Goal: Task Accomplishment & Management: Manage account settings

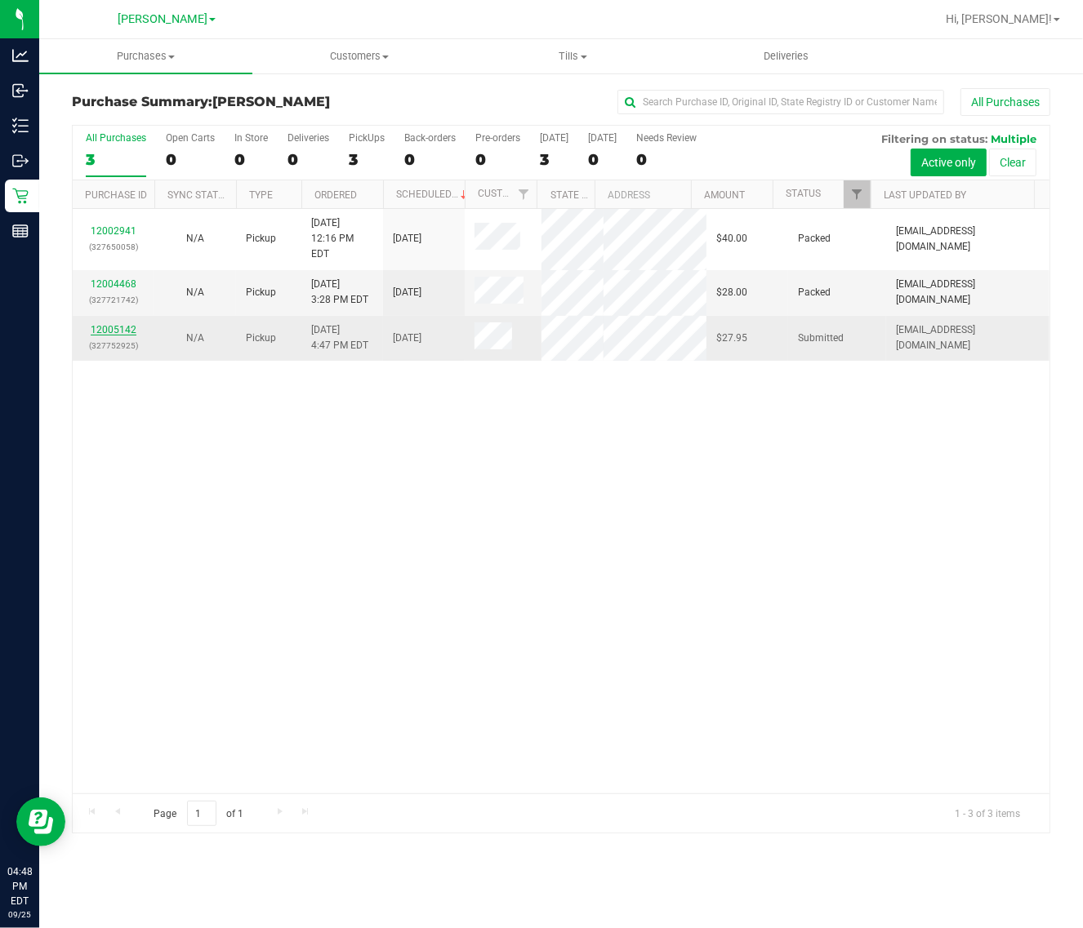
click at [109, 336] on link "12005142" at bounding box center [114, 329] width 46 height 11
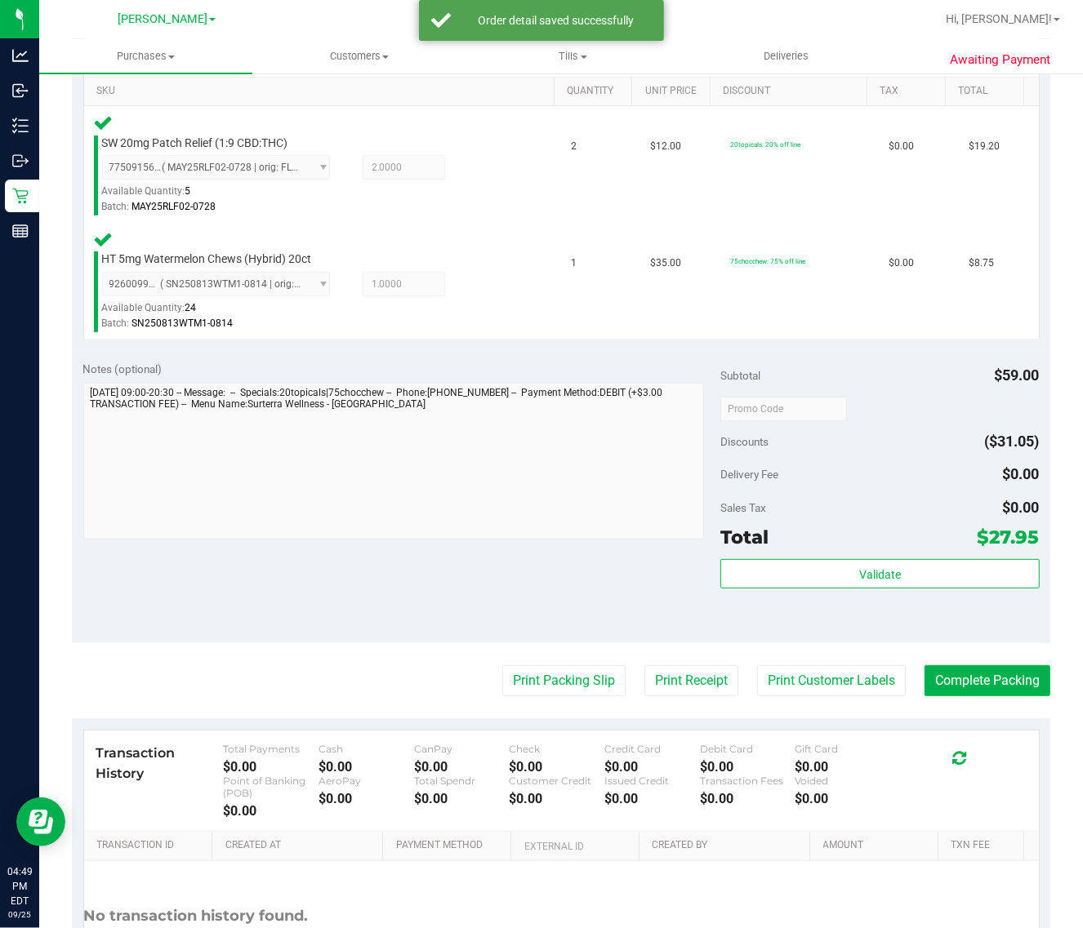
scroll to position [510, 0]
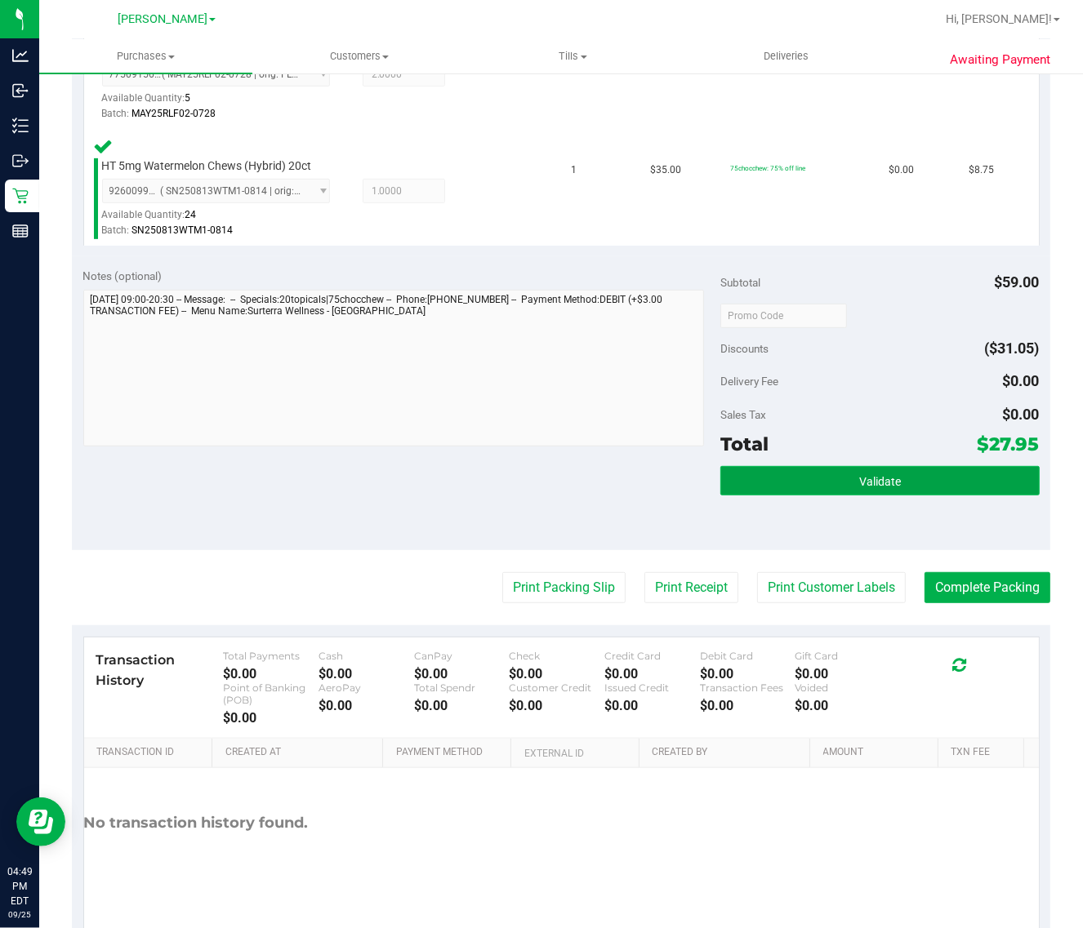
click at [902, 466] on button "Validate" at bounding box center [879, 480] width 318 height 29
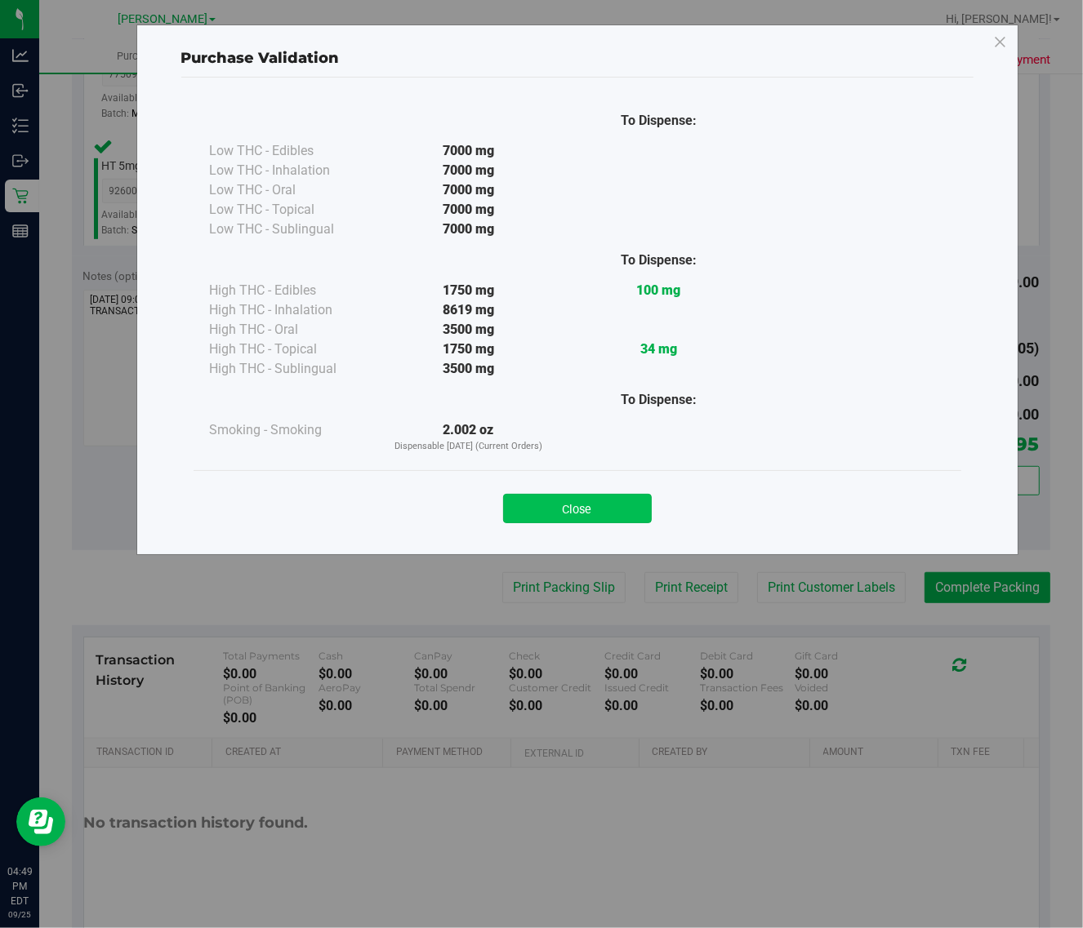
click at [541, 507] on button "Close" at bounding box center [577, 508] width 149 height 29
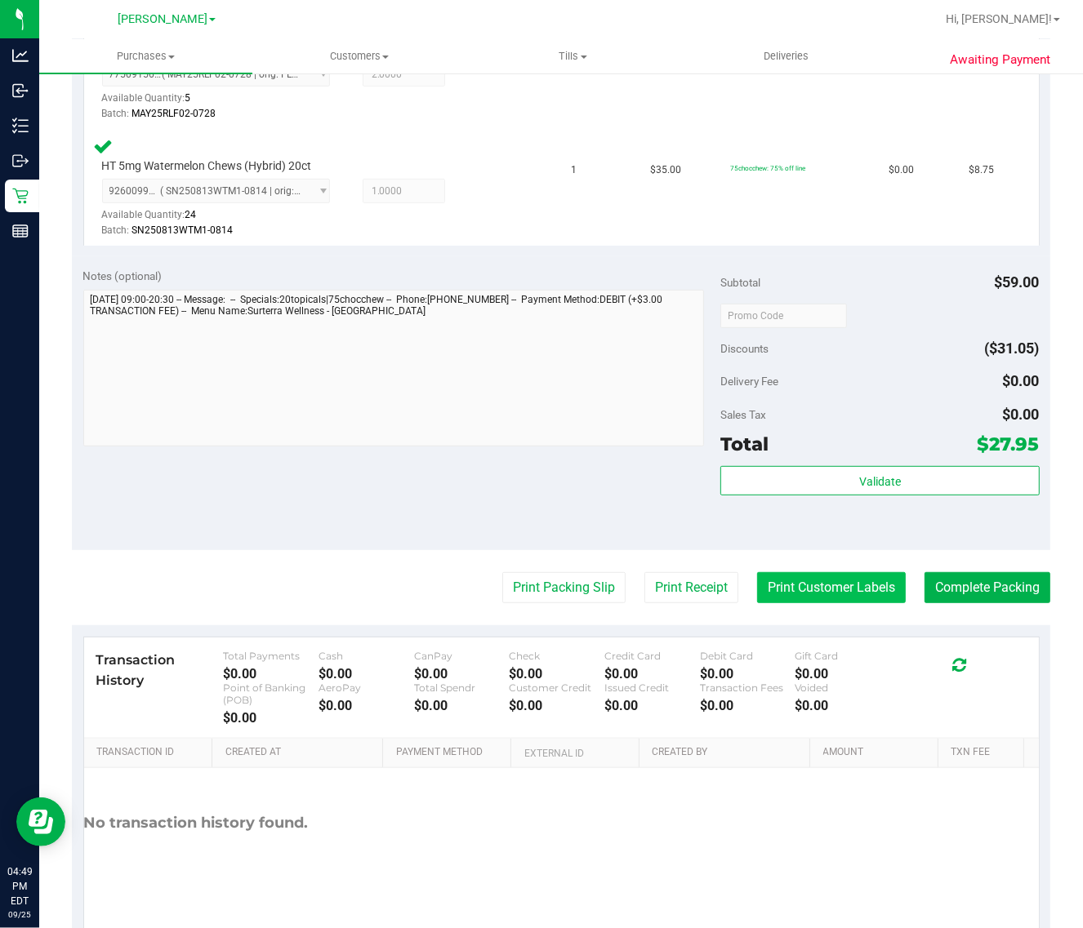
click at [803, 578] on button "Print Customer Labels" at bounding box center [831, 587] width 149 height 31
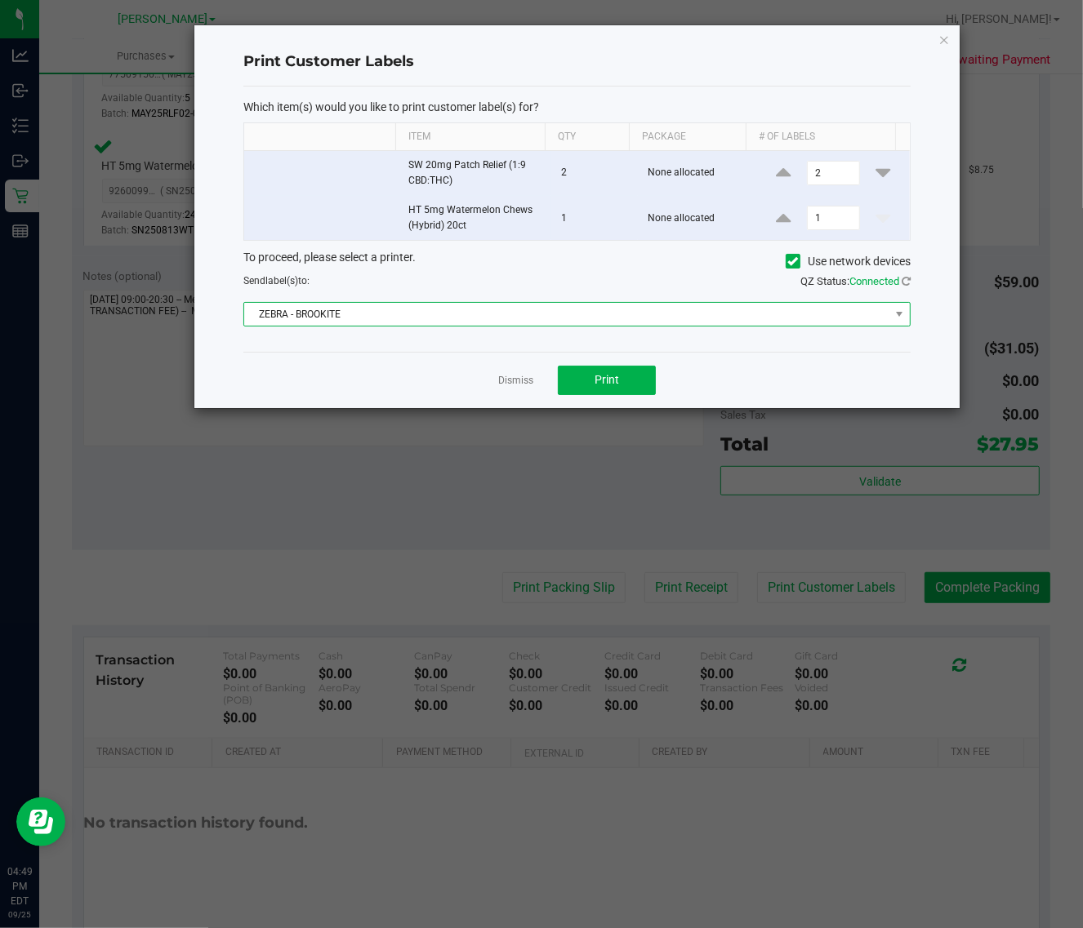
click at [635, 314] on span "ZEBRA - BROOKITE" at bounding box center [566, 314] width 645 height 23
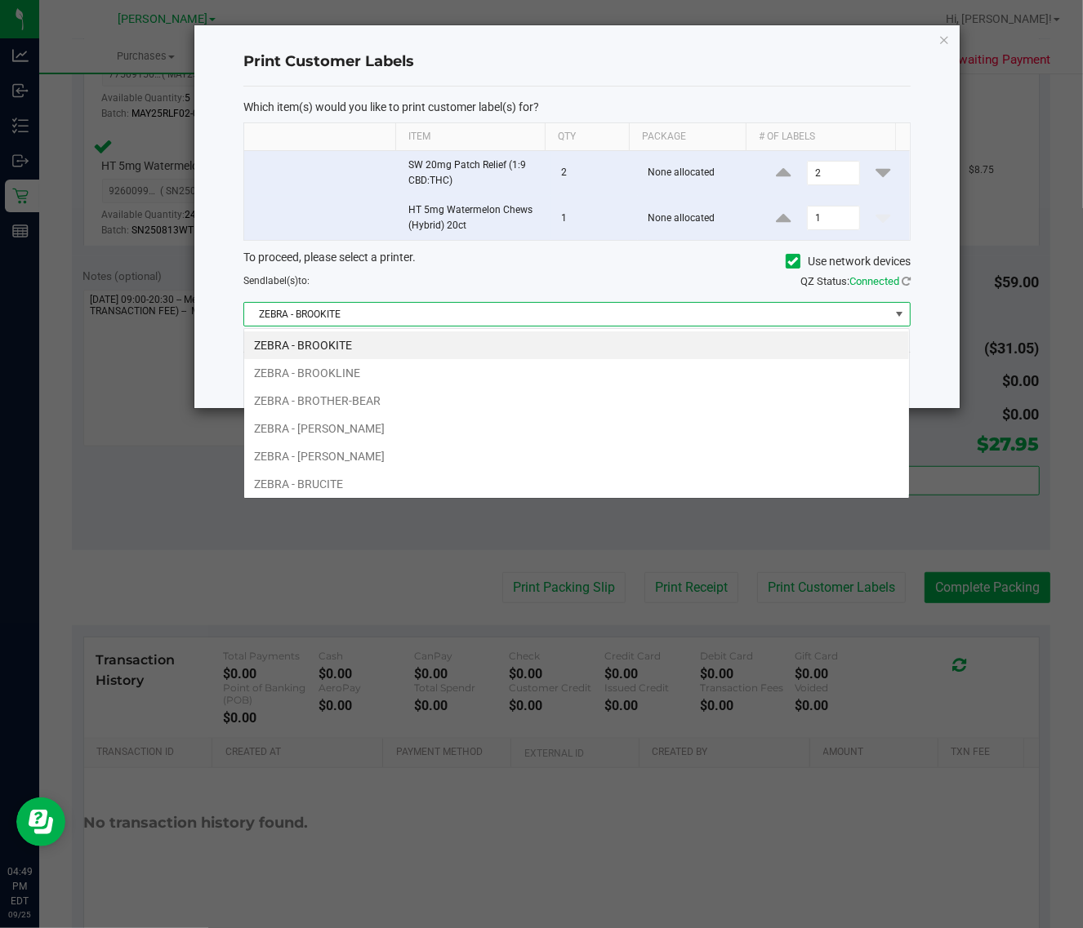
scroll to position [25, 666]
click at [601, 356] on li "ZEBRA - BROOKITE" at bounding box center [576, 345] width 665 height 28
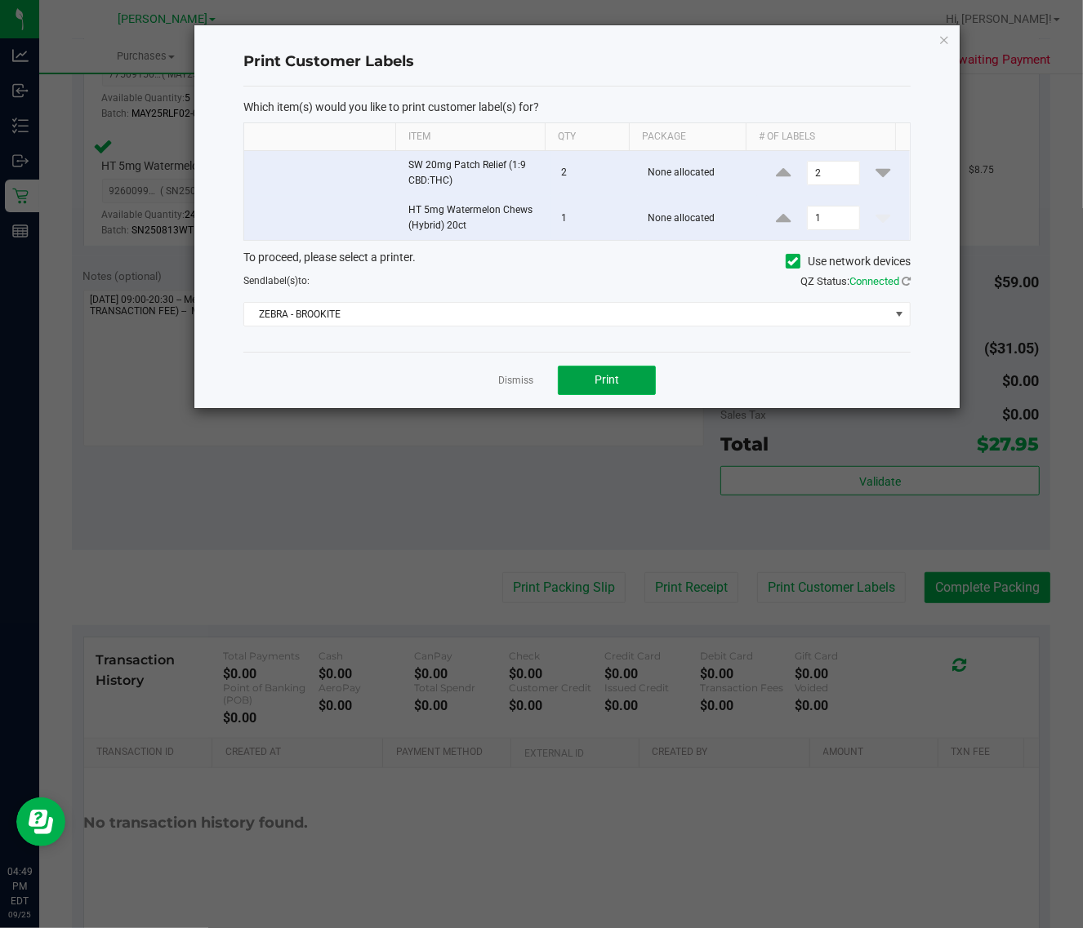
click at [605, 385] on span "Print" at bounding box center [606, 379] width 24 height 13
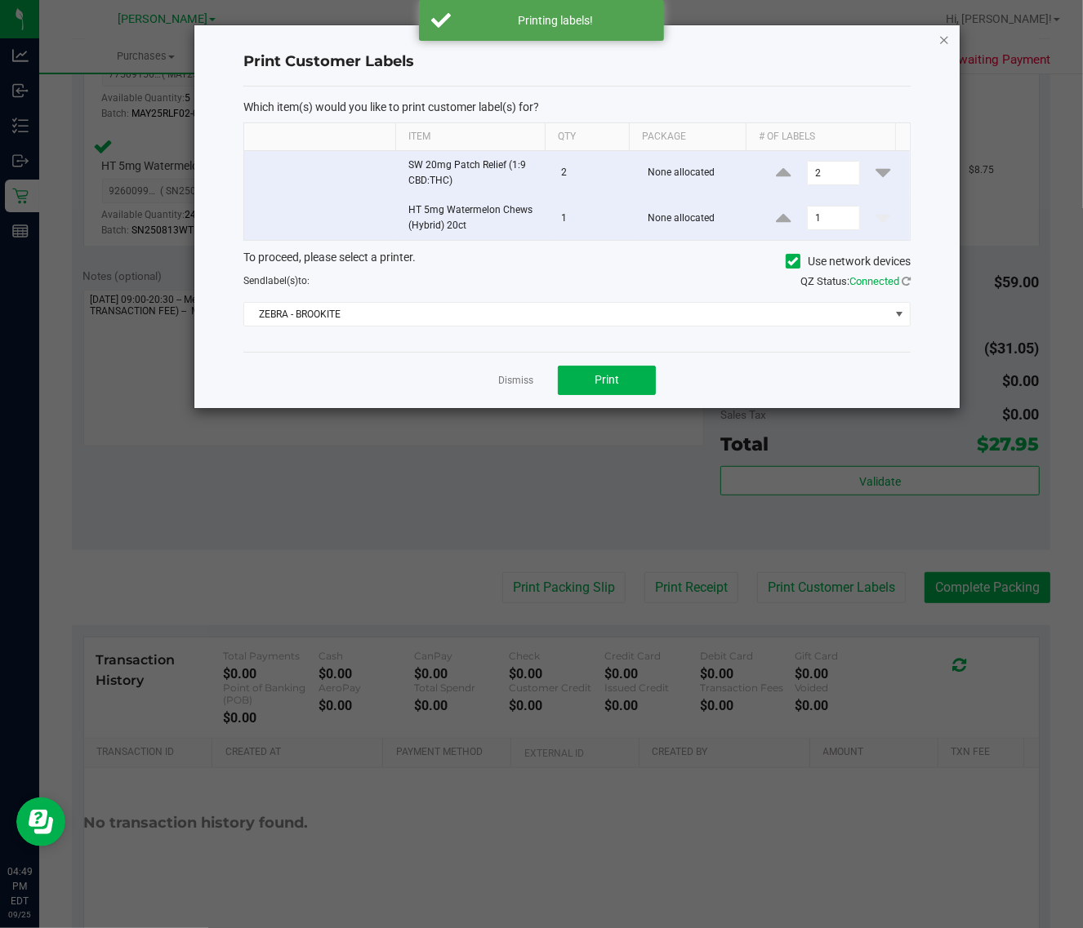
click at [940, 38] on icon "button" at bounding box center [943, 39] width 11 height 20
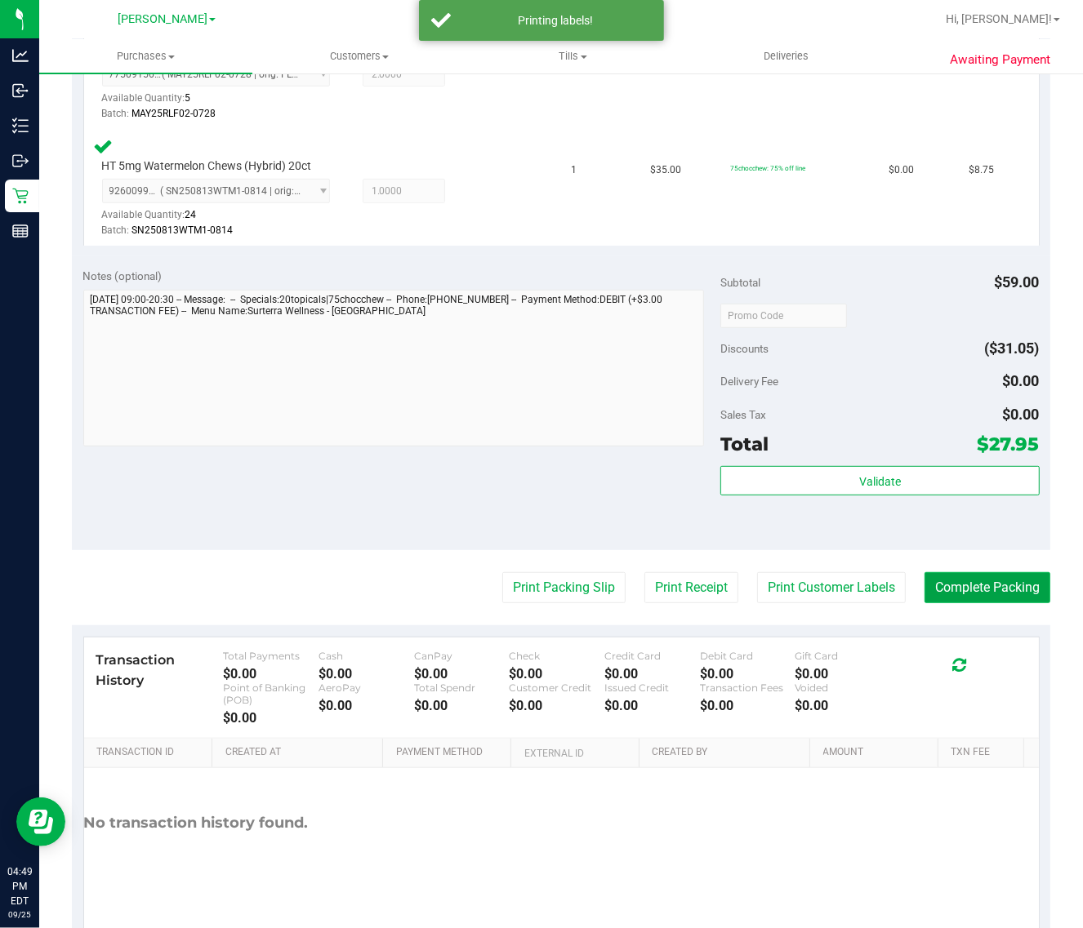
click at [963, 581] on button "Complete Packing" at bounding box center [987, 587] width 126 height 31
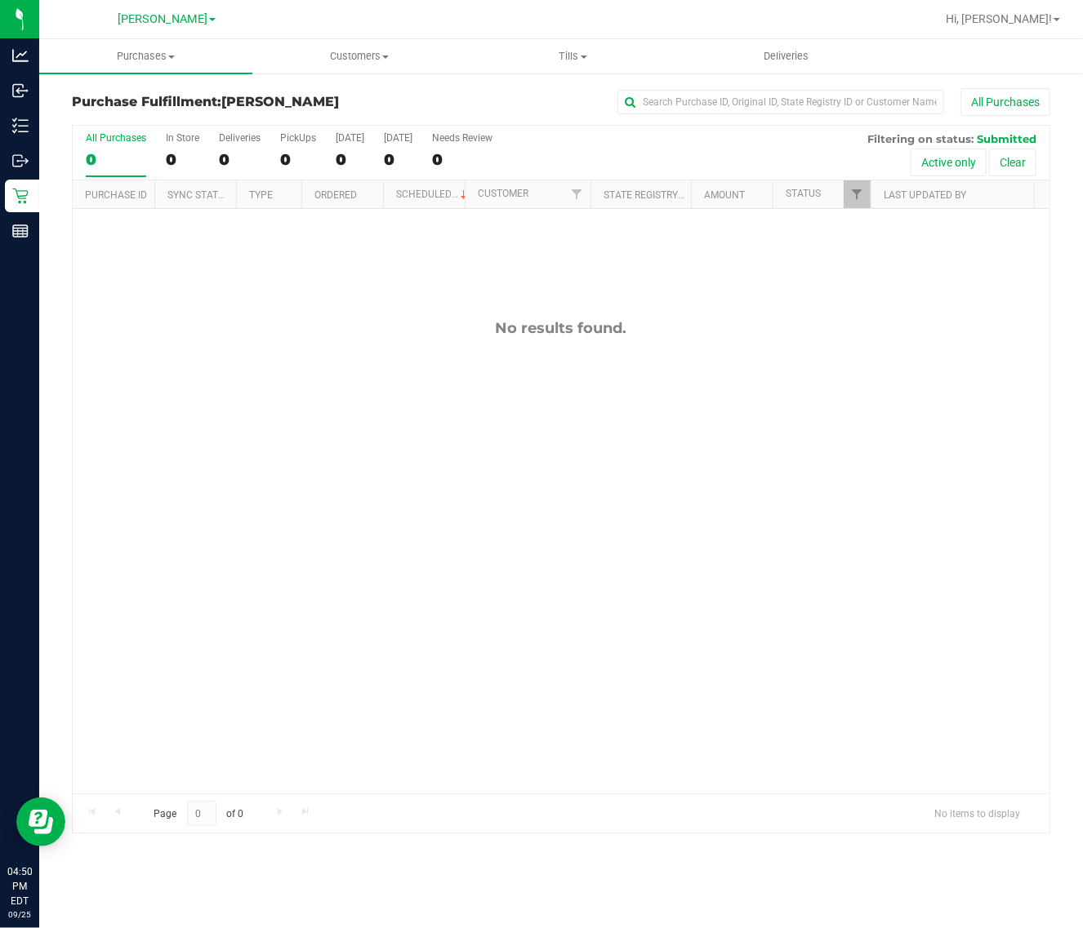
click at [419, 336] on div "No results found." at bounding box center [561, 328] width 976 height 18
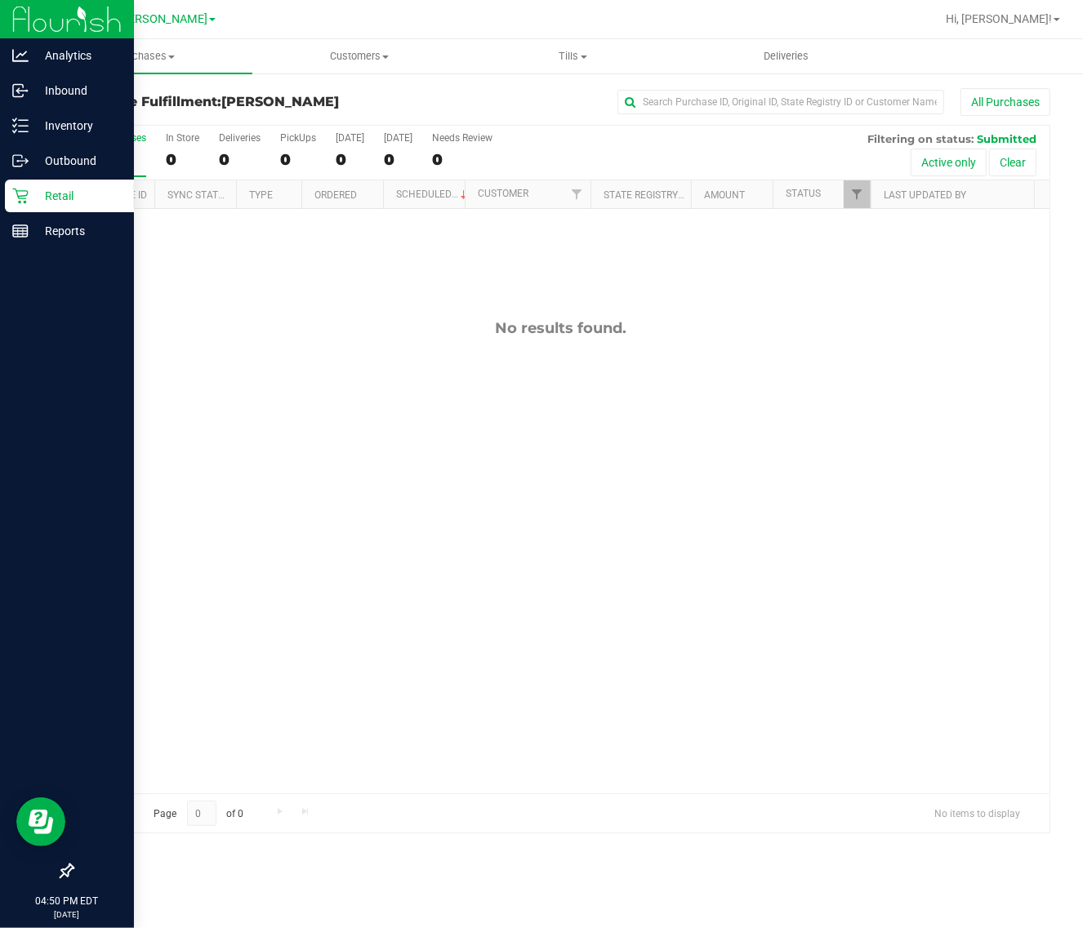
click at [5, 201] on div "Retail" at bounding box center [69, 196] width 129 height 33
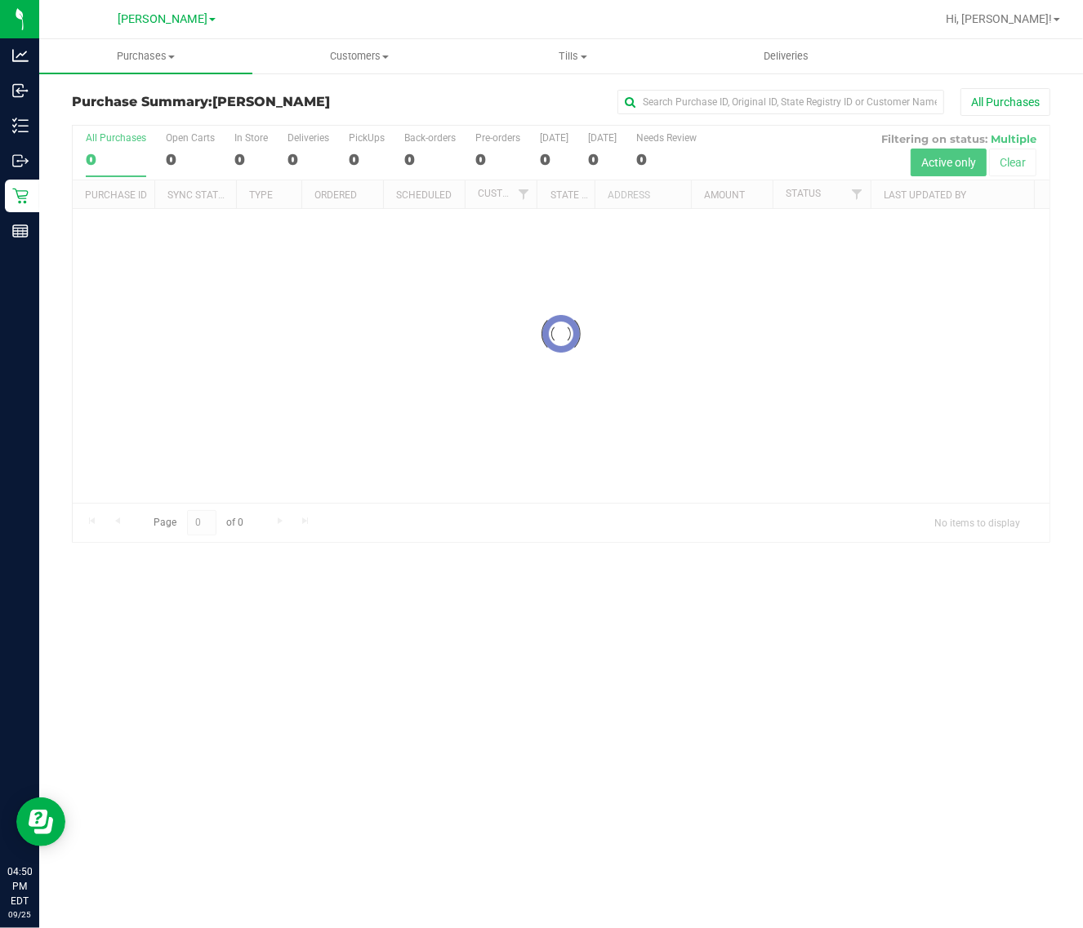
click at [678, 540] on div at bounding box center [561, 334] width 976 height 416
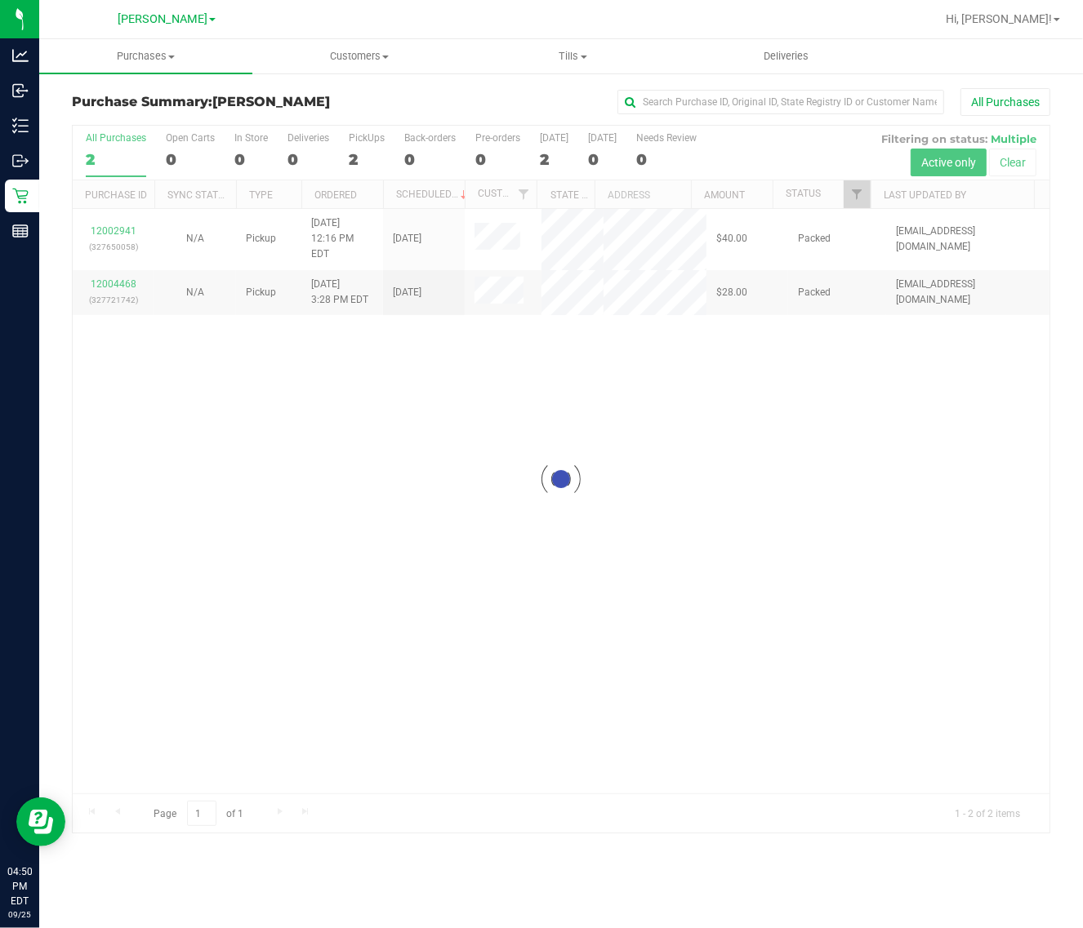
click at [426, 520] on div at bounding box center [561, 479] width 976 height 707
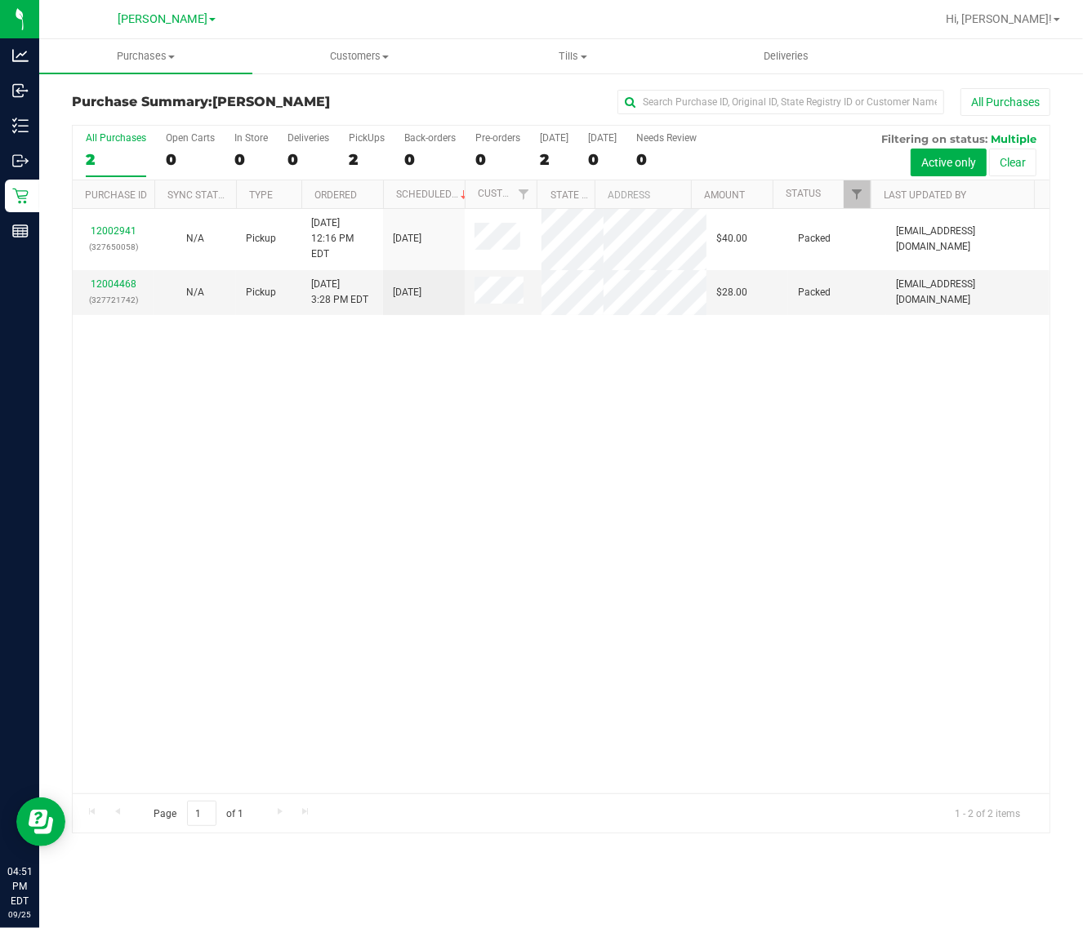
click at [458, 582] on div "12002941 (327650058) N/A Pickup [DATE] 12:16 PM EDT 9/25/2025 $40.00 Packed [EM…" at bounding box center [561, 501] width 976 height 585
click at [125, 165] on div "2" at bounding box center [116, 159] width 60 height 19
click at [0, 0] on input "All Purchases 2" at bounding box center [0, 0] width 0 height 0
click at [180, 453] on div "12002941 (327650058) N/A Pickup [DATE] 12:16 PM EDT 9/25/2025 $40.00 Packed [EM…" at bounding box center [561, 501] width 976 height 585
click at [137, 150] on div "2" at bounding box center [116, 159] width 60 height 19
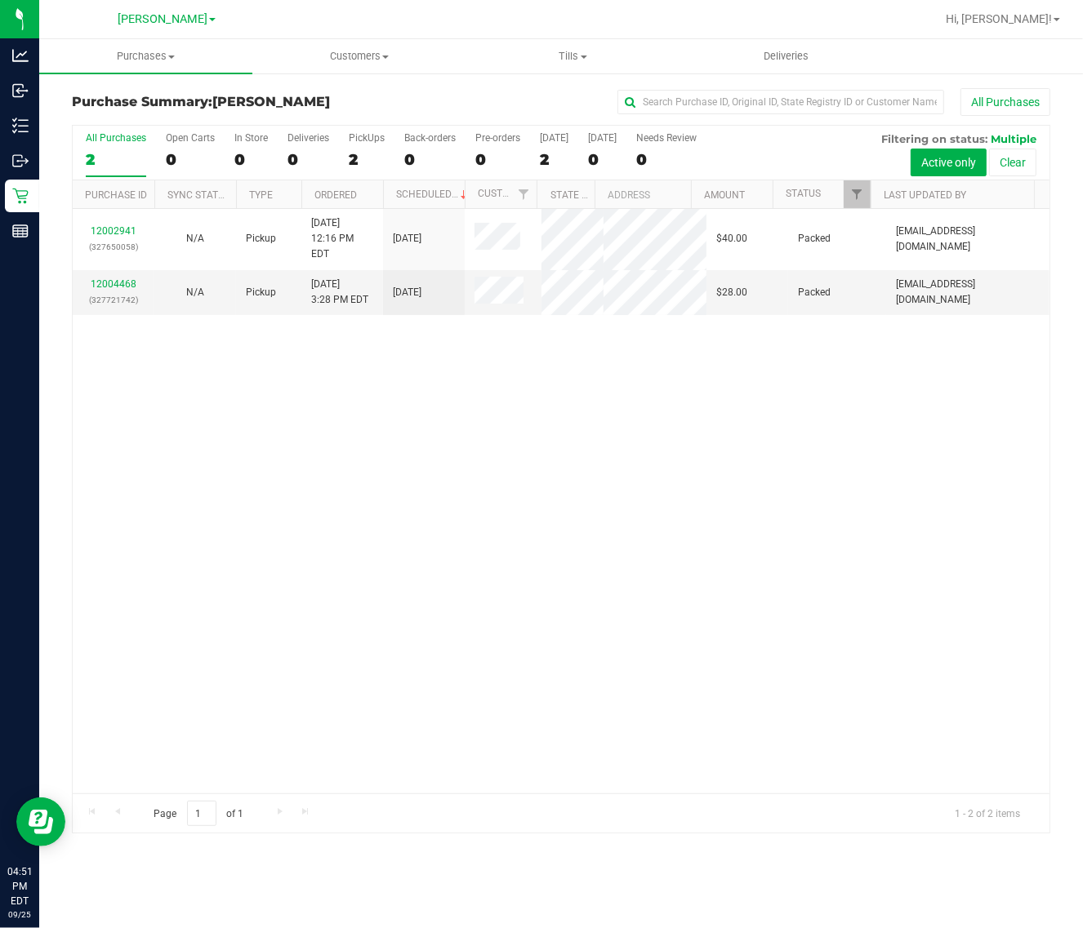
click at [0, 0] on input "All Purchases 2" at bounding box center [0, 0] width 0 height 0
drag, startPoint x: 314, startPoint y: 551, endPoint x: 317, endPoint y: 531, distance: 19.7
click at [314, 549] on div "12002941 (327650058) N/A Pickup [DATE] 12:16 PM EDT 9/25/2025 $40.00 Packed [EM…" at bounding box center [561, 501] width 976 height 585
click at [559, 509] on div "12002941 (327650058) N/A Pickup [DATE] 12:16 PM EDT 9/25/2025 $40.00 Packed [EM…" at bounding box center [561, 501] width 976 height 585
drag, startPoint x: 696, startPoint y: 27, endPoint x: 740, endPoint y: 13, distance: 45.4
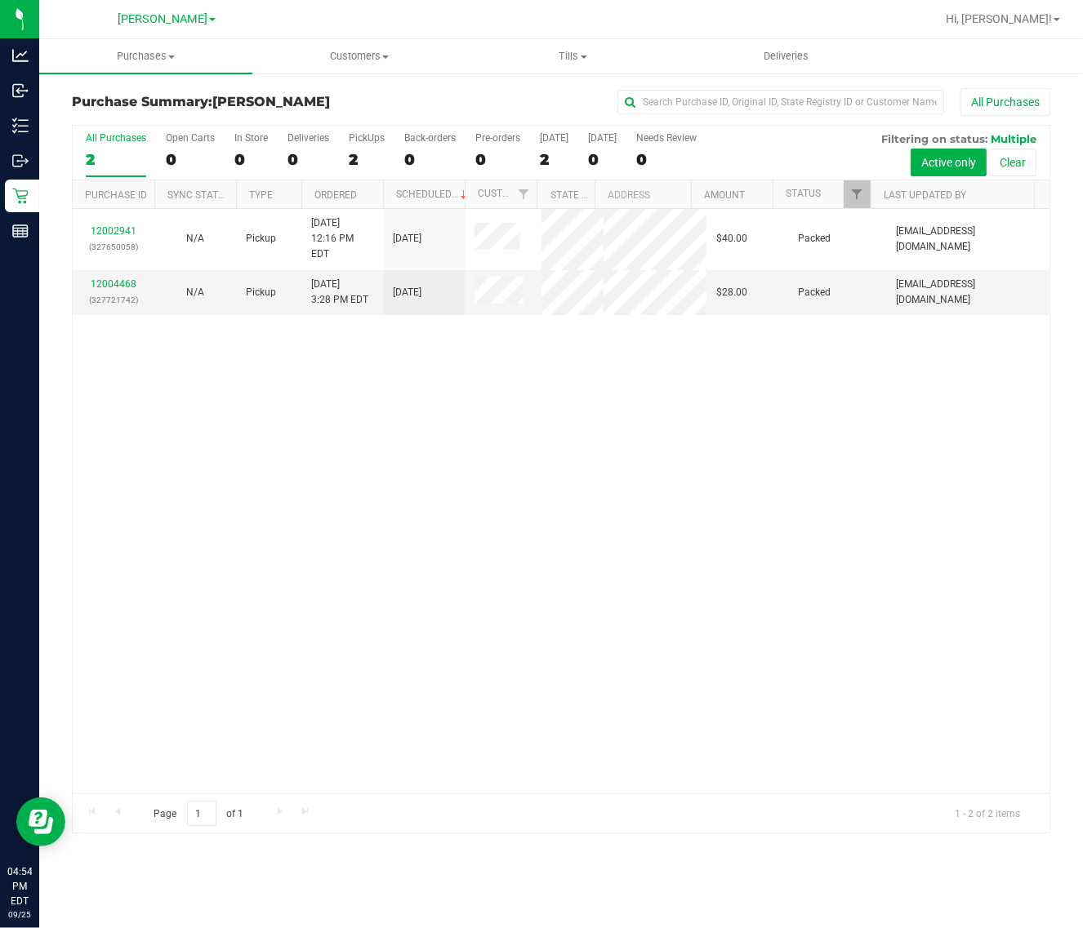
click at [696, 27] on div at bounding box center [613, 19] width 643 height 32
click at [524, 512] on div "12002941 (327650058) N/A Pickup [DATE] 12:16 PM EDT 9/25/2025 $40.00 Packed [EM…" at bounding box center [561, 501] width 976 height 585
drag, startPoint x: 649, startPoint y: 389, endPoint x: 572, endPoint y: 377, distance: 77.6
click at [645, 392] on div "12002941 (327650058) N/A Pickup [DATE] 12:16 PM EDT 9/25/2025 $40.00 Packed [EM…" at bounding box center [561, 501] width 976 height 585
click at [115, 151] on div "2" at bounding box center [116, 159] width 60 height 19
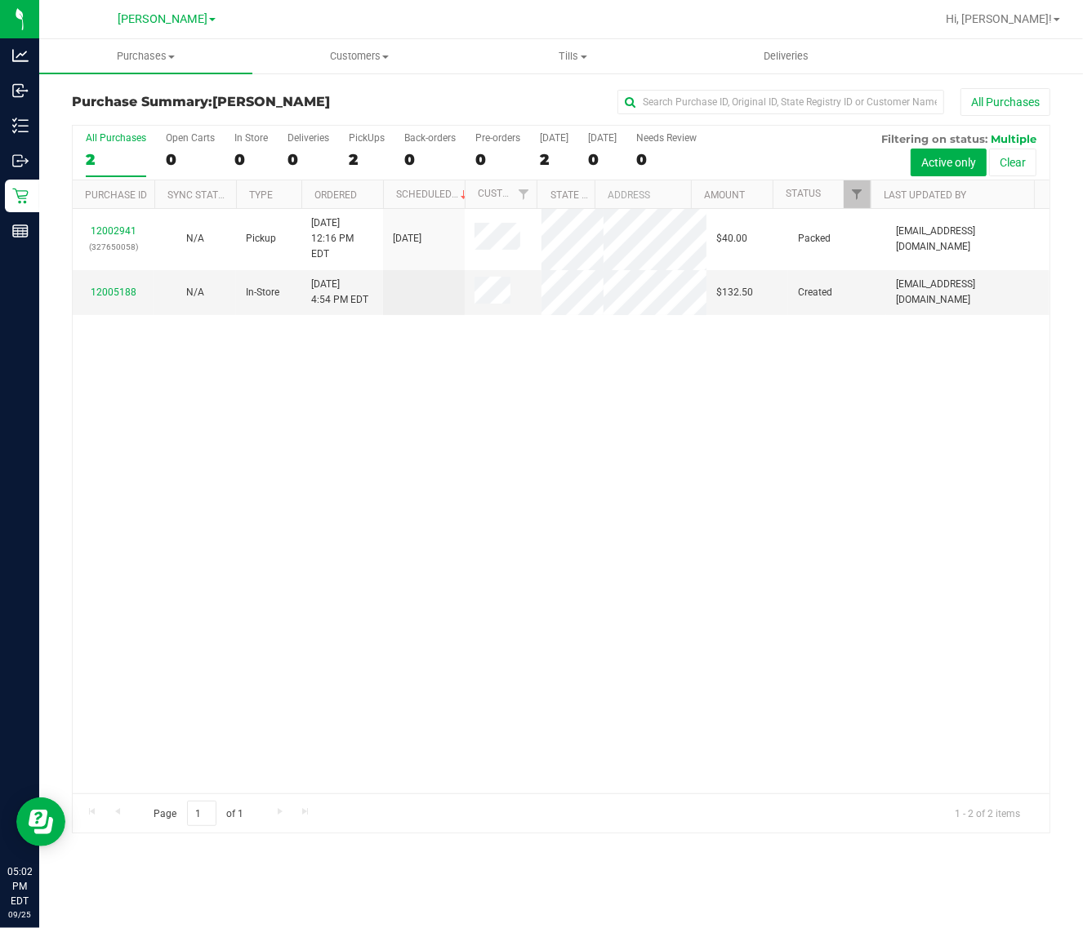
click at [0, 0] on input "All Purchases 2" at bounding box center [0, 0] width 0 height 0
click at [311, 593] on div "12002941 (327650058) N/A Pickup [DATE] 12:16 PM EDT 9/25/2025 $40.00 Packed [EM…" at bounding box center [561, 501] width 976 height 585
drag, startPoint x: 643, startPoint y: 487, endPoint x: 637, endPoint y: 474, distance: 14.3
click at [643, 487] on div "12002941 (327650058) N/A Pickup [DATE] 12:16 PM EDT 9/25/2025 $40.00 Packed [EM…" at bounding box center [561, 501] width 976 height 585
click at [119, 287] on link "12005188" at bounding box center [114, 292] width 46 height 11
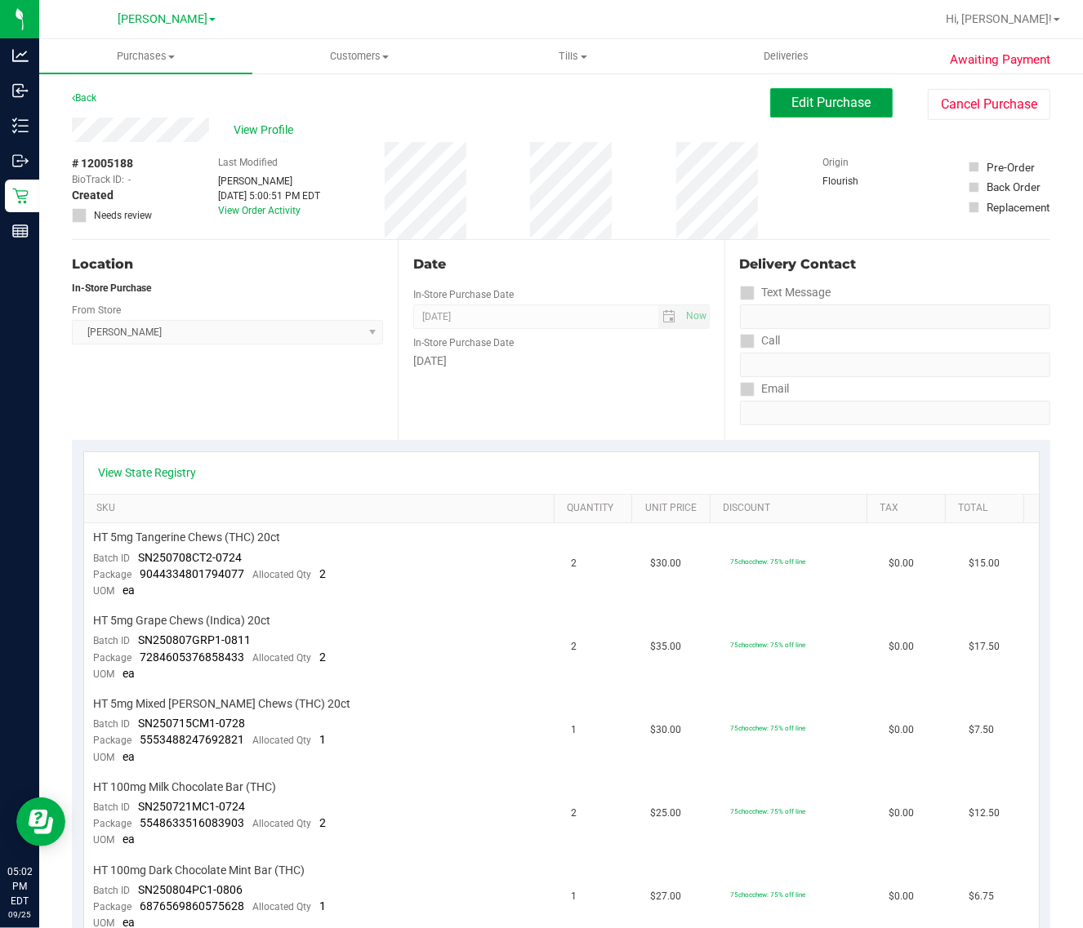
click at [807, 104] on span "Edit Purchase" at bounding box center [831, 103] width 79 height 16
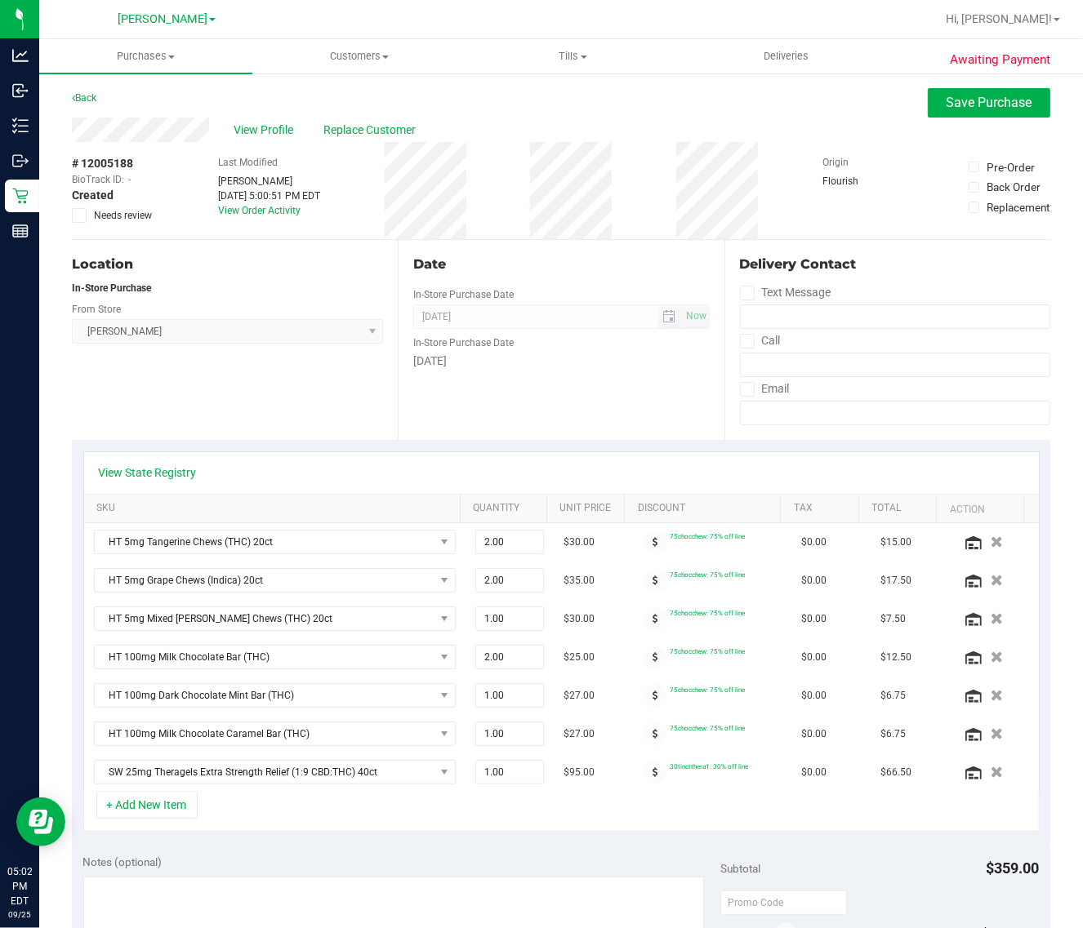
click at [491, 325] on span "[DATE] Now" at bounding box center [561, 317] width 296 height 24
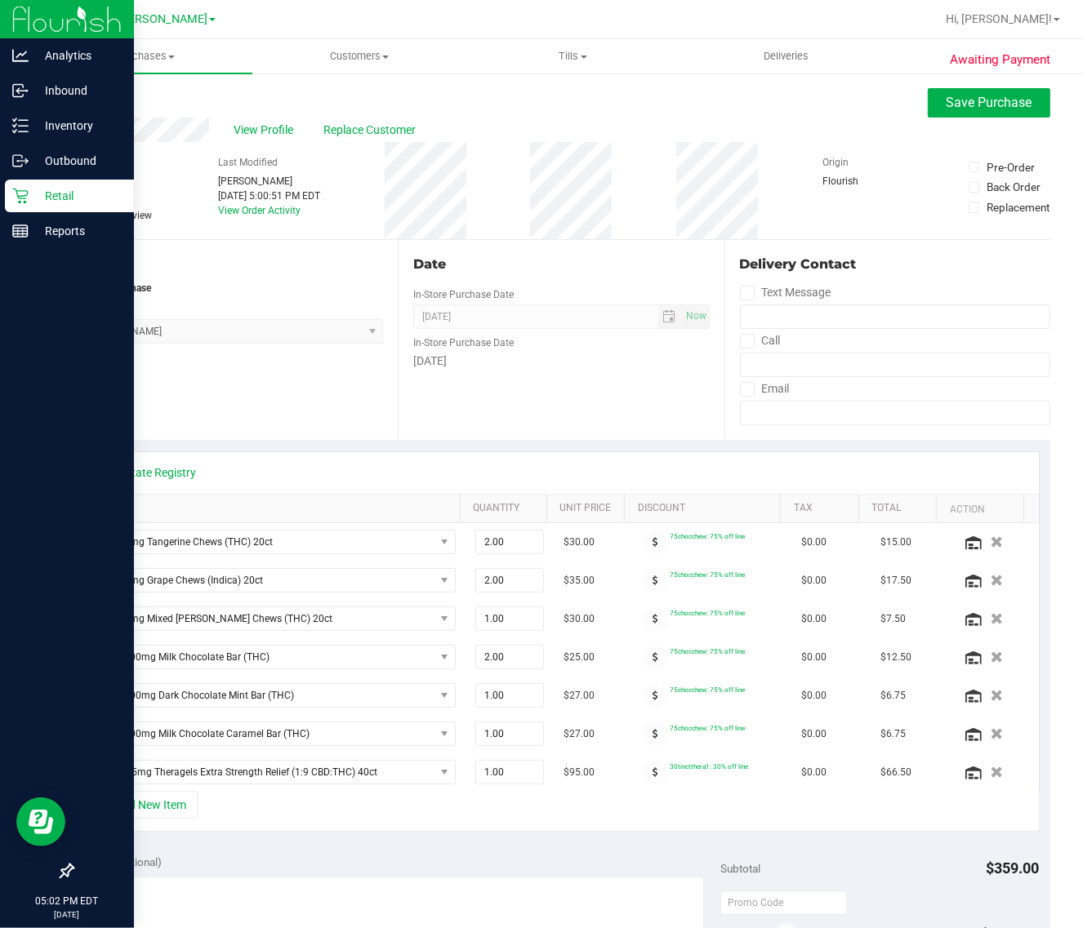
drag, startPoint x: 21, startPoint y: 193, endPoint x: 30, endPoint y: 204, distance: 14.5
click at [19, 193] on icon at bounding box center [20, 196] width 16 height 16
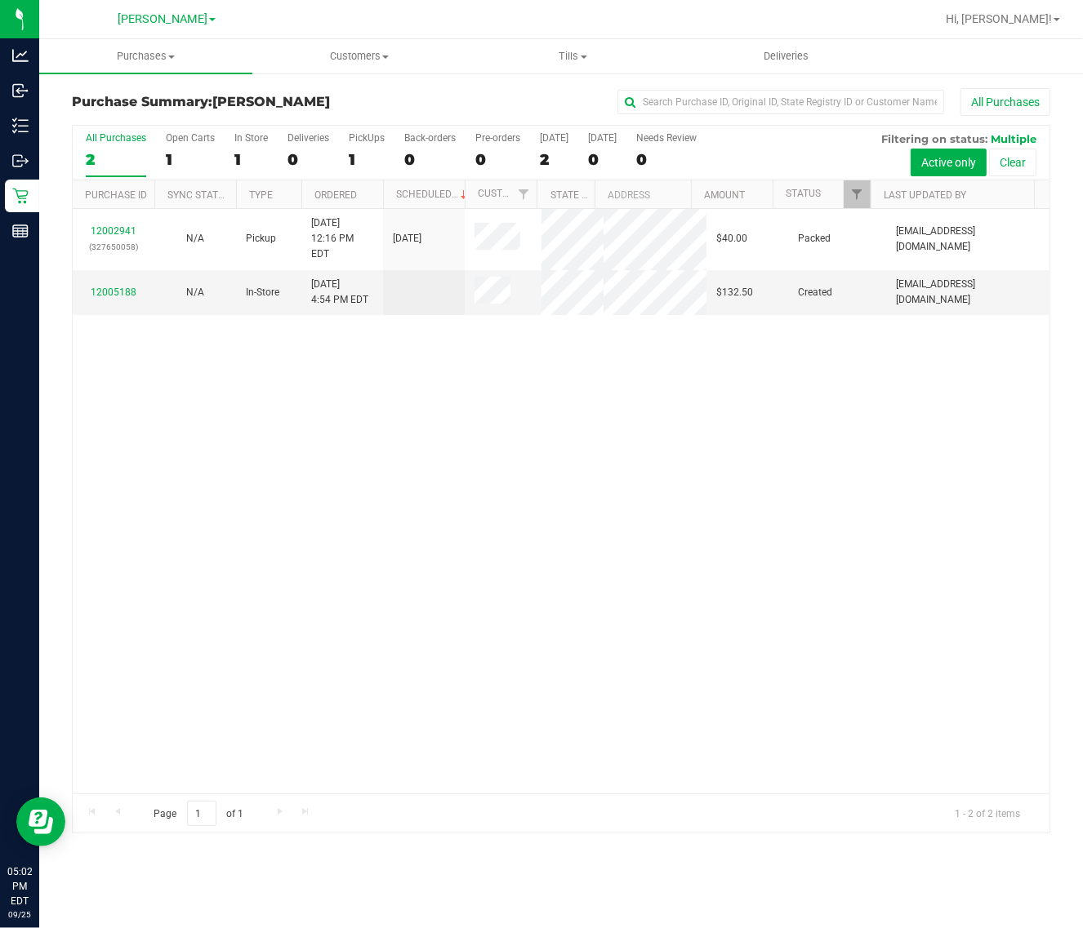
click at [702, 545] on div "12002941 (327650058) N/A Pickup [DATE] 12:16 PM EDT 9/25/2025 $40.00 Packed [EM…" at bounding box center [561, 501] width 976 height 585
click at [611, 556] on div "12002941 (327650058) N/A Pickup [DATE] 12:16 PM EDT 9/25/2025 $40.00 Packed [EM…" at bounding box center [561, 501] width 976 height 585
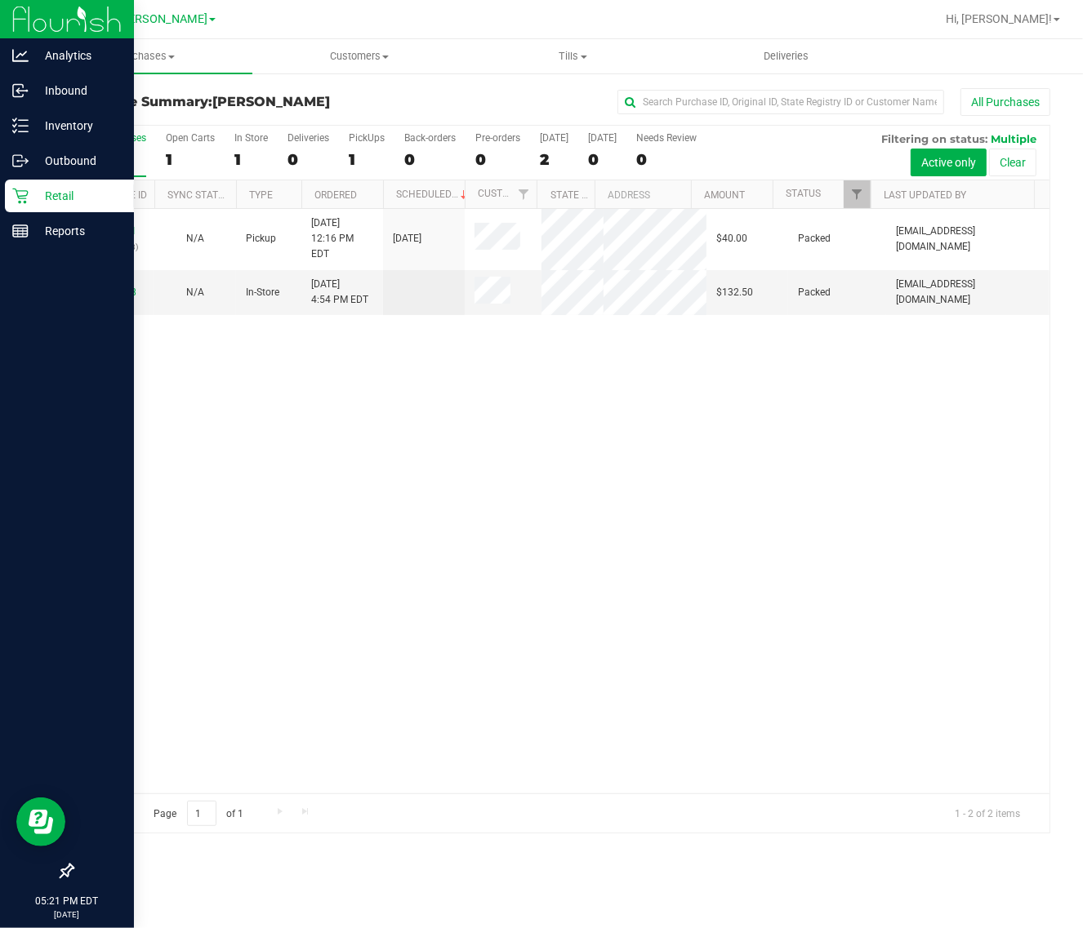
click at [13, 202] on icon at bounding box center [20, 196] width 16 height 16
click at [21, 136] on div "Inventory" at bounding box center [69, 125] width 129 height 33
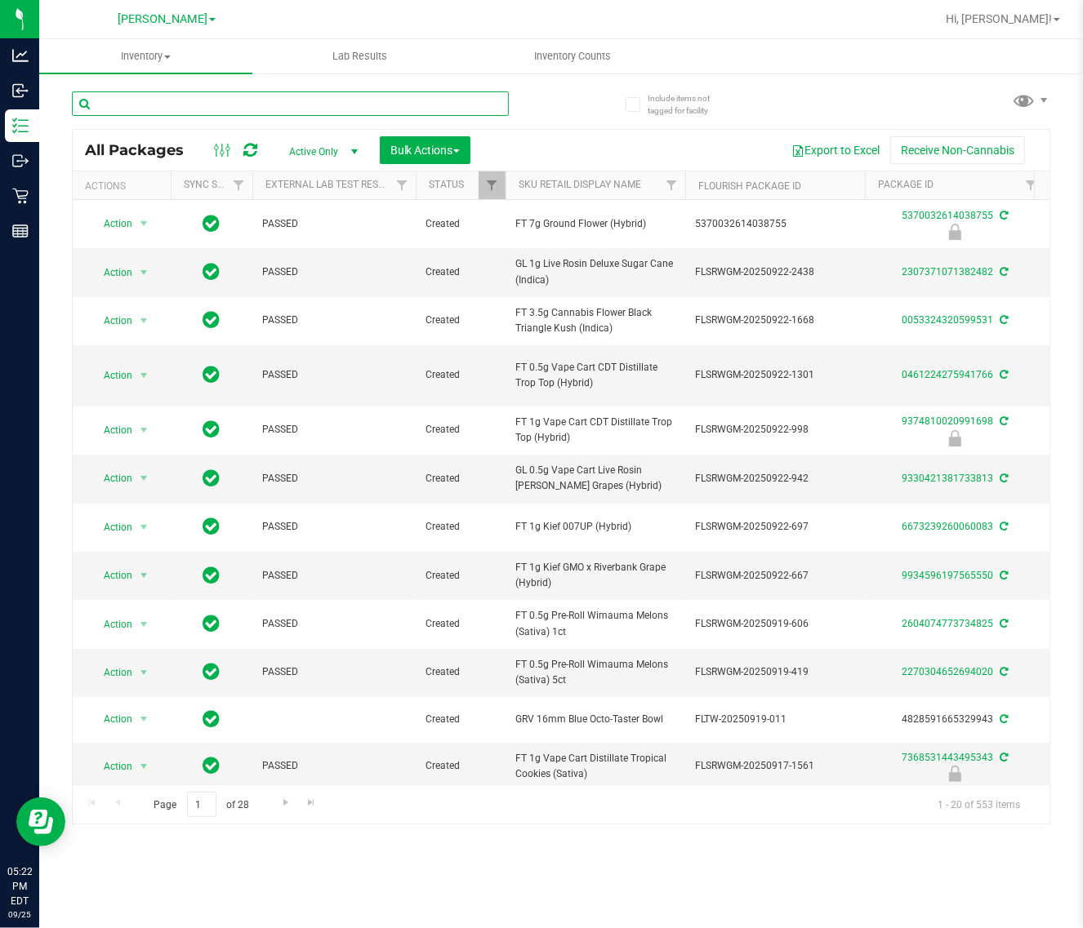
click at [373, 91] on input "text" at bounding box center [290, 103] width 437 height 24
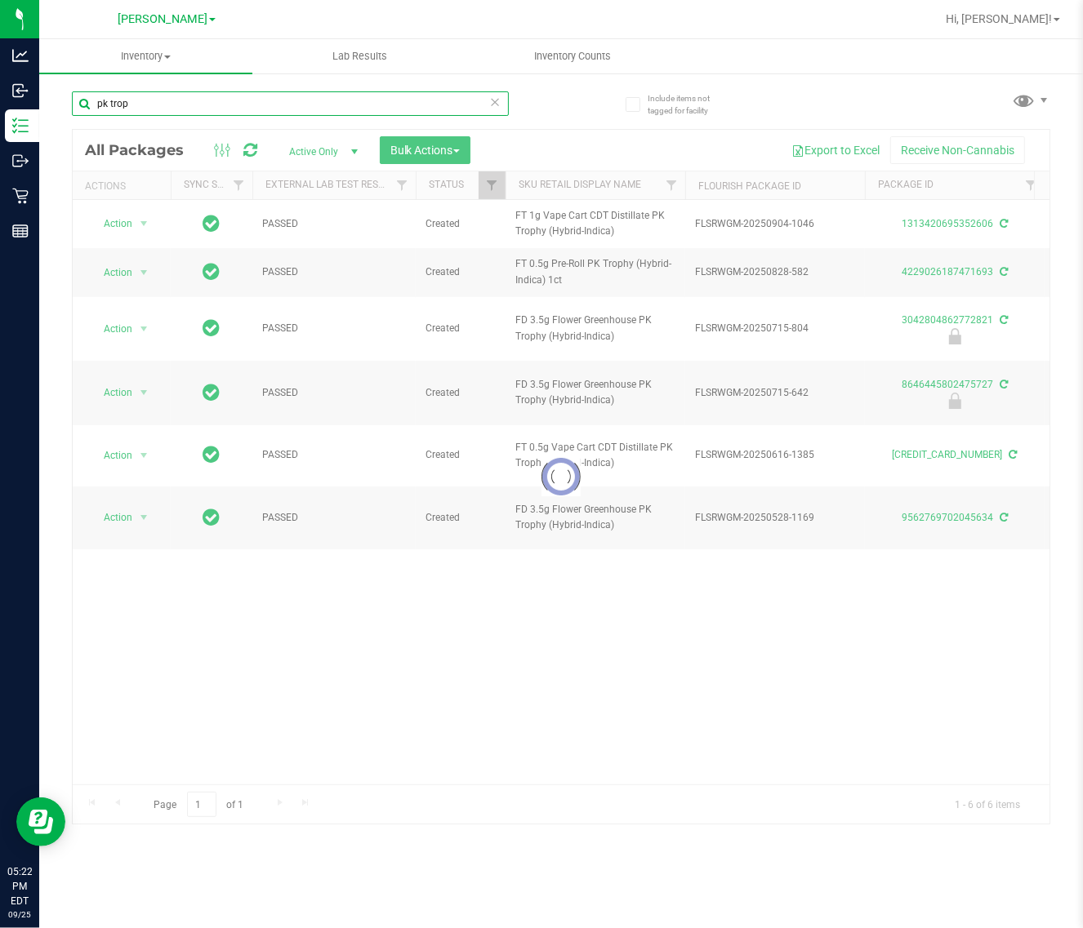
type input "pk trop"
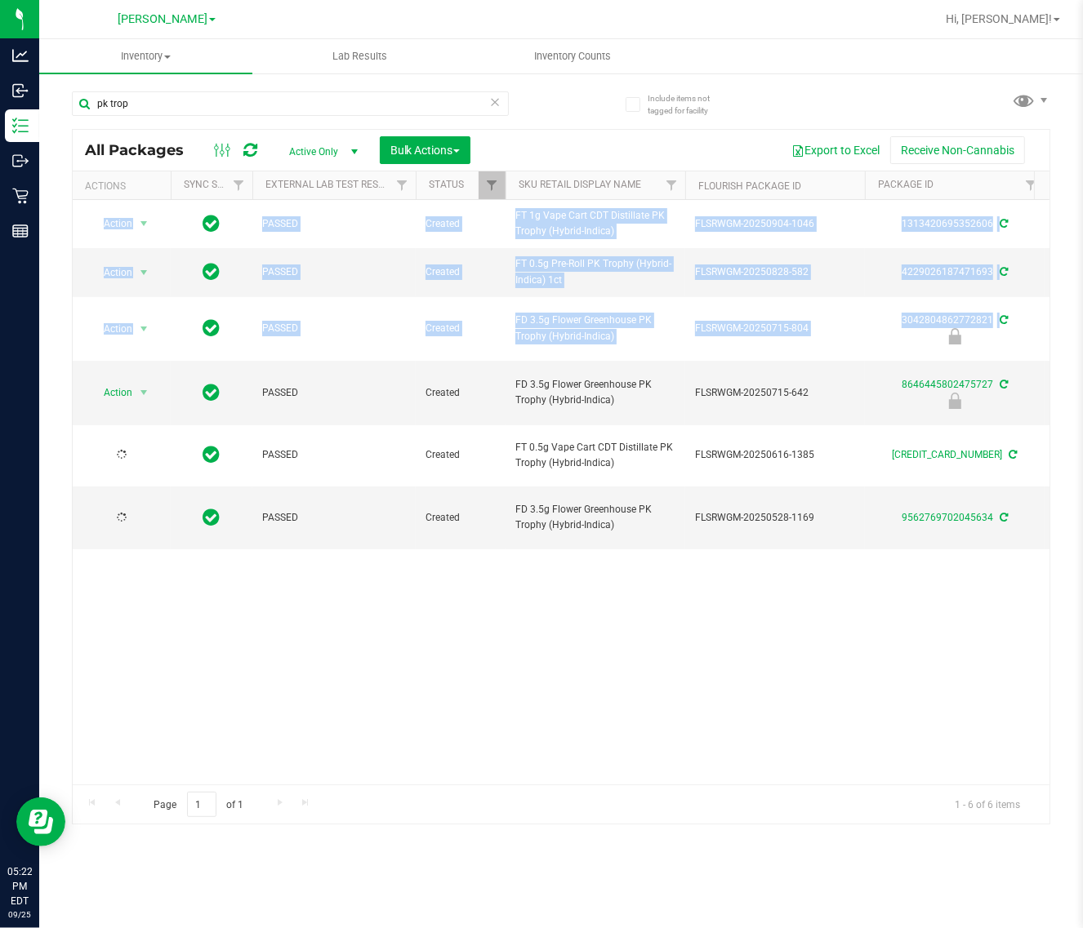
drag, startPoint x: 1082, startPoint y: 303, endPoint x: 1200, endPoint y: 323, distance: 120.1
click at [1082, 323] on html "Analytics Inbound Inventory Outbound Retail Reports 05:22 PM EDT [DATE] 09/25 […" at bounding box center [541, 464] width 1083 height 928
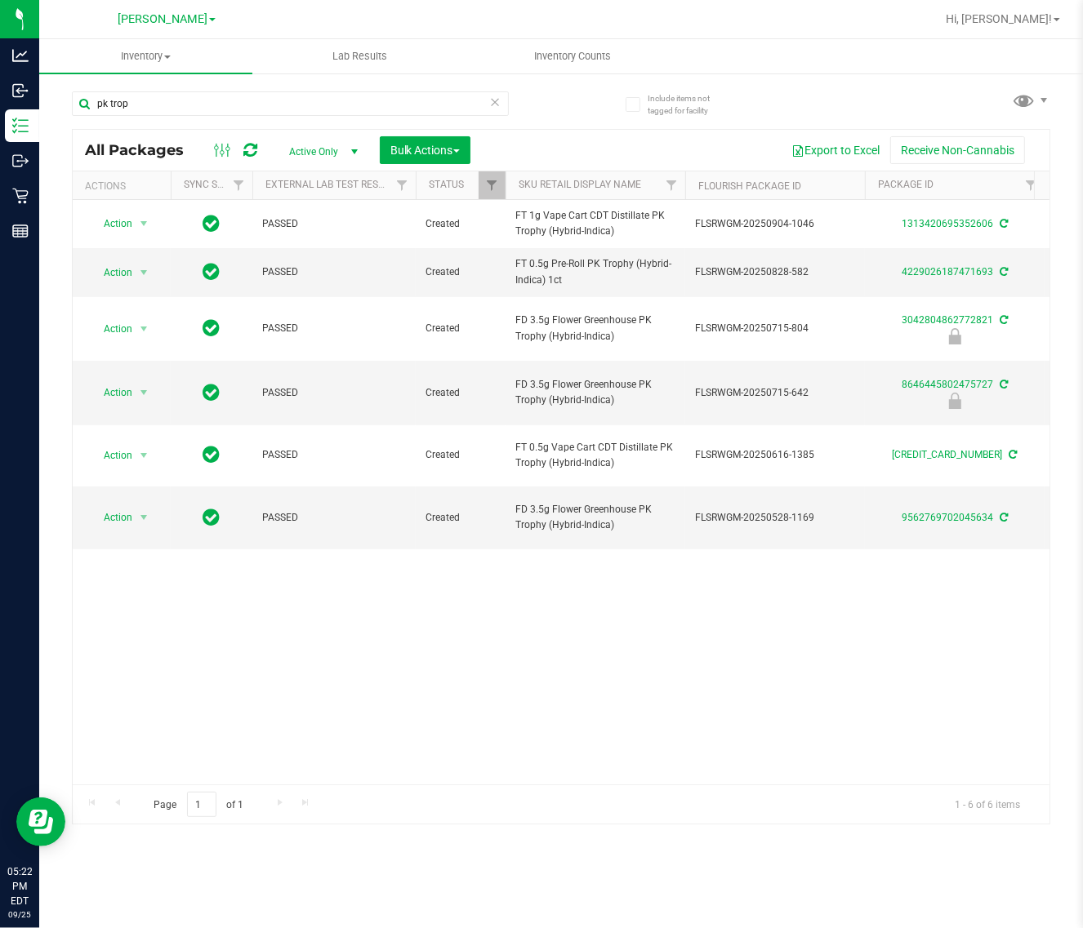
click at [753, 892] on div "Inventory All packages All inventory Waste log Create inventory Lab Results Inv…" at bounding box center [560, 483] width 1043 height 889
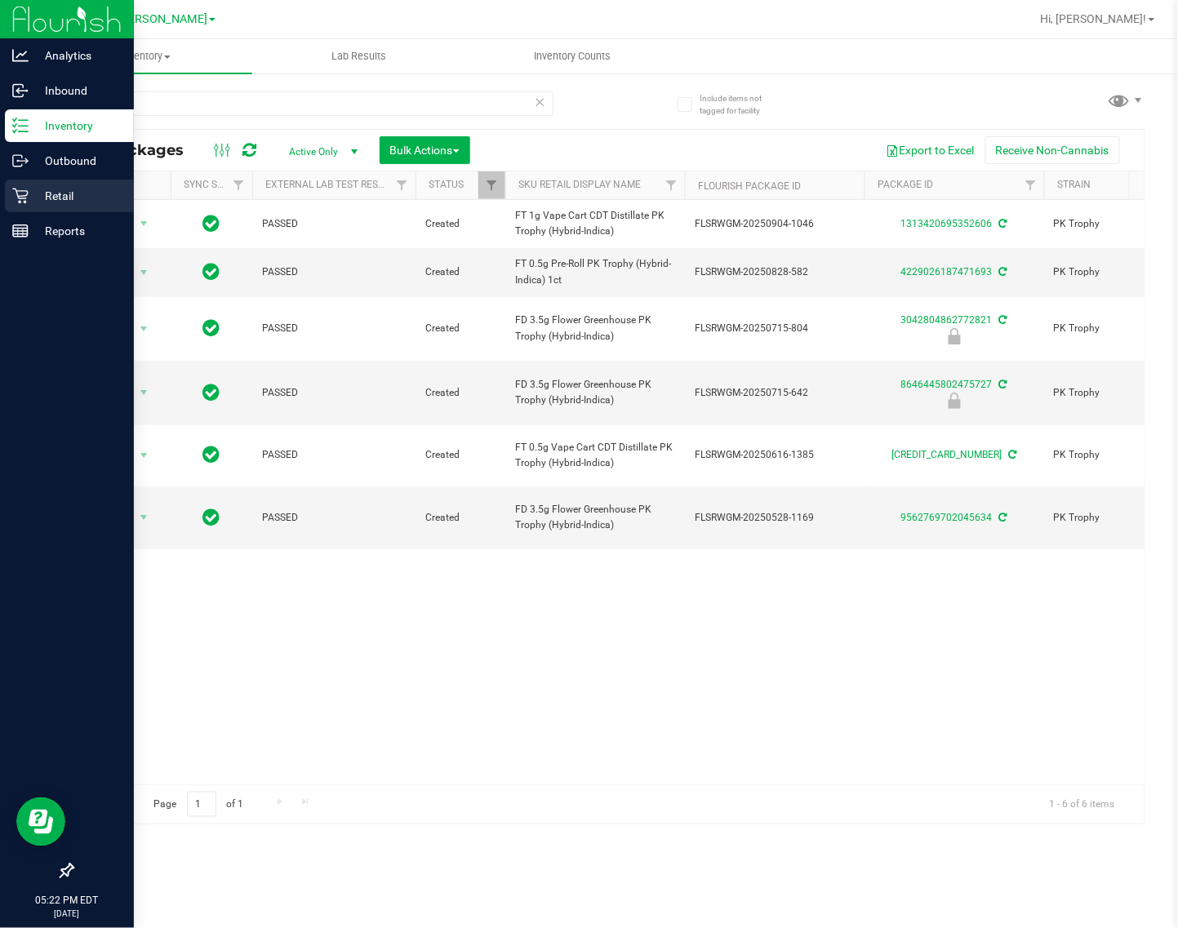
click at [18, 193] on icon at bounding box center [20, 196] width 16 height 16
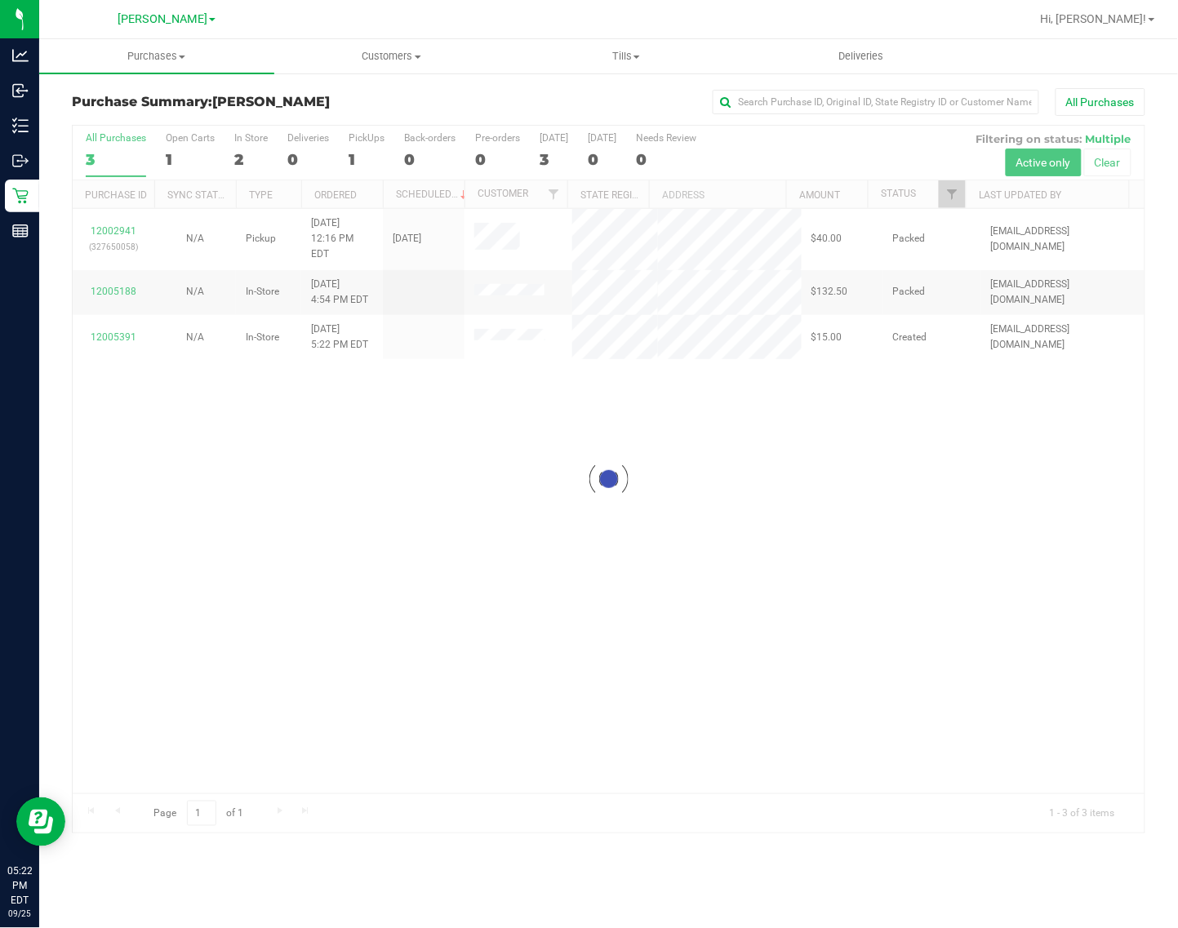
click at [920, 557] on div at bounding box center [609, 479] width 1072 height 707
click at [965, 484] on div at bounding box center [609, 479] width 1072 height 707
click at [981, 480] on div at bounding box center [609, 479] width 1072 height 707
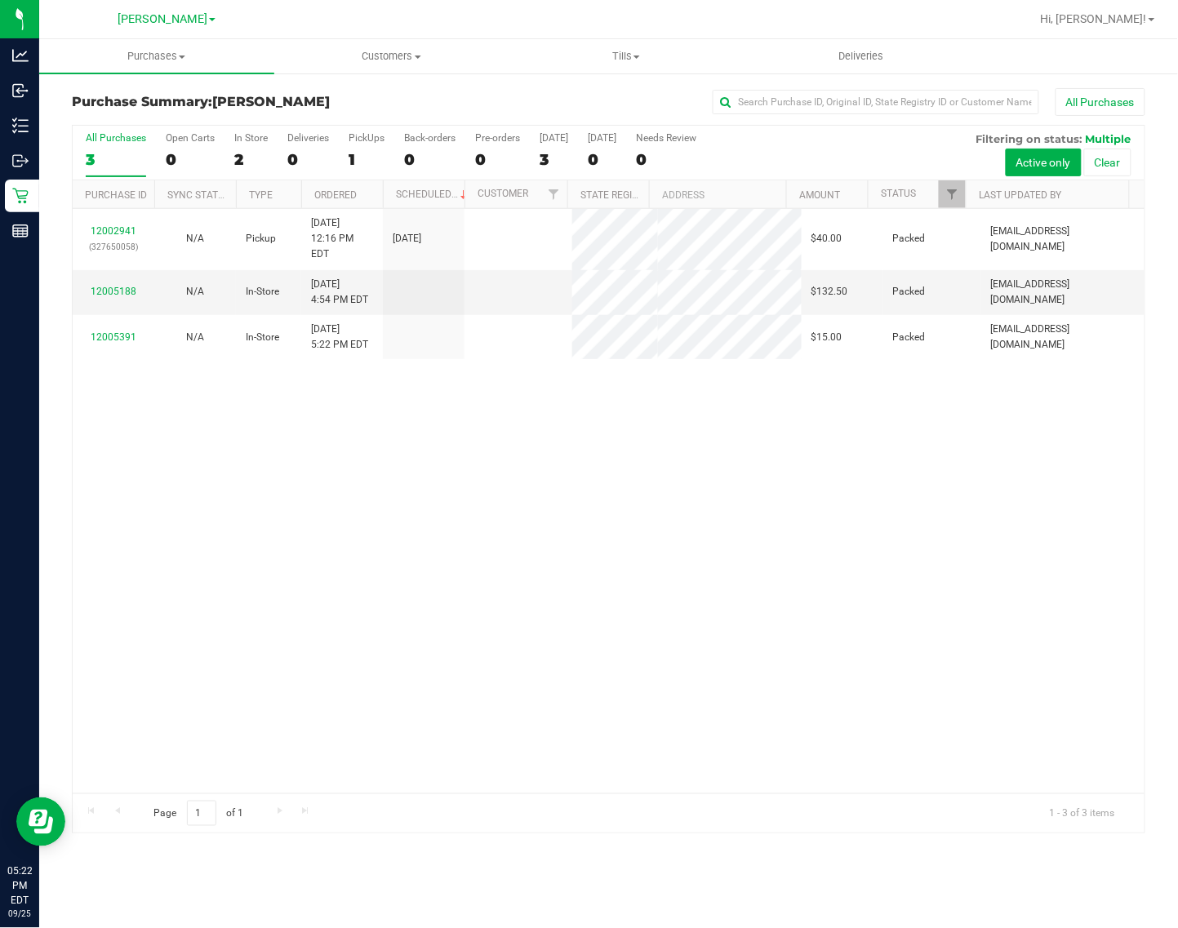
drag, startPoint x: 965, startPoint y: 442, endPoint x: 954, endPoint y: 435, distance: 13.2
click at [960, 438] on div "12002941 (327650058) N/A Pickup [DATE] 12:16 PM EDT 9/25/2025 $40.00 Packed [EM…" at bounding box center [609, 501] width 1072 height 585
click at [954, 430] on div "12002941 (327650058) N/A Pickup [DATE] 12:16 PM EDT 9/25/2025 $40.00 Packed [EM…" at bounding box center [609, 501] width 1072 height 585
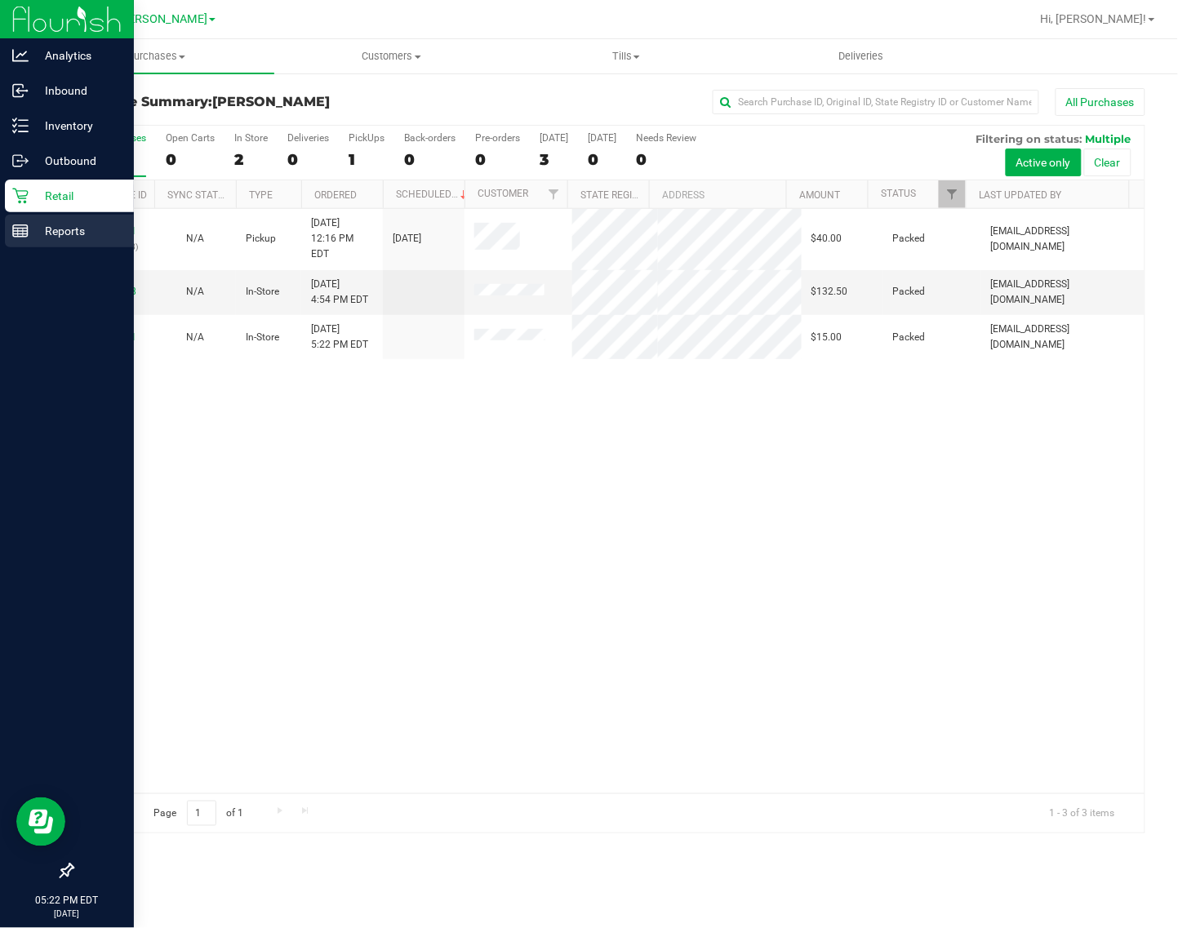
click at [33, 223] on p "Reports" at bounding box center [78, 231] width 98 height 20
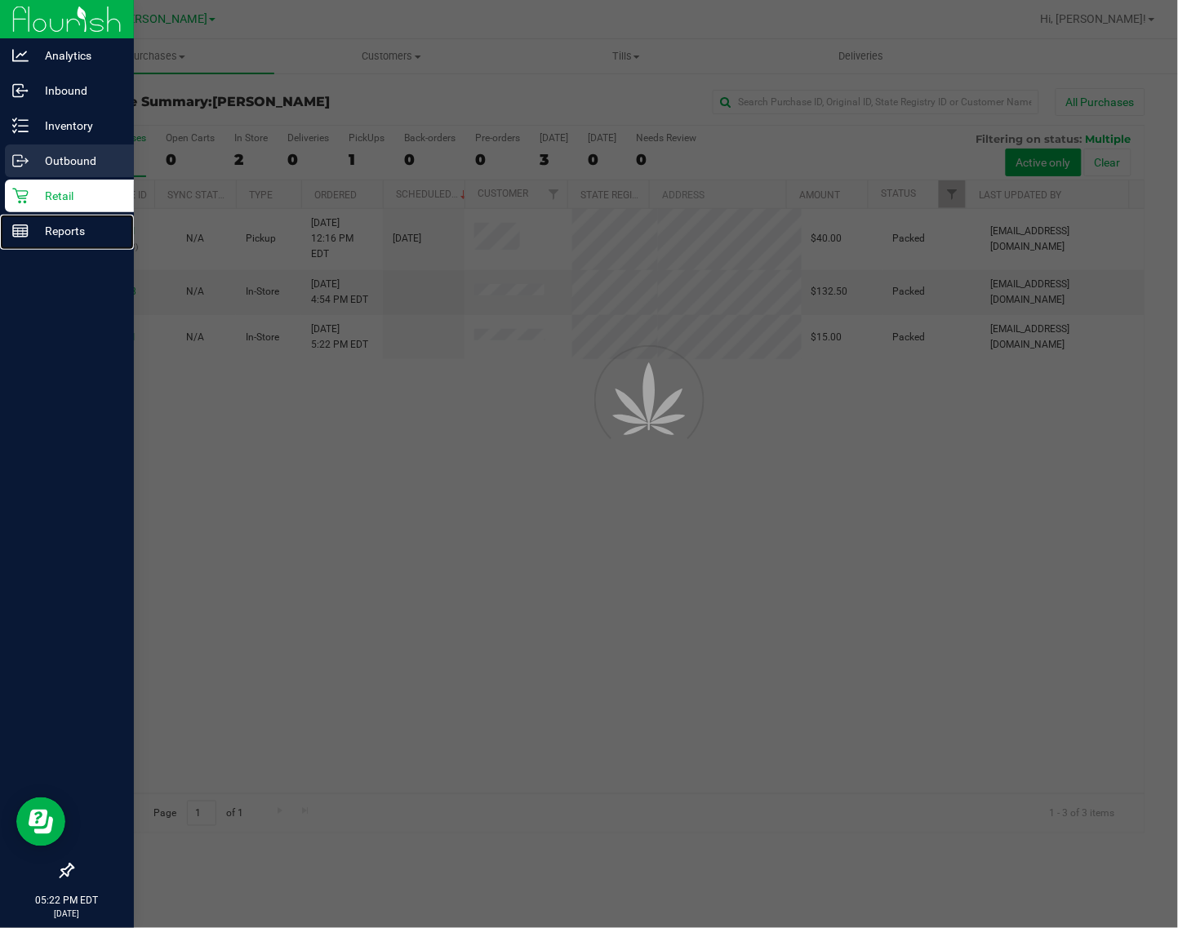
click at [111, 152] on p "Outbound" at bounding box center [78, 161] width 98 height 20
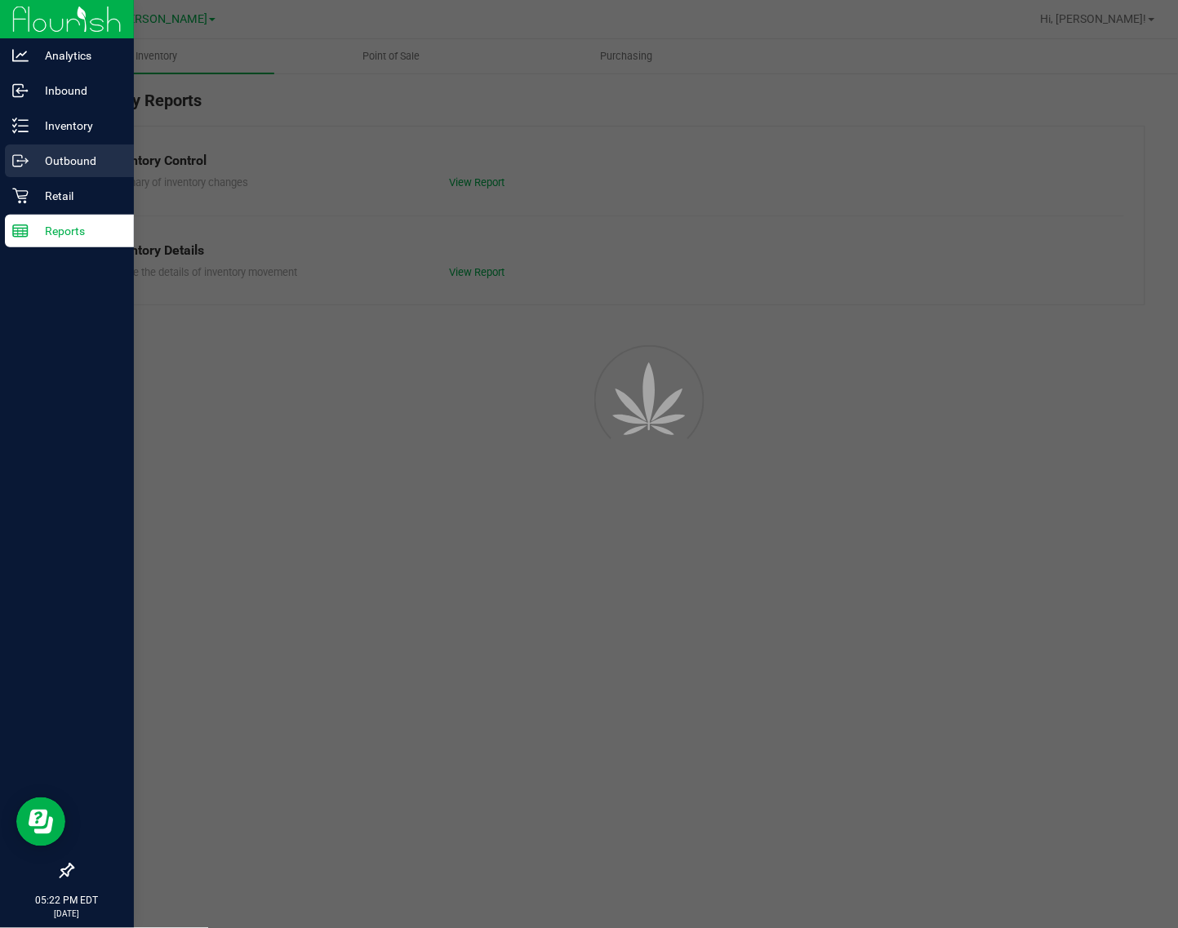
click at [258, 506] on div at bounding box center [589, 464] width 1178 height 928
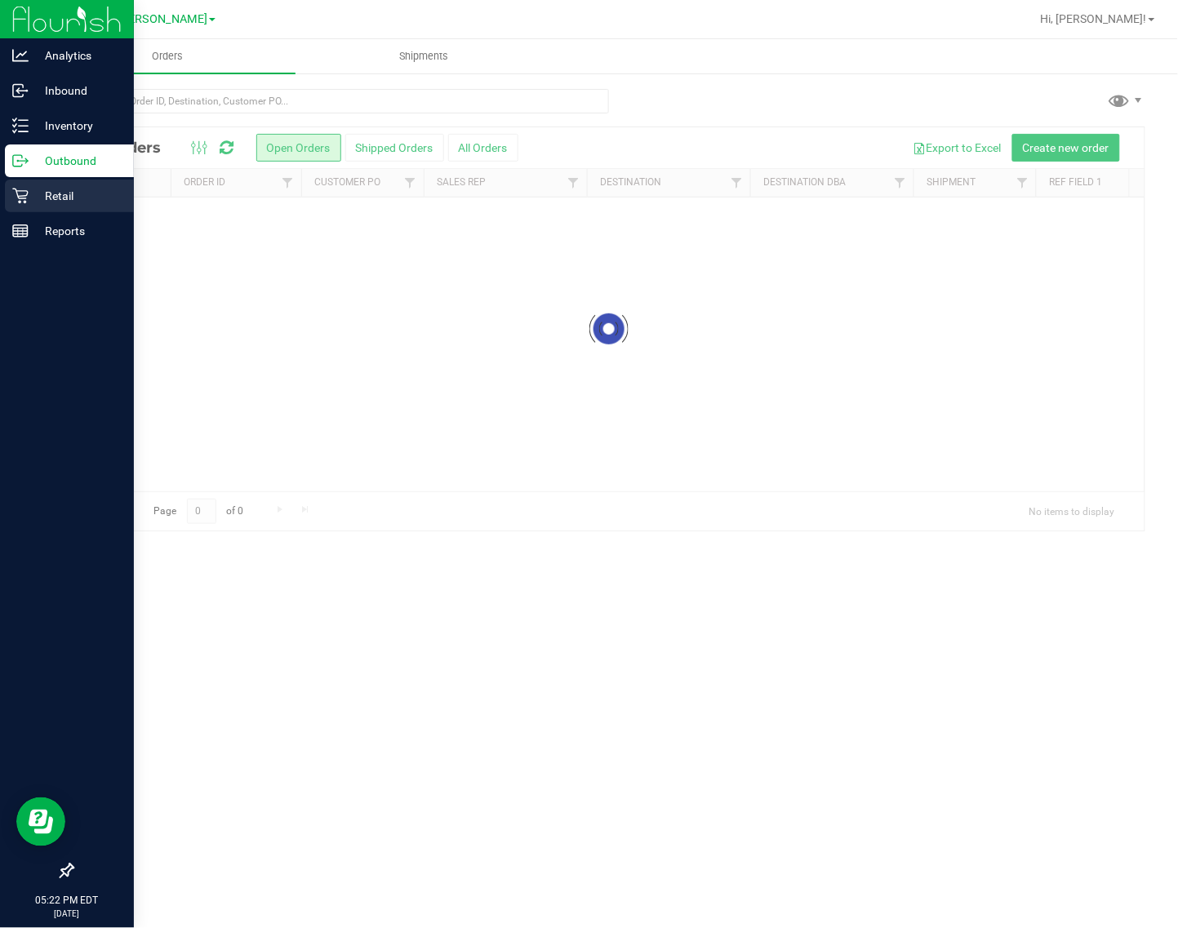
click at [13, 202] on icon at bounding box center [20, 196] width 16 height 16
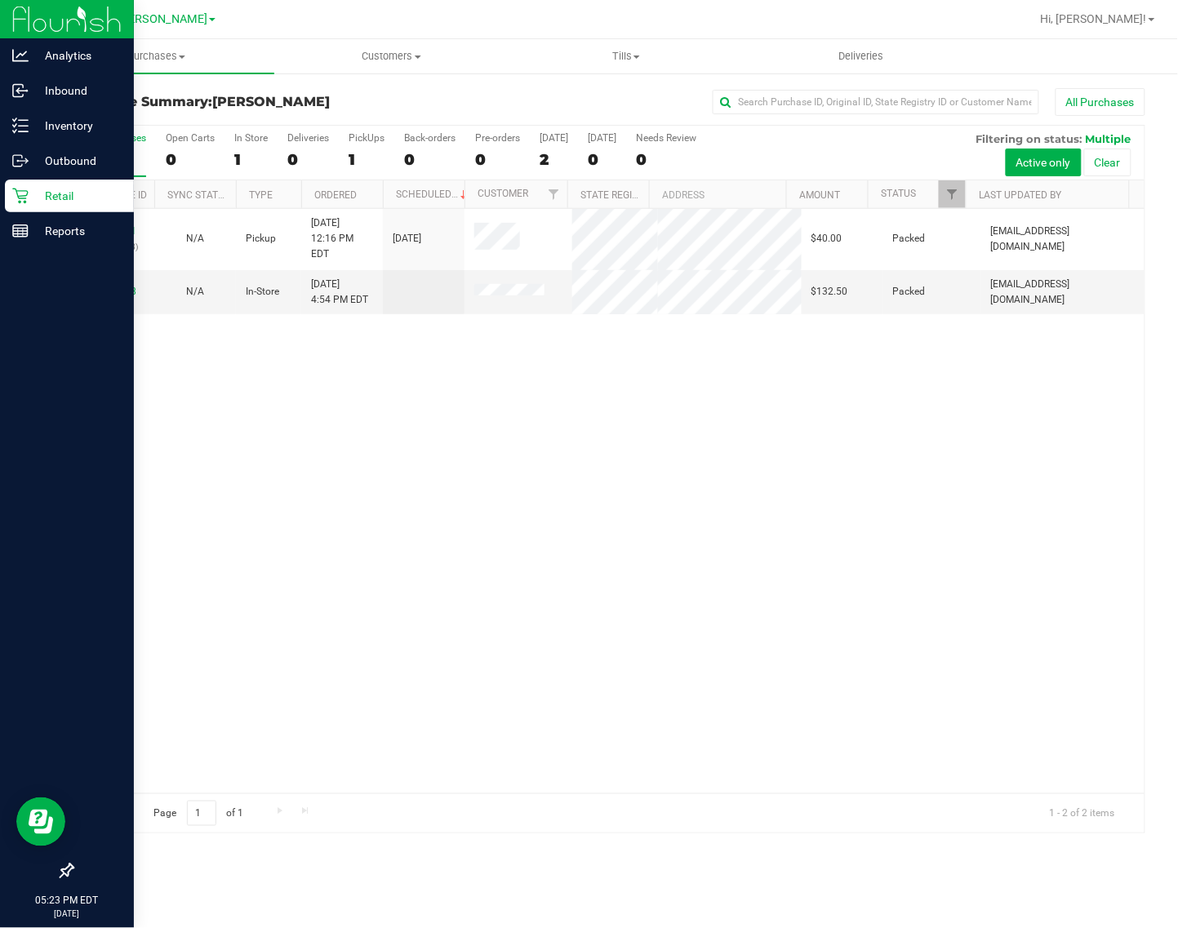
click at [102, 198] on p "Retail" at bounding box center [78, 196] width 98 height 20
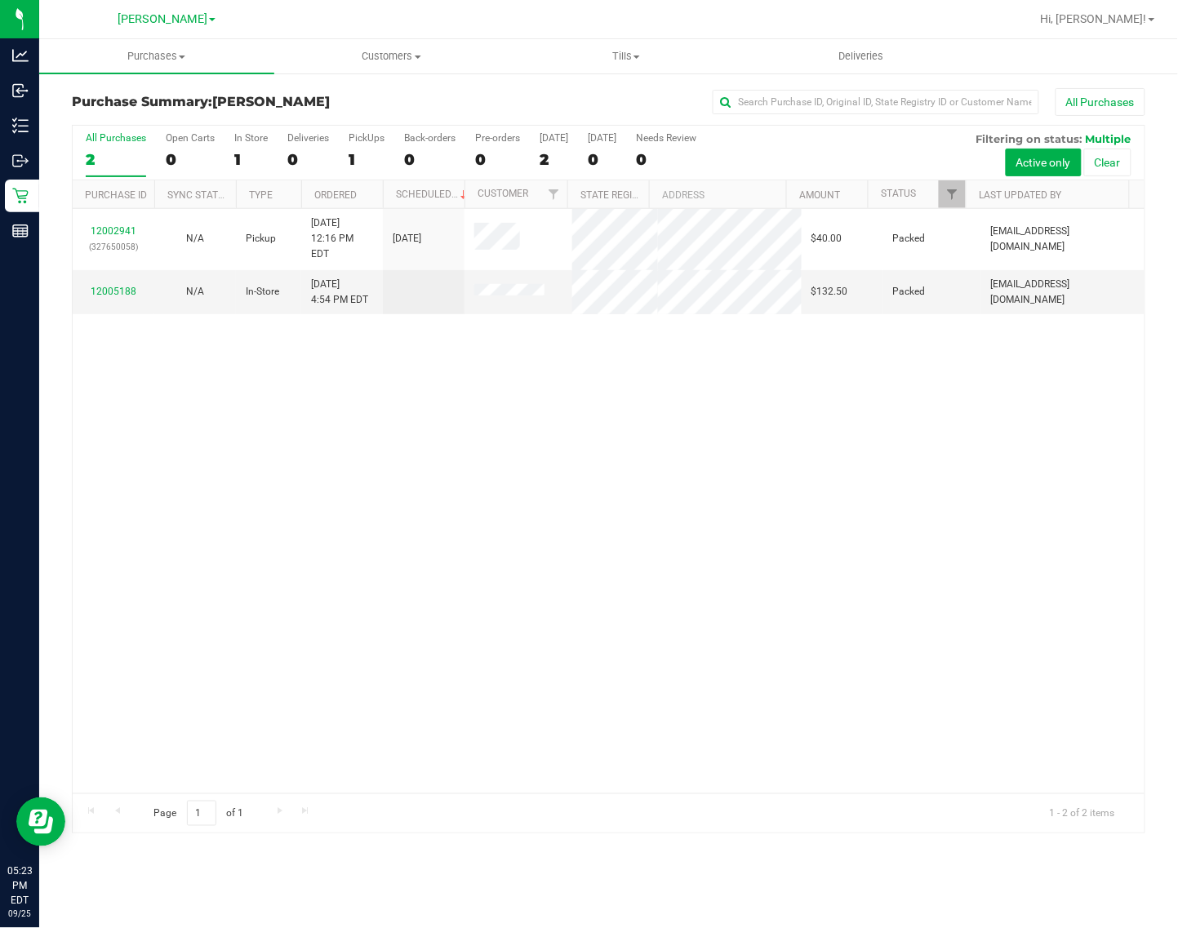
click at [272, 474] on div "12002941 (327650058) N/A Pickup [DATE] 12:16 PM EDT 9/25/2025 $40.00 Packed [EM…" at bounding box center [609, 501] width 1072 height 585
click at [128, 168] on div "2" at bounding box center [116, 159] width 60 height 19
click at [0, 0] on input "All Purchases 2" at bounding box center [0, 0] width 0 height 0
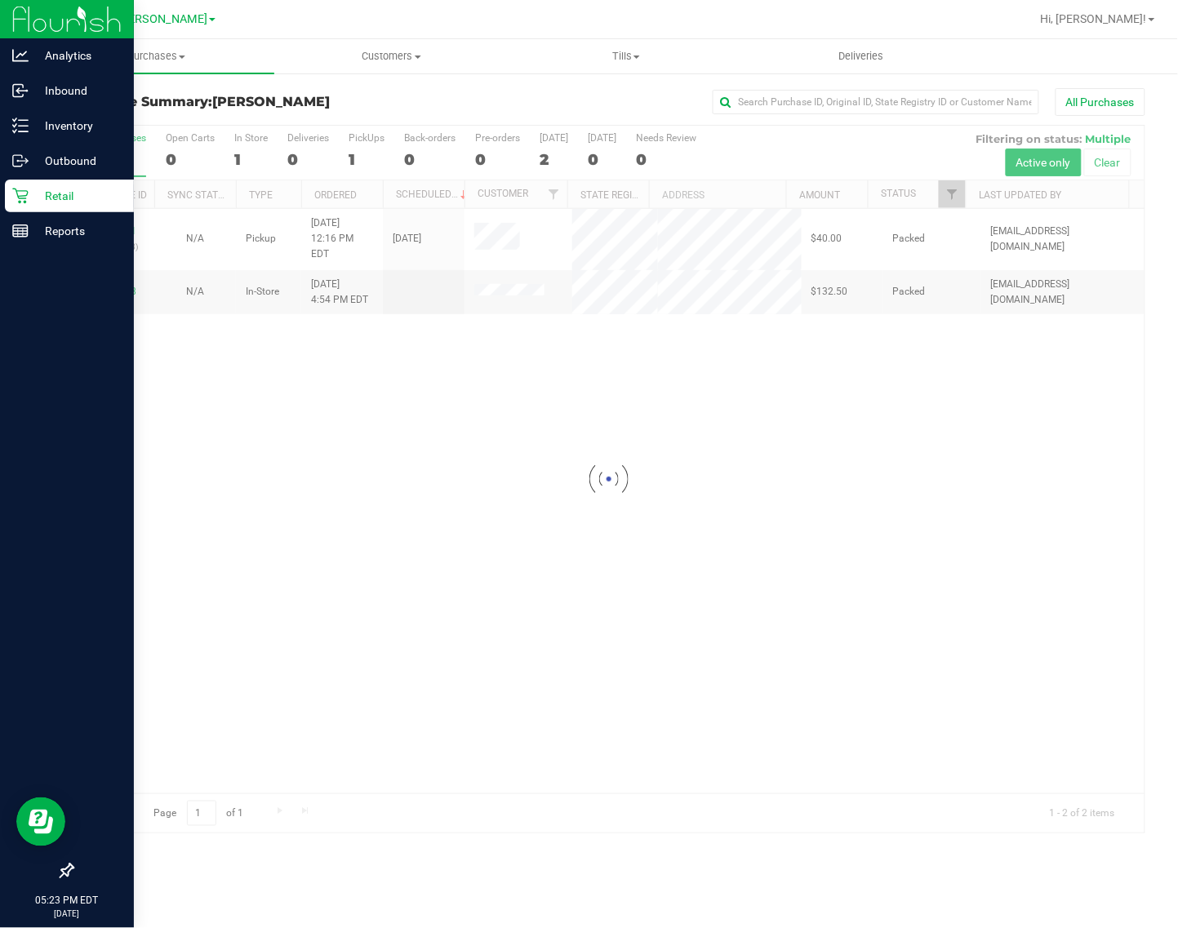
click at [25, 202] on icon at bounding box center [20, 197] width 16 height 16
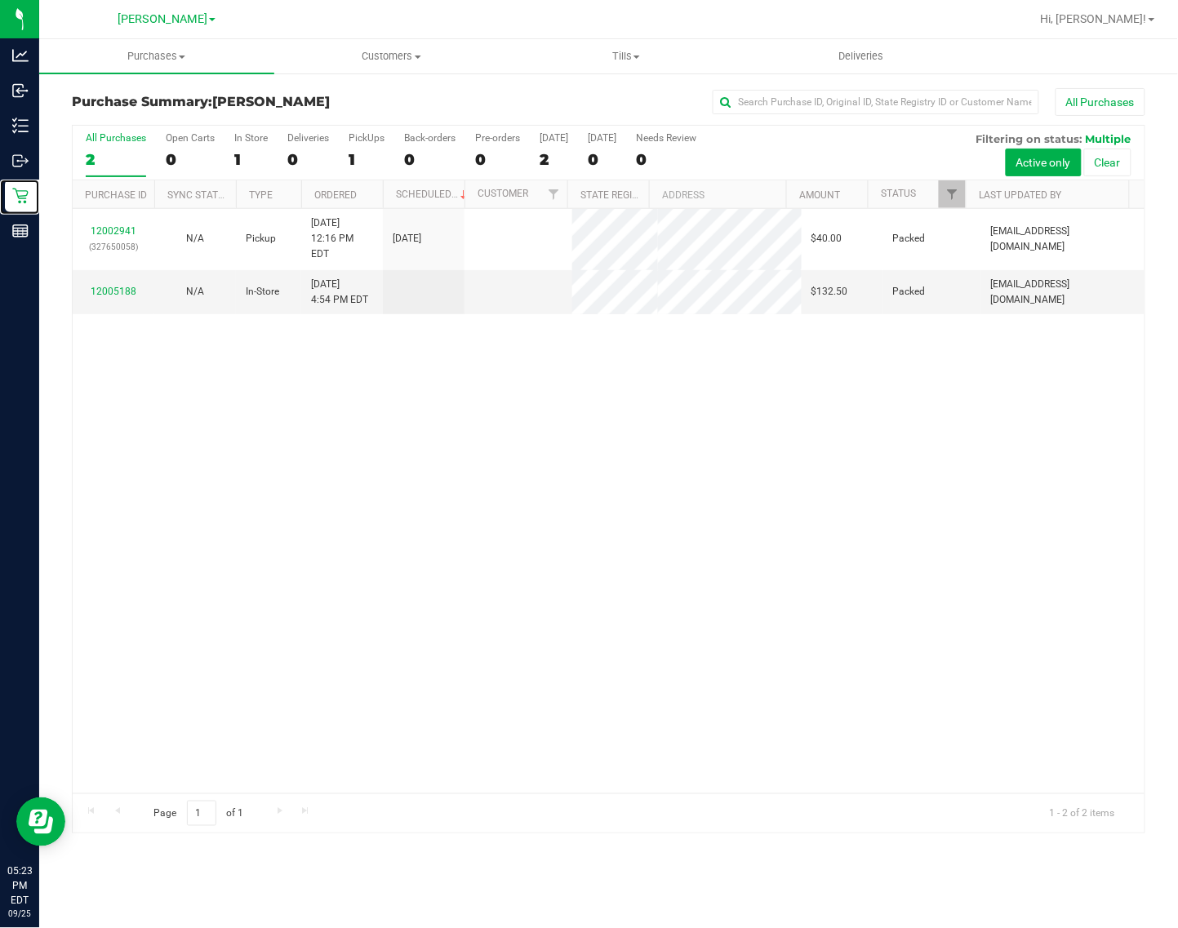
click at [202, 455] on div "12002941 (327650058) N/A Pickup [DATE] 12:16 PM EDT 9/25/2025 $40.00 Packed [EM…" at bounding box center [609, 501] width 1072 height 585
click at [98, 136] on div "All Purchases" at bounding box center [116, 137] width 60 height 11
click at [0, 0] on input "All Purchases 2" at bounding box center [0, 0] width 0 height 0
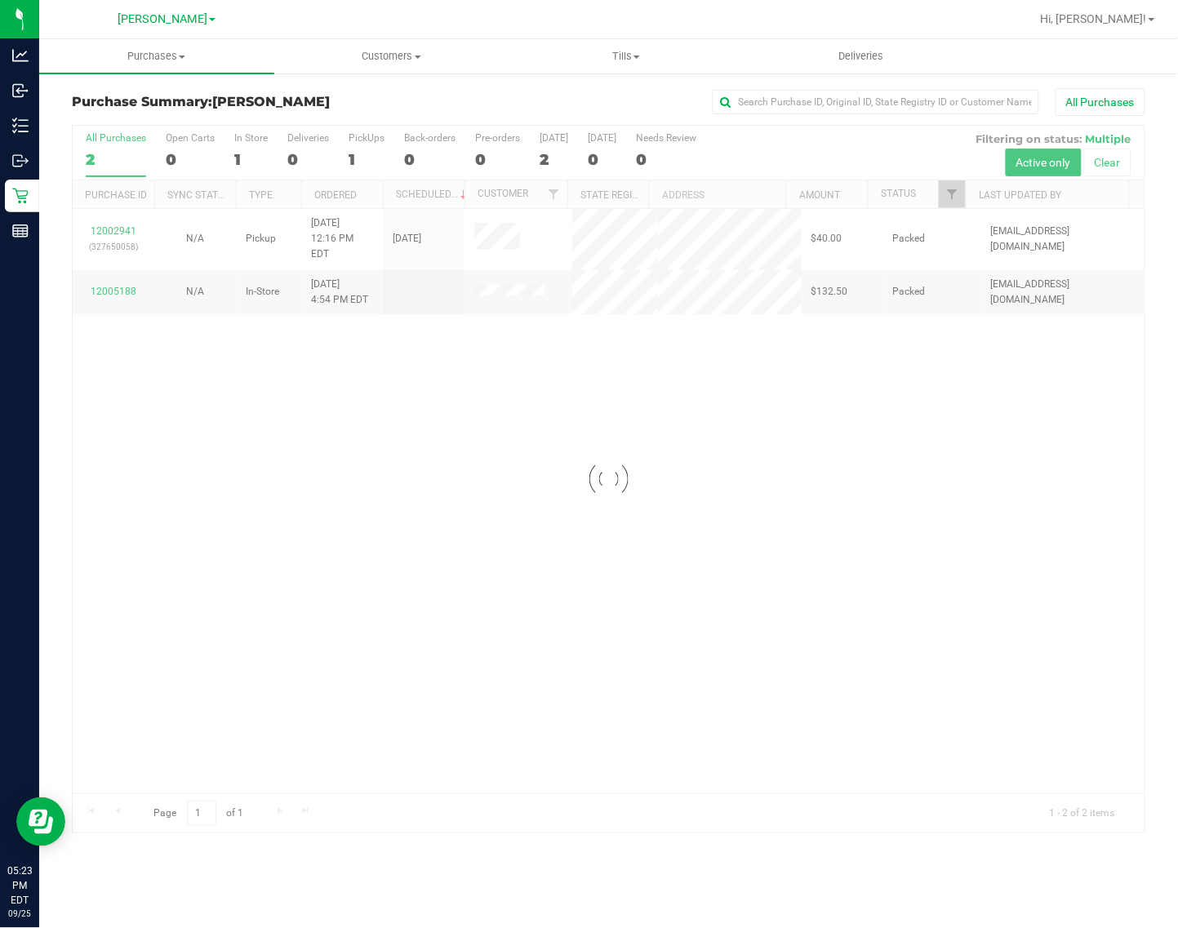
click at [20, 231] on line at bounding box center [20, 231] width 15 height 0
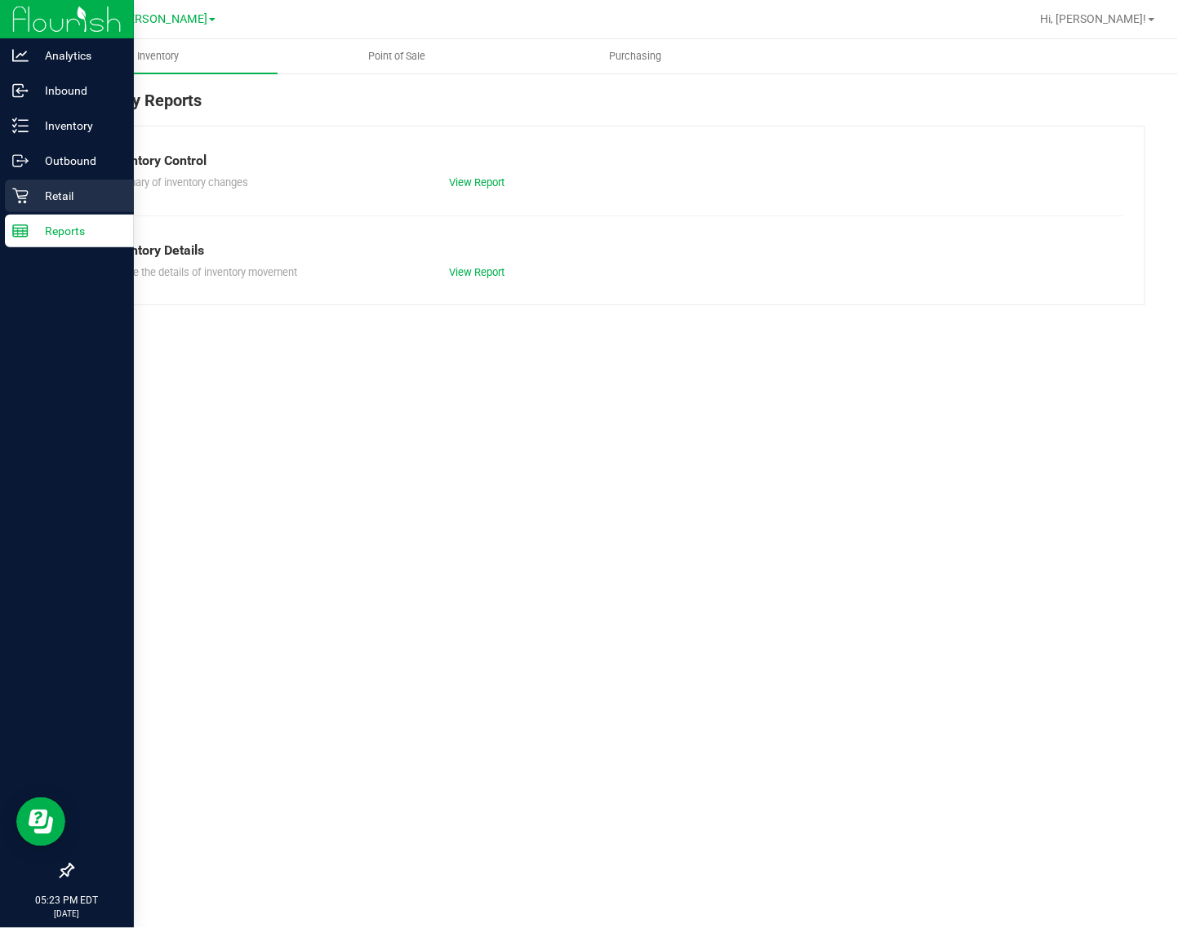
click at [55, 196] on p "Retail" at bounding box center [78, 196] width 98 height 20
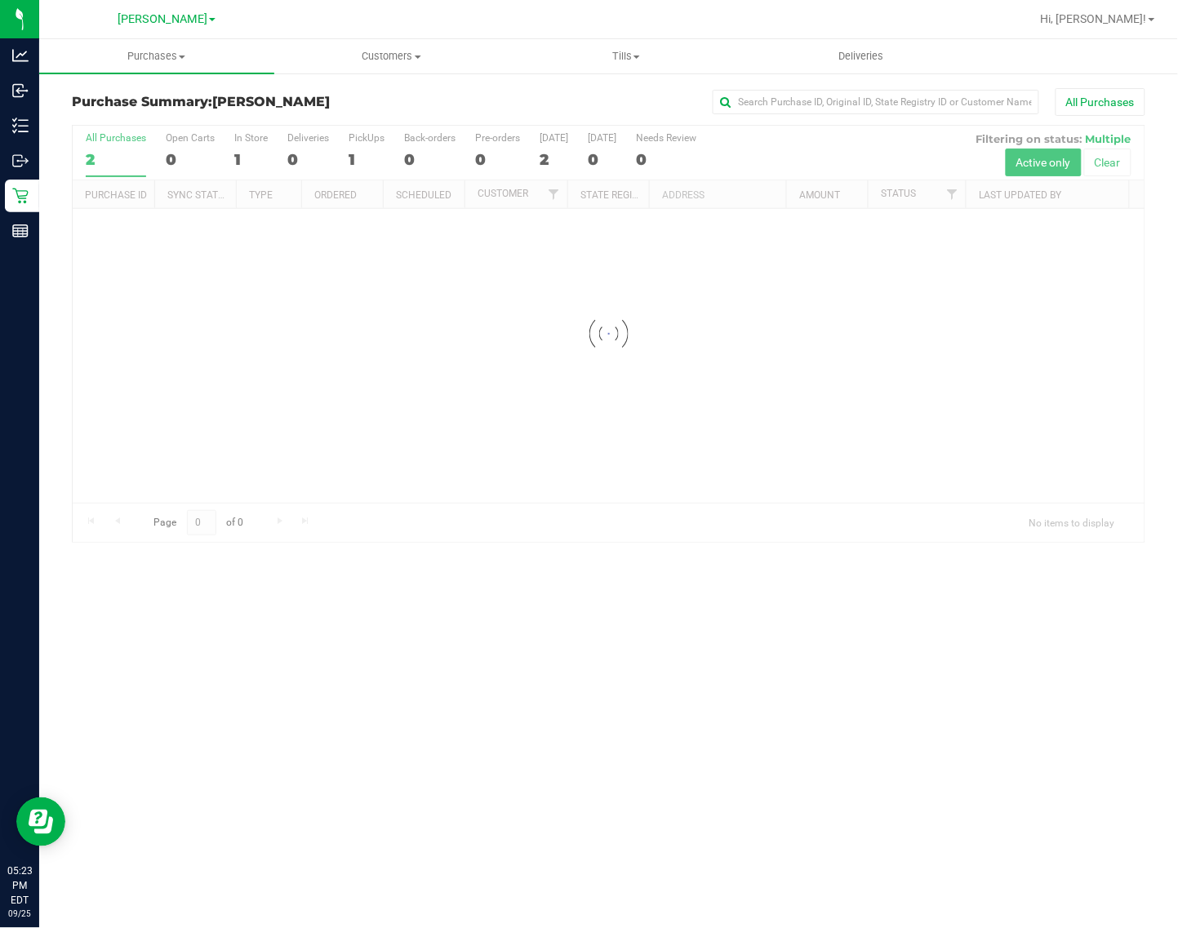
click at [194, 317] on div at bounding box center [609, 334] width 1072 height 416
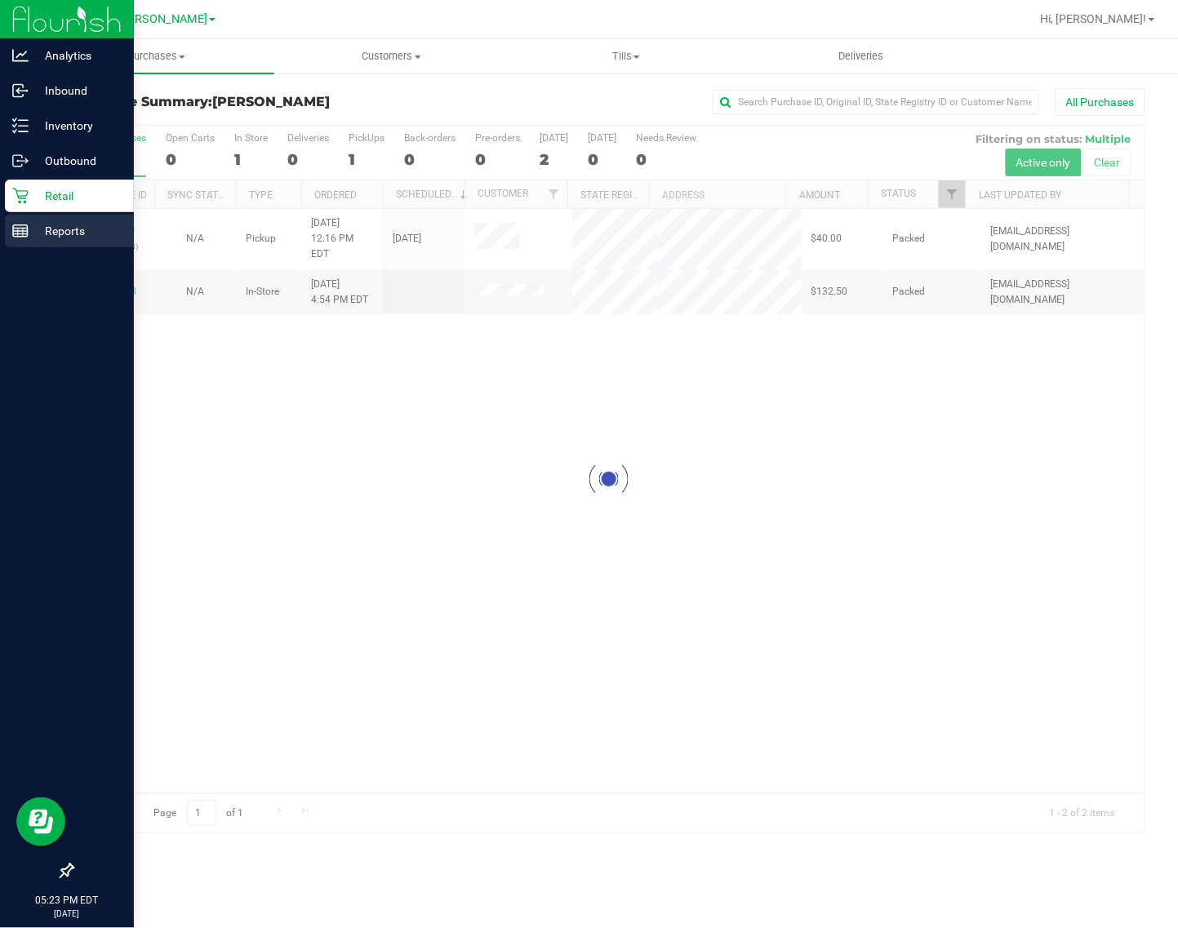
click at [19, 229] on line at bounding box center [20, 229] width 15 height 0
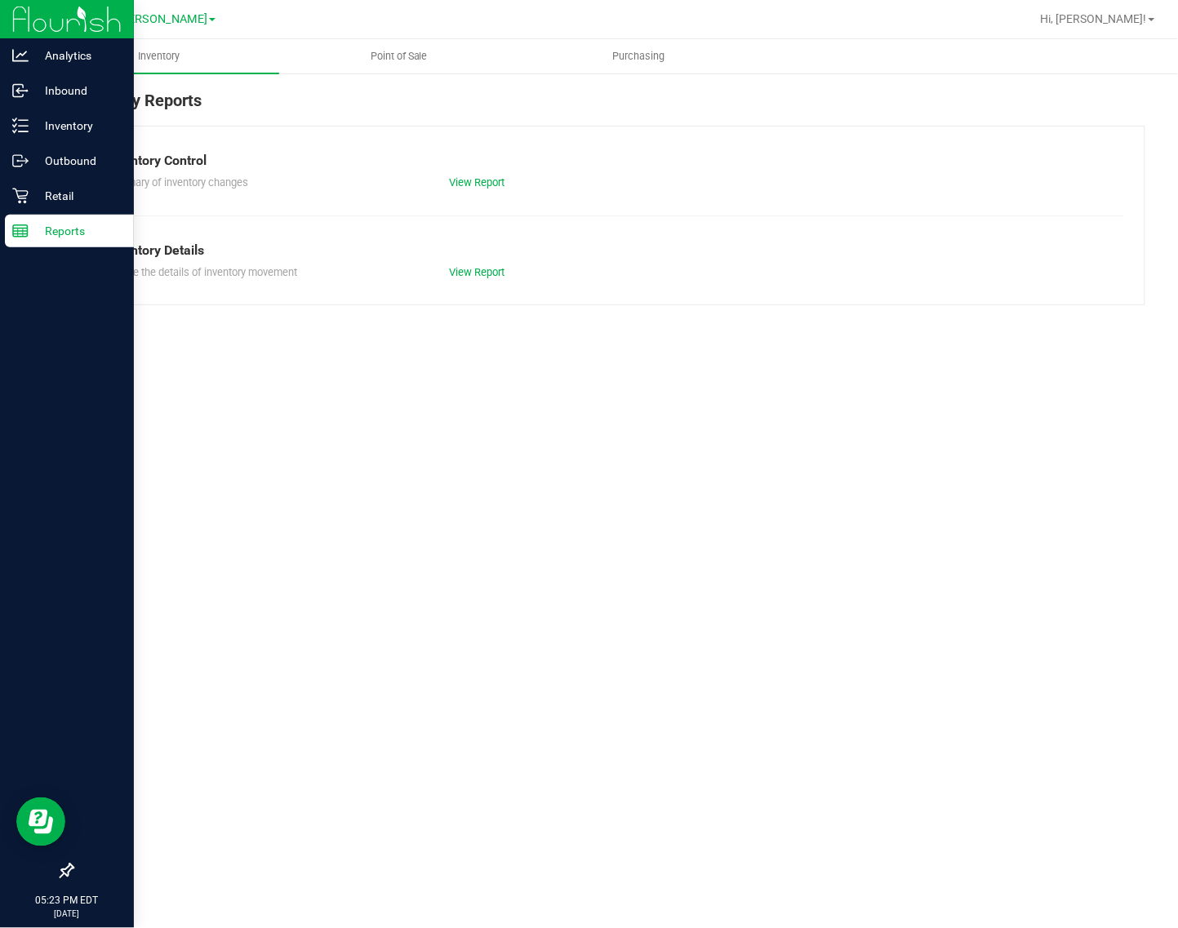
click at [31, 202] on p "Retail" at bounding box center [78, 196] width 98 height 20
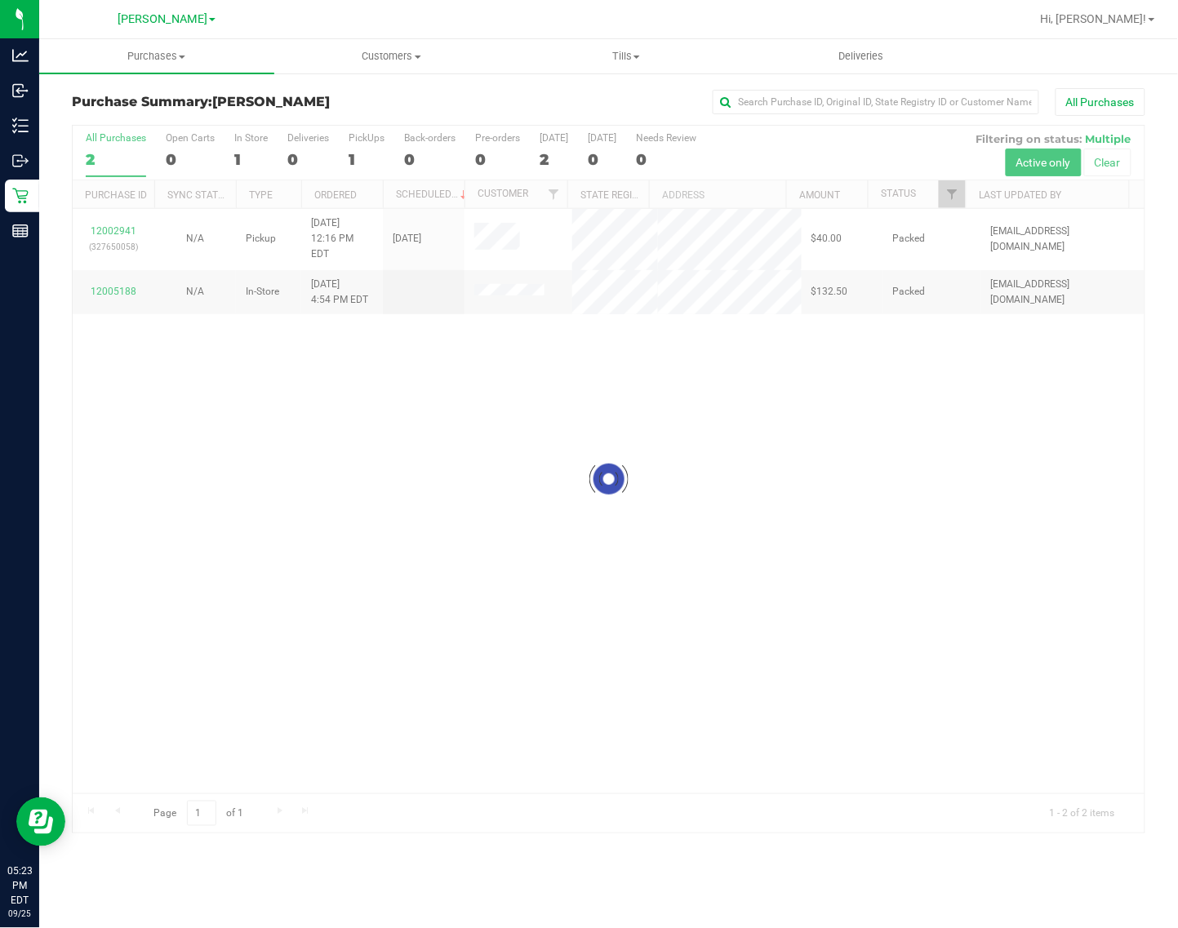
click at [483, 479] on div at bounding box center [609, 479] width 1072 height 707
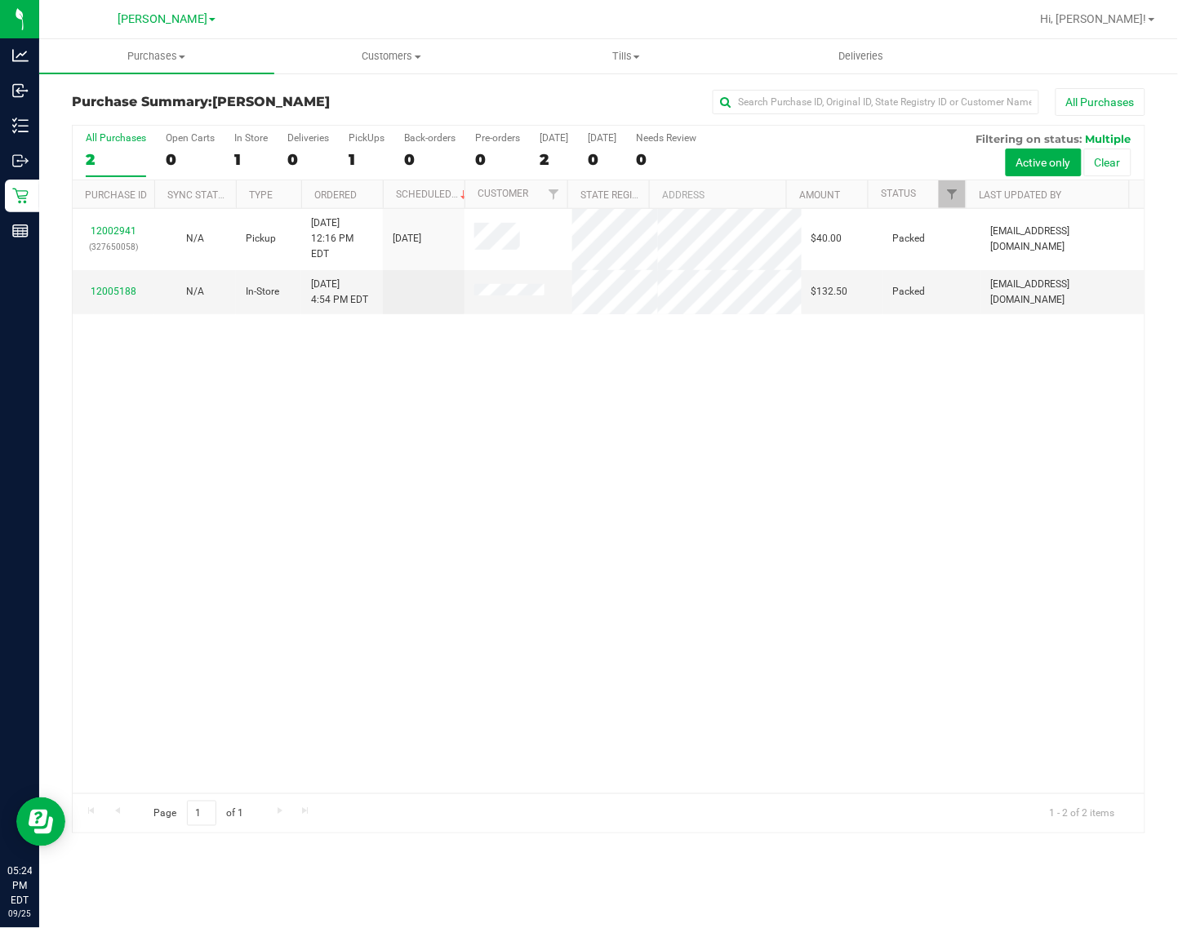
click at [113, 164] on div "2" at bounding box center [116, 159] width 60 height 19
click at [0, 0] on input "All Purchases 2" at bounding box center [0, 0] width 0 height 0
click at [308, 623] on div "12002941 (327650058) N/A Pickup [DATE] 12:16 PM EDT 9/25/2025 $40.00 Packed [EM…" at bounding box center [609, 501] width 1072 height 585
click at [106, 163] on div "2" at bounding box center [116, 159] width 60 height 19
click at [0, 0] on input "All Purchases 2" at bounding box center [0, 0] width 0 height 0
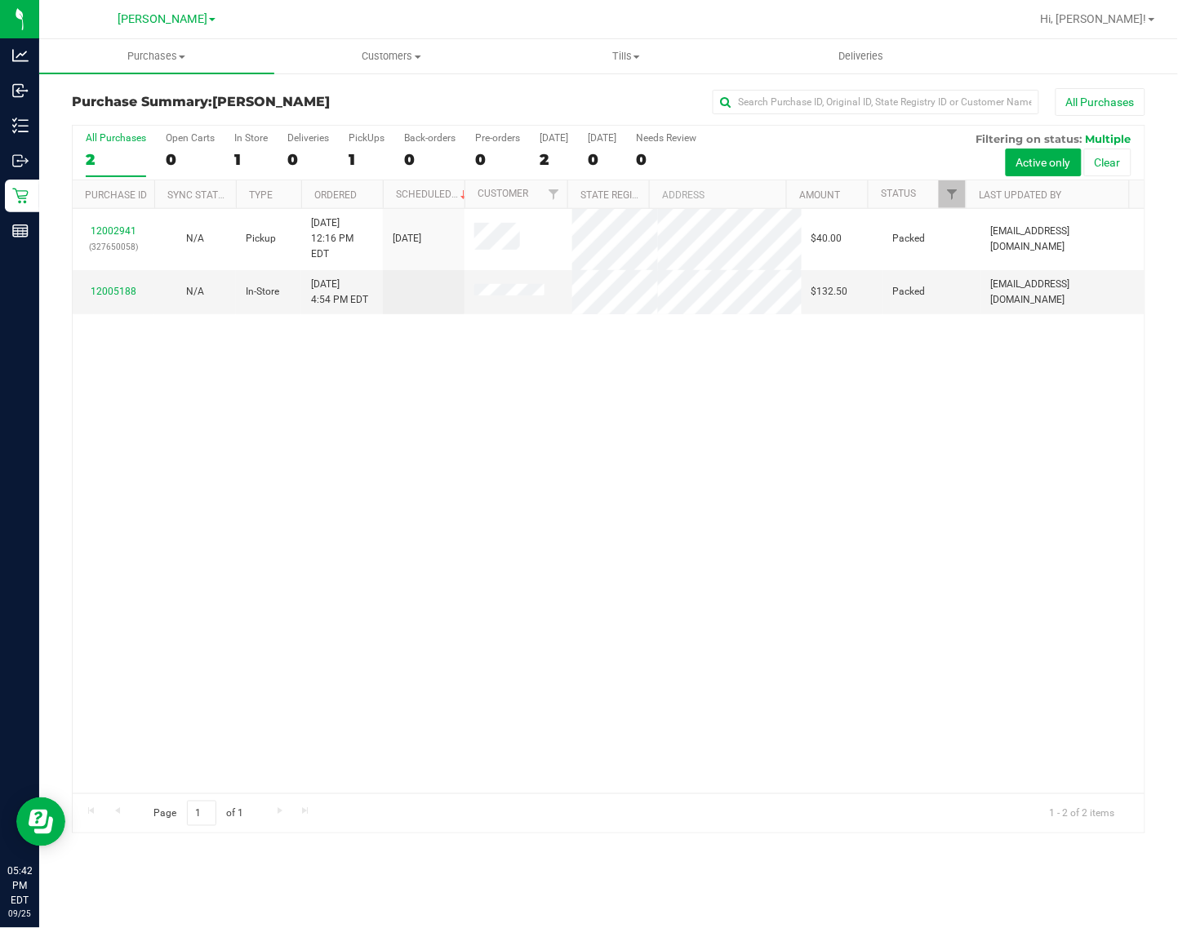
click at [112, 159] on div "2" at bounding box center [116, 159] width 60 height 19
click at [0, 0] on input "All Purchases 2" at bounding box center [0, 0] width 0 height 0
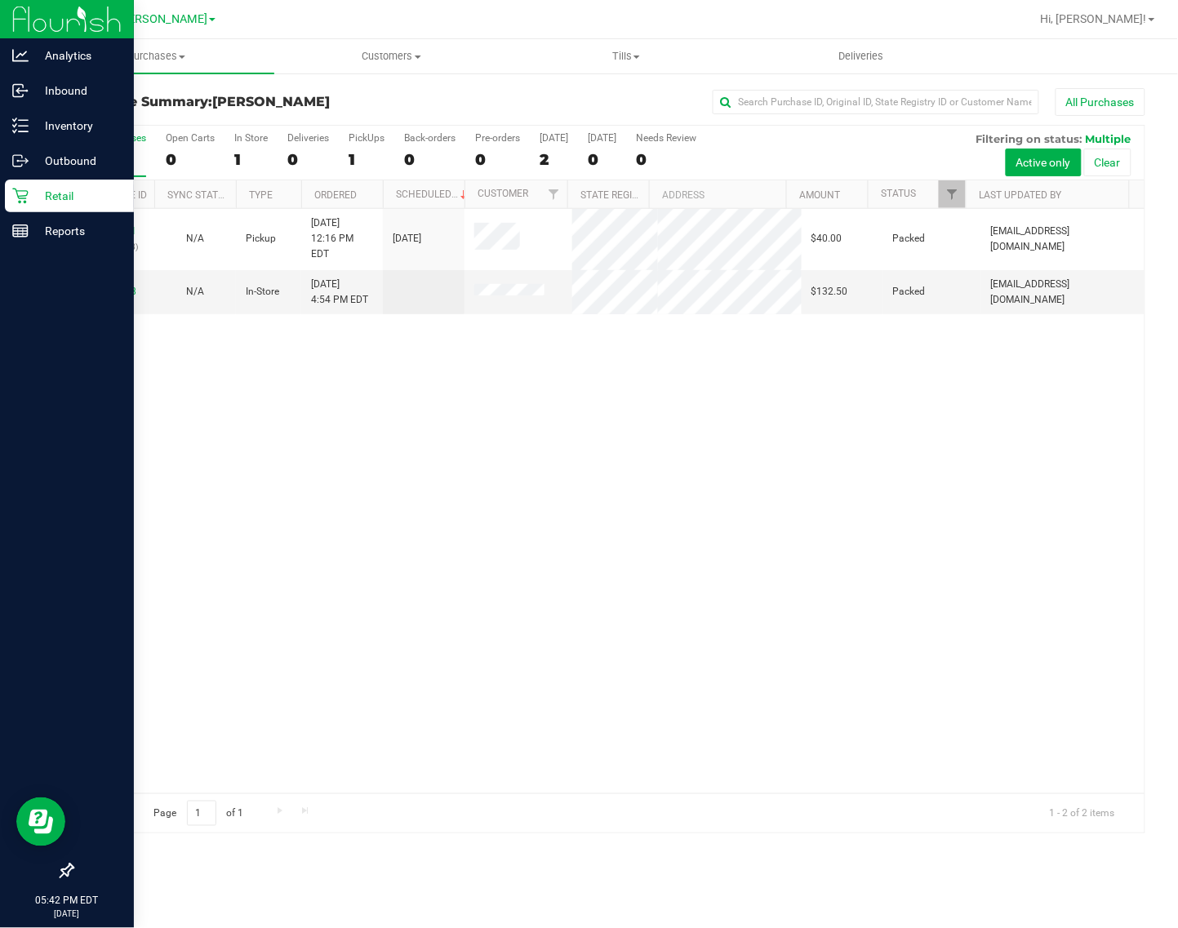
click at [57, 193] on p "Retail" at bounding box center [78, 196] width 98 height 20
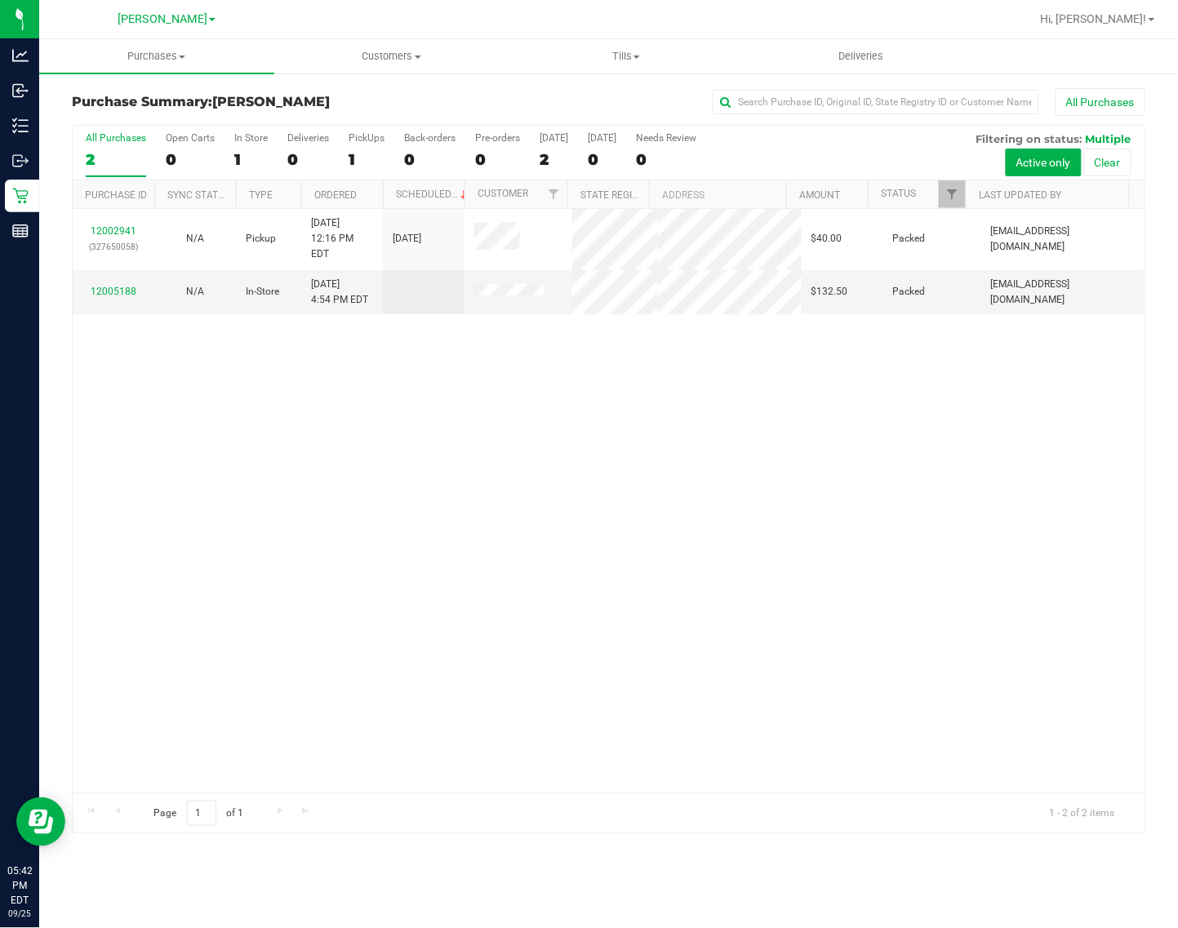
click at [133, 150] on div "2" at bounding box center [116, 159] width 60 height 19
click at [0, 0] on input "All Purchases 2" at bounding box center [0, 0] width 0 height 0
click at [68, 147] on div "All Purchases 2 Open Carts 0 In Store 1 Deliveries 0 PickUps 1 Back-orders 0 Pr…" at bounding box center [609, 478] width 1098 height 709
click at [90, 140] on div "All Purchases" at bounding box center [116, 137] width 60 height 11
click at [0, 0] on input "All Purchases 2" at bounding box center [0, 0] width 0 height 0
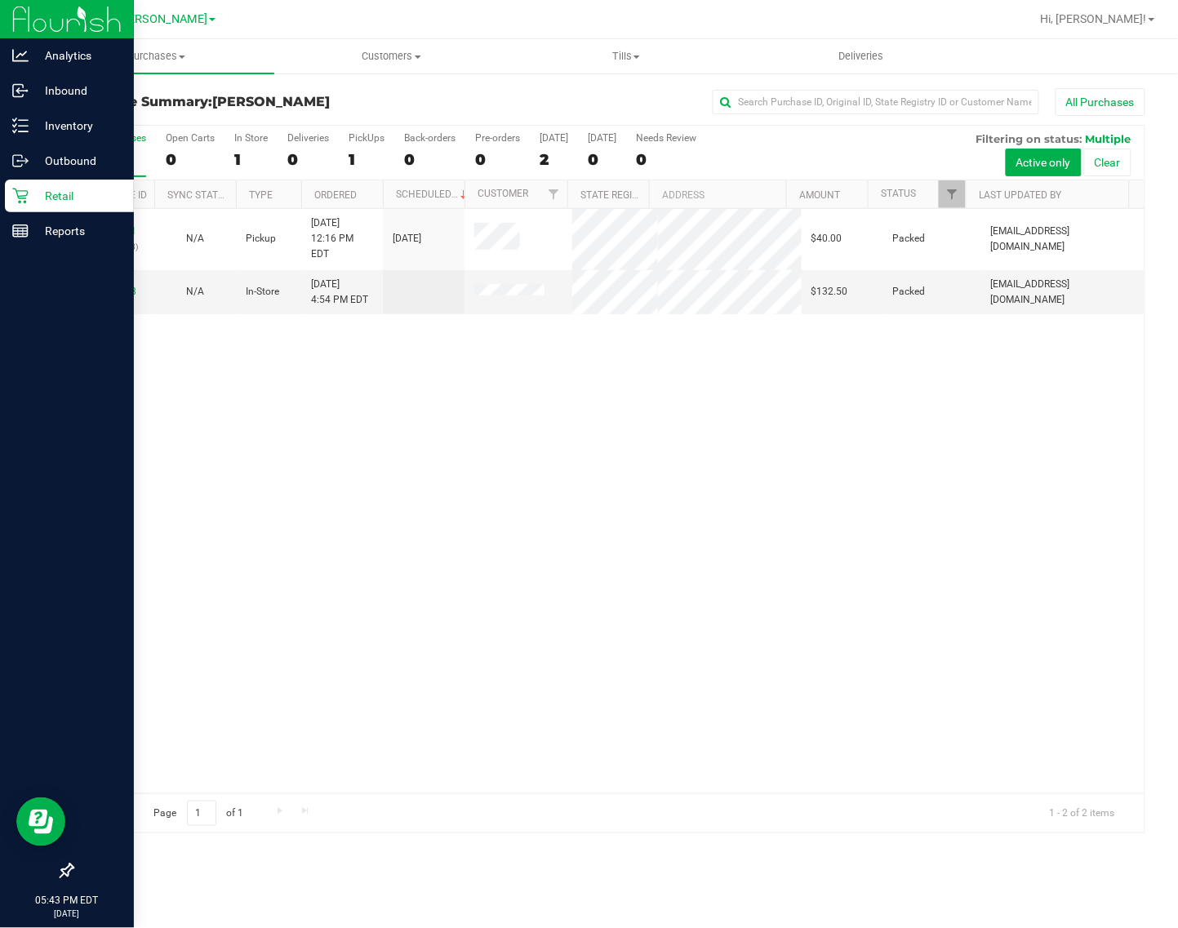
click at [22, 202] on icon at bounding box center [20, 196] width 16 height 16
click at [39, 116] on p "Inventory" at bounding box center [78, 126] width 98 height 20
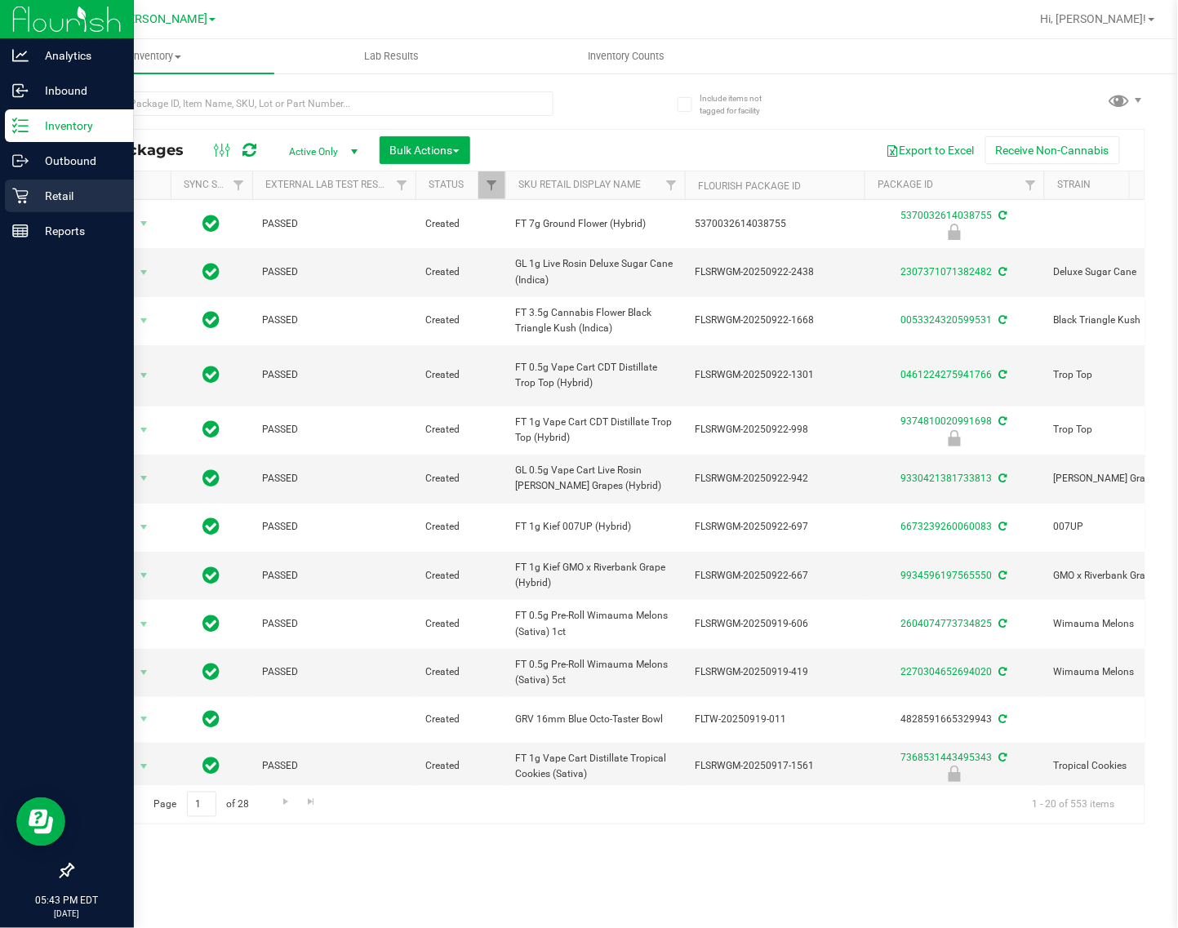
click at [2, 193] on link "Retail" at bounding box center [67, 197] width 134 height 35
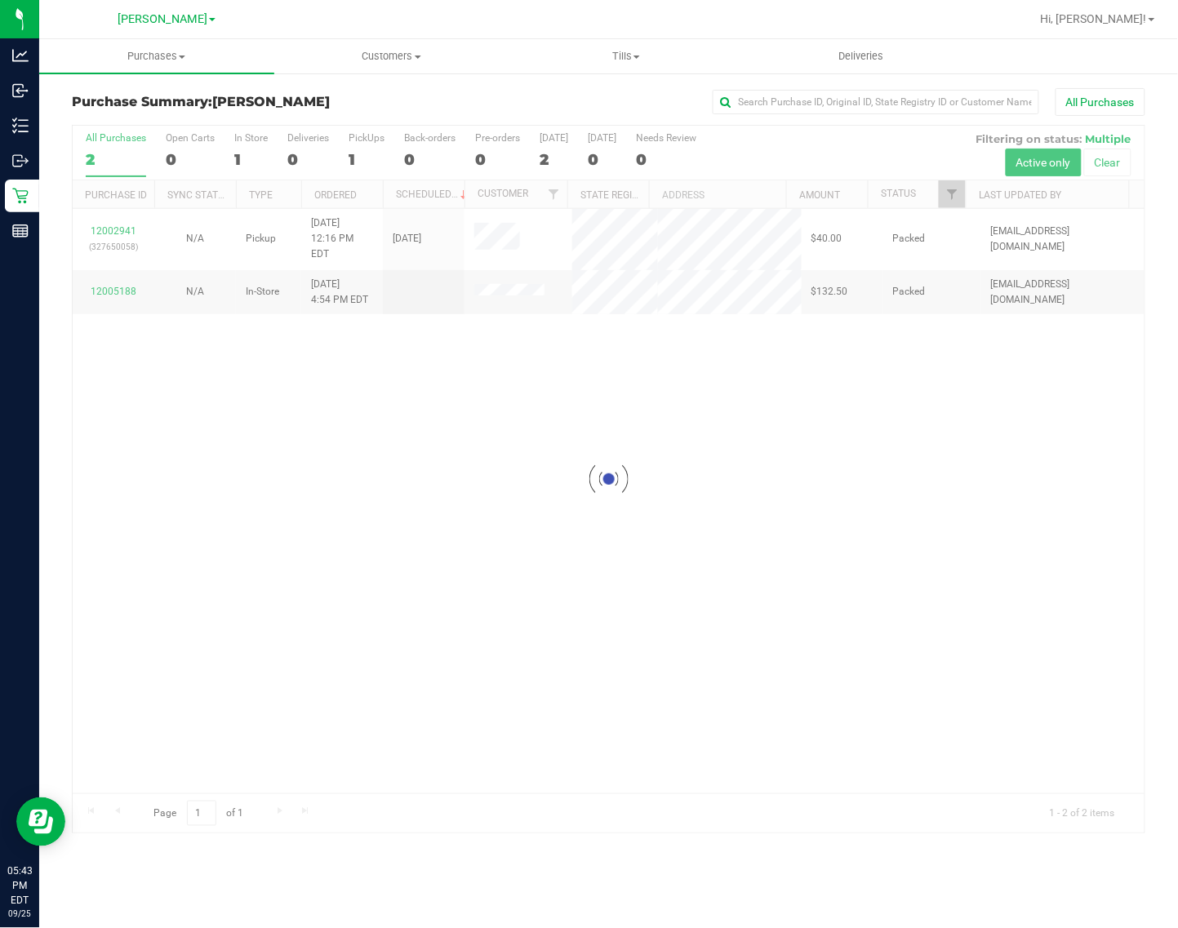
click at [870, 153] on div at bounding box center [609, 479] width 1072 height 707
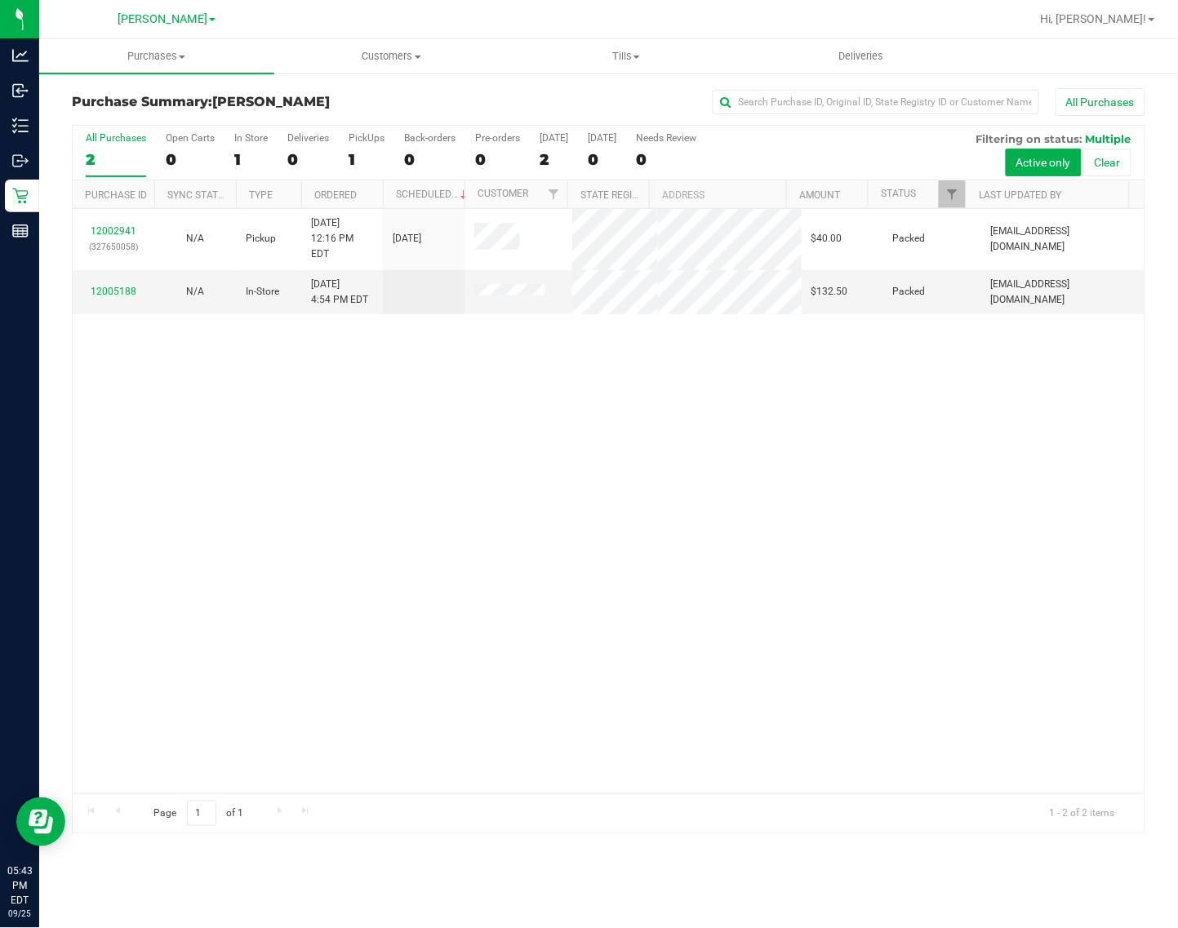
click at [869, 153] on div "All Purchases 2 Open Carts 0 In Store 1 Deliveries 0 PickUps 1 Back-orders 0 Pr…" at bounding box center [609, 153] width 1072 height 55
click at [123, 278] on link "12005557" at bounding box center [114, 283] width 46 height 11
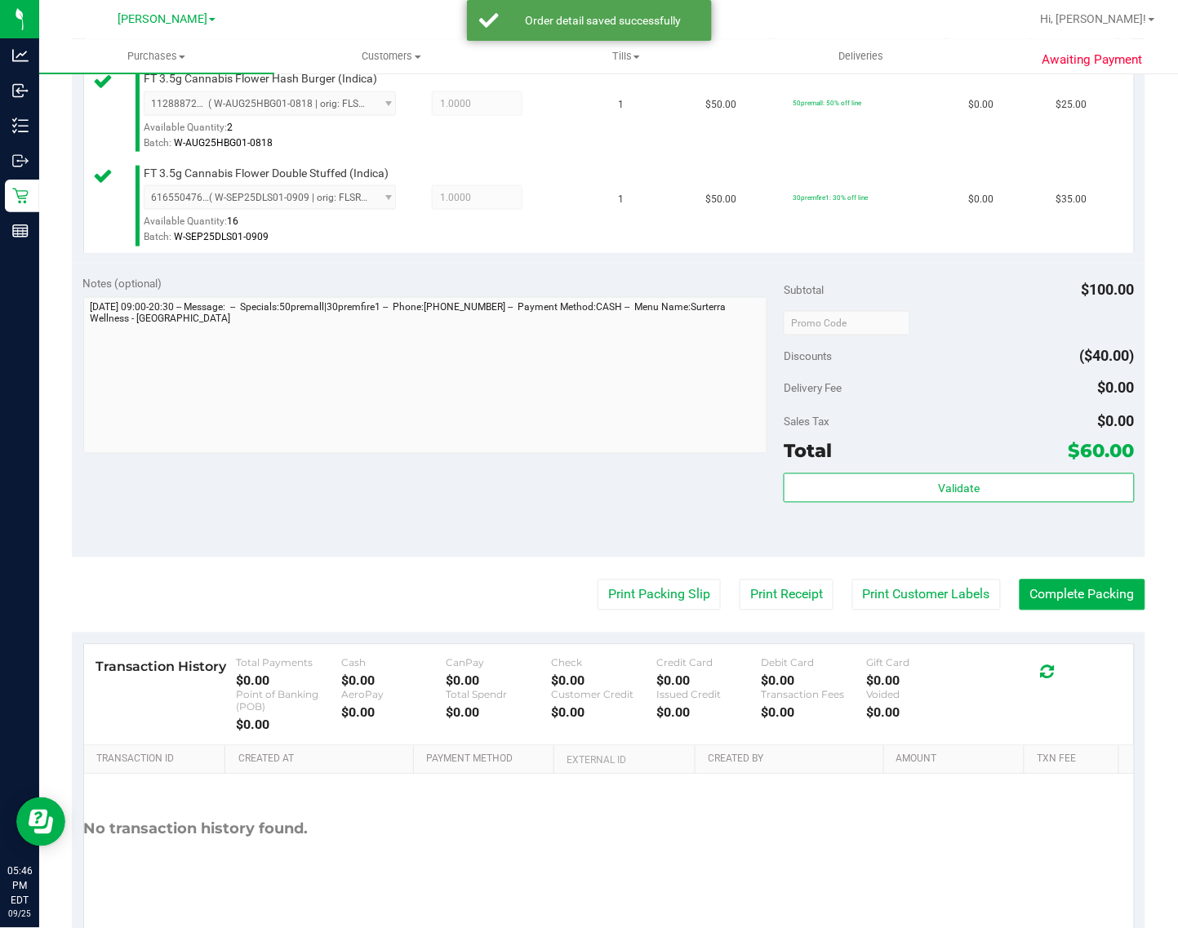
scroll to position [499, 0]
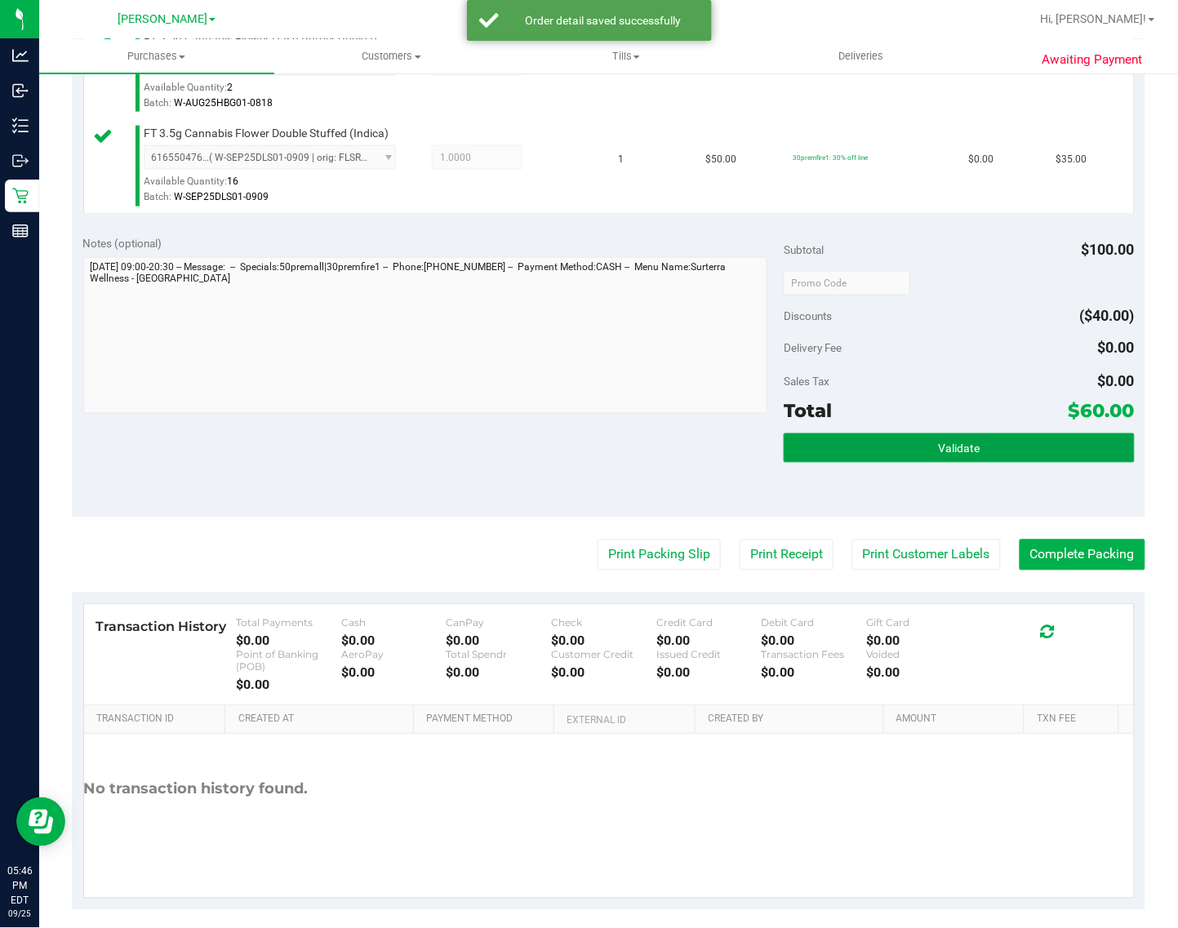
click at [1038, 447] on button "Validate" at bounding box center [959, 448] width 350 height 29
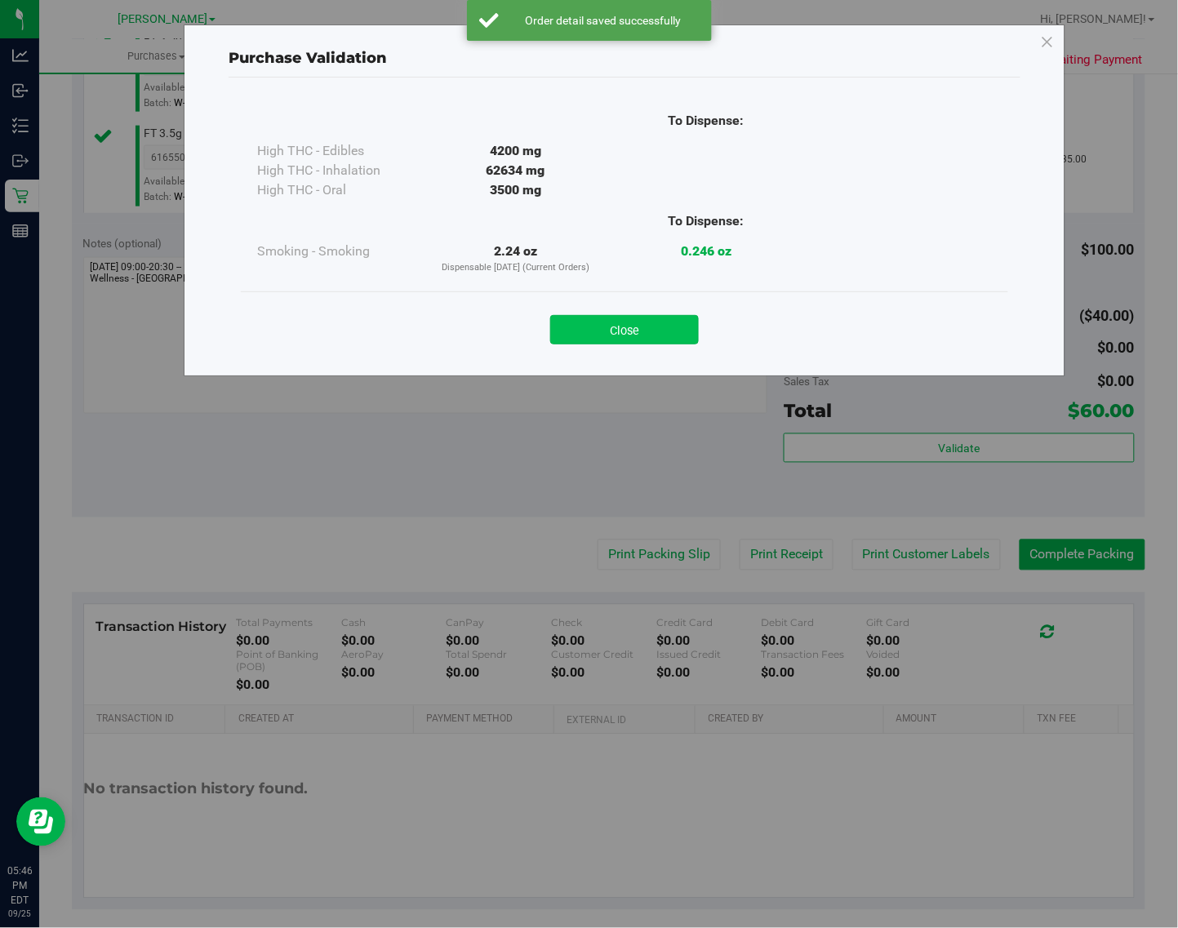
click at [637, 329] on button "Close" at bounding box center [624, 329] width 149 height 29
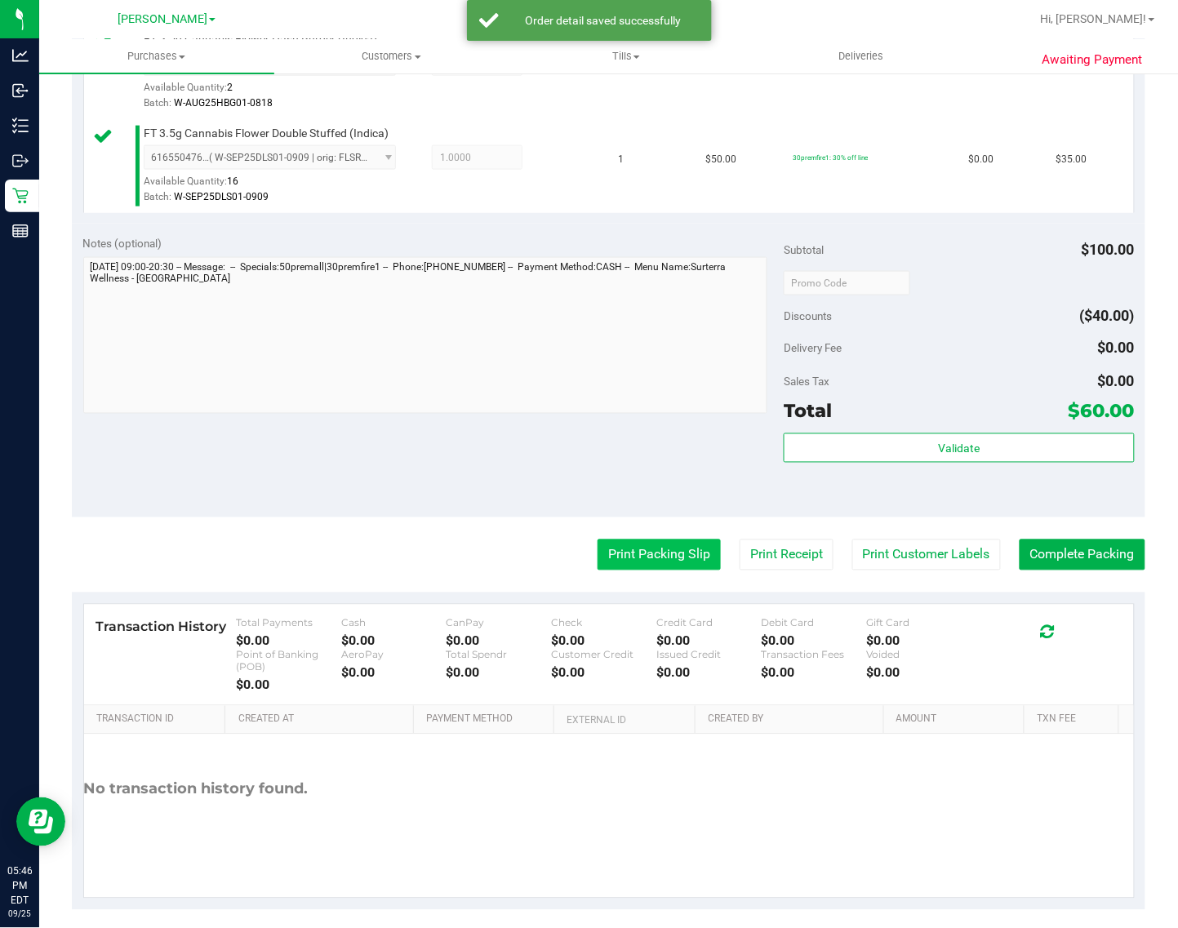
click at [651, 567] on button "Print Packing Slip" at bounding box center [659, 555] width 123 height 31
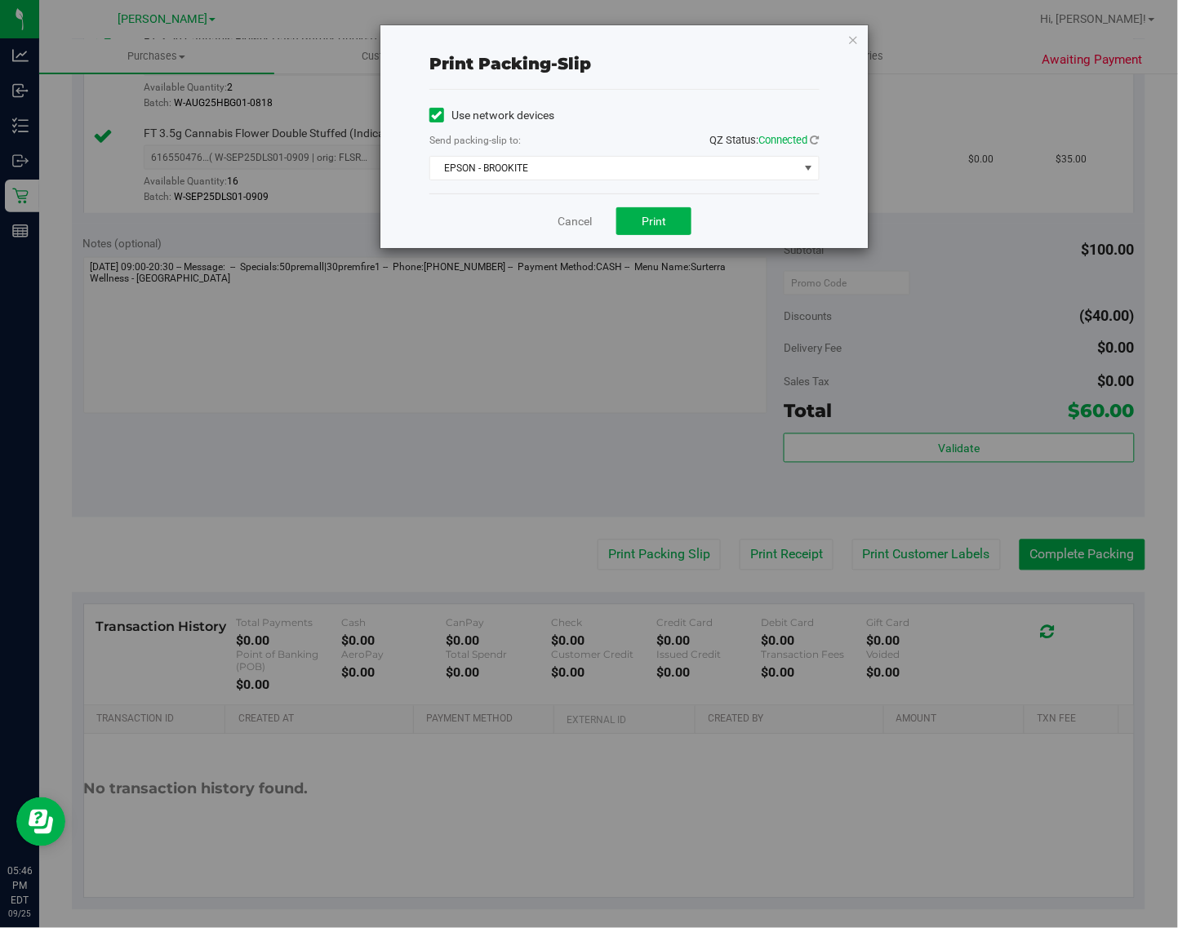
click at [702, 76] on div "Print packing-slip" at bounding box center [624, 63] width 390 height 51
click at [663, 231] on button "Print" at bounding box center [653, 221] width 75 height 28
click at [853, 41] on icon "button" at bounding box center [852, 39] width 11 height 20
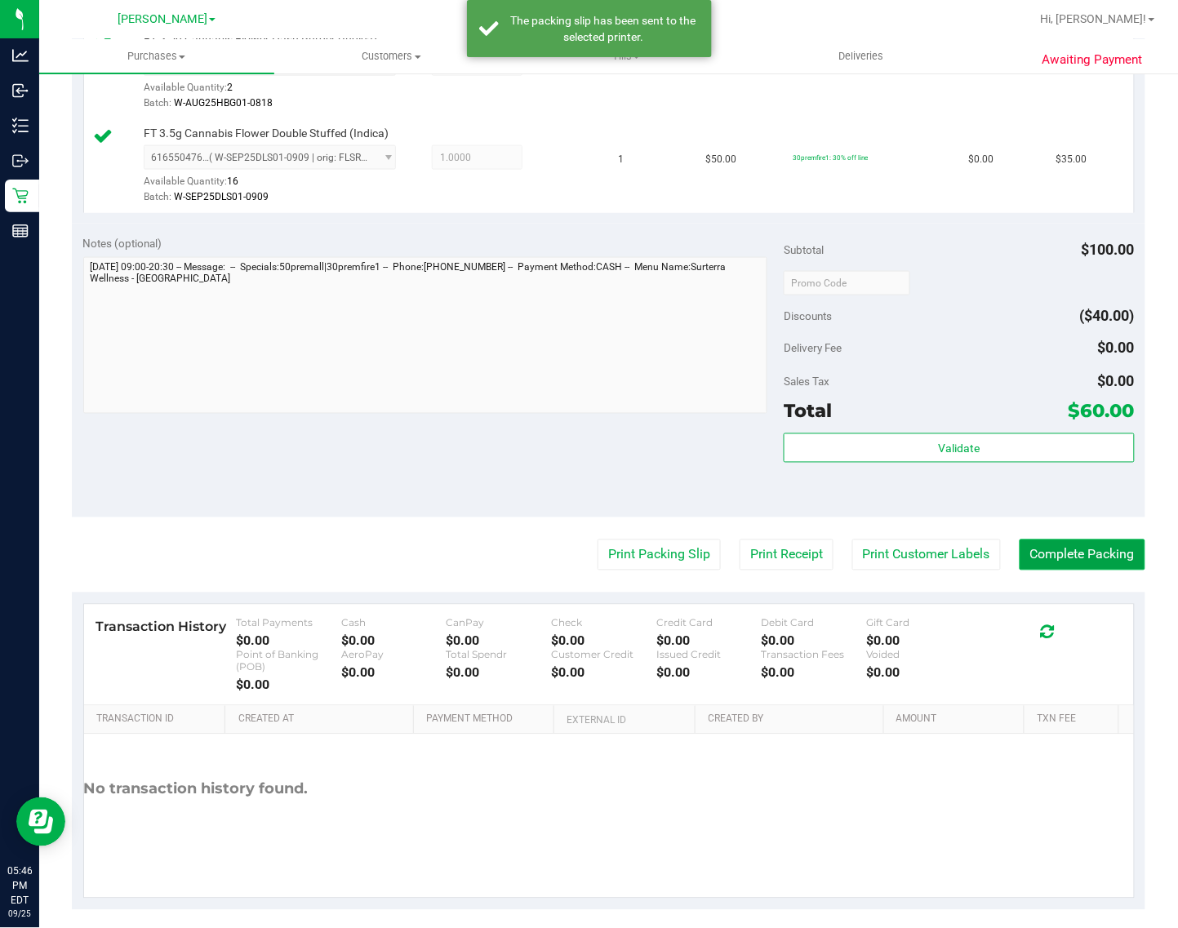
click at [1082, 562] on button "Complete Packing" at bounding box center [1083, 555] width 126 height 31
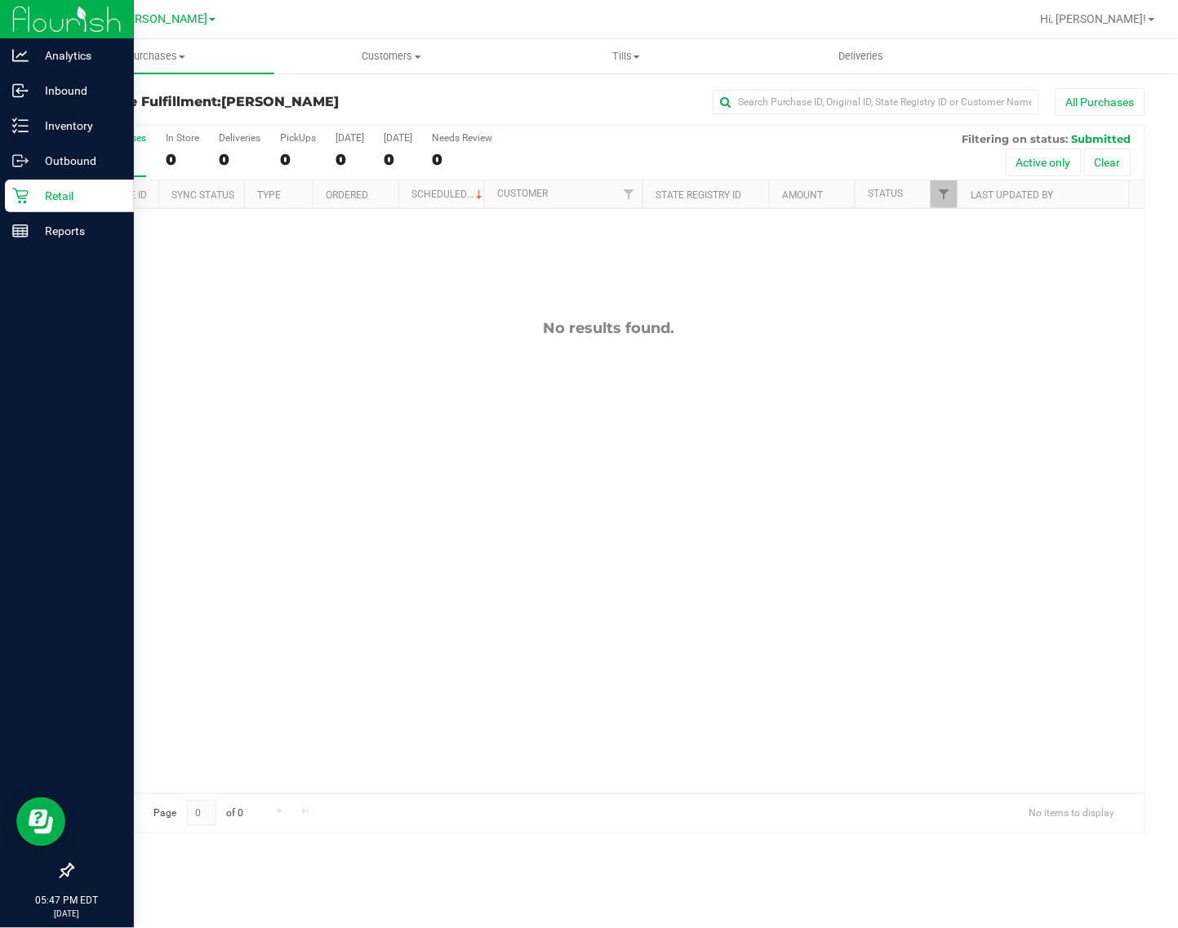
click at [42, 190] on p "Retail" at bounding box center [78, 196] width 98 height 20
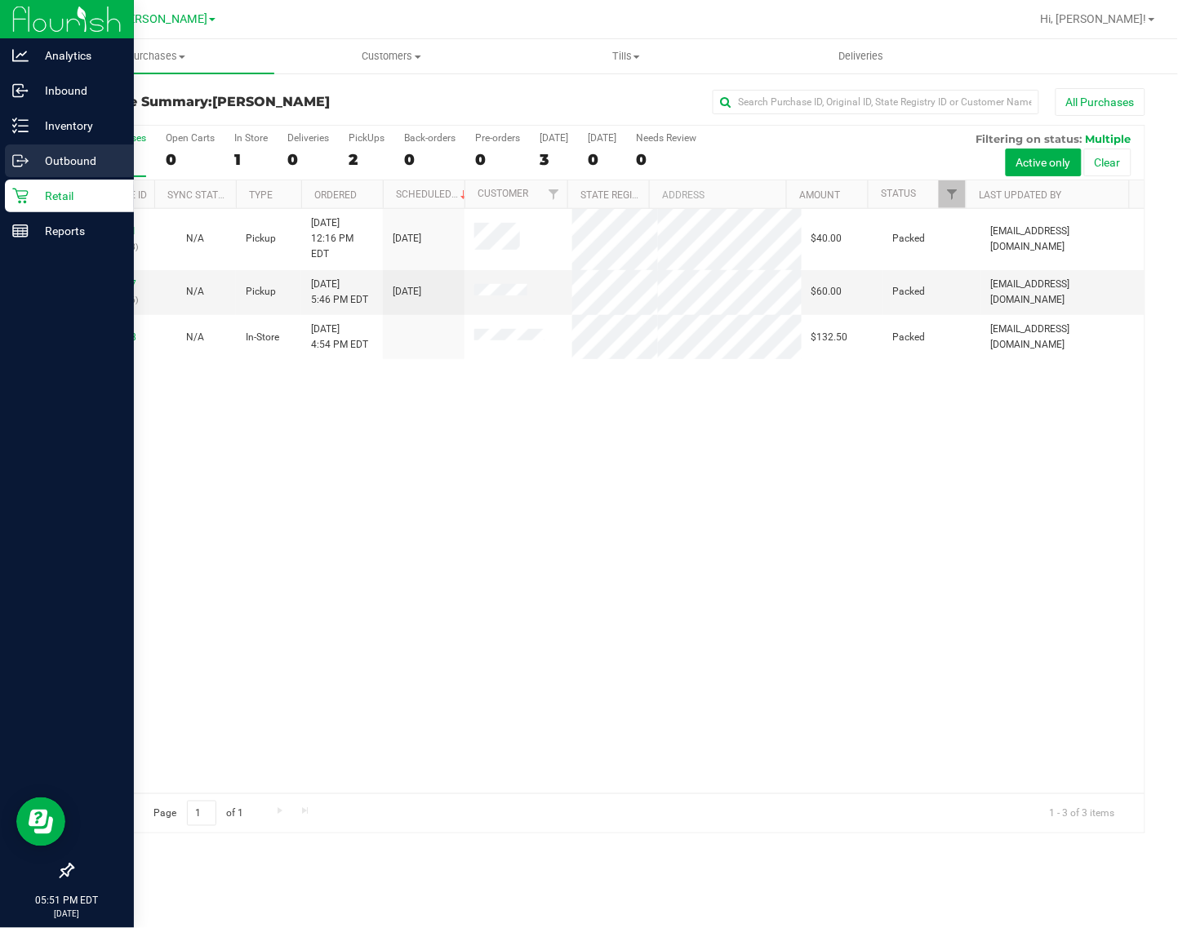
click at [72, 145] on div "Outbound" at bounding box center [69, 161] width 129 height 33
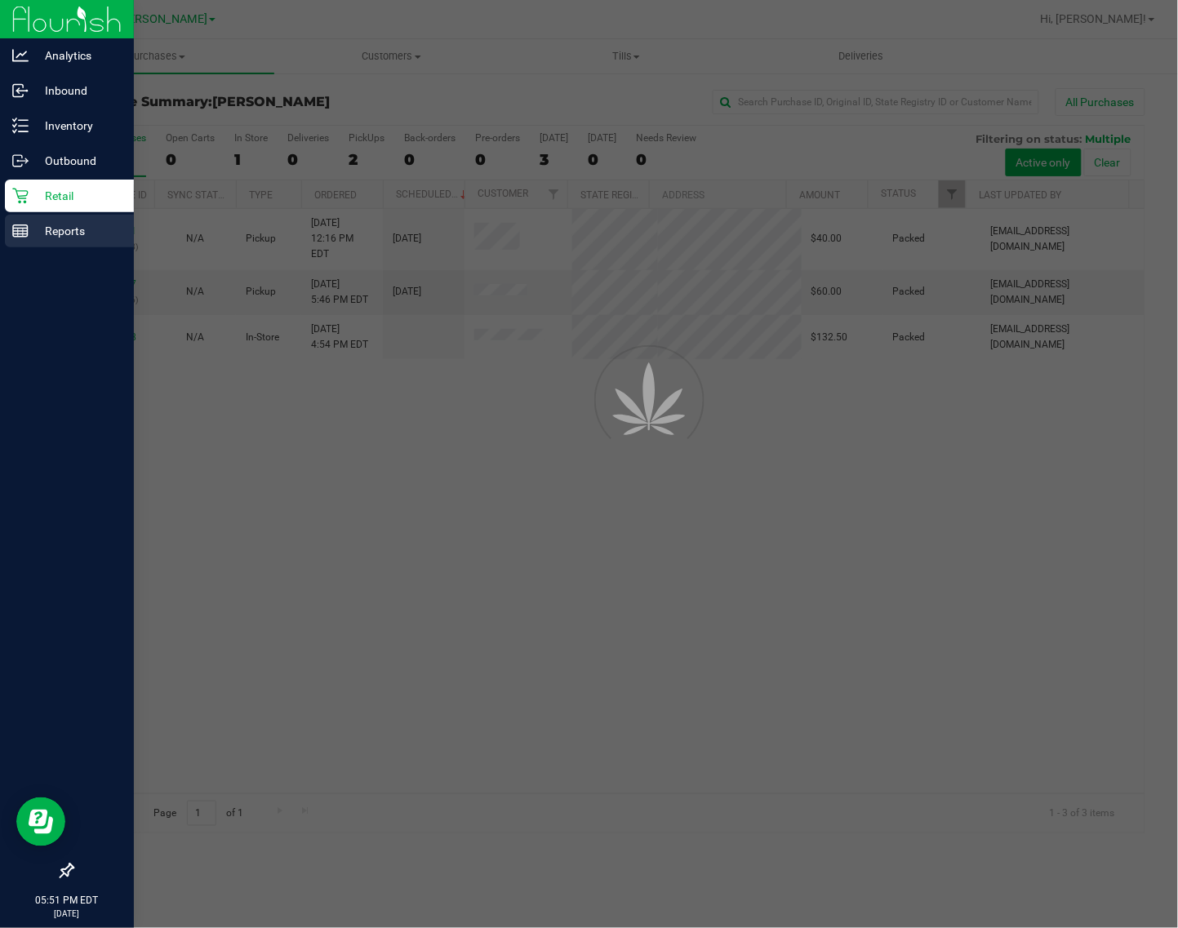
click at [67, 215] on div "Reports" at bounding box center [69, 231] width 129 height 33
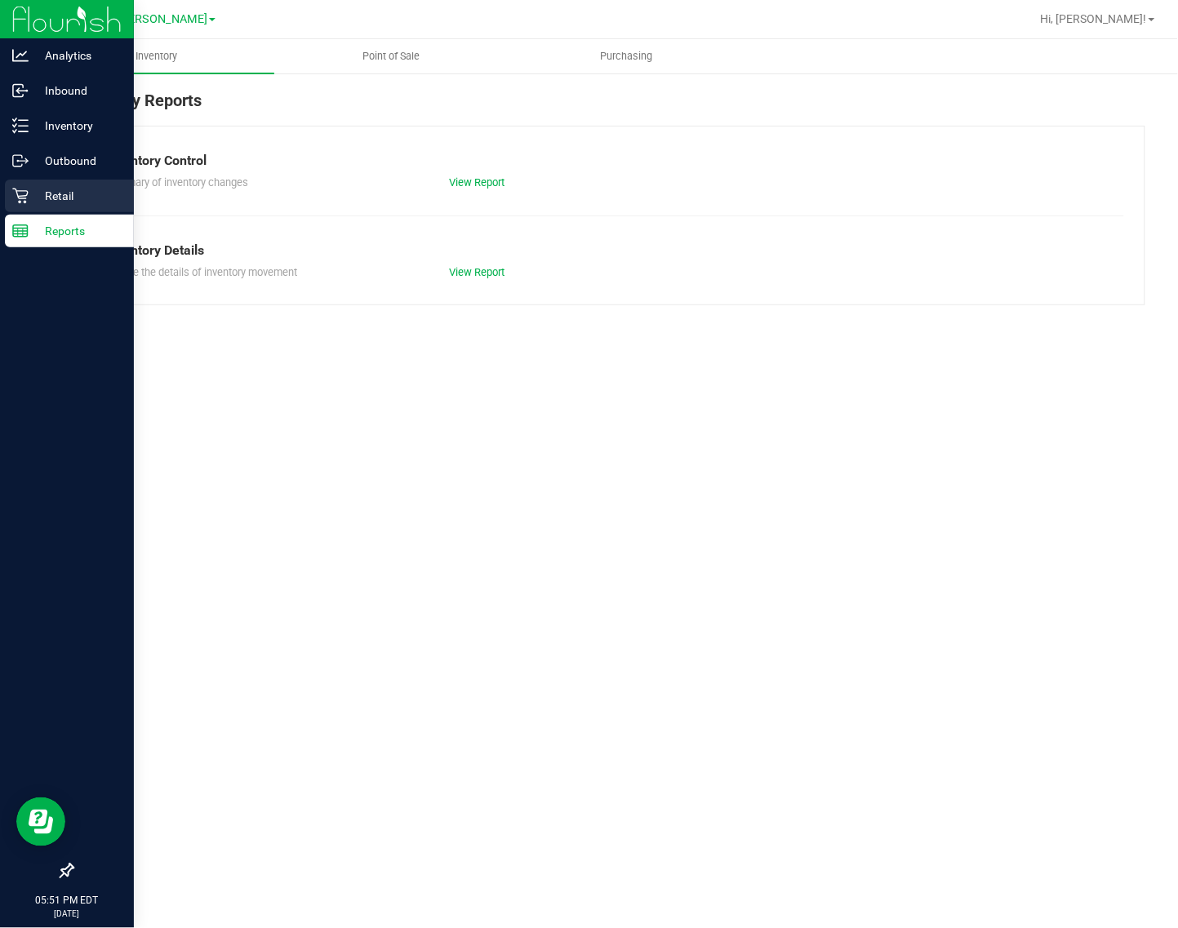
click at [69, 189] on p "Retail" at bounding box center [78, 196] width 98 height 20
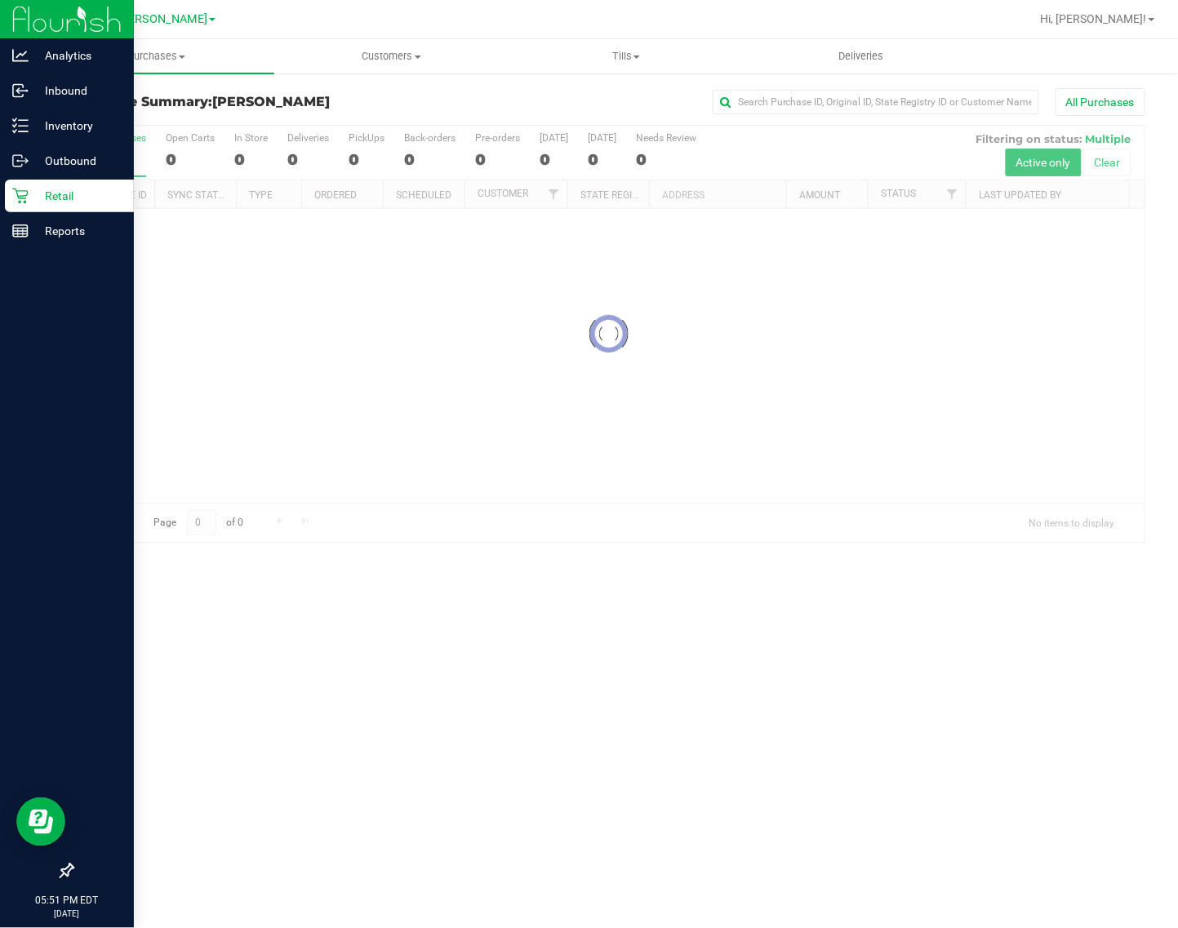
click at [69, 189] on p "Retail" at bounding box center [78, 196] width 98 height 20
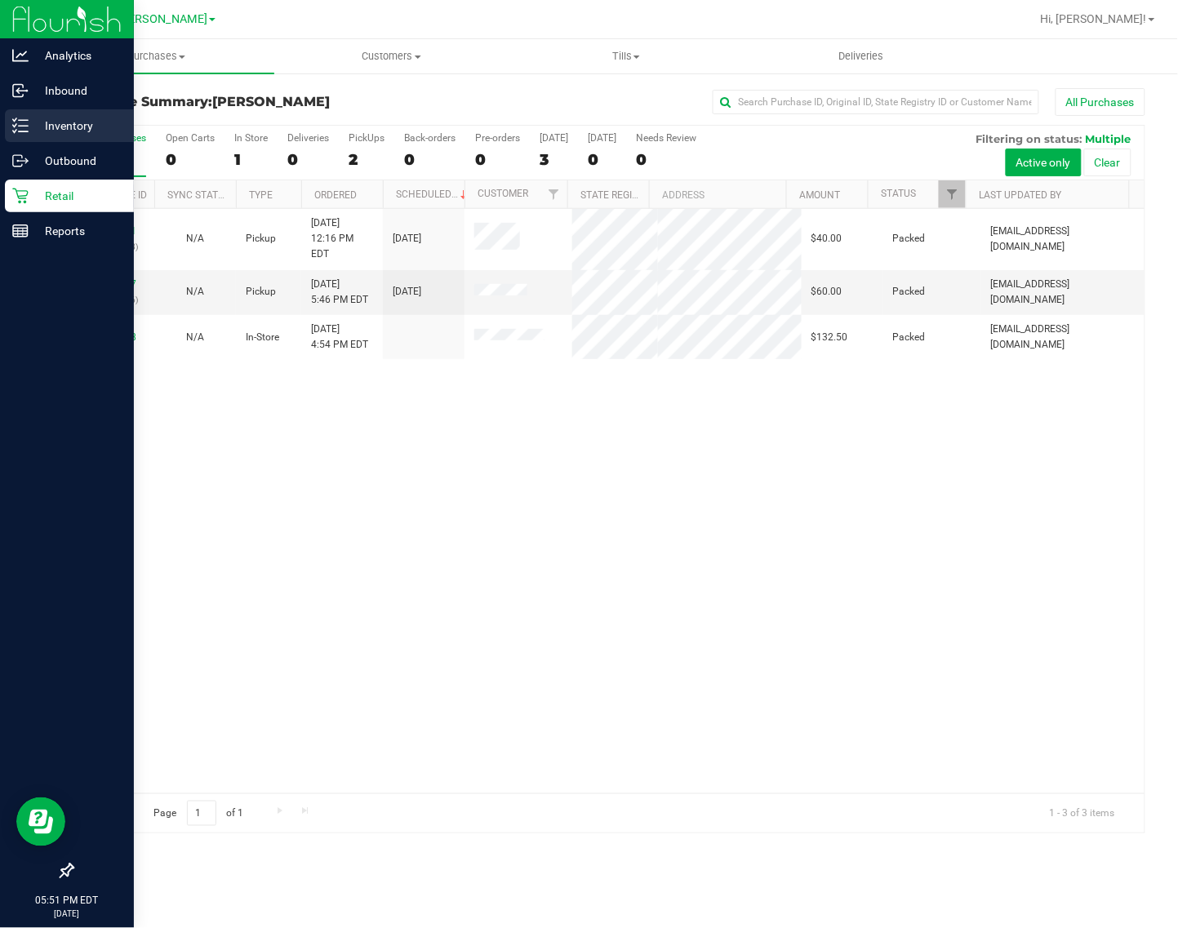
click at [42, 131] on p "Inventory" at bounding box center [78, 126] width 98 height 20
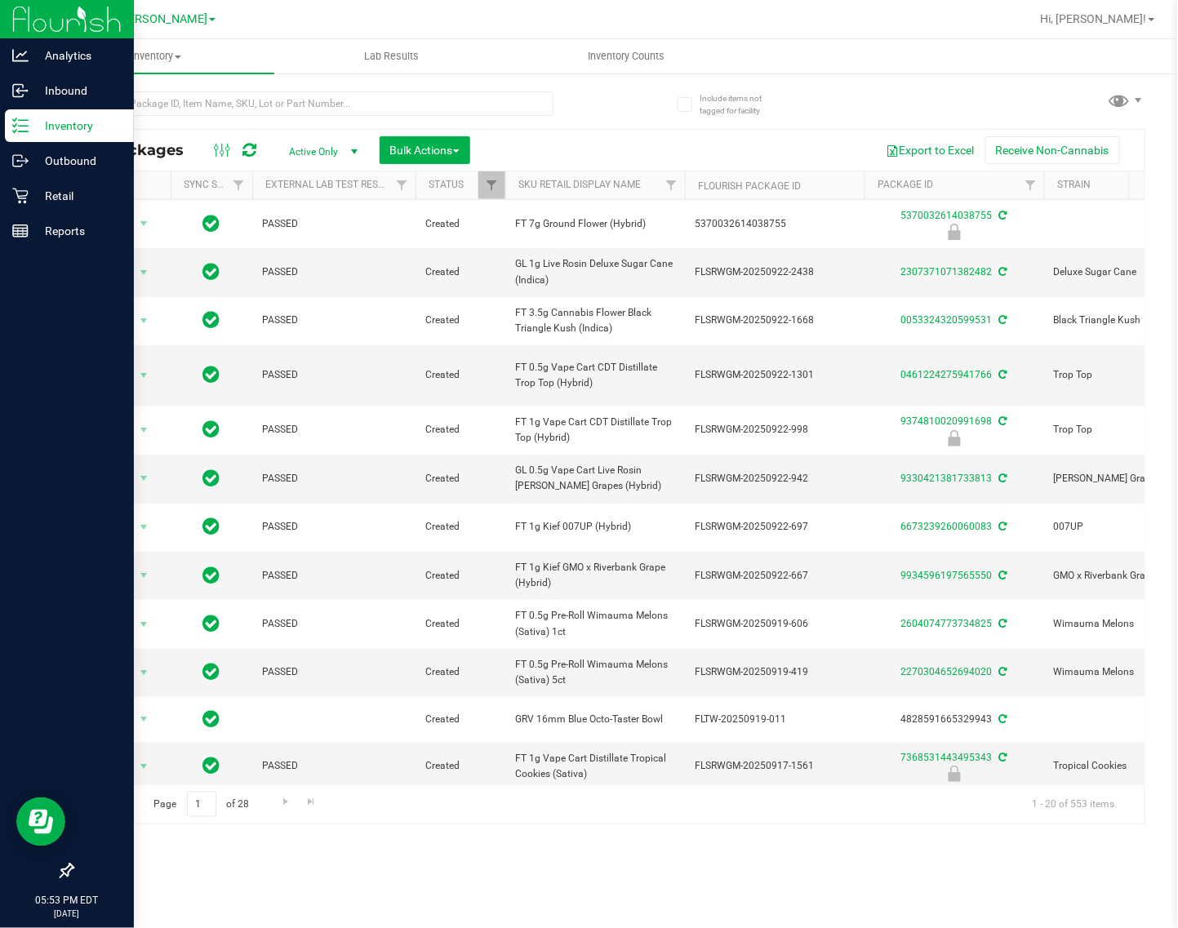
click at [78, 123] on p "Inventory" at bounding box center [78, 126] width 98 height 20
click at [39, 180] on div "Retail" at bounding box center [69, 196] width 129 height 33
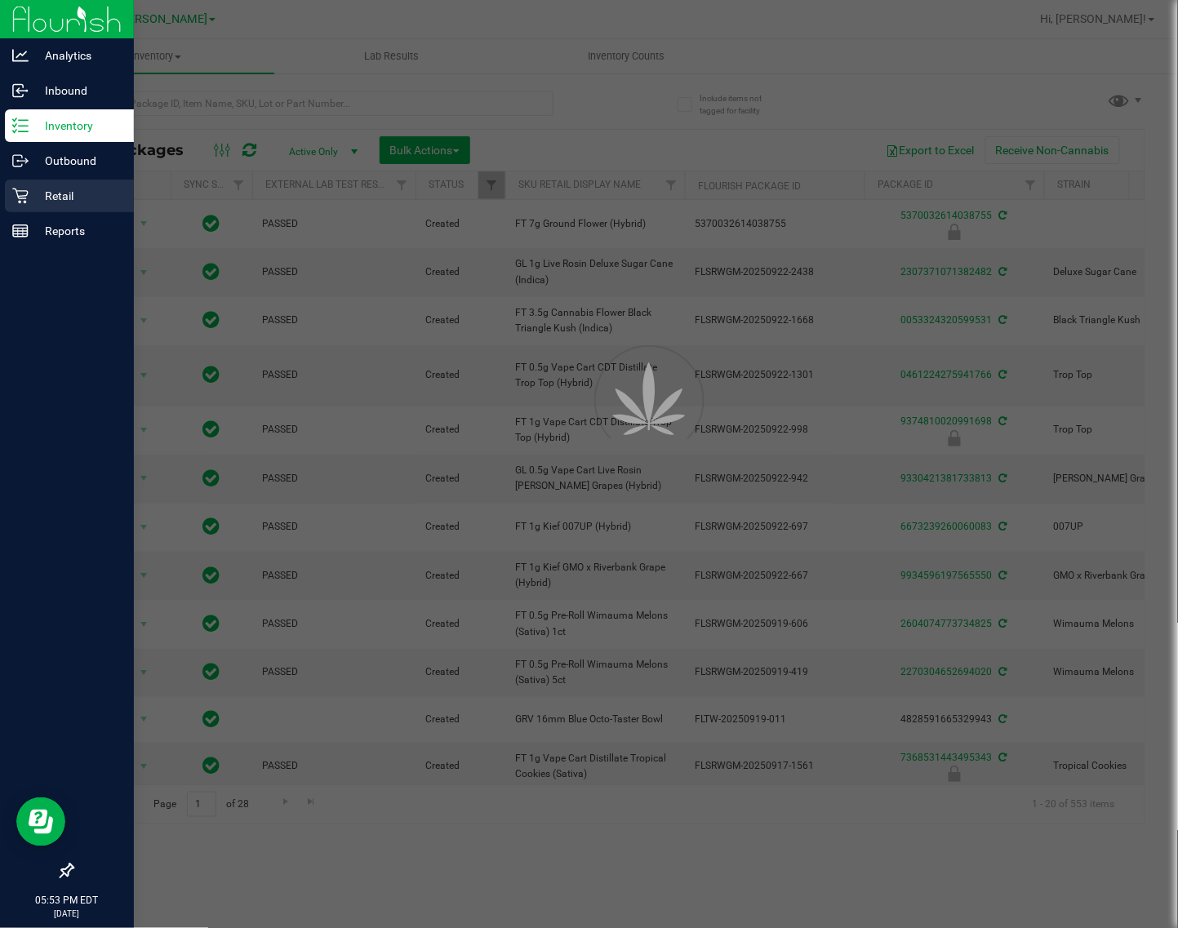
click at [29, 200] on p "Retail" at bounding box center [78, 196] width 98 height 20
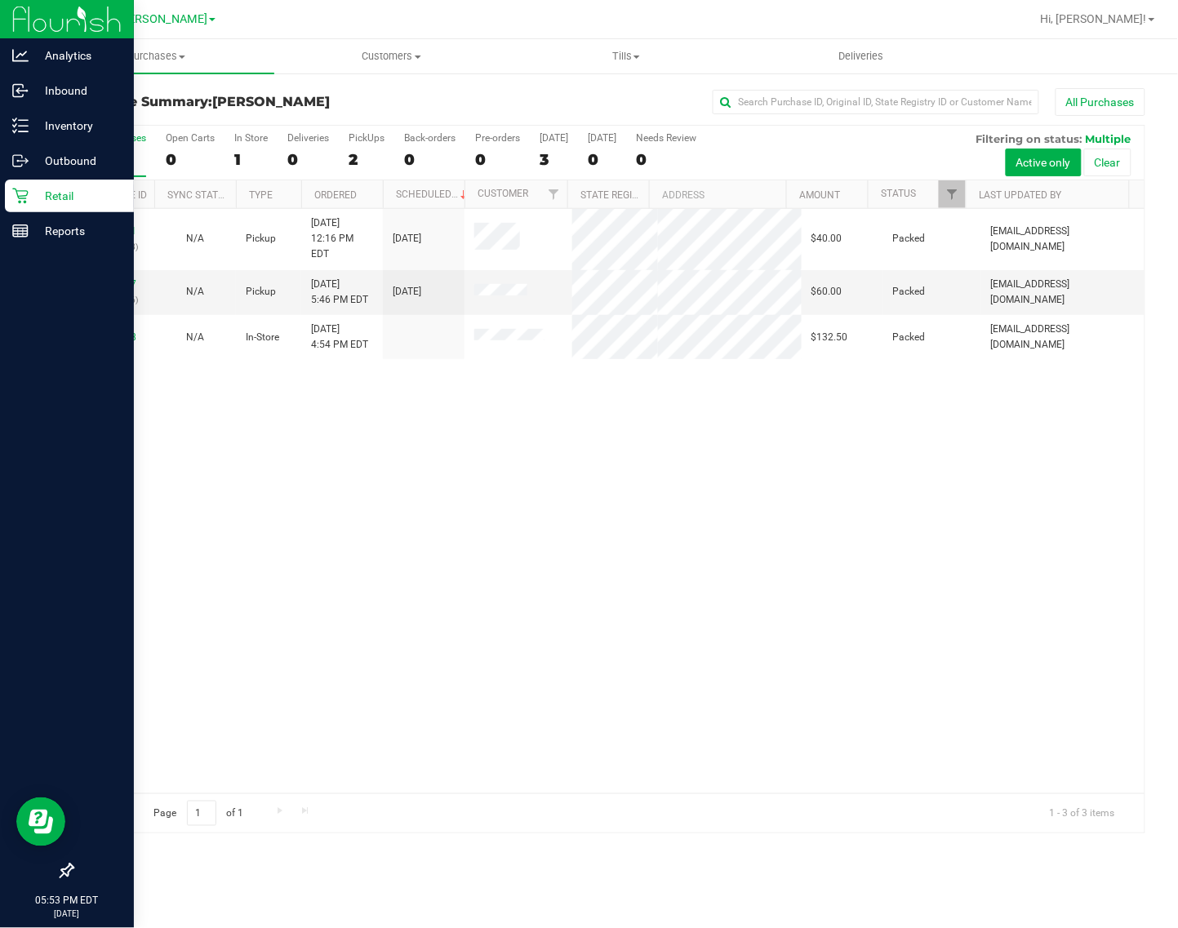
click at [82, 196] on p "Retail" at bounding box center [78, 196] width 98 height 20
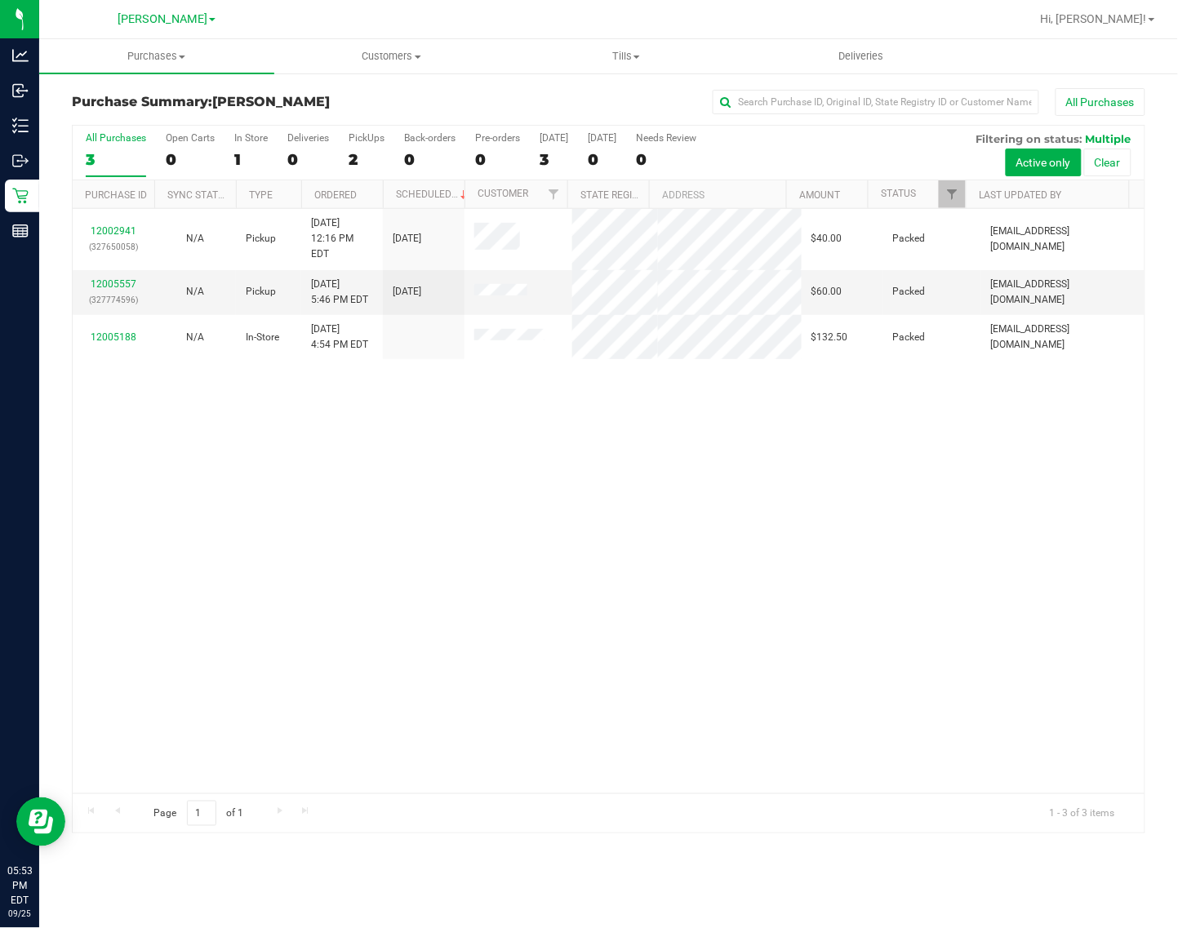
click at [280, 441] on div "12002941 (327650058) N/A Pickup [DATE] 12:16 PM EDT 9/25/2025 $40.00 Packed [EM…" at bounding box center [609, 501] width 1072 height 585
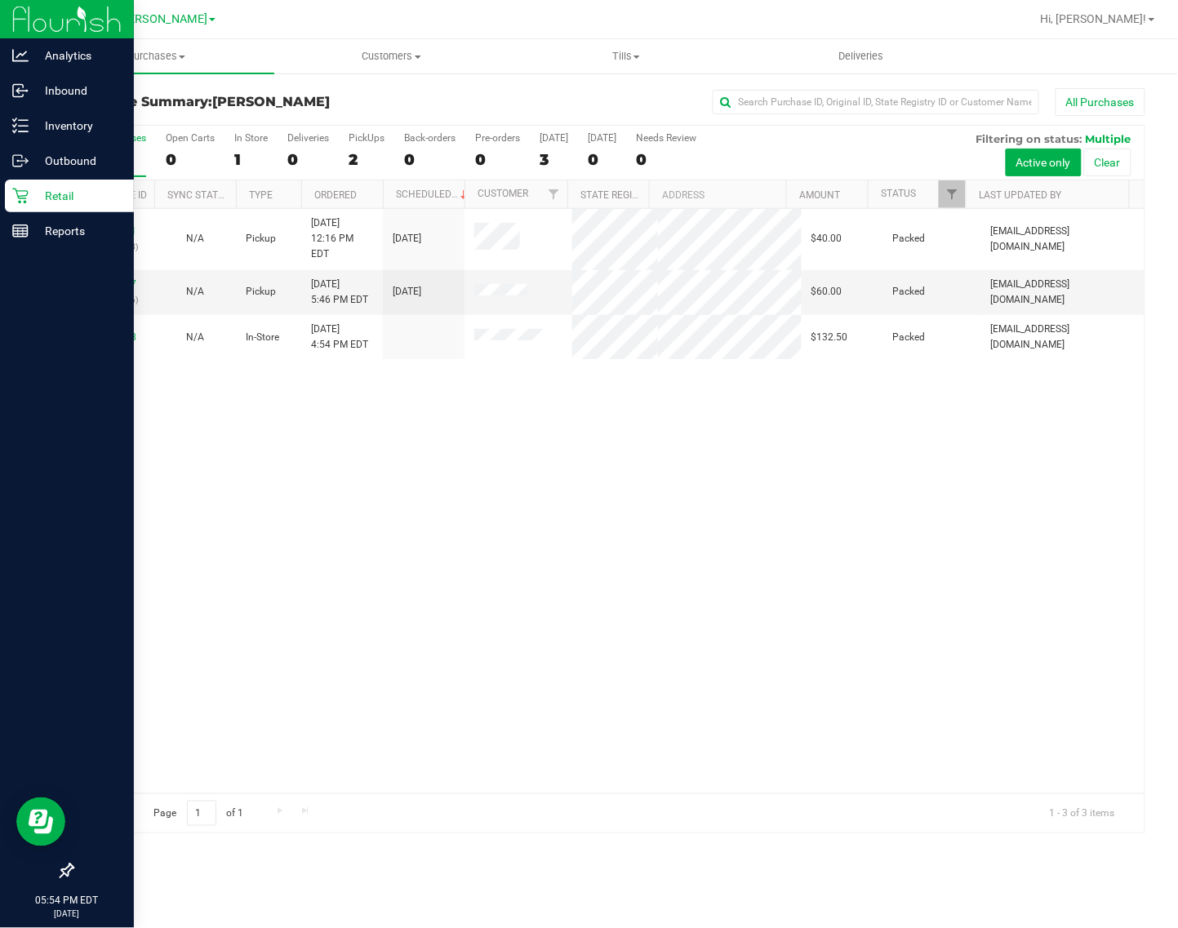
click at [25, 213] on link "Retail" at bounding box center [67, 197] width 134 height 35
click at [21, 198] on icon at bounding box center [20, 197] width 16 height 16
click at [51, 112] on div "Inventory" at bounding box center [69, 125] width 129 height 33
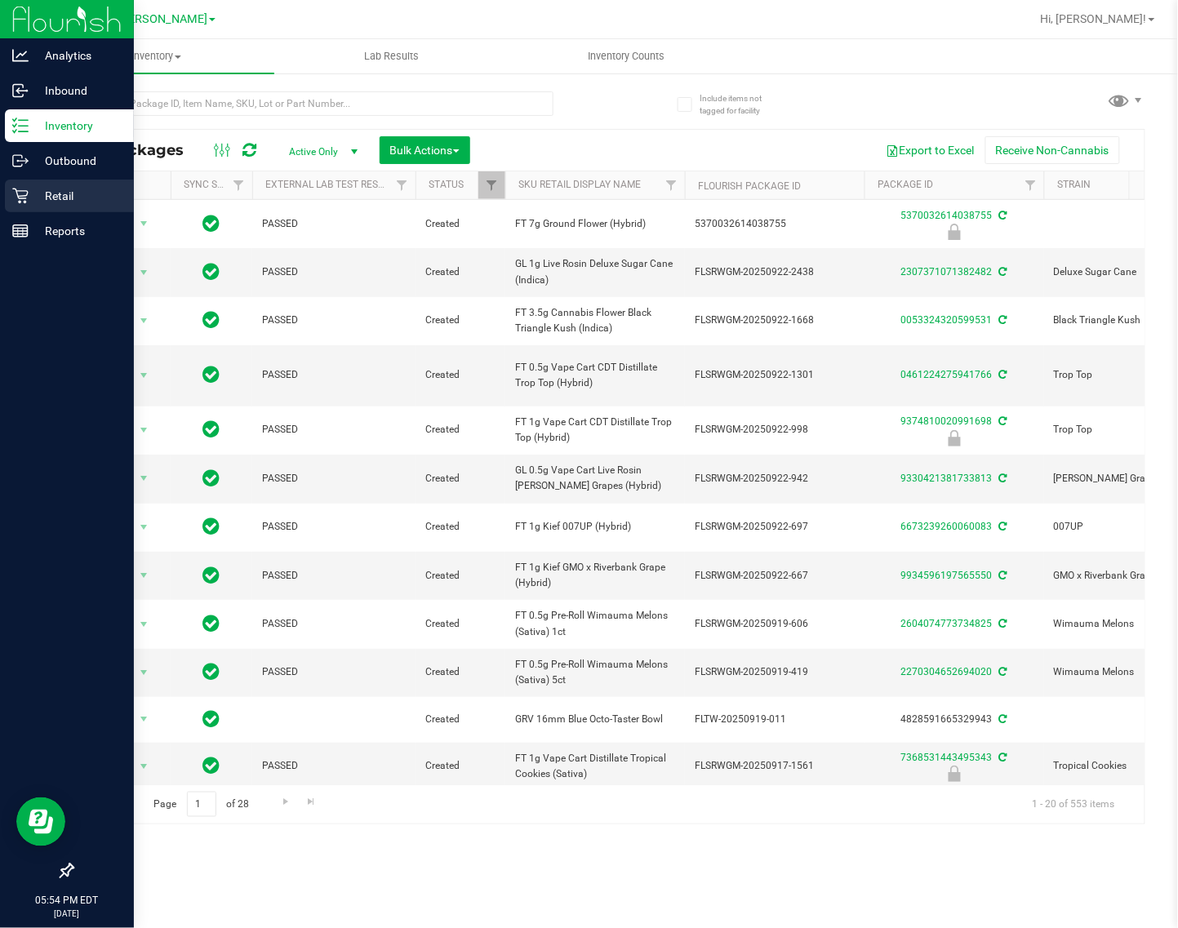
click at [35, 189] on p "Retail" at bounding box center [78, 196] width 98 height 20
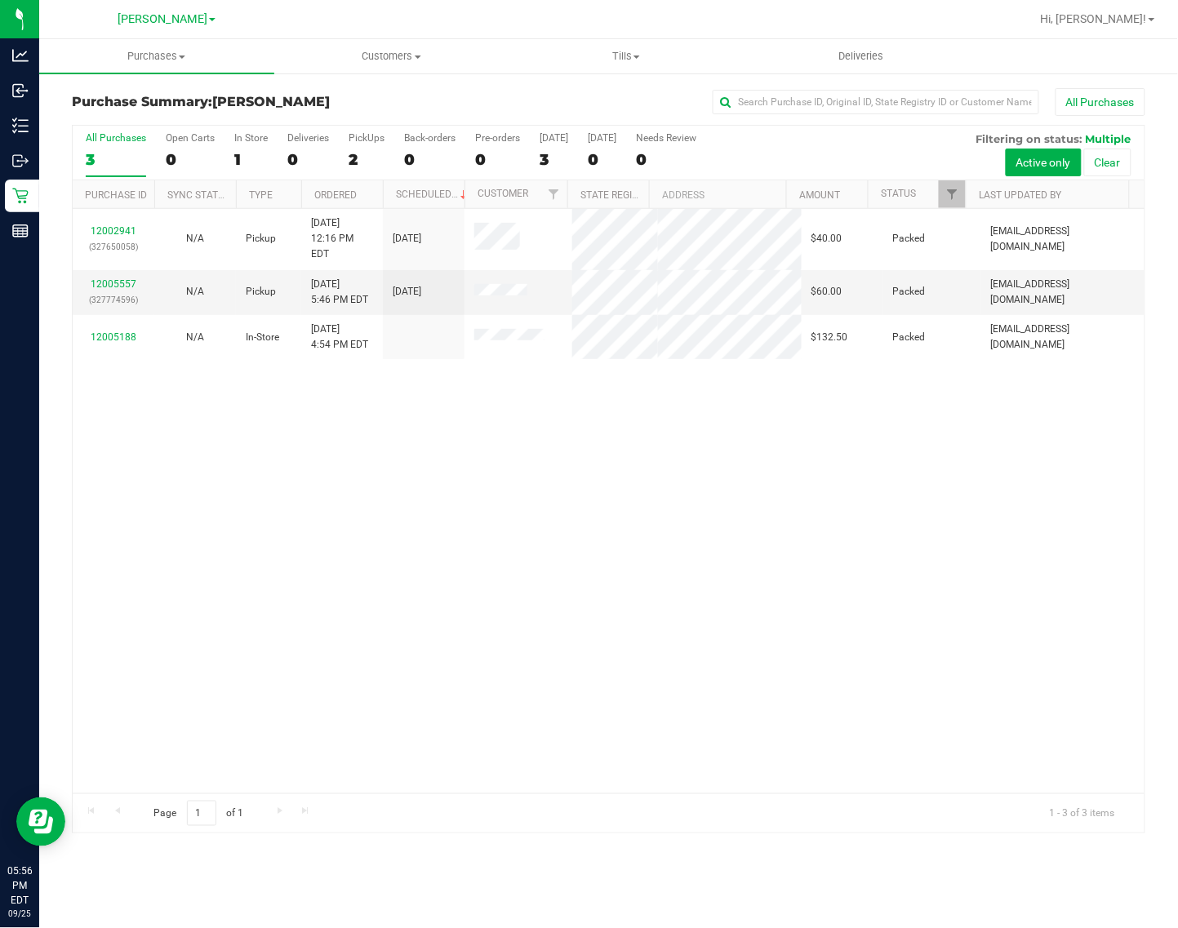
click at [110, 147] on label "All Purchases 3" at bounding box center [116, 154] width 60 height 45
click at [0, 0] on input "All Purchases 3" at bounding box center [0, 0] width 0 height 0
click at [804, 633] on div "12002941 (327650058) N/A Pickup [DATE] 12:16 PM EDT 9/25/2025 $40.00 Packed [EM…" at bounding box center [609, 501] width 1072 height 585
click at [116, 137] on div "All Purchases" at bounding box center [116, 137] width 60 height 11
click at [0, 0] on input "All Purchases 3" at bounding box center [0, 0] width 0 height 0
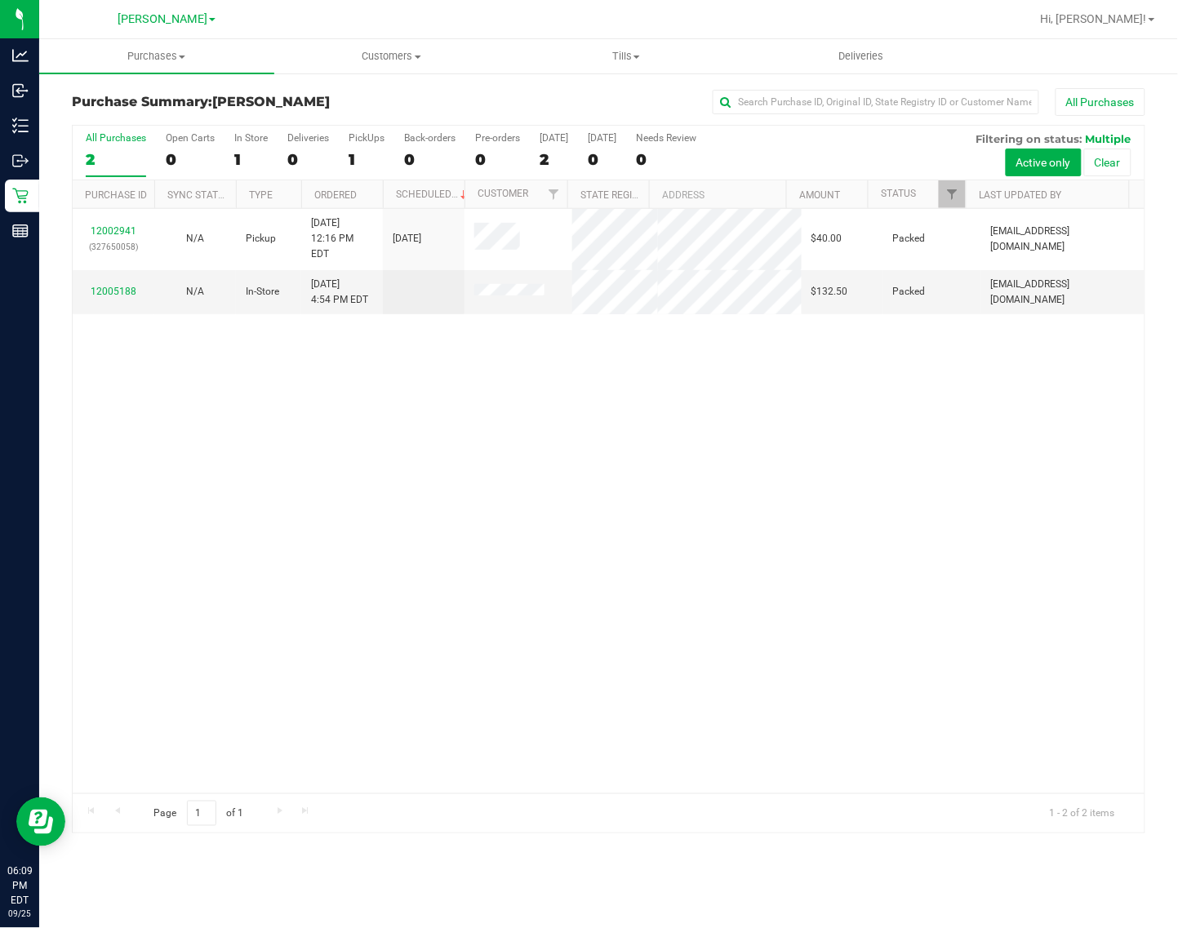
click at [260, 411] on div "12002941 (327650058) N/A Pickup [DATE] 12:16 PM EDT 9/25/2025 $40.00 Packed [EM…" at bounding box center [609, 501] width 1072 height 585
click at [119, 141] on div "All Purchases" at bounding box center [116, 137] width 60 height 11
click at [0, 0] on input "All Purchases 2" at bounding box center [0, 0] width 0 height 0
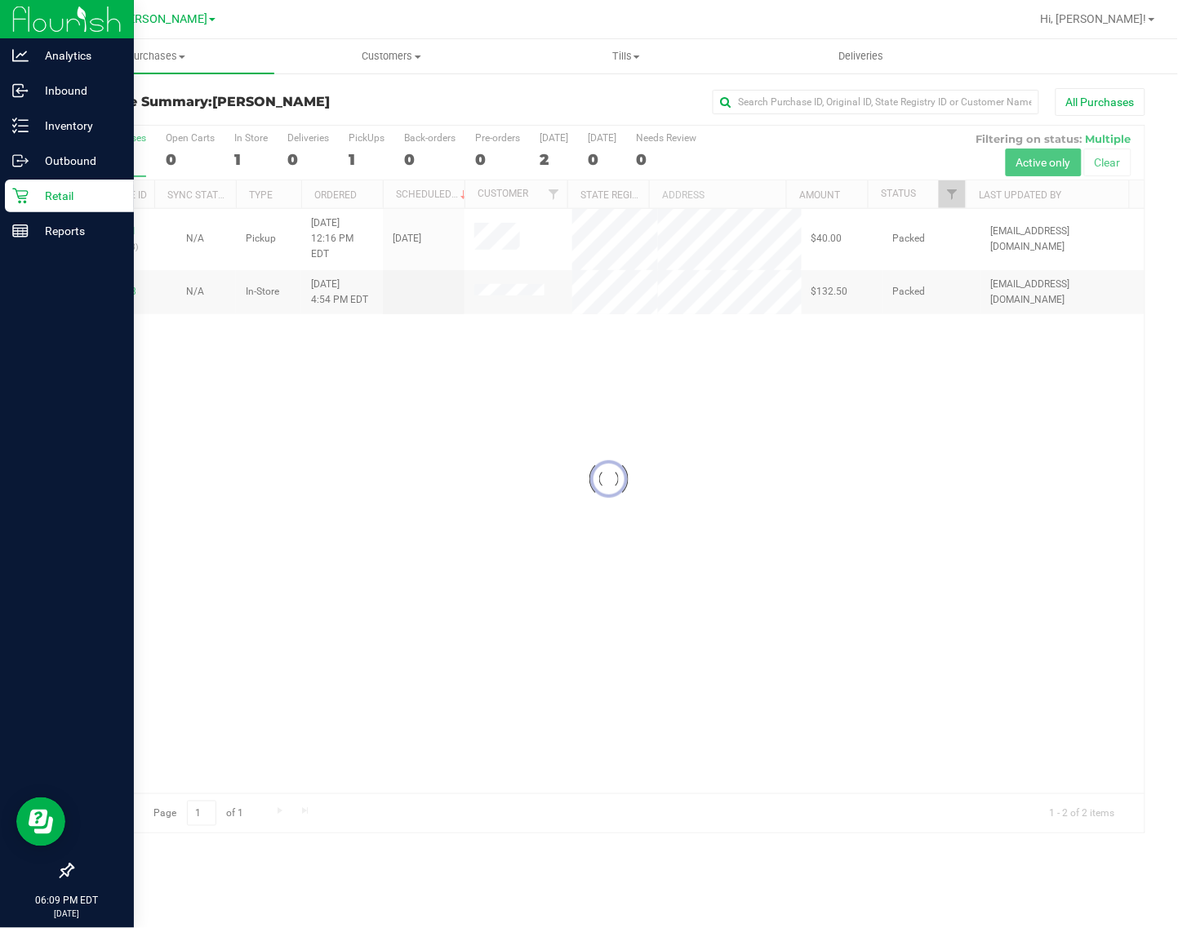
click at [33, 196] on p "Retail" at bounding box center [78, 196] width 98 height 20
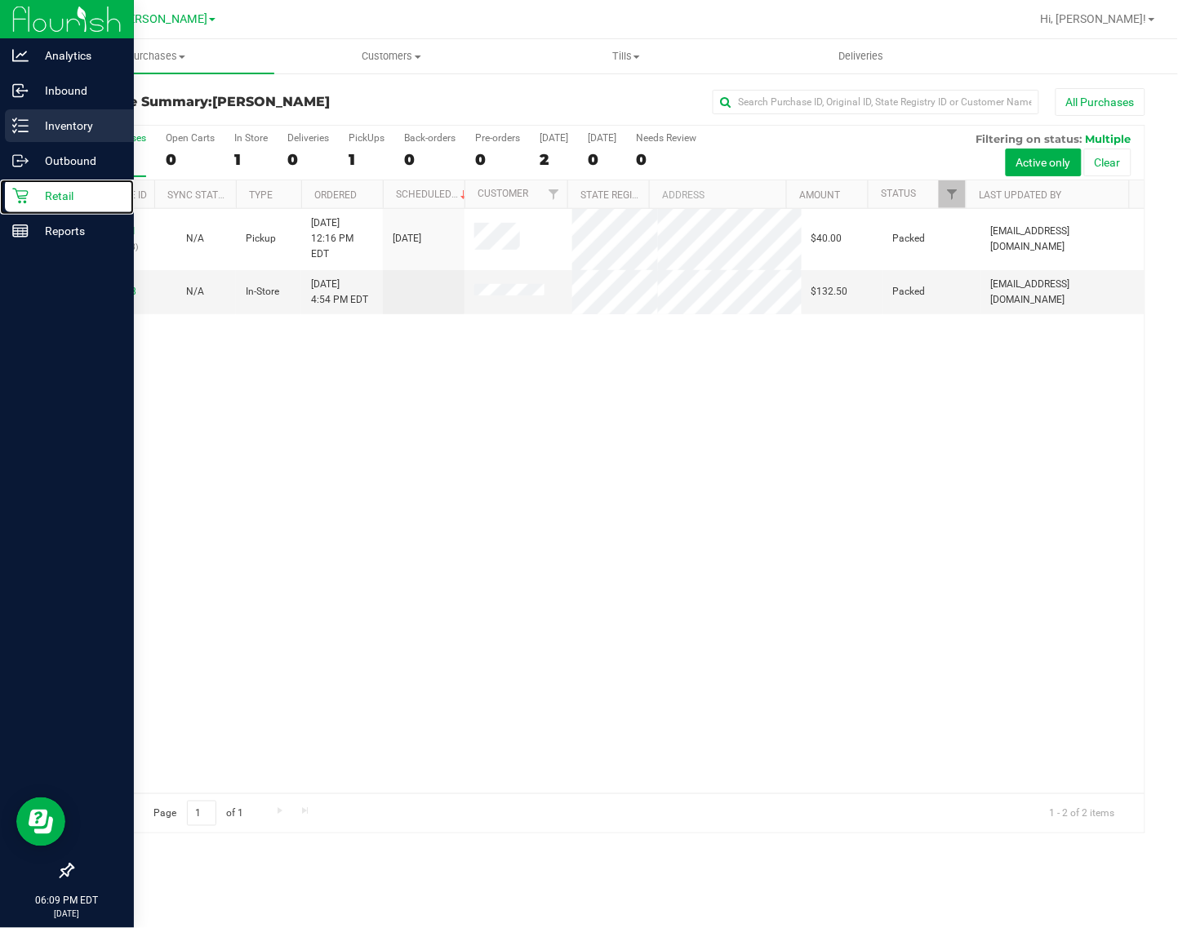
click at [108, 122] on p "Inventory" at bounding box center [78, 126] width 98 height 20
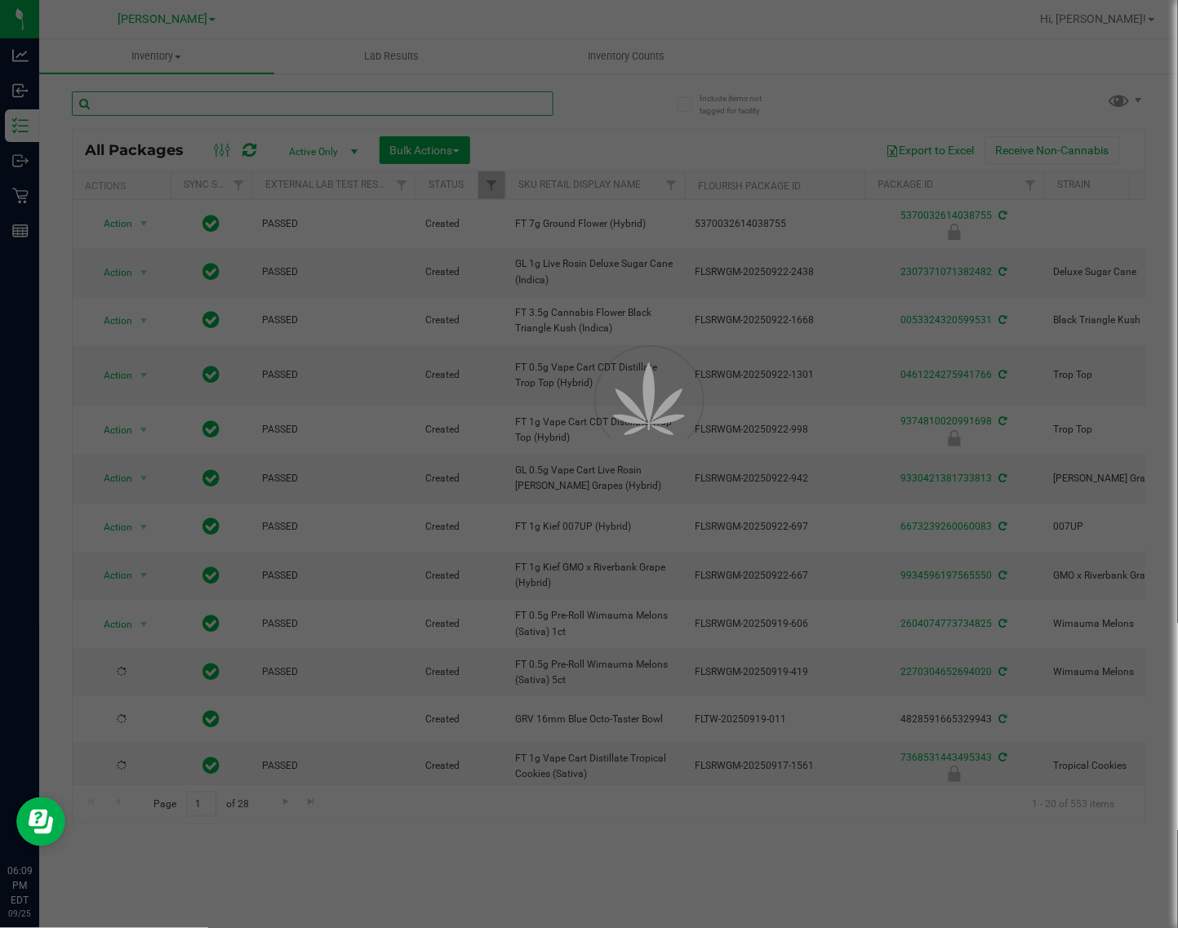
click at [453, 100] on input "text" at bounding box center [313, 103] width 482 height 24
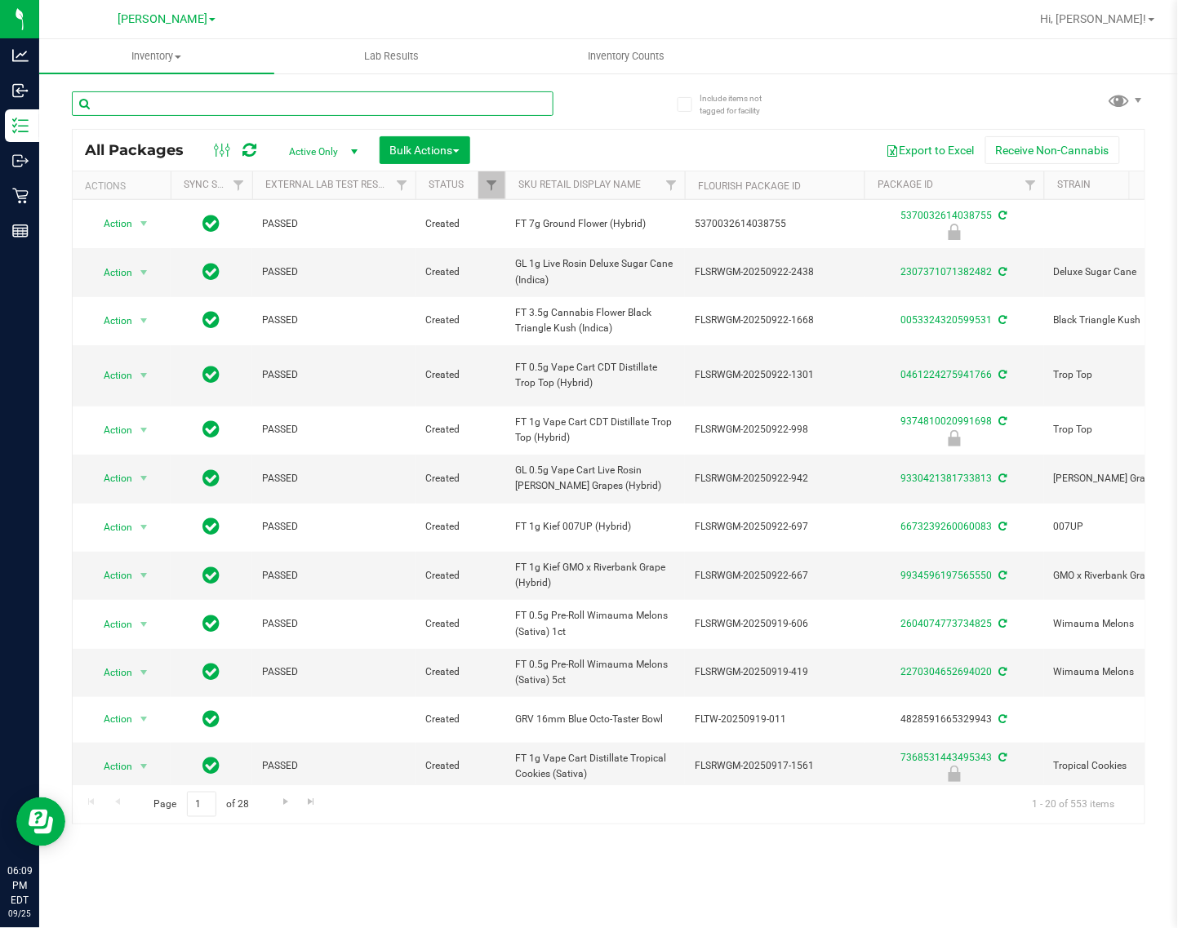
click at [453, 106] on input "text" at bounding box center [313, 103] width 482 height 24
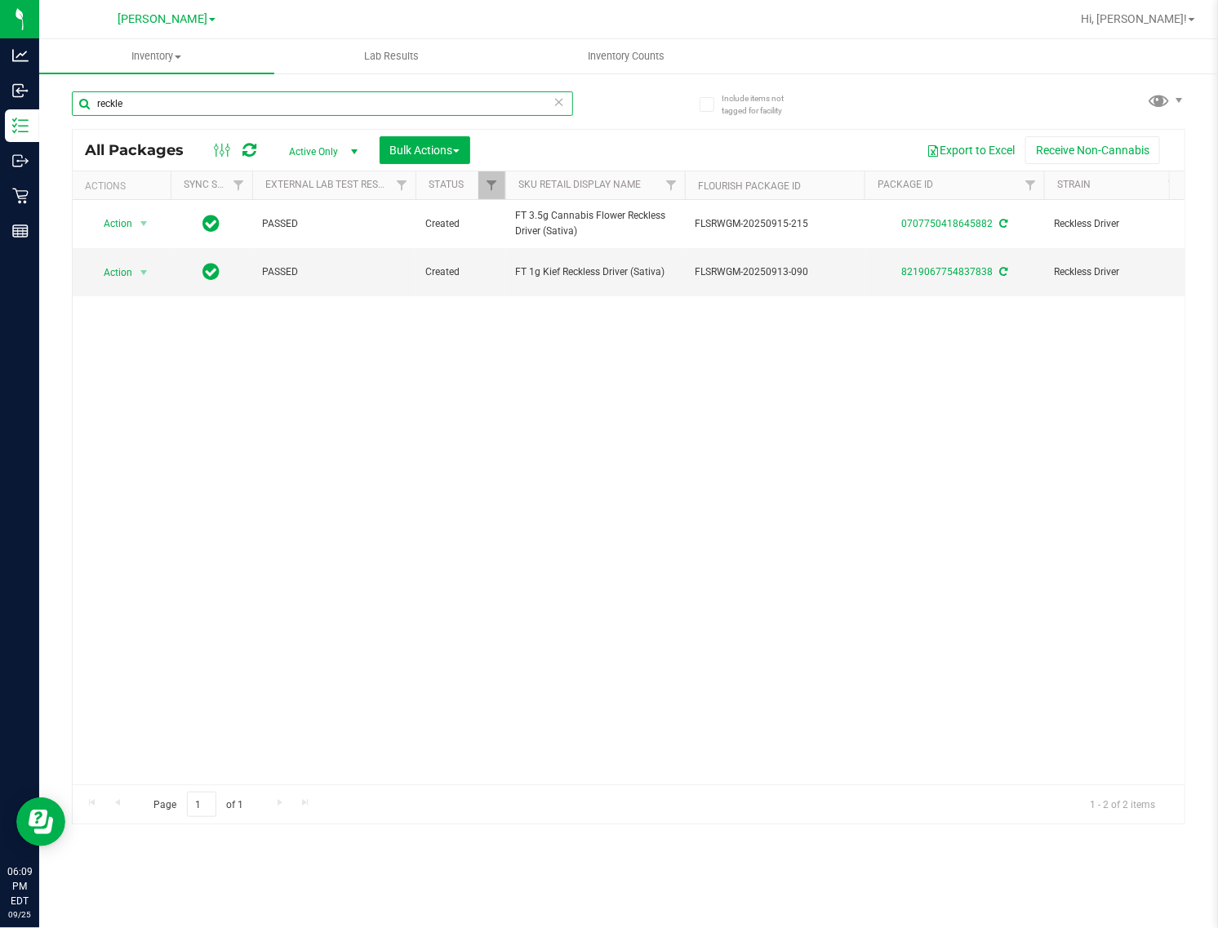
type input "reckle"
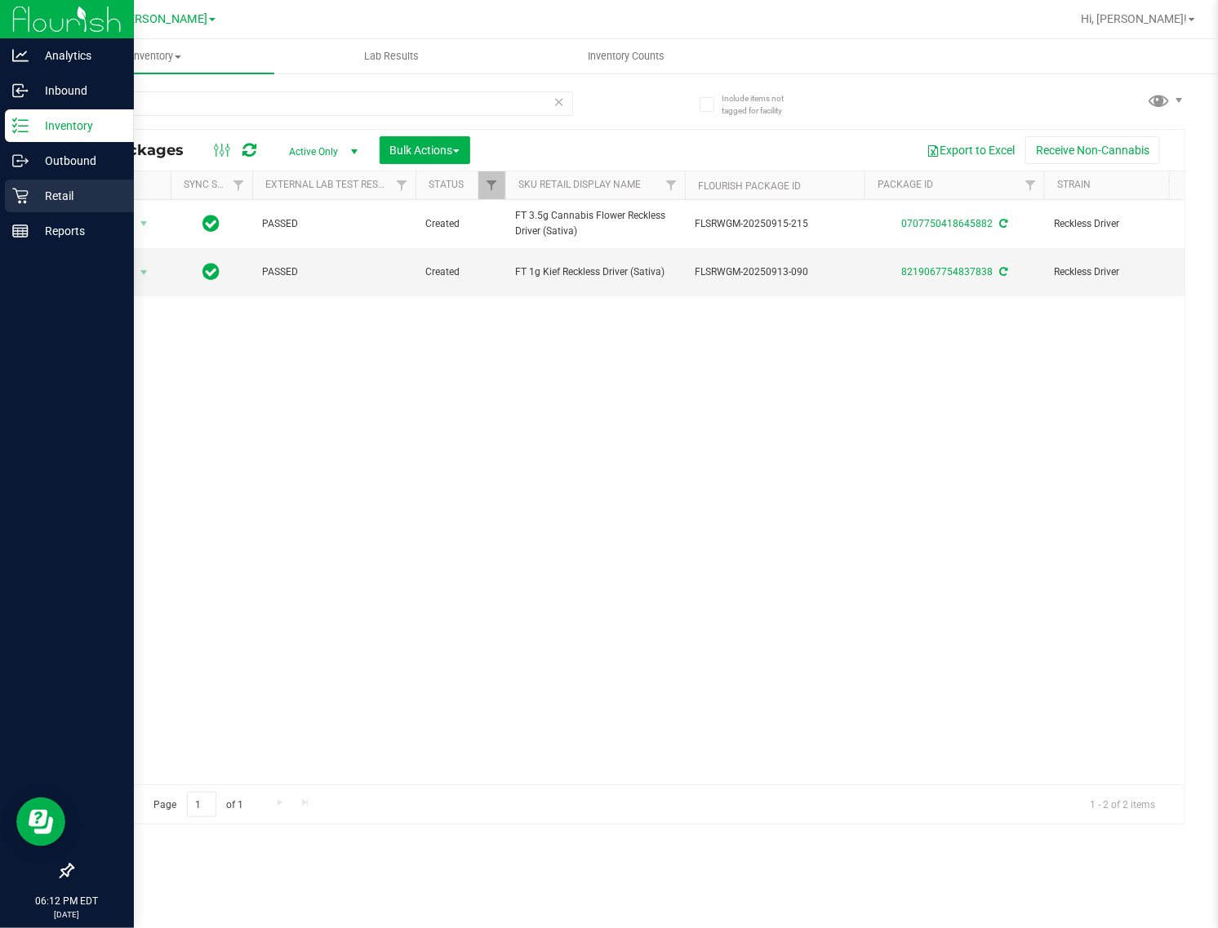
click at [1, 201] on link "Retail" at bounding box center [67, 197] width 134 height 35
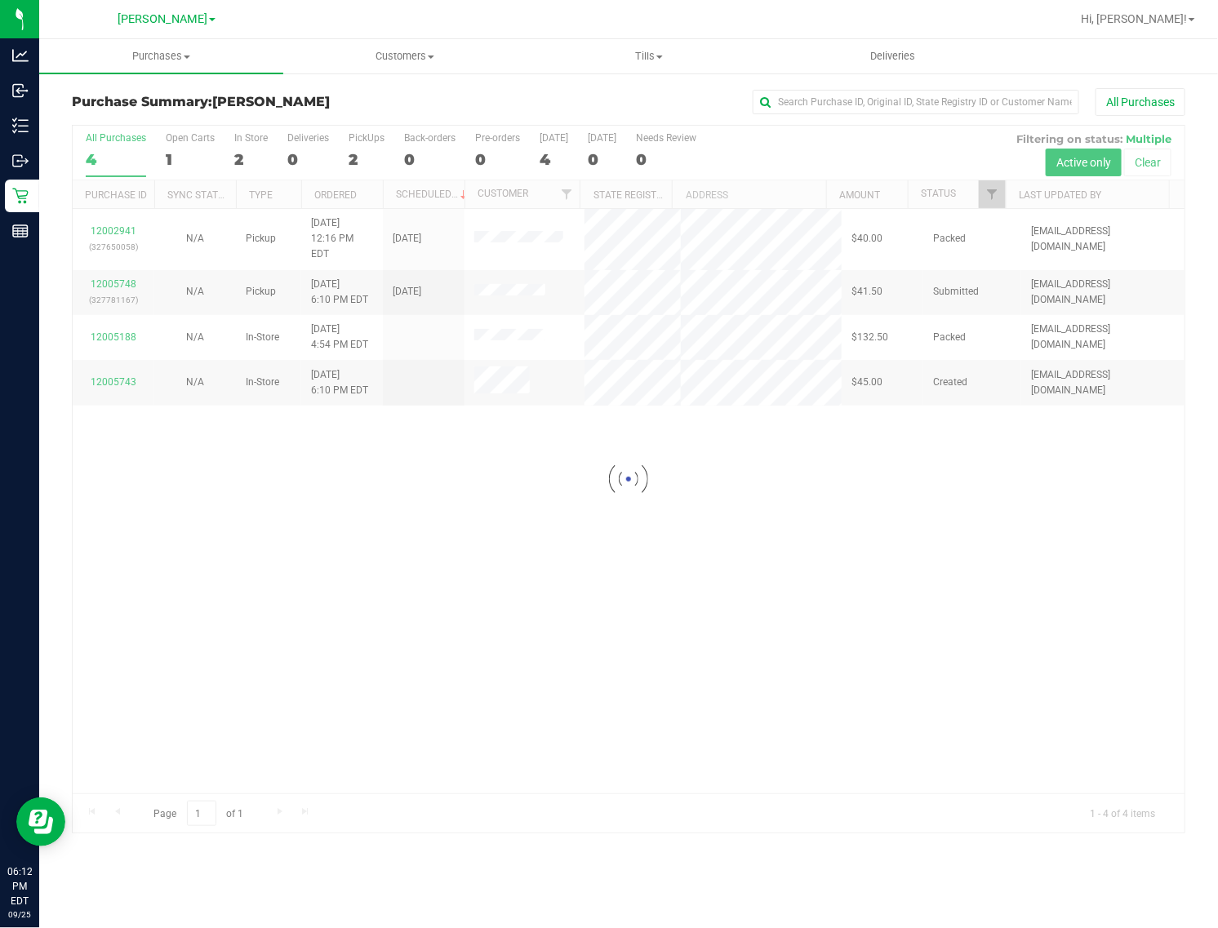
click at [704, 651] on div at bounding box center [629, 479] width 1112 height 707
click at [736, 524] on div at bounding box center [629, 479] width 1112 height 707
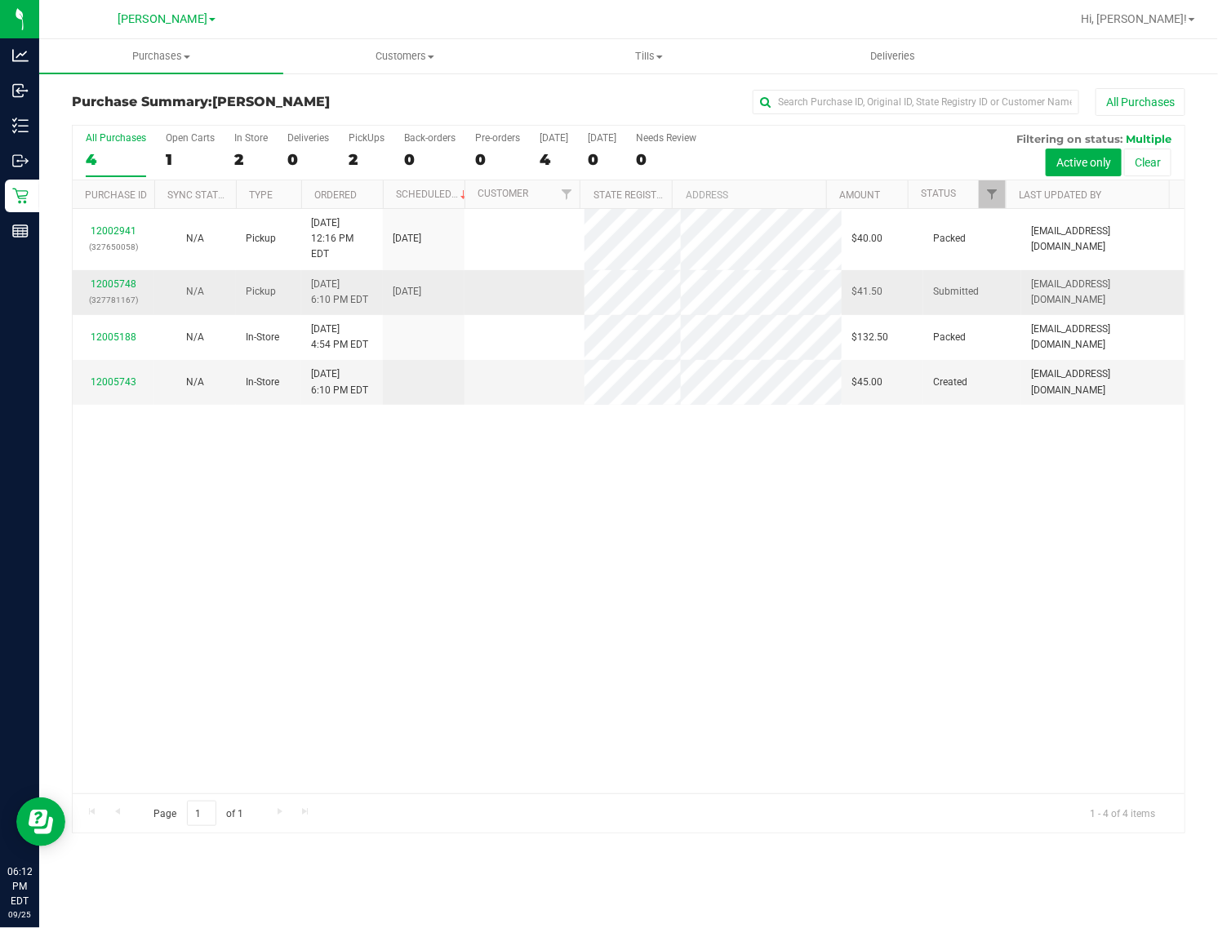
click at [121, 277] on div "12005748 (327781167)" at bounding box center [113, 292] width 62 height 31
click at [114, 278] on link "12005748" at bounding box center [114, 283] width 46 height 11
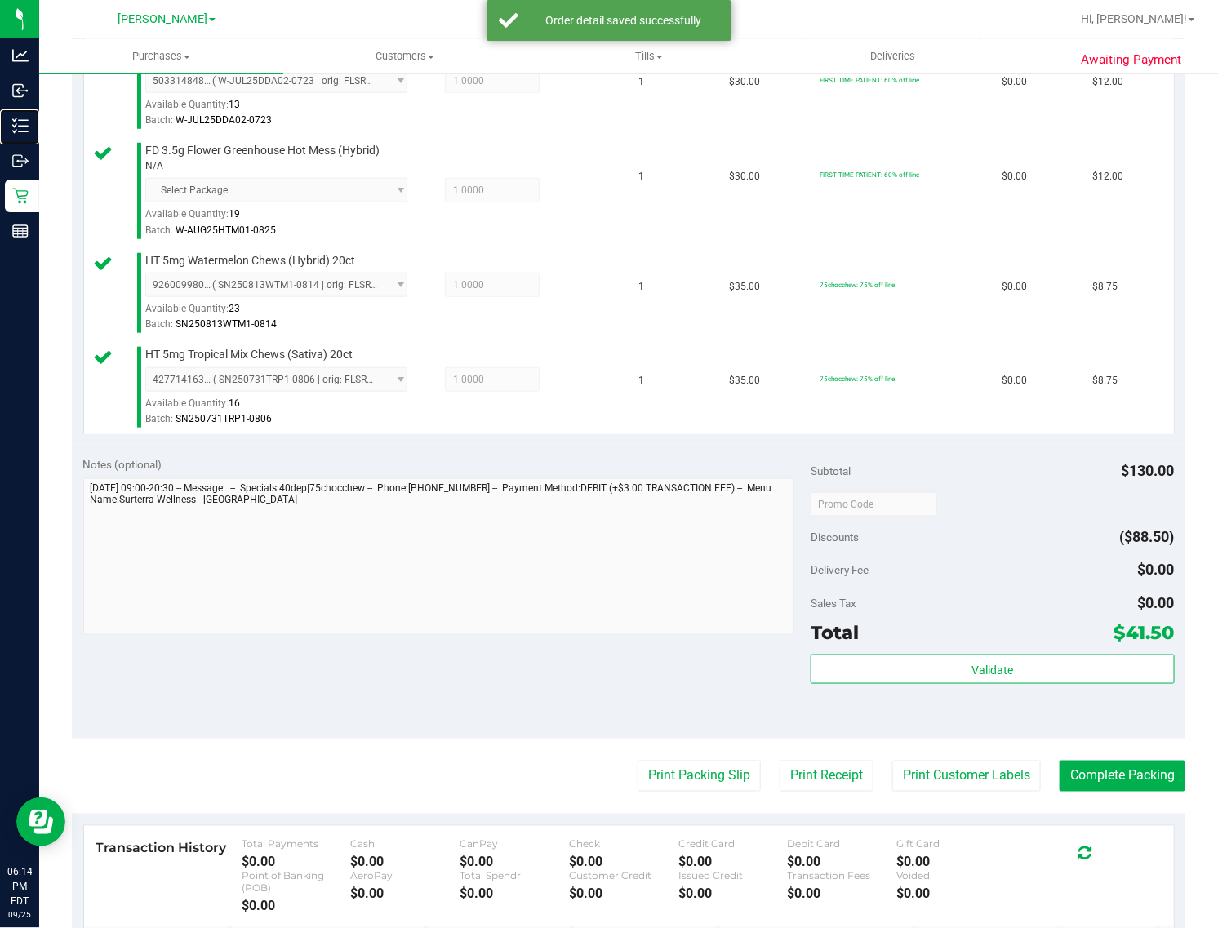
scroll to position [610, 0]
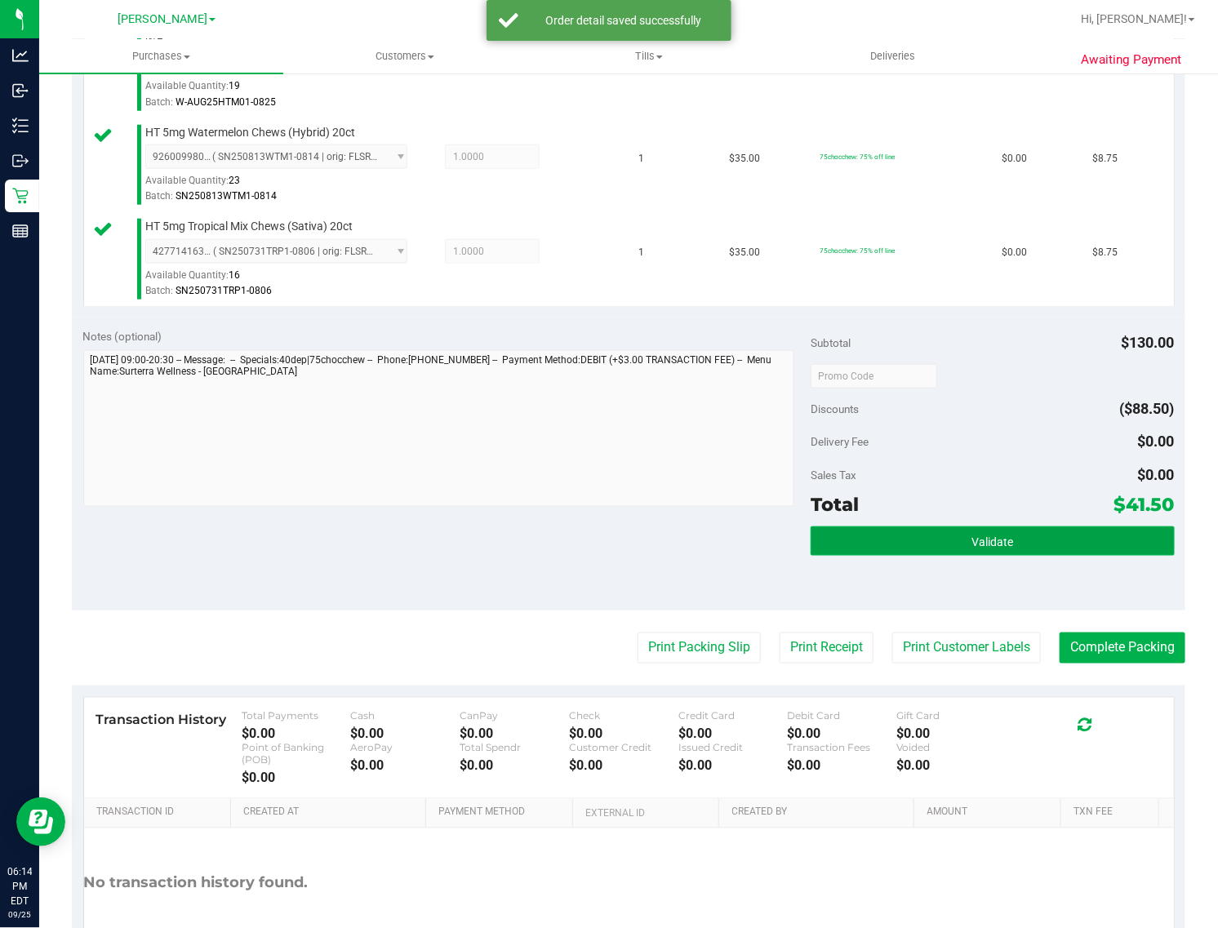
click at [923, 552] on button "Validate" at bounding box center [993, 541] width 364 height 29
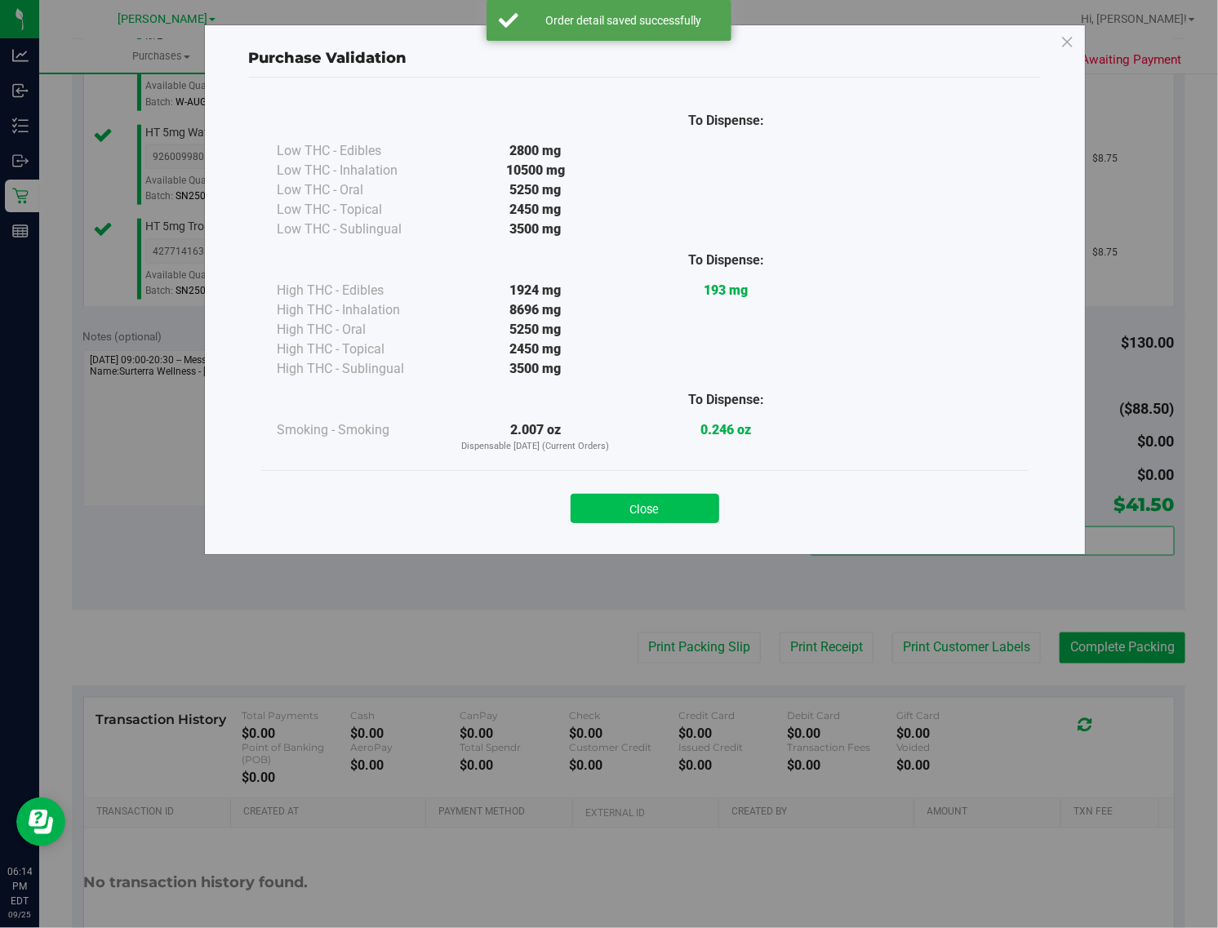
click at [622, 505] on button "Close" at bounding box center [645, 508] width 149 height 29
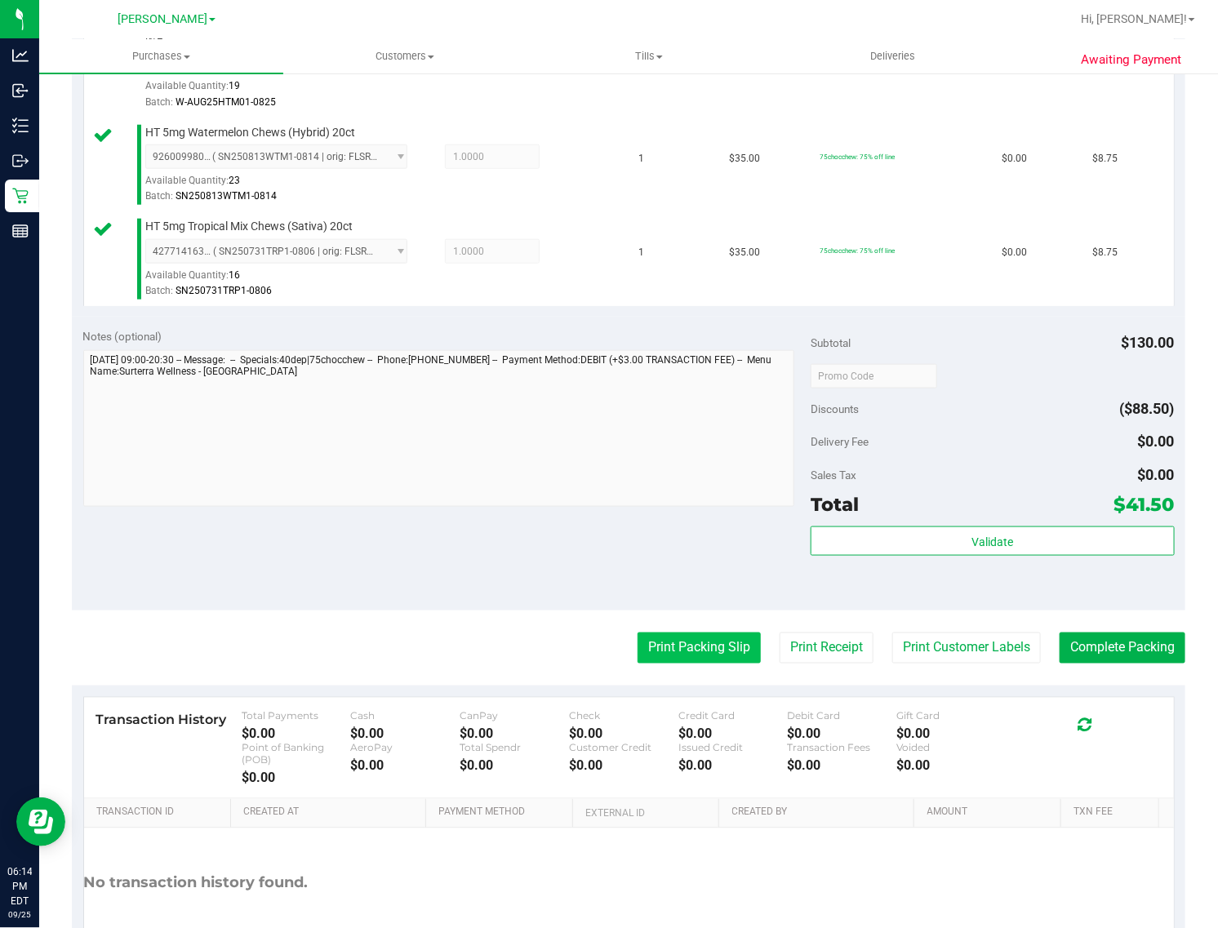
click at [676, 651] on button "Print Packing Slip" at bounding box center [699, 648] width 123 height 31
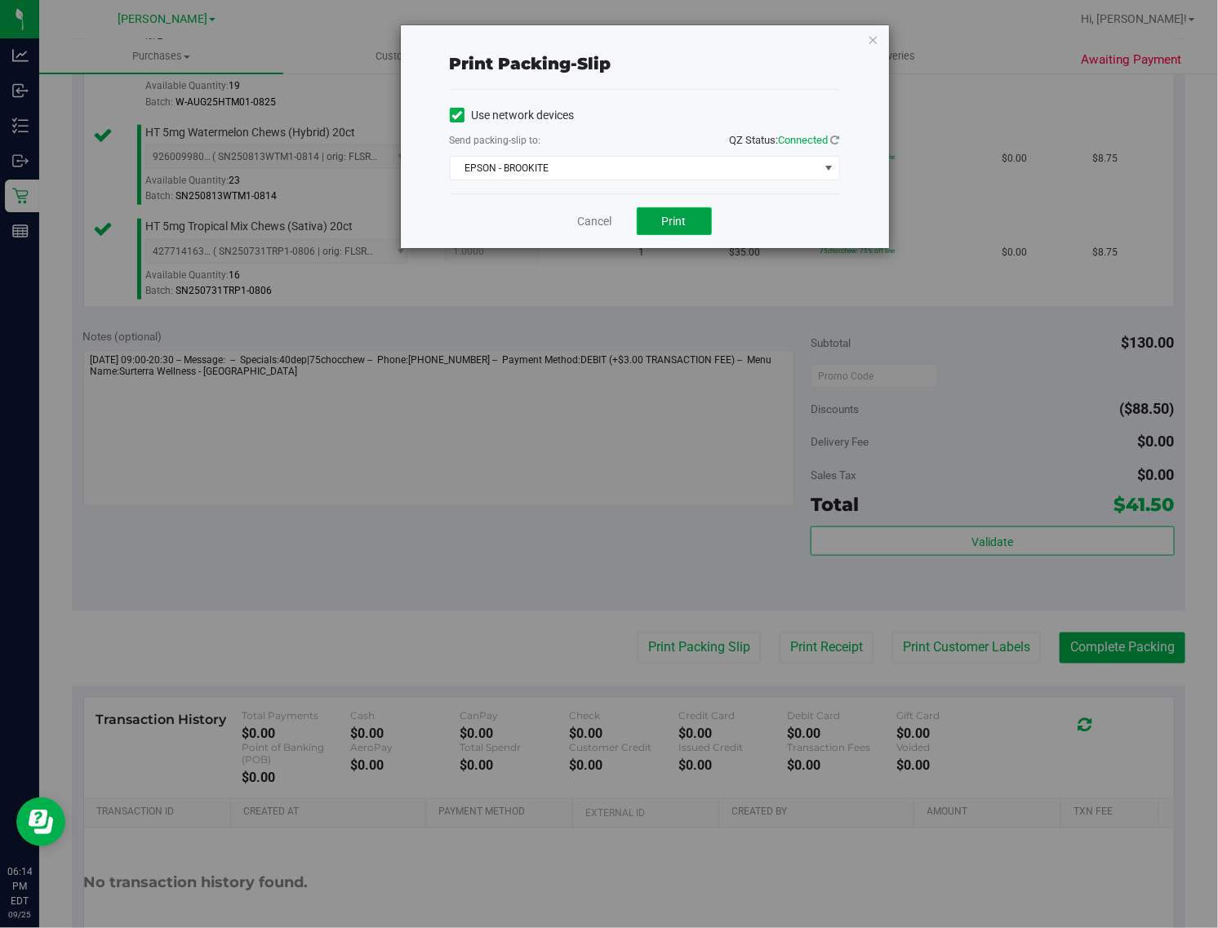
click at [696, 233] on button "Print" at bounding box center [674, 221] width 75 height 28
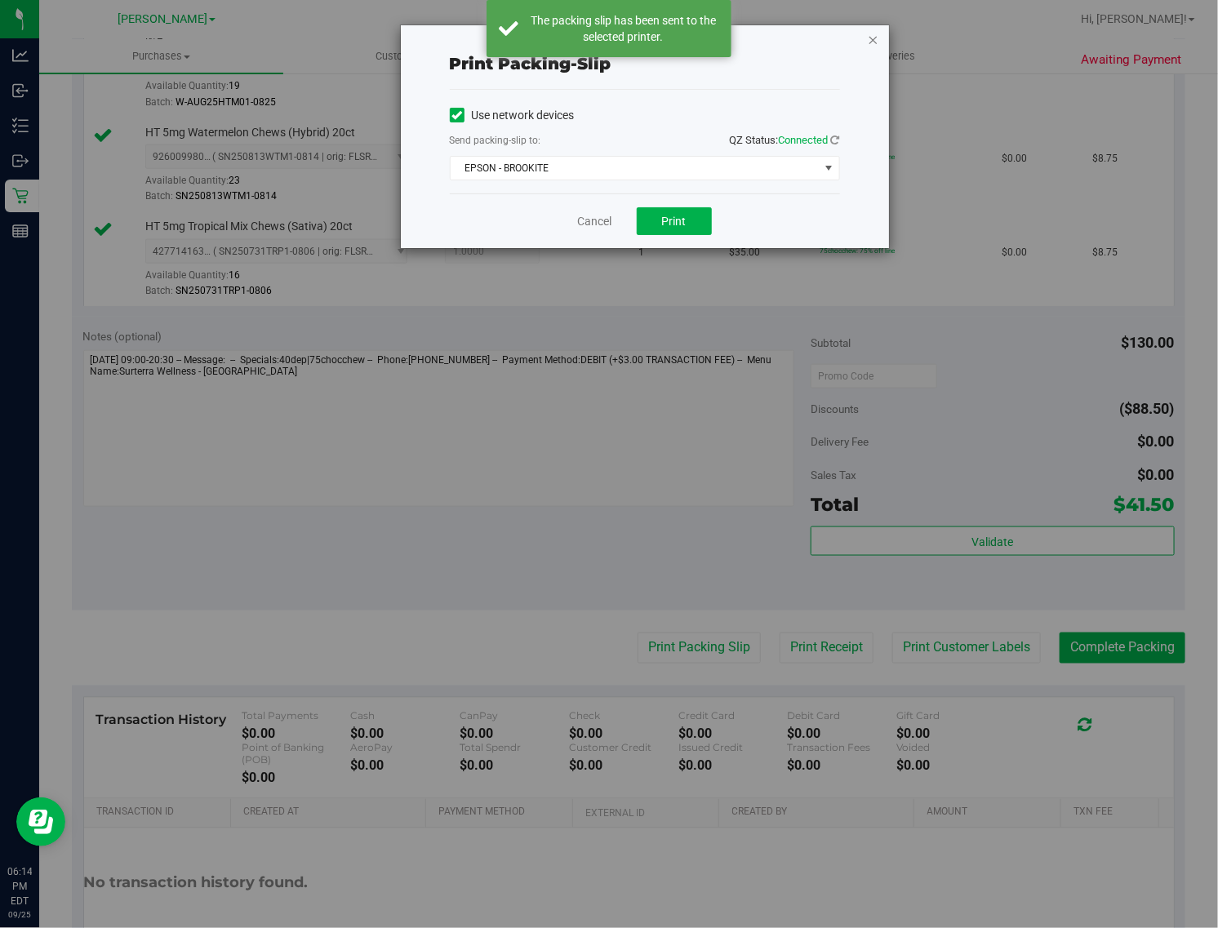
click at [874, 38] on icon "button" at bounding box center [873, 39] width 11 height 20
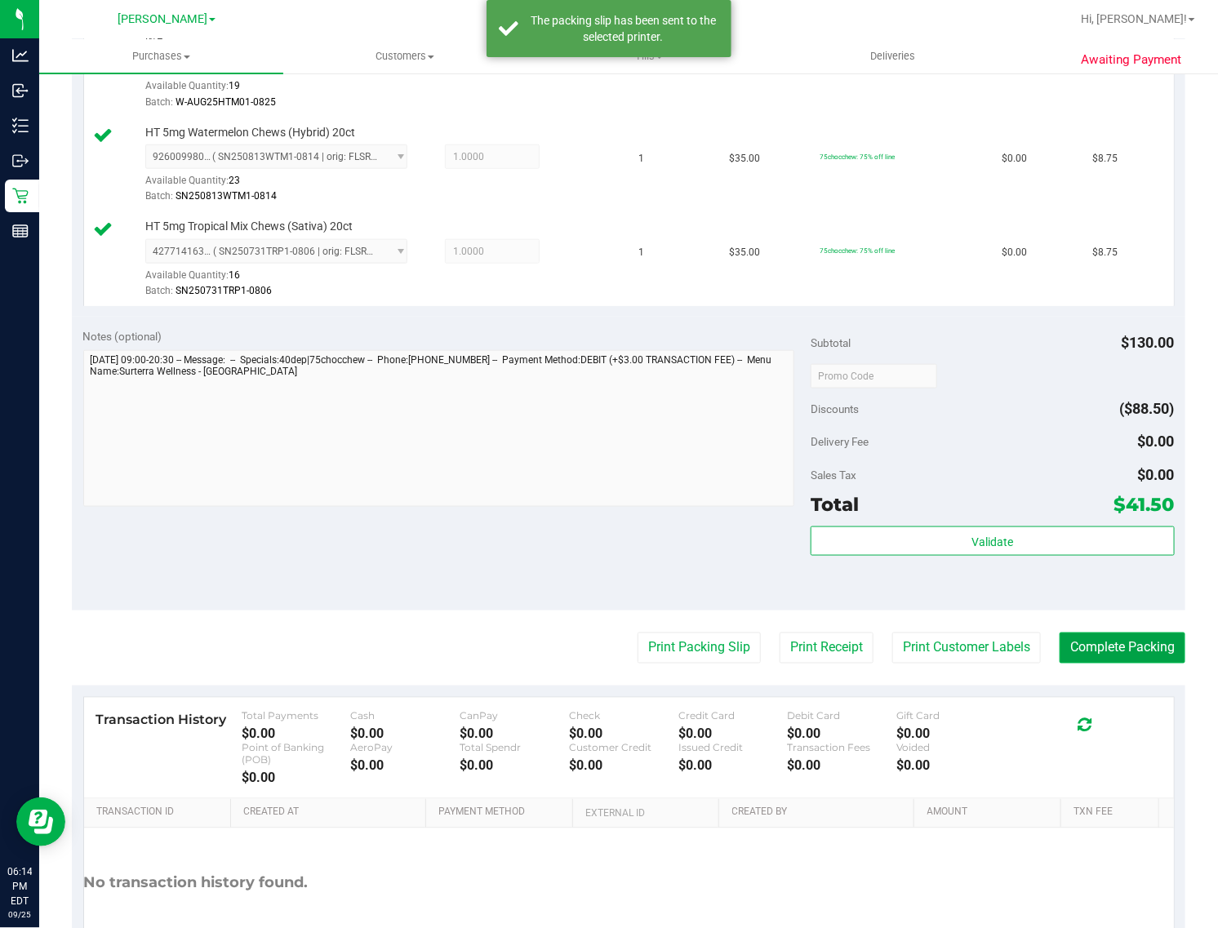
click at [1060, 645] on button "Complete Packing" at bounding box center [1123, 648] width 126 height 31
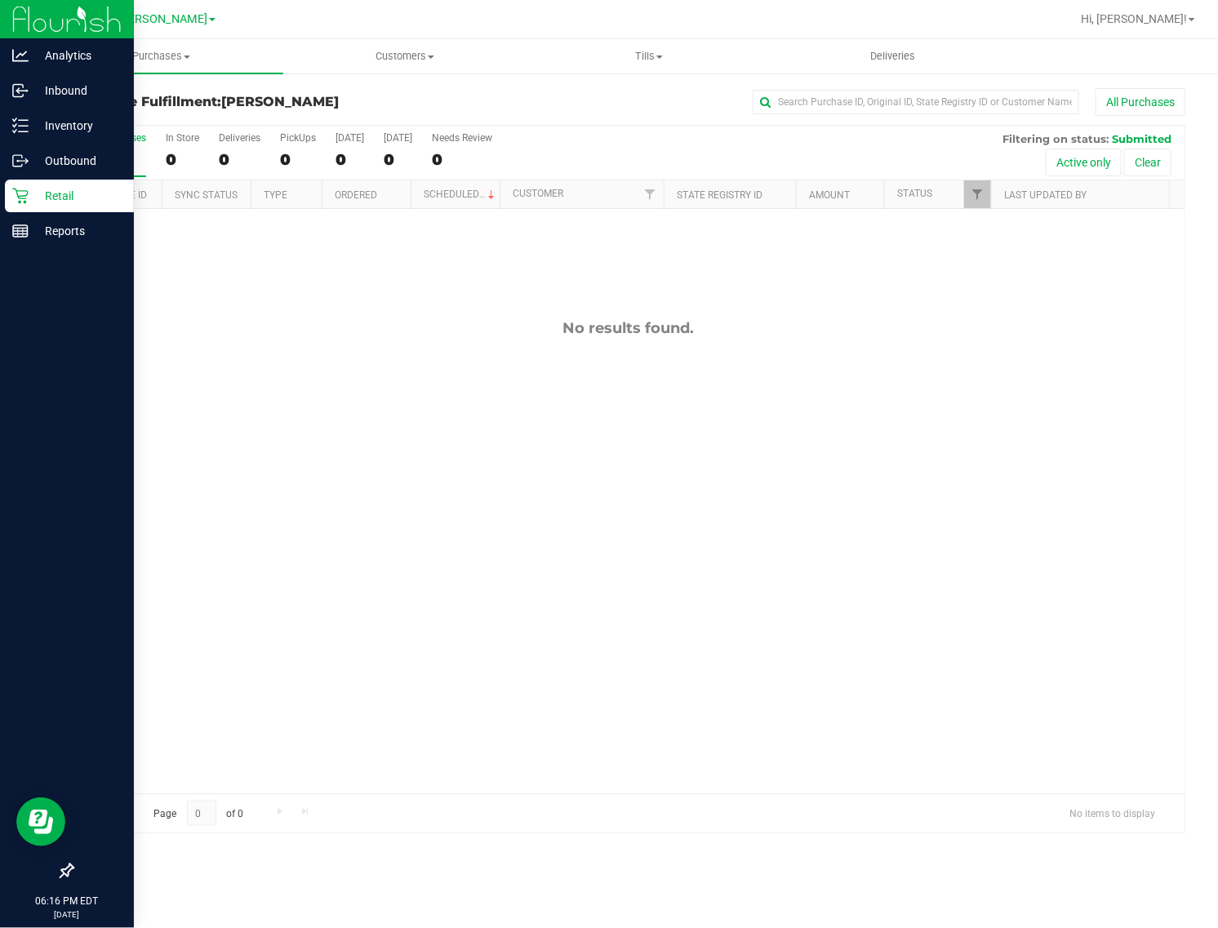
click at [33, 196] on p "Retail" at bounding box center [78, 196] width 98 height 20
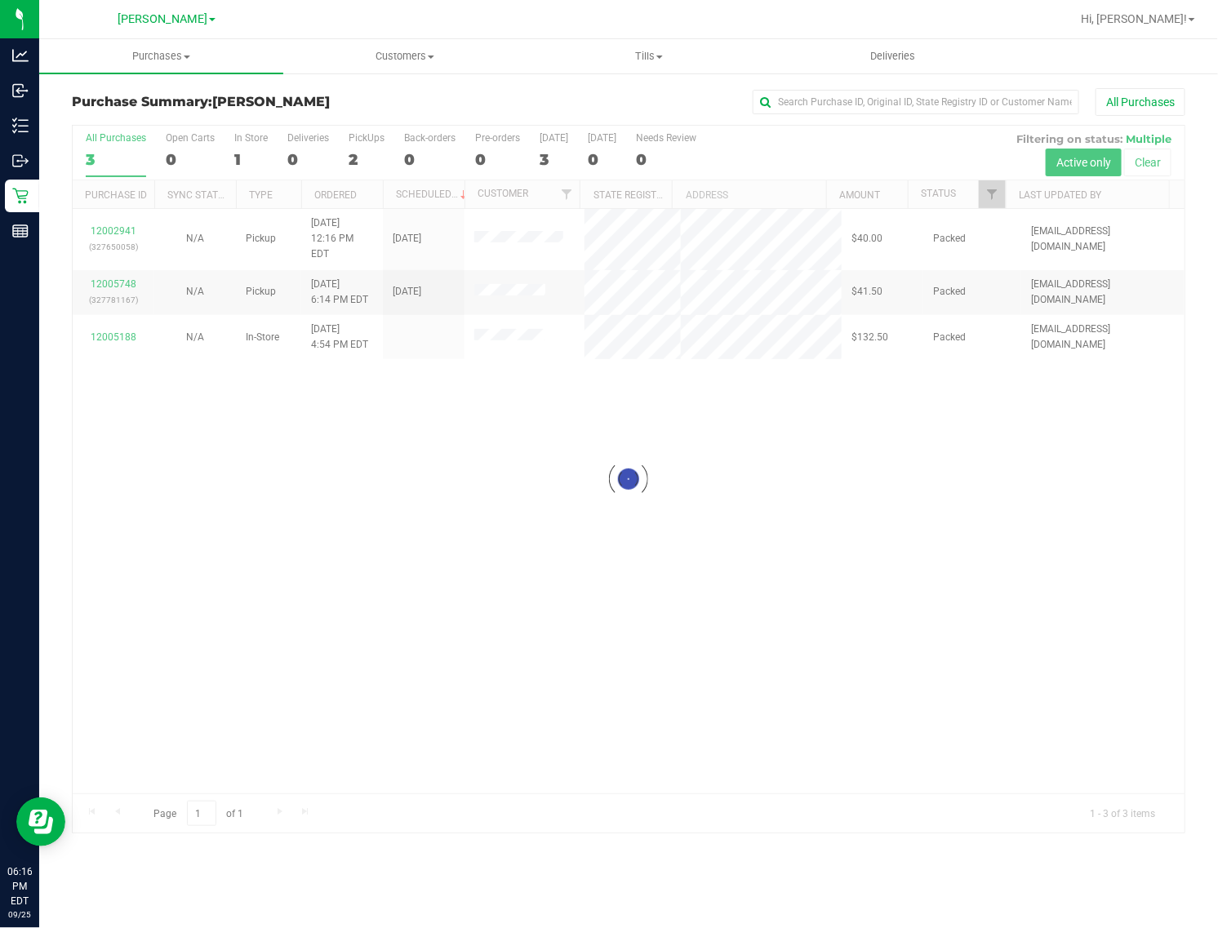
click at [804, 753] on div at bounding box center [629, 479] width 1112 height 707
click at [754, 773] on div at bounding box center [629, 479] width 1112 height 707
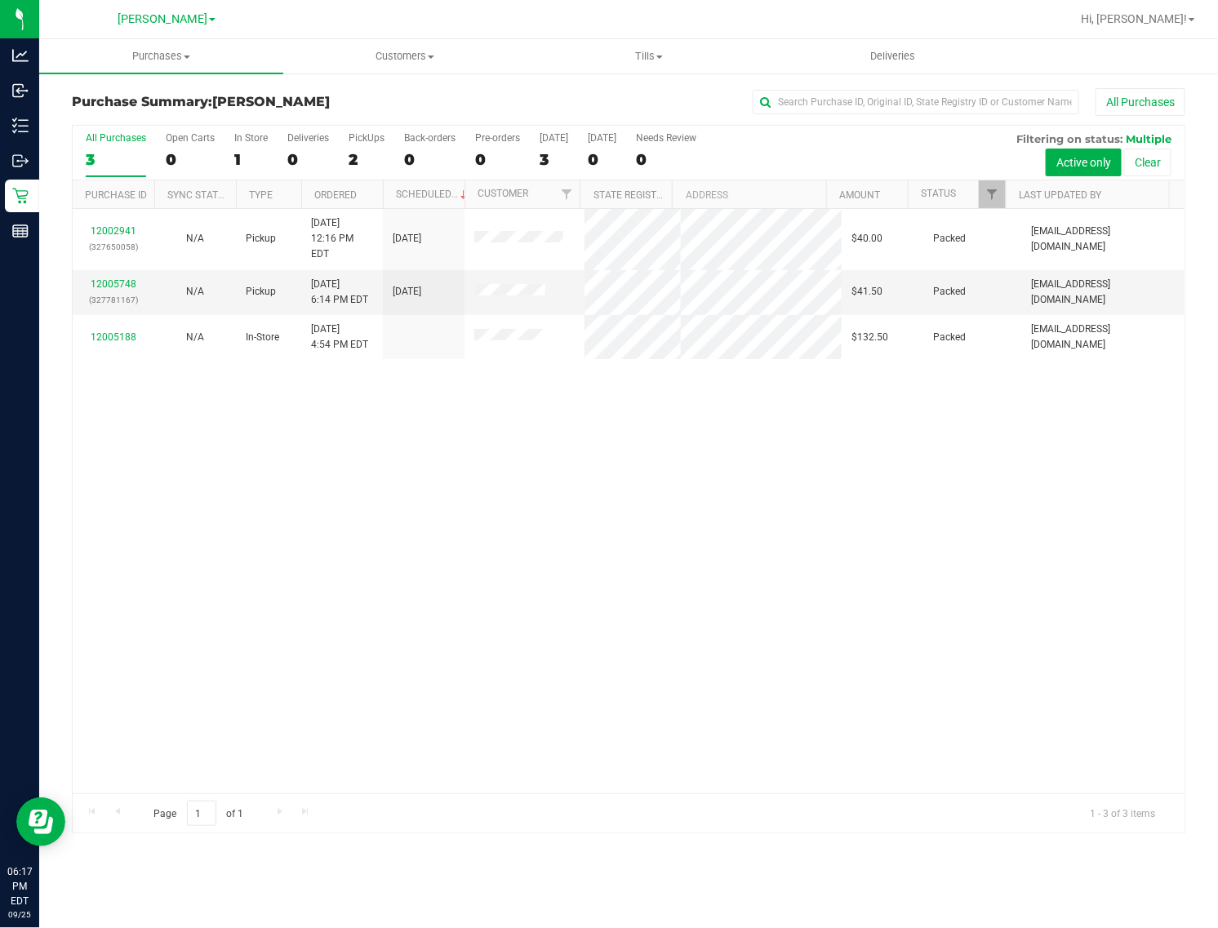
click at [748, 592] on div "12002941 (327650058) N/A Pickup [DATE] 12:16 PM EDT 9/25/2025 $40.00 Packed [EM…" at bounding box center [629, 501] width 1112 height 585
click at [718, 649] on div "12002941 (327650058) N/A Pickup [DATE] 12:16 PM EDT 9/25/2025 $40.00 Packed [EM…" at bounding box center [629, 501] width 1112 height 585
click at [96, 141] on div "All Purchases" at bounding box center [116, 137] width 60 height 11
click at [0, 0] on input "All Purchases 3" at bounding box center [0, 0] width 0 height 0
click at [112, 167] on div "3" at bounding box center [116, 159] width 60 height 19
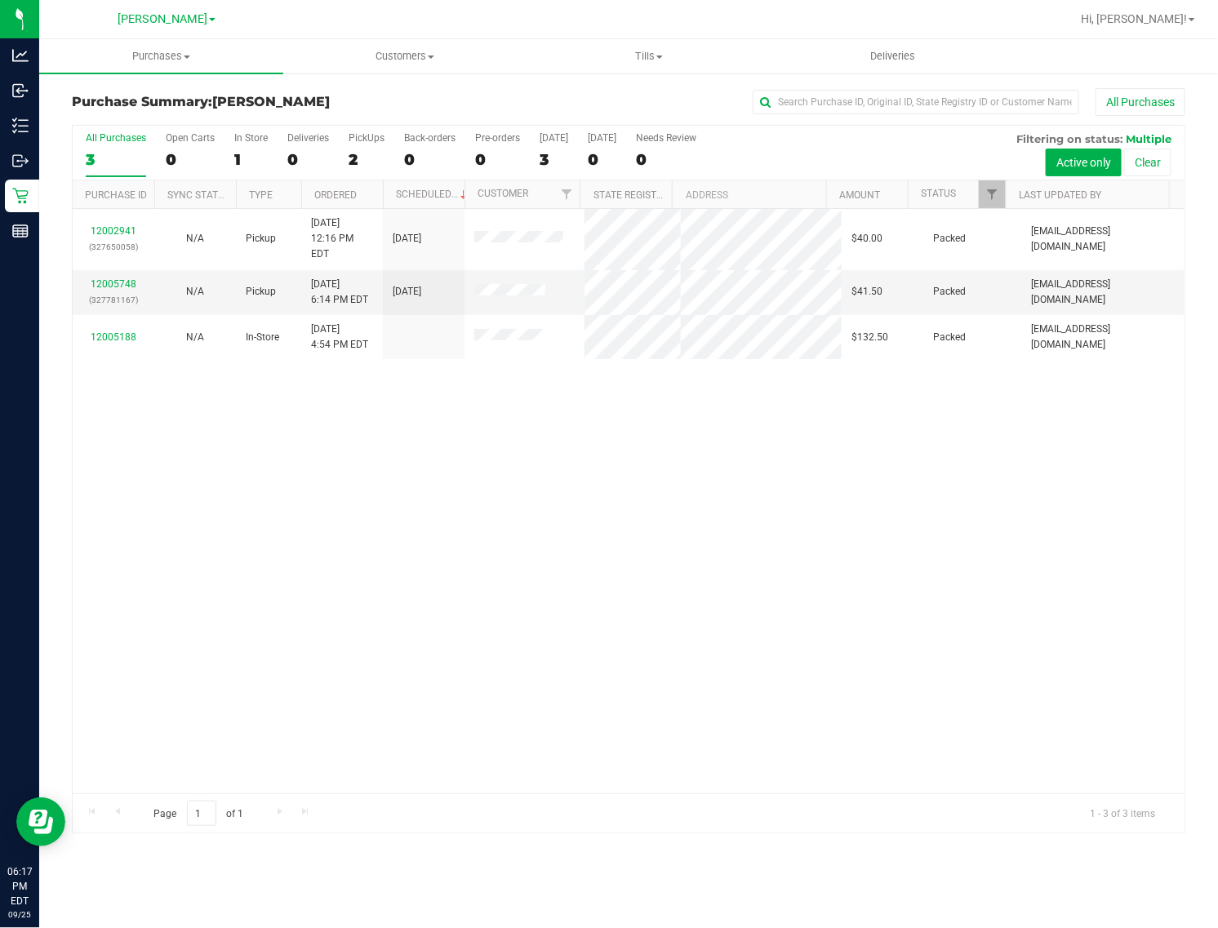
click at [0, 0] on input "All Purchases 3" at bounding box center [0, 0] width 0 height 0
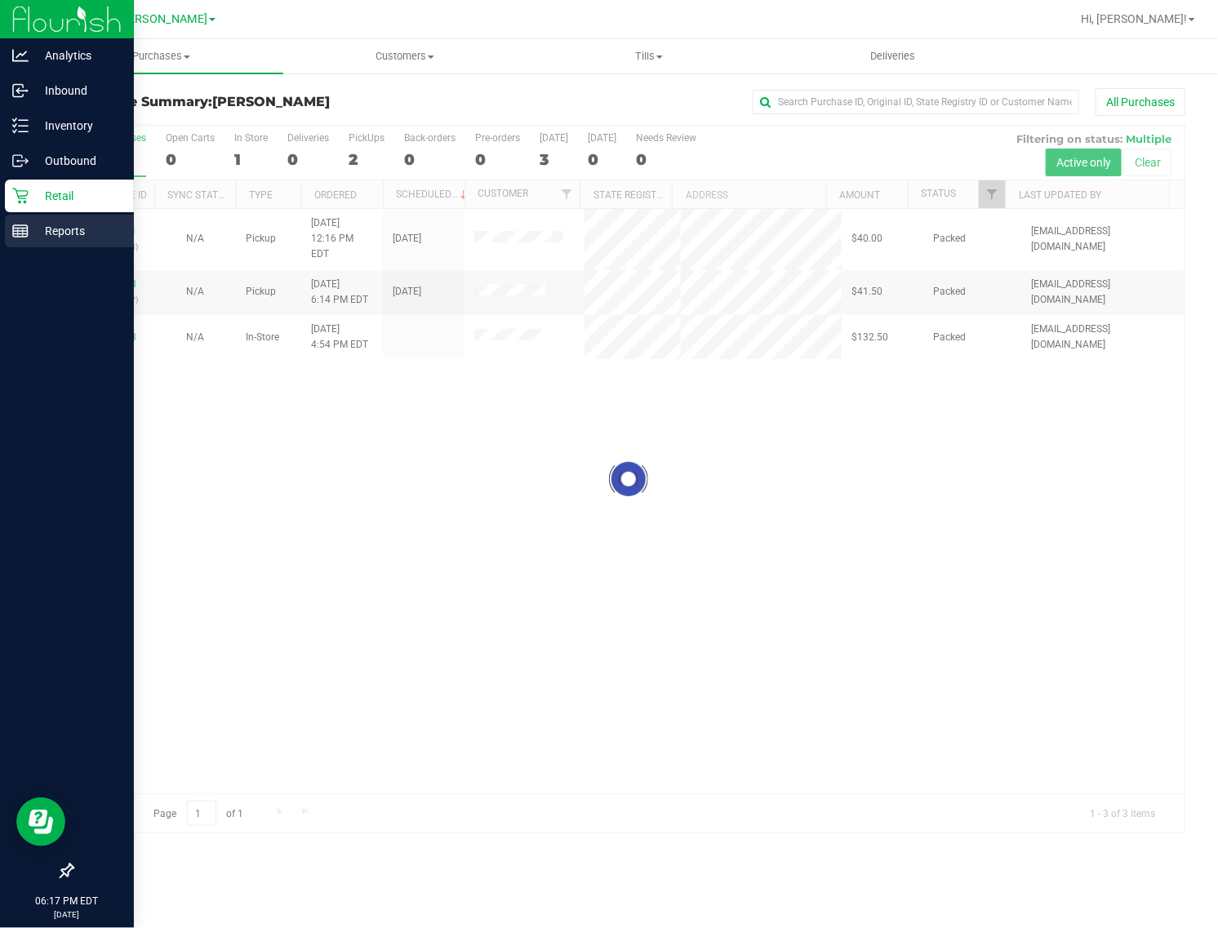
click at [21, 229] on line at bounding box center [20, 229] width 15 height 0
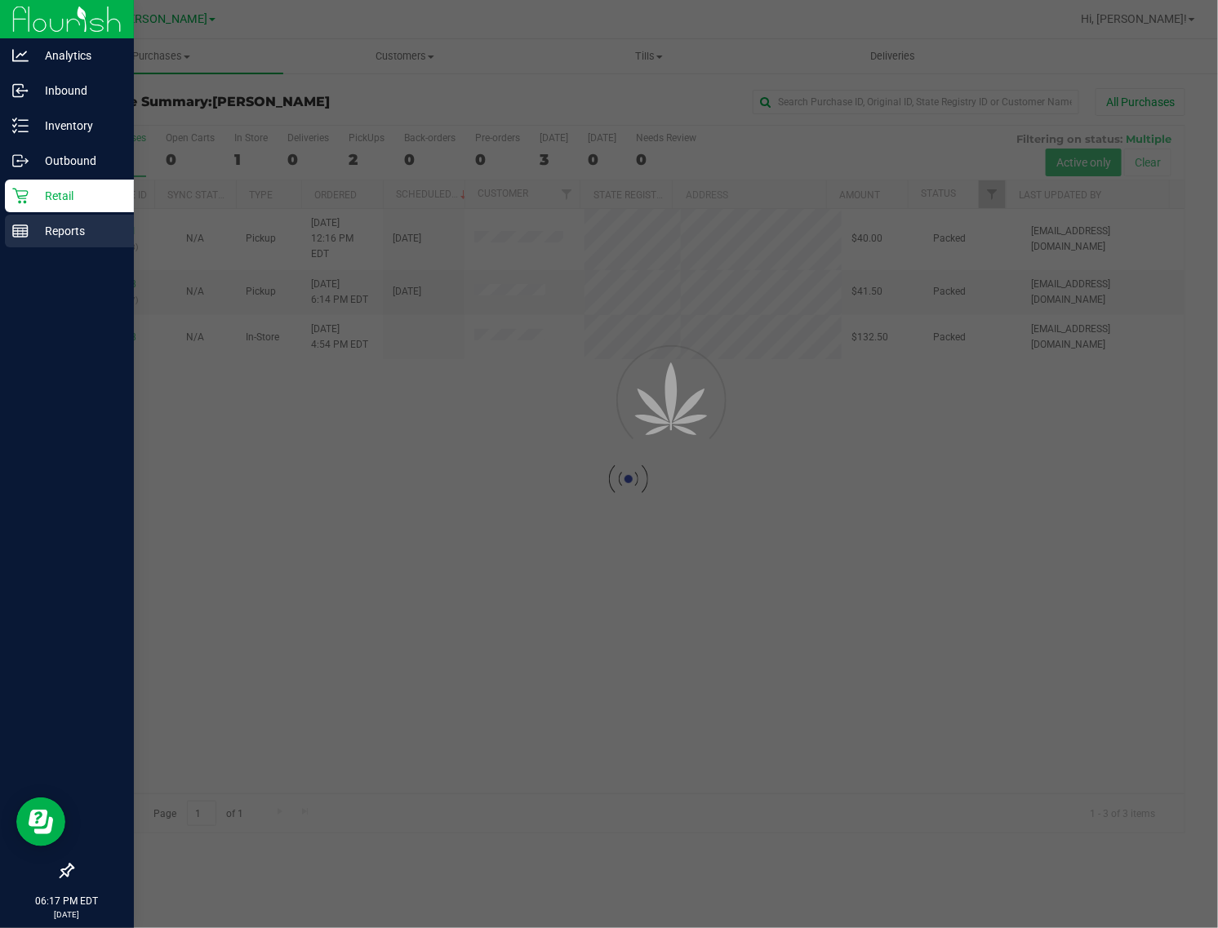
click at [20, 231] on line at bounding box center [20, 231] width 15 height 0
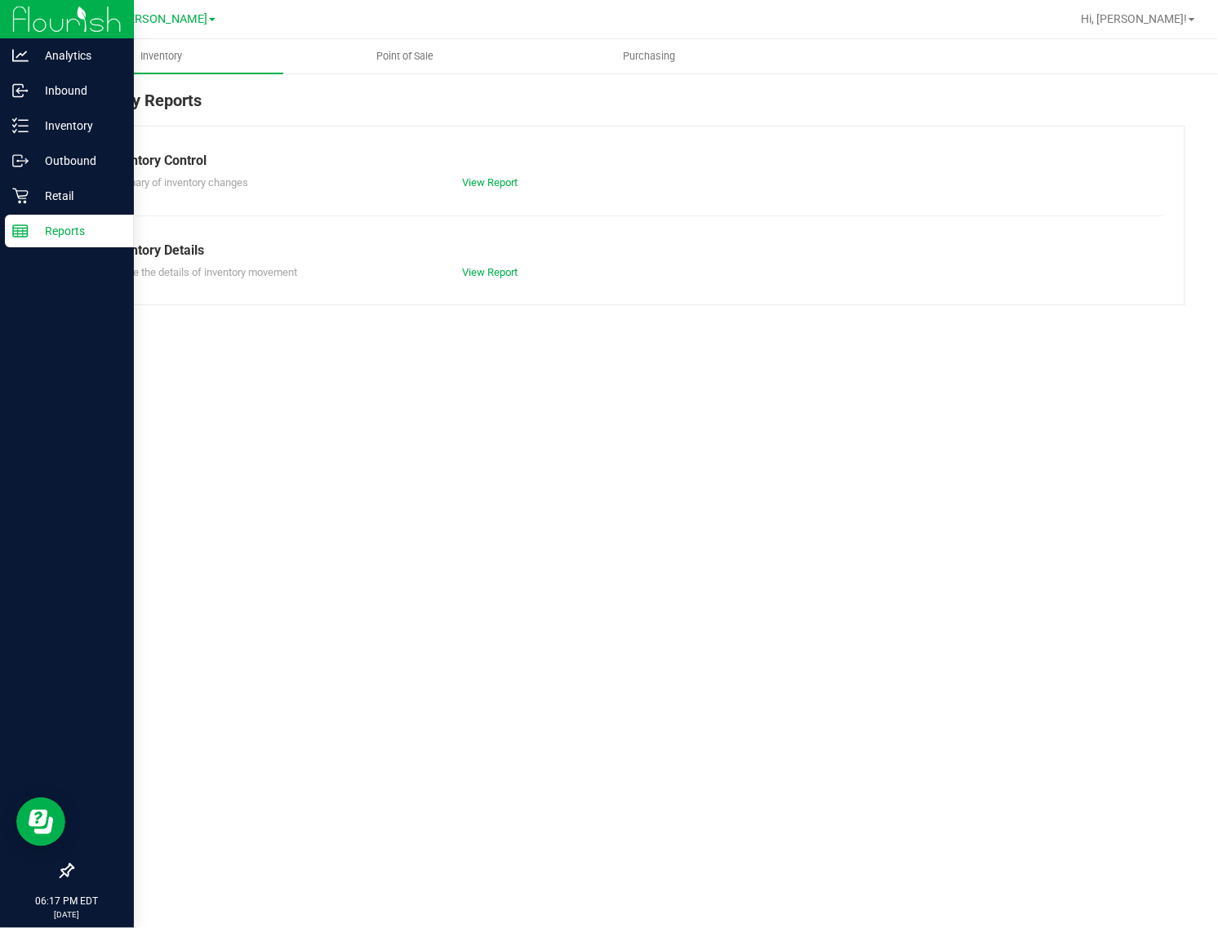
click at [20, 229] on line at bounding box center [20, 229] width 15 height 0
click at [45, 207] on div "Retail" at bounding box center [69, 196] width 129 height 33
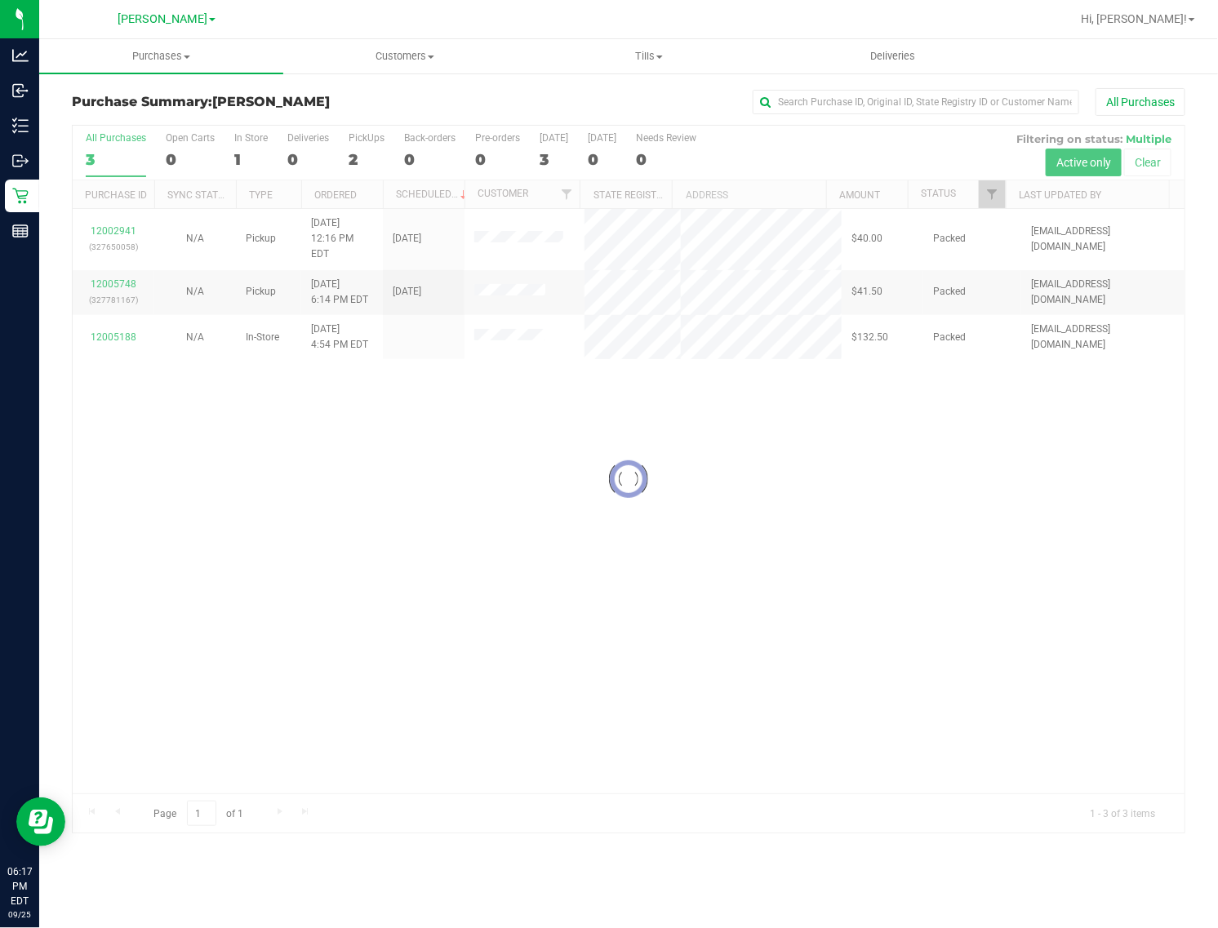
click at [843, 593] on div at bounding box center [629, 479] width 1112 height 707
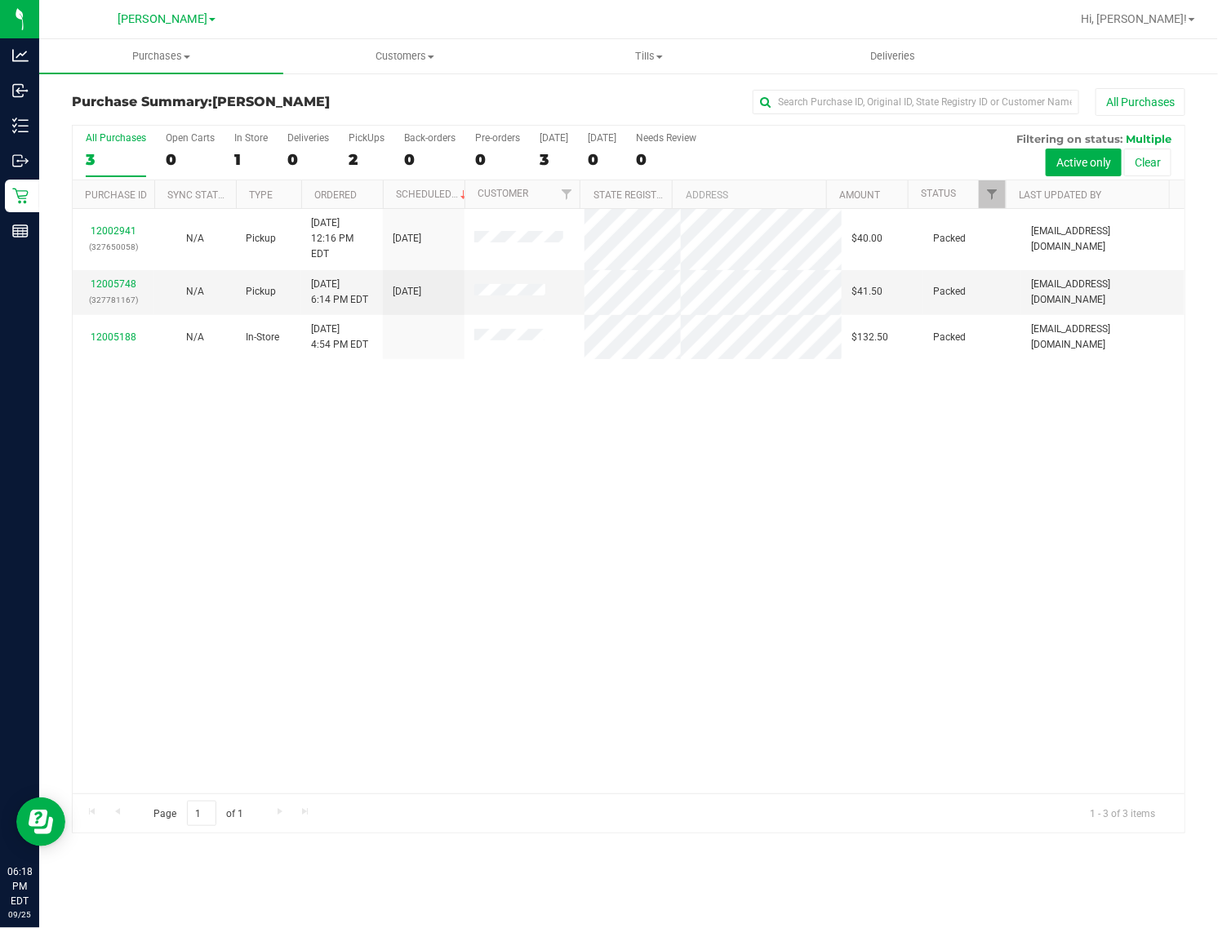
click at [108, 159] on div "3" at bounding box center [116, 159] width 60 height 19
click at [0, 0] on input "All Purchases 3" at bounding box center [0, 0] width 0 height 0
click at [340, 447] on div "12002941 (327650058) N/A Pickup [DATE] 12:16 PM EDT 9/25/2025 $40.00 Packed [EM…" at bounding box center [629, 501] width 1112 height 585
click at [123, 167] on div "3" at bounding box center [116, 159] width 60 height 19
click at [0, 0] on input "All Purchases 3" at bounding box center [0, 0] width 0 height 0
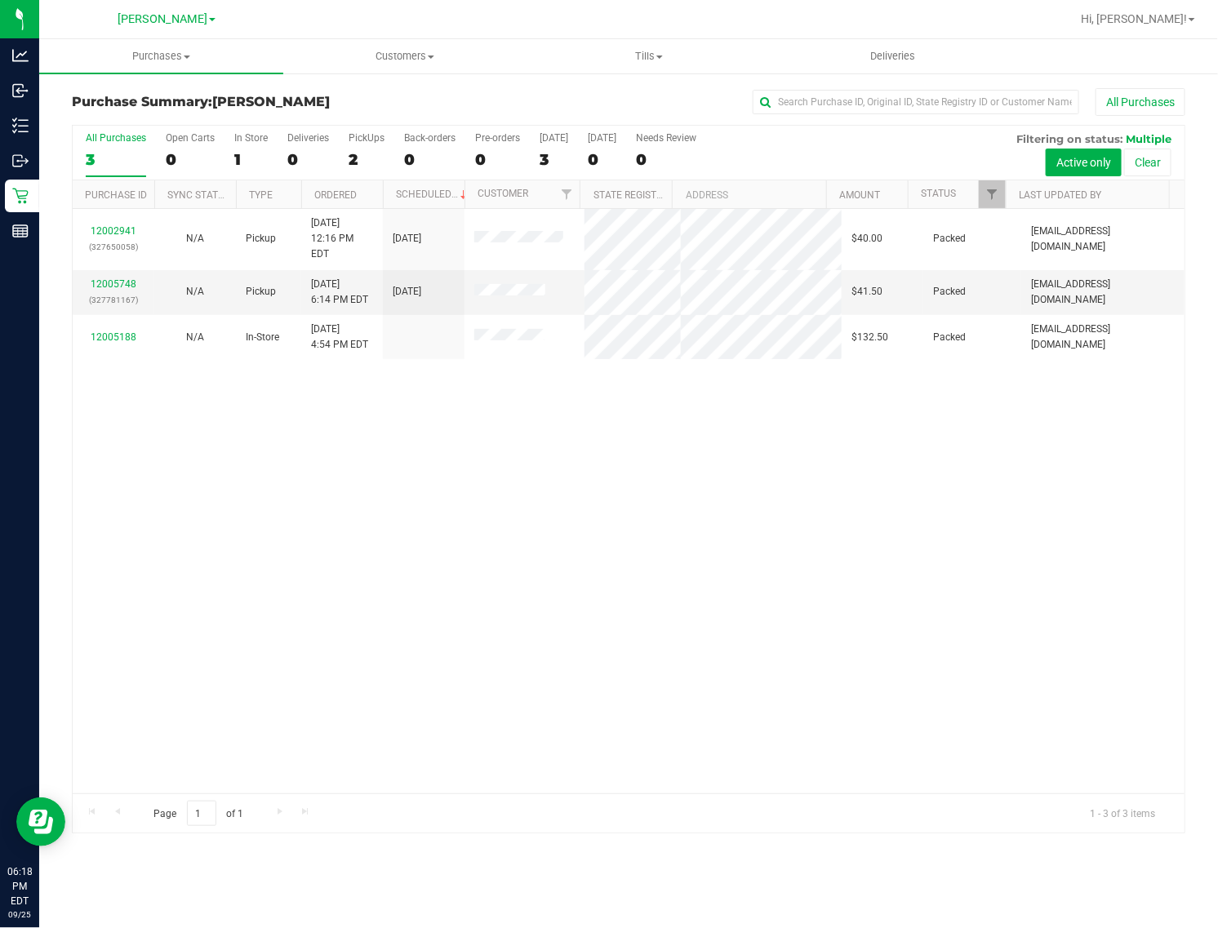
click at [108, 156] on div "3" at bounding box center [116, 159] width 60 height 19
click at [0, 0] on input "All Purchases 3" at bounding box center [0, 0] width 0 height 0
click at [139, 160] on div "3" at bounding box center [116, 159] width 60 height 19
click at [0, 0] on input "All Purchases 3" at bounding box center [0, 0] width 0 height 0
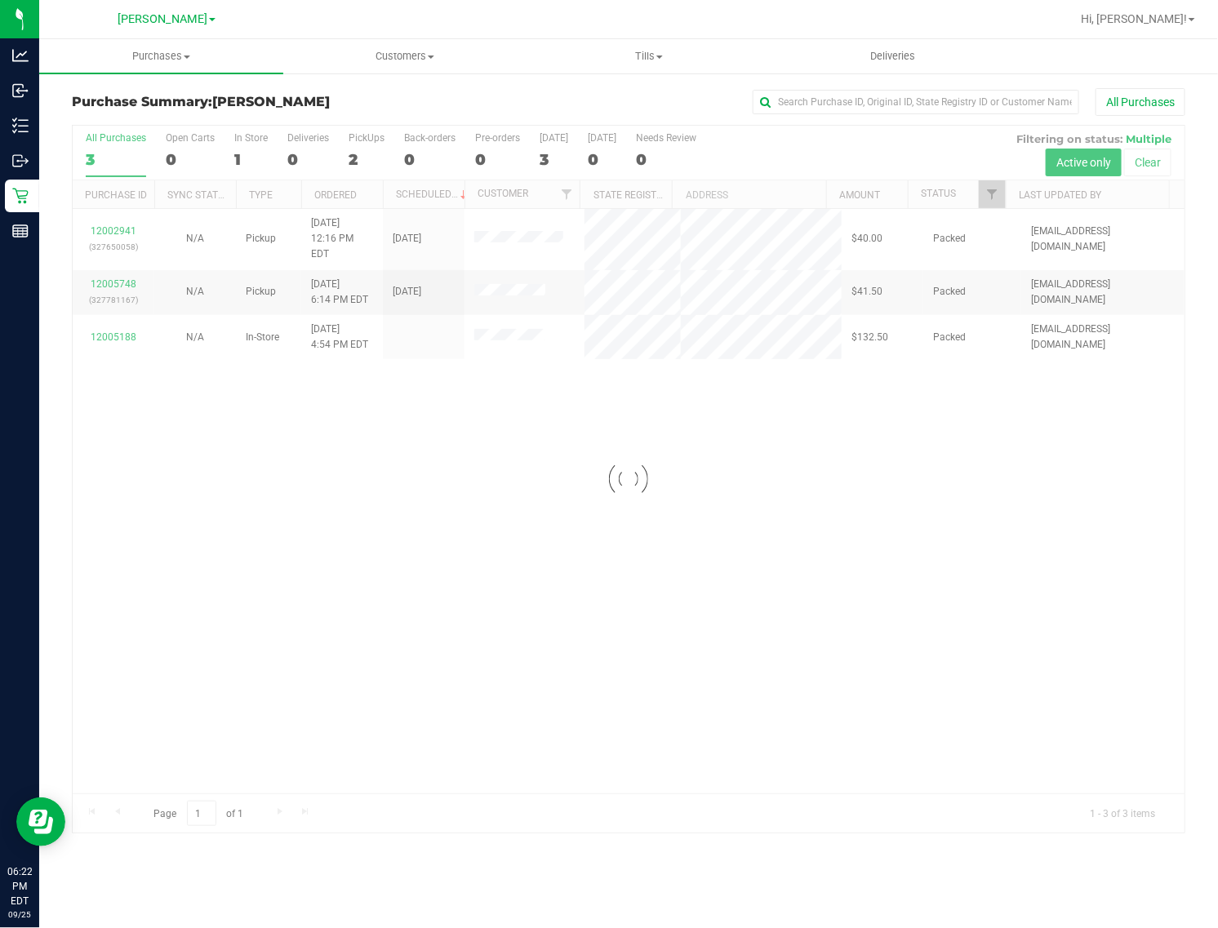
click at [105, 170] on div at bounding box center [629, 479] width 1112 height 707
click at [135, 137] on div at bounding box center [629, 479] width 1112 height 707
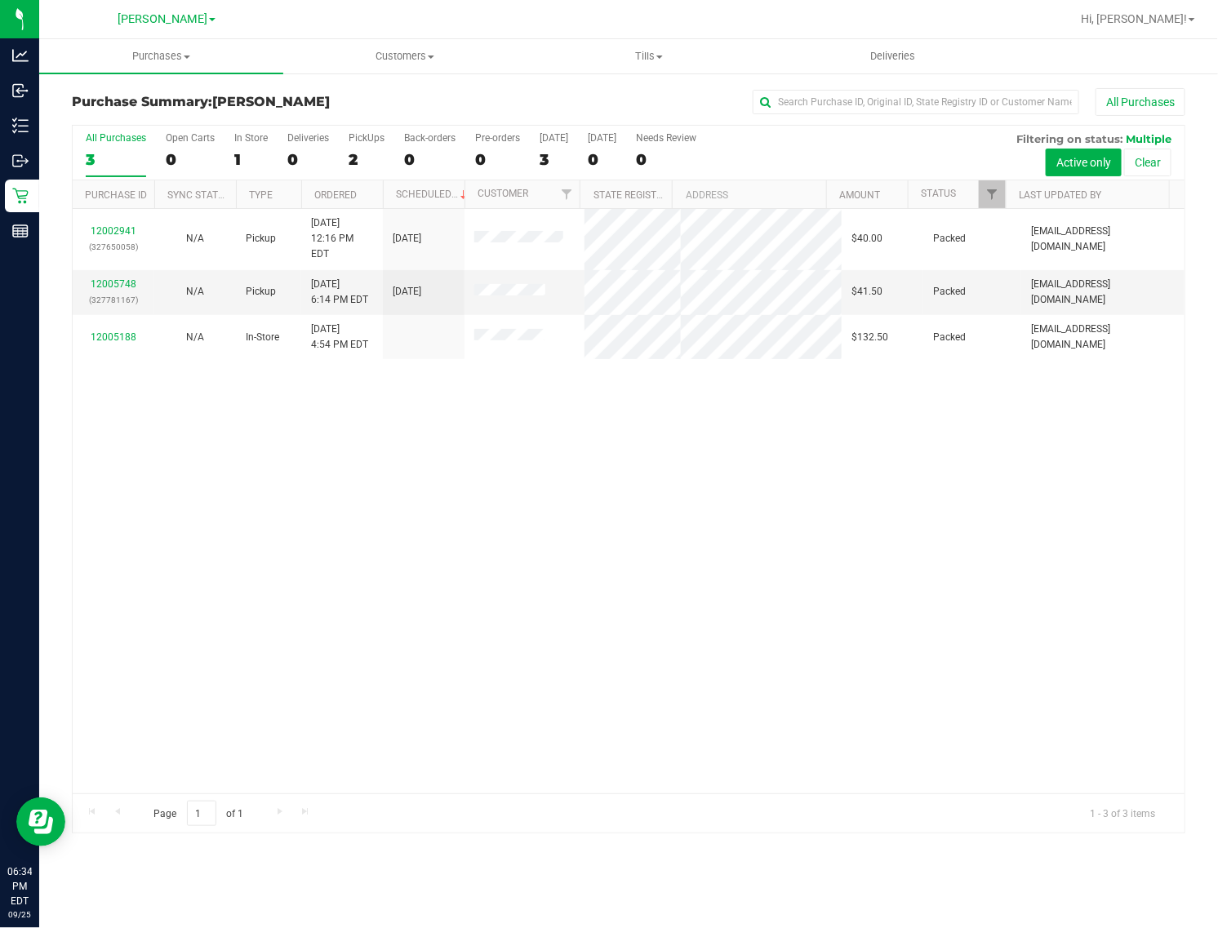
click at [716, 554] on div "12002941 (327650058) N/A Pickup [DATE] 12:16 PM EDT 9/25/2025 $40.00 Packed [EM…" at bounding box center [629, 501] width 1112 height 585
click at [1082, 96] on button "All Purchases" at bounding box center [1141, 102] width 90 height 28
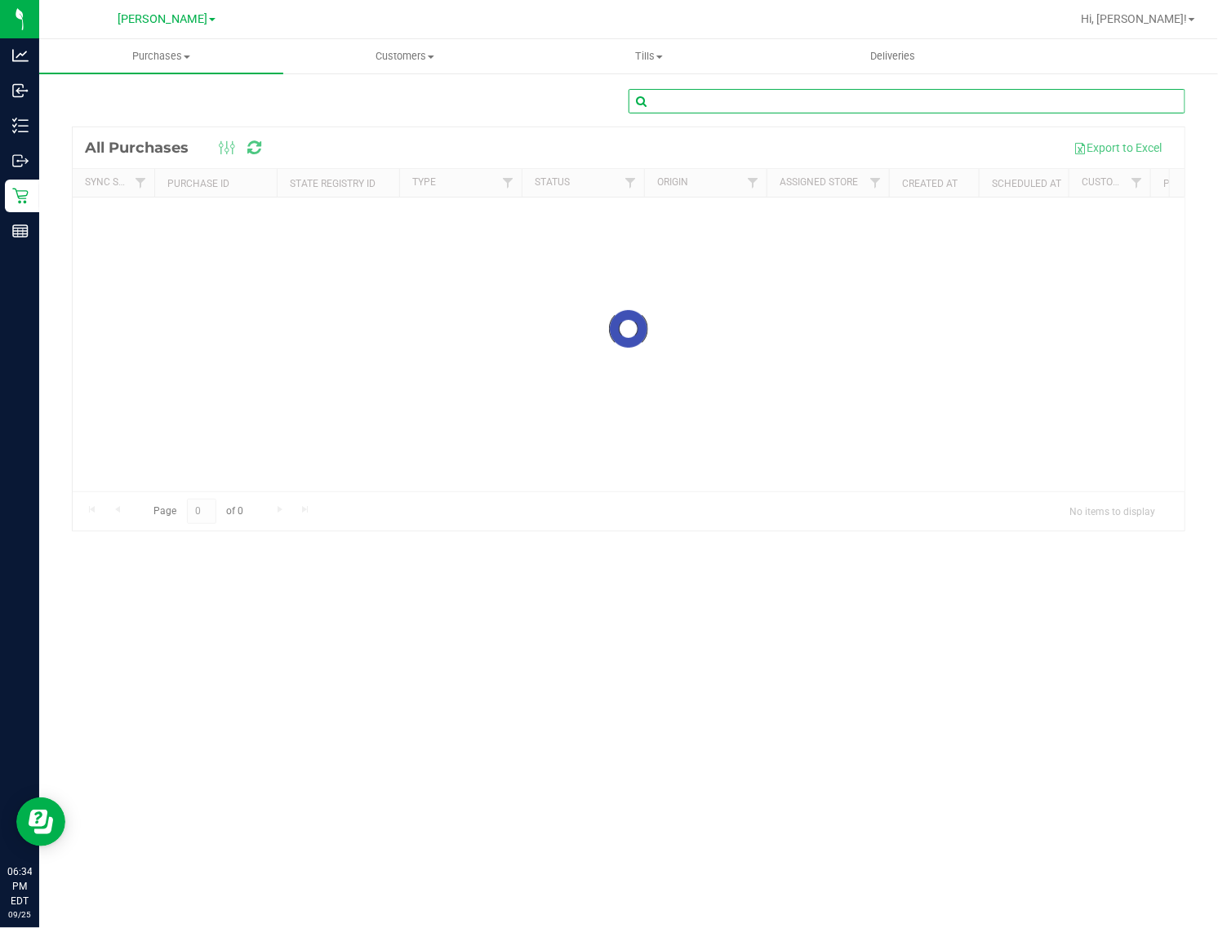
click at [744, 100] on input "text" at bounding box center [907, 101] width 557 height 24
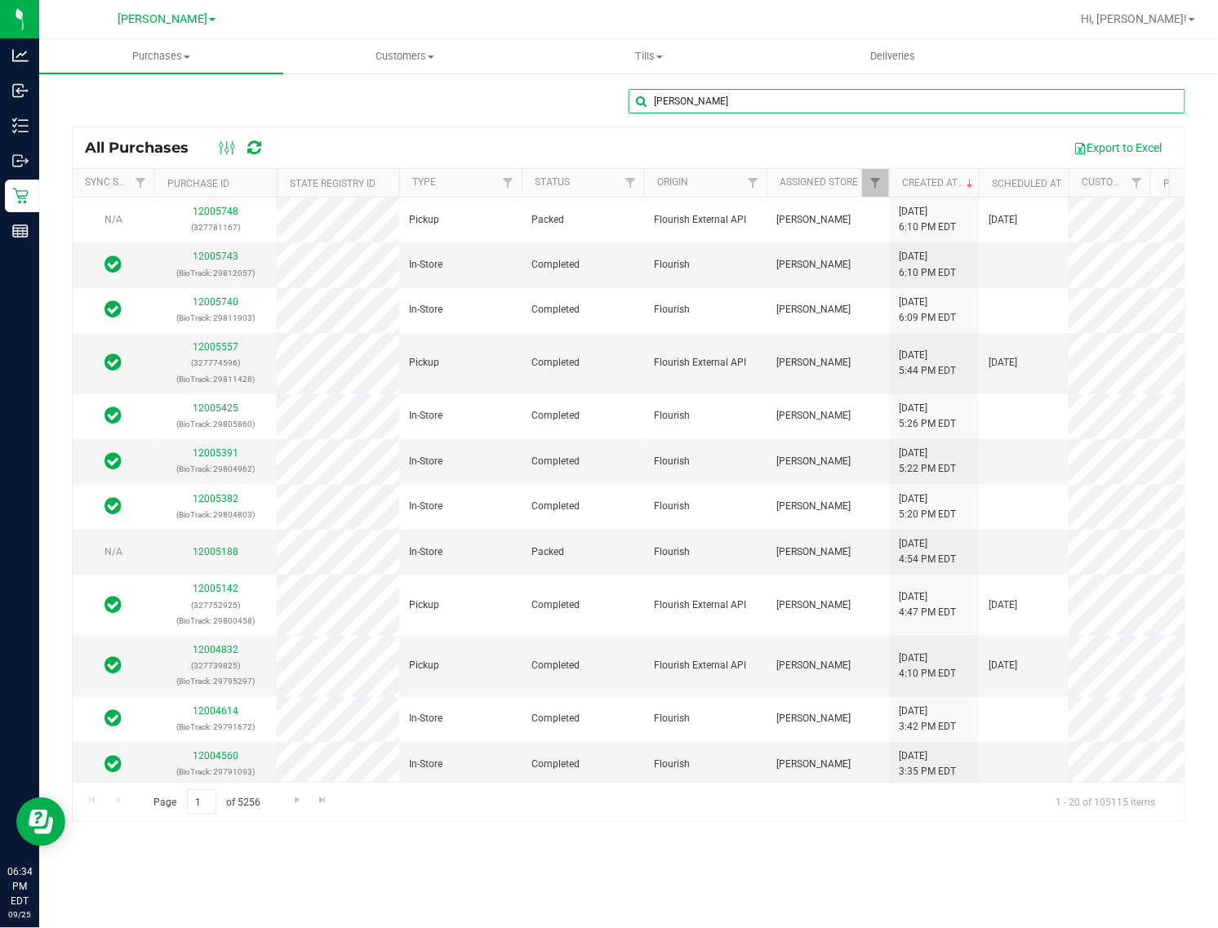
type input "[PERSON_NAME]"
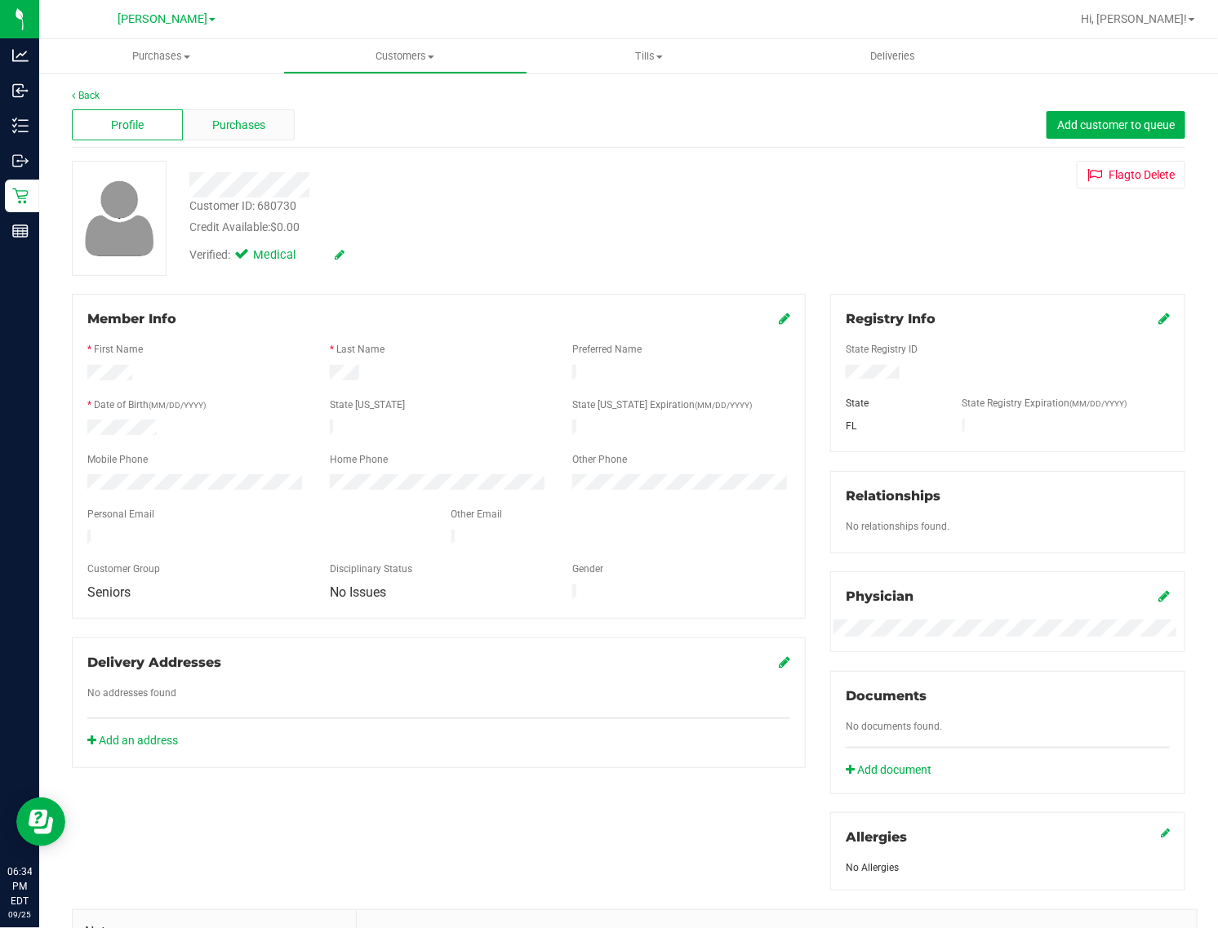
click at [255, 123] on span "Purchases" at bounding box center [239, 125] width 54 height 17
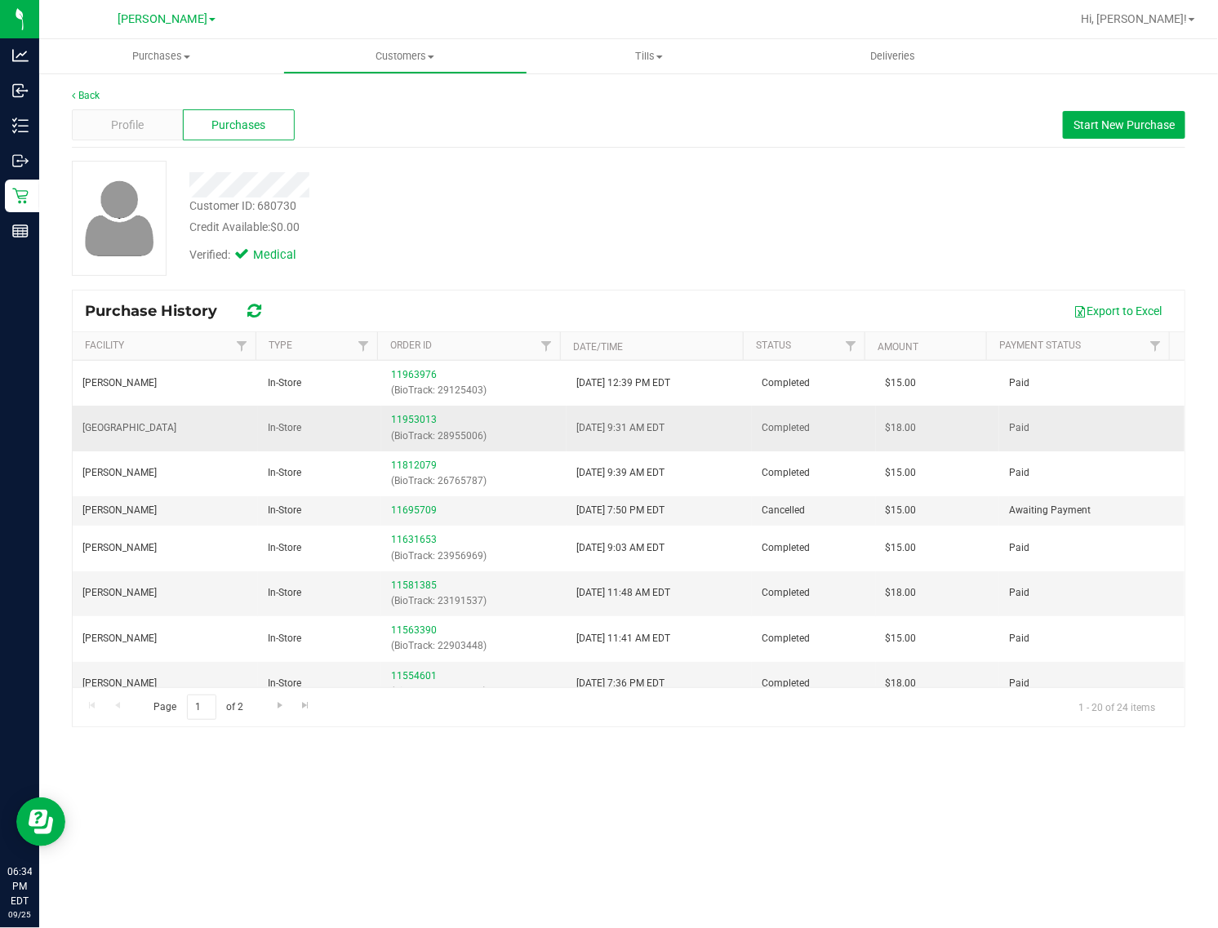
drag, startPoint x: 462, startPoint y: 430, endPoint x: 470, endPoint y: 445, distance: 16.8
click at [464, 434] on p "(BioTrack: 28955006)" at bounding box center [474, 437] width 166 height 16
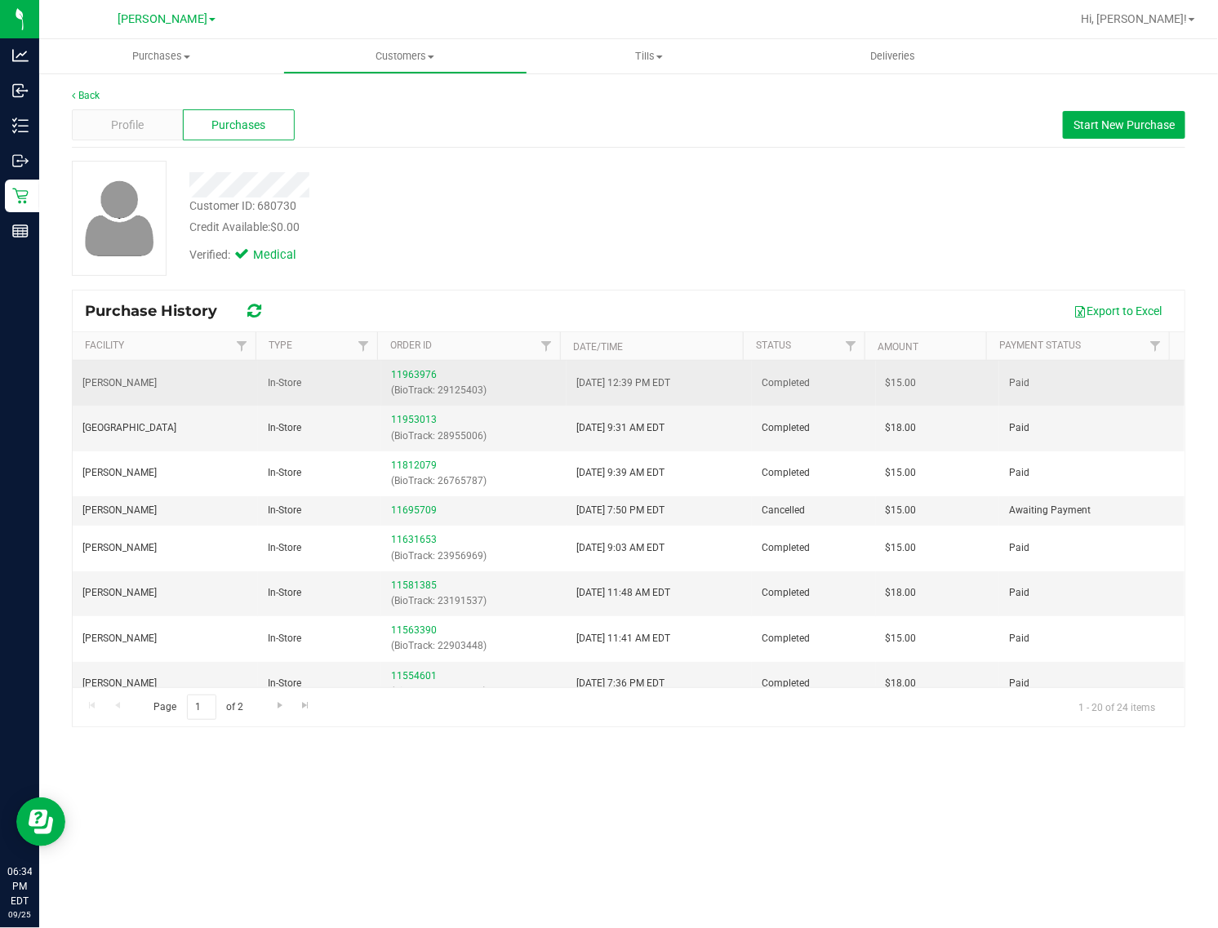
click at [551, 393] on td "11963976 (BioTrack: 29125403)" at bounding box center [473, 383] width 185 height 45
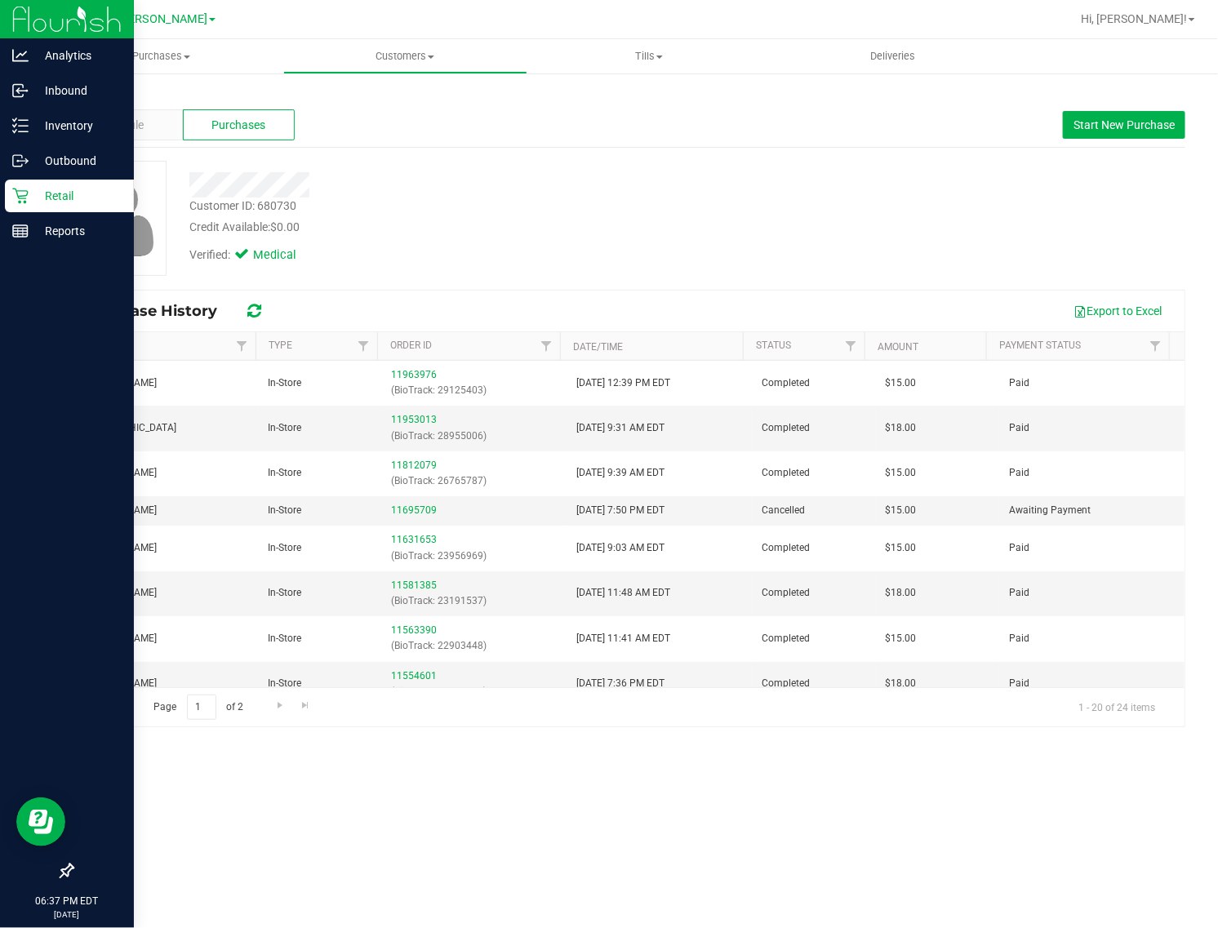
click at [29, 188] on p "Retail" at bounding box center [78, 196] width 98 height 20
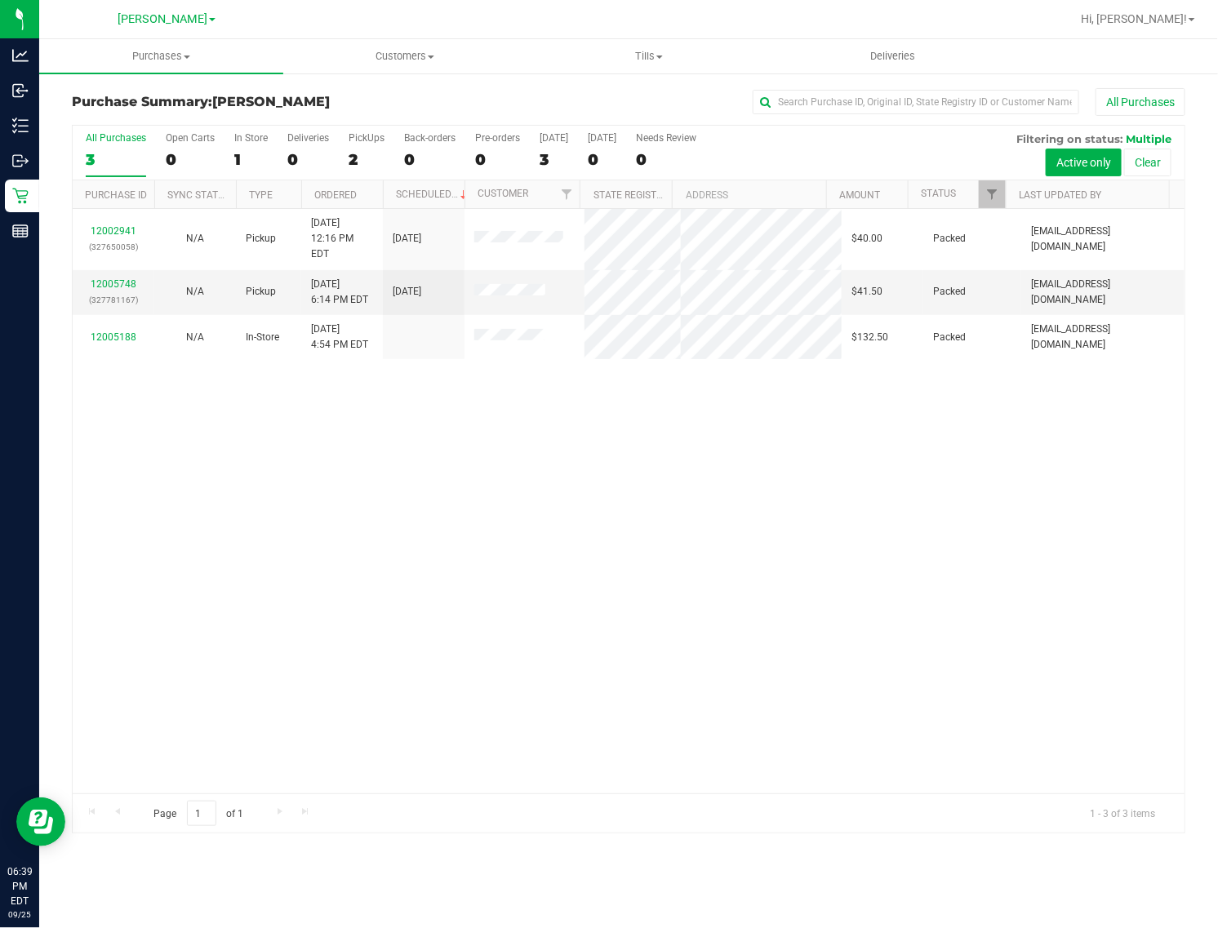
click at [638, 503] on div "12002941 (327650058) N/A Pickup [DATE] 12:16 PM EDT 9/25/2025 $40.00 Packed [EM…" at bounding box center [629, 501] width 1112 height 585
click at [88, 159] on div "3" at bounding box center [116, 159] width 60 height 19
click at [0, 0] on input "All Purchases 3" at bounding box center [0, 0] width 0 height 0
drag, startPoint x: 863, startPoint y: 555, endPoint x: 324, endPoint y: 124, distance: 690.0
click at [857, 551] on div "12002941 (327650058) N/A Pickup [DATE] 12:16 PM EDT 9/25/2025 $40.00 Packed [EM…" at bounding box center [629, 501] width 1112 height 585
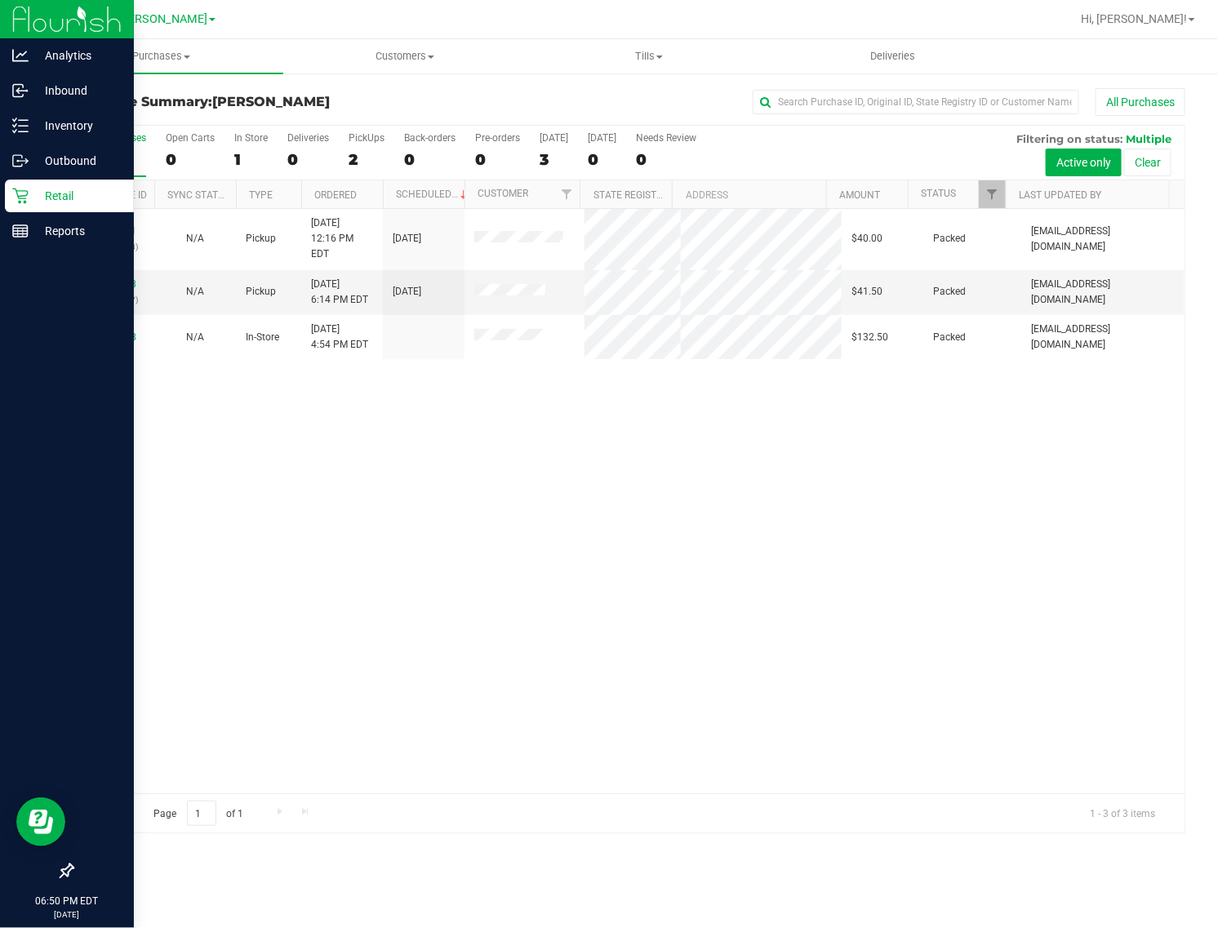
click at [33, 193] on p "Retail" at bounding box center [78, 196] width 98 height 20
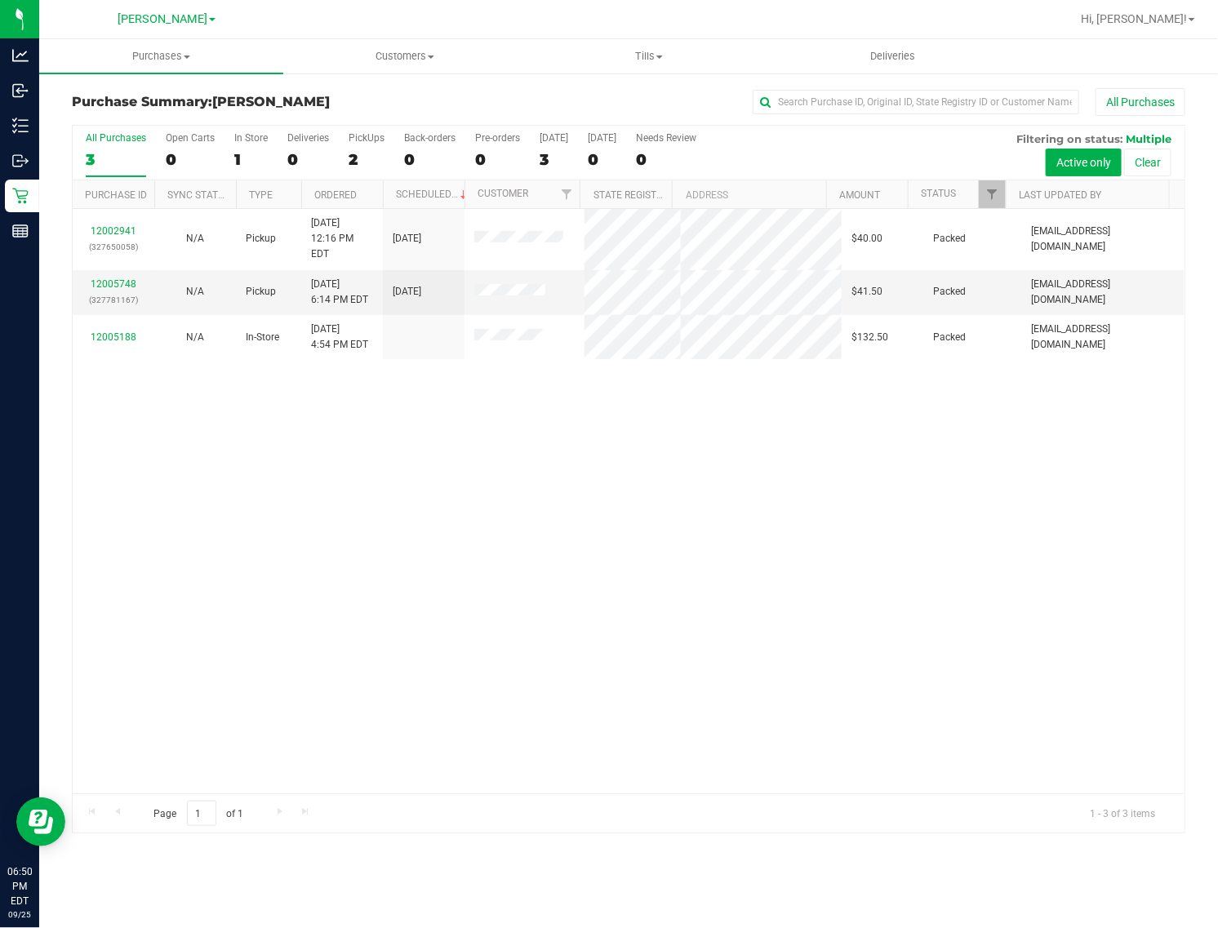
drag, startPoint x: 605, startPoint y: 687, endPoint x: 527, endPoint y: 114, distance: 577.5
click at [605, 678] on div "12002941 (327650058) N/A Pickup [DATE] 12:16 PM EDT 9/25/2025 $40.00 Packed [EM…" at bounding box center [629, 501] width 1112 height 585
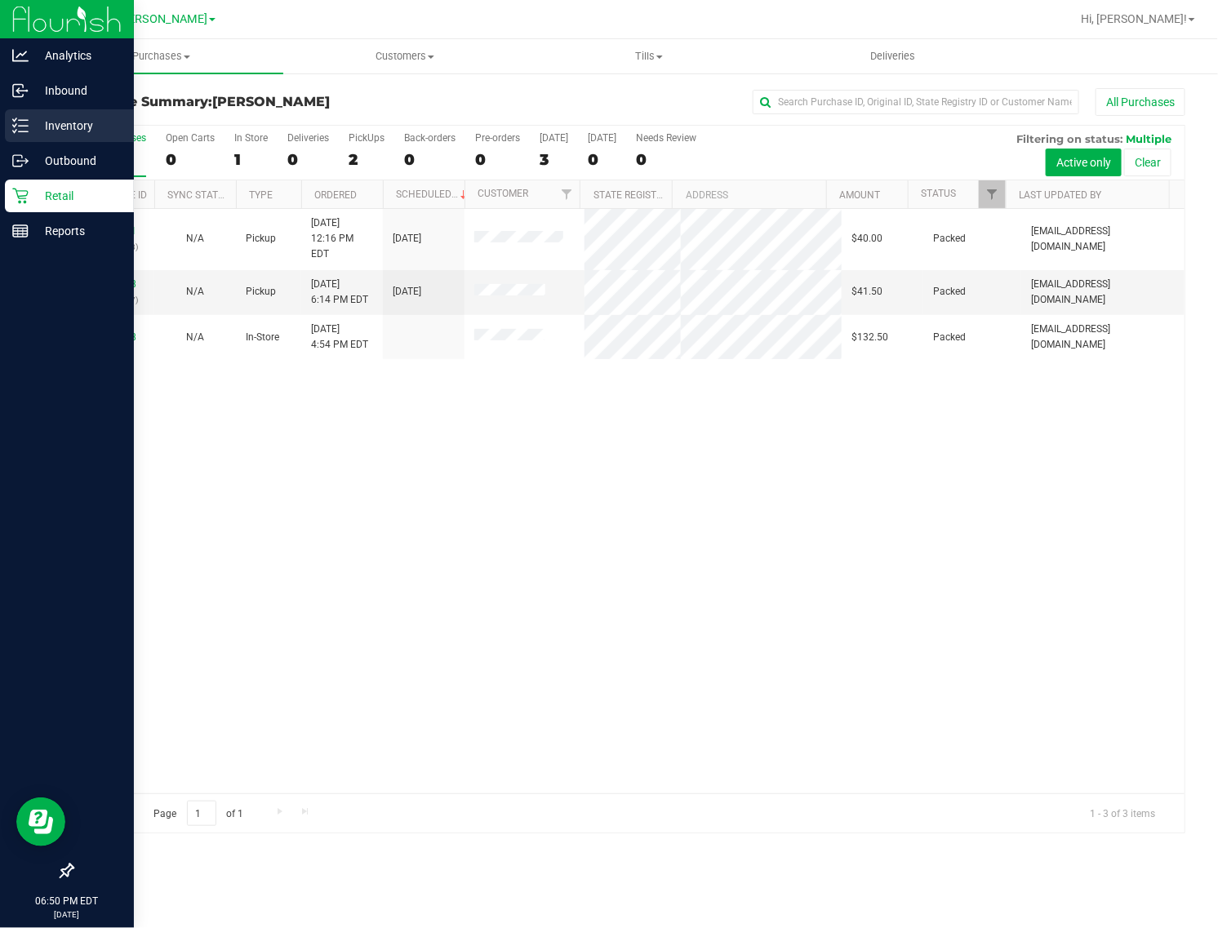
click at [18, 118] on icon at bounding box center [20, 126] width 16 height 16
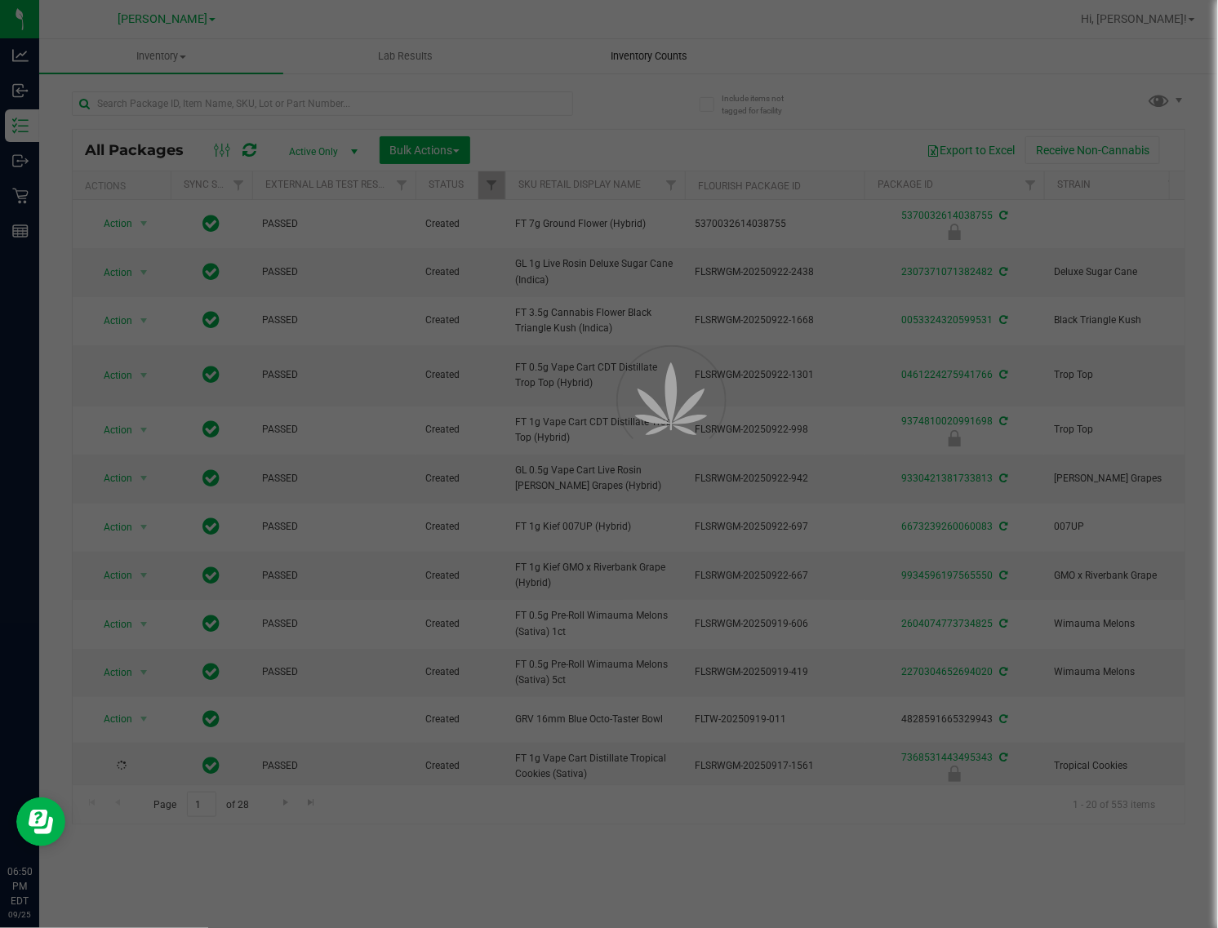
click at [678, 53] on div at bounding box center [609, 464] width 1218 height 928
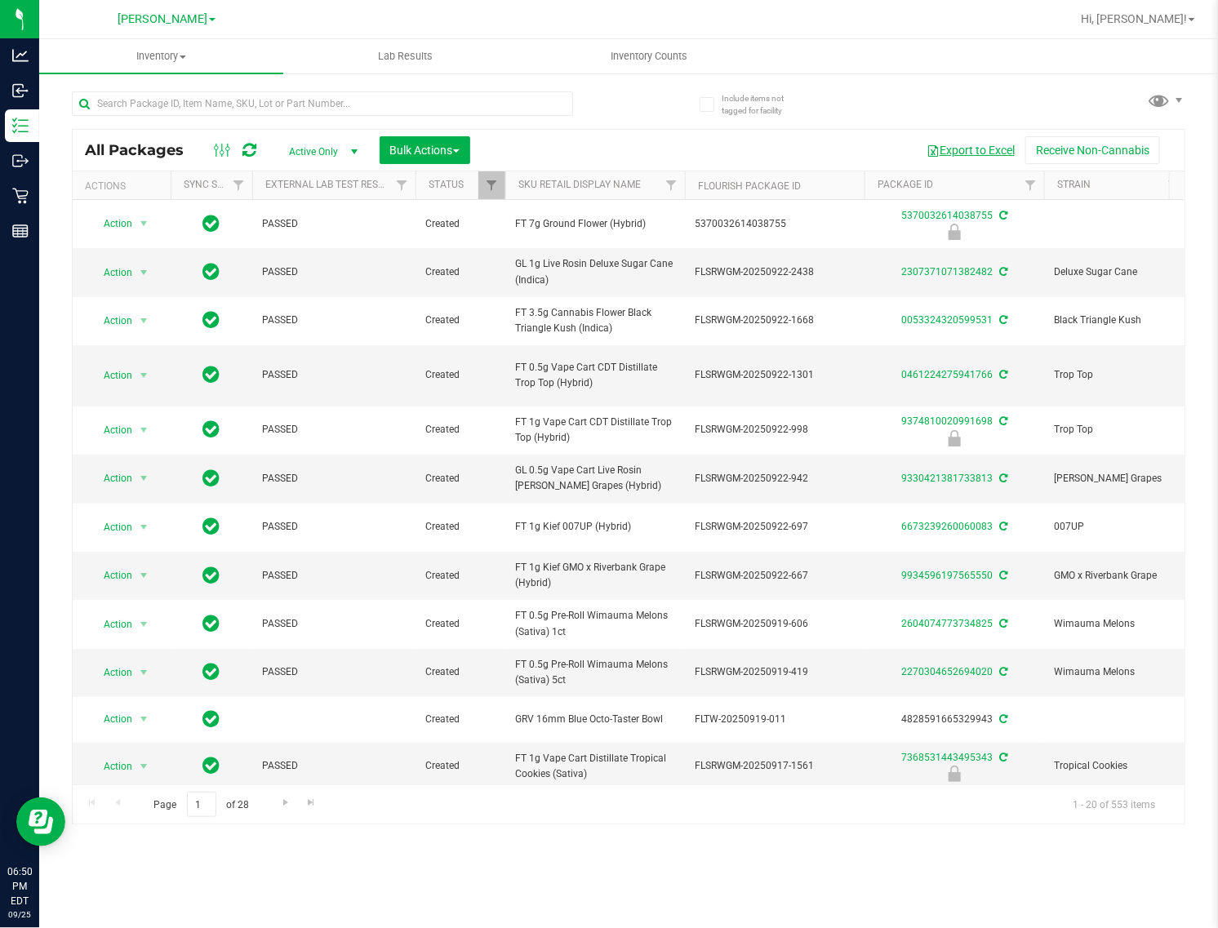
click at [988, 152] on button "Export to Excel" at bounding box center [970, 150] width 109 height 28
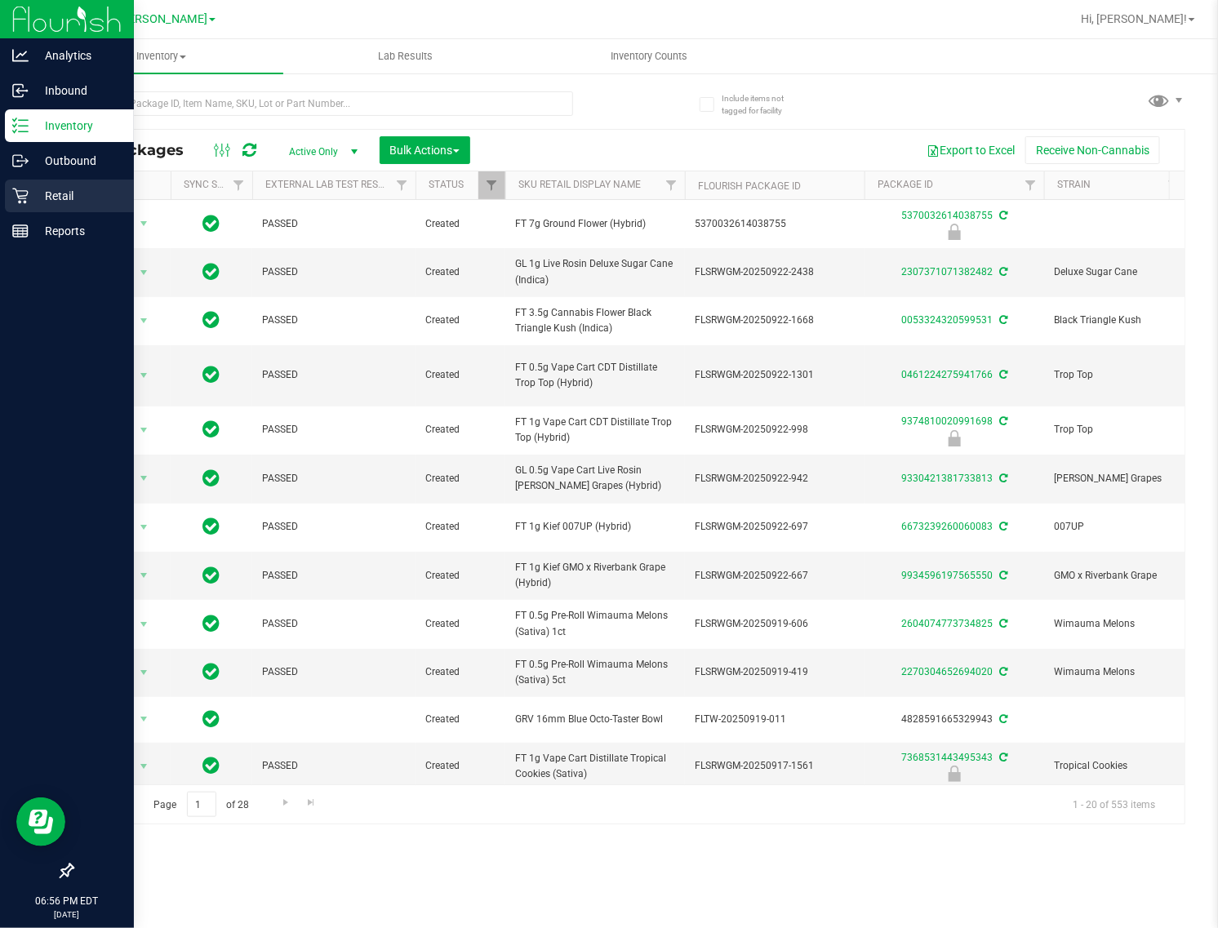
click at [20, 200] on icon at bounding box center [20, 196] width 16 height 16
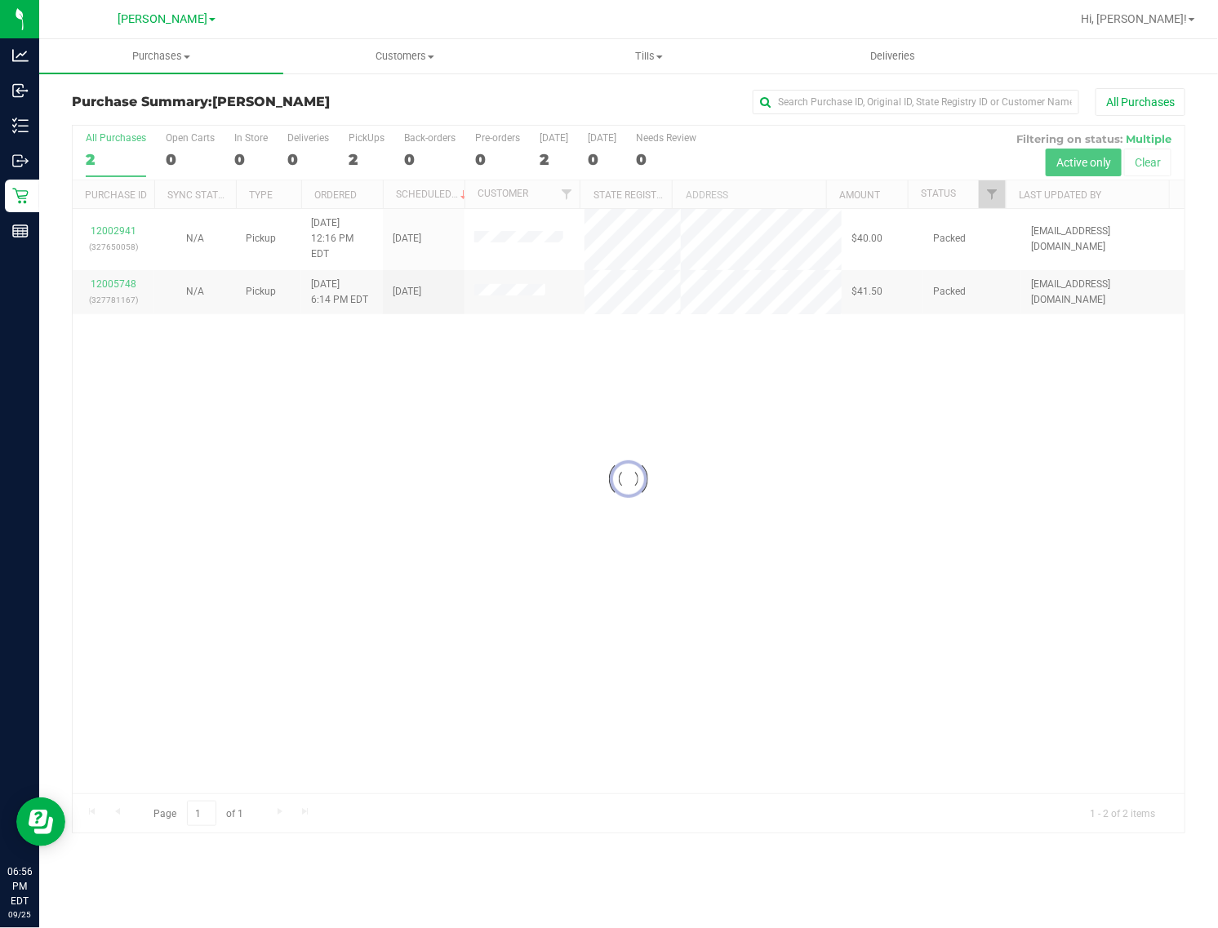
click at [717, 527] on div at bounding box center [629, 479] width 1112 height 707
click at [99, 145] on label "All Purchases 2" at bounding box center [116, 154] width 60 height 45
click at [0, 0] on input "All Purchases 2" at bounding box center [0, 0] width 0 height 0
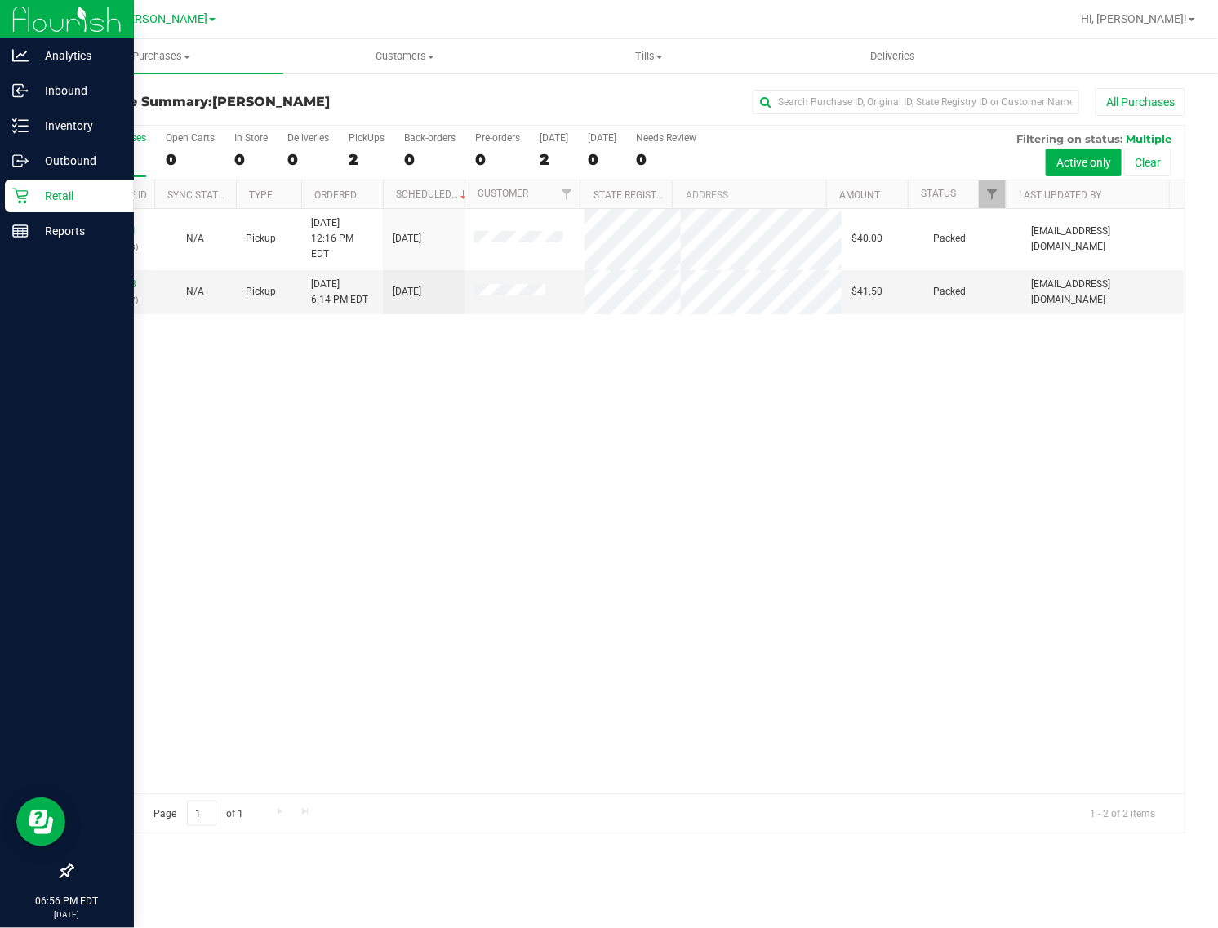
click at [23, 196] on icon at bounding box center [20, 197] width 16 height 16
click at [43, 204] on p "Retail" at bounding box center [78, 196] width 98 height 20
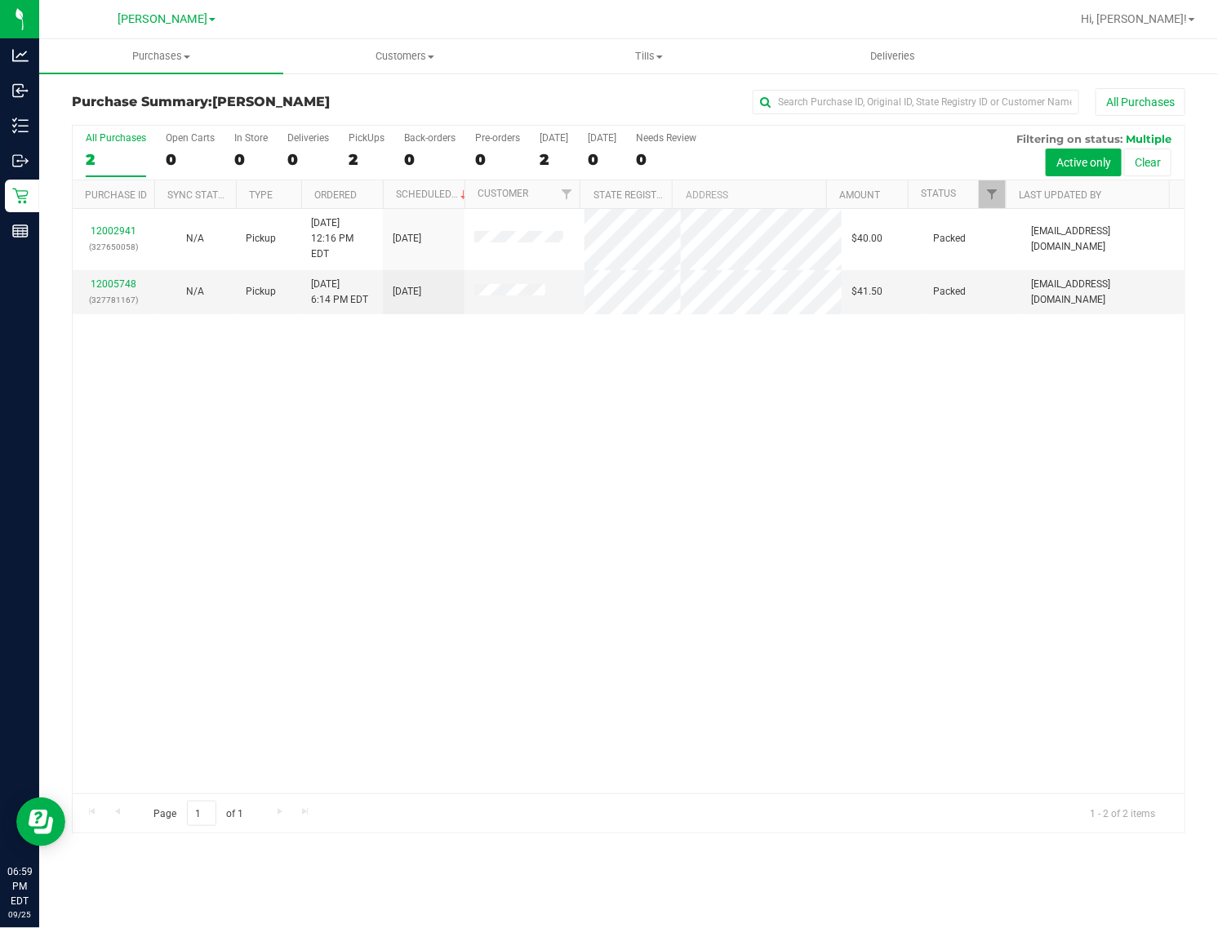
click at [282, 372] on div "12002941 (327650058) N/A Pickup [DATE] 12:16 PM EDT 9/25/2025 $40.00 Packed [EM…" at bounding box center [629, 501] width 1112 height 585
click at [462, 442] on div "12002941 (327650058) N/A Pickup [DATE] 12:16 PM EDT 9/25/2025 $40.00 Packed [EM…" at bounding box center [629, 501] width 1112 height 585
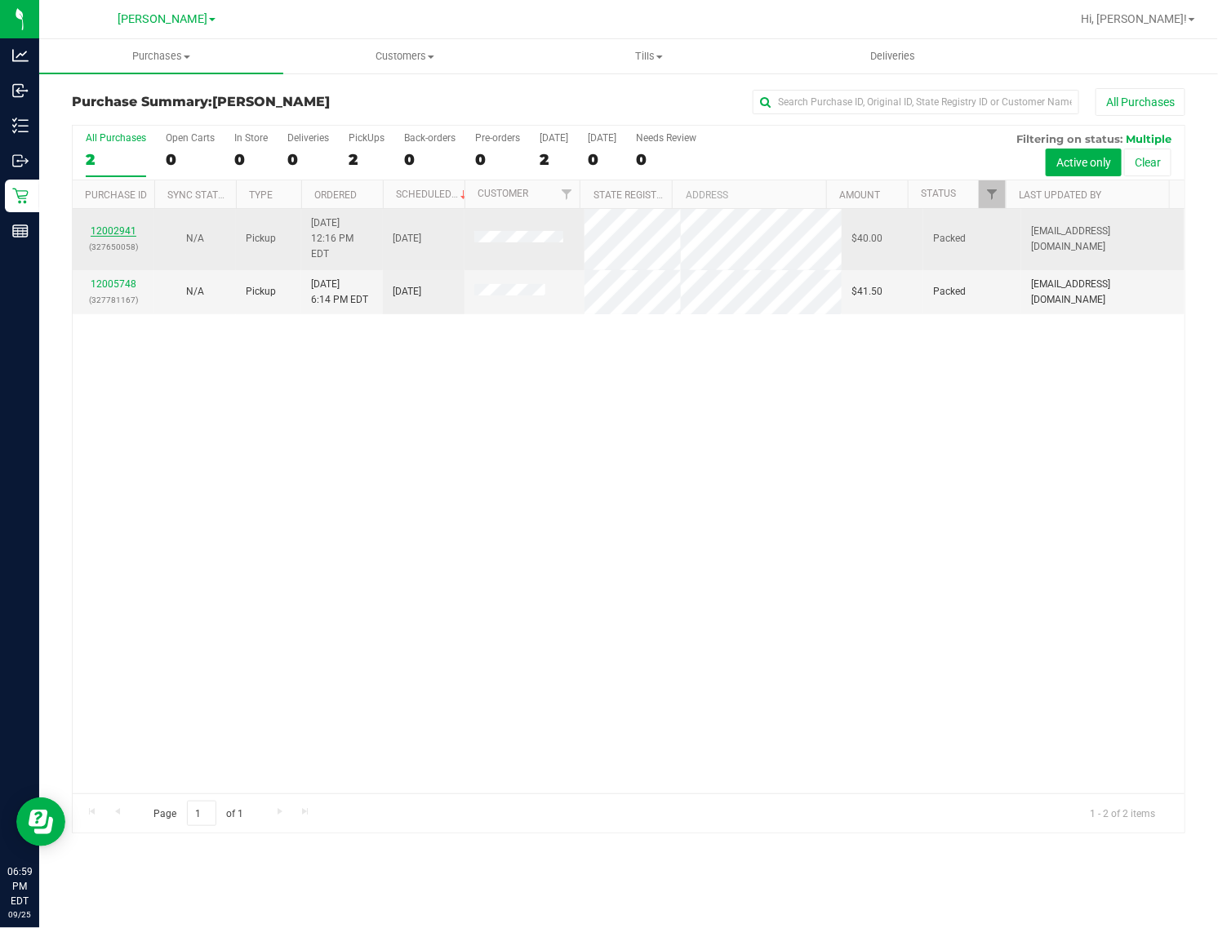
click at [91, 225] on link "12002941" at bounding box center [114, 230] width 46 height 11
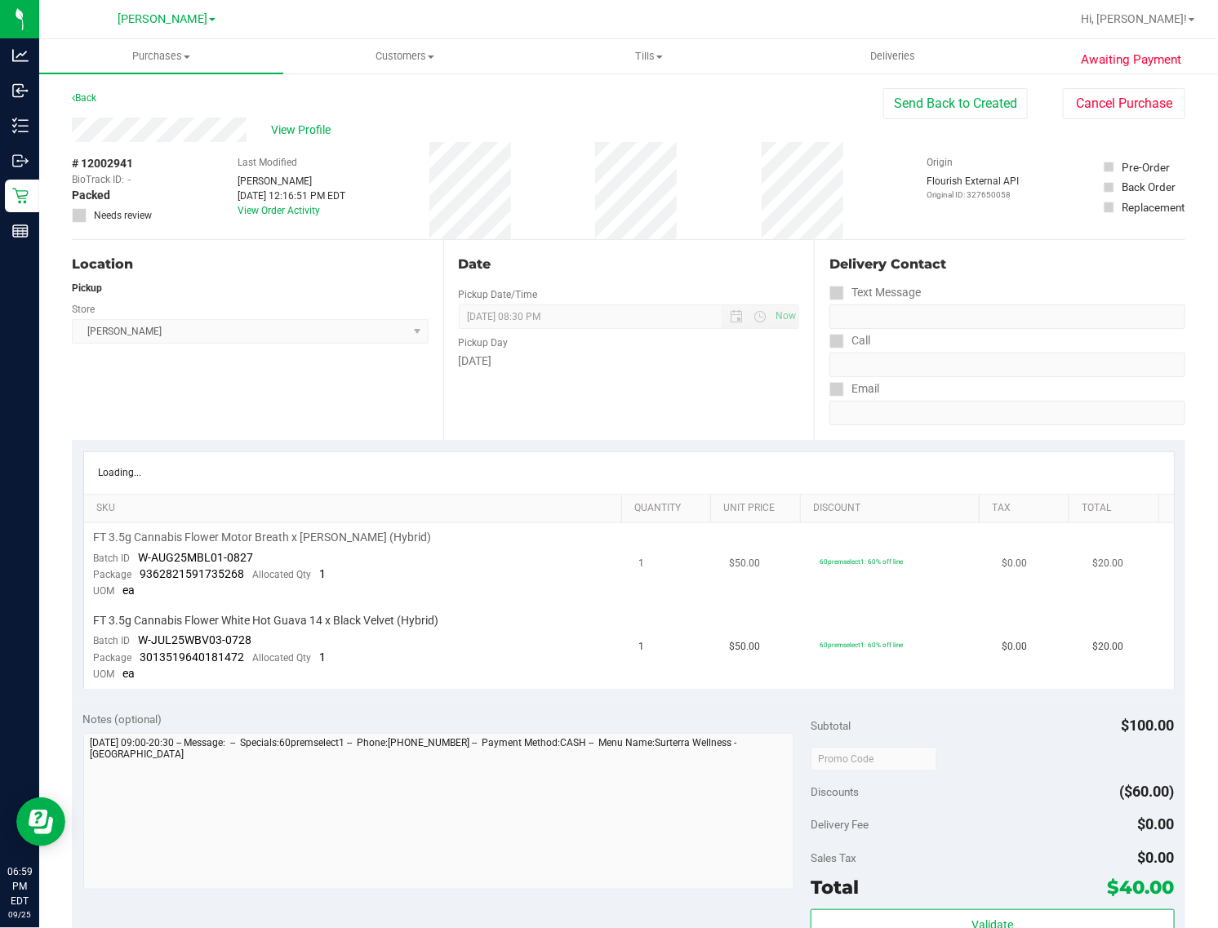
click at [336, 603] on td "FT 3.5g Cannabis Flower Motor Breath x [PERSON_NAME] (Hybrid) Batch ID W-AUG25M…" at bounding box center [356, 564] width 545 height 83
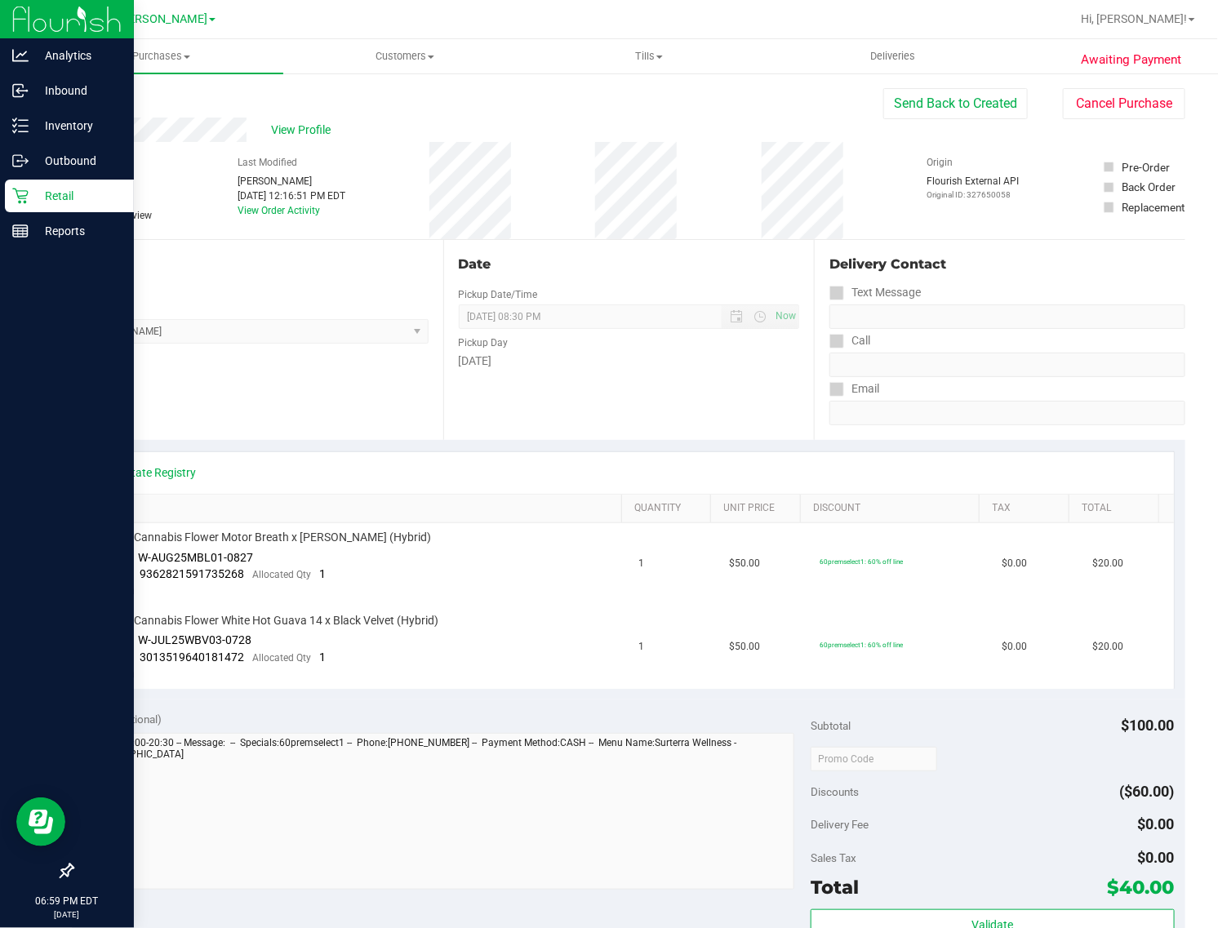
click at [18, 189] on icon at bounding box center [20, 196] width 16 height 16
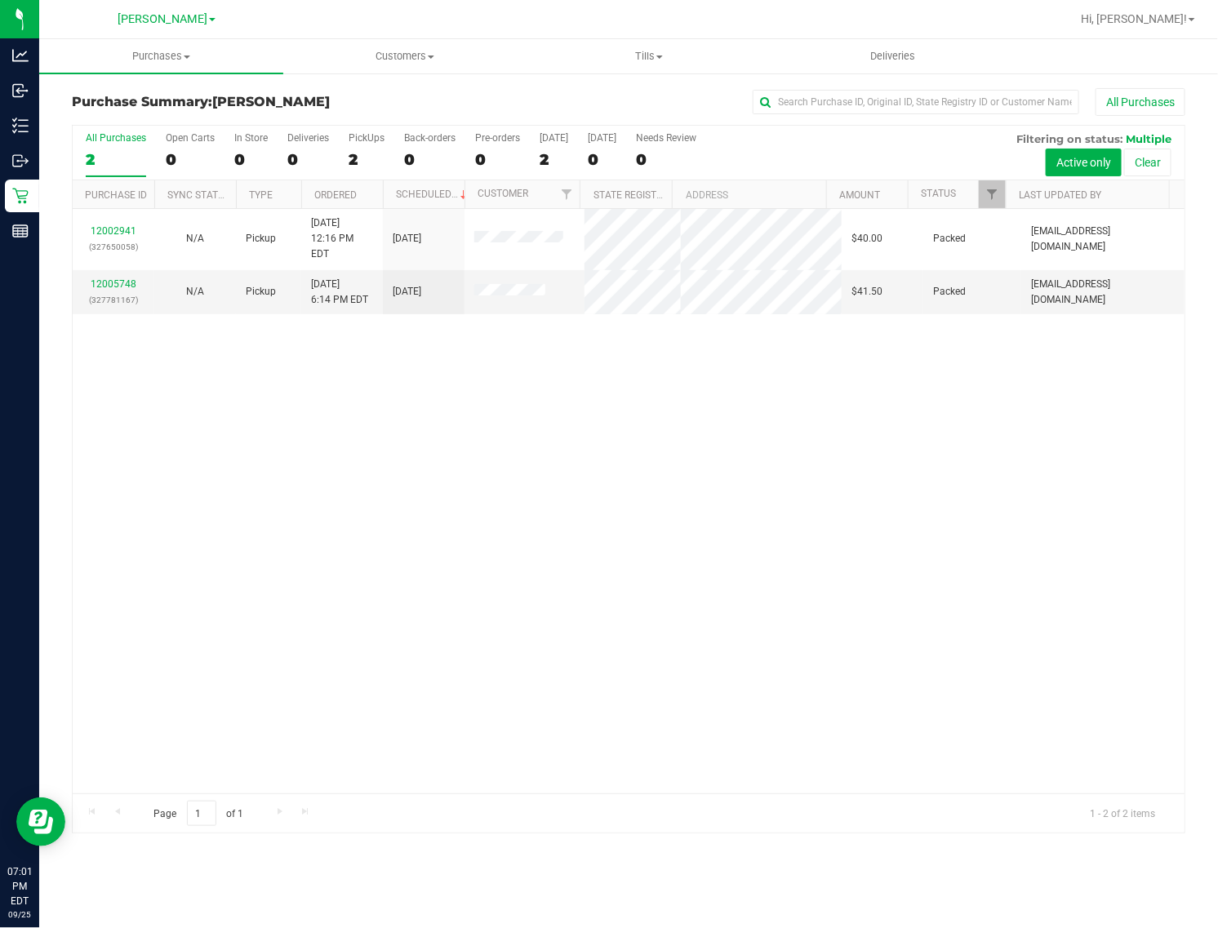
click at [91, 159] on div "2" at bounding box center [116, 159] width 60 height 19
click at [0, 0] on input "All Purchases 2" at bounding box center [0, 0] width 0 height 0
click at [96, 155] on div at bounding box center [629, 479] width 1112 height 707
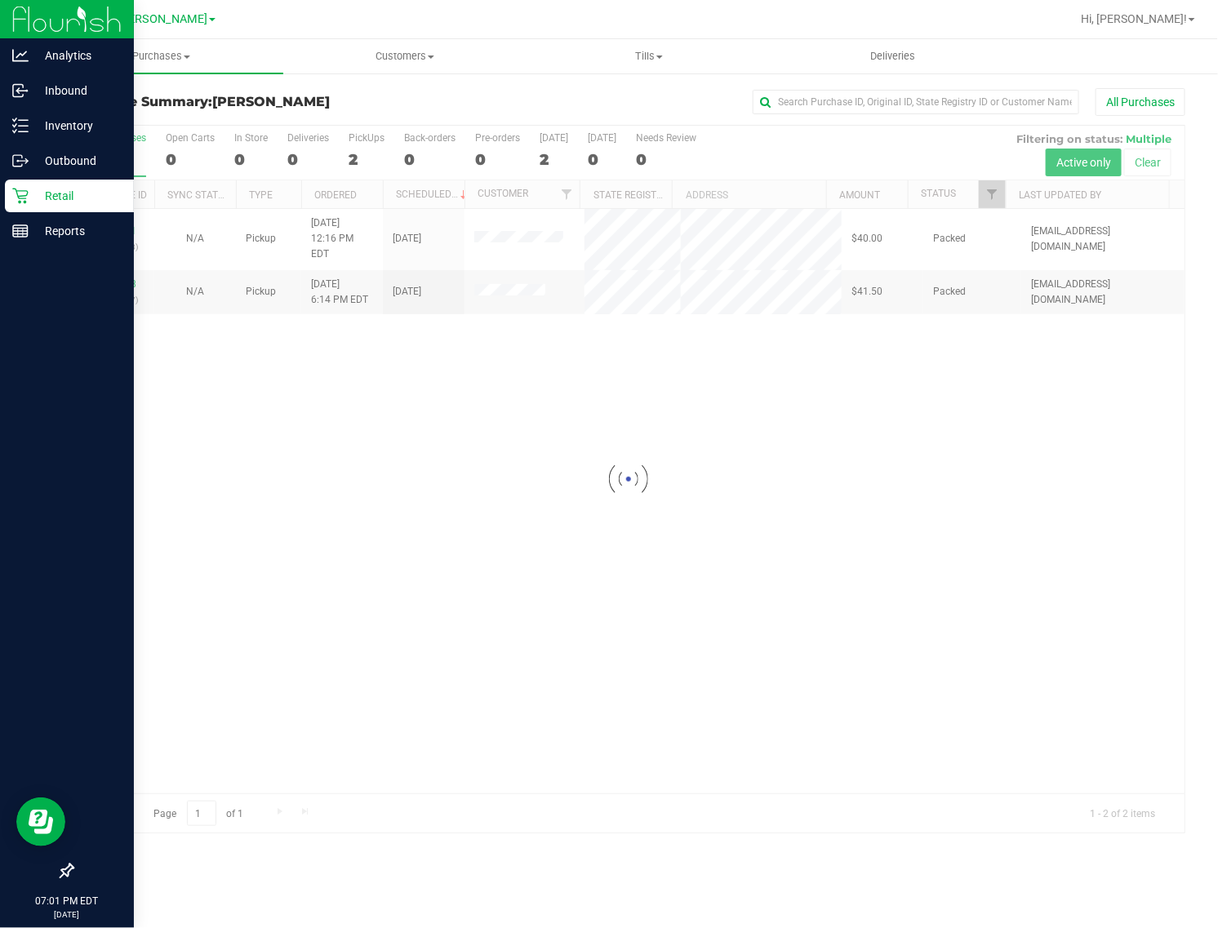
click at [22, 197] on icon at bounding box center [20, 196] width 16 height 16
click at [23, 198] on icon at bounding box center [20, 197] width 16 height 16
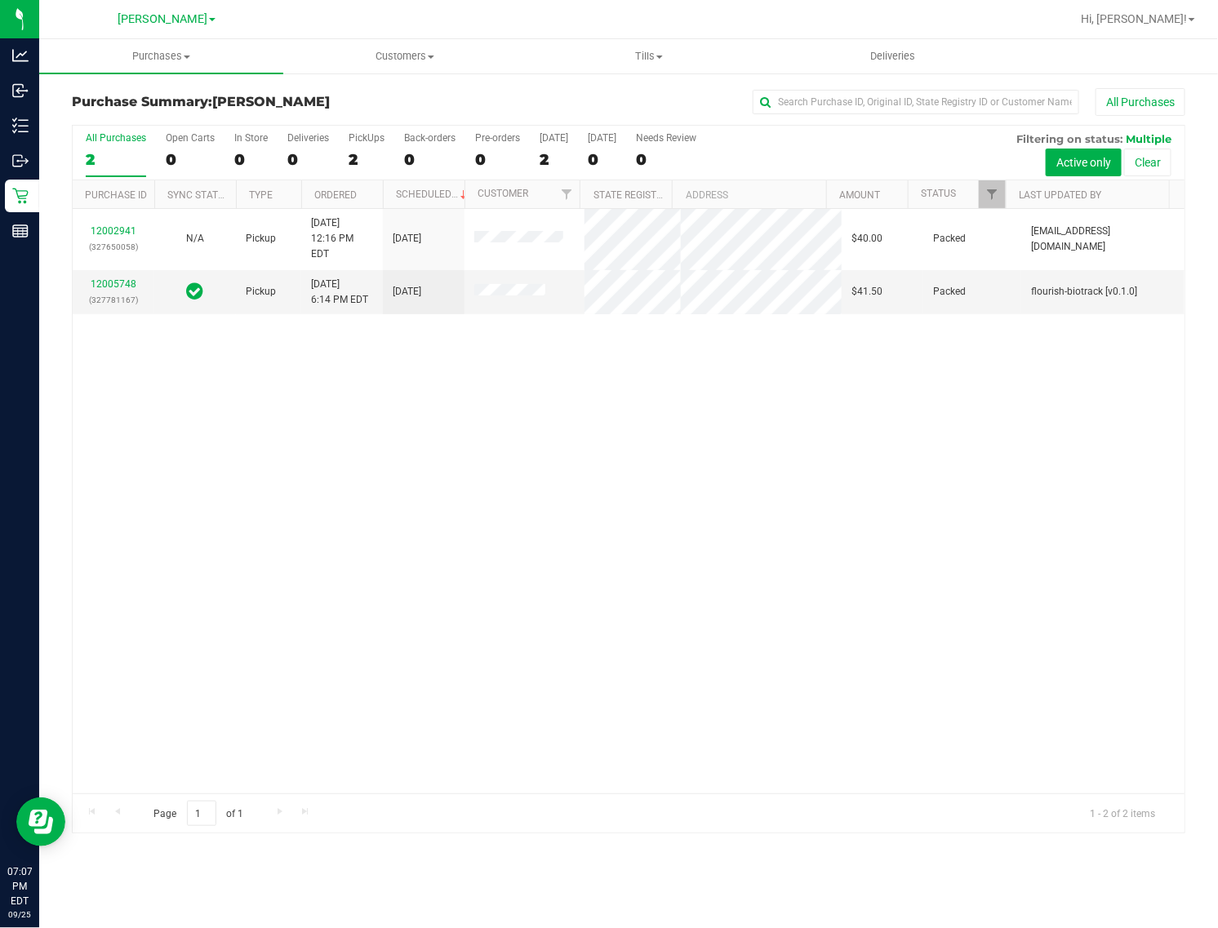
click at [116, 162] on div "2" at bounding box center [116, 159] width 60 height 19
click at [0, 0] on input "All Purchases 2" at bounding box center [0, 0] width 0 height 0
drag, startPoint x: 476, startPoint y: 499, endPoint x: 465, endPoint y: 496, distance: 11.1
click at [476, 499] on div "12002941 (327650058) N/A Pickup [DATE] 12:16 PM EDT 9/25/2025 $40.00 Packed [EM…" at bounding box center [629, 501] width 1112 height 585
click at [110, 278] on link "12006145" at bounding box center [114, 283] width 46 height 11
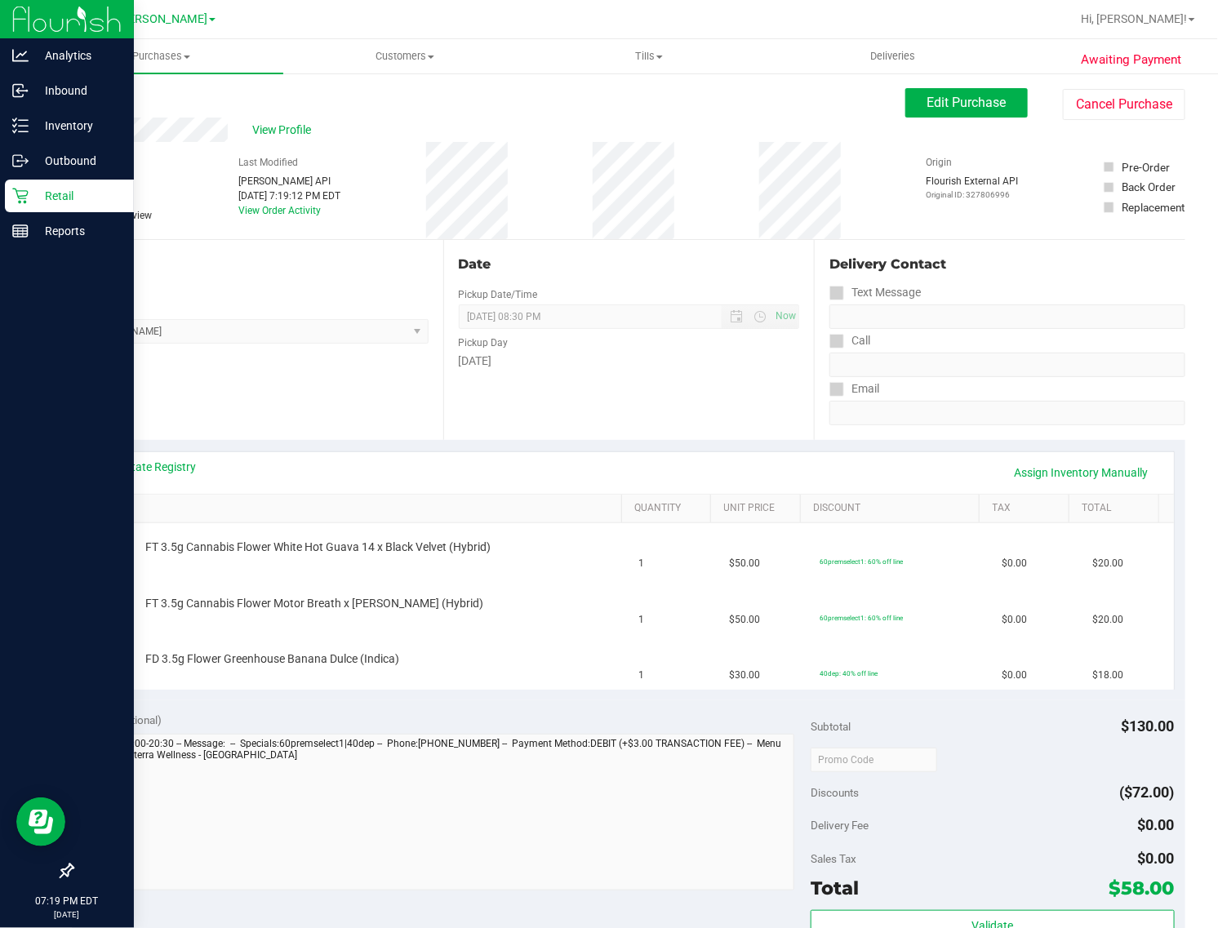
click at [26, 188] on icon at bounding box center [20, 196] width 16 height 16
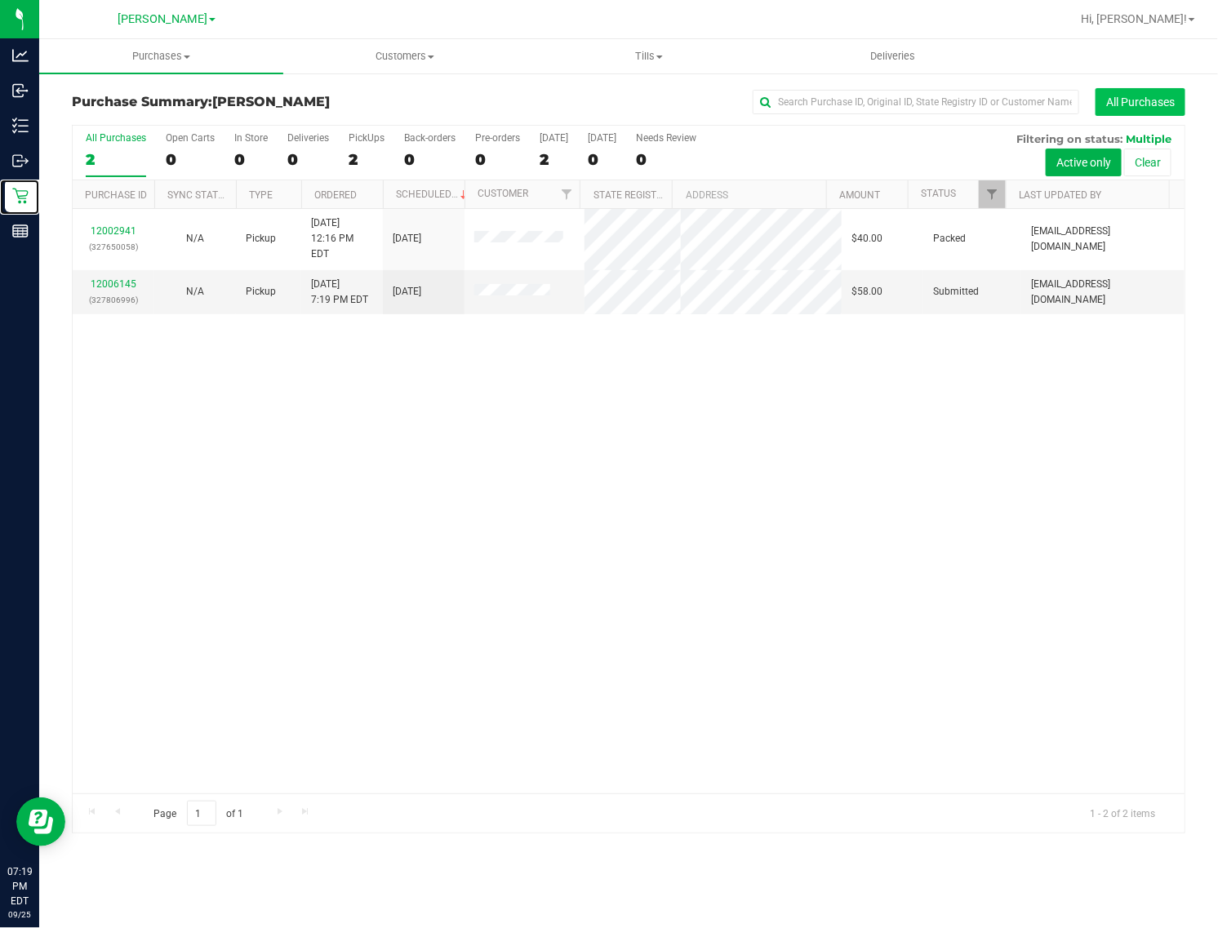
click at [1082, 103] on button "All Purchases" at bounding box center [1141, 102] width 90 height 28
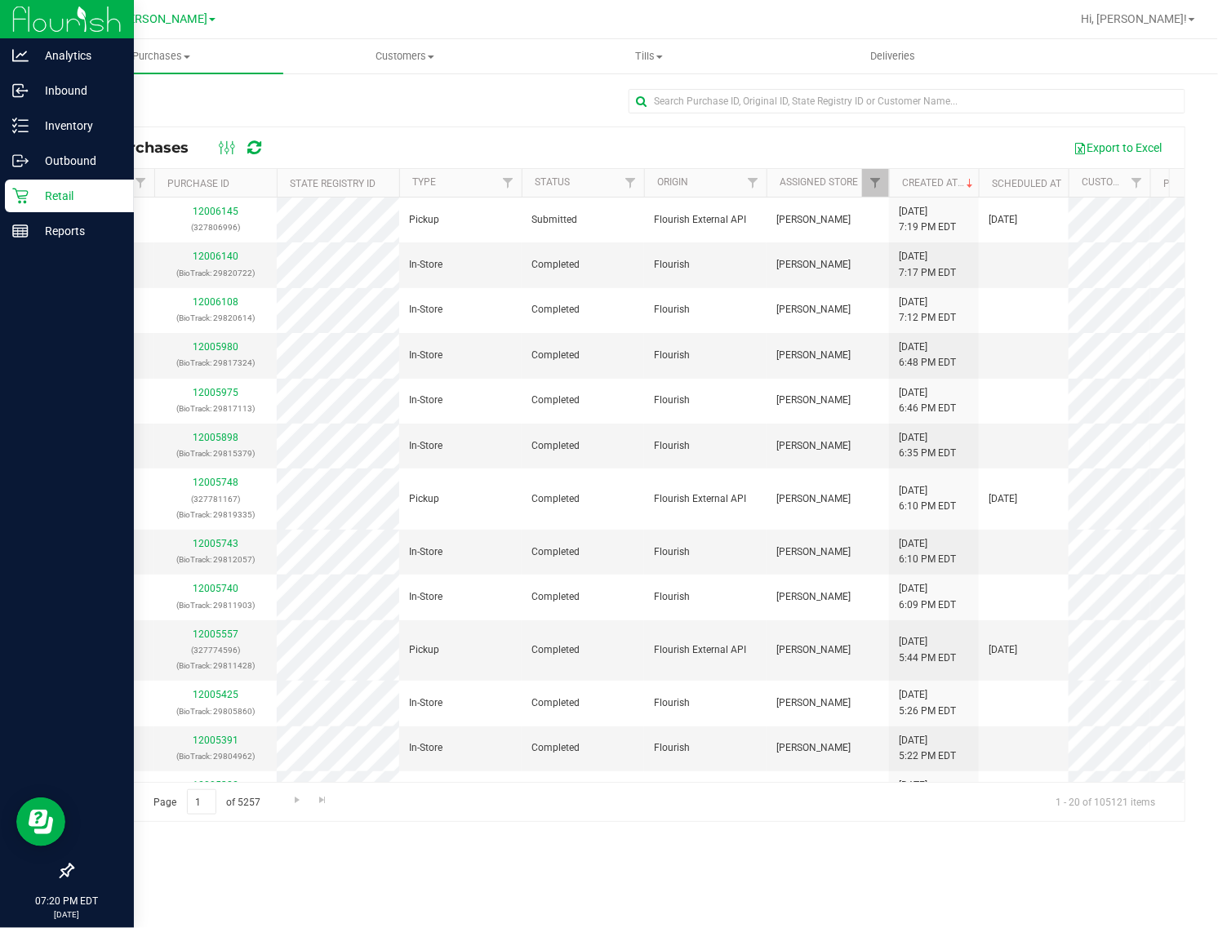
click at [20, 213] on link "Retail" at bounding box center [67, 197] width 134 height 35
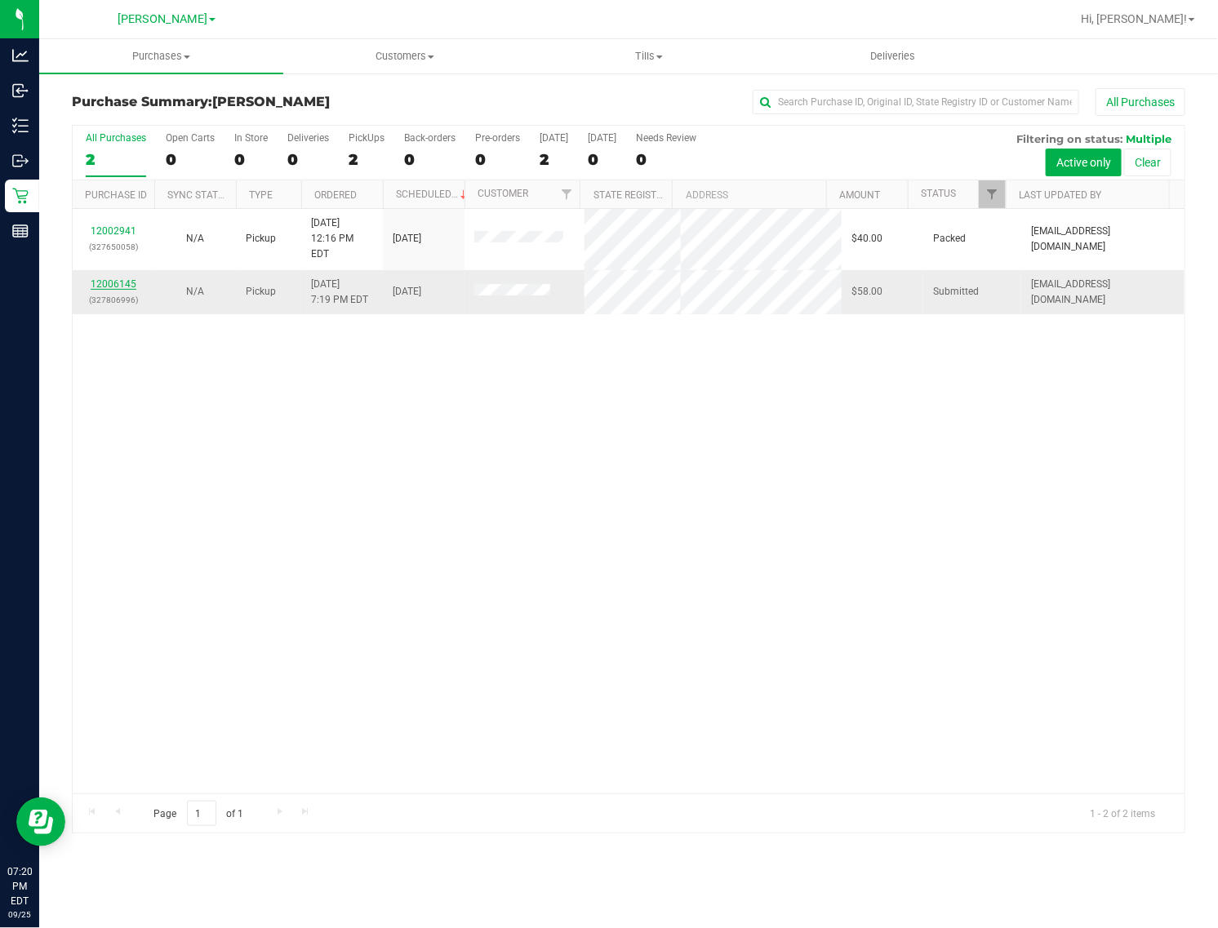
click at [114, 278] on link "12006145" at bounding box center [114, 283] width 46 height 11
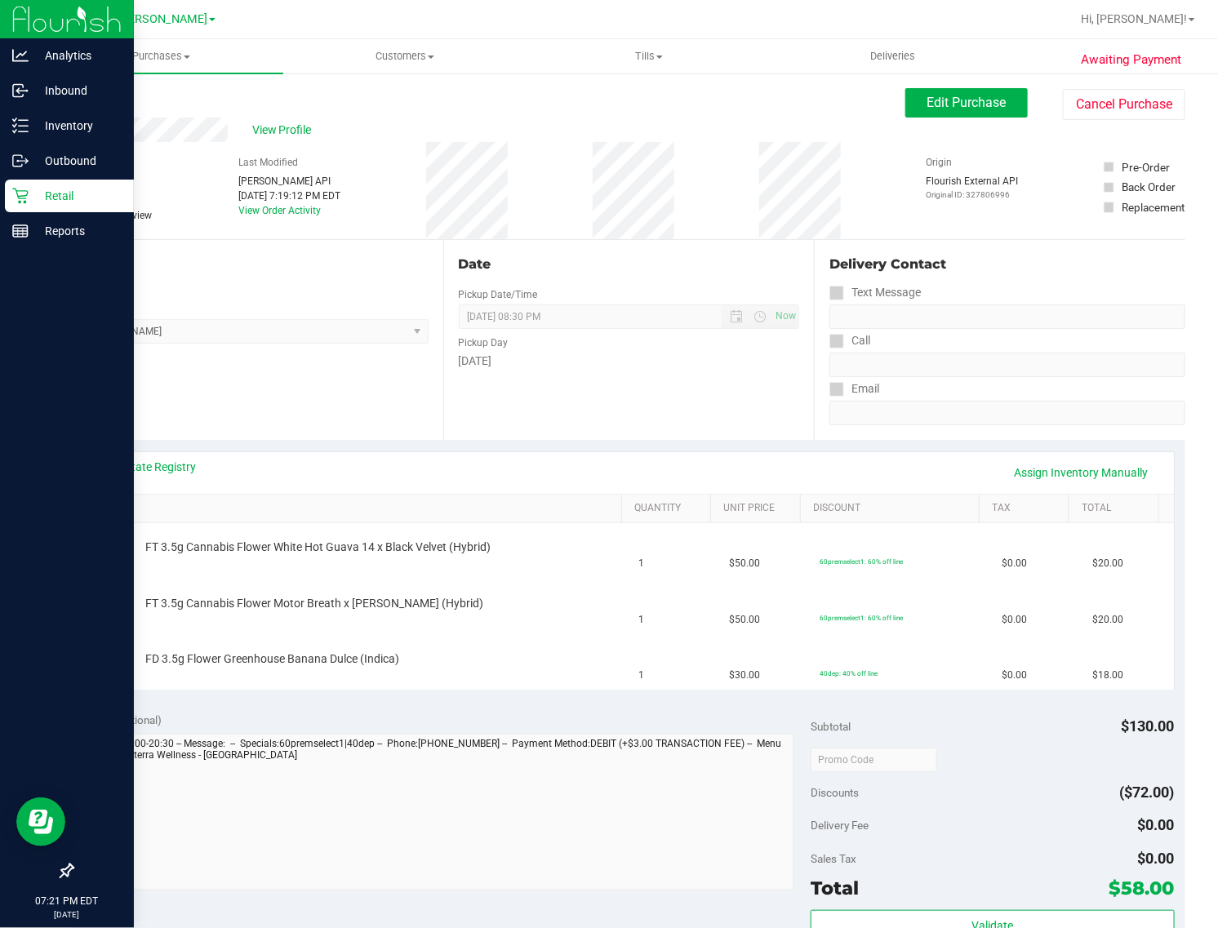
click at [31, 212] on link "Retail" at bounding box center [67, 197] width 134 height 35
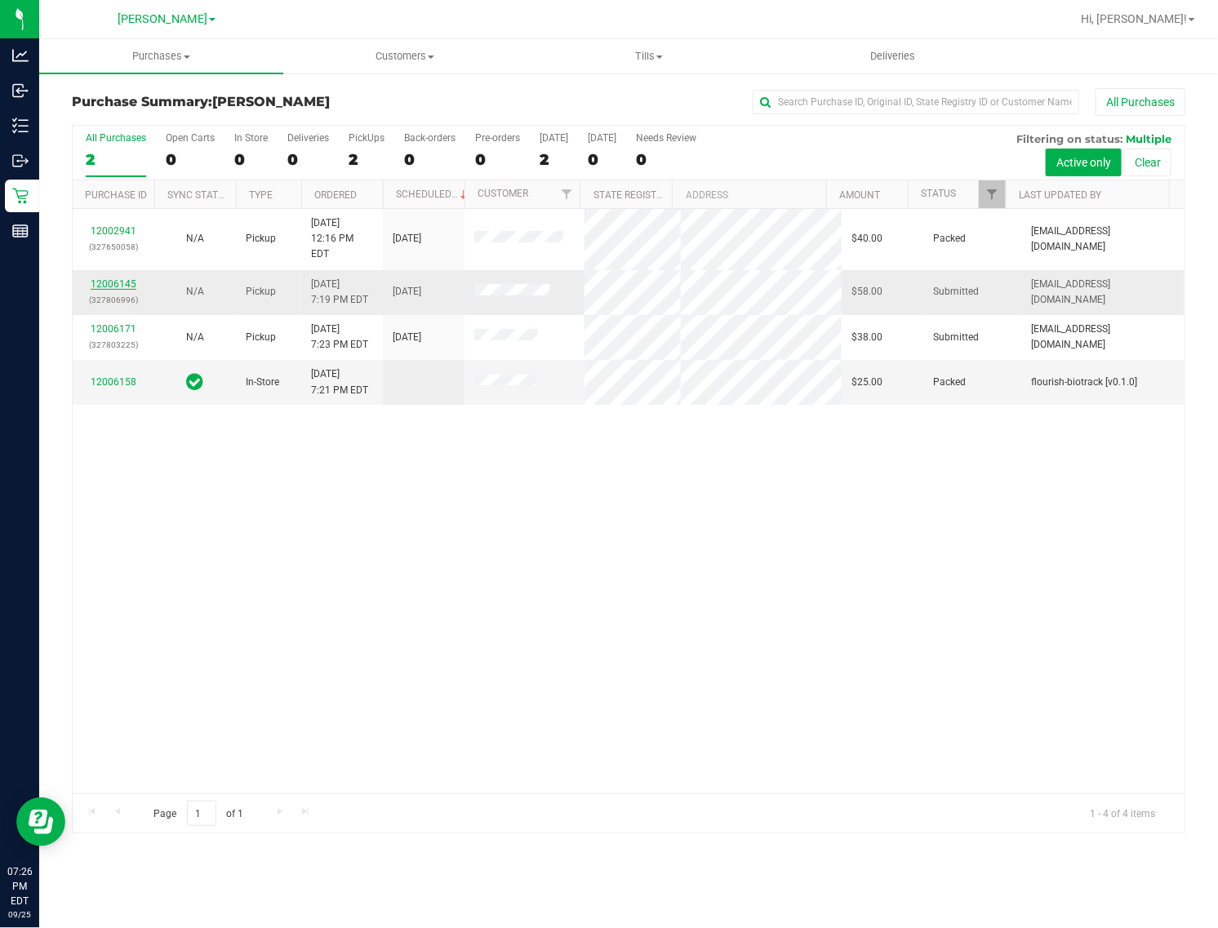
click at [125, 278] on link "12006145" at bounding box center [114, 283] width 46 height 11
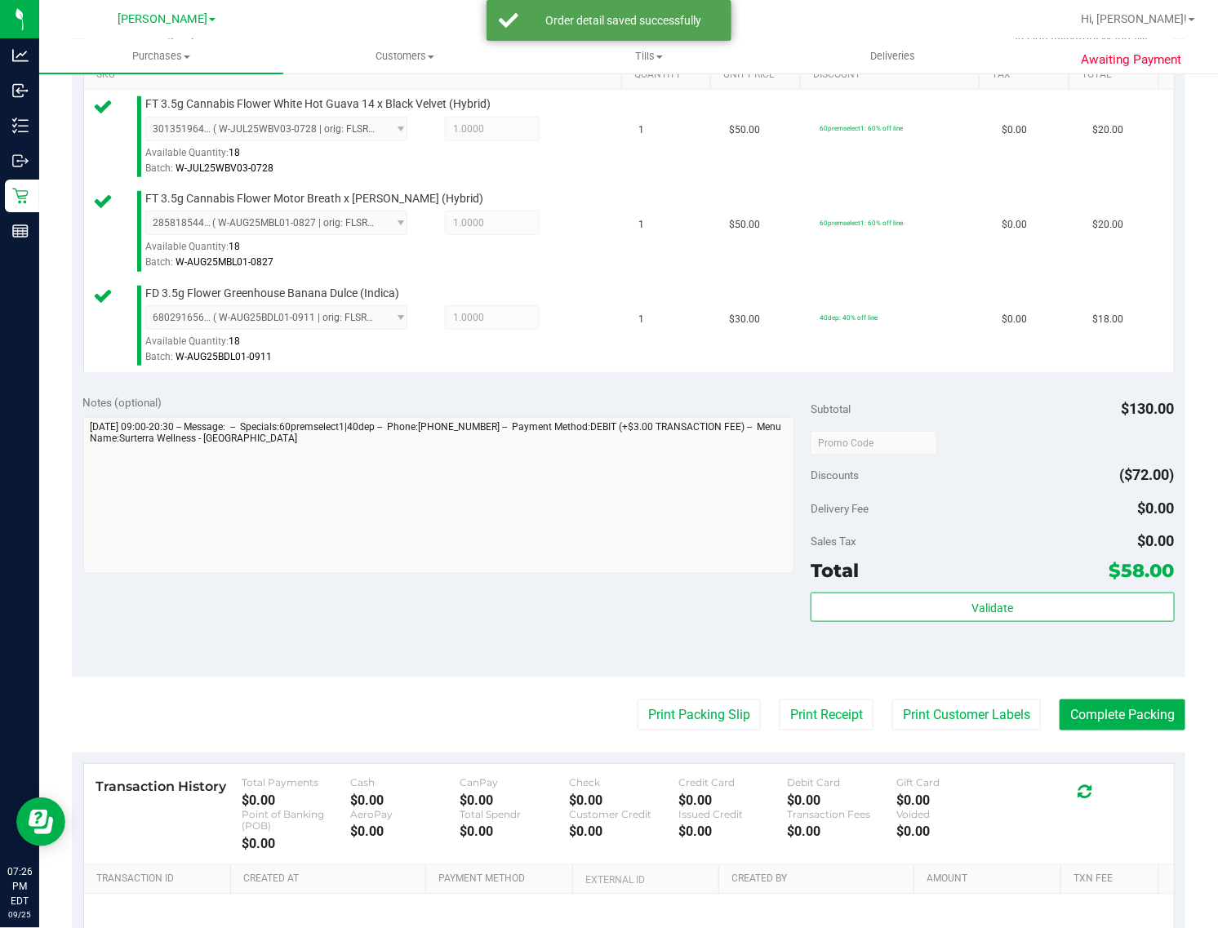
scroll to position [562, 0]
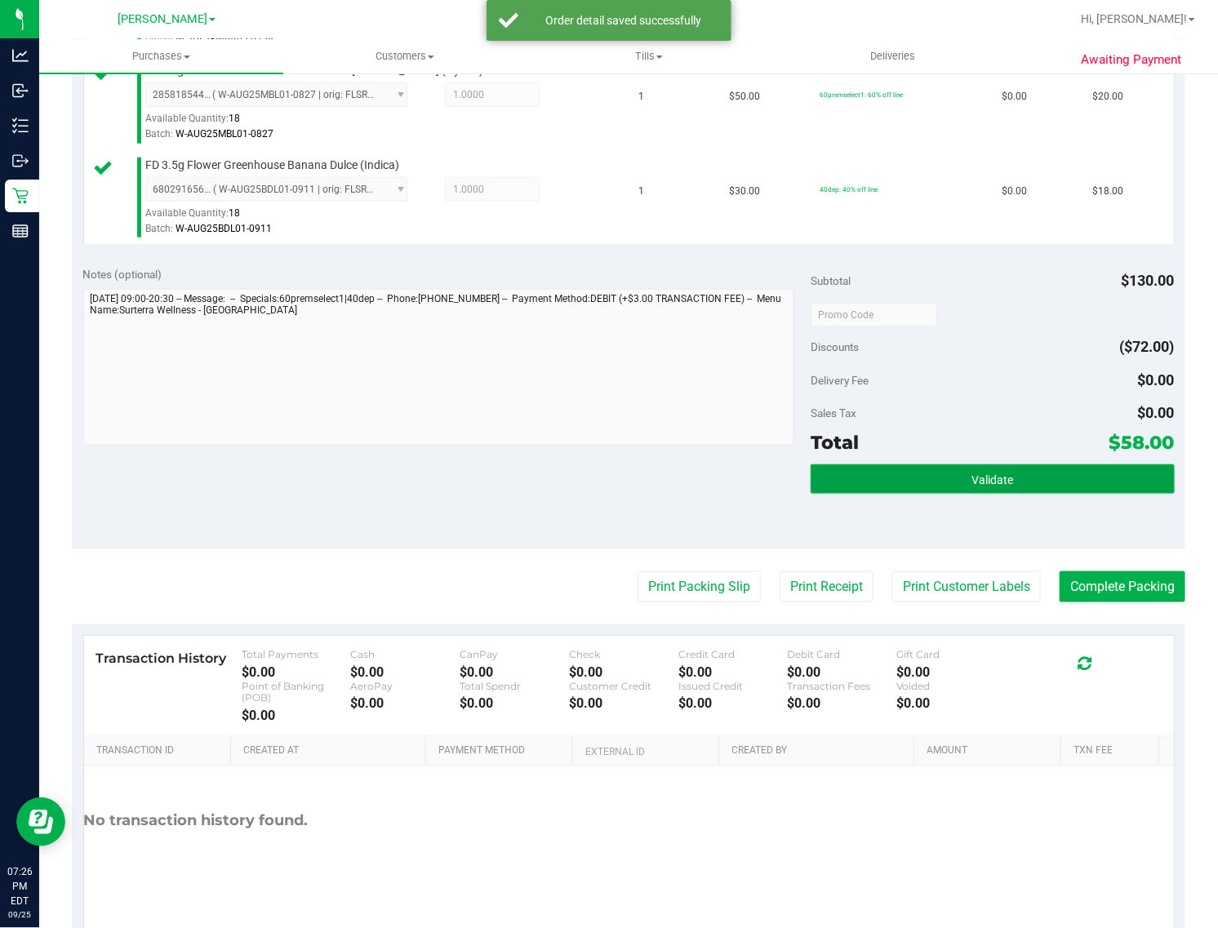
click at [1082, 488] on button "Validate" at bounding box center [993, 479] width 364 height 29
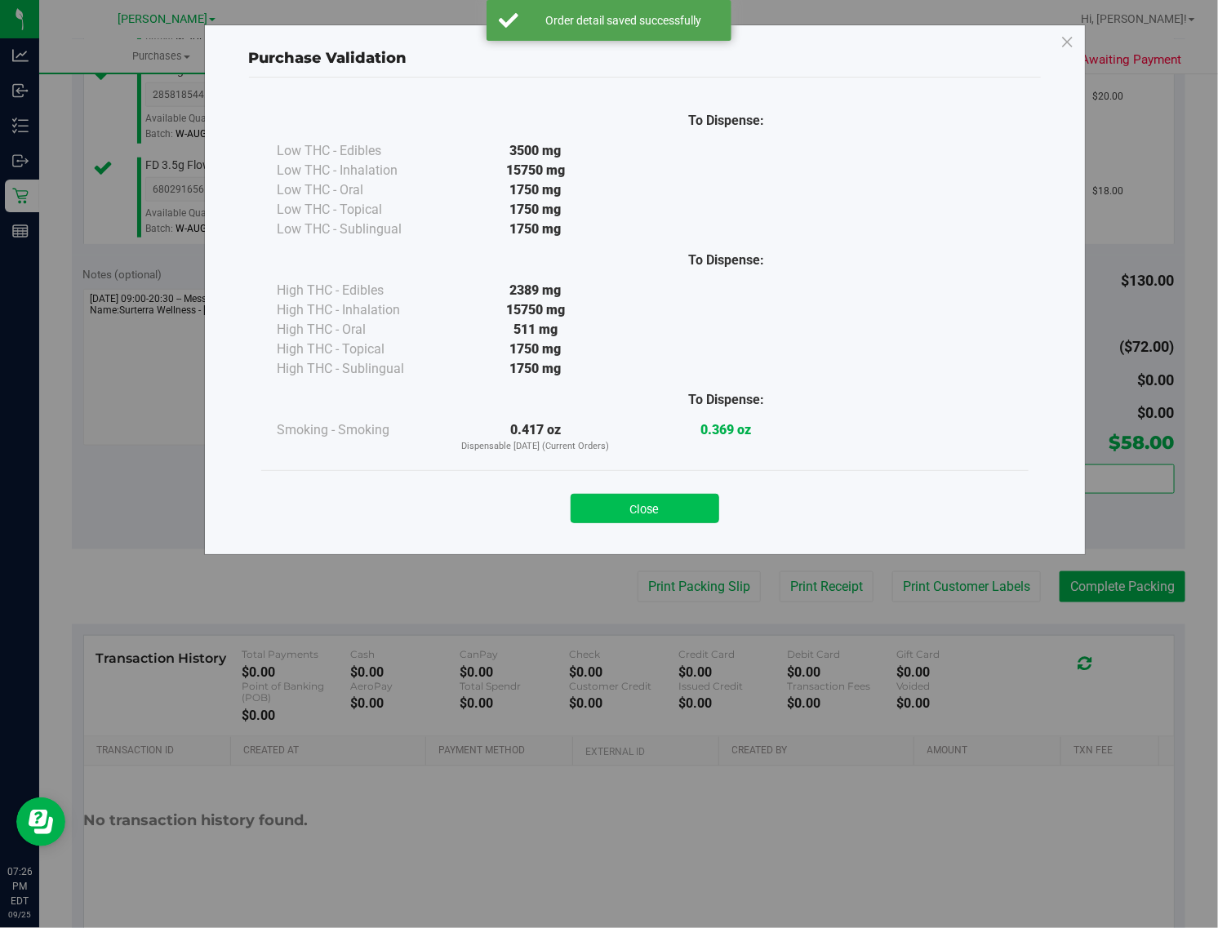
click at [711, 512] on button "Close" at bounding box center [645, 508] width 149 height 29
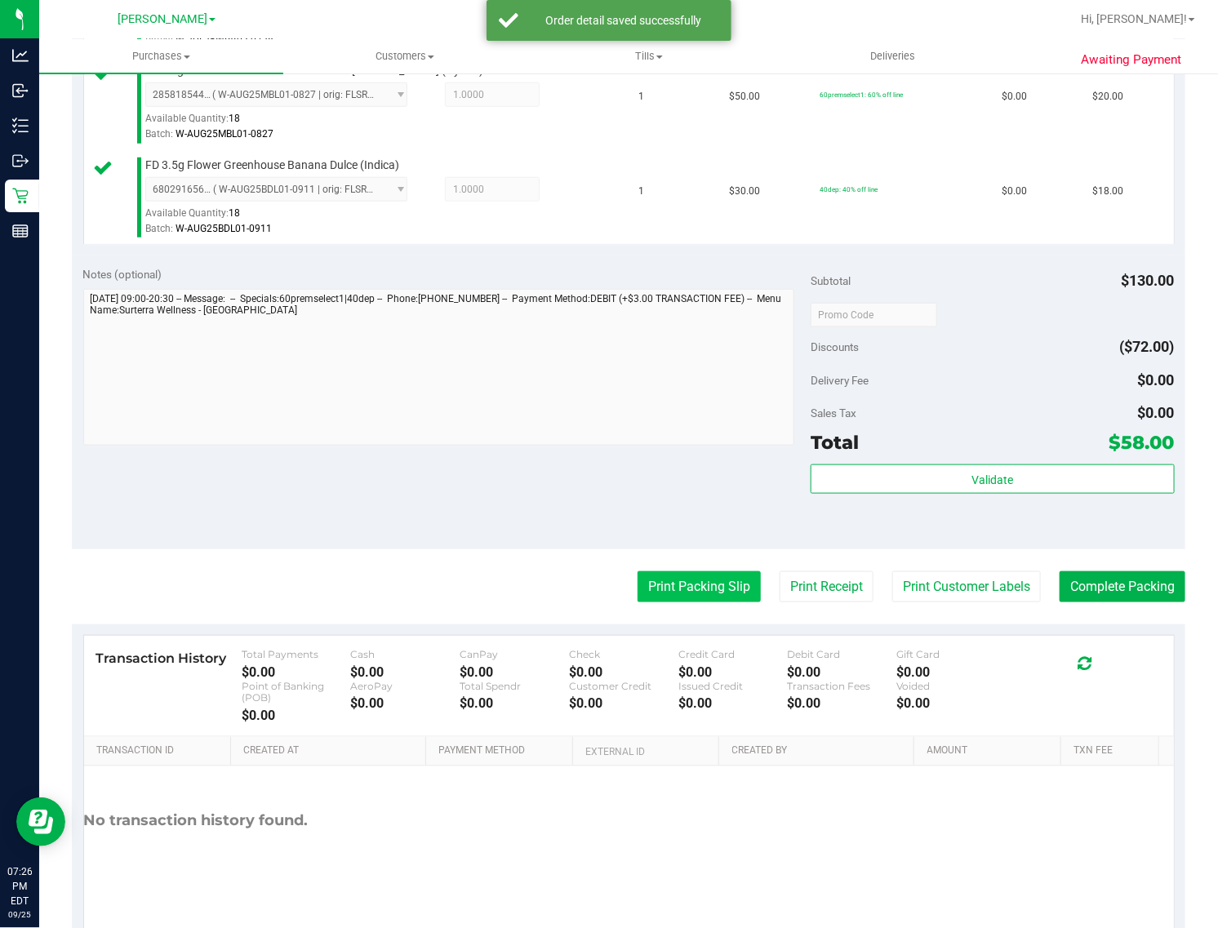
click at [711, 594] on button "Print Packing Slip" at bounding box center [699, 586] width 123 height 31
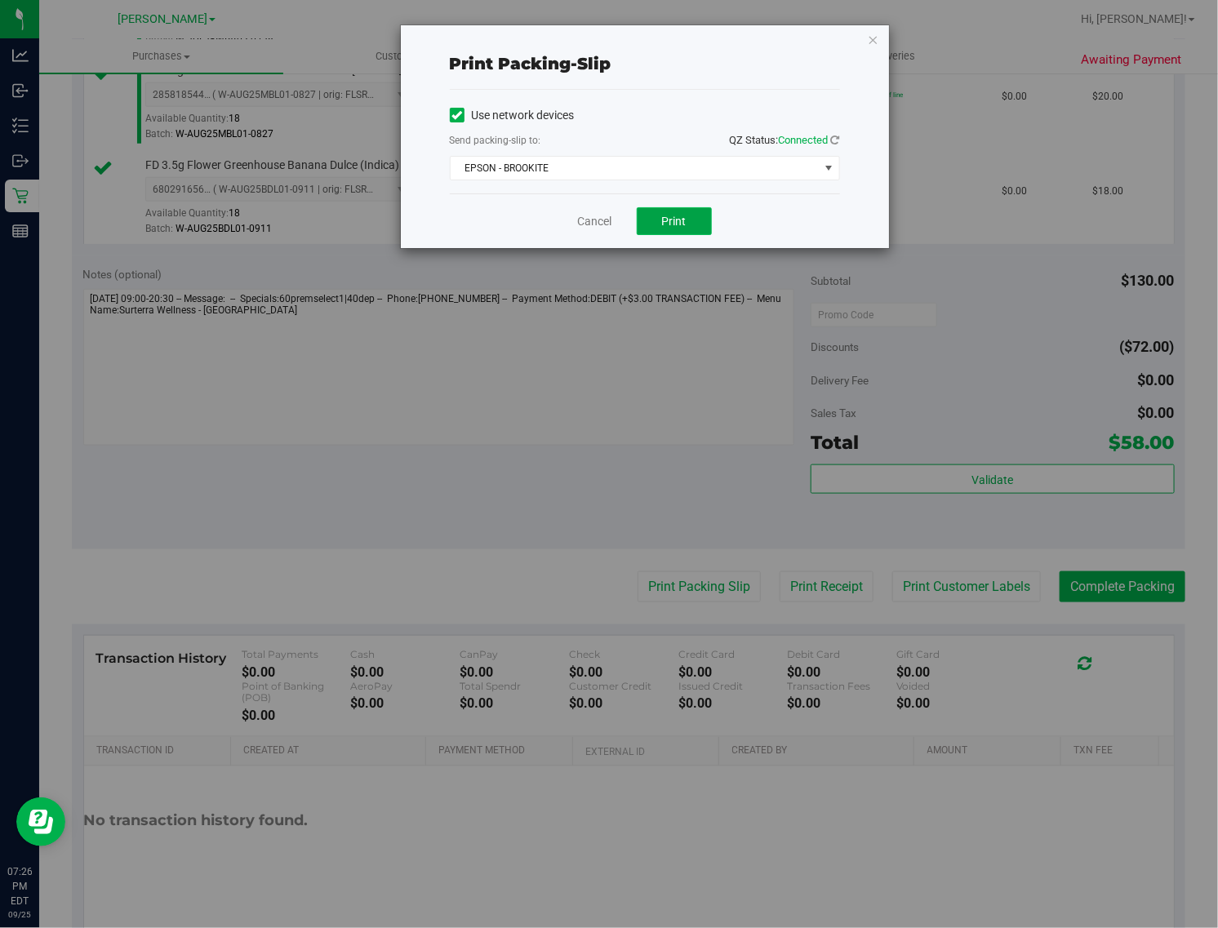
click at [687, 229] on button "Print" at bounding box center [674, 221] width 75 height 28
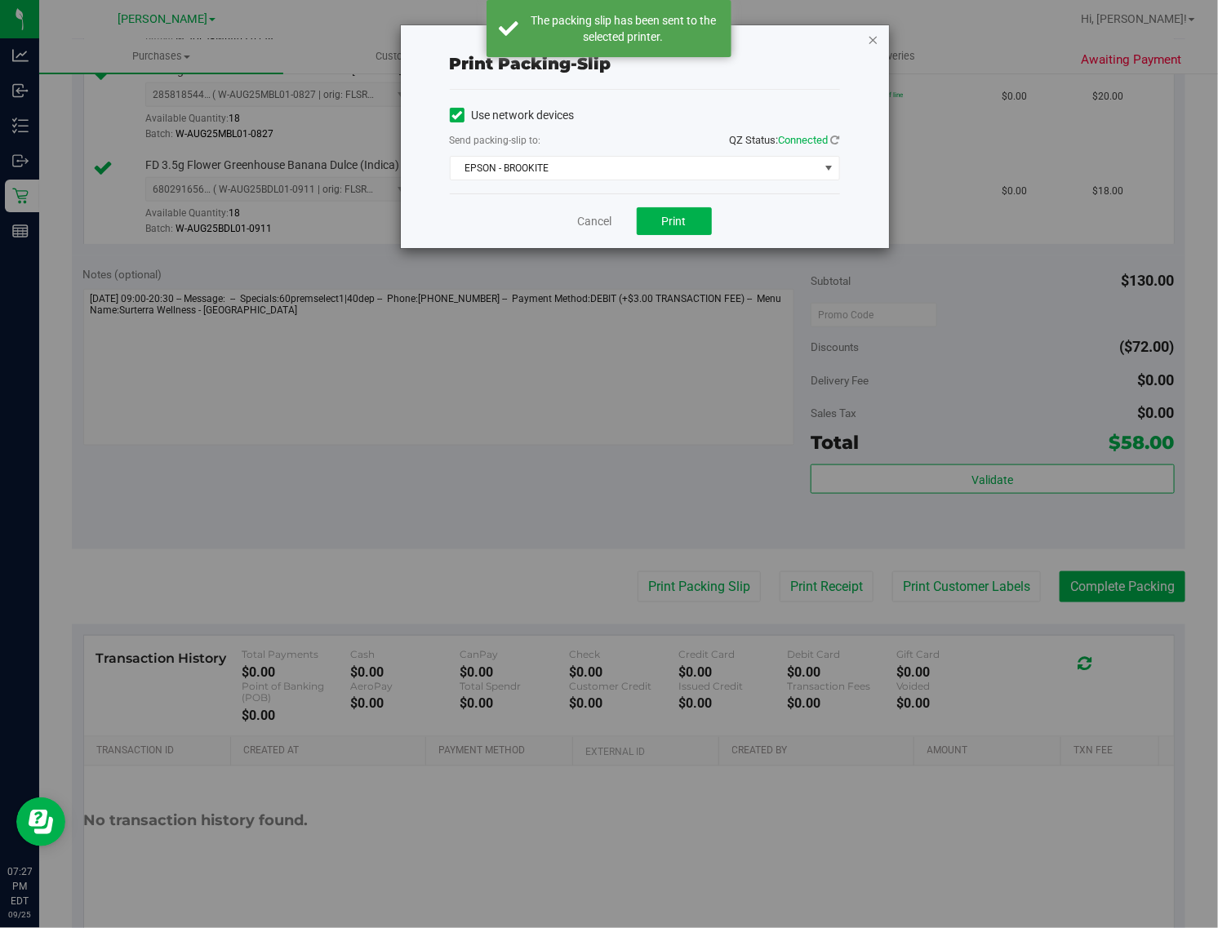
click at [874, 39] on icon "button" at bounding box center [873, 39] width 11 height 20
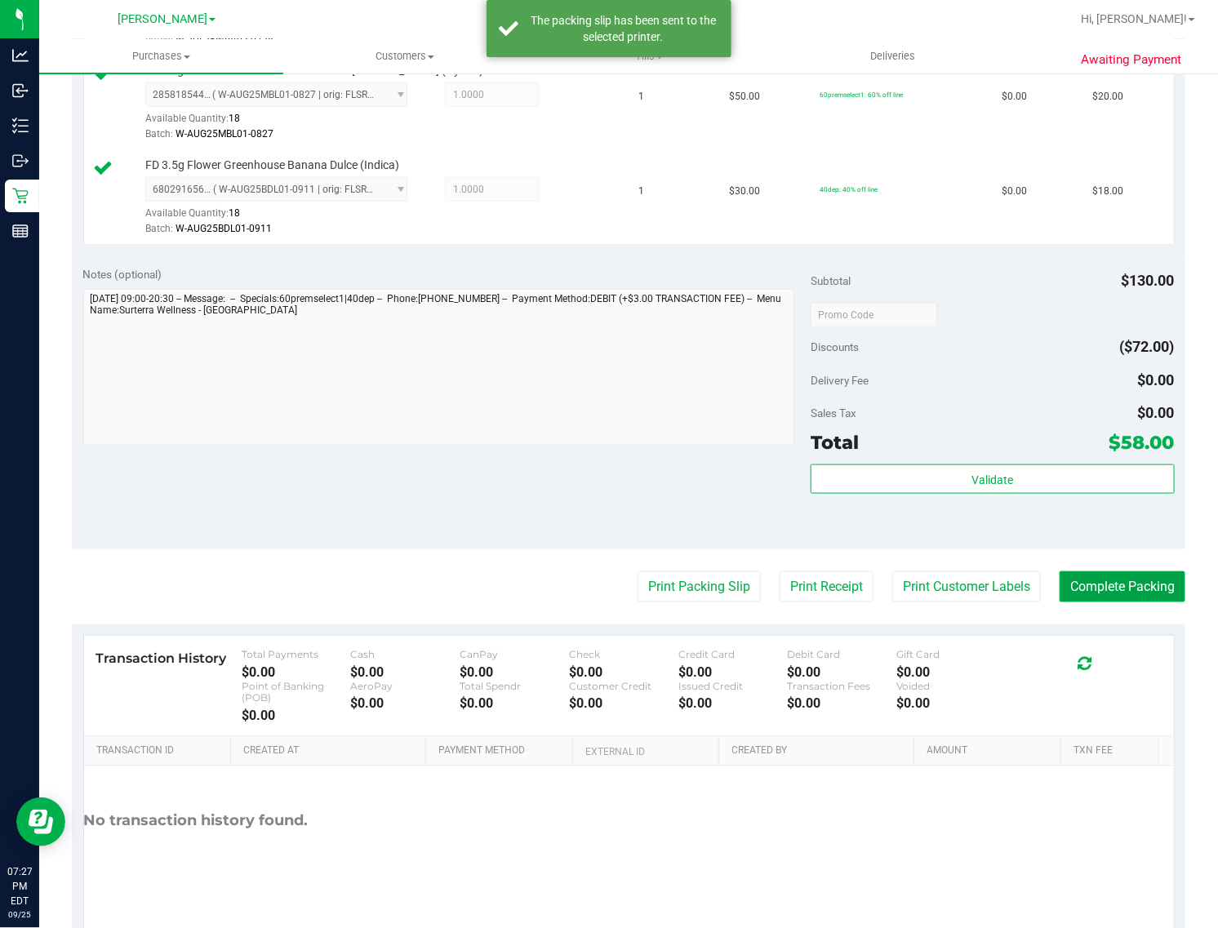
click at [1082, 603] on button "Complete Packing" at bounding box center [1123, 586] width 126 height 31
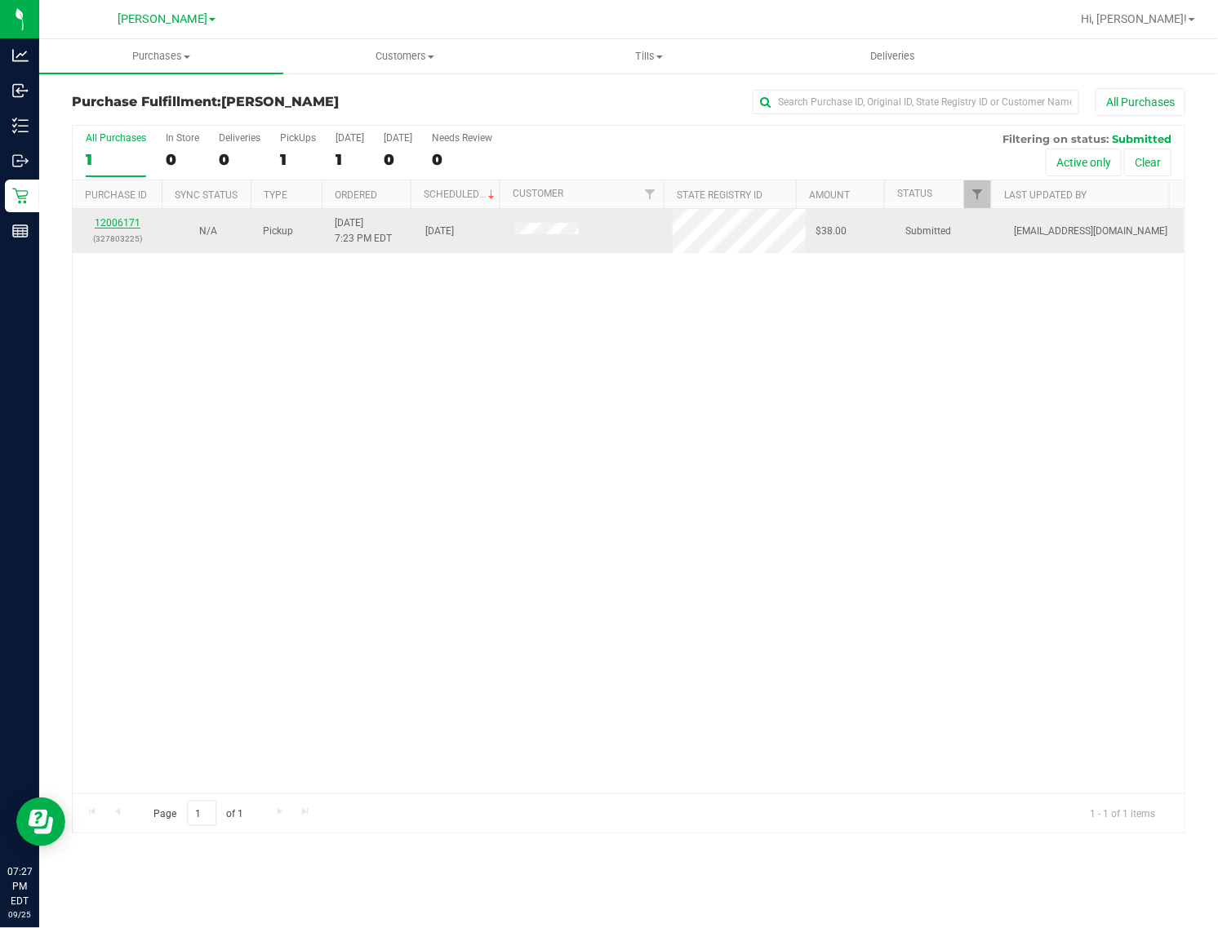
click at [124, 220] on link "12006171" at bounding box center [118, 222] width 46 height 11
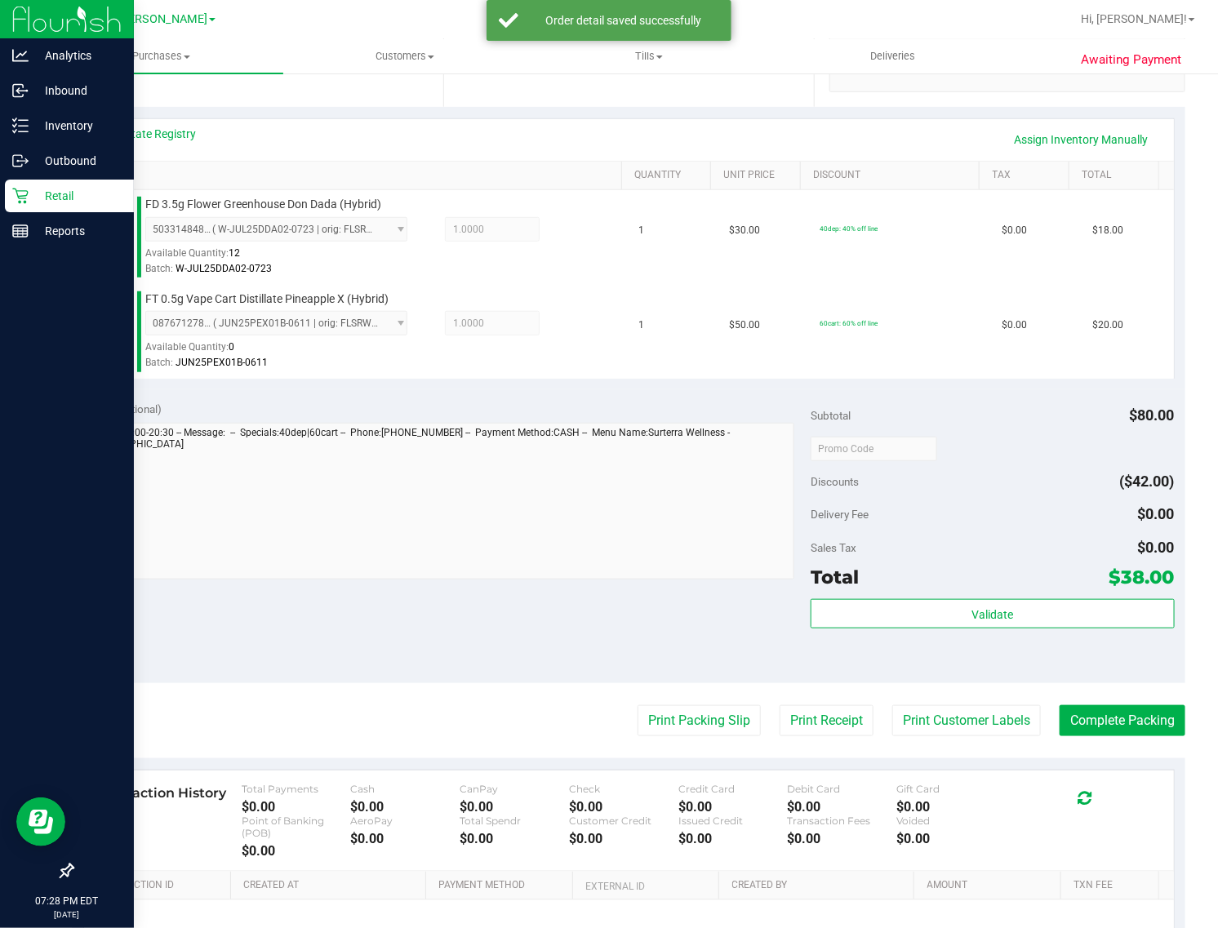
scroll to position [377, 0]
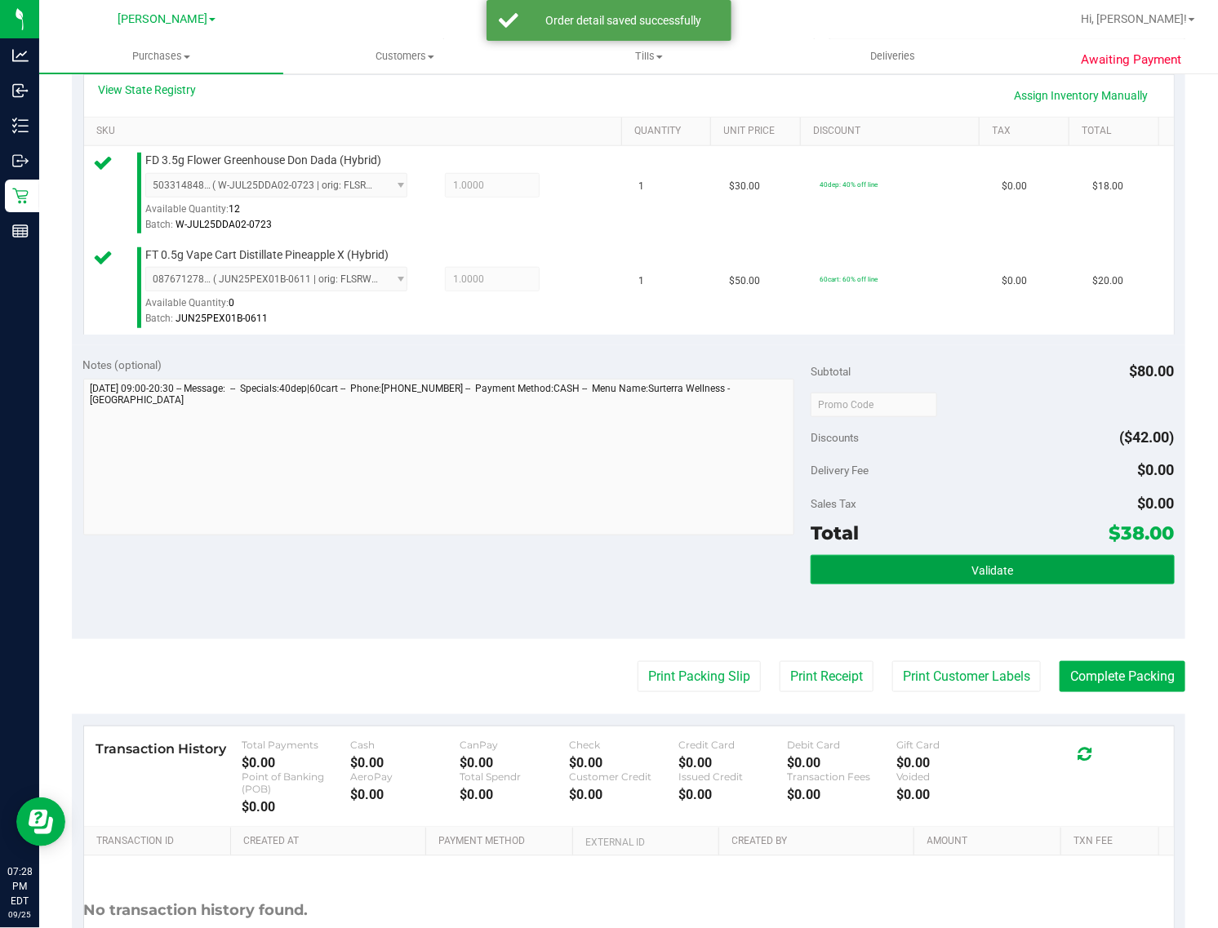
click at [982, 569] on span "Validate" at bounding box center [993, 570] width 42 height 13
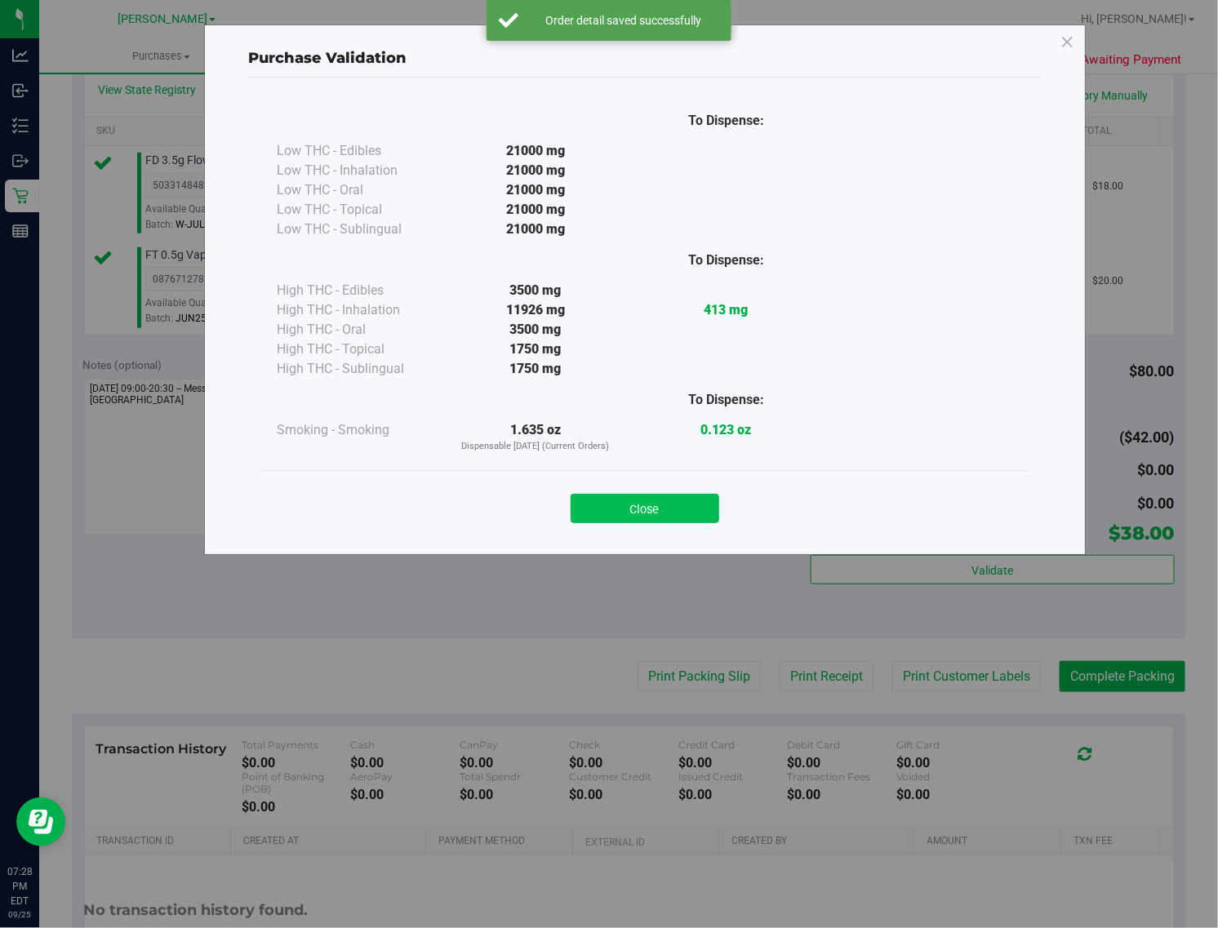
click at [661, 512] on button "Close" at bounding box center [645, 508] width 149 height 29
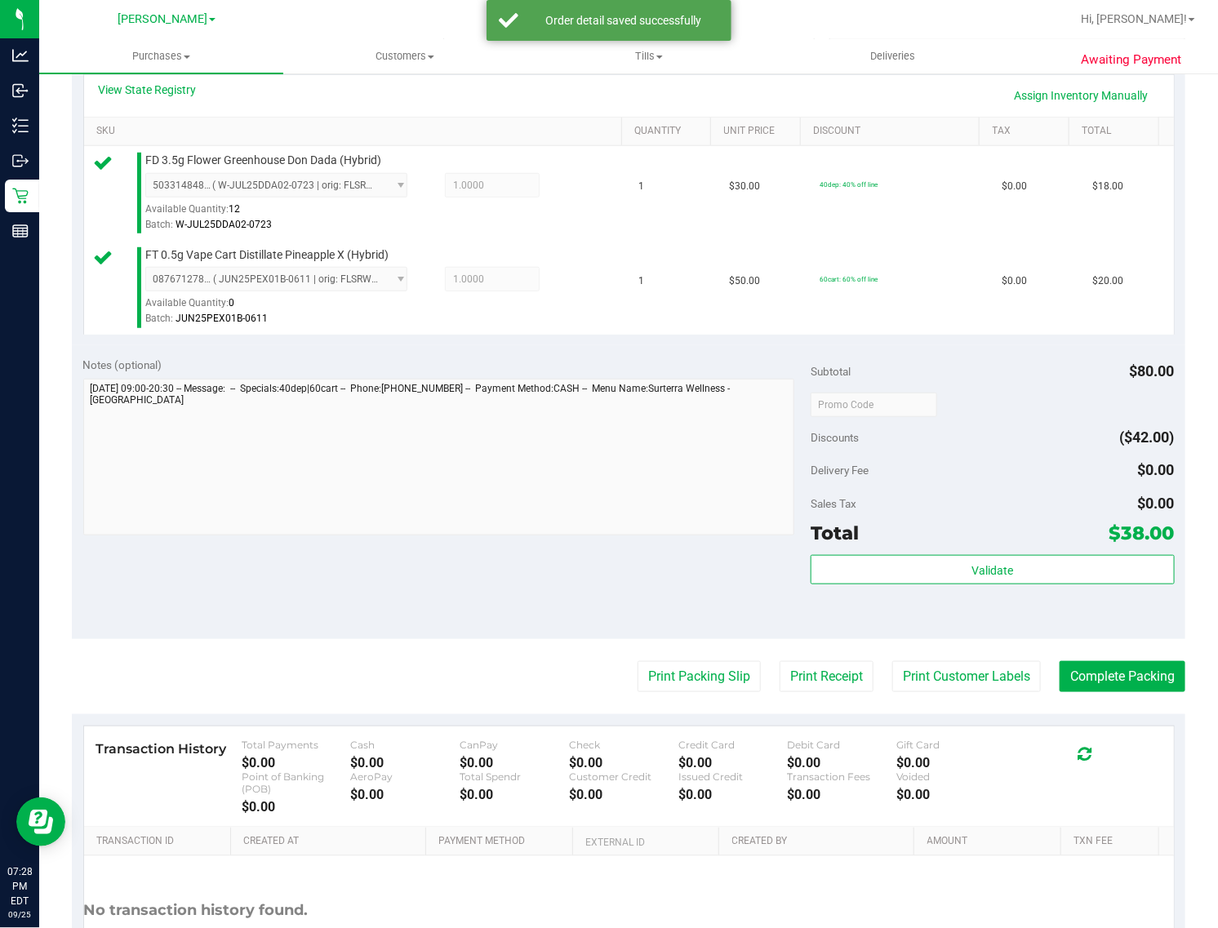
click at [678, 696] on purchase-details "Back Edit Purchase Cancel Purchase View Profile # 12006171 BioTrack ID: - Submi…" at bounding box center [629, 371] width 1114 height 1321
click at [678, 680] on button "Print Packing Slip" at bounding box center [699, 676] width 123 height 31
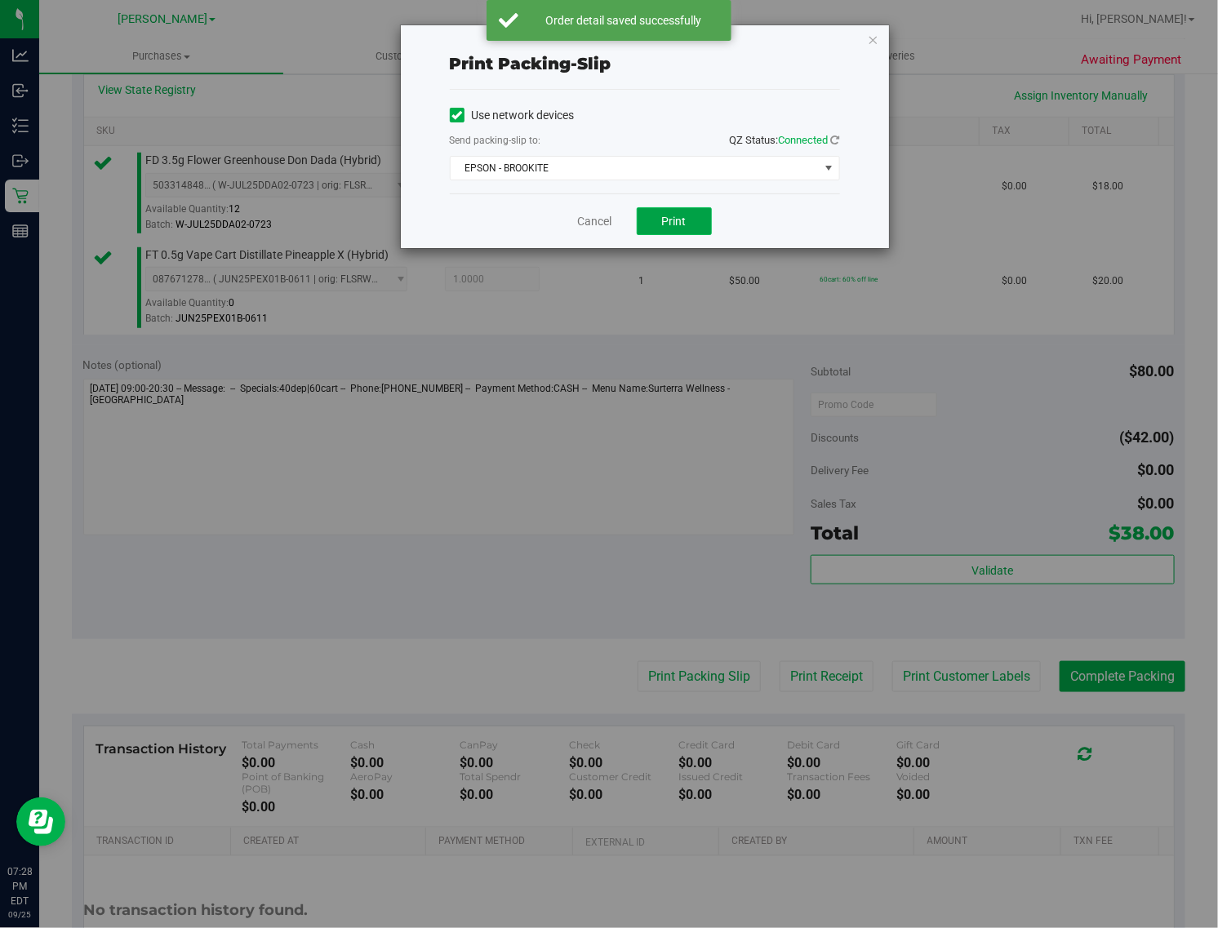
click at [671, 217] on span "Print" at bounding box center [674, 221] width 24 height 13
click at [874, 38] on icon "button" at bounding box center [873, 39] width 11 height 20
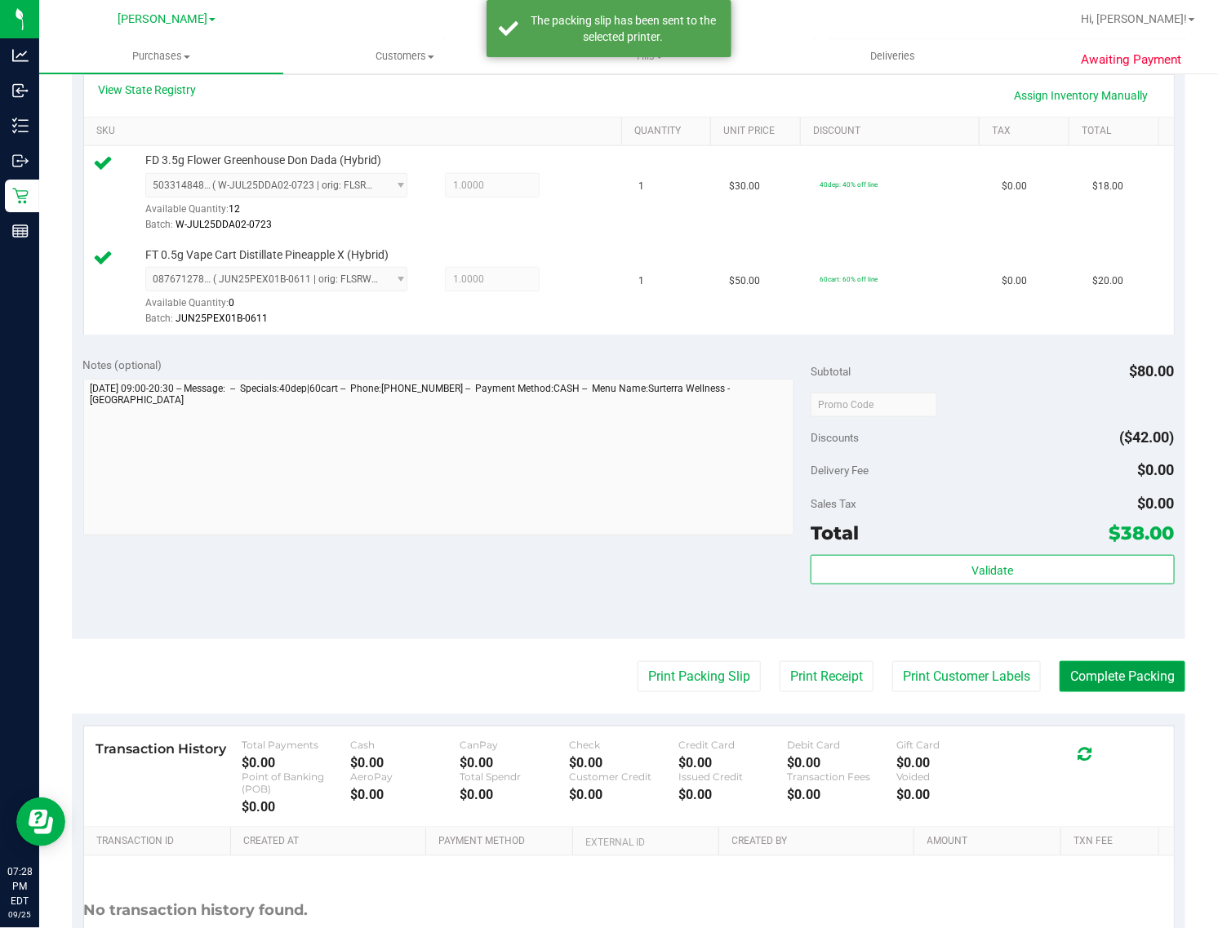
click at [1082, 678] on button "Complete Packing" at bounding box center [1123, 676] width 126 height 31
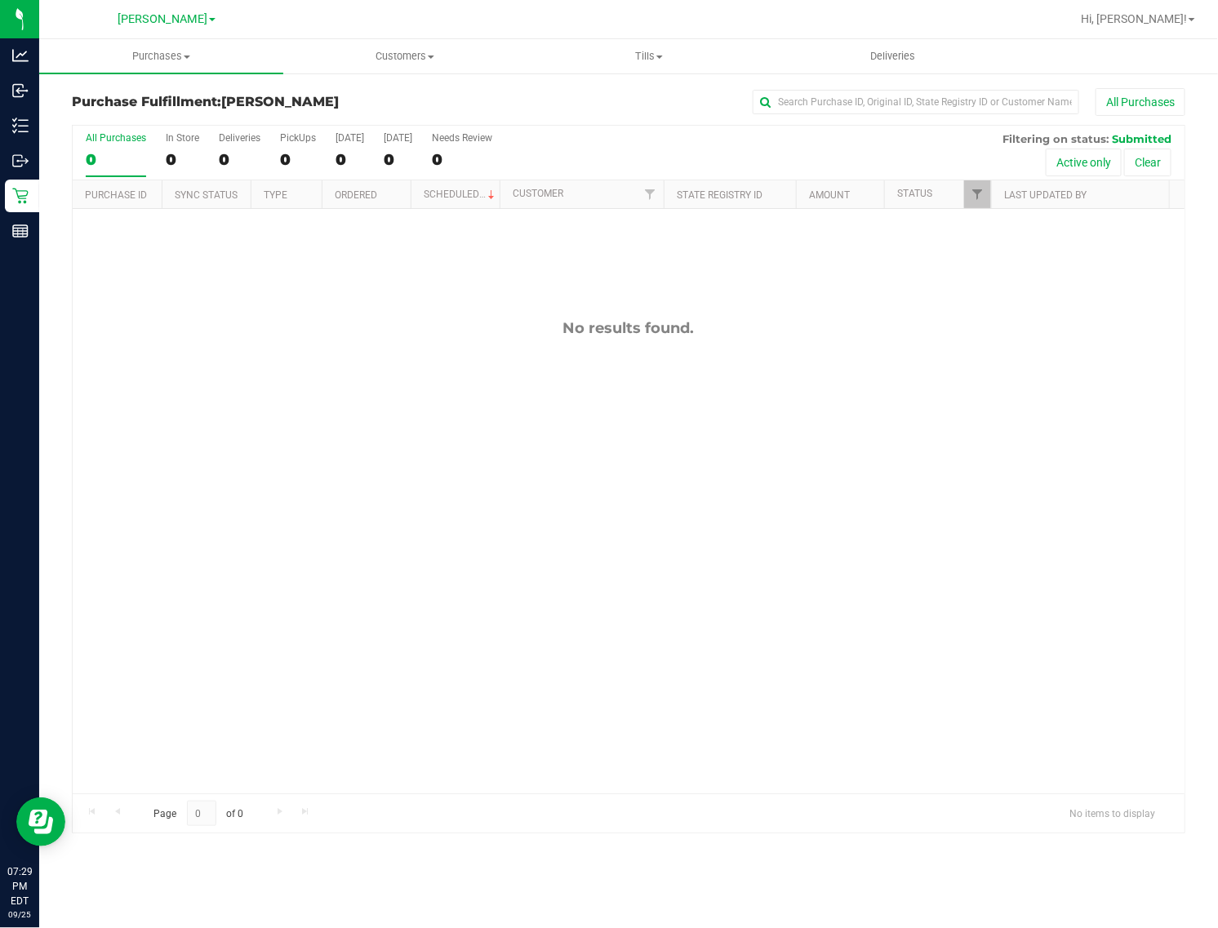
click at [1072, 453] on div "No results found." at bounding box center [629, 556] width 1112 height 695
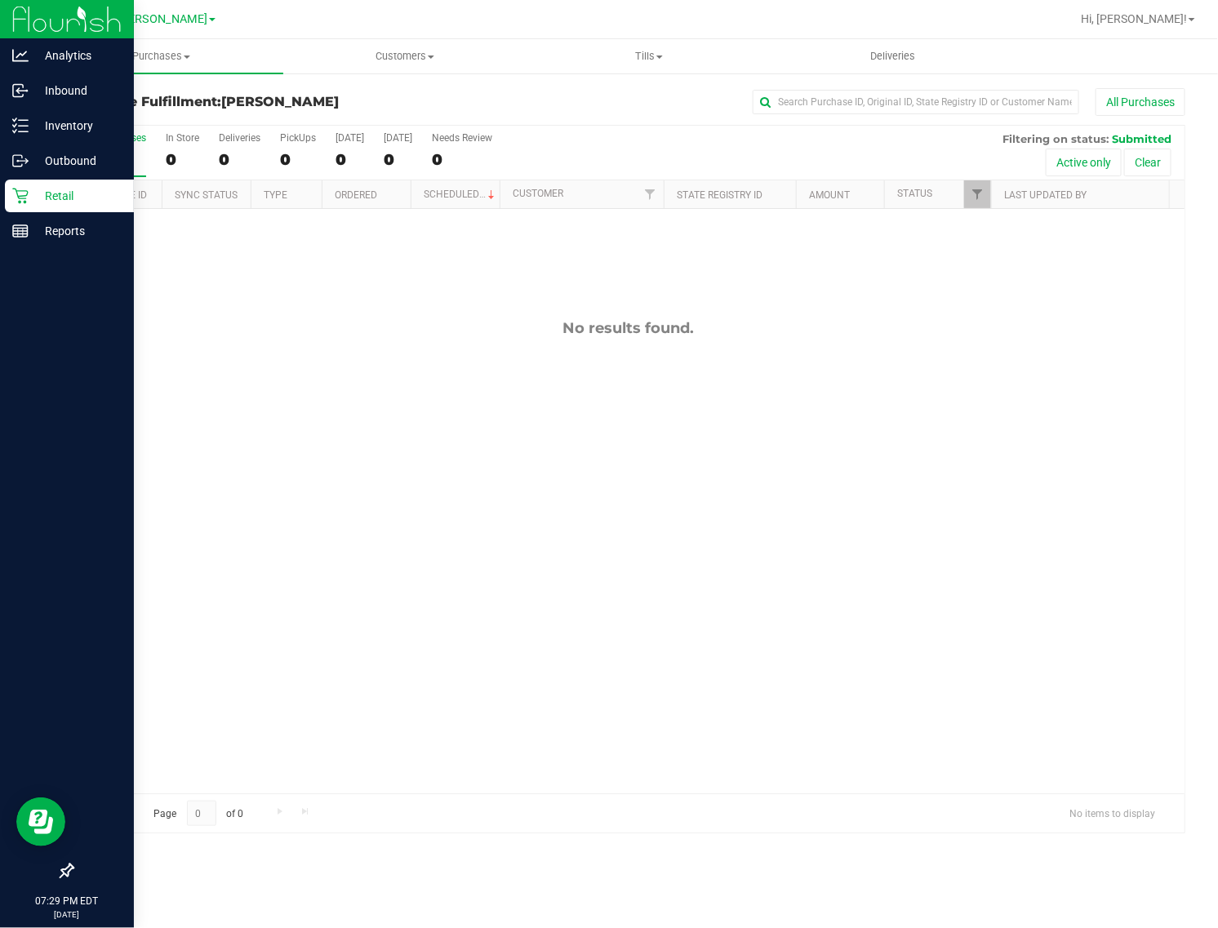
click at [25, 192] on icon at bounding box center [20, 196] width 16 height 16
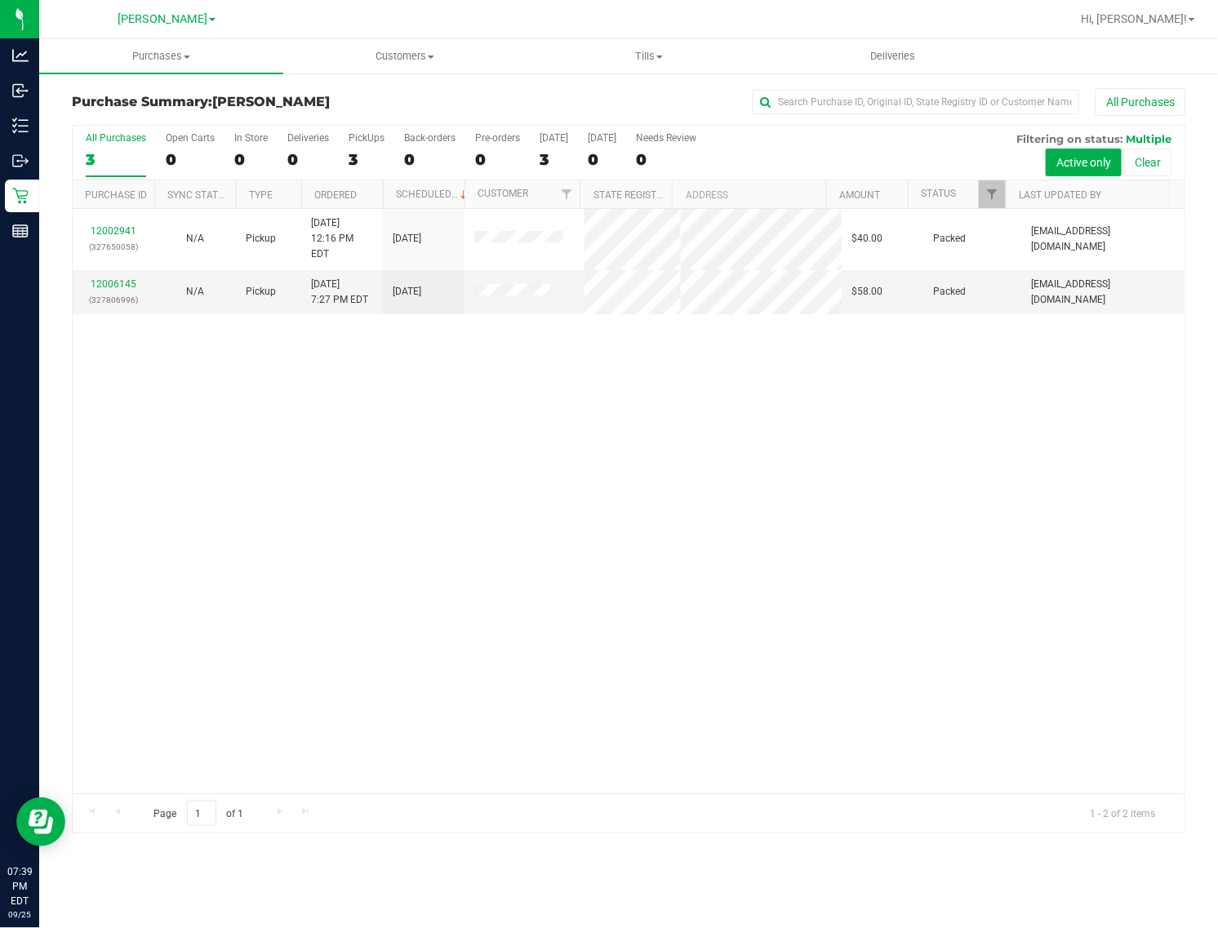
click at [629, 412] on div "12002941 (327650058) N/A Pickup [DATE] 12:16 PM EDT 9/25/2025 $40.00 Packed [EM…" at bounding box center [629, 501] width 1112 height 585
click at [502, 528] on div "12002941 (327650058) N/A Pickup [DATE] 12:16 PM EDT 9/25/2025 $40.00 Packed [EM…" at bounding box center [629, 501] width 1112 height 585
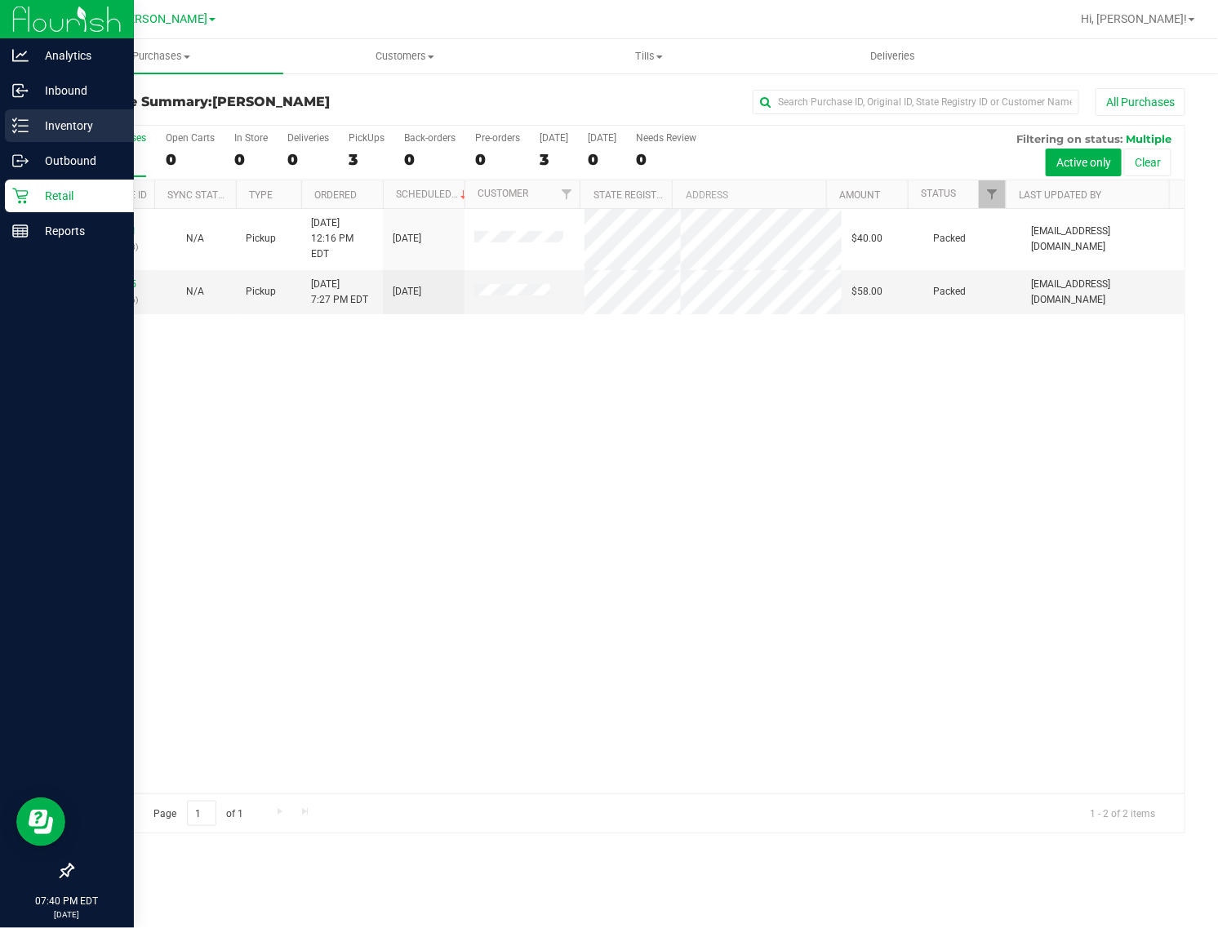
click at [70, 118] on p "Inventory" at bounding box center [78, 126] width 98 height 20
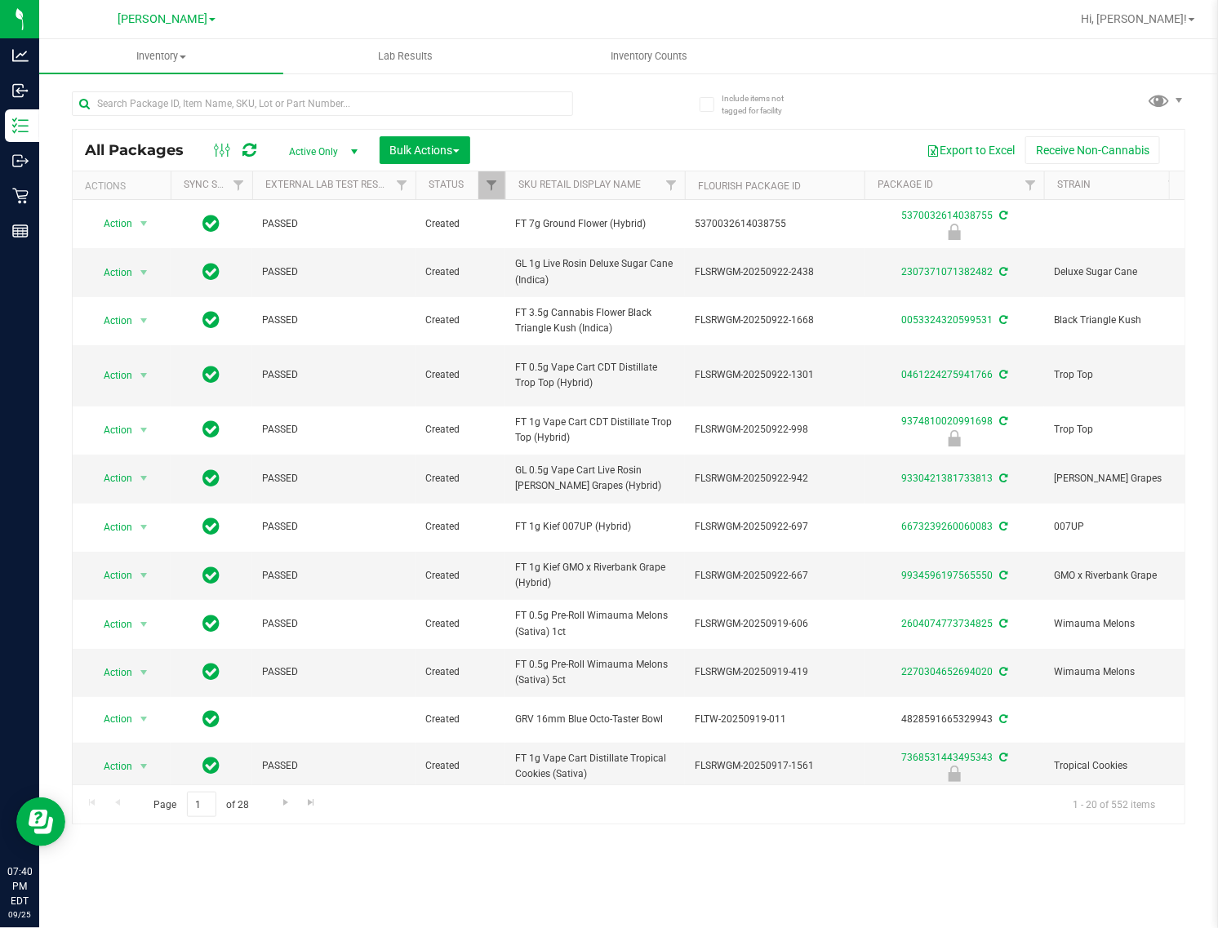
click at [574, 131] on div "All Packages Active Only Active Only Lab Samples Locked All External Internal B…" at bounding box center [629, 150] width 1112 height 41
click at [642, 51] on span "Inventory Counts" at bounding box center [649, 56] width 121 height 15
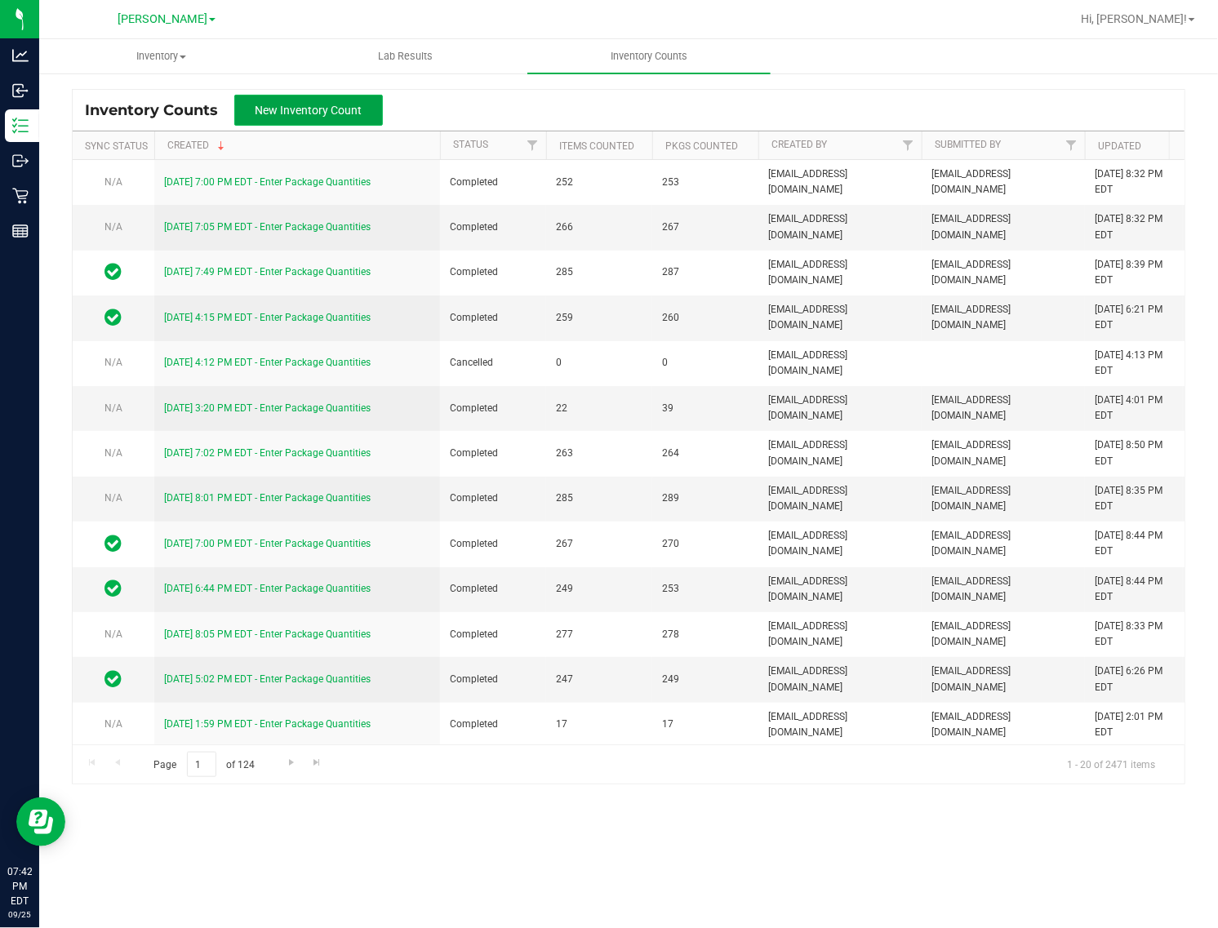
click at [340, 111] on span "New Inventory Count" at bounding box center [309, 110] width 107 height 13
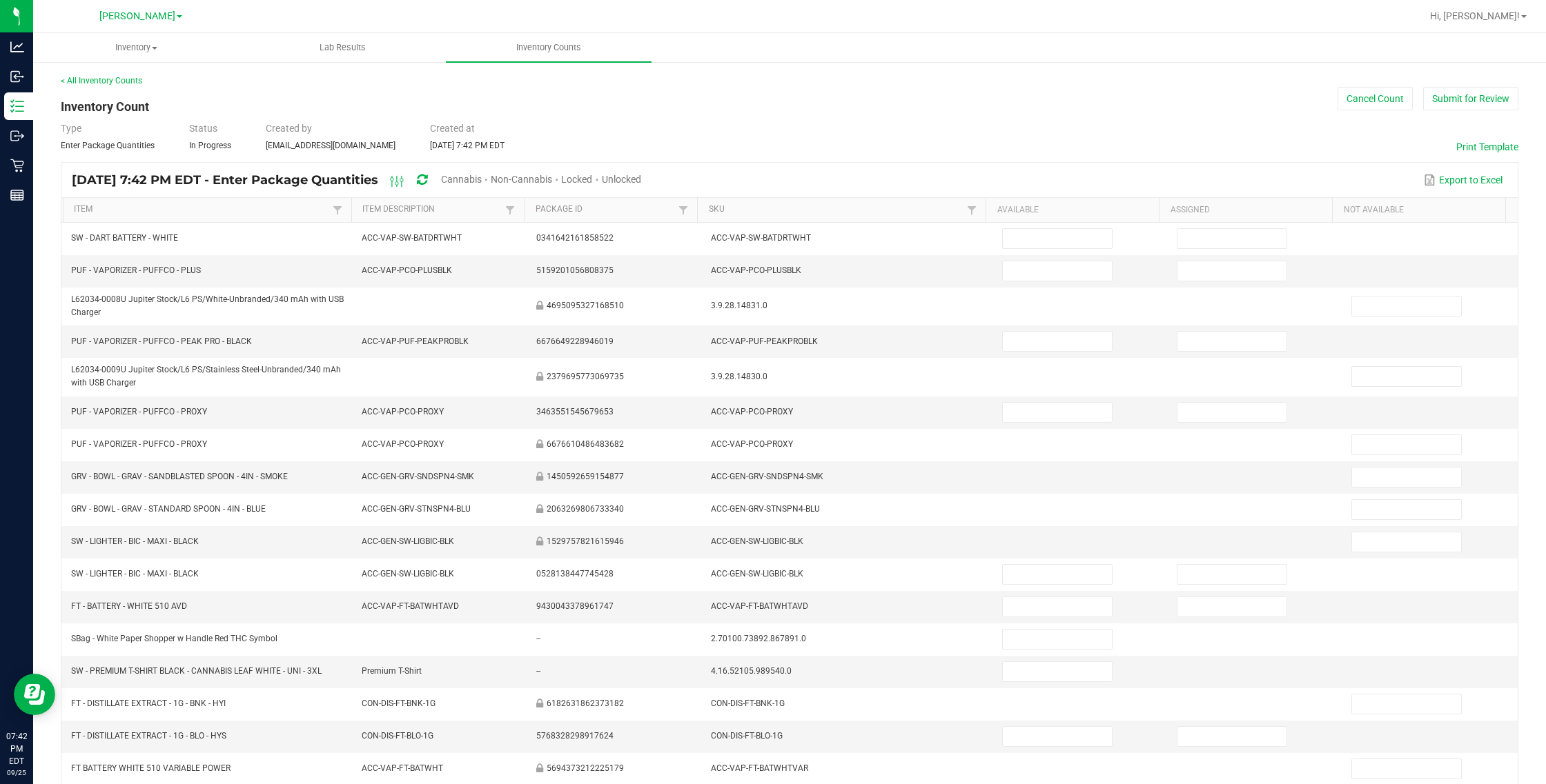
click at [601, 174] on span at bounding box center [596, 179] width 9 height 11
click at [641, 177] on span "Unlocked" at bounding box center [621, 179] width 40 height 11
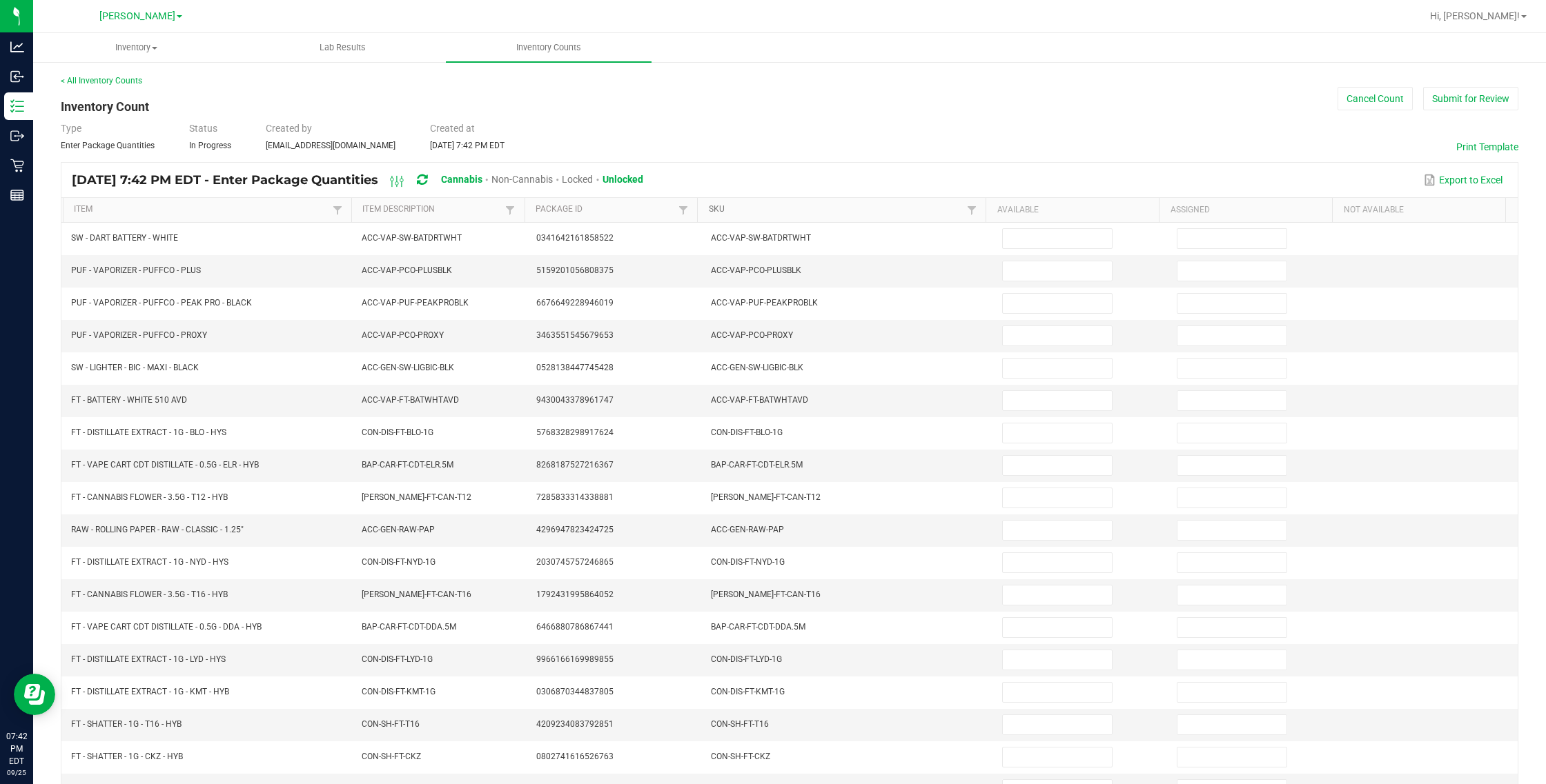
click at [730, 211] on link "SKU" at bounding box center [835, 210] width 254 height 11
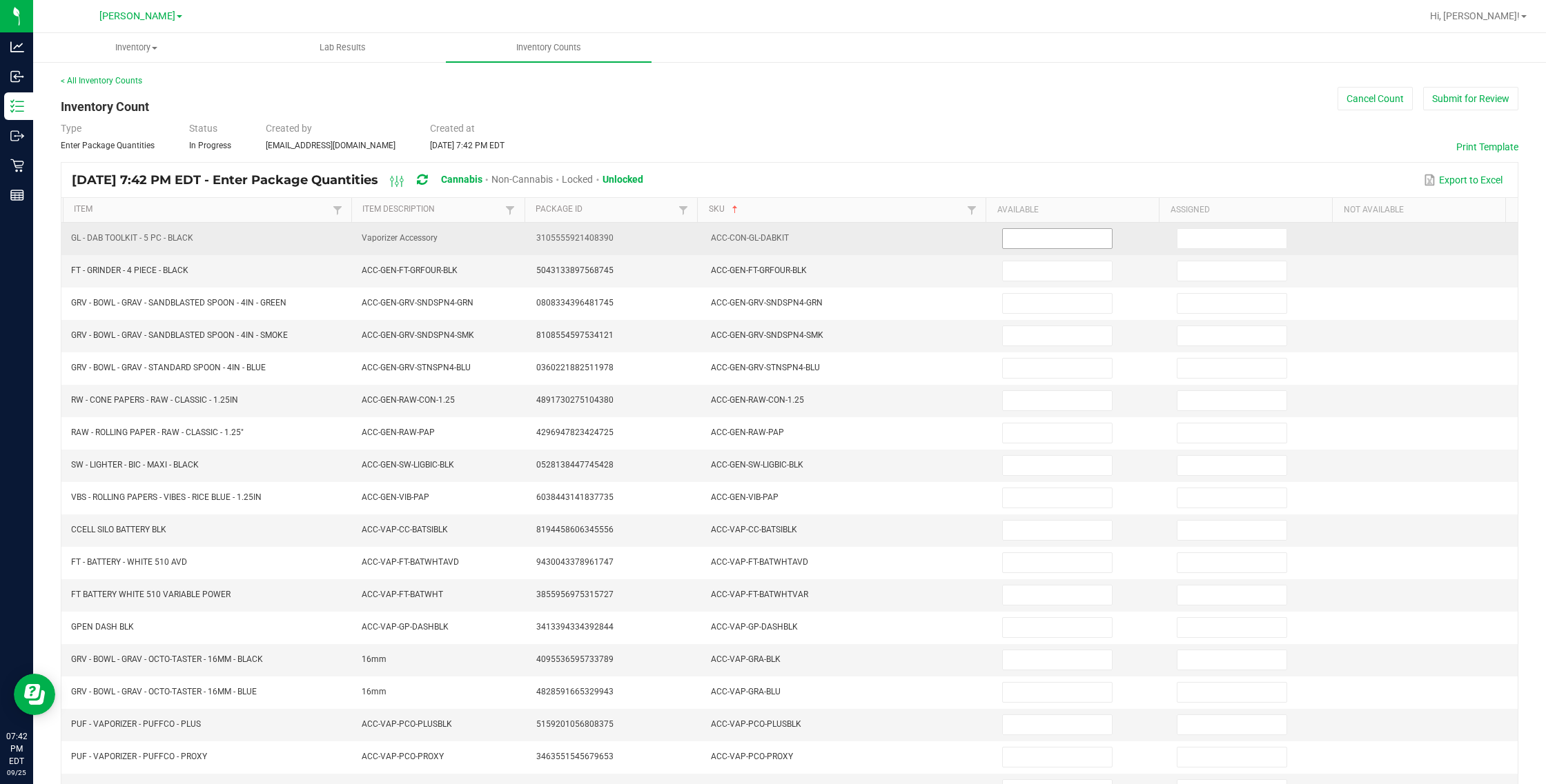
click at [915, 237] on input at bounding box center [1057, 238] width 109 height 19
type input "4"
type input "2"
type input "12"
type input "11"
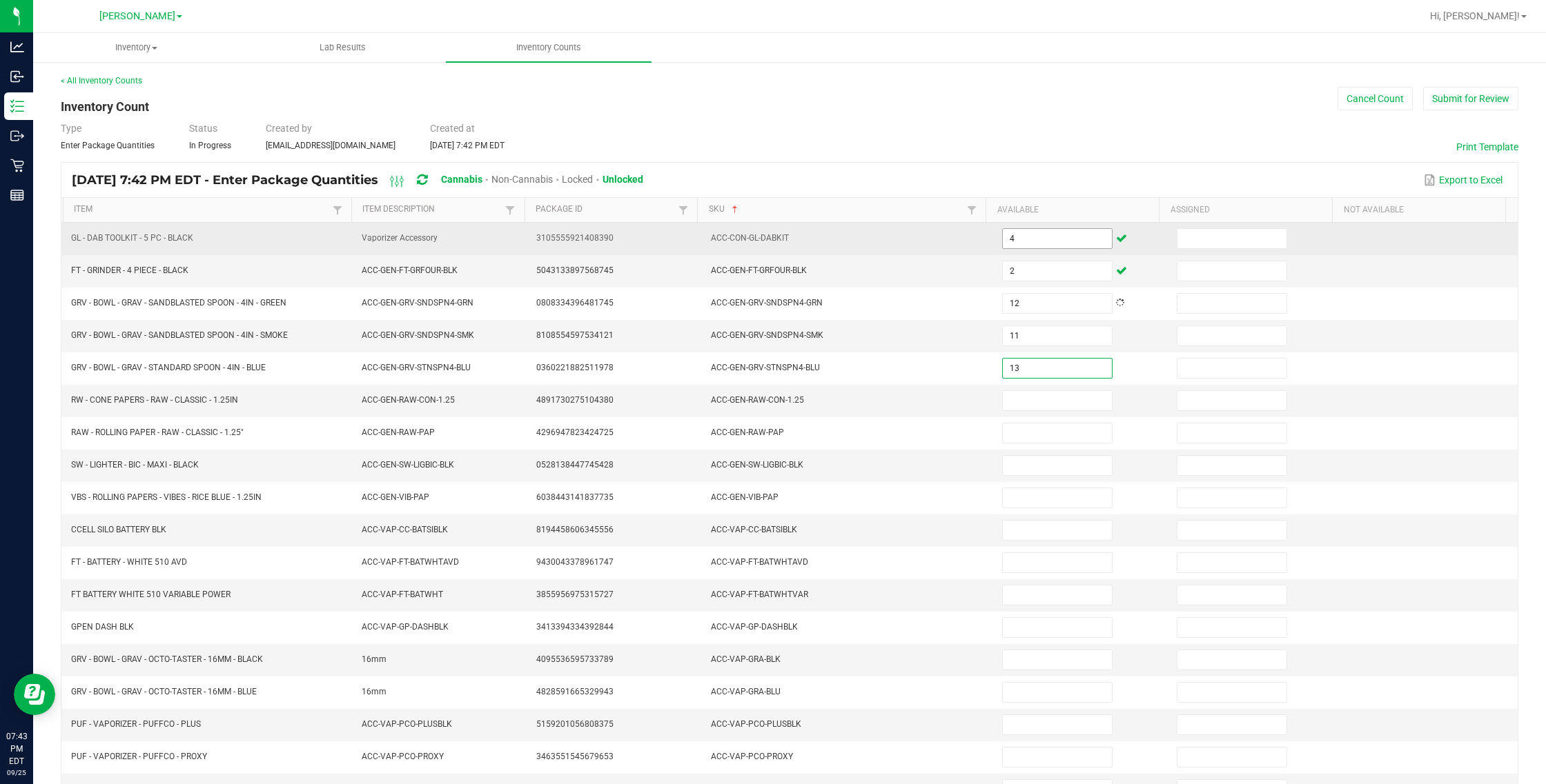
type input "13"
type input "26"
type input "13"
type input "15"
type input "17"
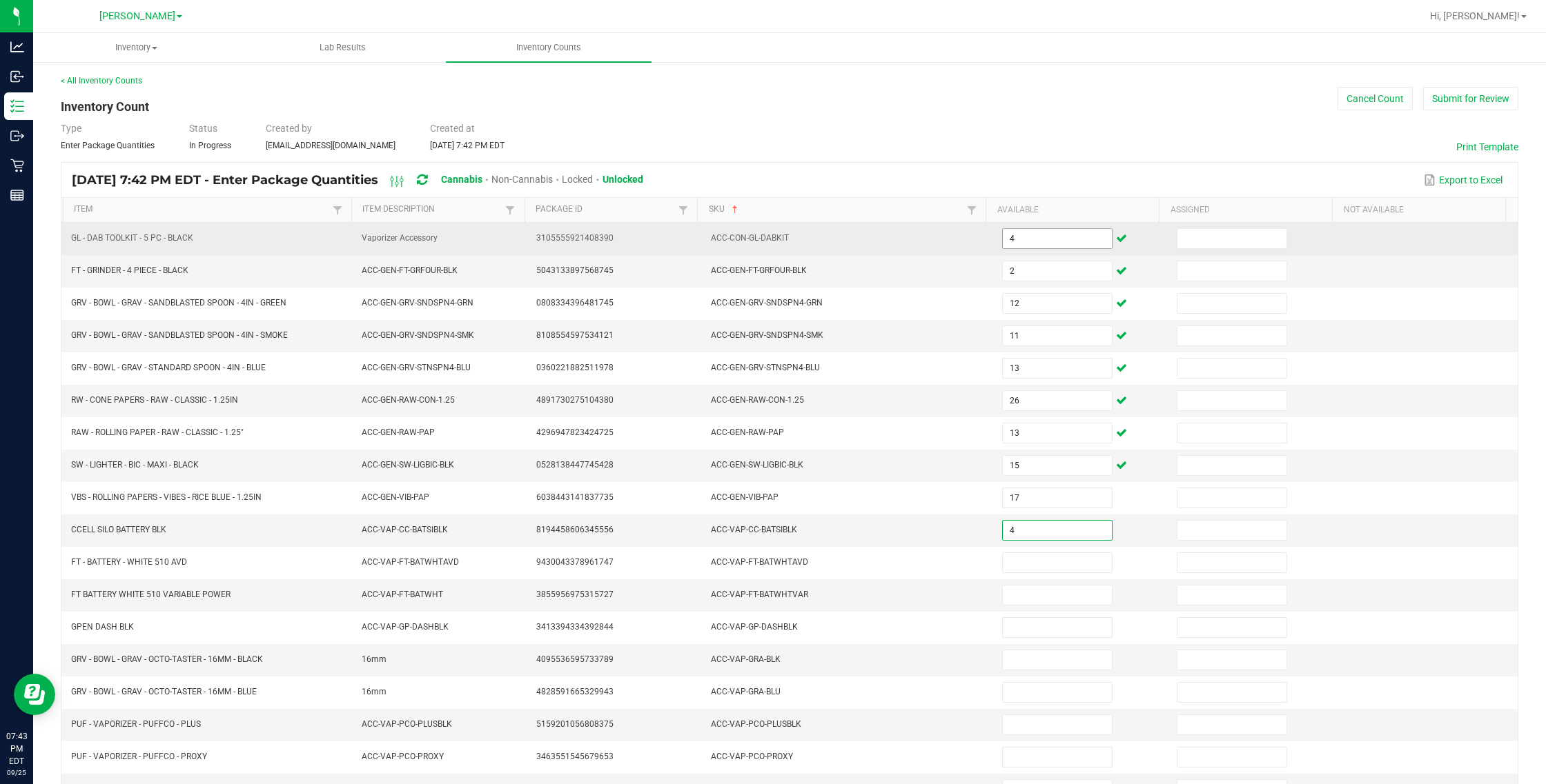
type input "4"
type input "21"
type input "12"
type input "1"
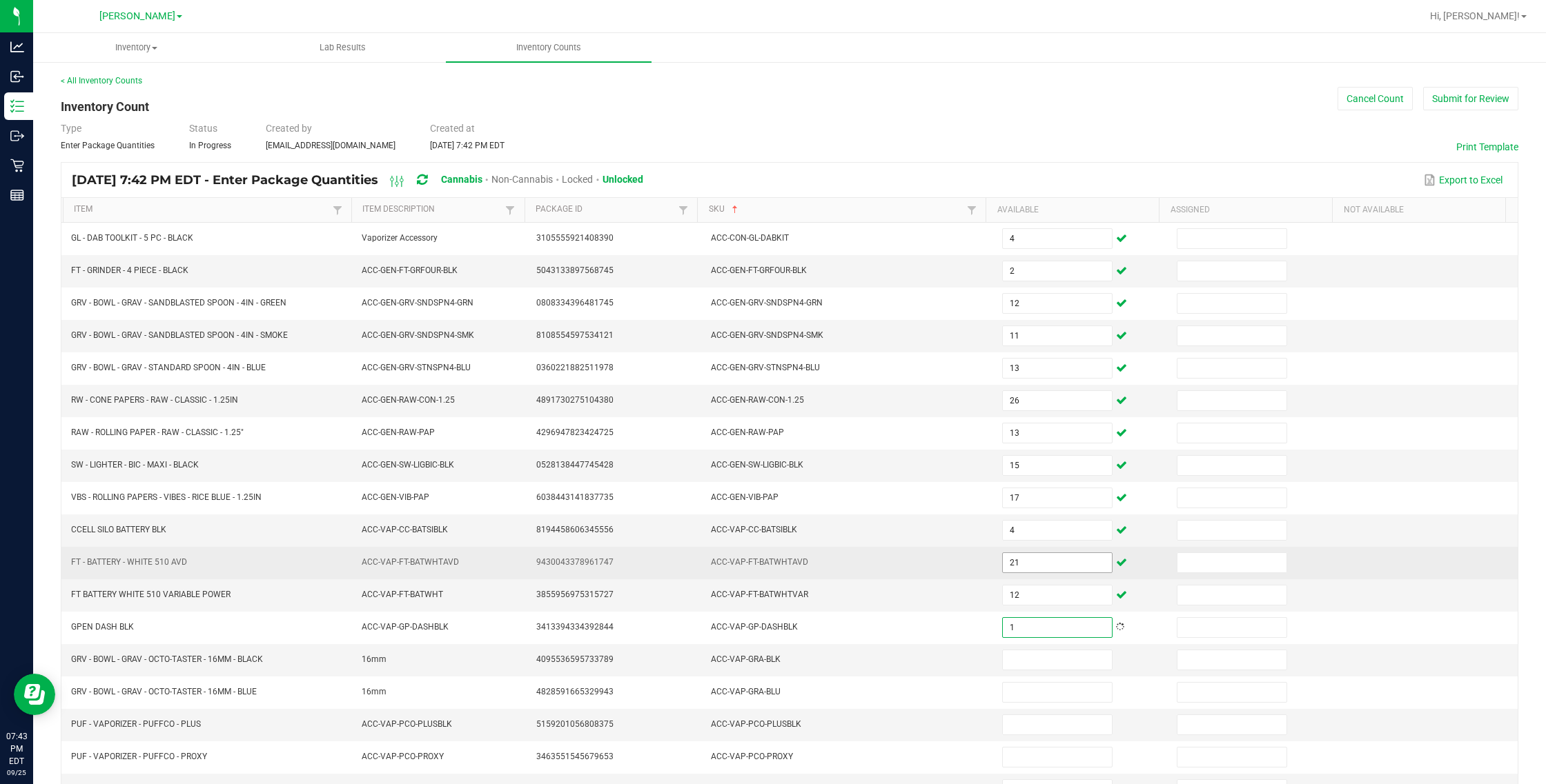
click at [915, 569] on input "21" at bounding box center [1057, 563] width 109 height 19
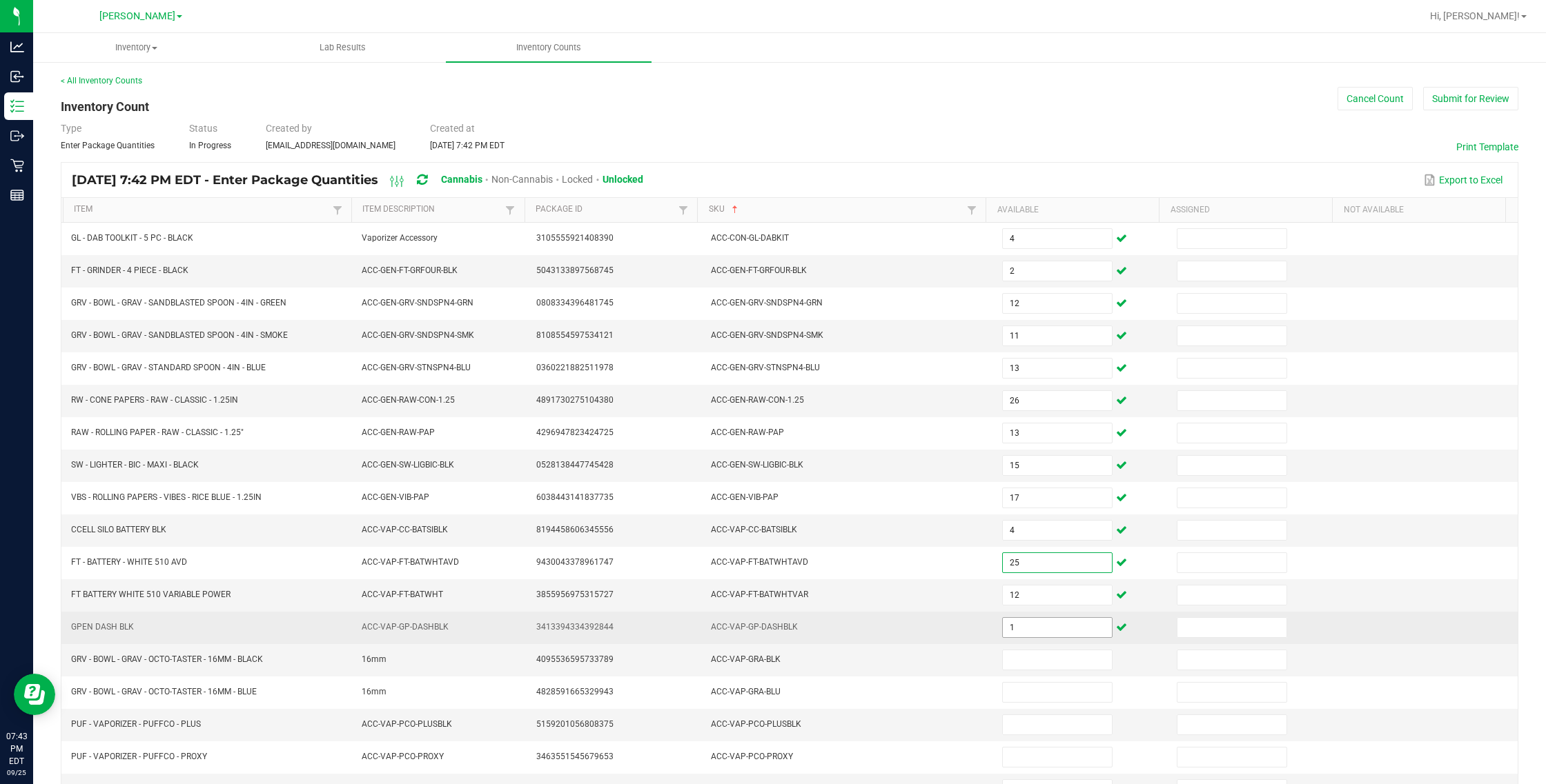
type input "25"
click at [915, 629] on input "1" at bounding box center [1057, 628] width 109 height 19
type input "4"
type input "13"
type input "4"
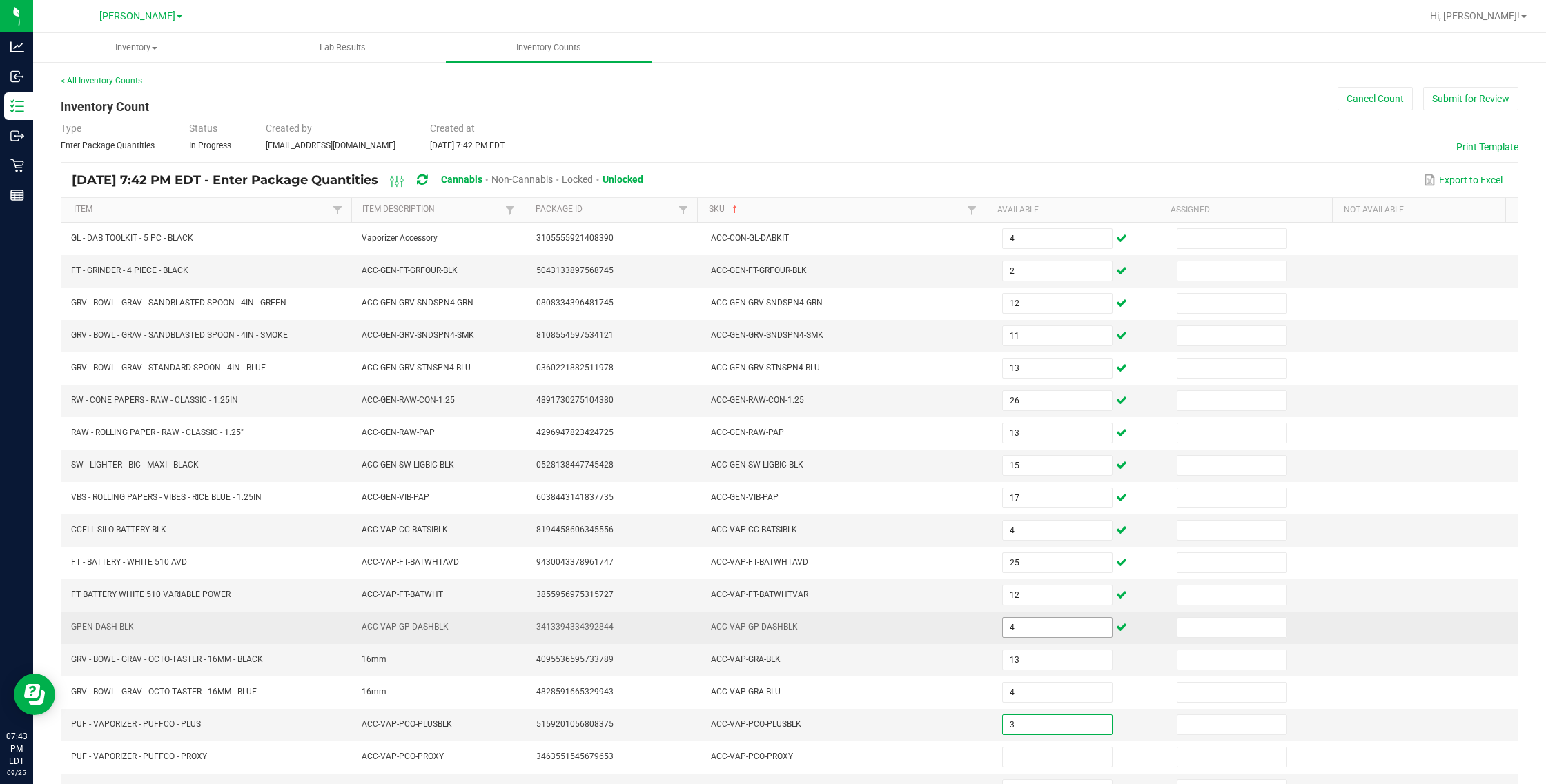
type input "3"
type input "9"
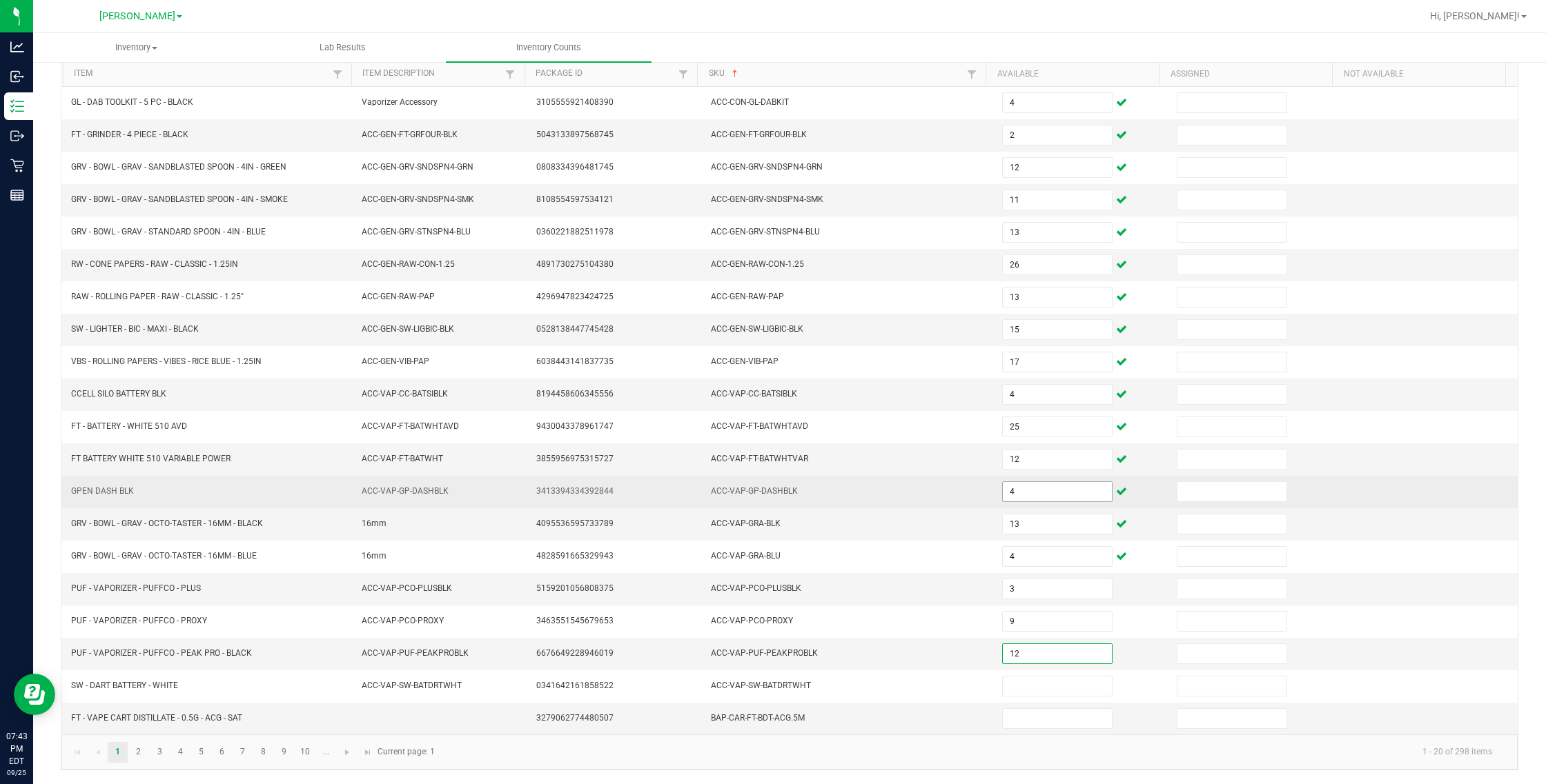
type input "12"
type input "2"
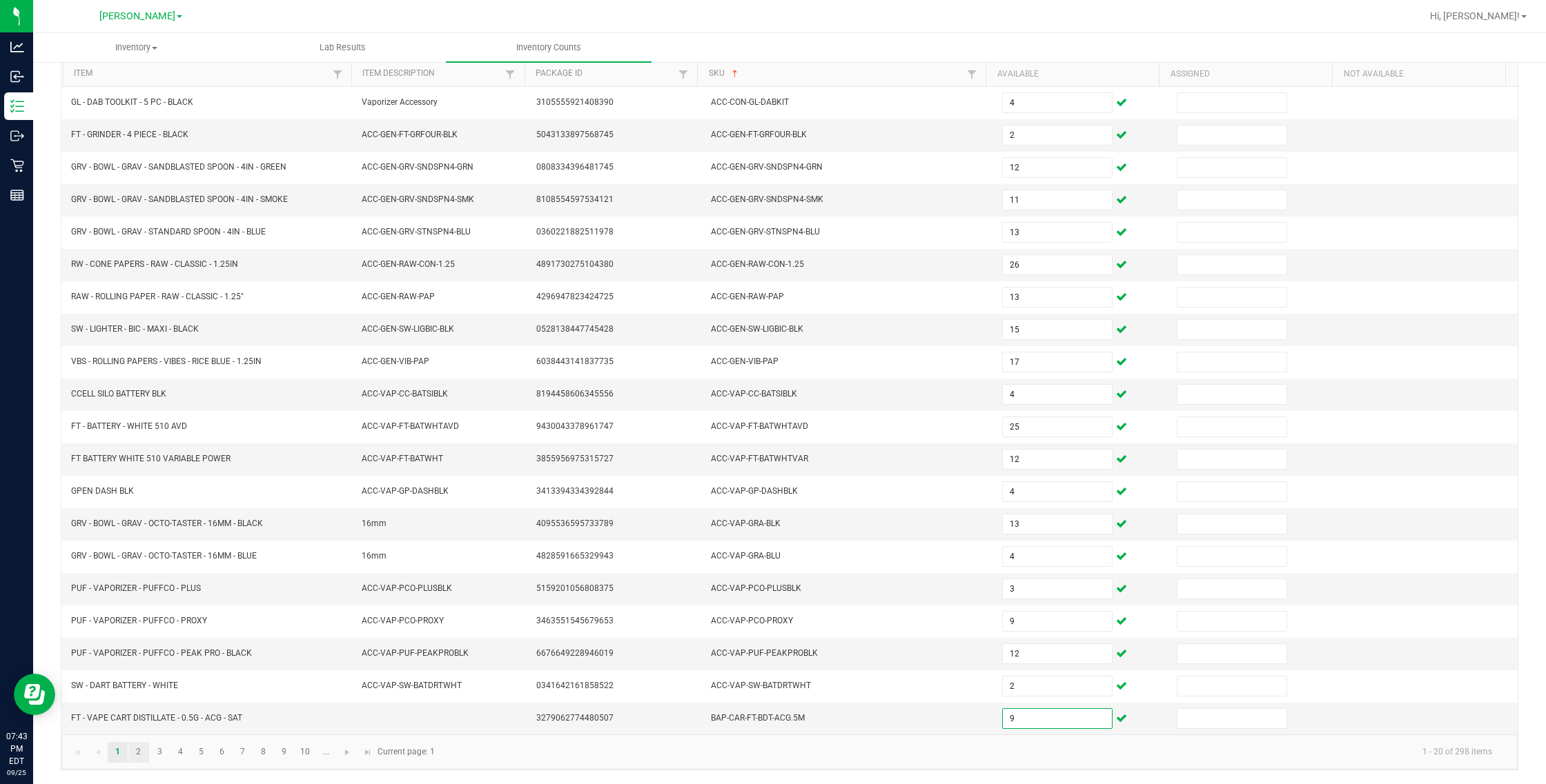
type input "9"
click at [141, 749] on link "2" at bounding box center [139, 752] width 20 height 20
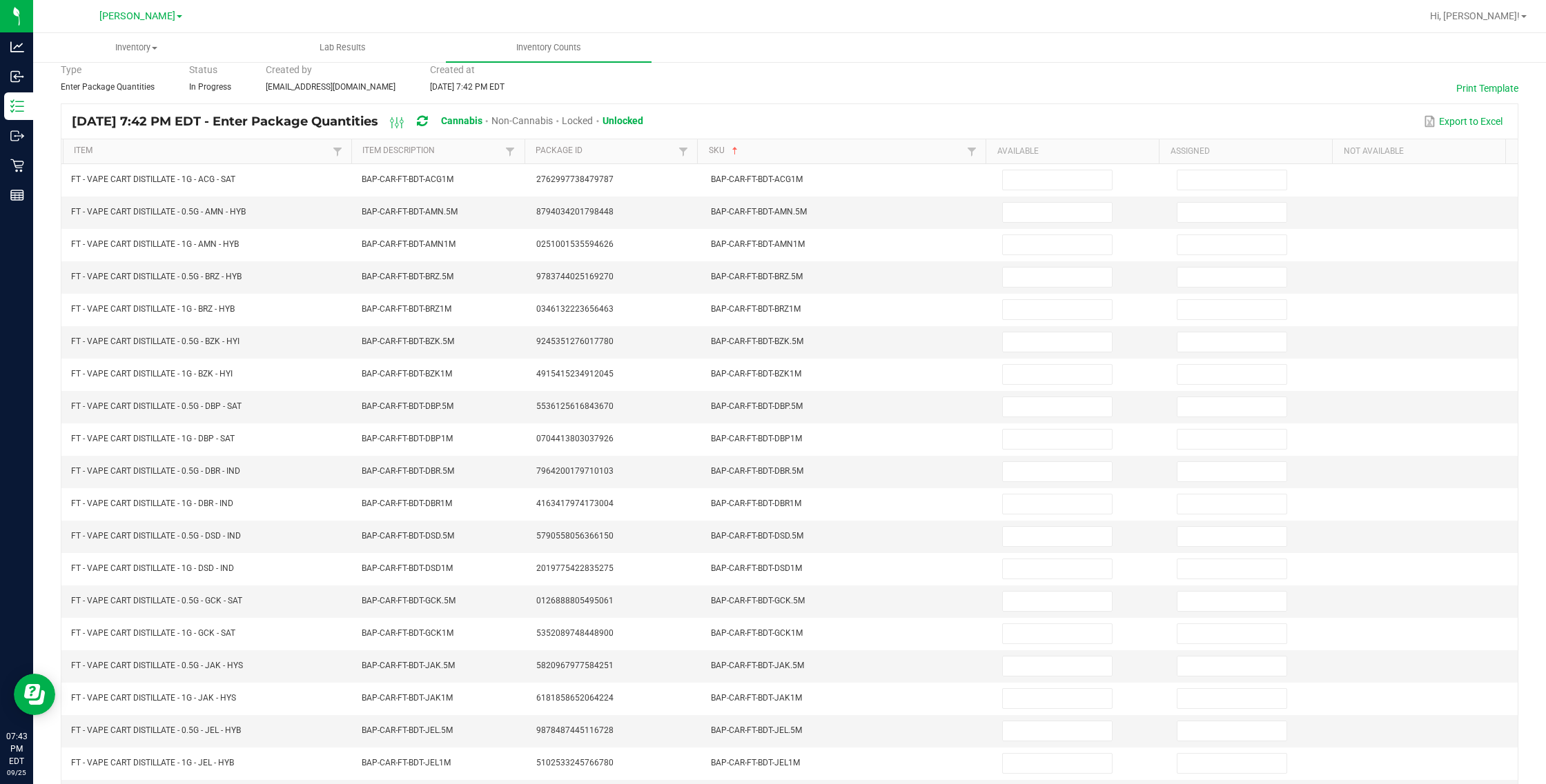
scroll to position [0, 0]
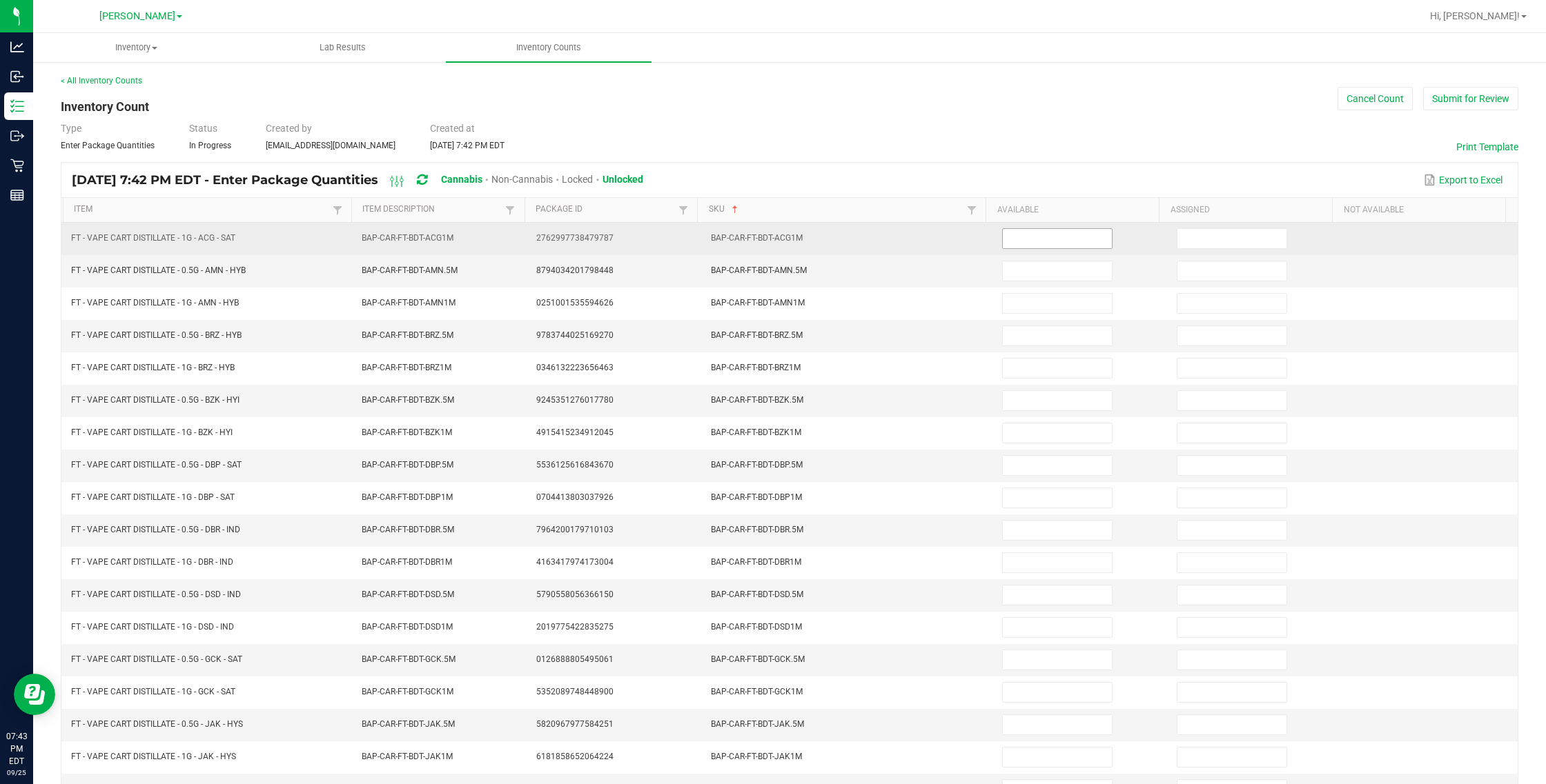
click at [915, 238] on input at bounding box center [1057, 238] width 109 height 19
type input "9"
type input "7"
type input "10"
type input "4"
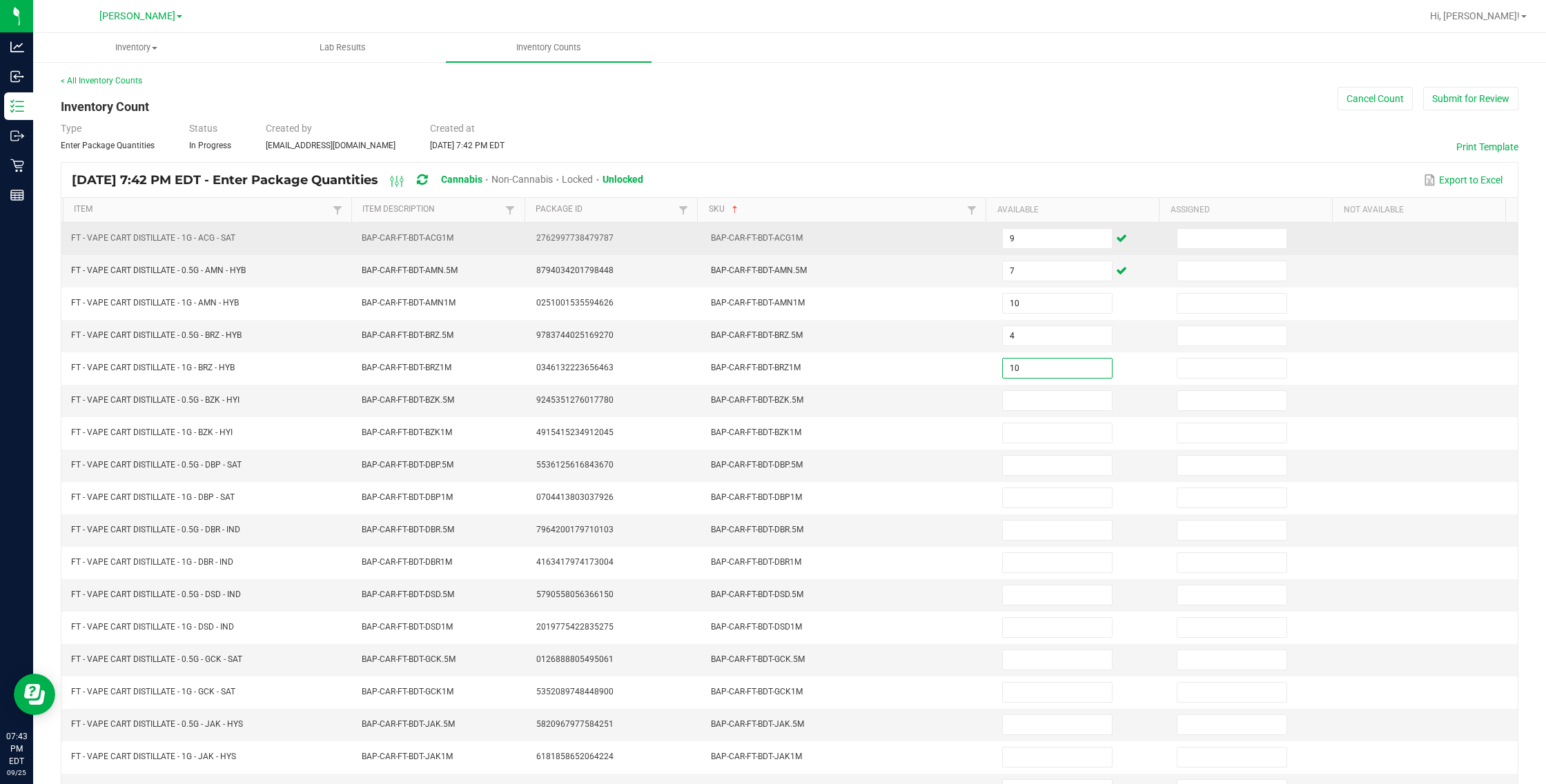
type input "10"
type input "4"
type input "11"
type input "1"
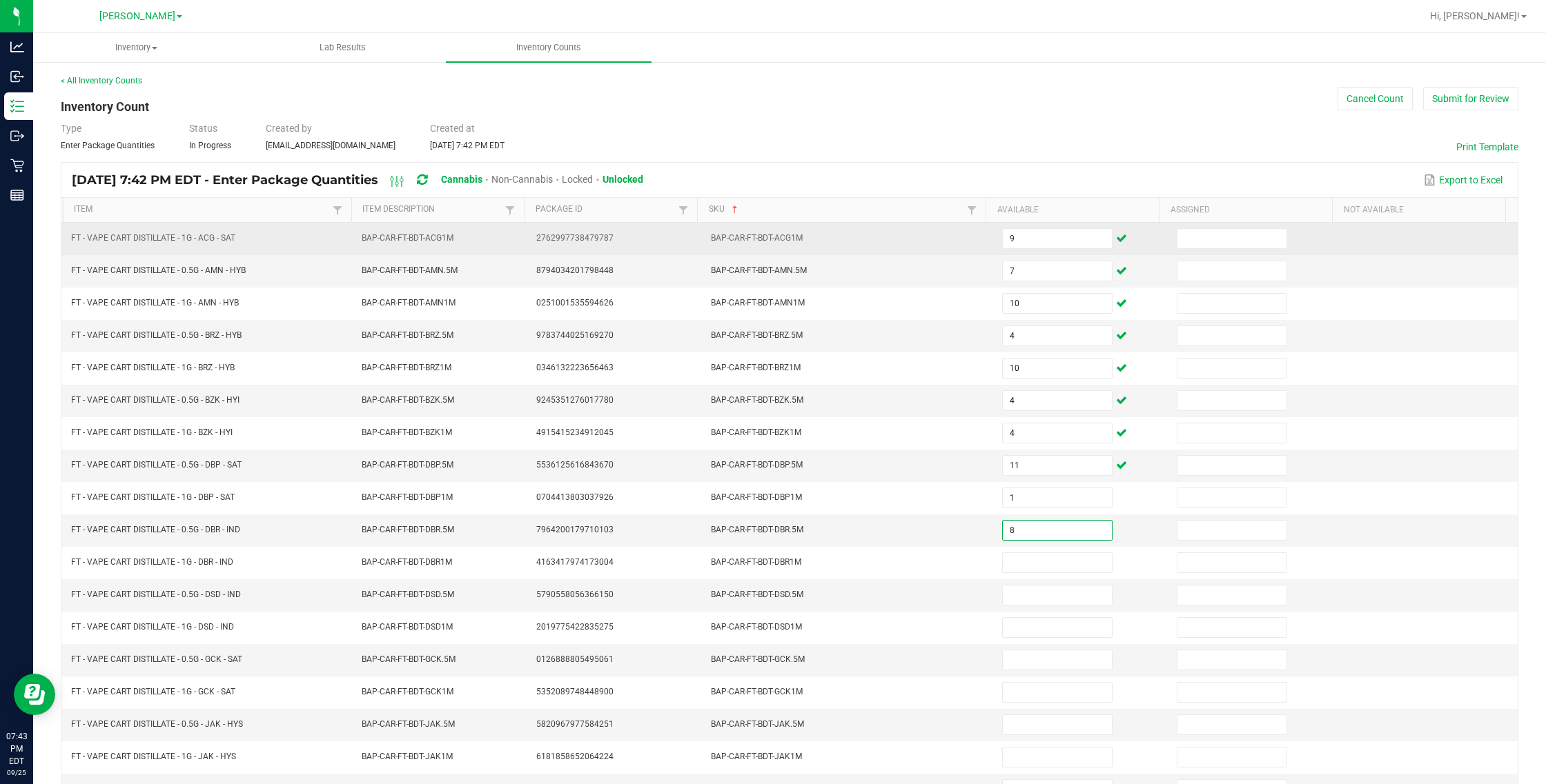
type input "8"
type input "4"
type input "2"
type input "1"
type input "11"
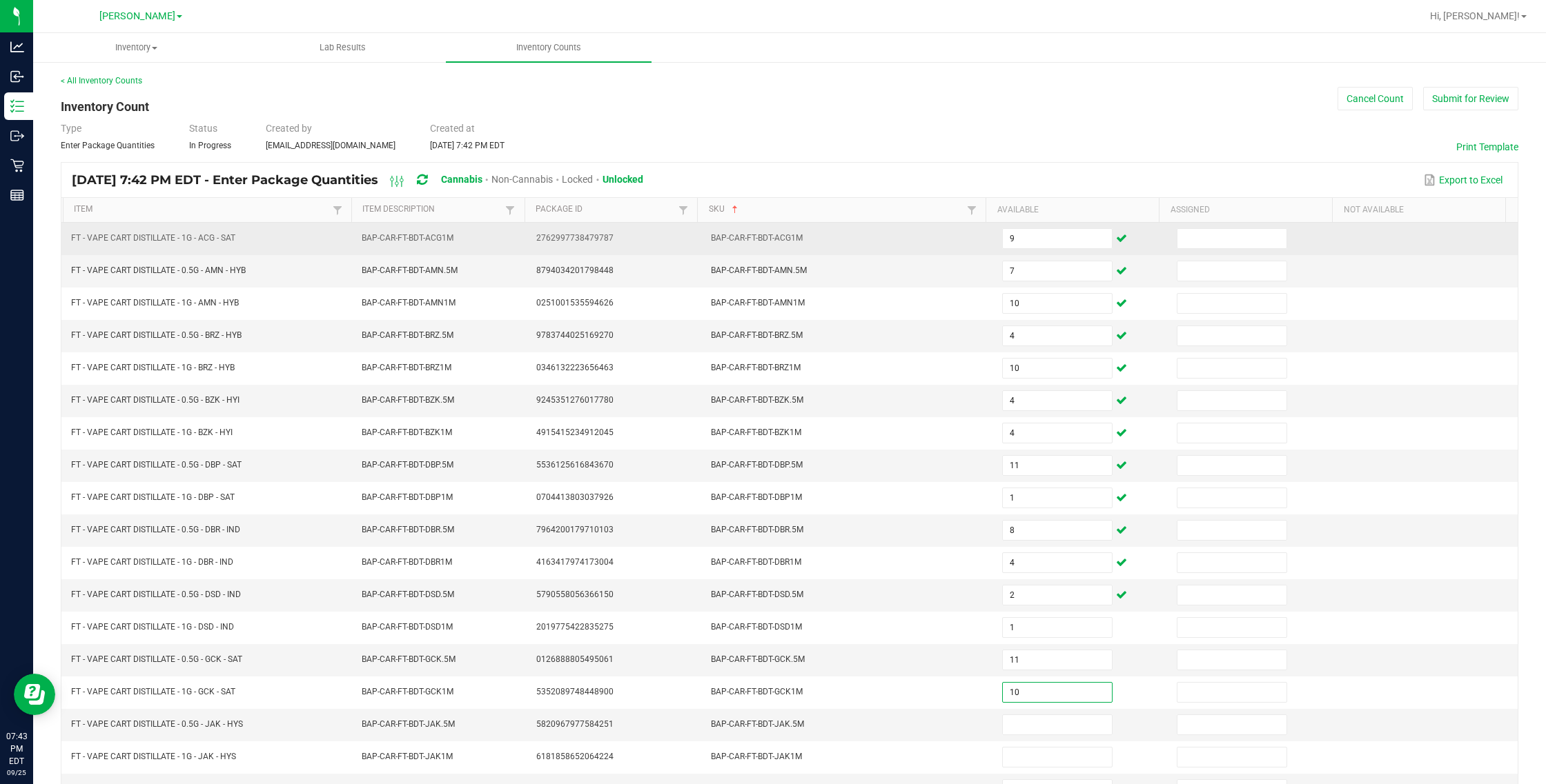
type input "10"
type input "11"
type input "12"
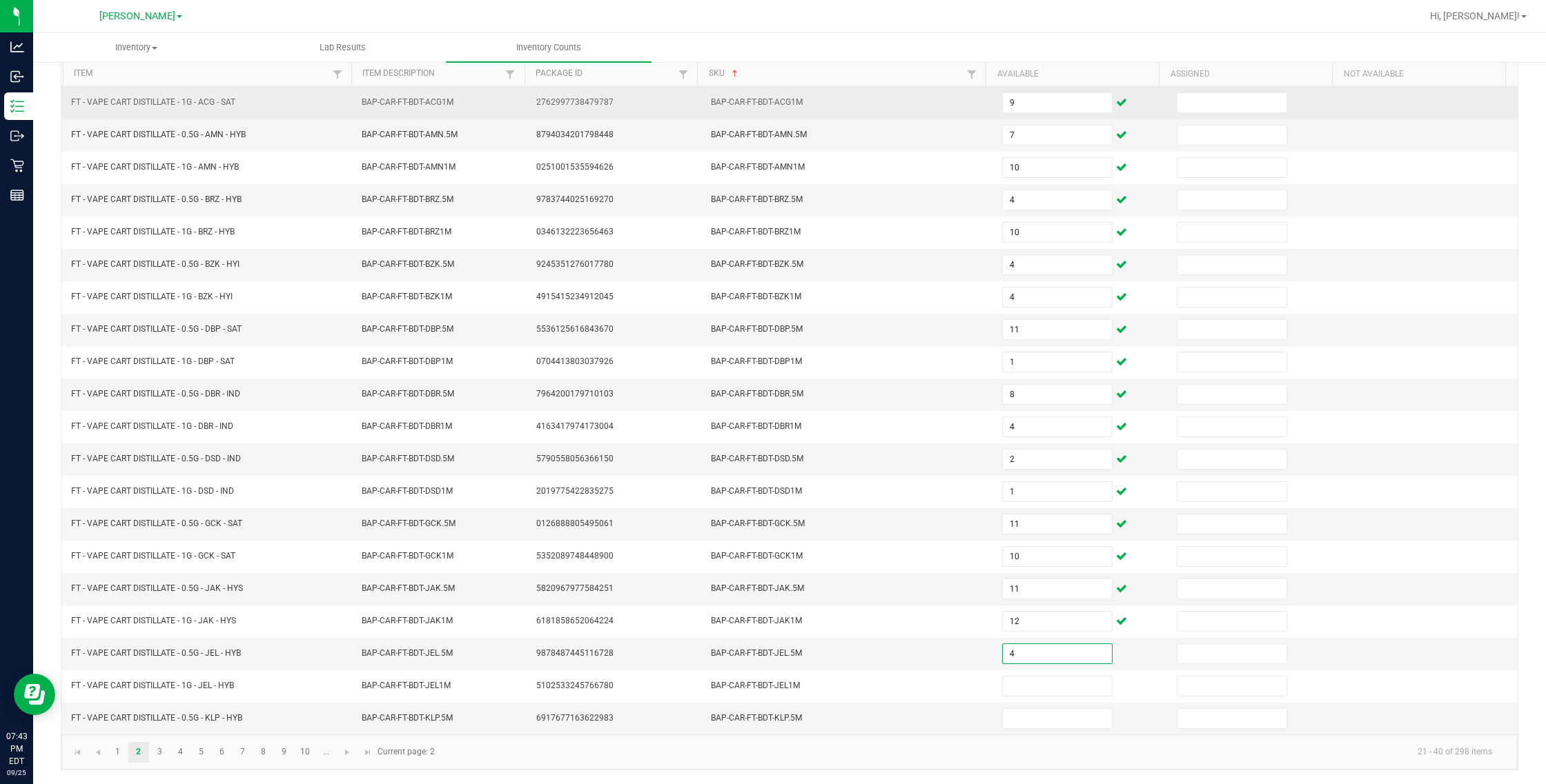
type input "4"
type input "5"
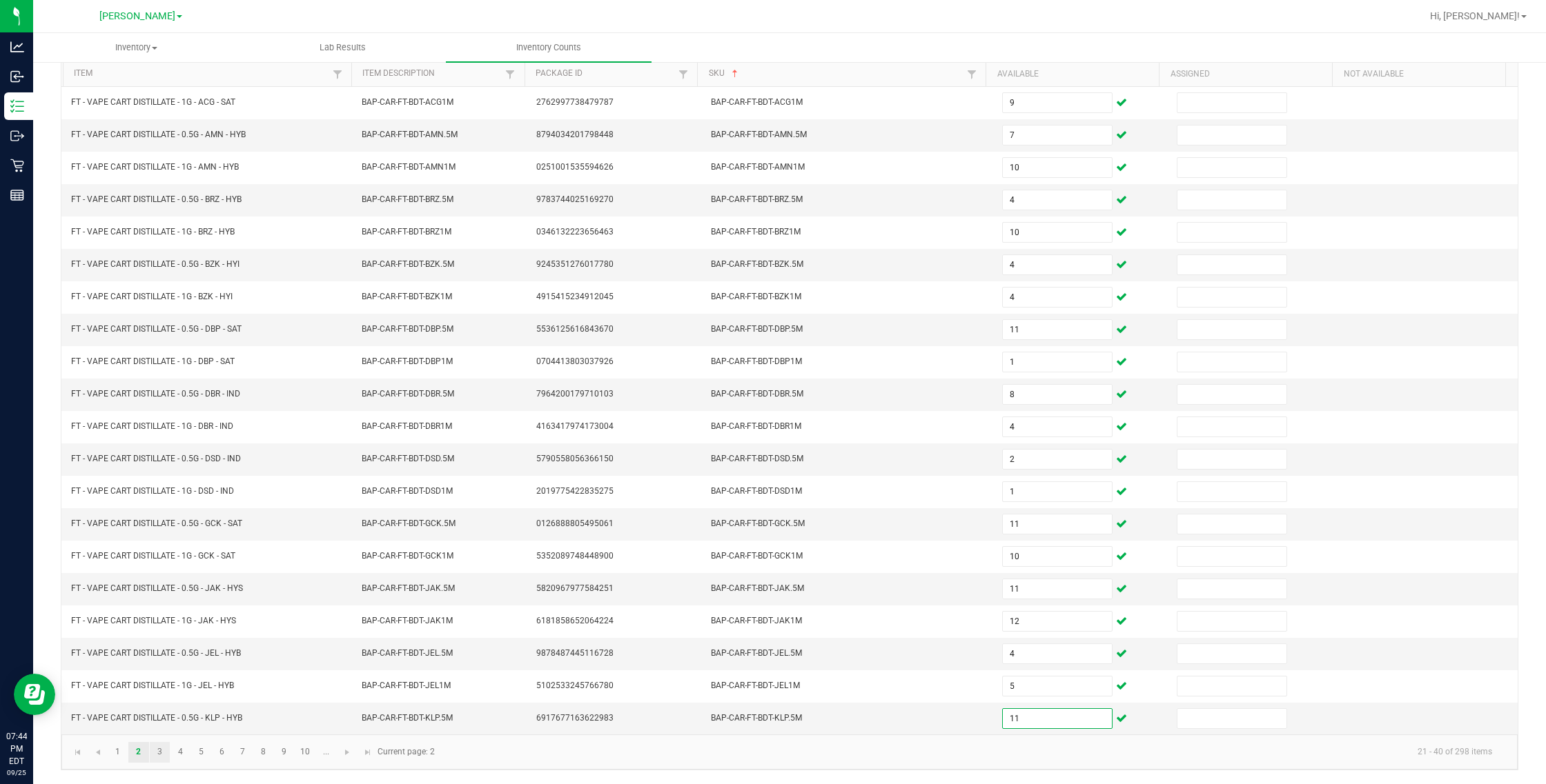
type input "11"
click at [160, 746] on link "3" at bounding box center [160, 752] width 20 height 20
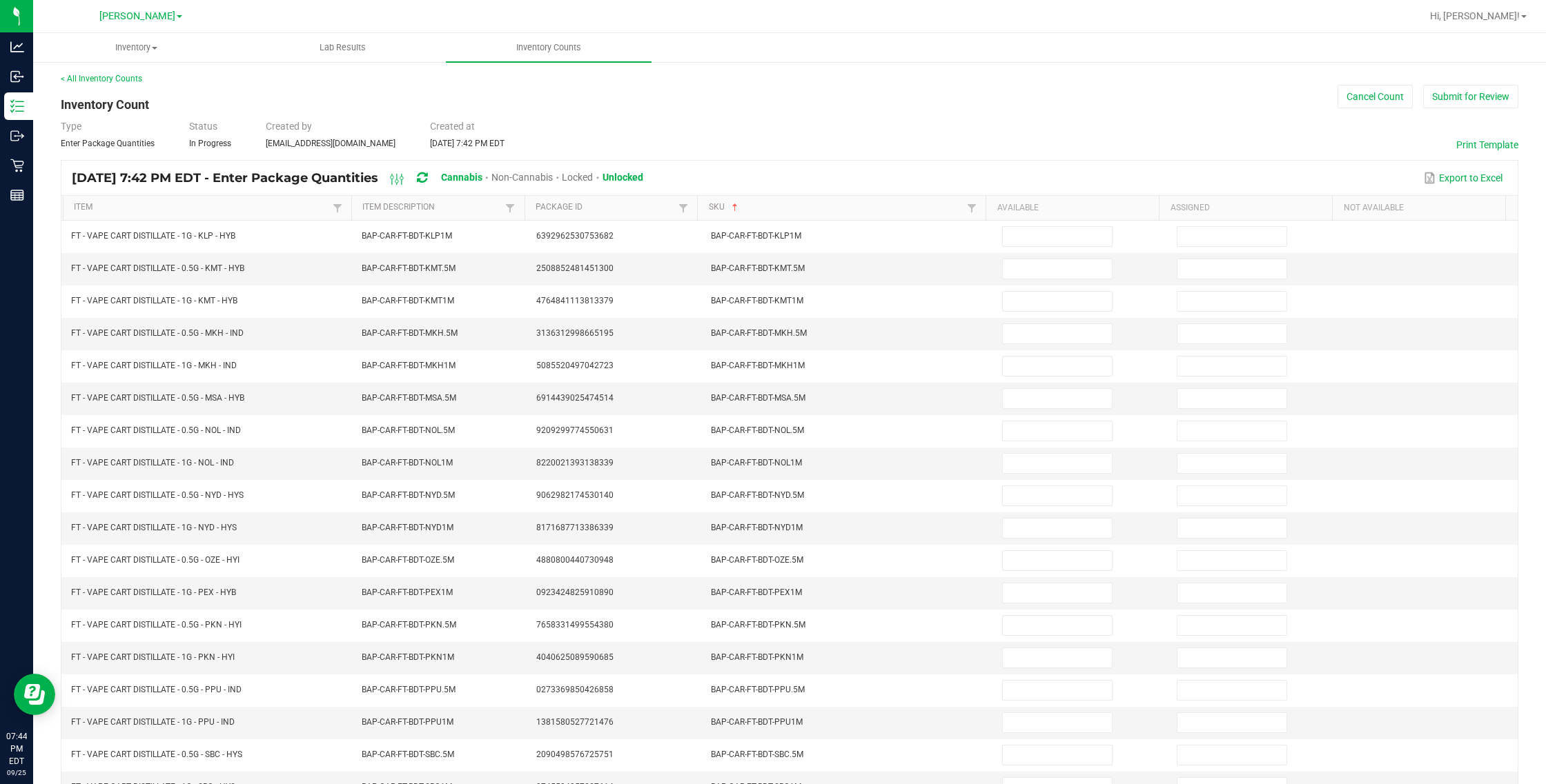
scroll to position [0, 0]
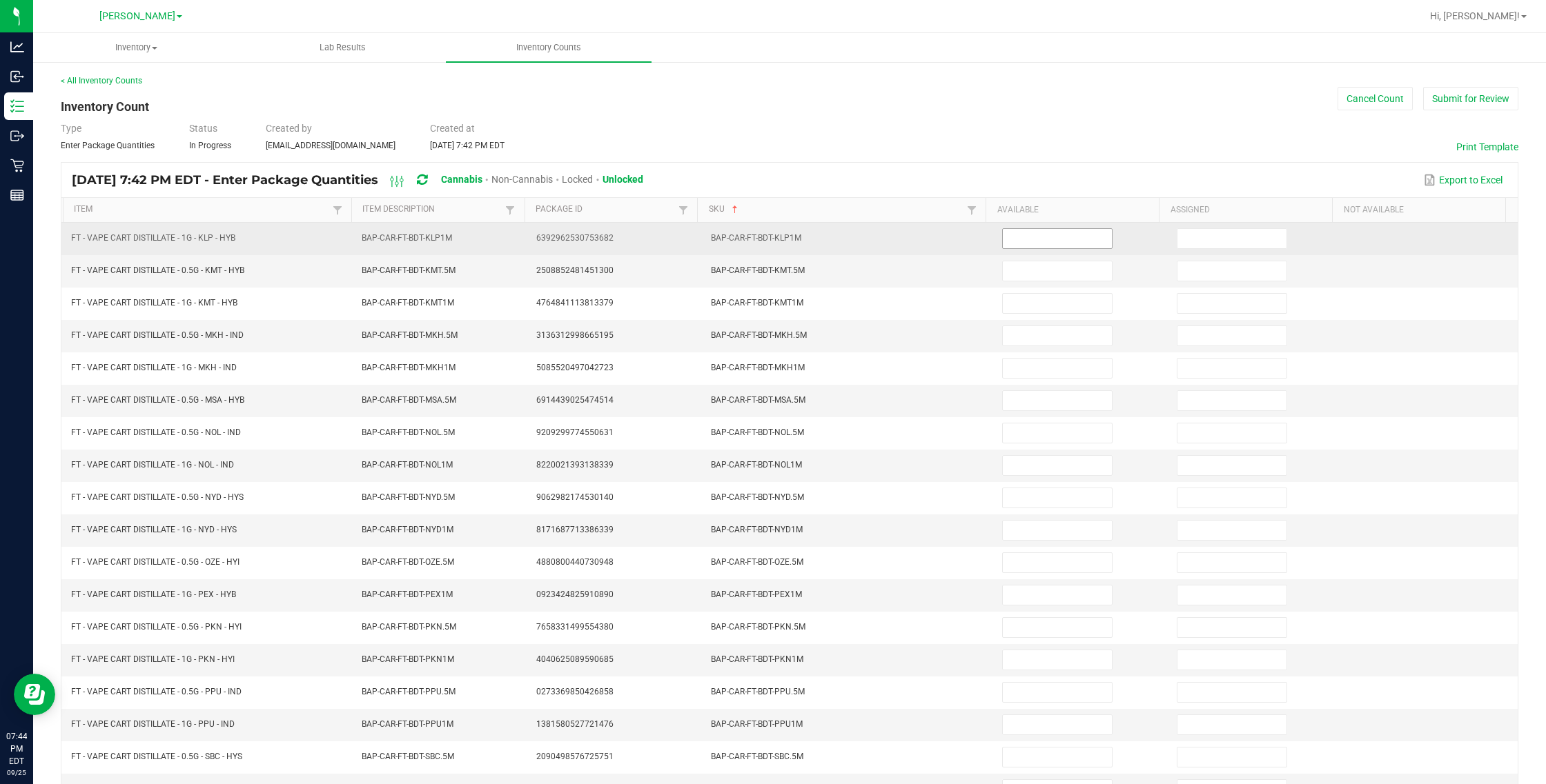
click at [915, 235] on input at bounding box center [1057, 238] width 109 height 19
type input "5"
type input "1"
type input "5"
type input "3"
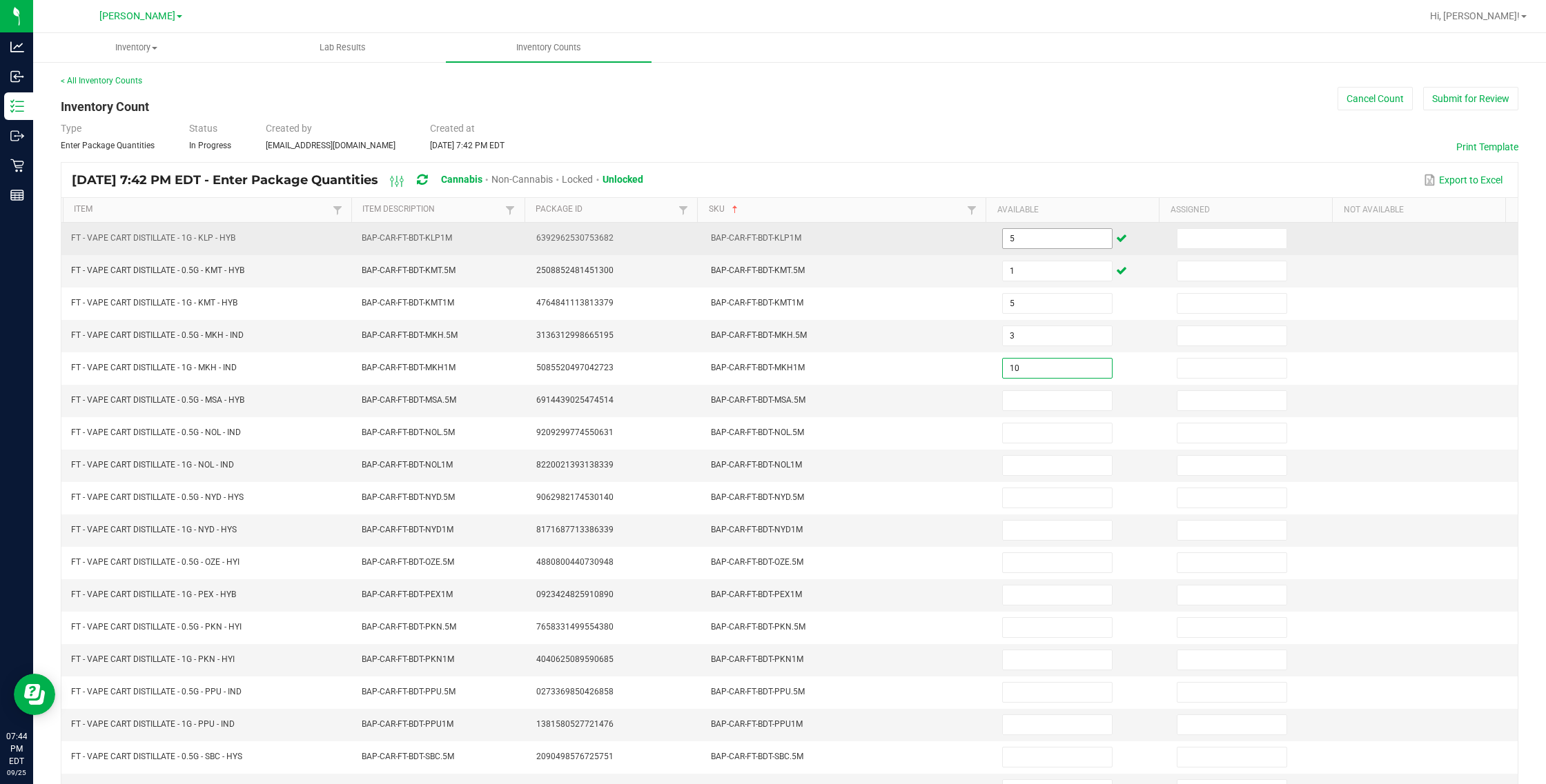
type input "10"
type input "2"
type input "8"
type input "3"
type input "5"
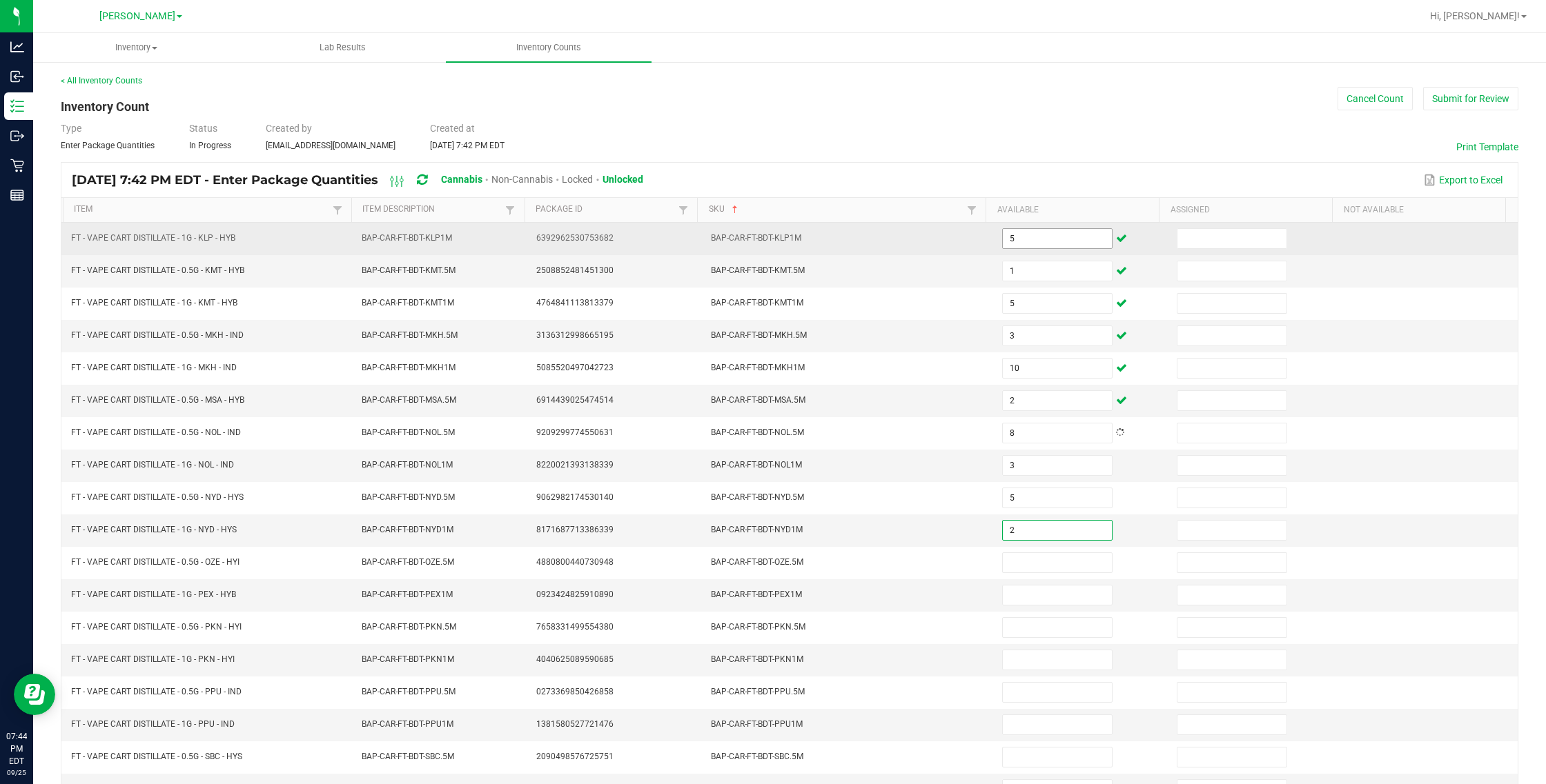
type input "2"
type input "7"
type input "12"
type input "2"
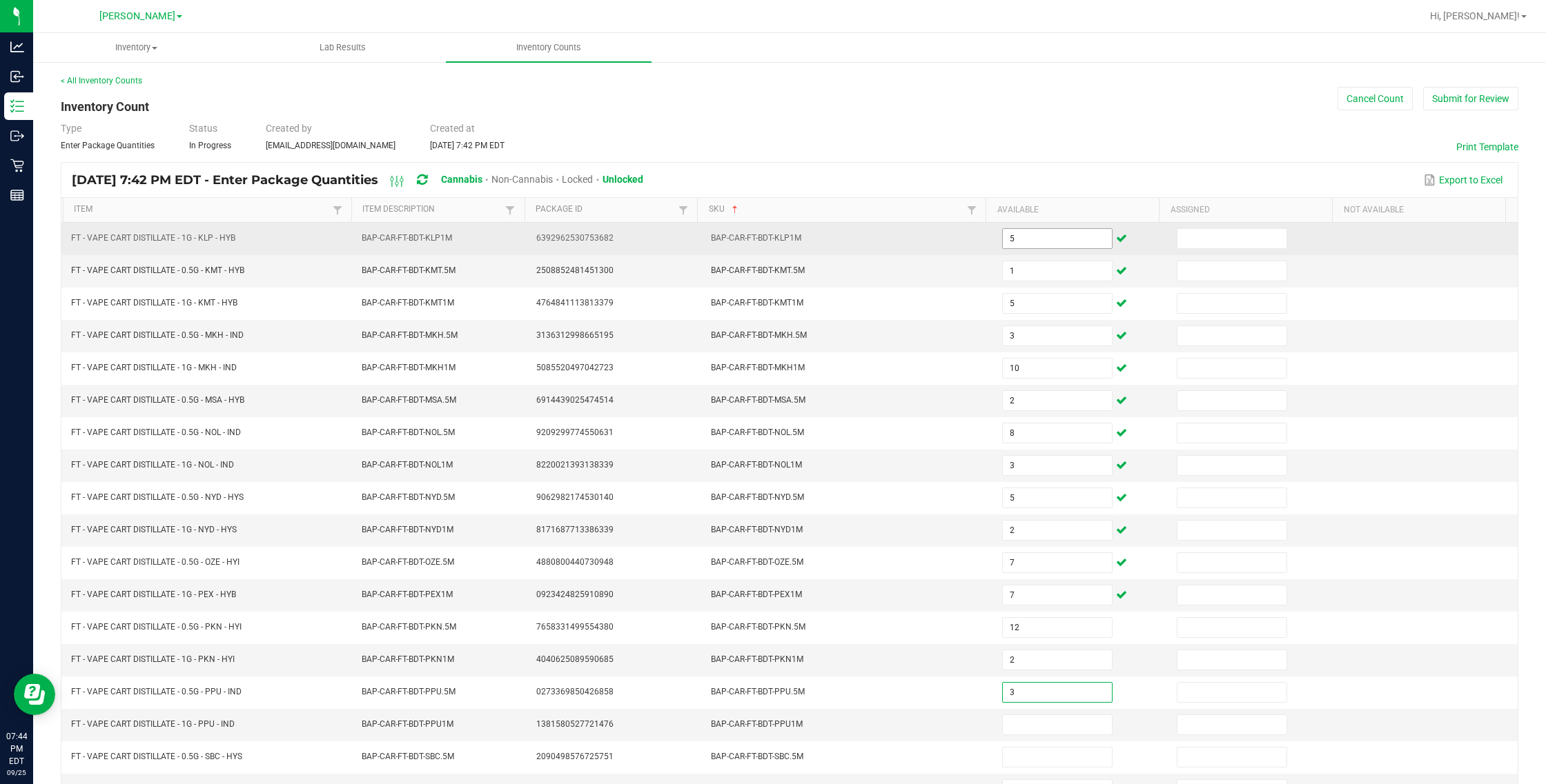
type input "3"
type input "1"
type input "2"
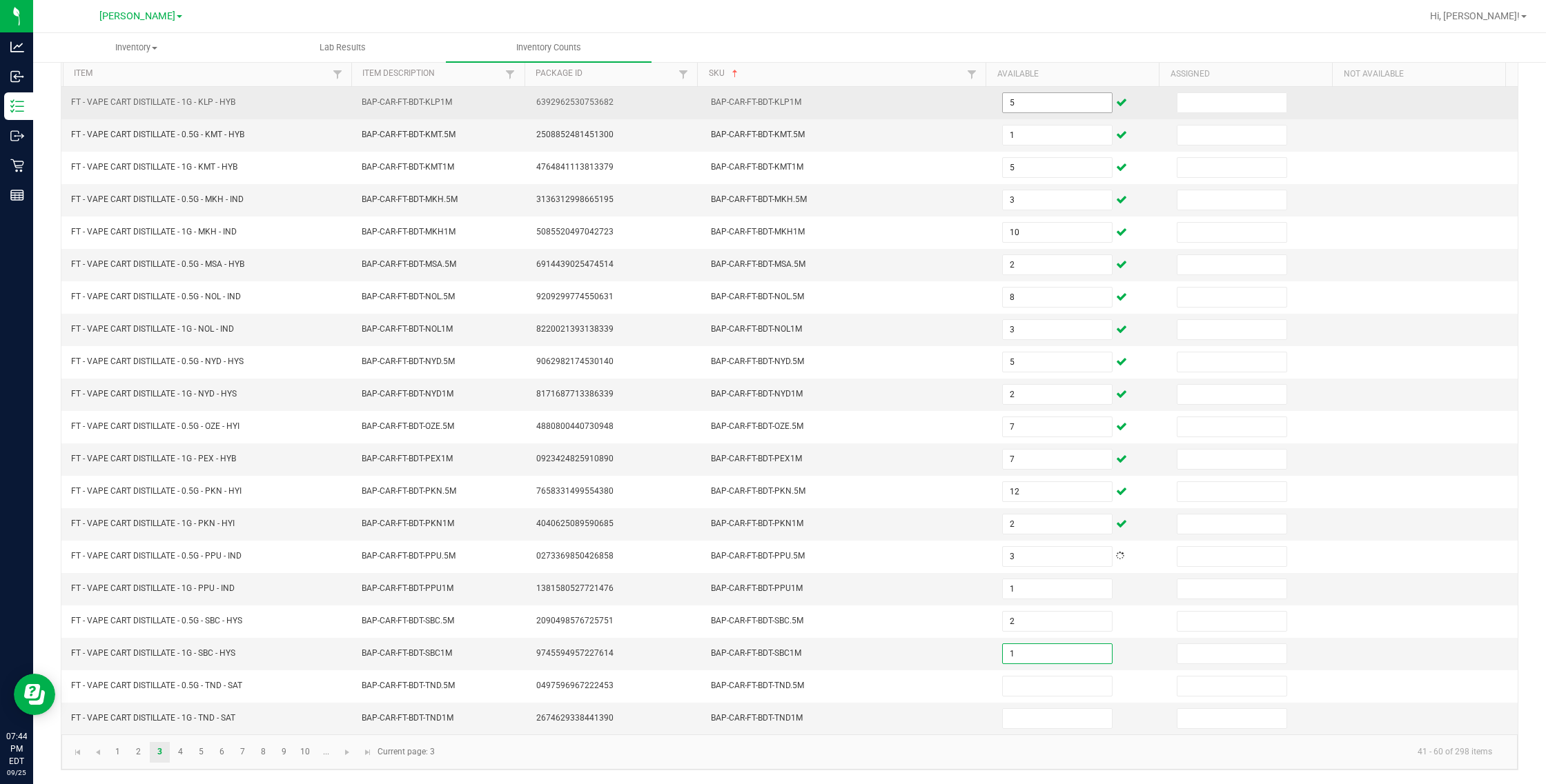
type input "1"
type input "11"
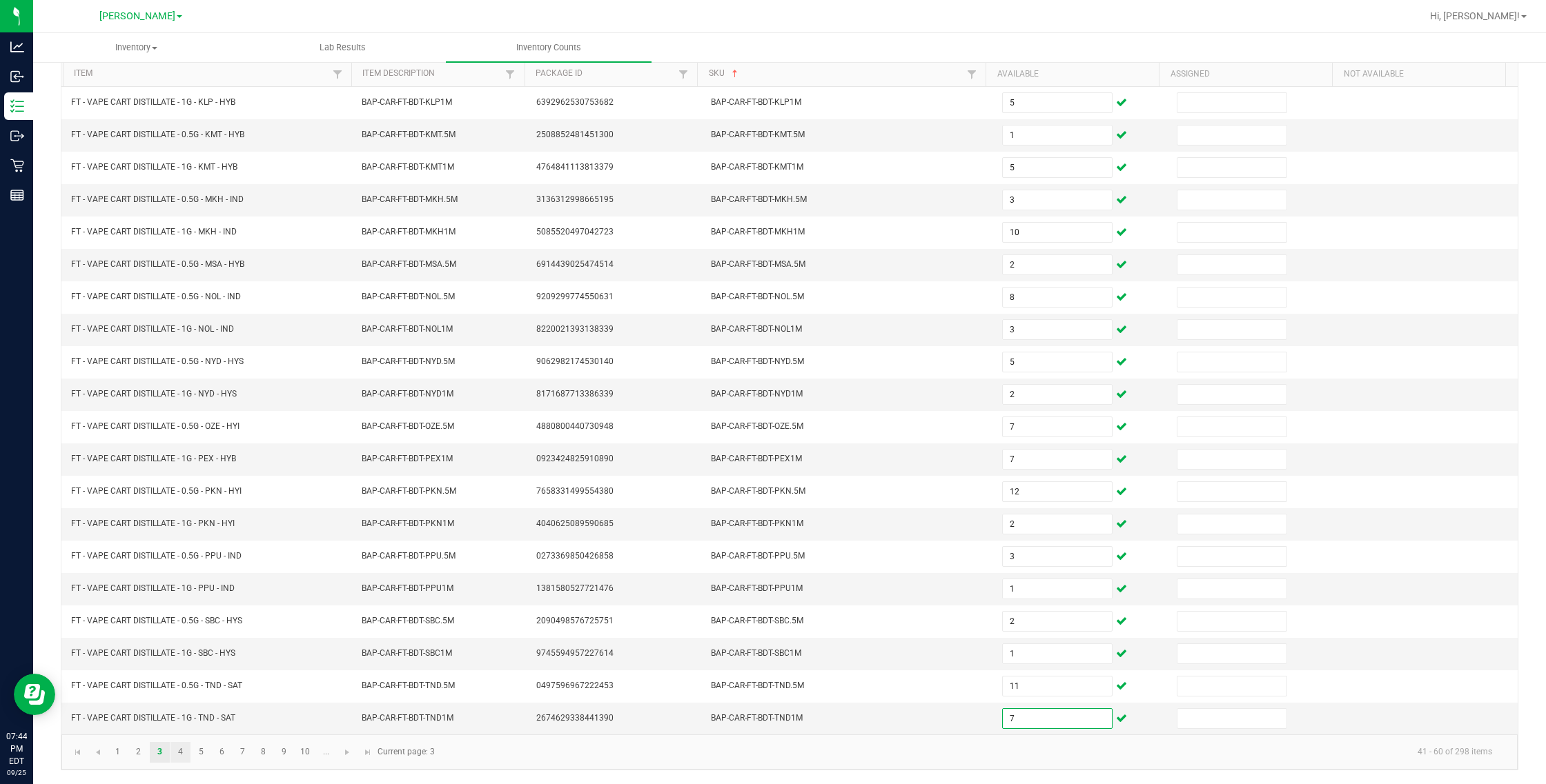
type input "7"
click at [174, 749] on link "4" at bounding box center [181, 752] width 20 height 20
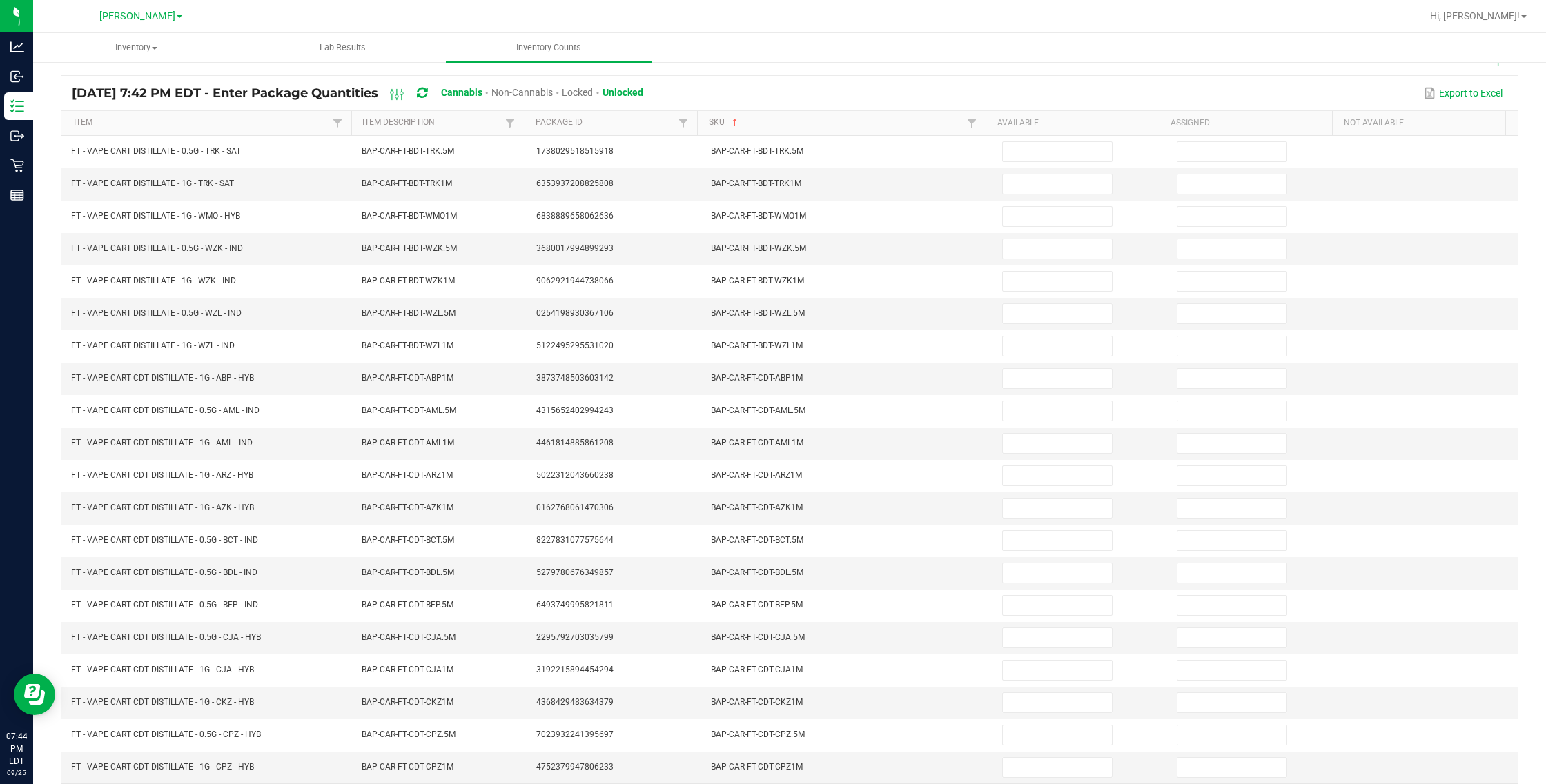
scroll to position [0, 0]
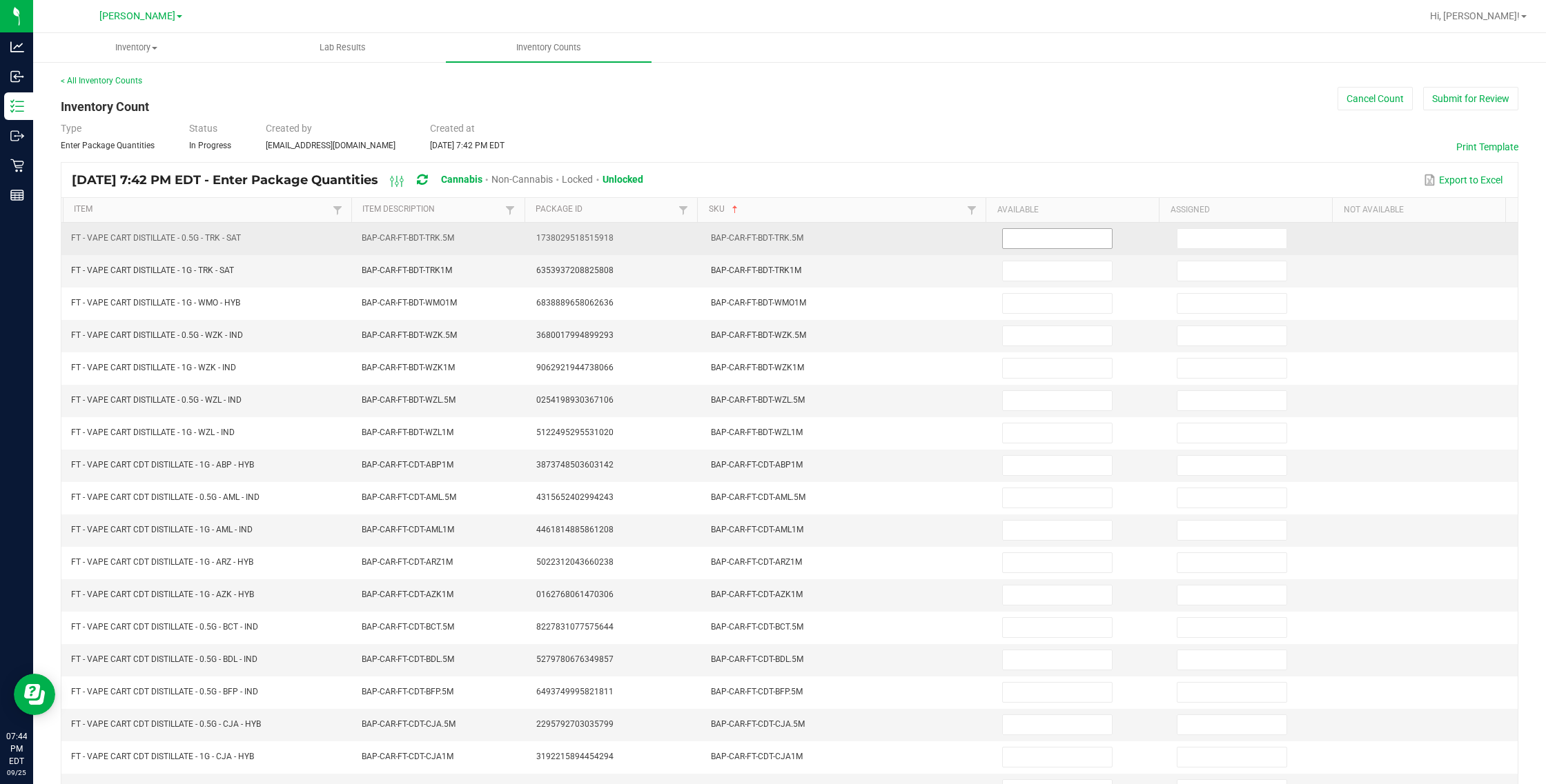
click at [915, 245] on input at bounding box center [1057, 238] width 109 height 19
type input "2"
type input "10"
type input "1"
type input "10"
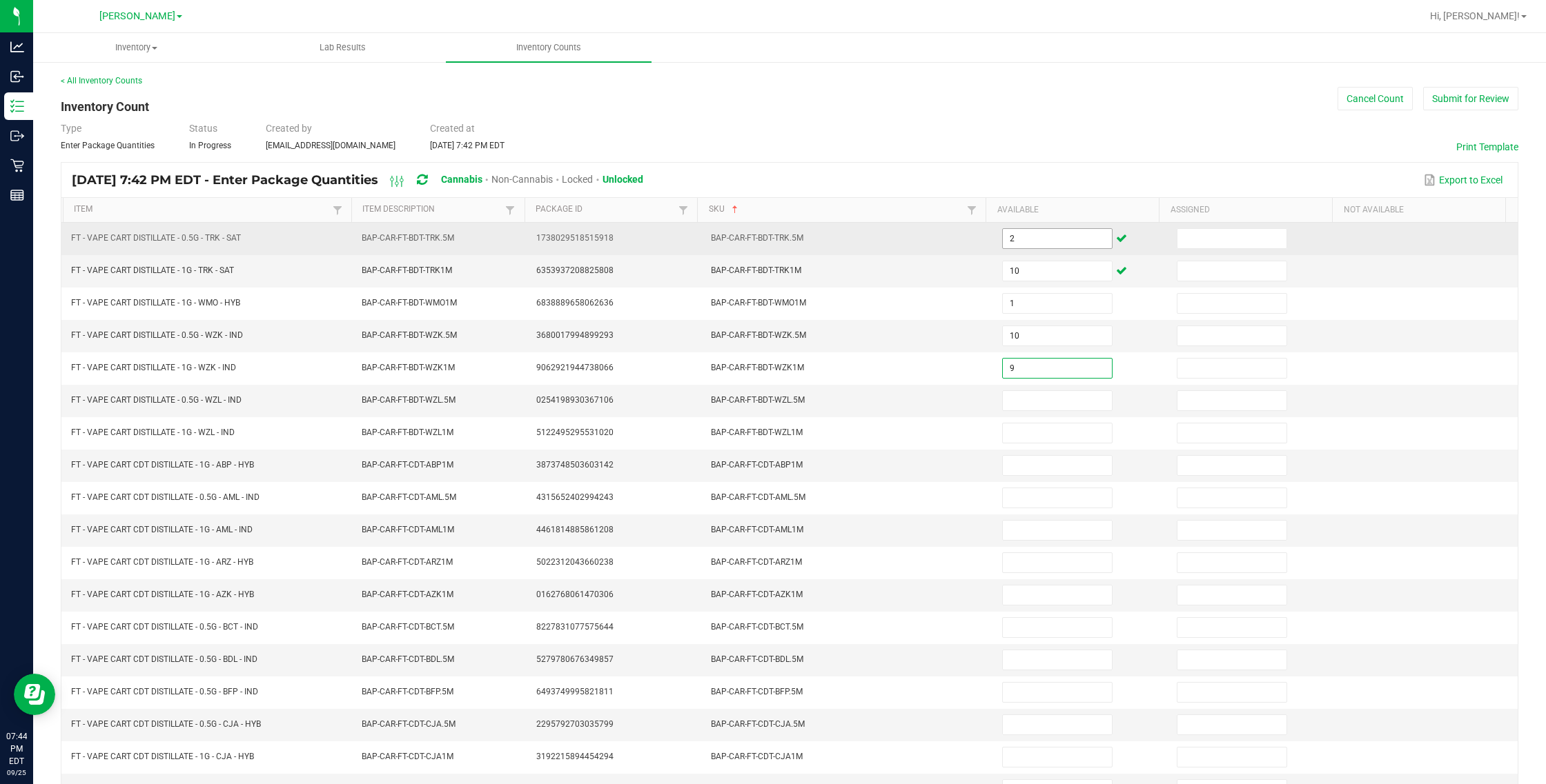
type input "9"
type input "3"
type input "2"
type input "5"
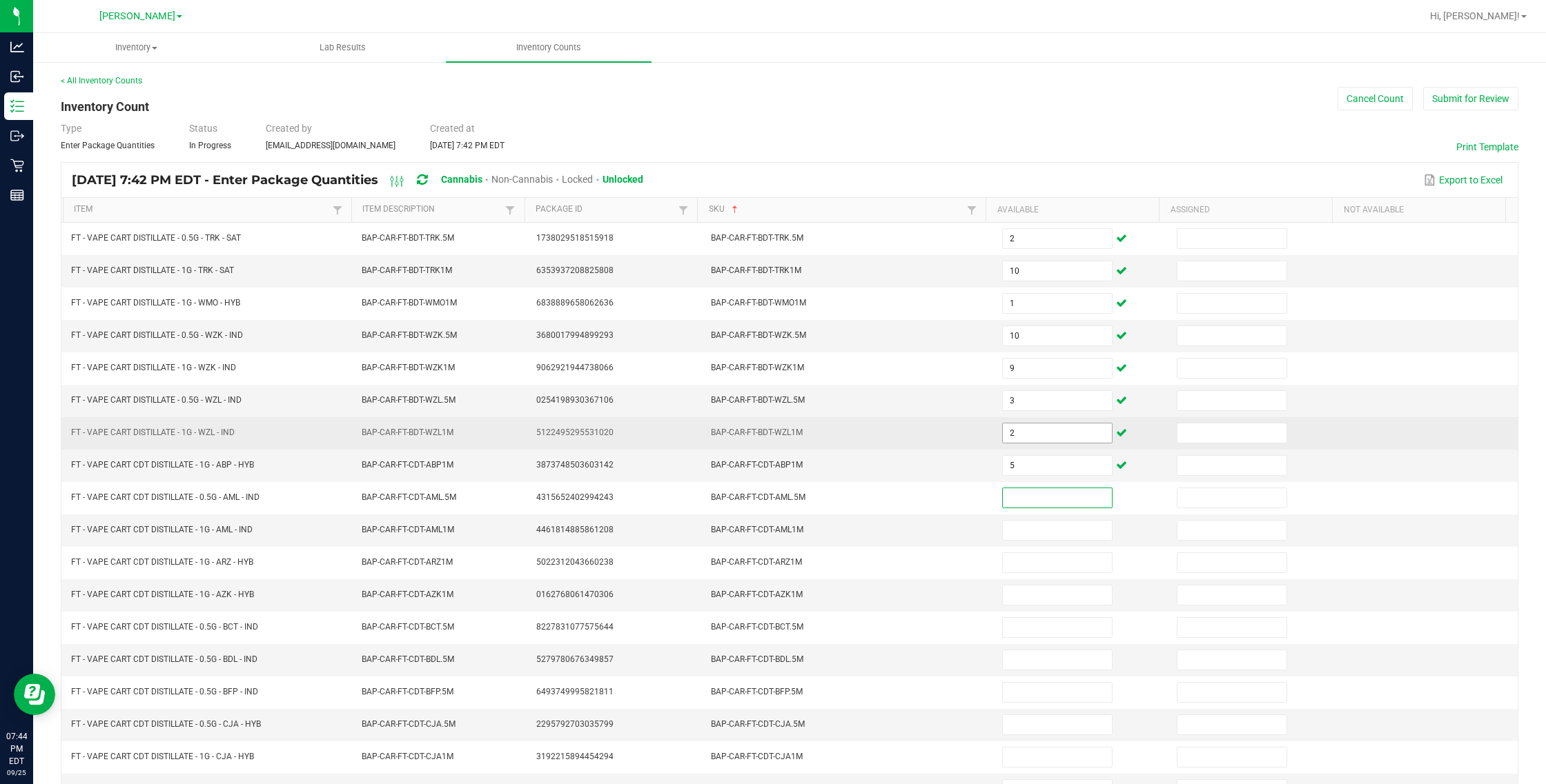
click at [915, 426] on span "2" at bounding box center [1057, 433] width 111 height 20
click at [915, 422] on td "2" at bounding box center [1081, 433] width 175 height 32
click at [915, 431] on input "2" at bounding box center [1057, 433] width 109 height 19
type input "5"
type input "4"
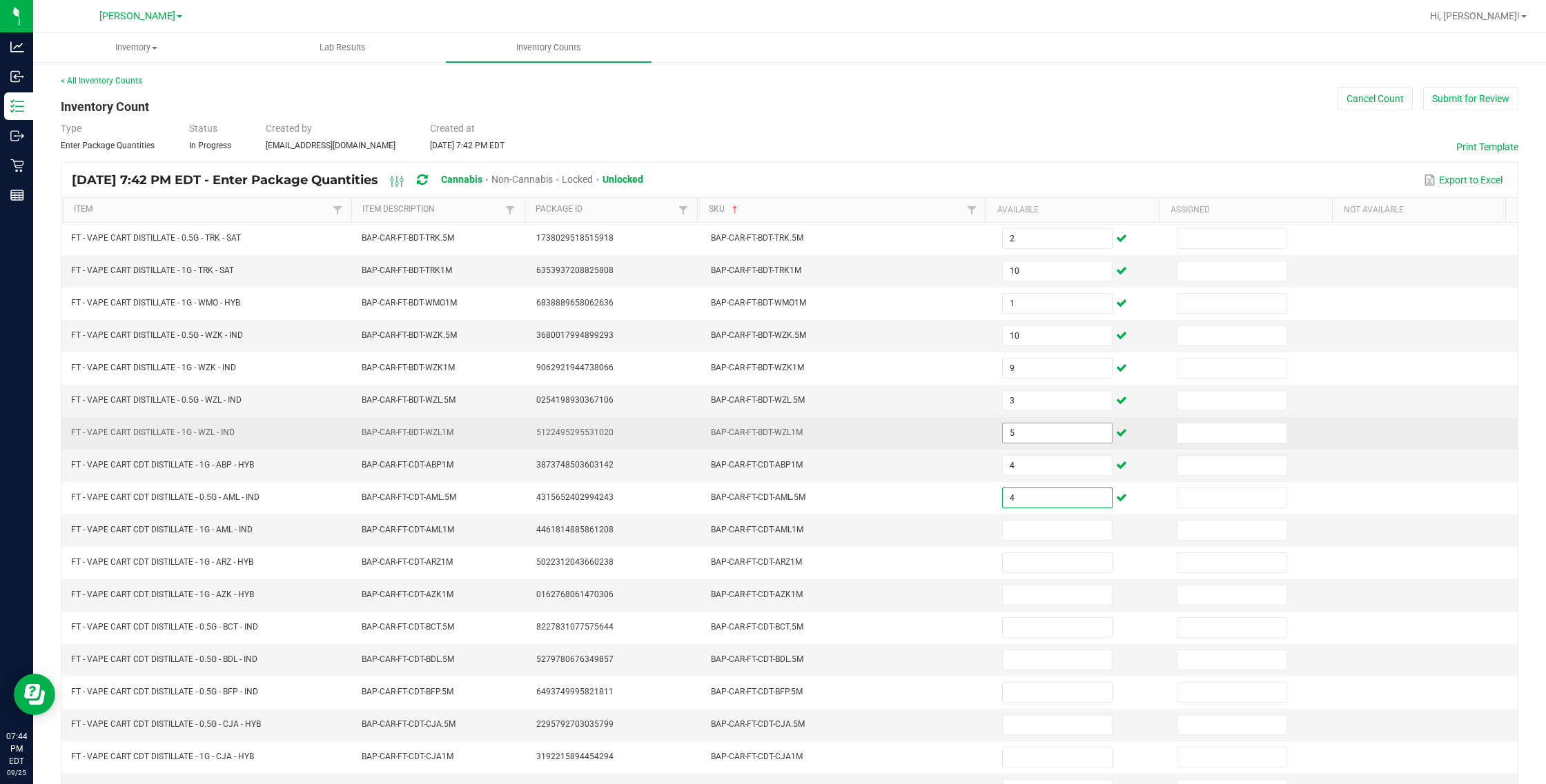
type input "4"
type input "12"
type input "6"
type input "9"
type input "1"
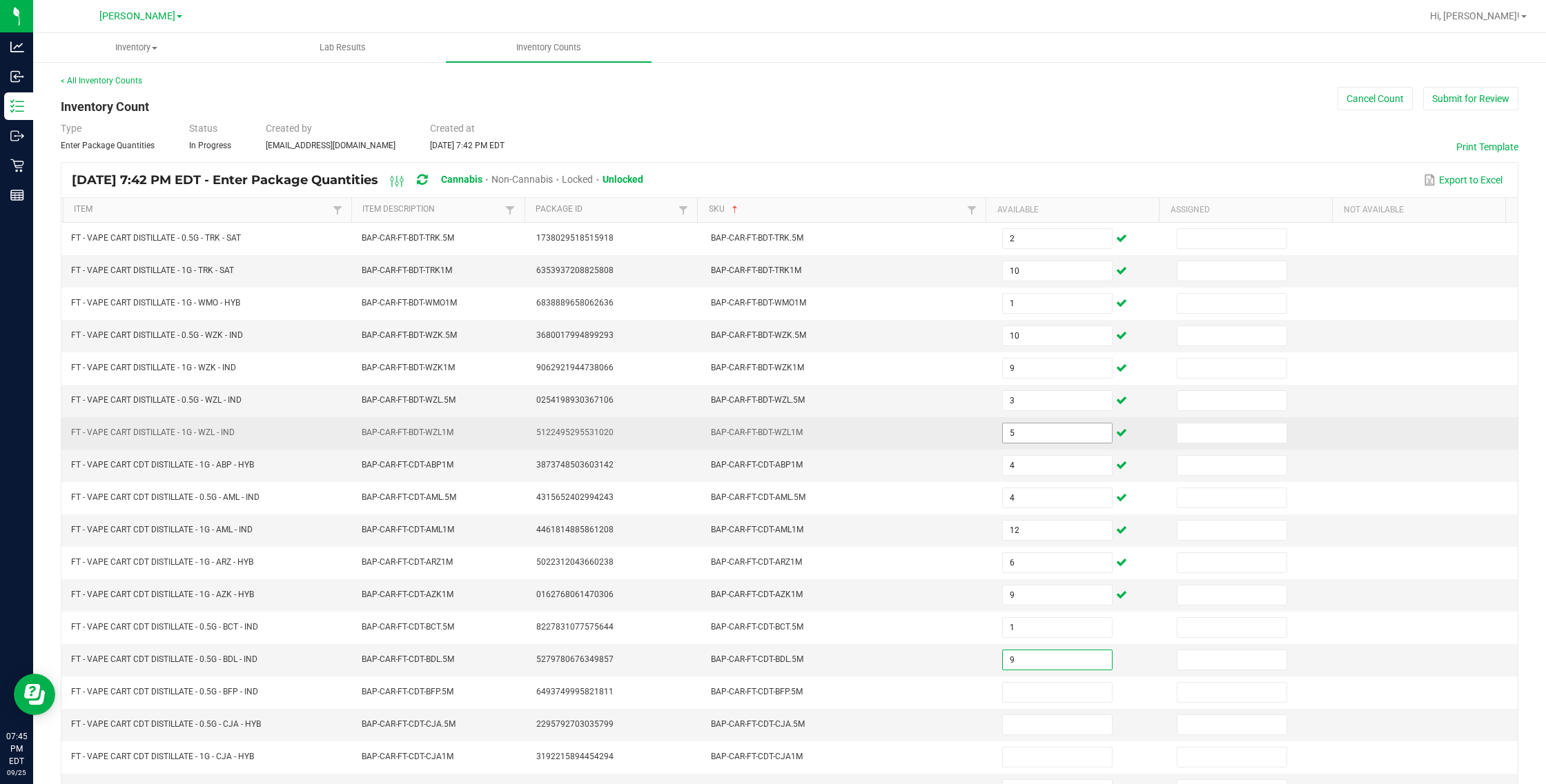
type input "9"
type input "7"
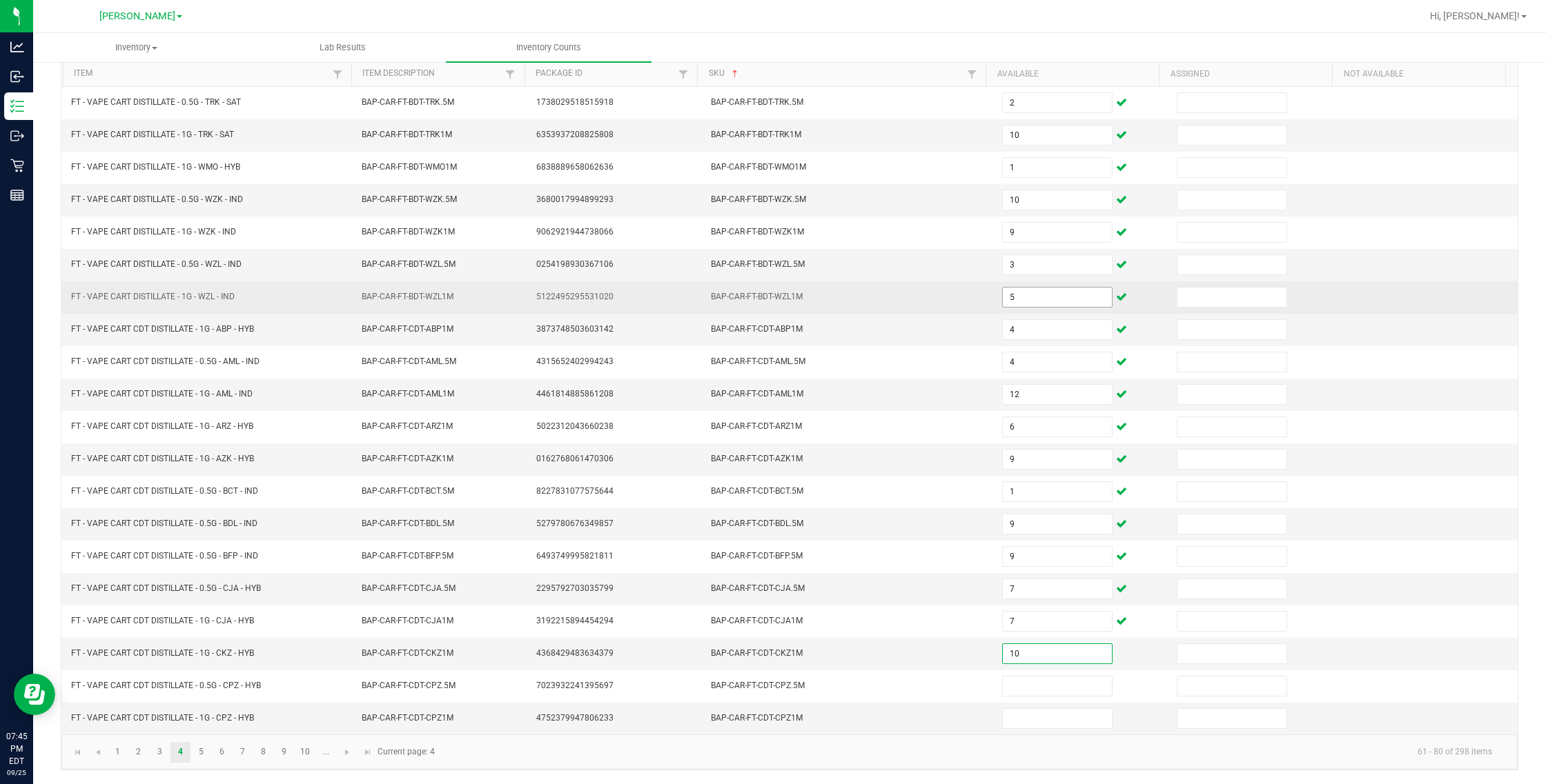
type input "10"
type input "9"
type input "11"
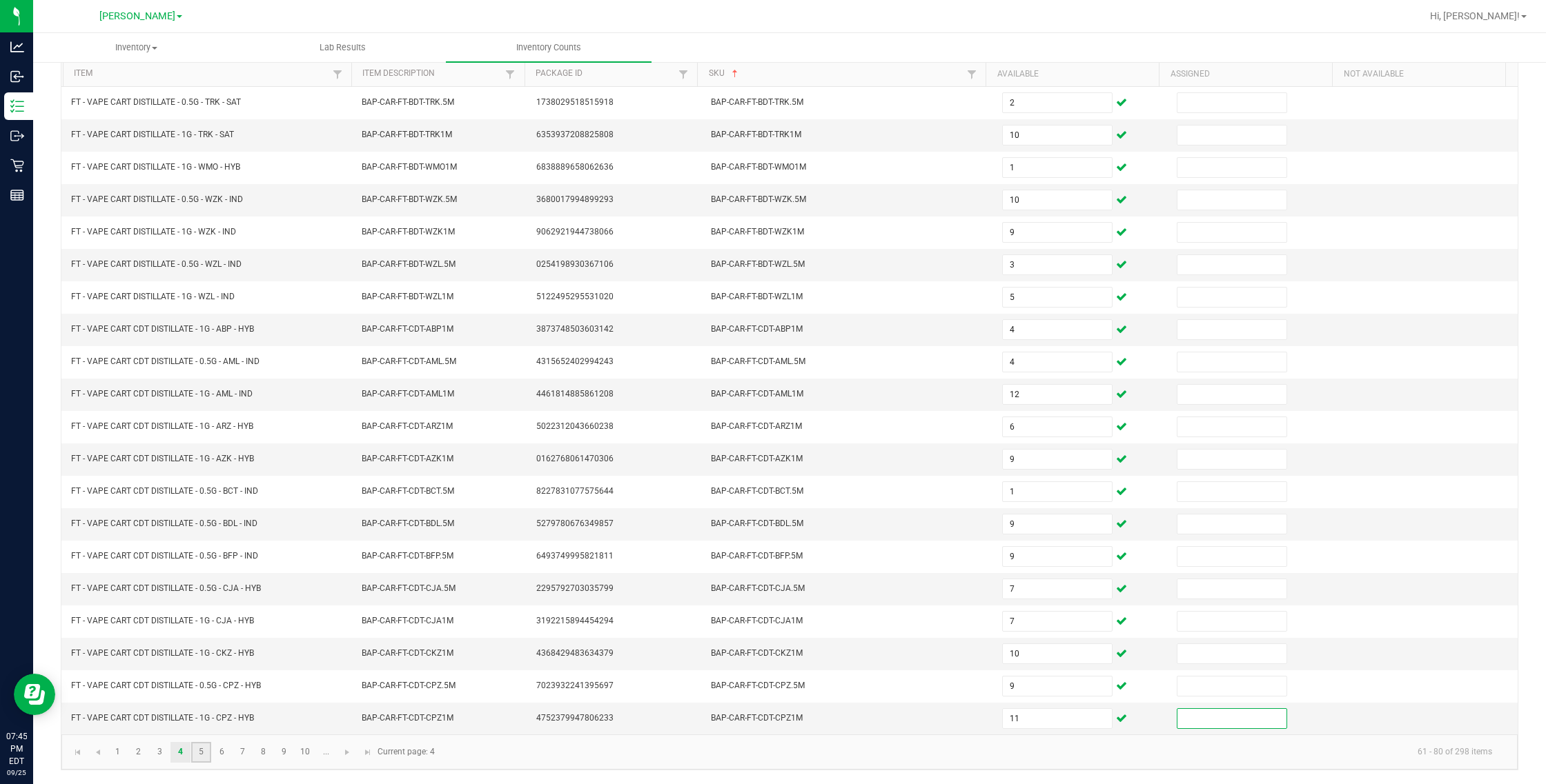
click at [208, 755] on link "5" at bounding box center [201, 752] width 20 height 20
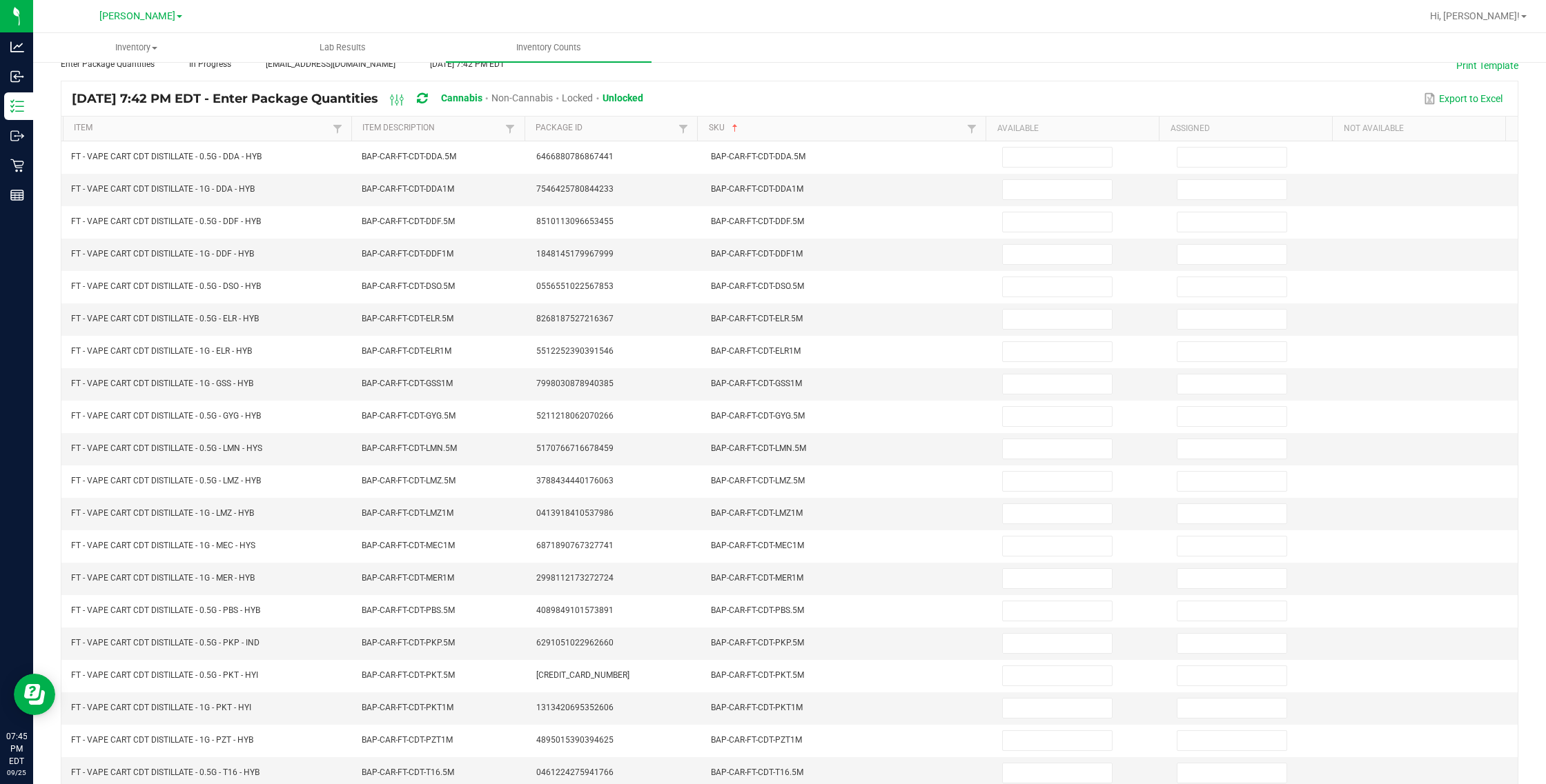
scroll to position [0, 0]
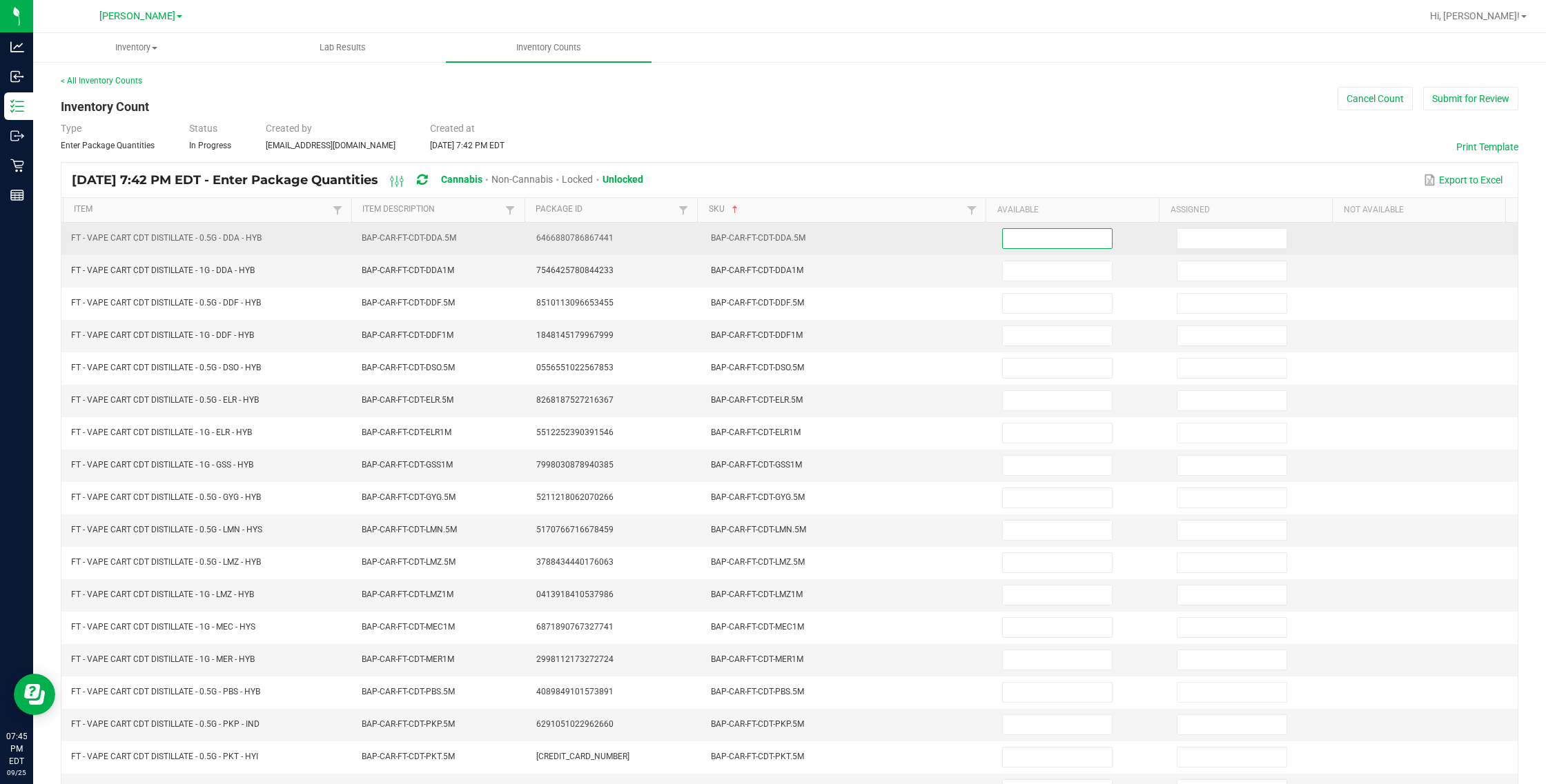
click at [915, 243] on input at bounding box center [1057, 238] width 109 height 19
type input "5"
type input "2"
type input "8"
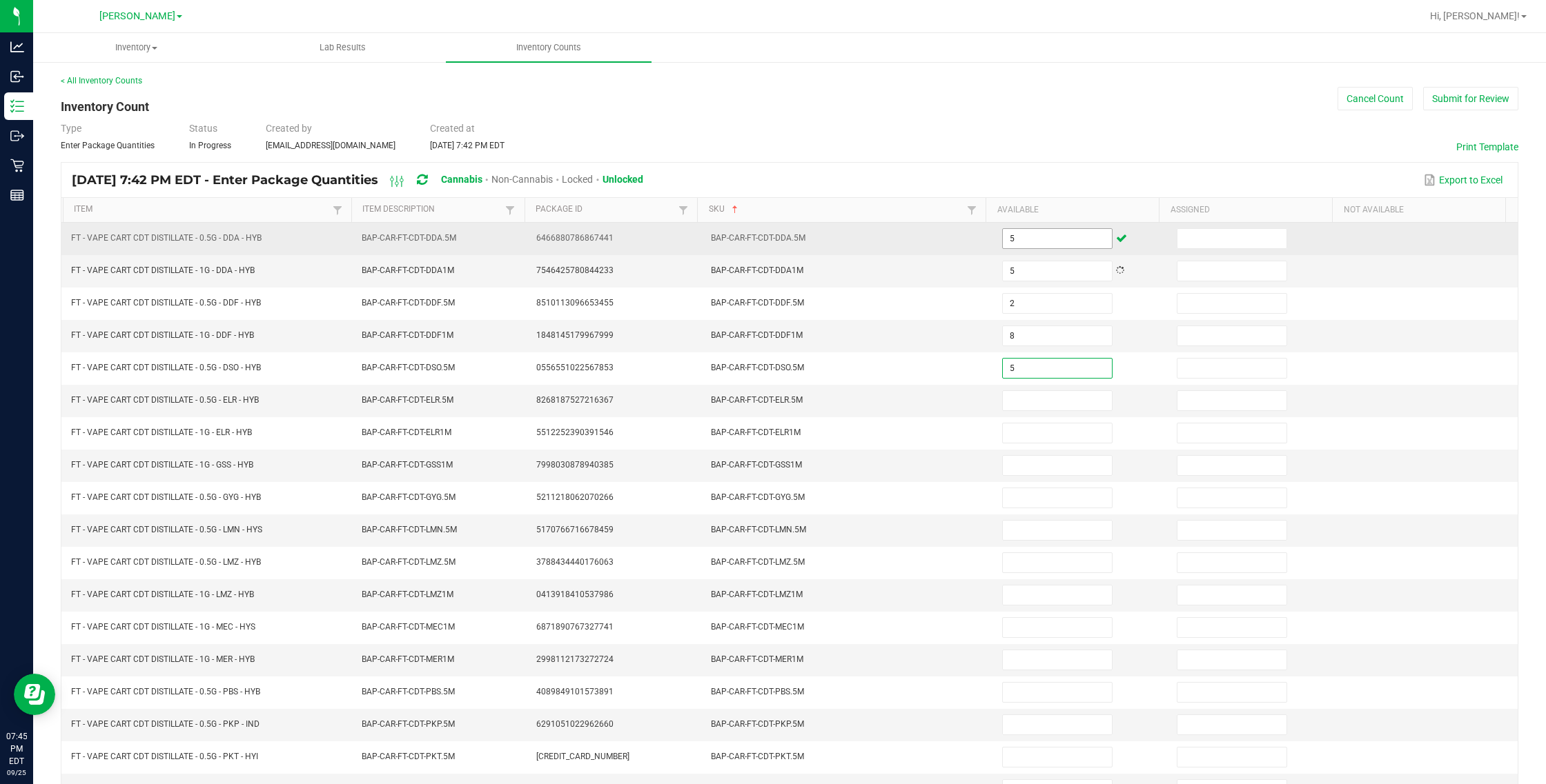
type input "5"
type input "3"
type input "9"
type input "11"
type input "3"
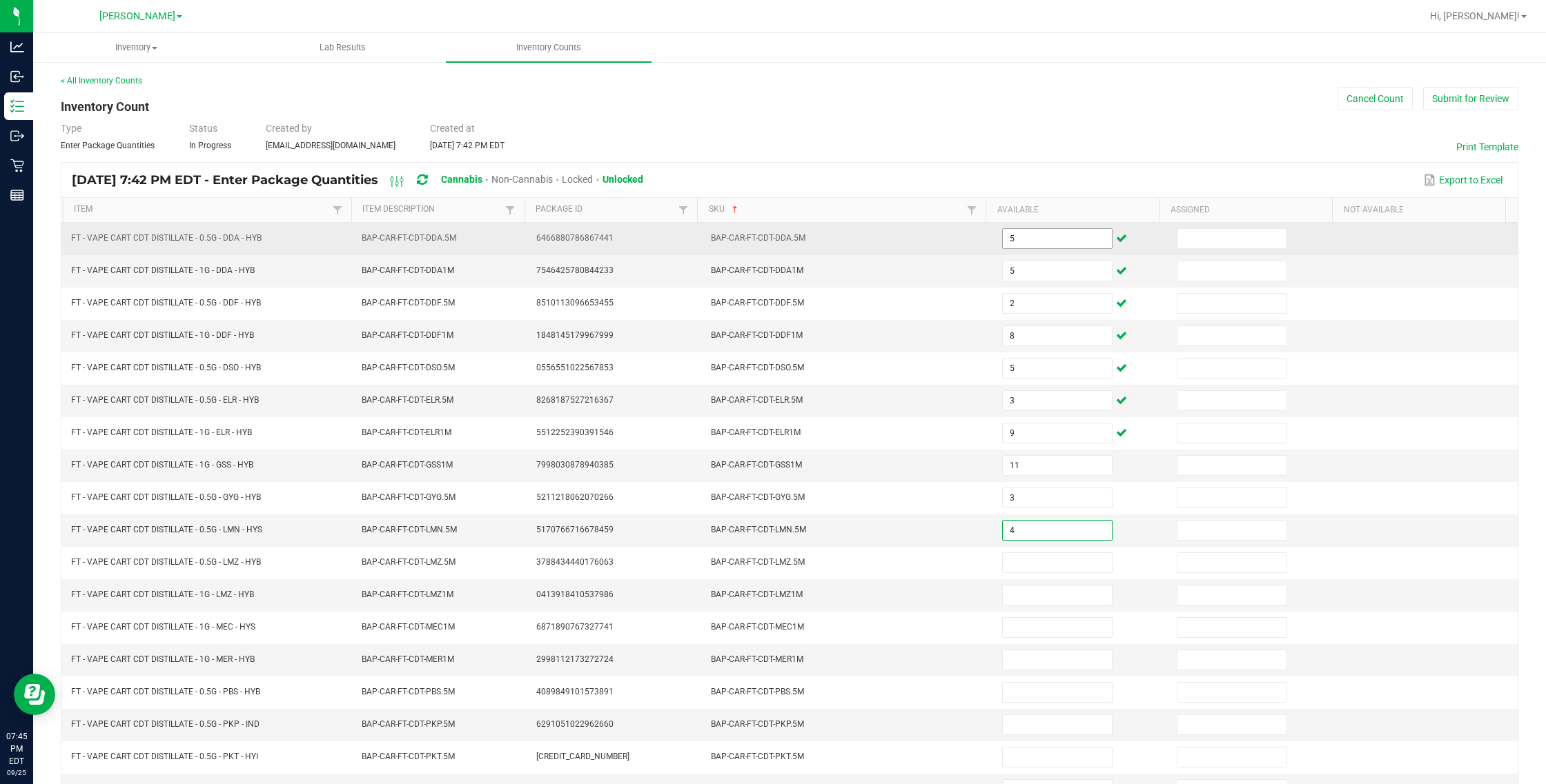
type input "4"
type input "12"
type input "9"
type input "7"
type input "3"
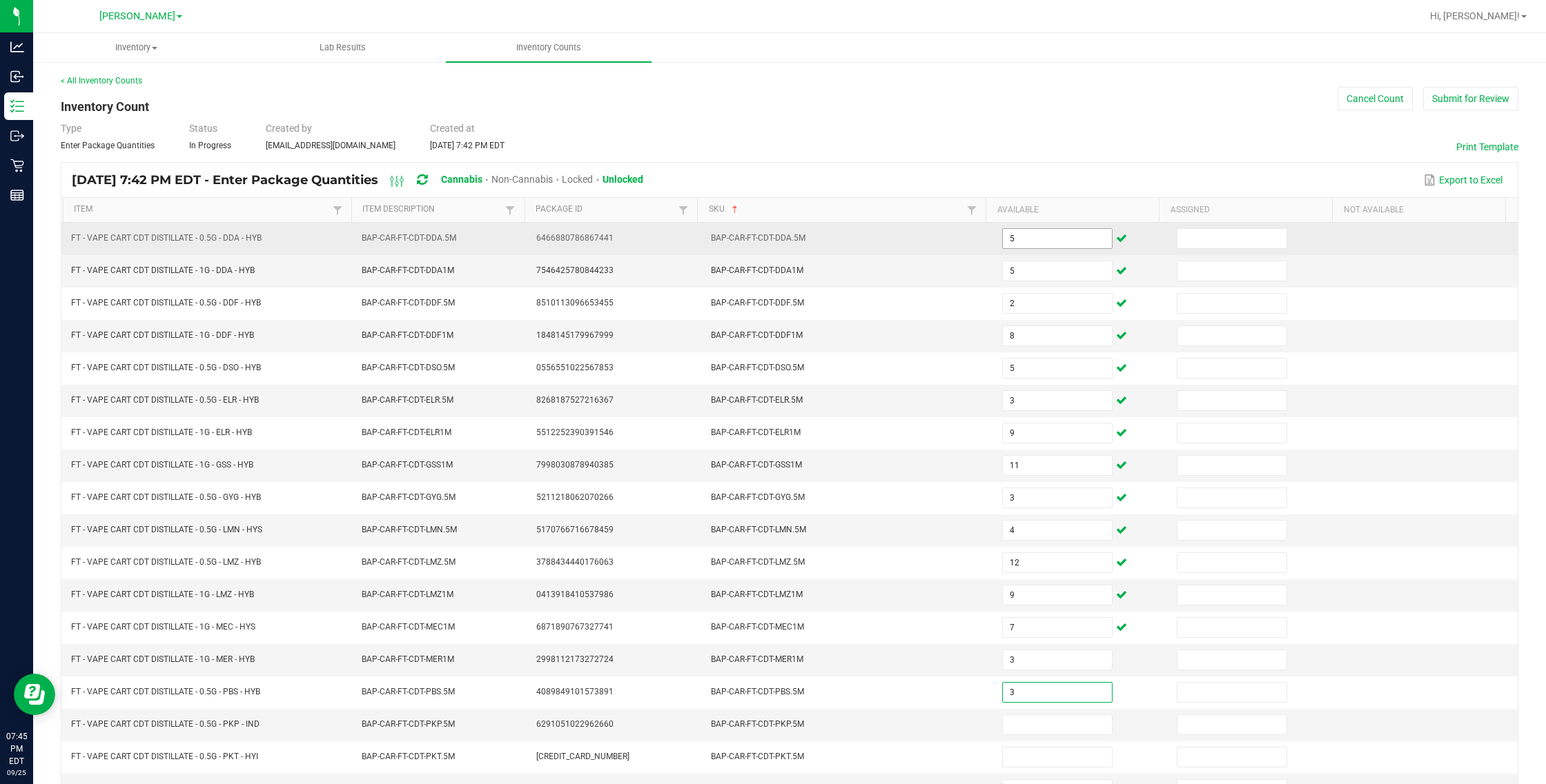
type input "3"
type input "1"
type input "6"
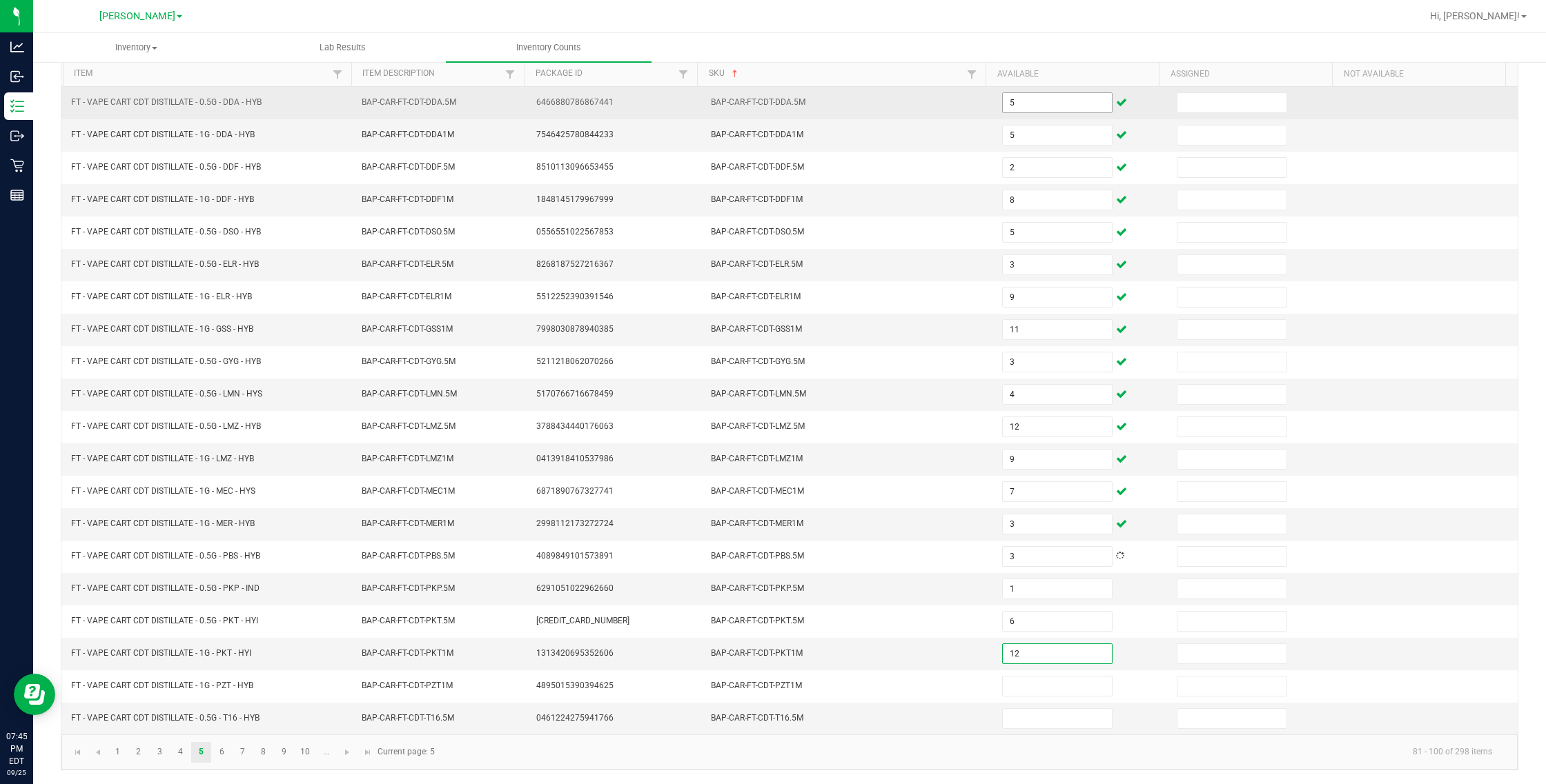
type input "12"
type input "3"
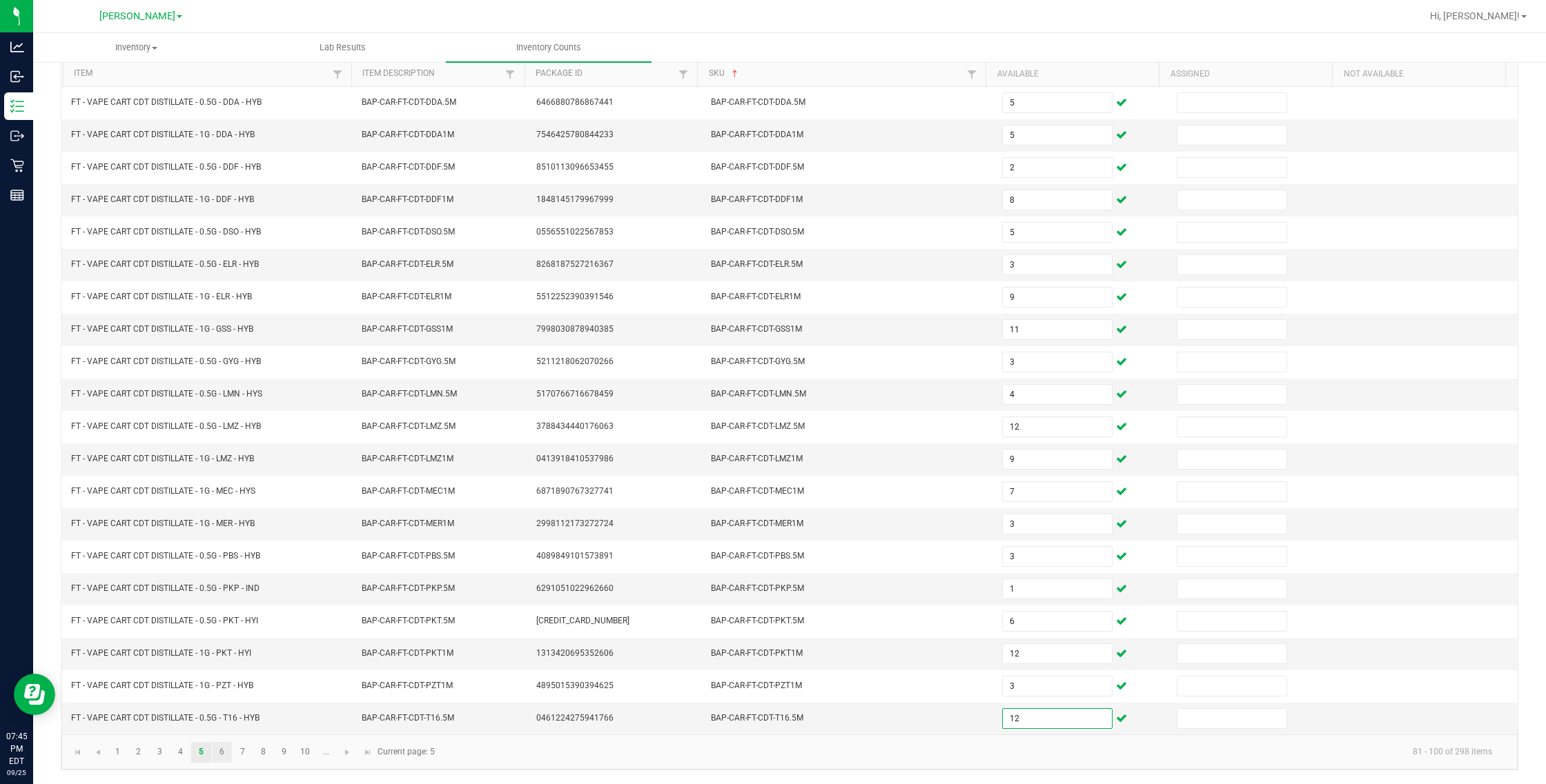
type input "12"
click at [221, 759] on link "6" at bounding box center [222, 752] width 20 height 20
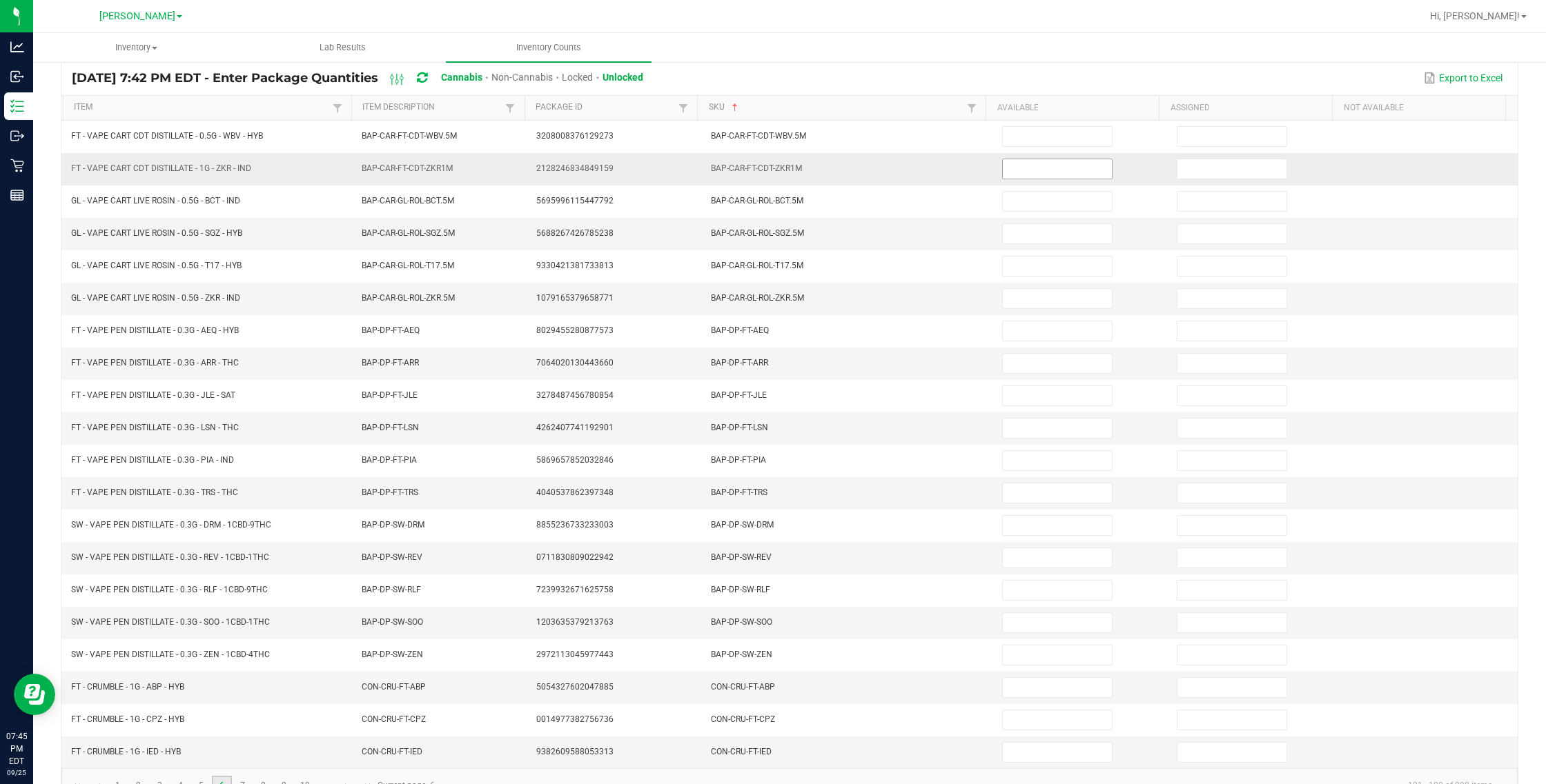
scroll to position [60, 0]
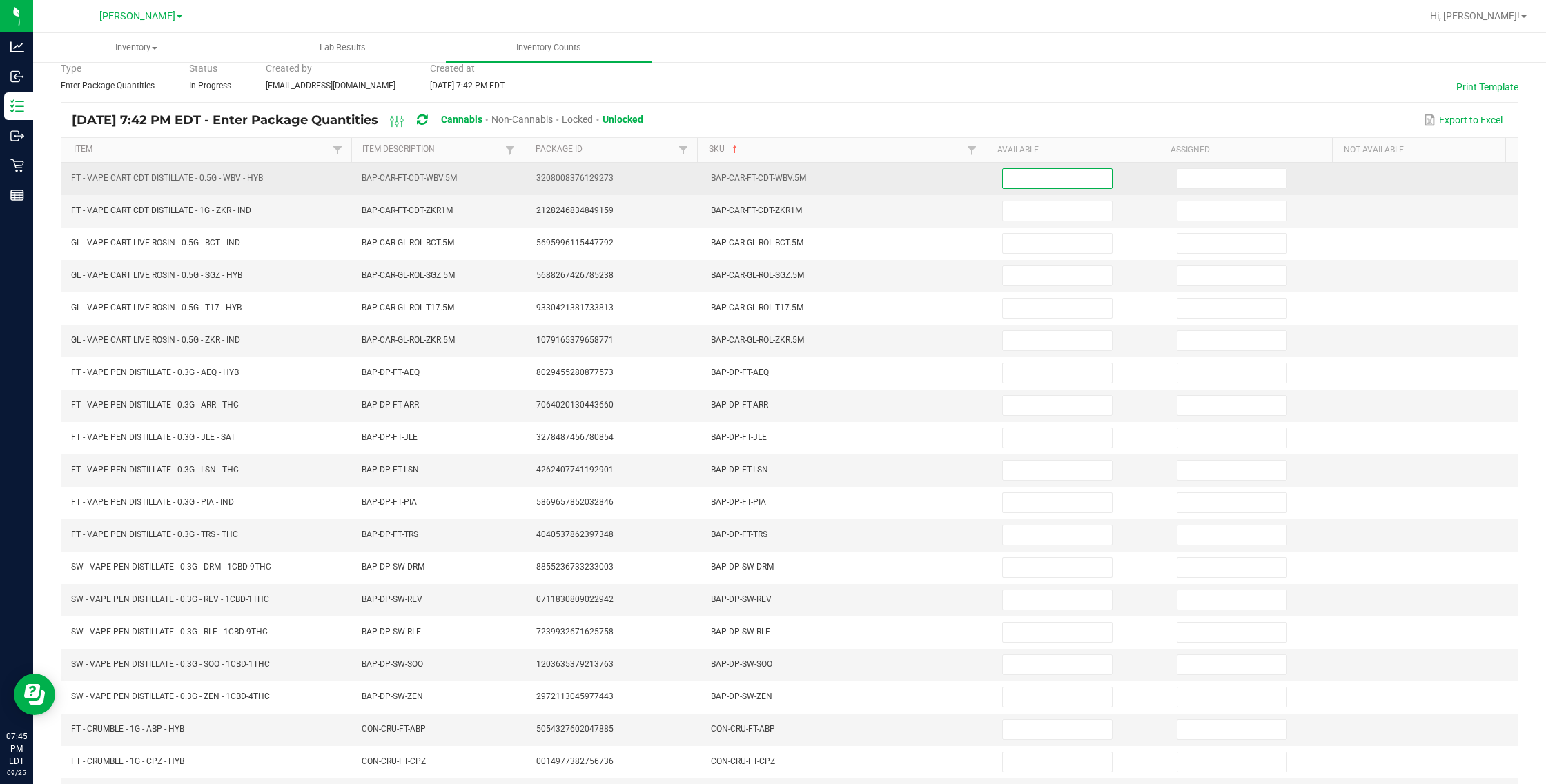
click at [915, 183] on input at bounding box center [1057, 178] width 109 height 19
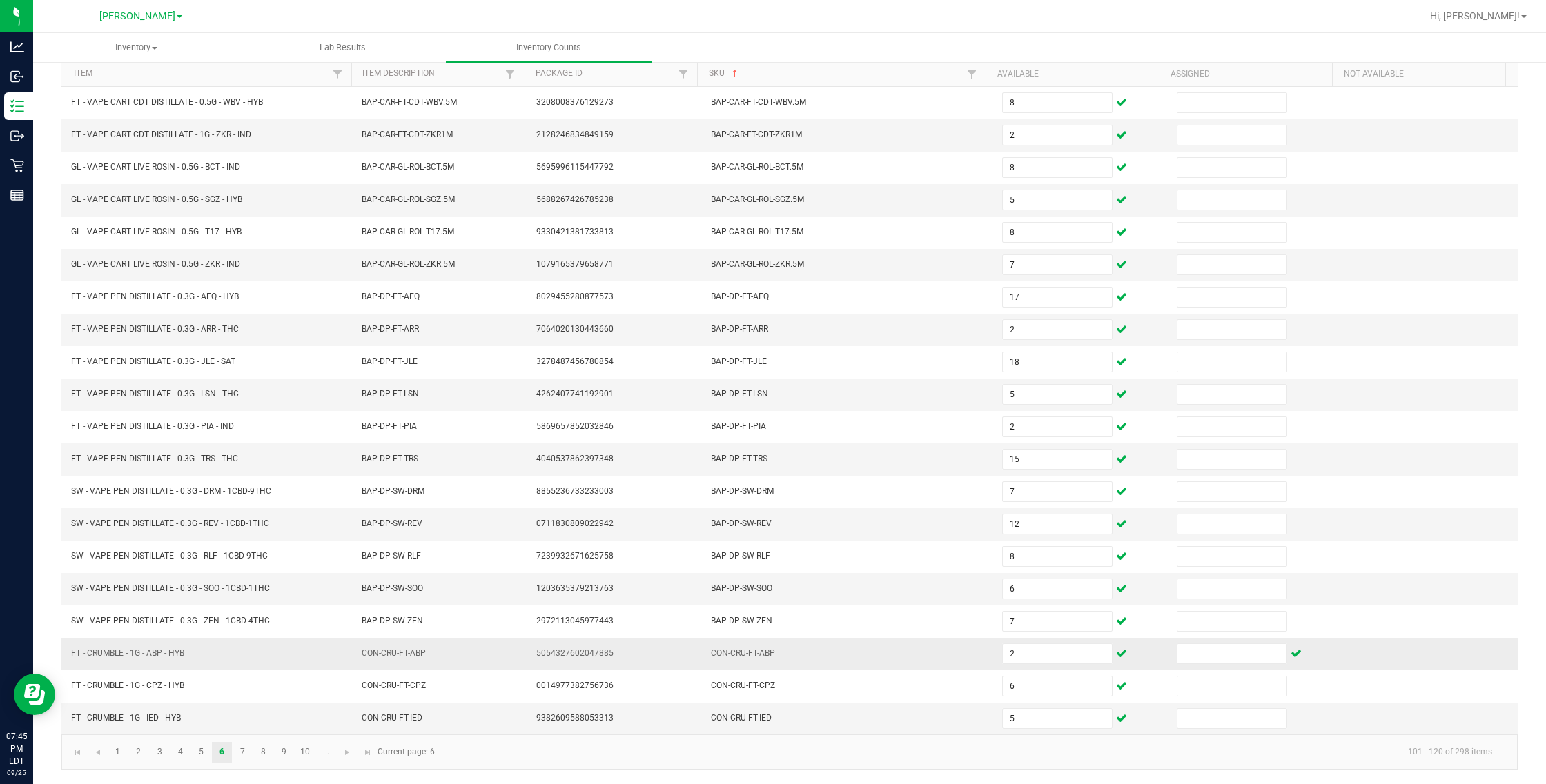
click at [814, 663] on td "CON-CRU-FT-ABP" at bounding box center [848, 654] width 292 height 32
click at [239, 753] on link "7" at bounding box center [243, 752] width 20 height 20
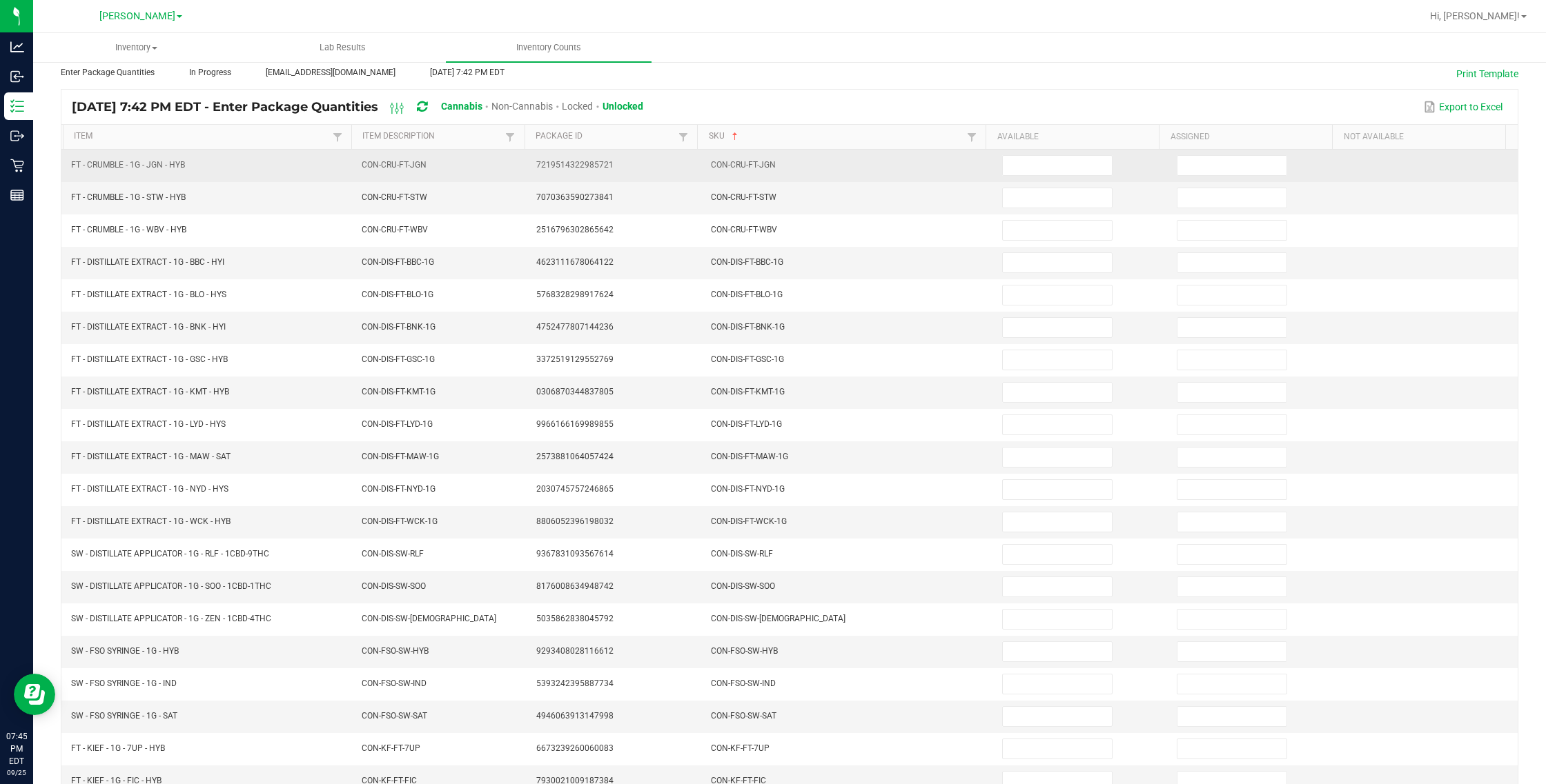
scroll to position [0, 0]
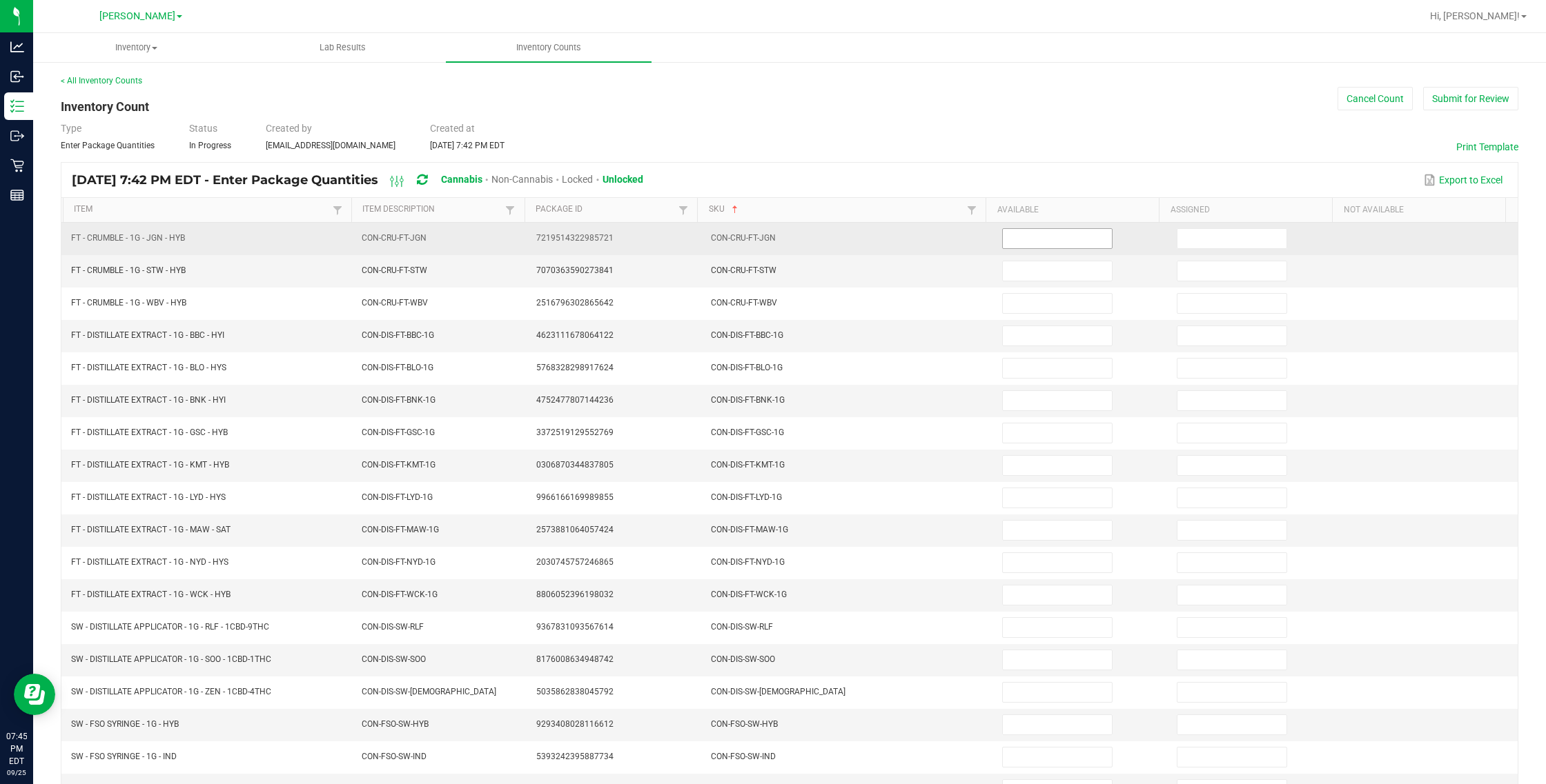
click at [915, 235] on input at bounding box center [1057, 238] width 109 height 19
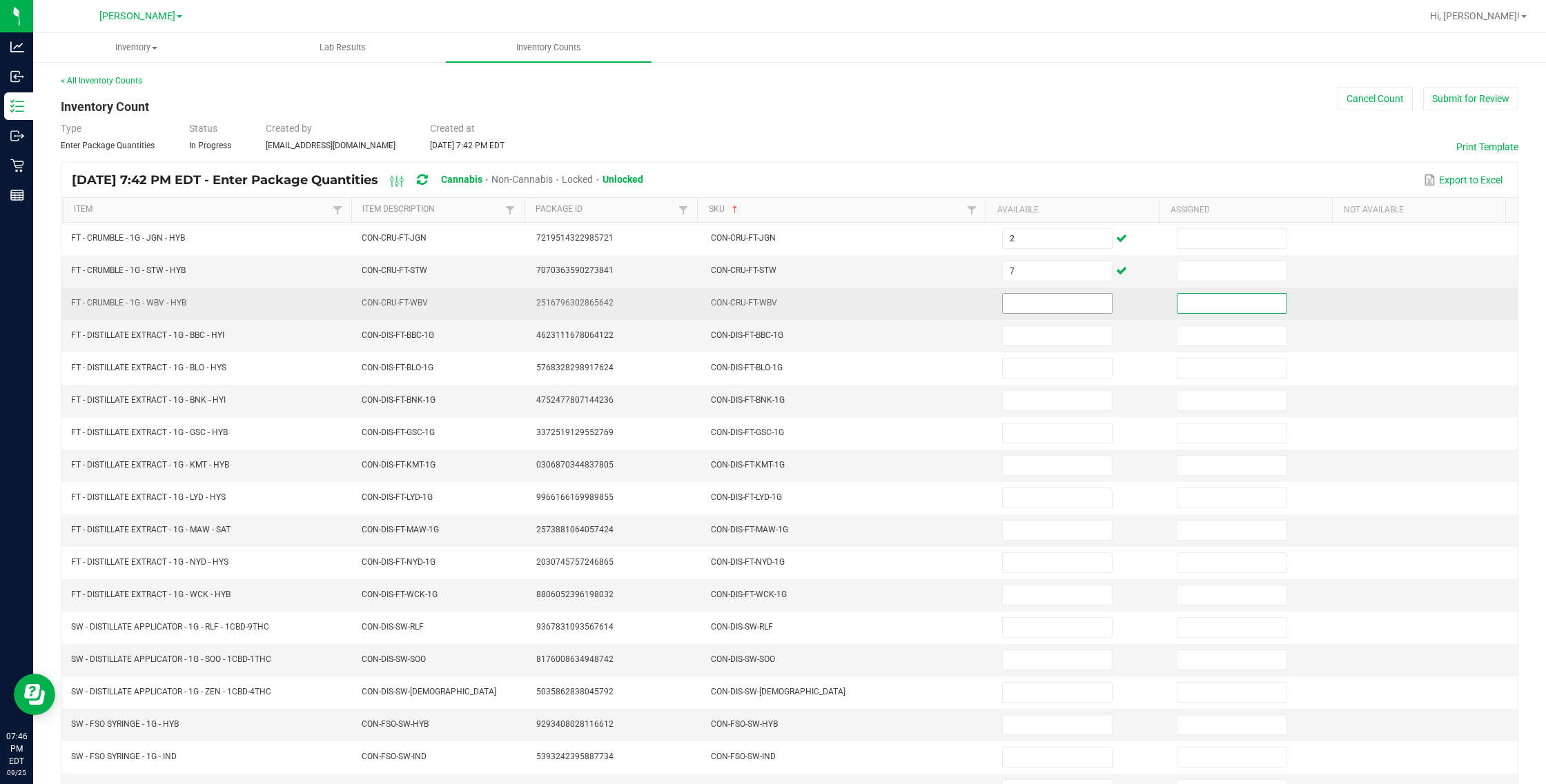
click at [915, 302] on input at bounding box center [1057, 303] width 109 height 19
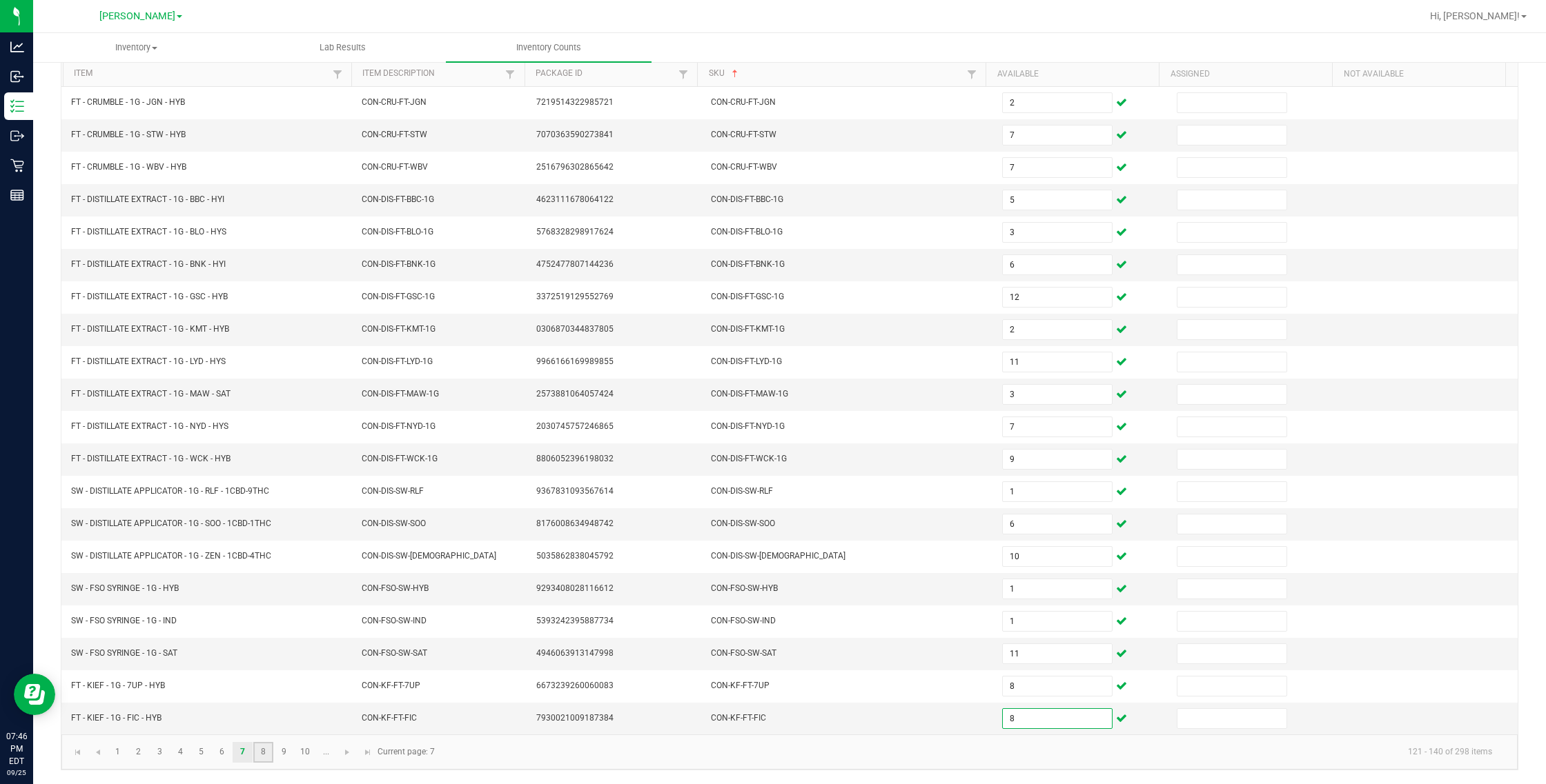
click at [265, 756] on link "8" at bounding box center [264, 752] width 20 height 20
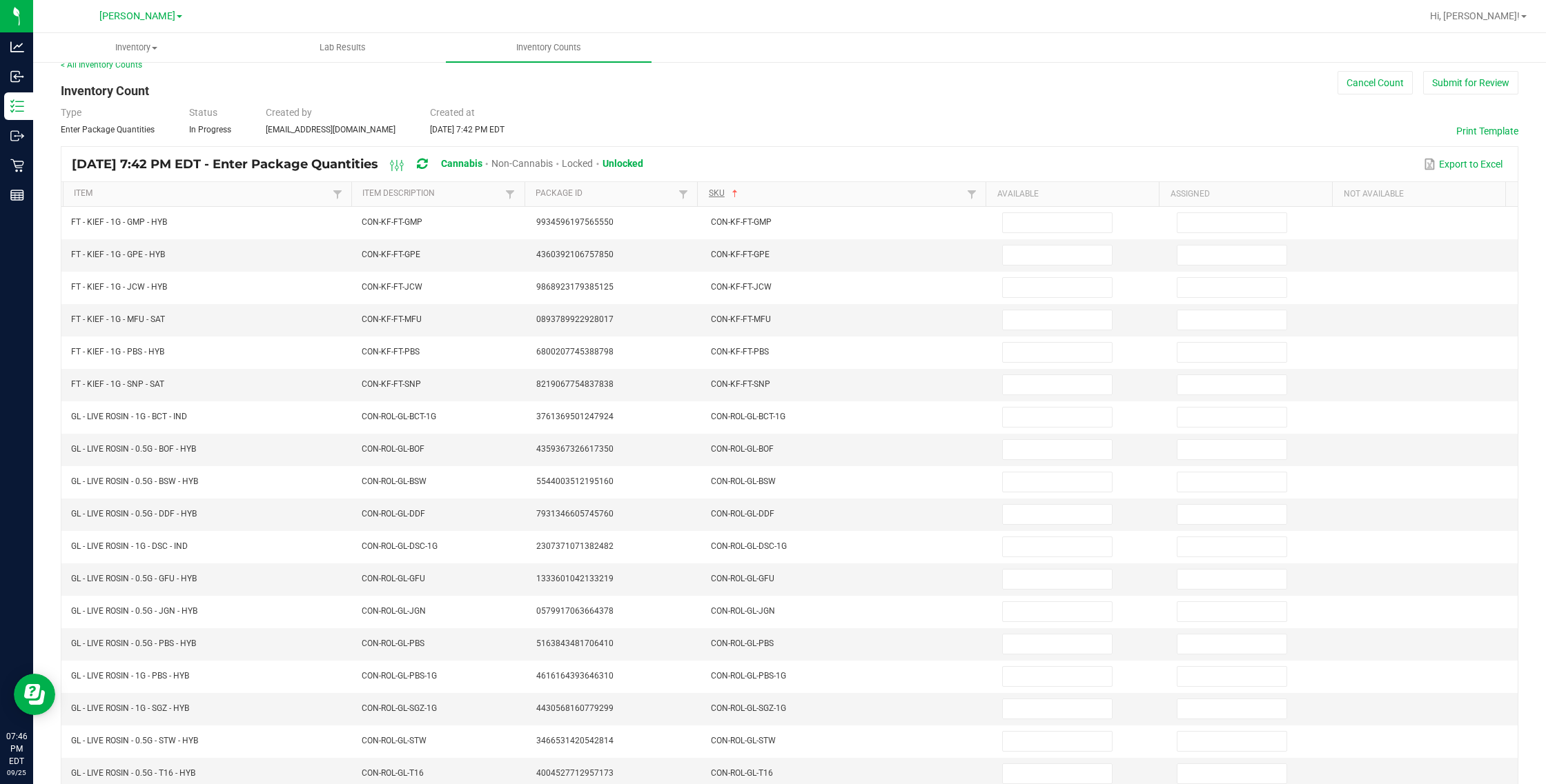
scroll to position [0, 0]
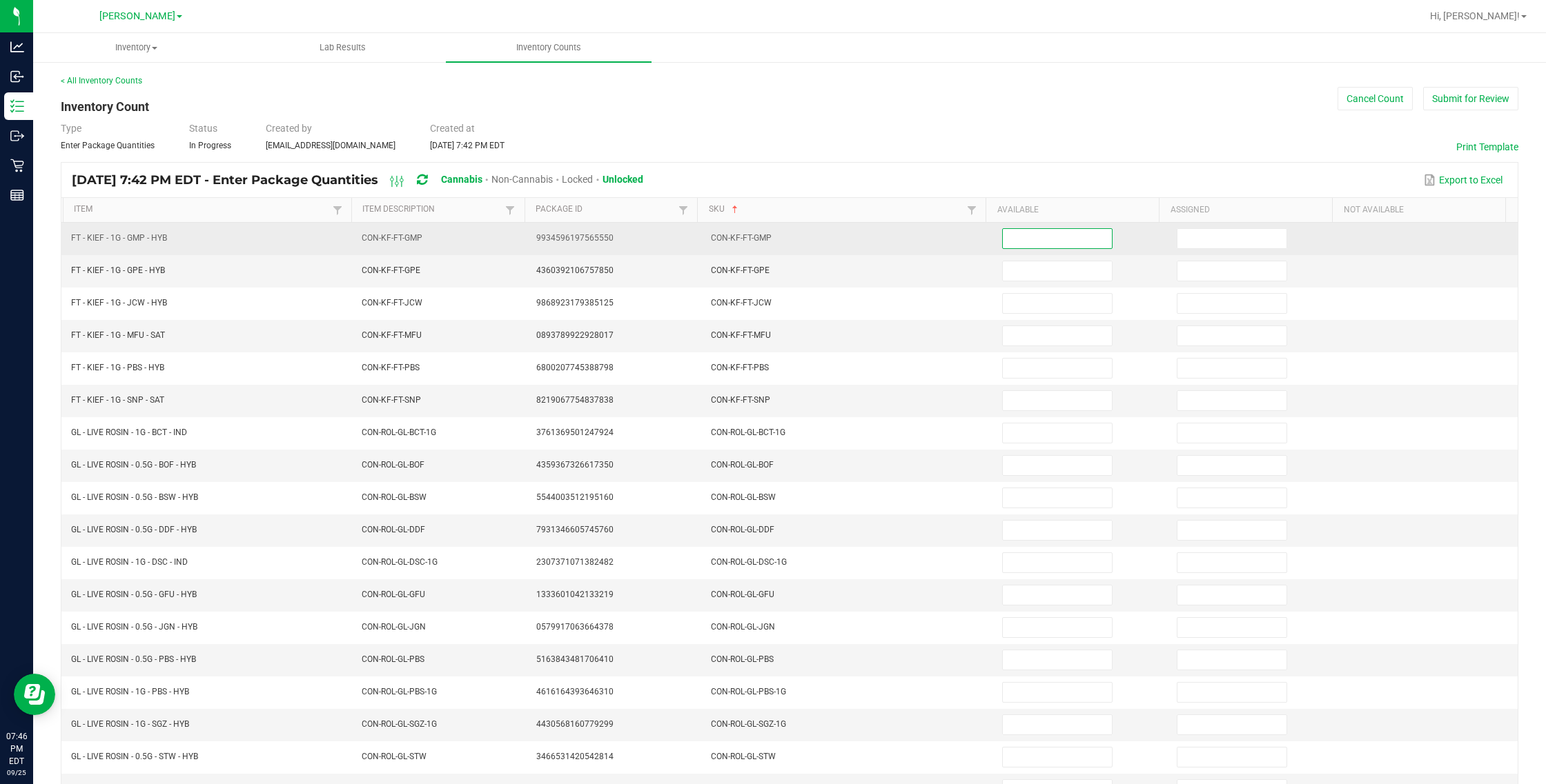
click at [915, 231] on input at bounding box center [1057, 238] width 109 height 19
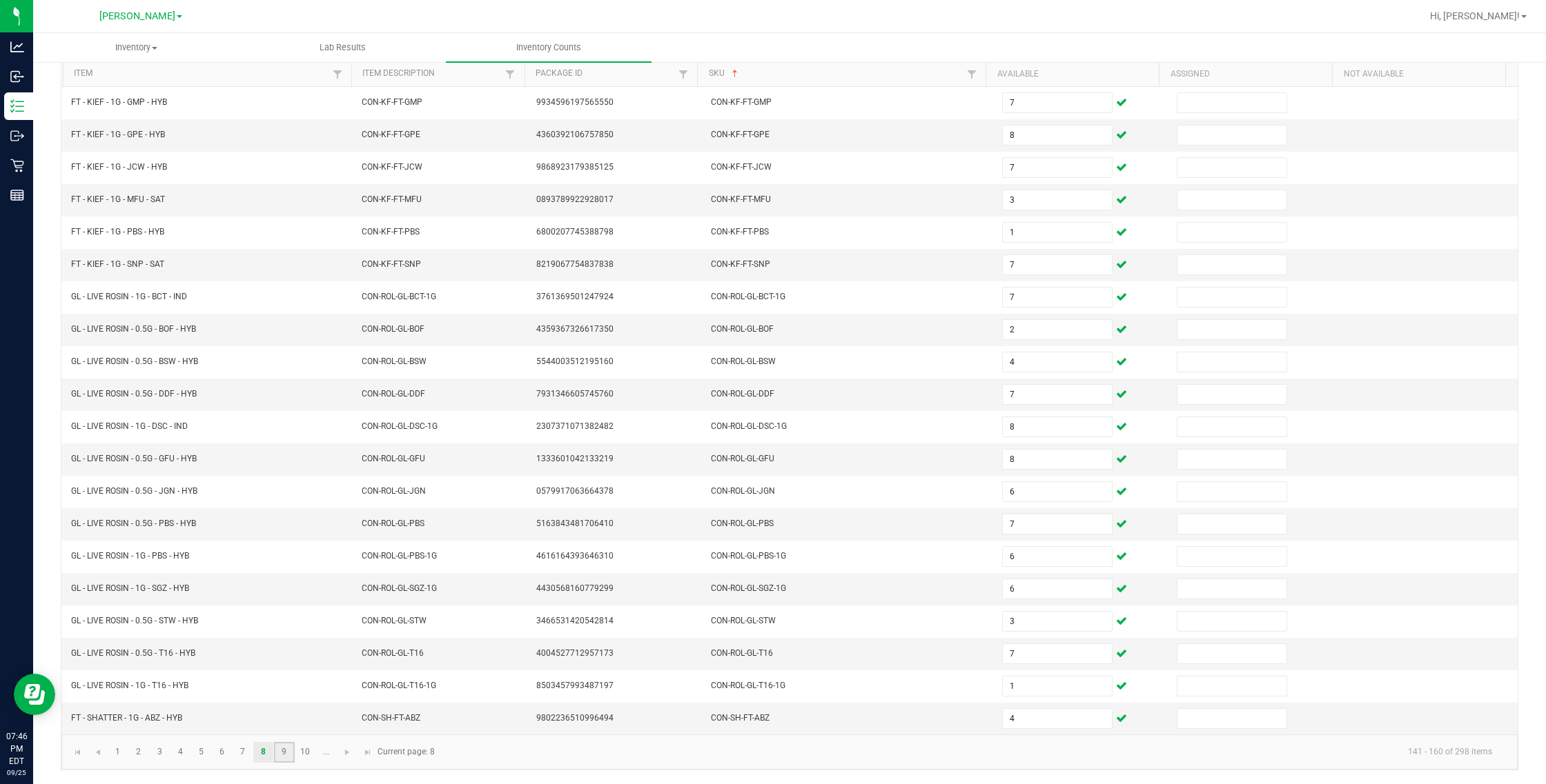
click at [280, 756] on link "9" at bounding box center [284, 752] width 20 height 20
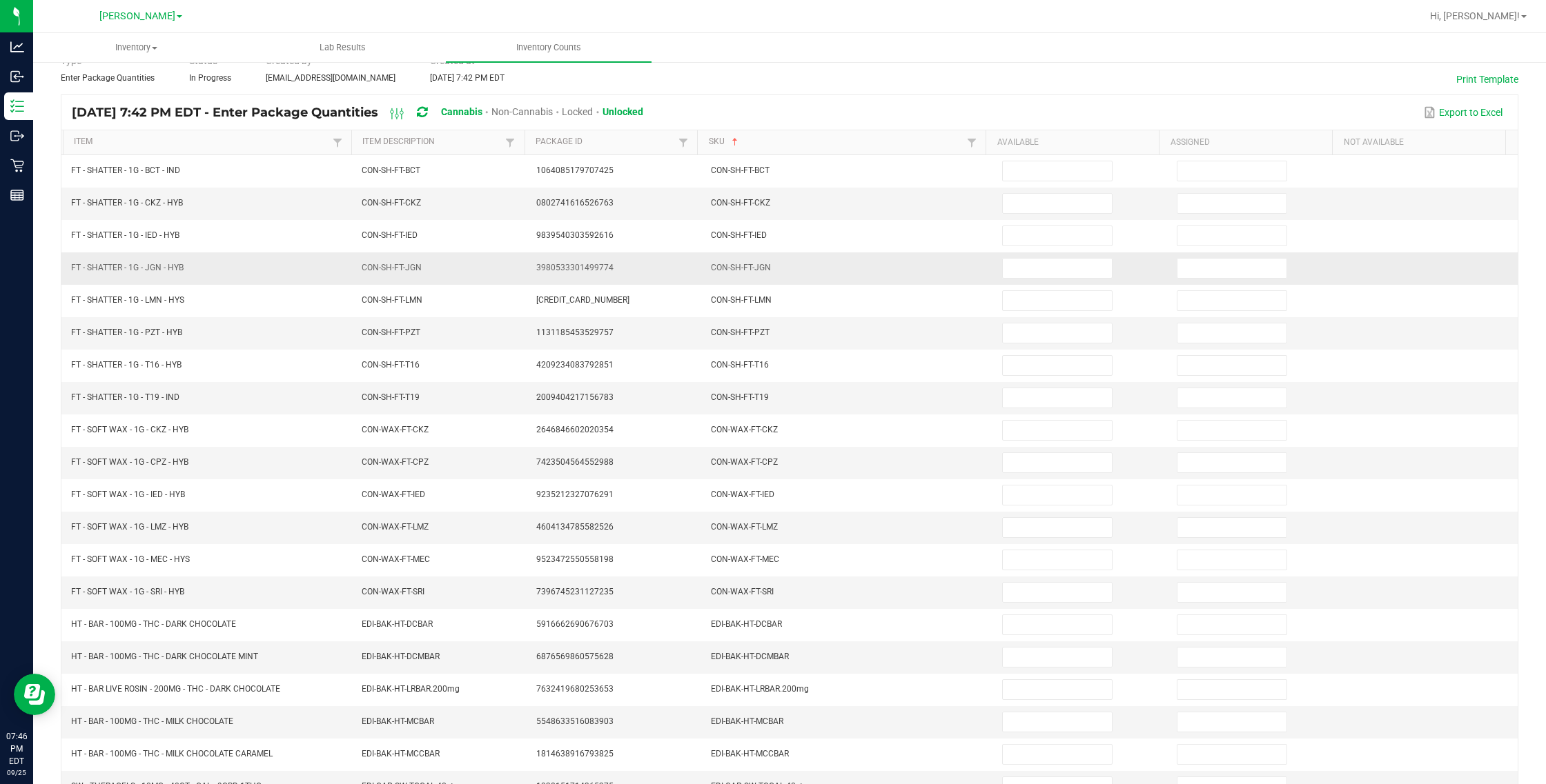
scroll to position [0, 0]
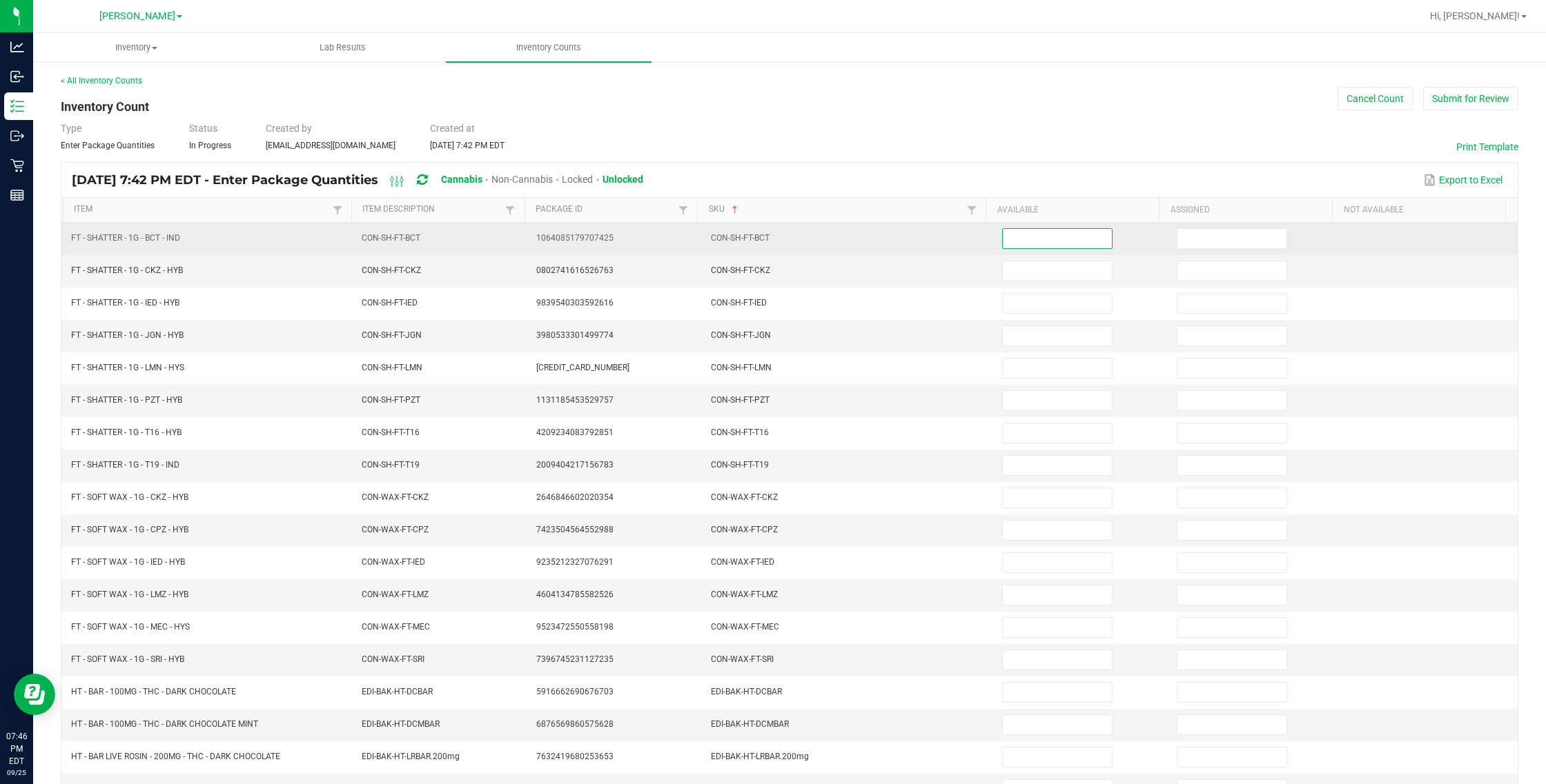
click at [915, 235] on input at bounding box center [1057, 238] width 109 height 19
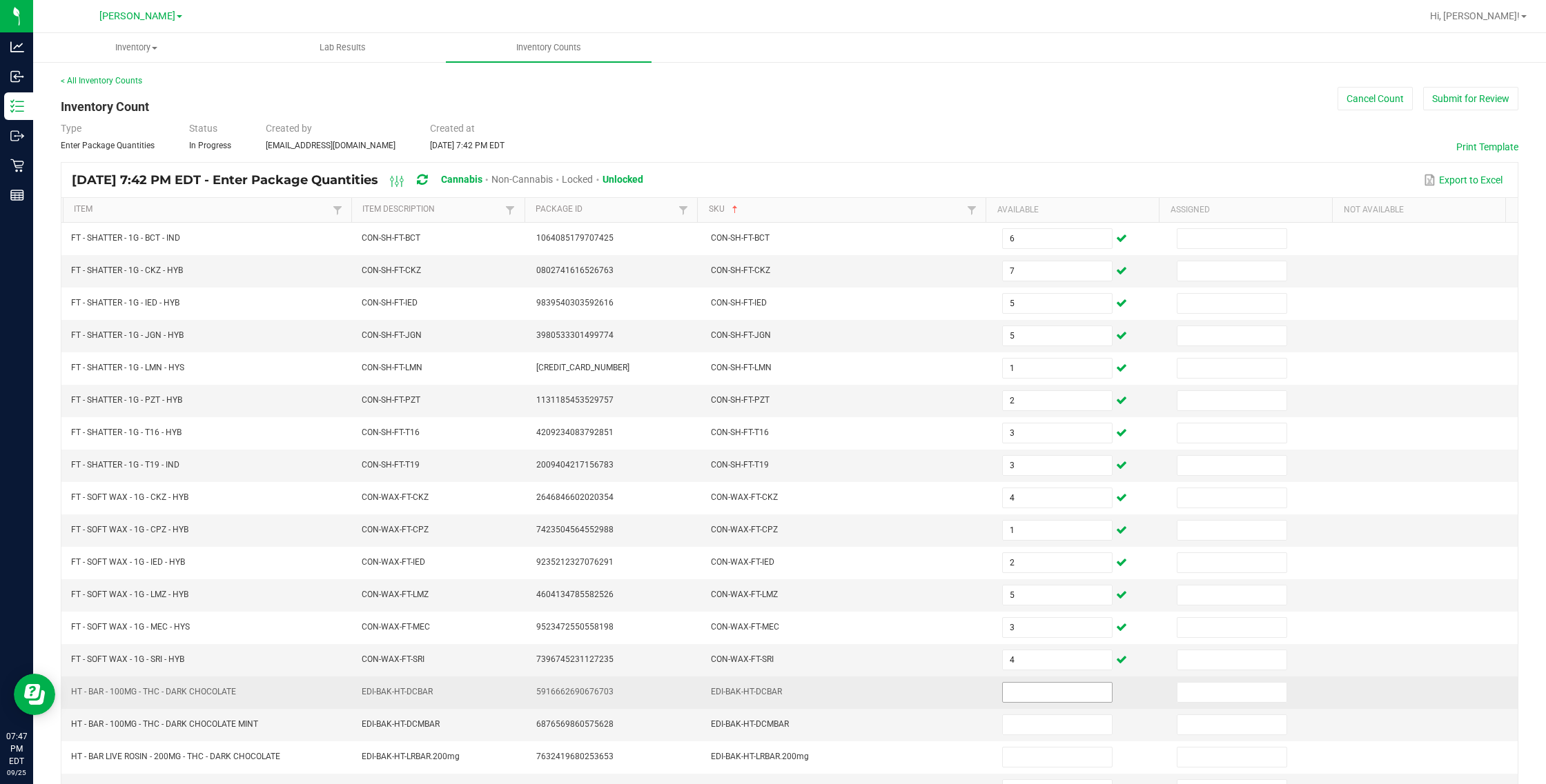
click at [915, 700] on input at bounding box center [1057, 692] width 109 height 19
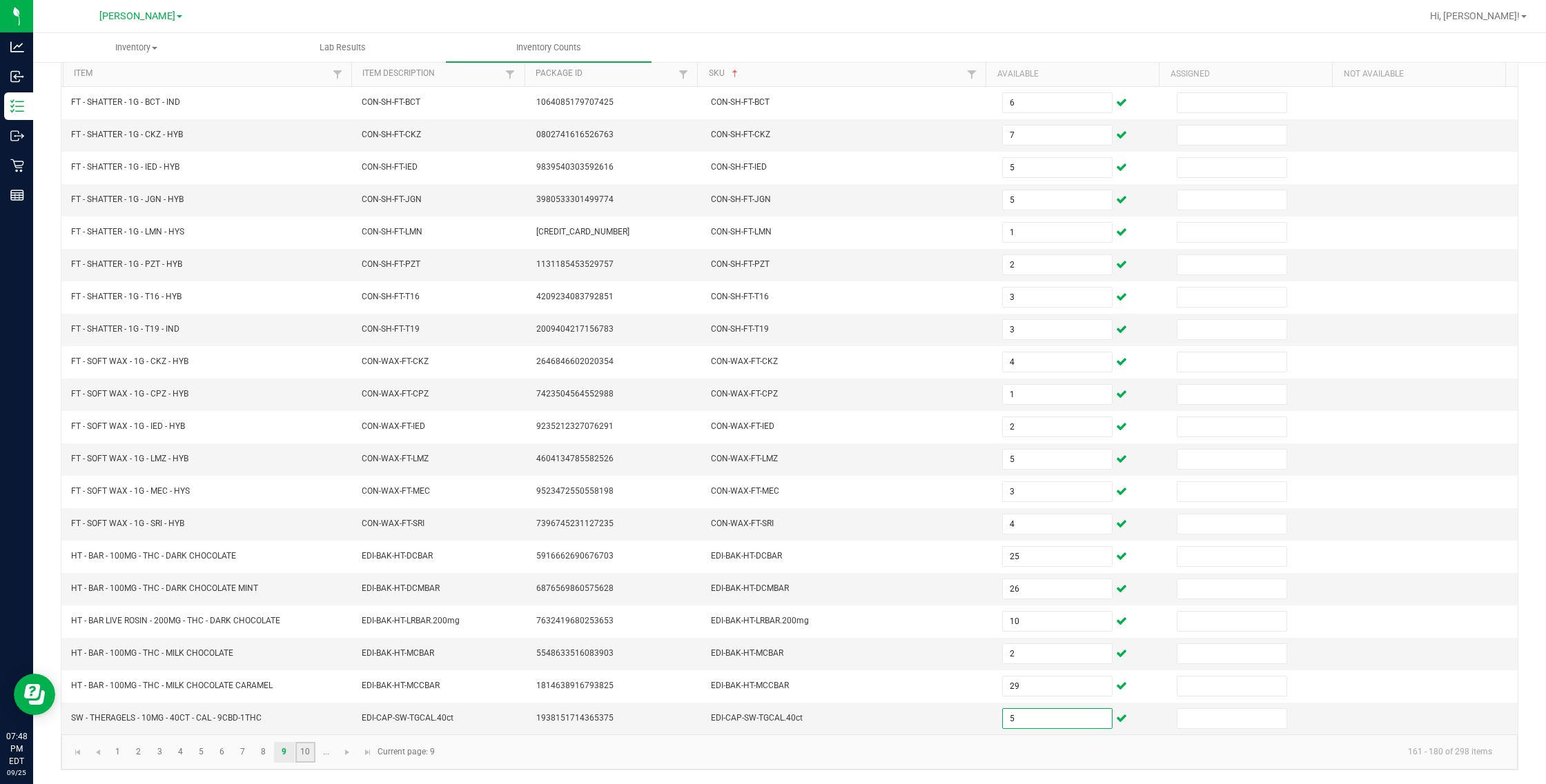
click at [310, 746] on link "10" at bounding box center [305, 752] width 20 height 20
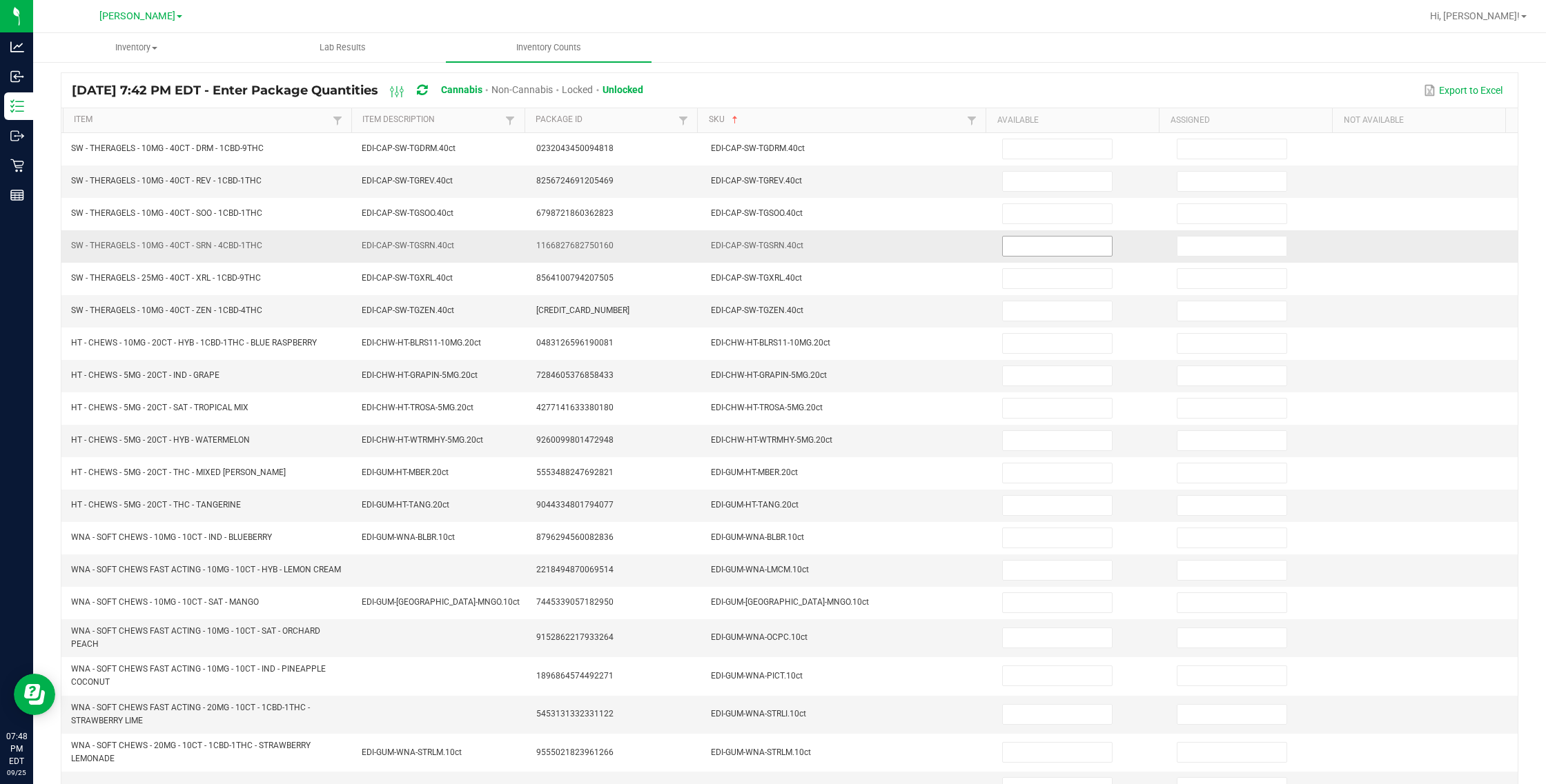
scroll to position [0, 0]
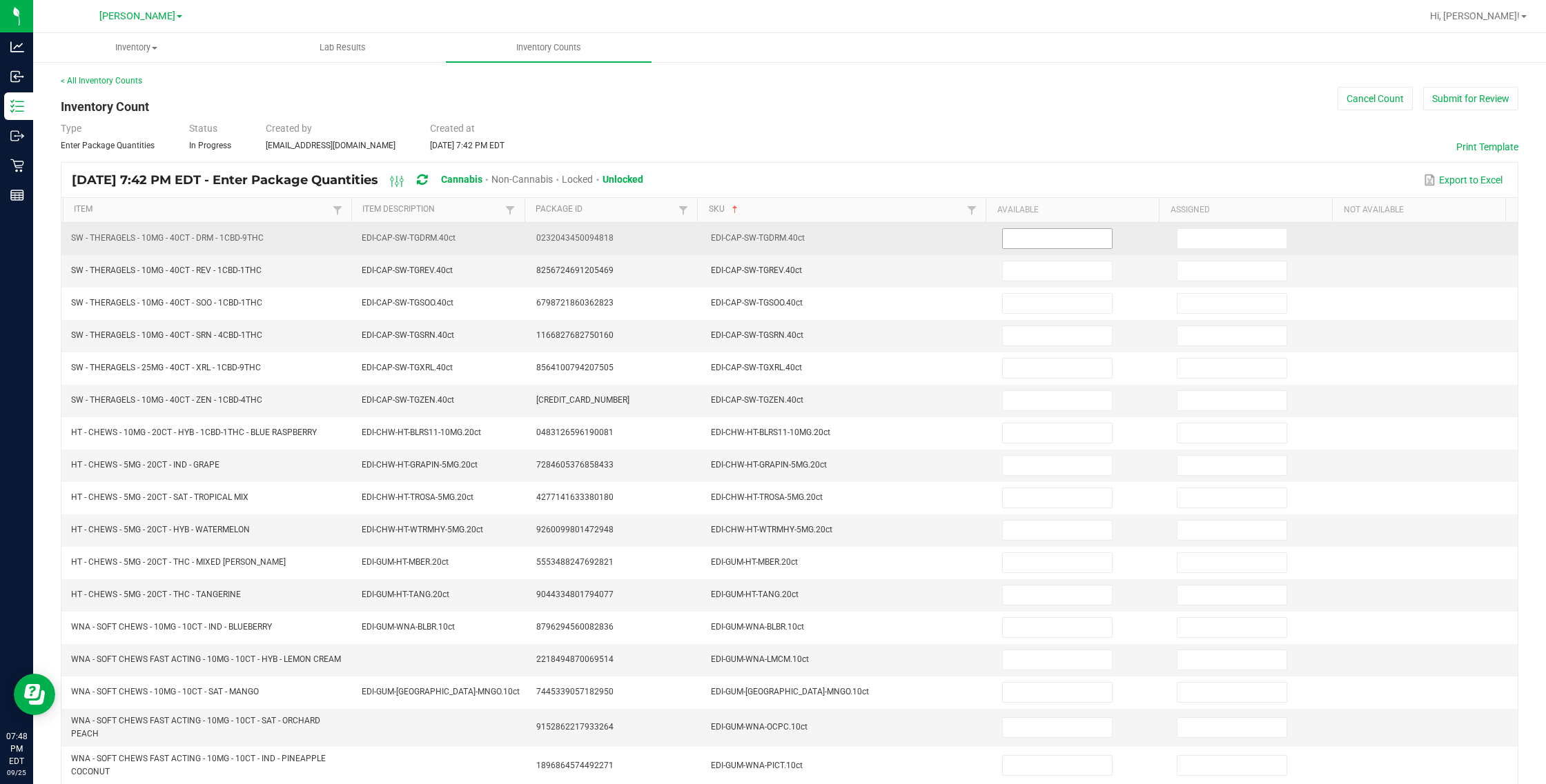
click at [915, 238] on input at bounding box center [1057, 238] width 109 height 19
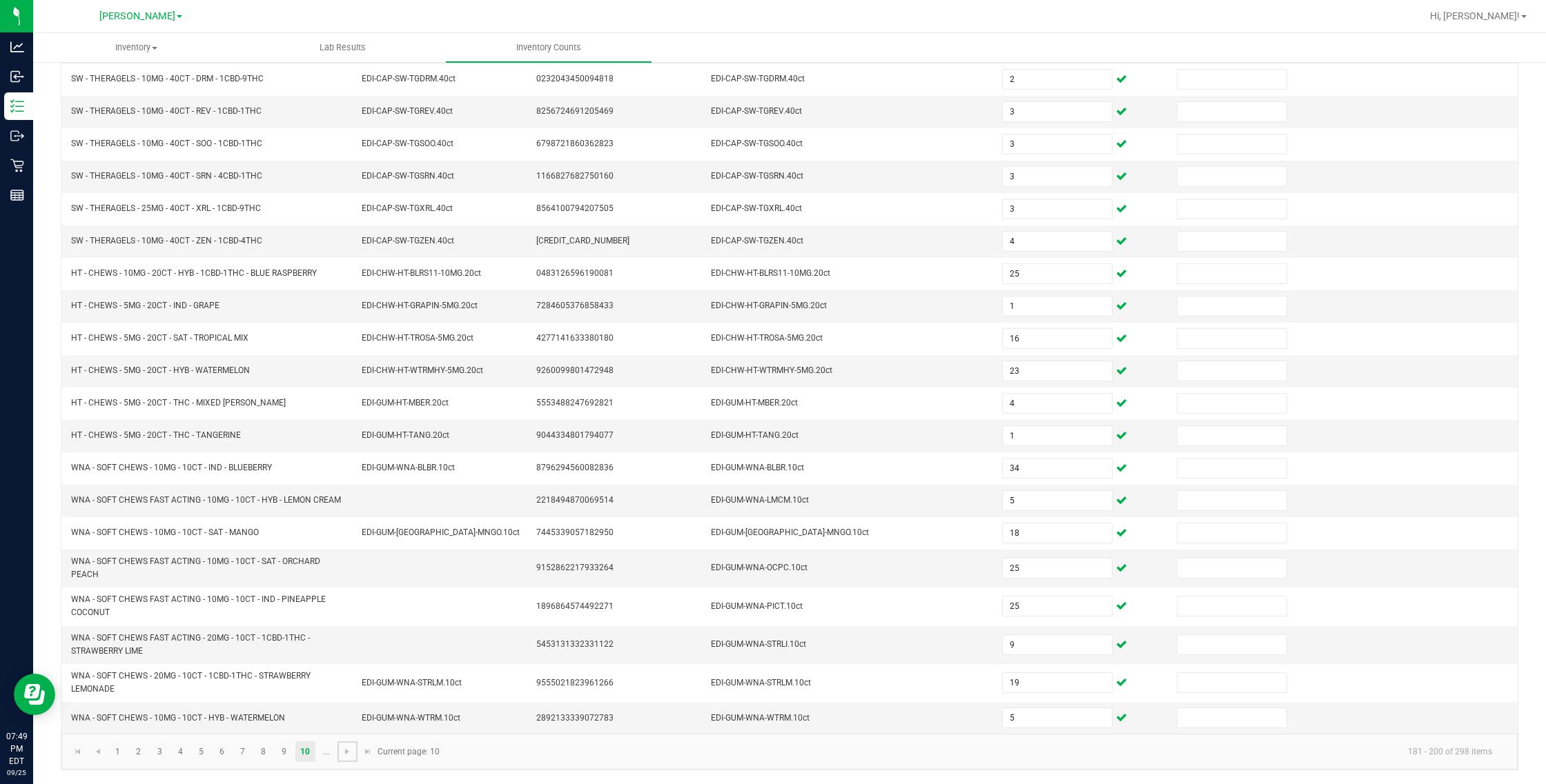
drag, startPoint x: 347, startPoint y: 750, endPoint x: 354, endPoint y: 742, distance: 10.6
click at [347, 750] on span "Go to the next page" at bounding box center [347, 751] width 11 height 11
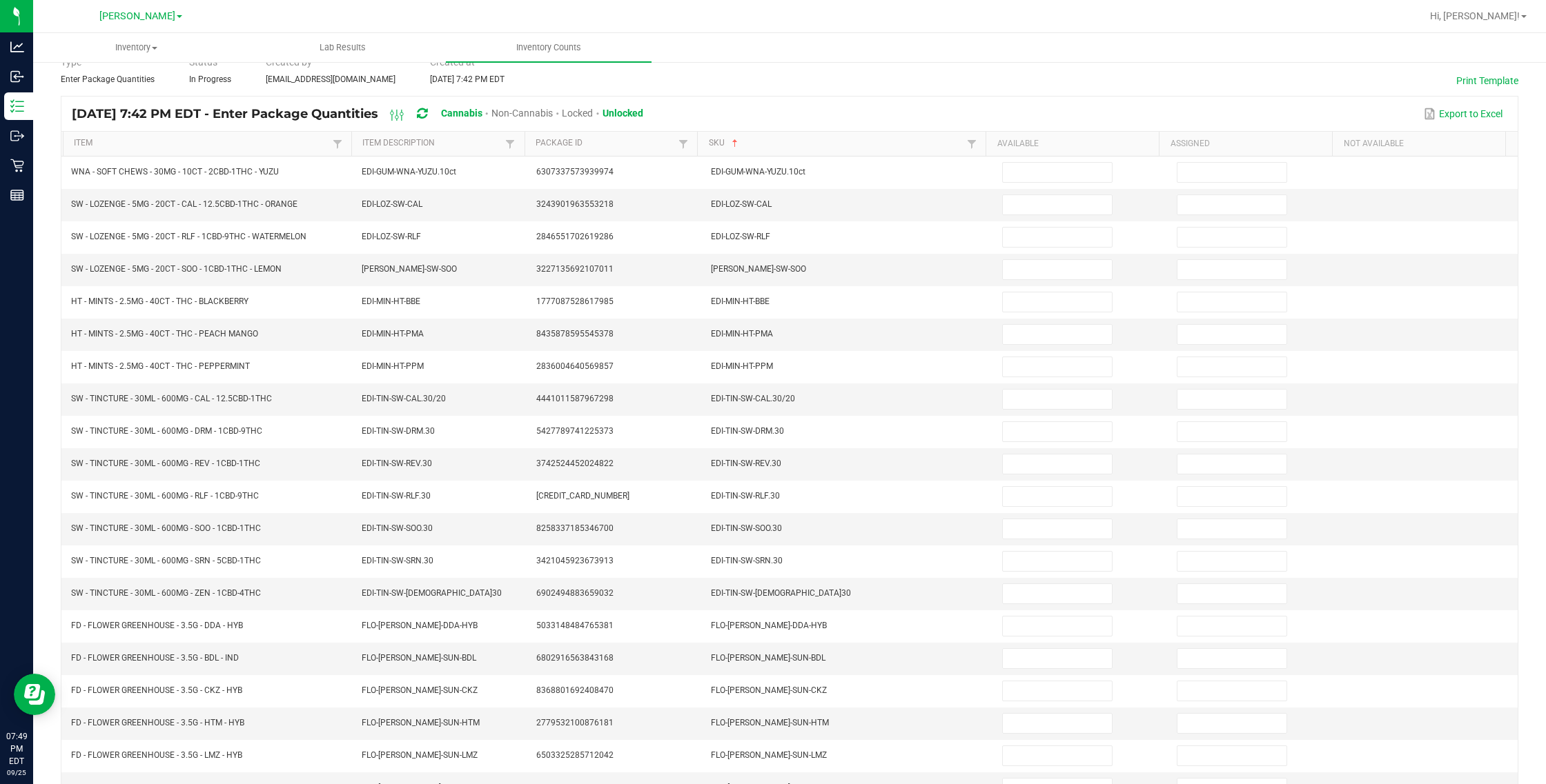
scroll to position [0, 0]
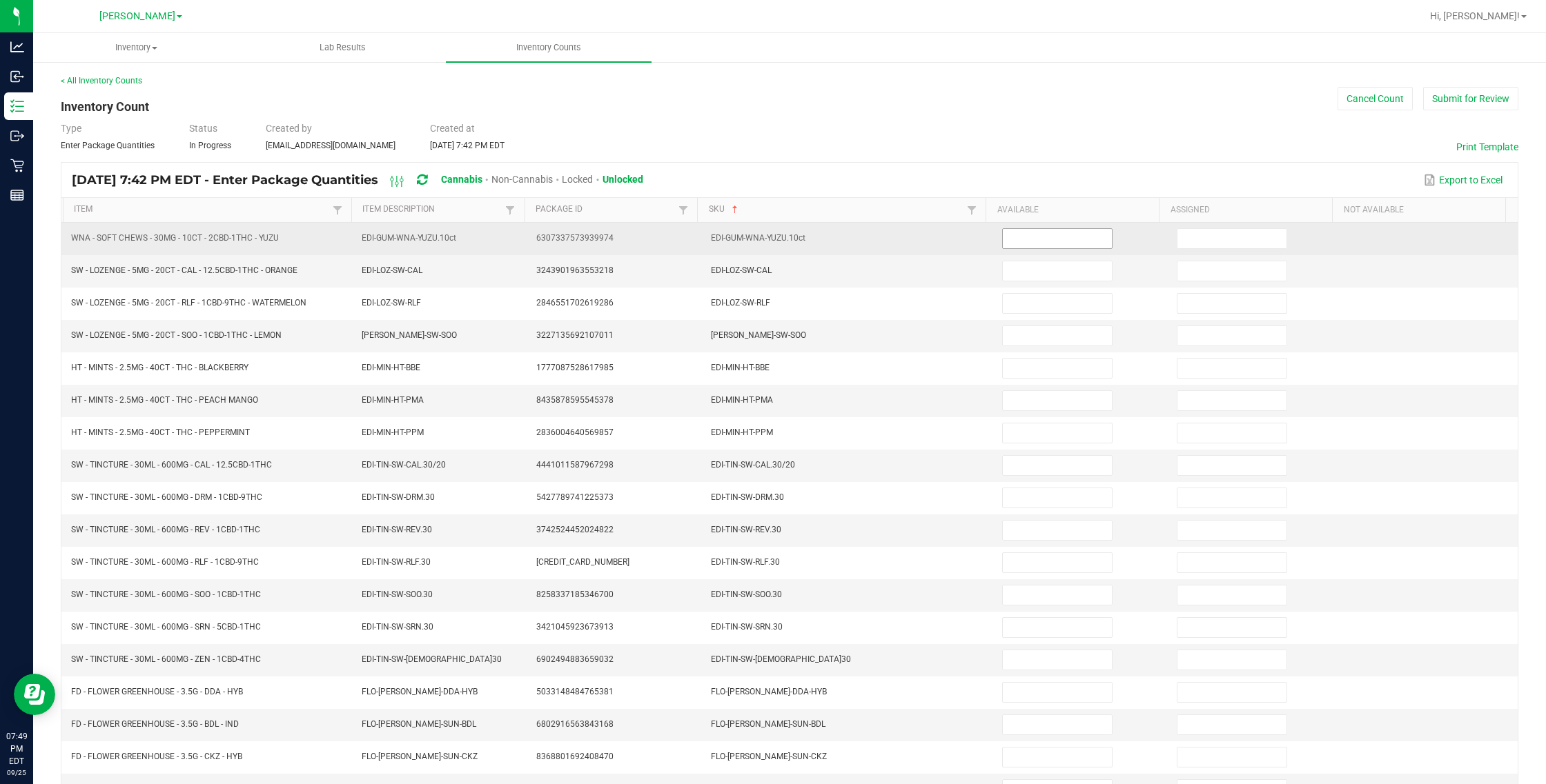
click at [915, 235] on input at bounding box center [1057, 238] width 109 height 19
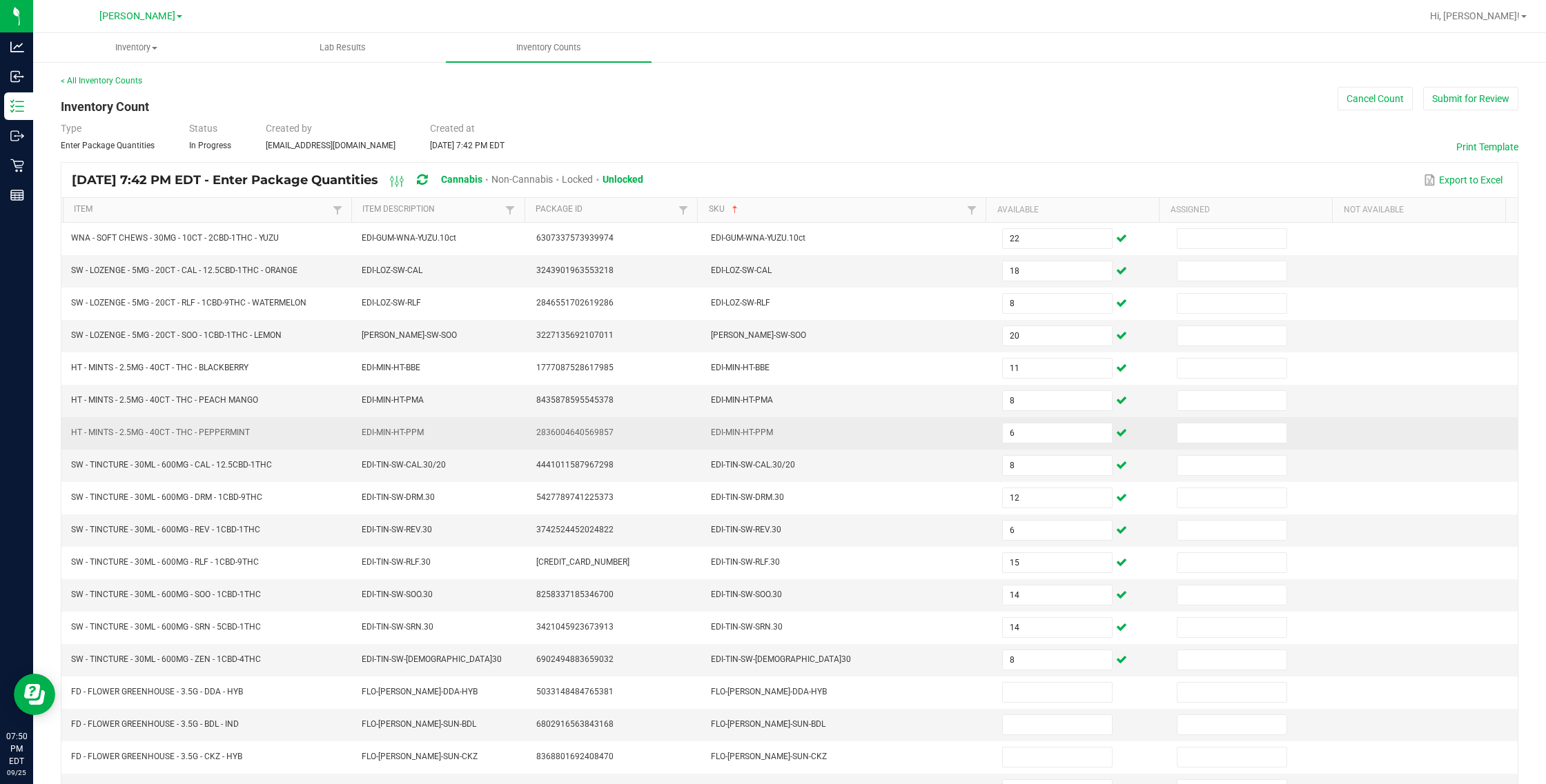
click at [626, 445] on td "2836004640569857" at bounding box center [615, 433] width 175 height 32
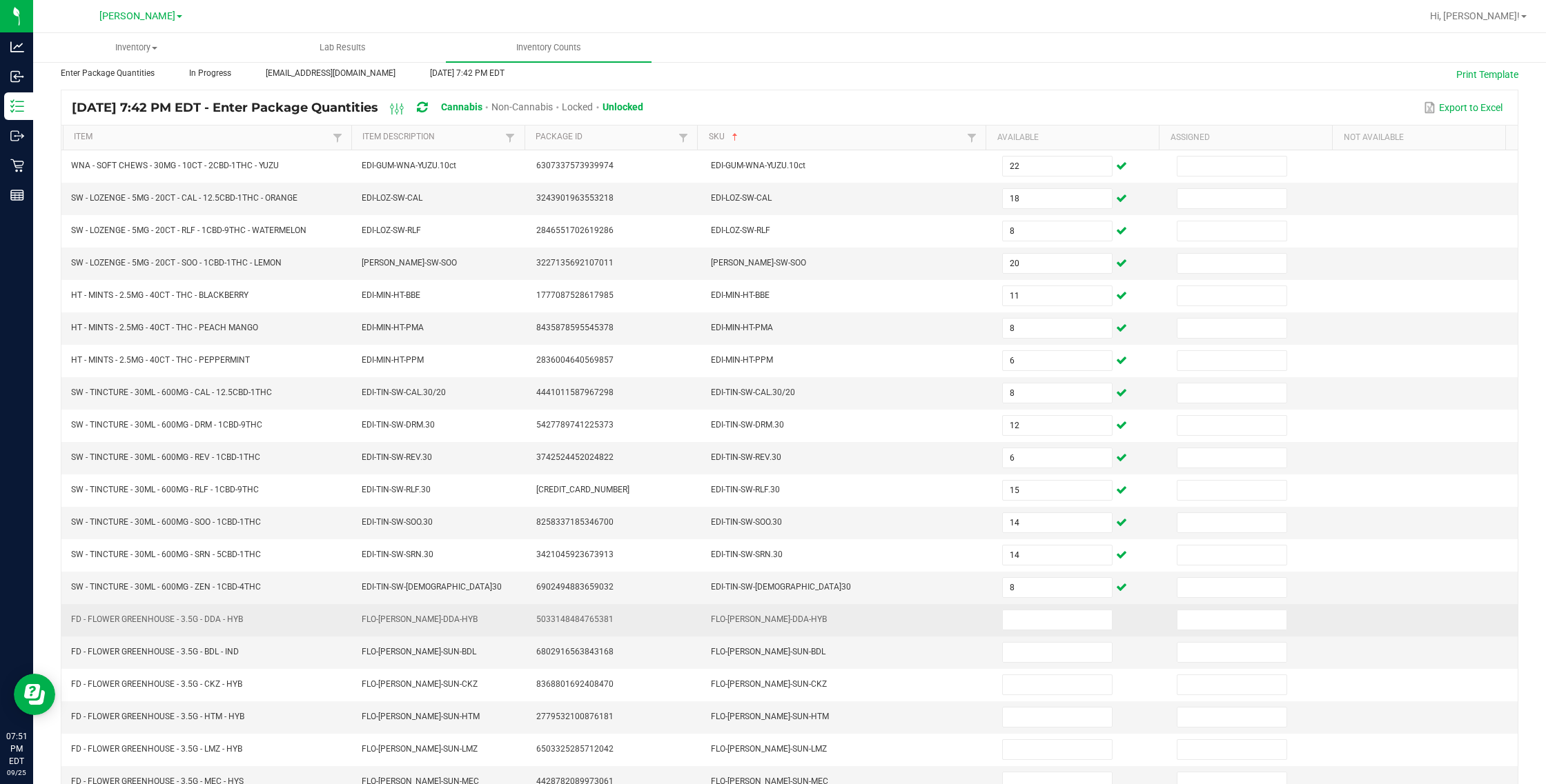
scroll to position [146, 0]
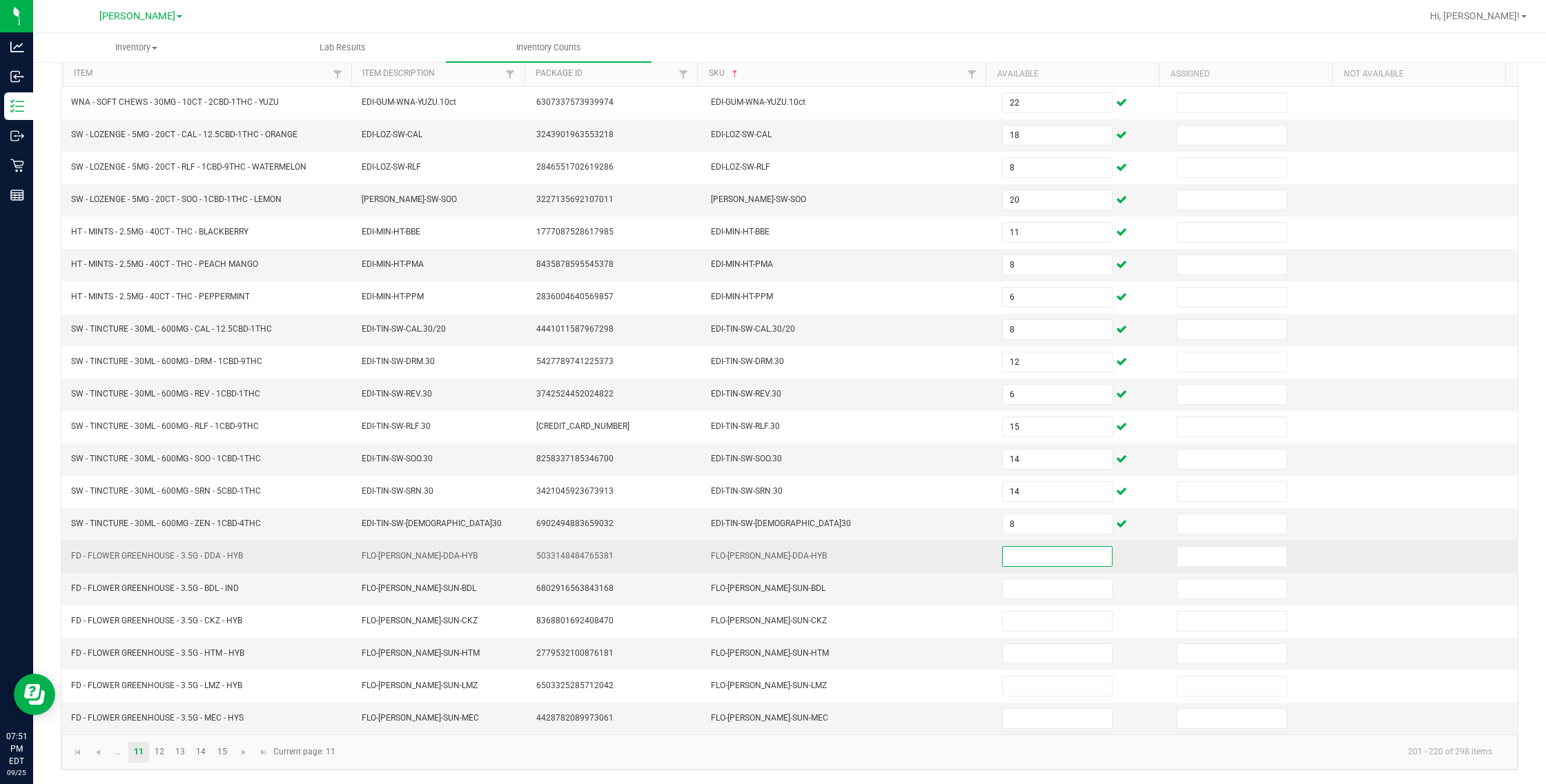
click at [915, 559] on input at bounding box center [1057, 556] width 109 height 19
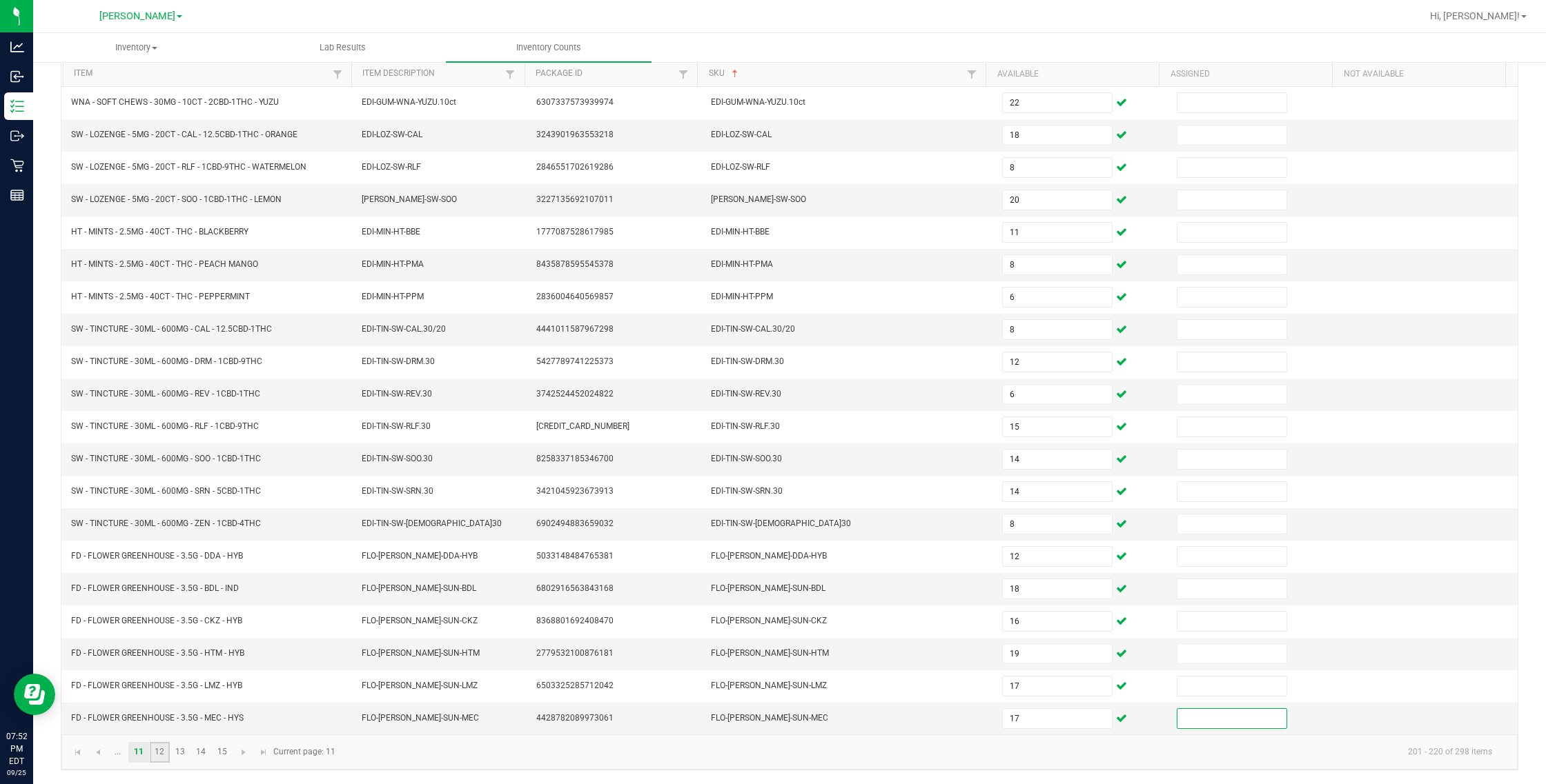
click at [164, 749] on link "12" at bounding box center [160, 752] width 20 height 20
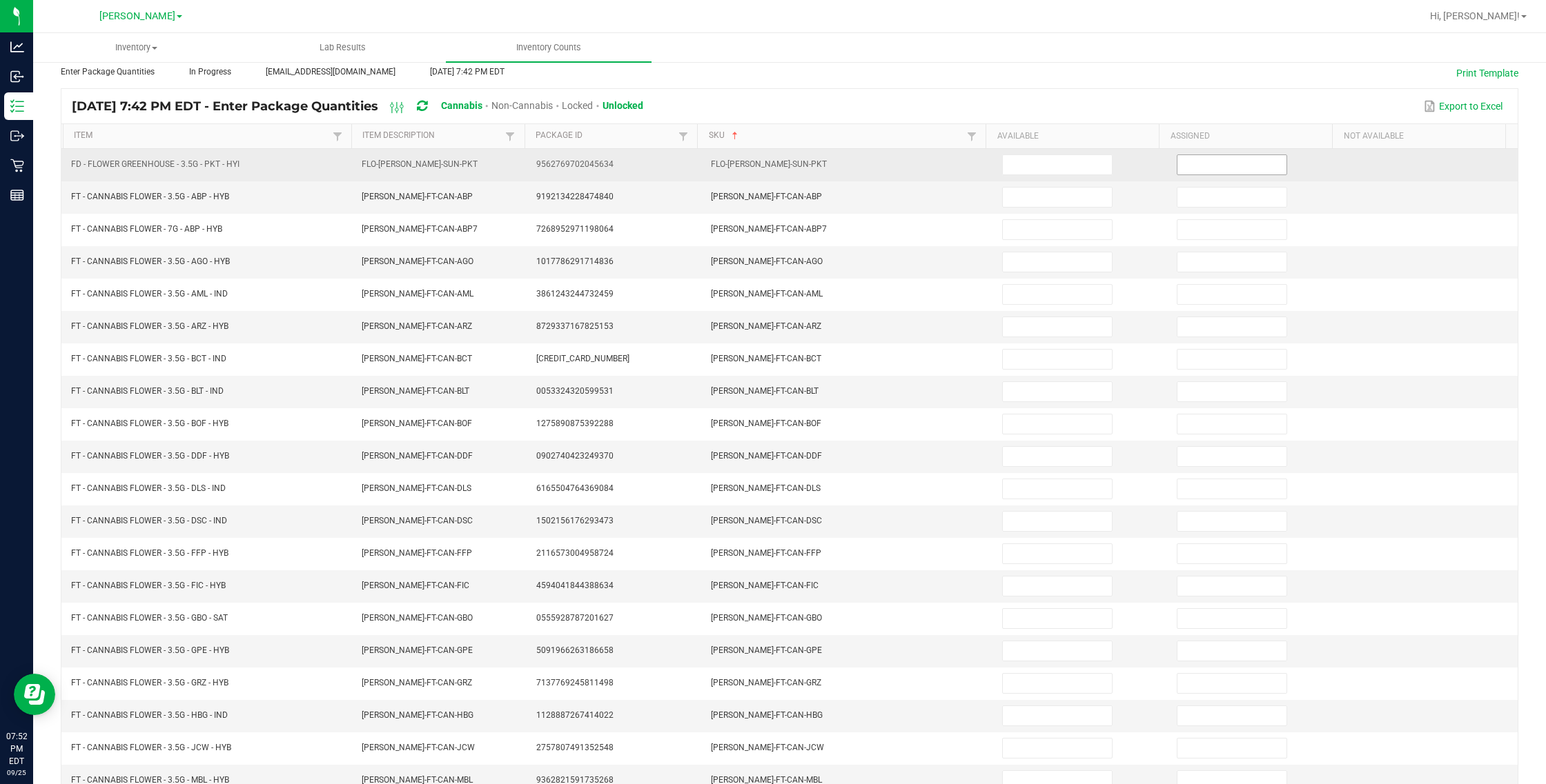
scroll to position [0, 0]
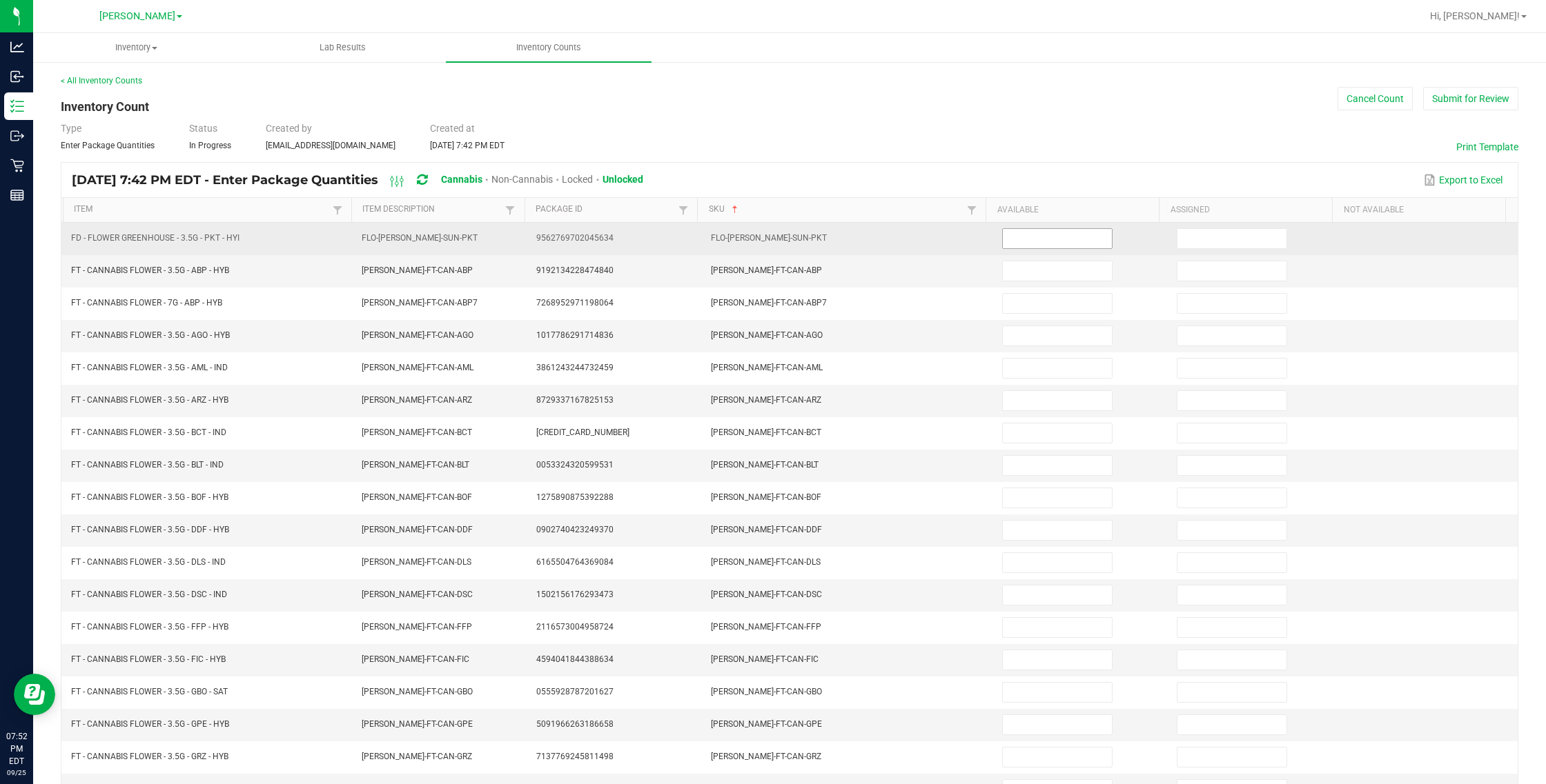
click at [915, 242] on input at bounding box center [1057, 238] width 109 height 19
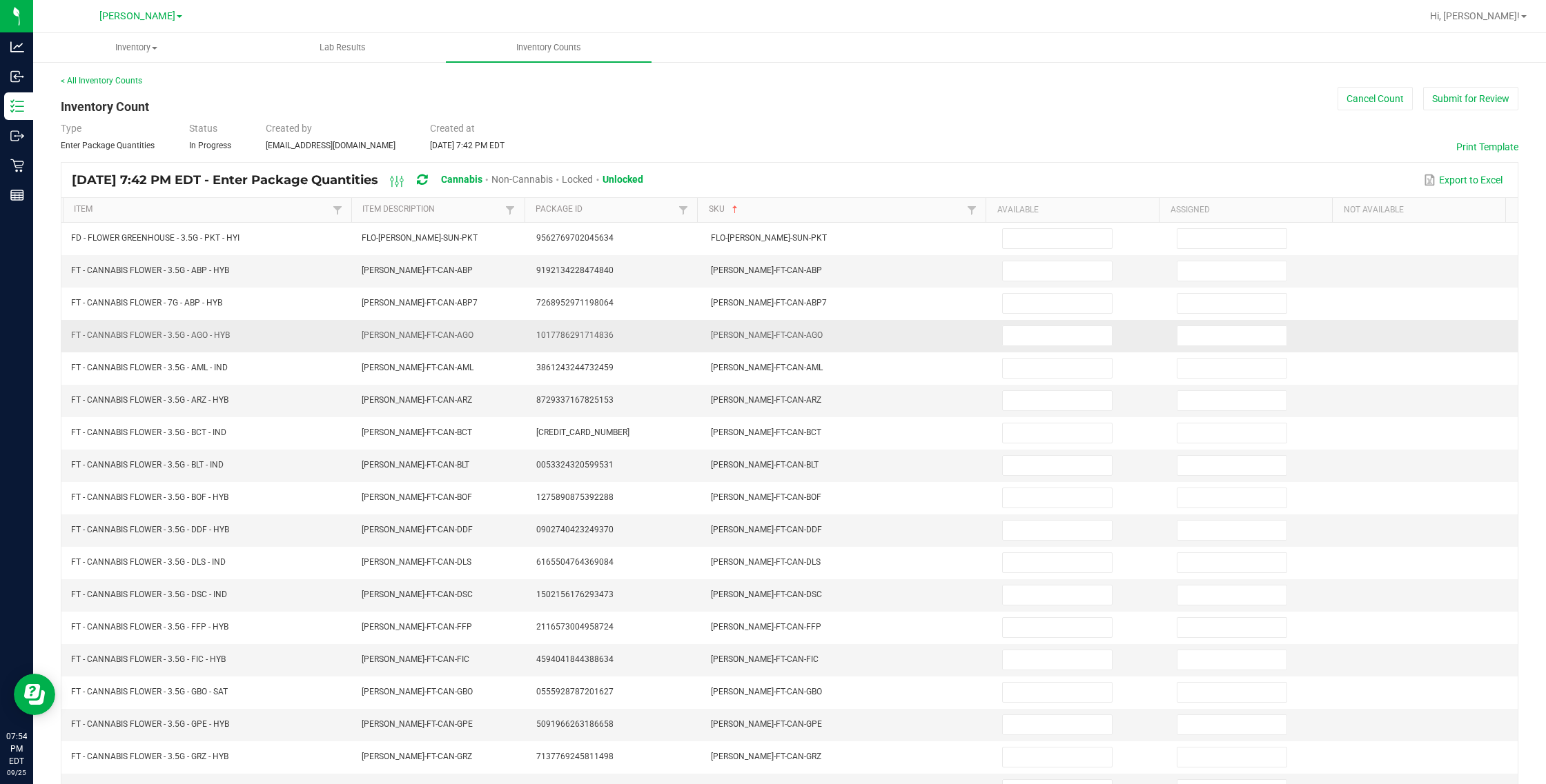
click at [467, 342] on td "[PERSON_NAME]-FT-CAN-AGO" at bounding box center [440, 336] width 175 height 32
click at [650, 393] on td "8729337167825153" at bounding box center [615, 401] width 175 height 32
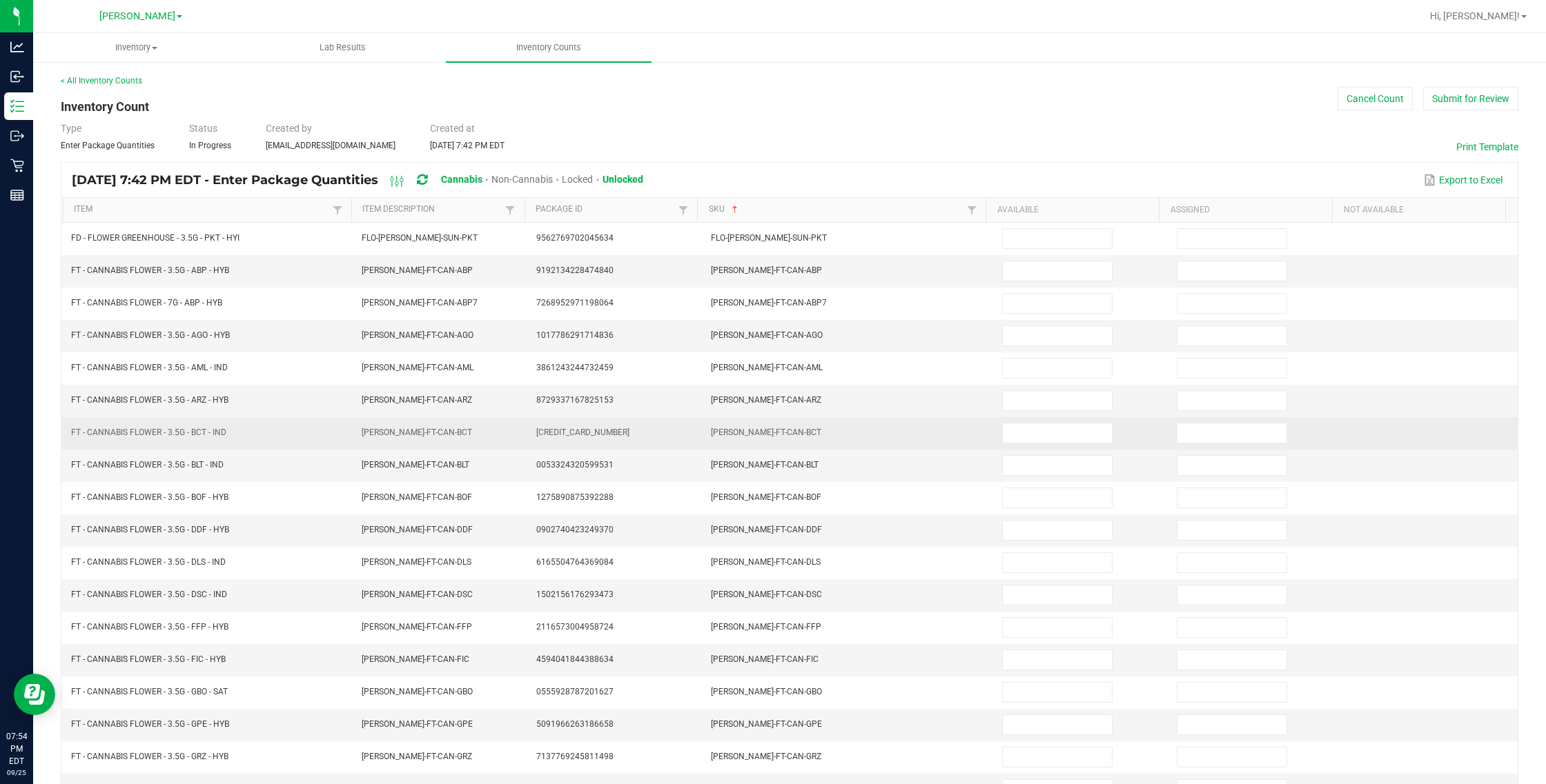
click at [667, 443] on td "[CREDIT_CARD_NUMBER]" at bounding box center [615, 433] width 175 height 32
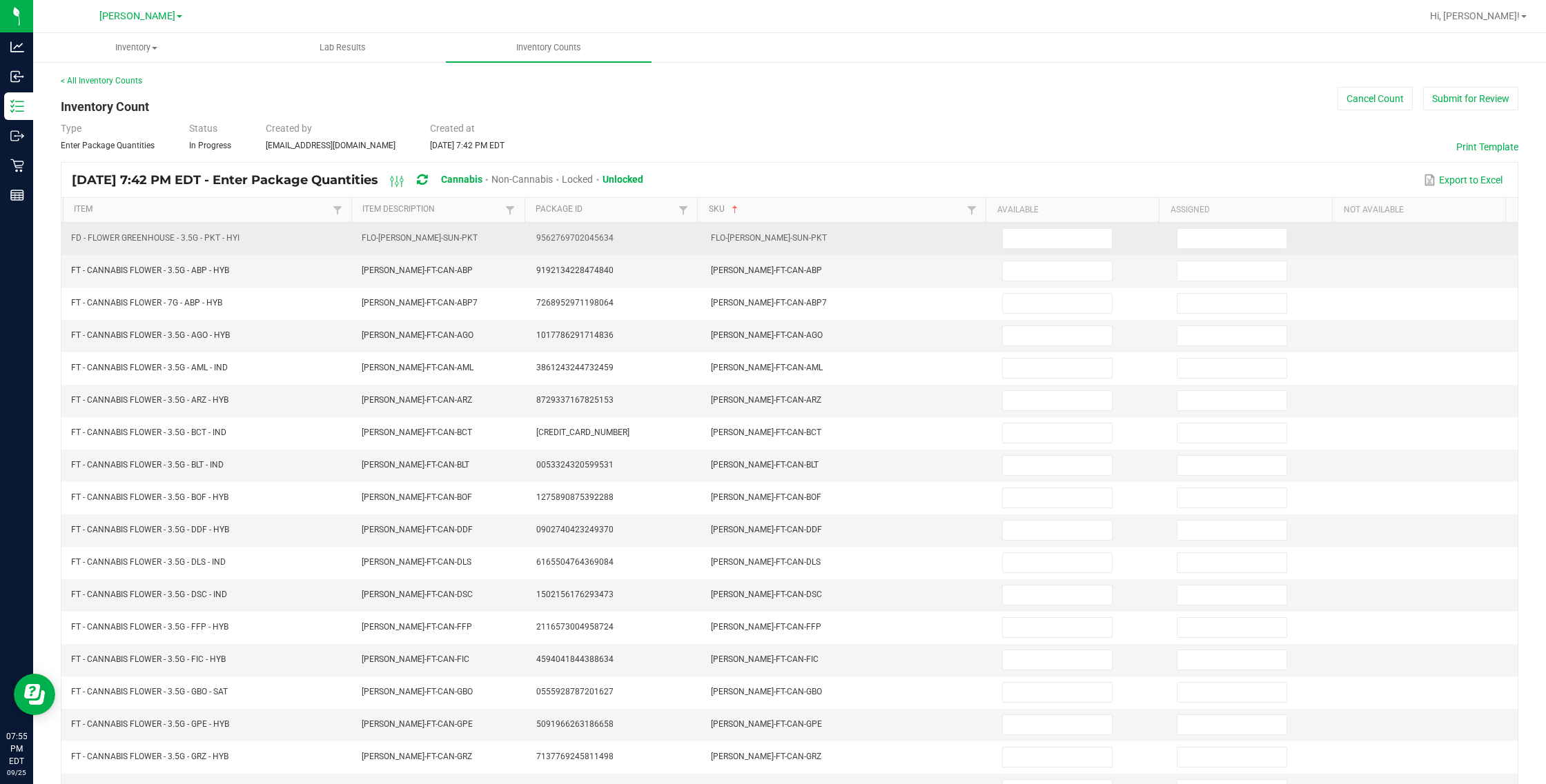
click at [915, 253] on td at bounding box center [1081, 239] width 175 height 32
click at [915, 250] on td at bounding box center [1081, 239] width 175 height 32
click at [915, 240] on input at bounding box center [1057, 238] width 109 height 19
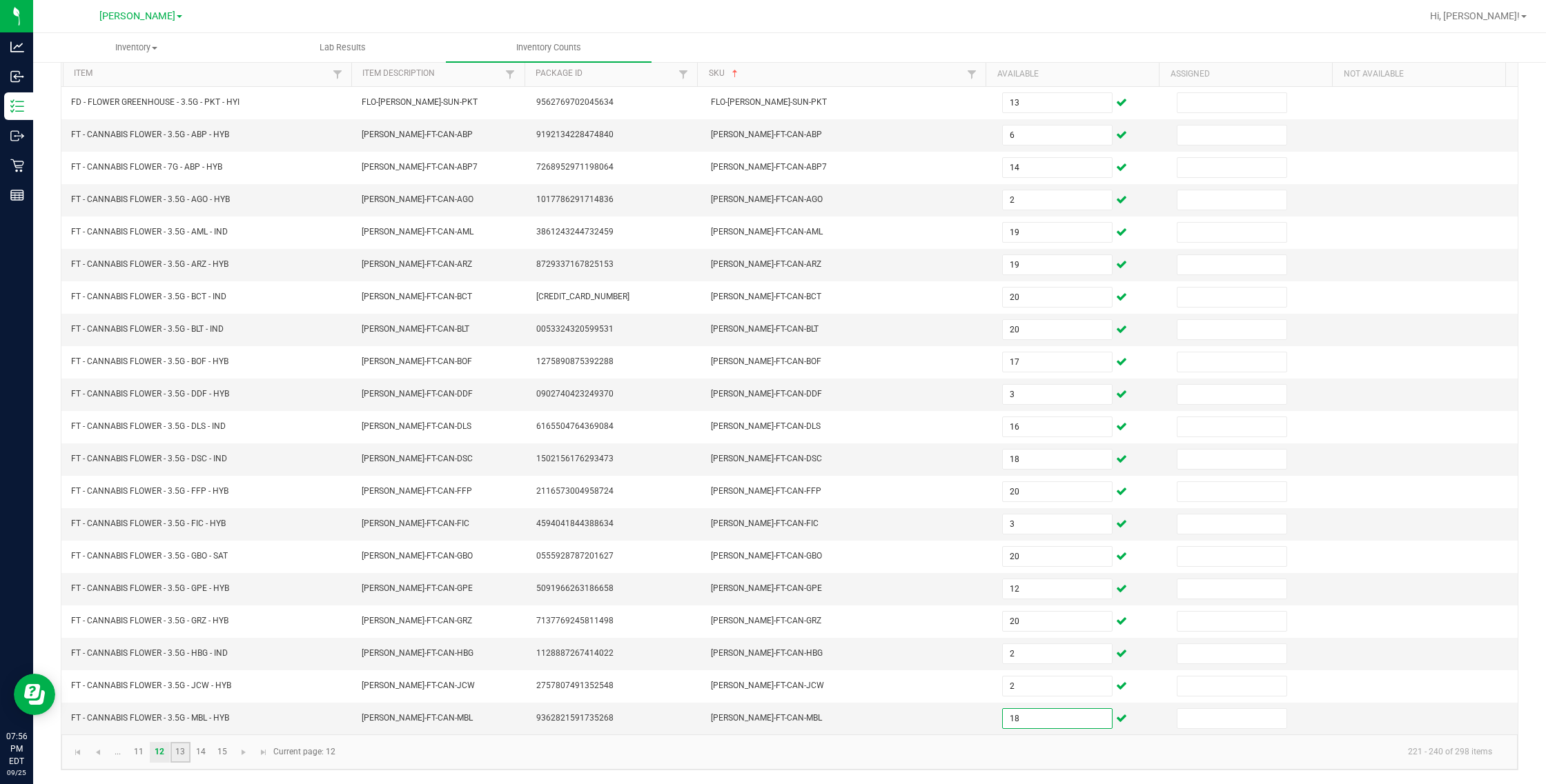
click at [182, 750] on link "13" at bounding box center [181, 752] width 20 height 20
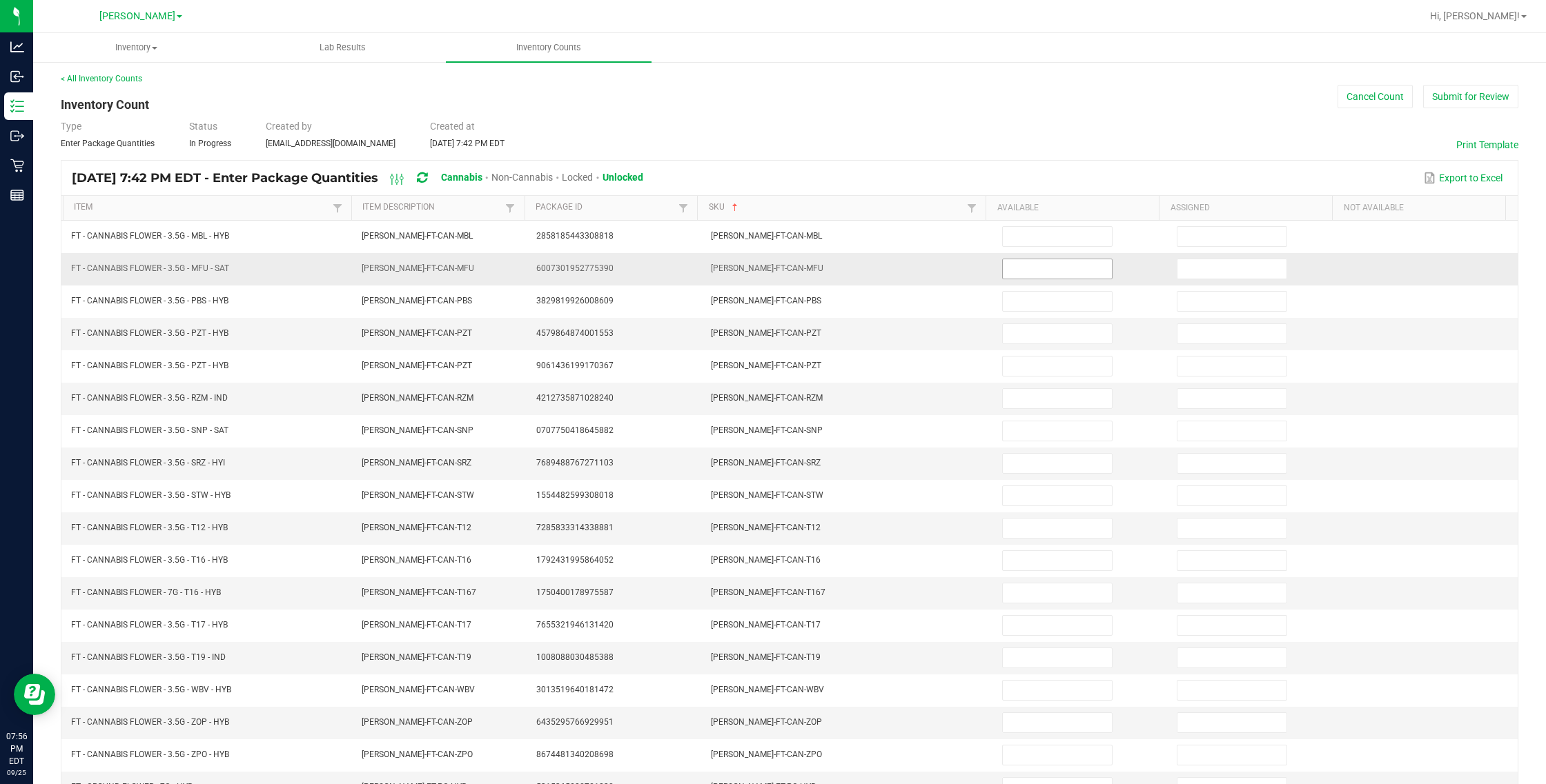
scroll to position [0, 0]
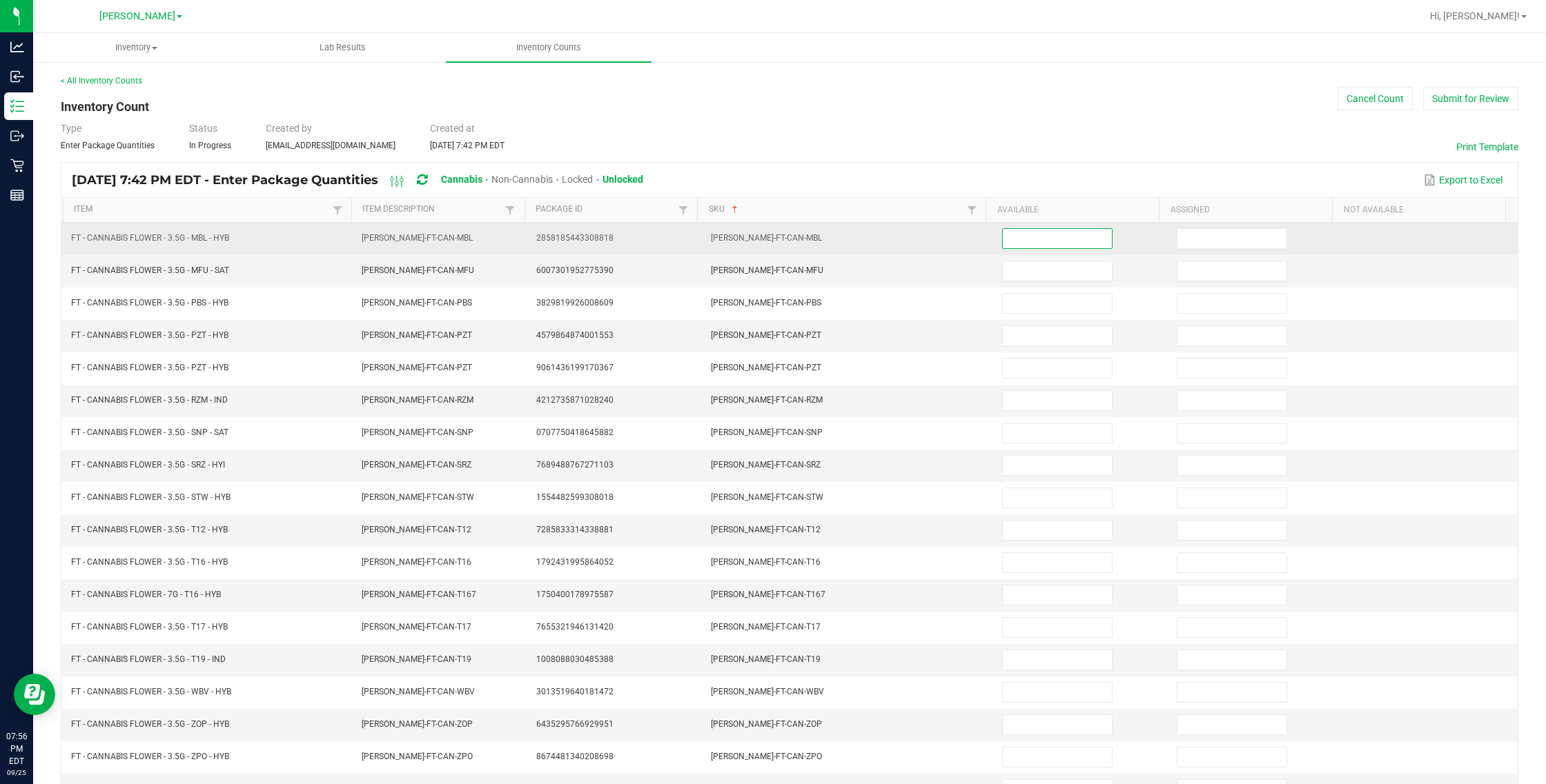
click at [915, 247] on input at bounding box center [1057, 238] width 109 height 19
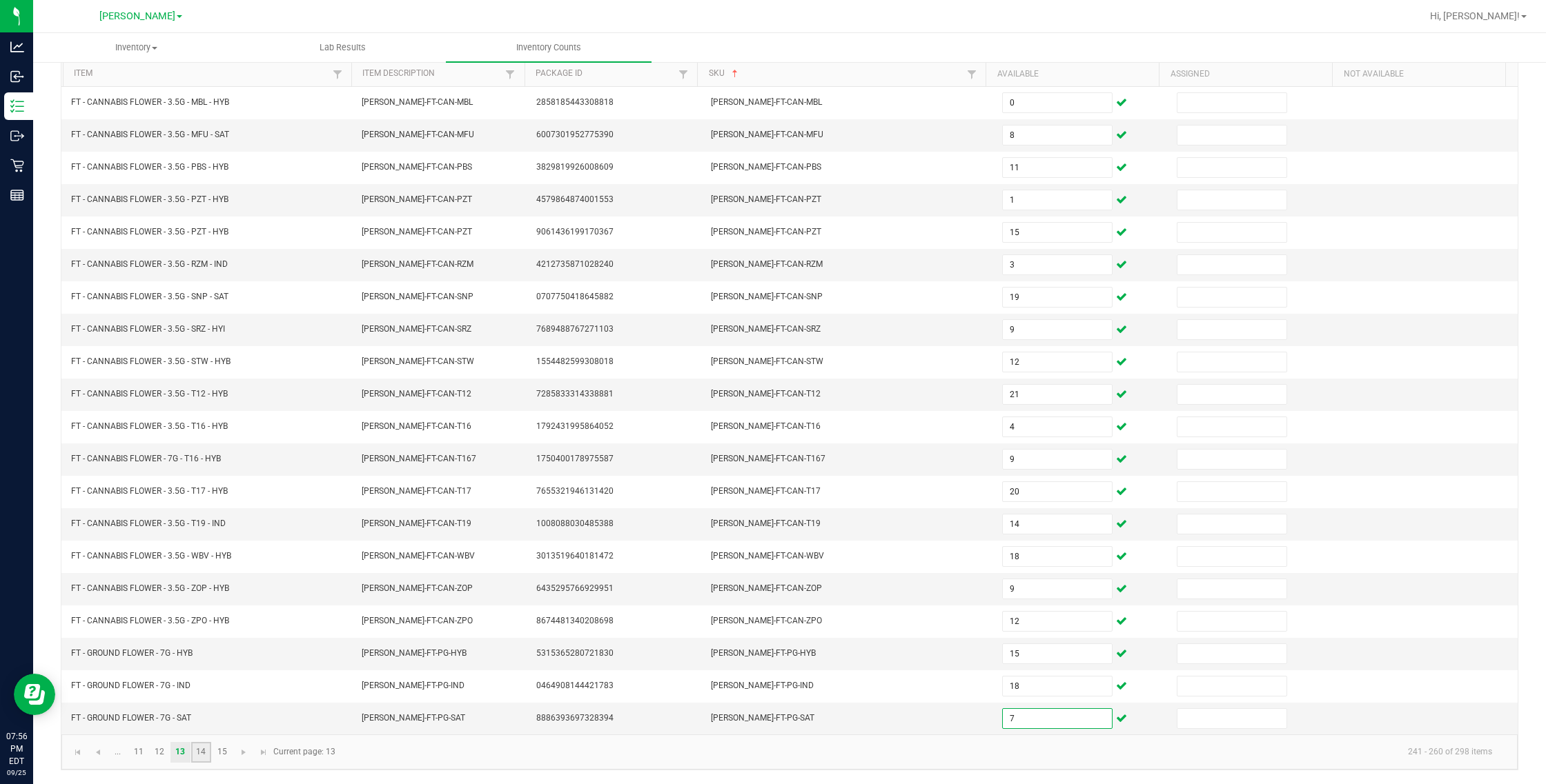
click at [205, 749] on link "14" at bounding box center [201, 752] width 20 height 20
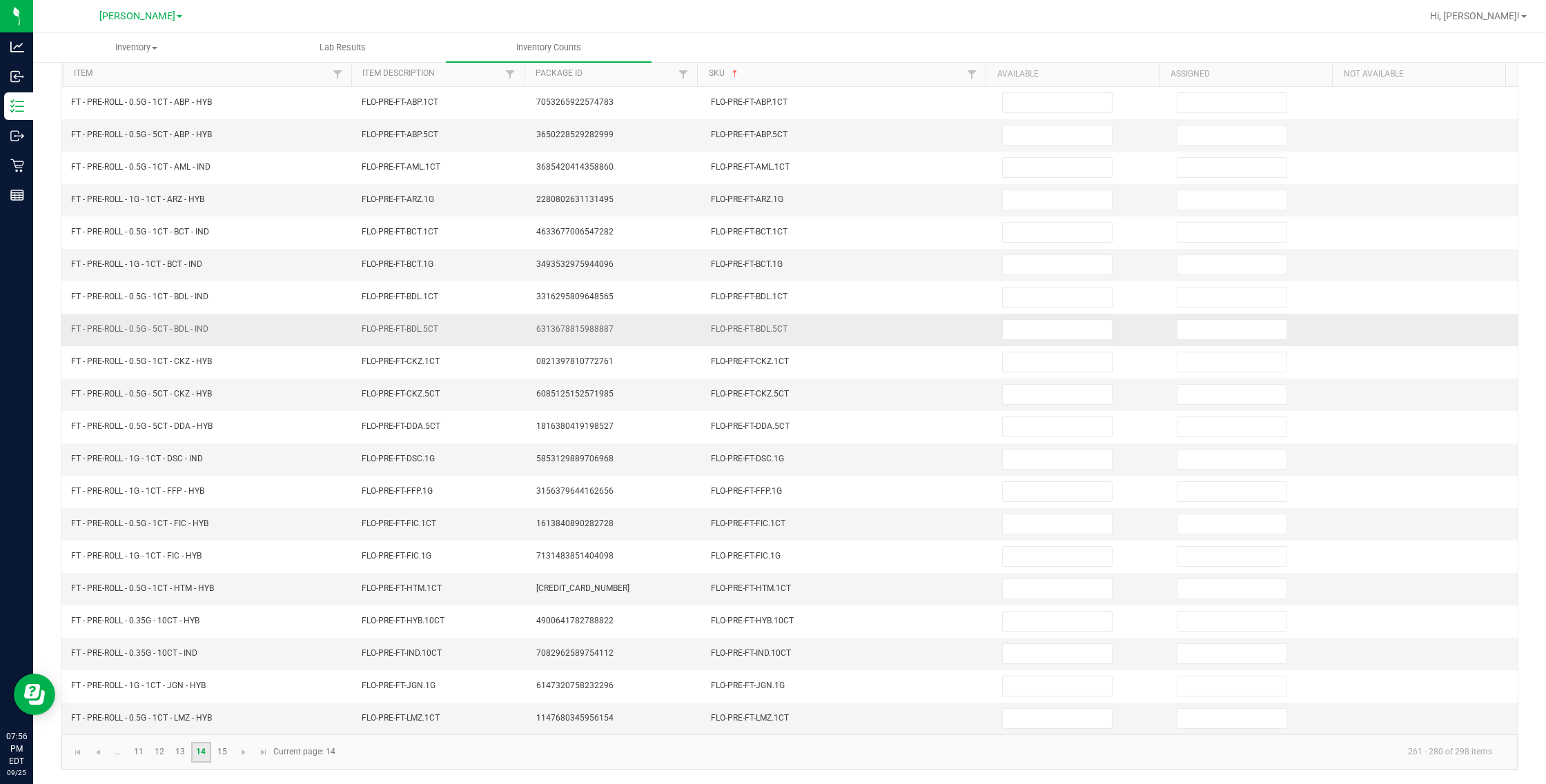
scroll to position [0, 0]
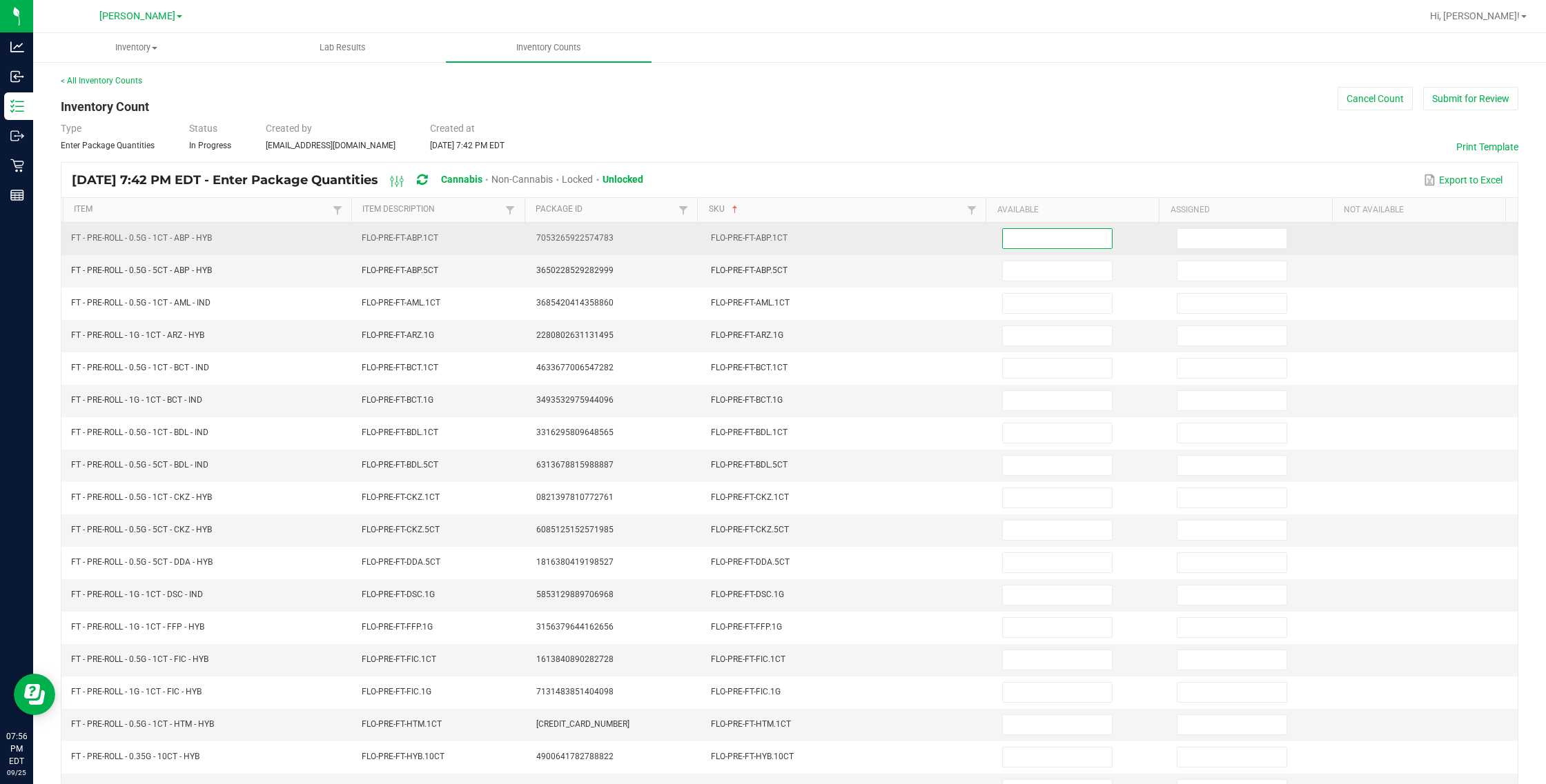
click at [915, 235] on input at bounding box center [1057, 238] width 109 height 19
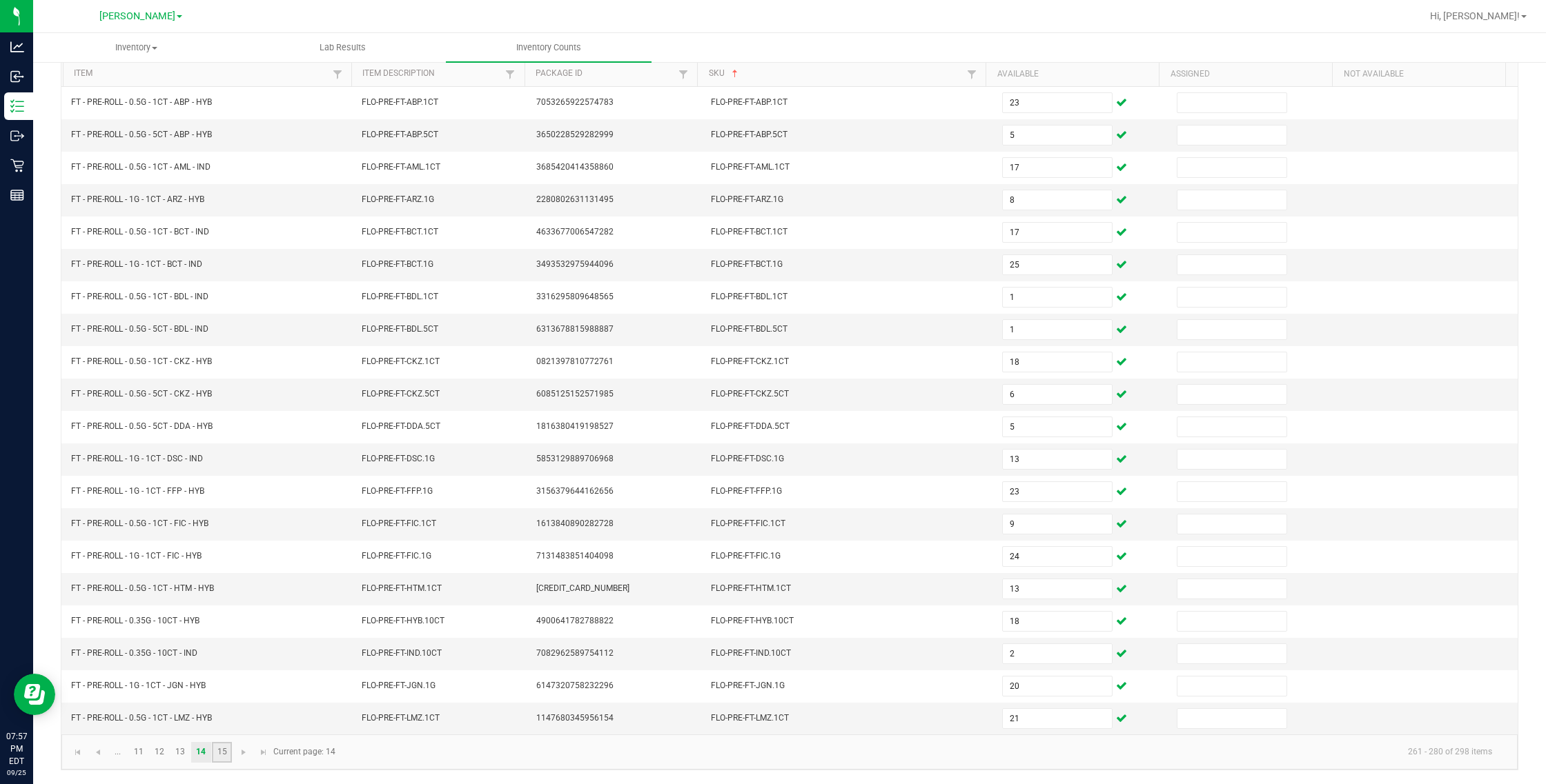
click at [227, 749] on link "15" at bounding box center [222, 752] width 20 height 20
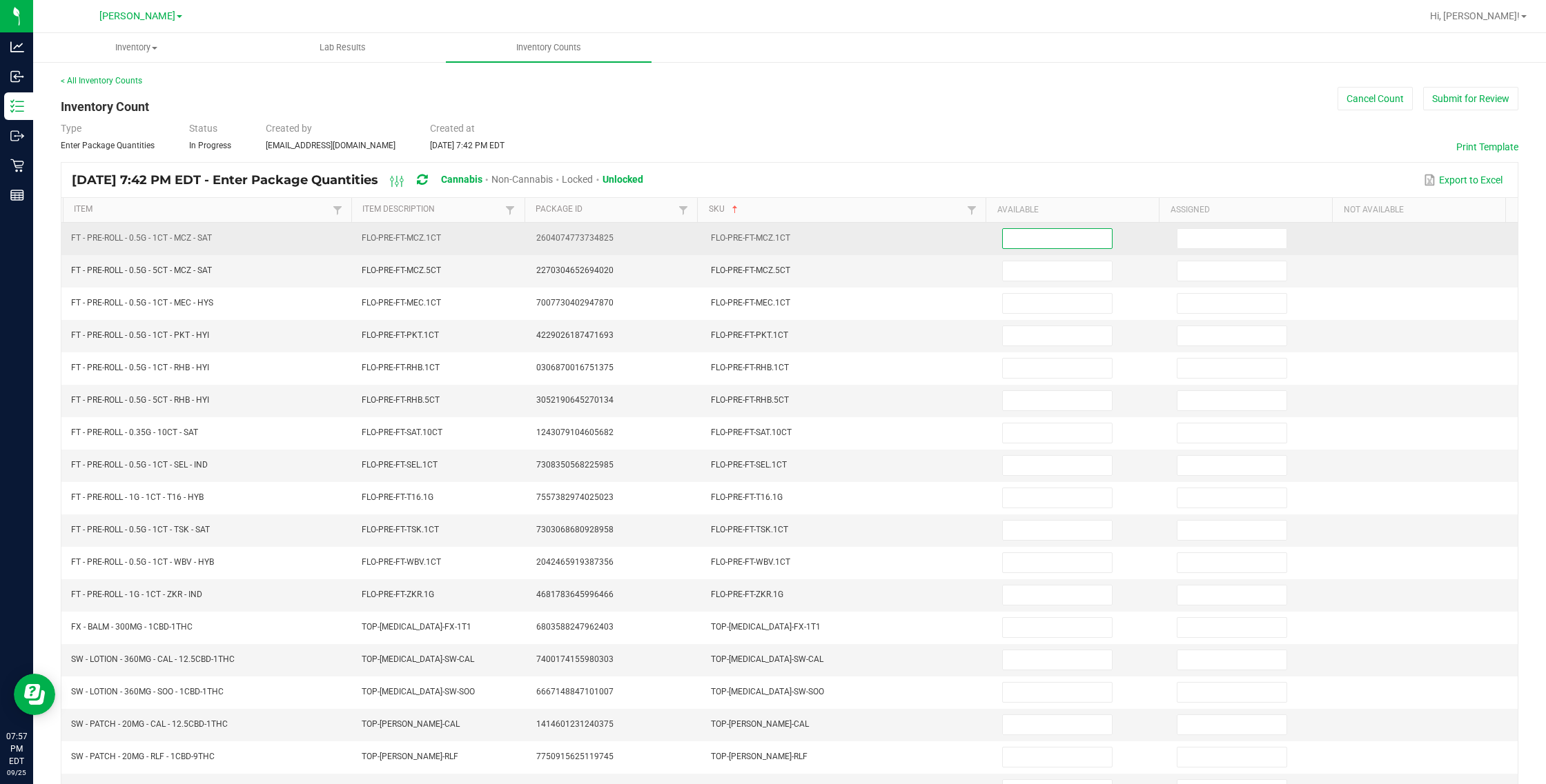
click at [915, 247] on input at bounding box center [1057, 238] width 109 height 19
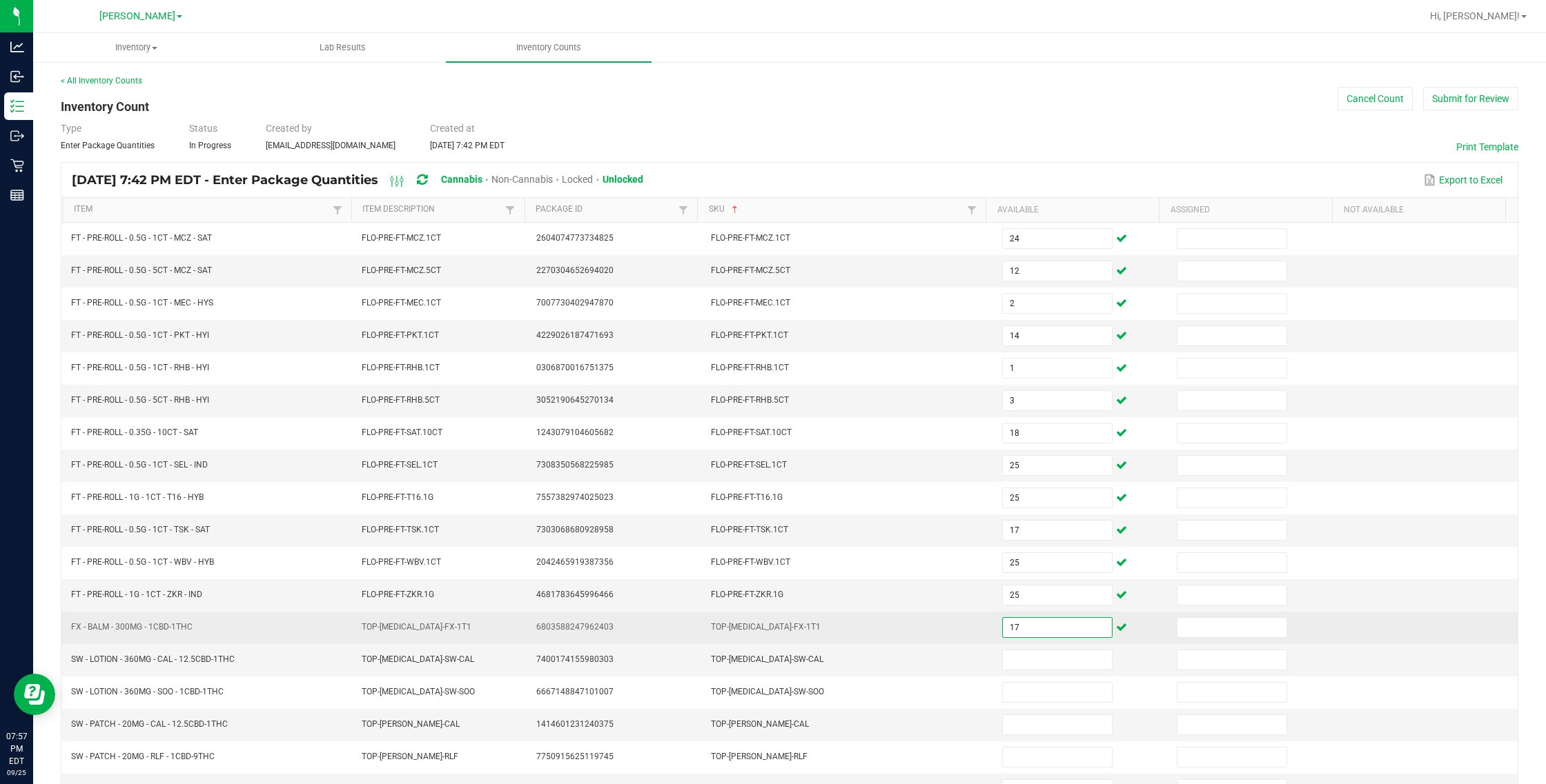
click at [915, 635] on input "17" at bounding box center [1057, 628] width 109 height 19
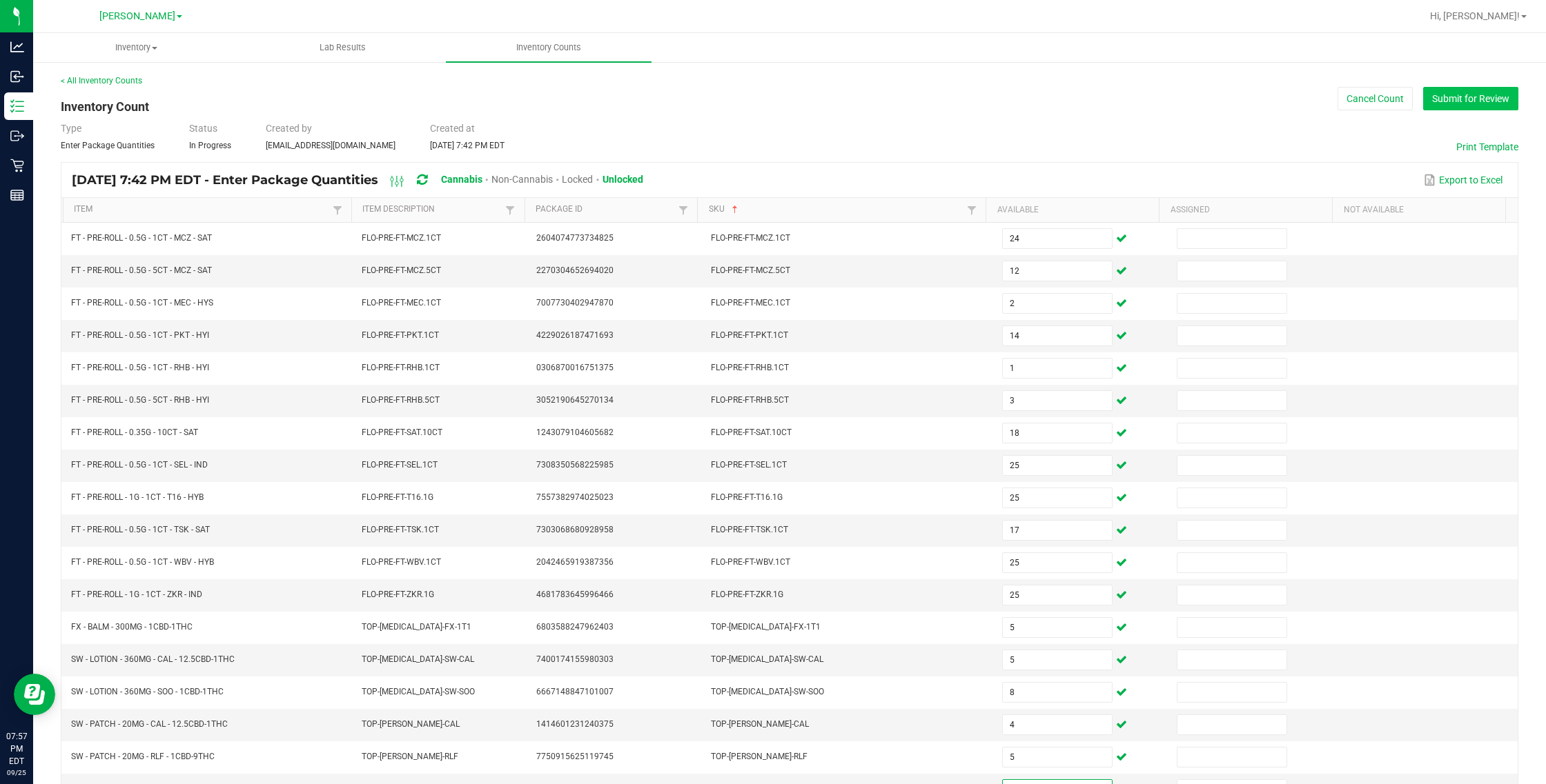
click at [915, 103] on button "Submit for Review" at bounding box center [1470, 99] width 96 height 24
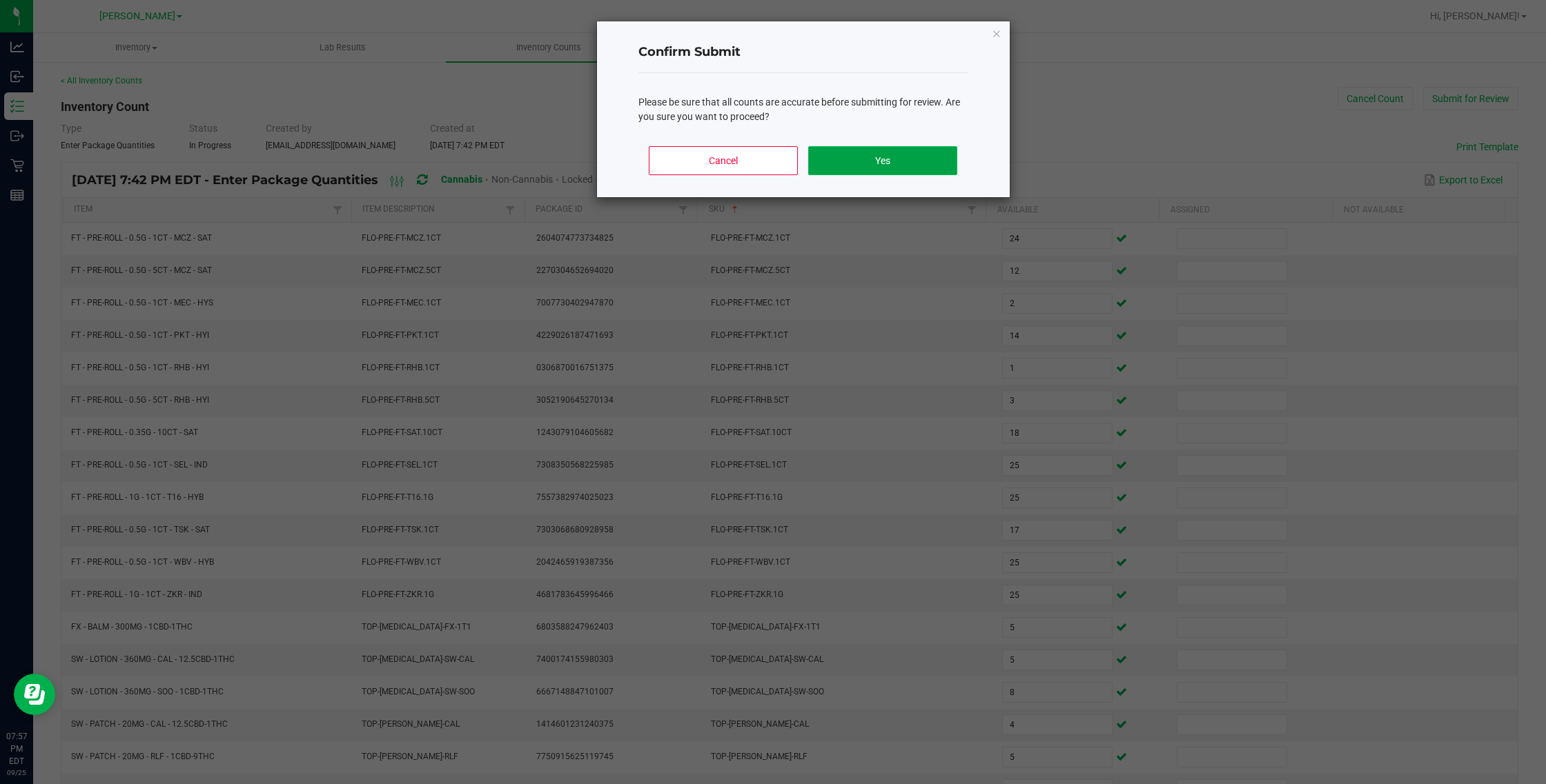
click at [849, 157] on button "Yes" at bounding box center [882, 161] width 149 height 29
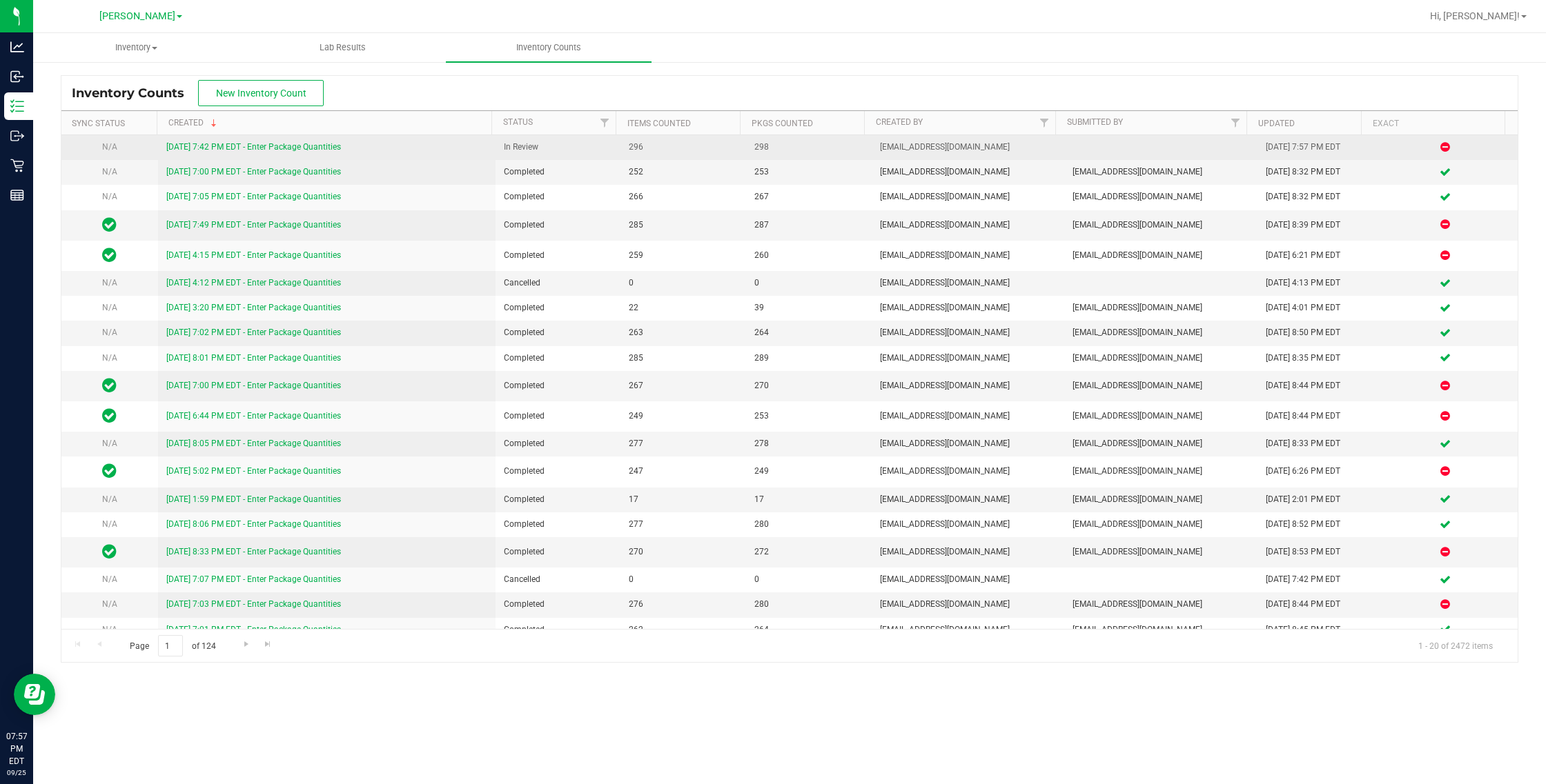
click at [287, 149] on link "[DATE] 7:42 PM EDT - Enter Package Quantities" at bounding box center [254, 146] width 175 height 9
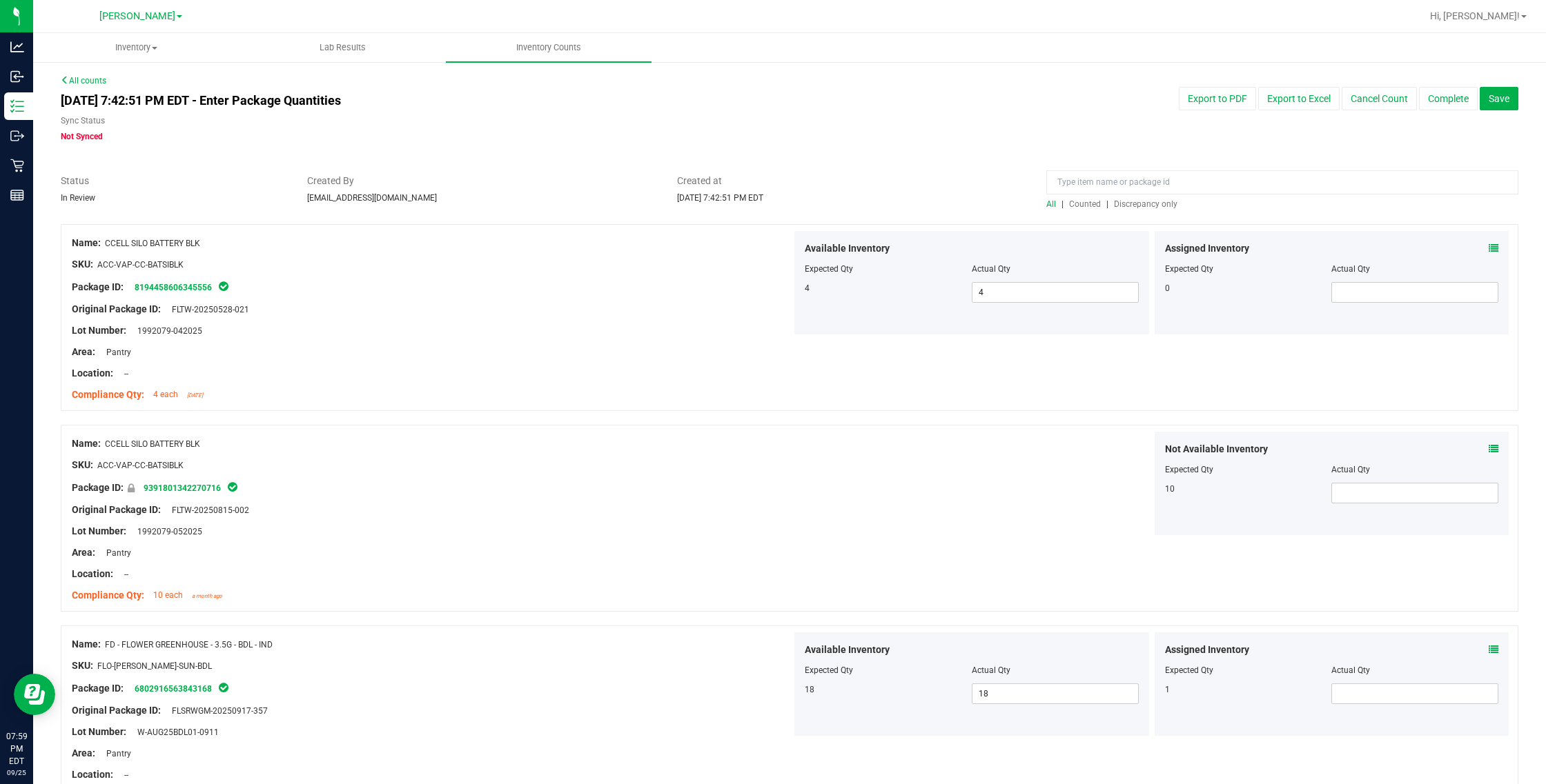
click at [915, 201] on span "Discrepancy only" at bounding box center [1145, 204] width 63 height 9
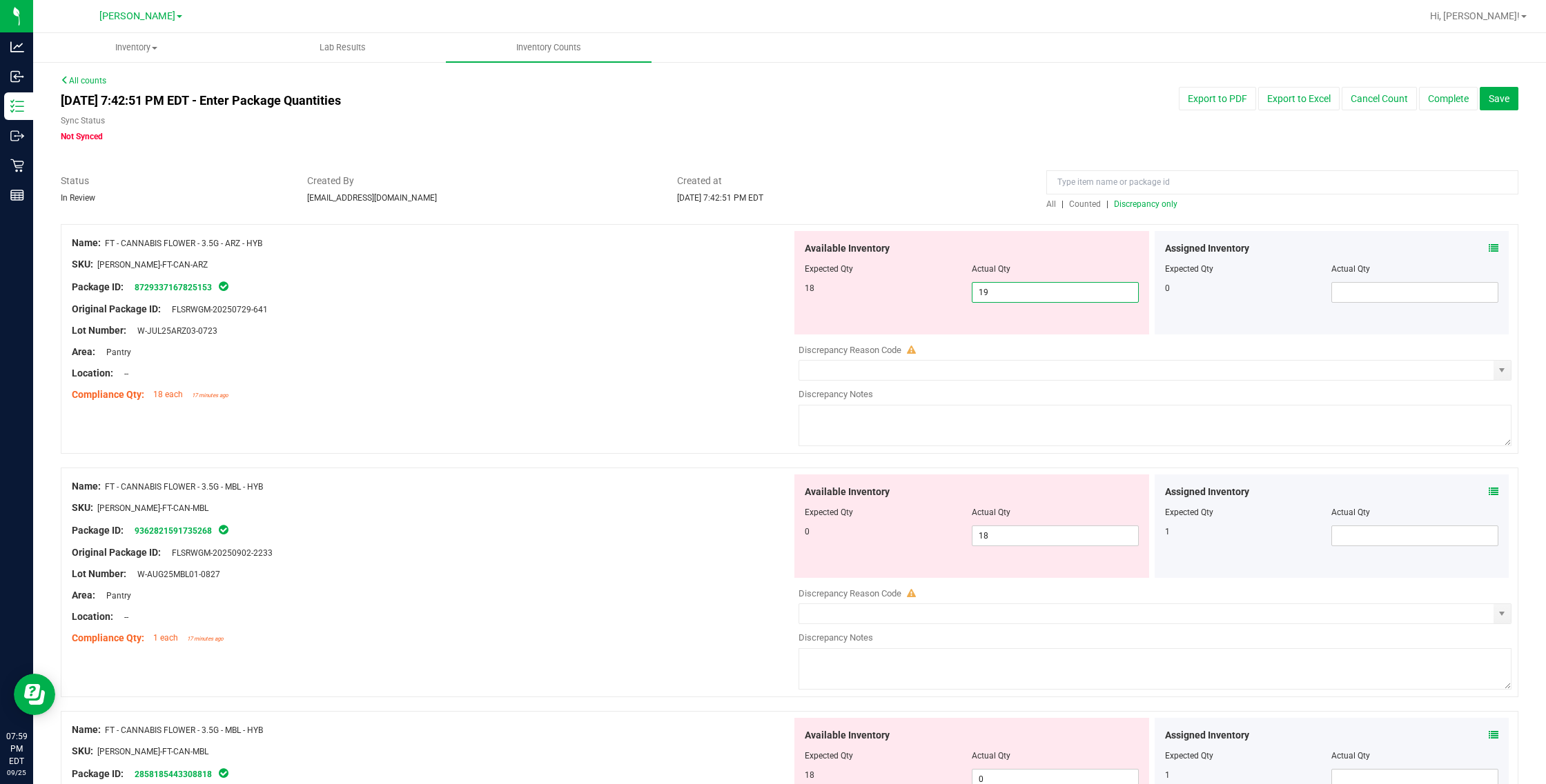
click at [915, 299] on span "19 19" at bounding box center [1056, 292] width 167 height 20
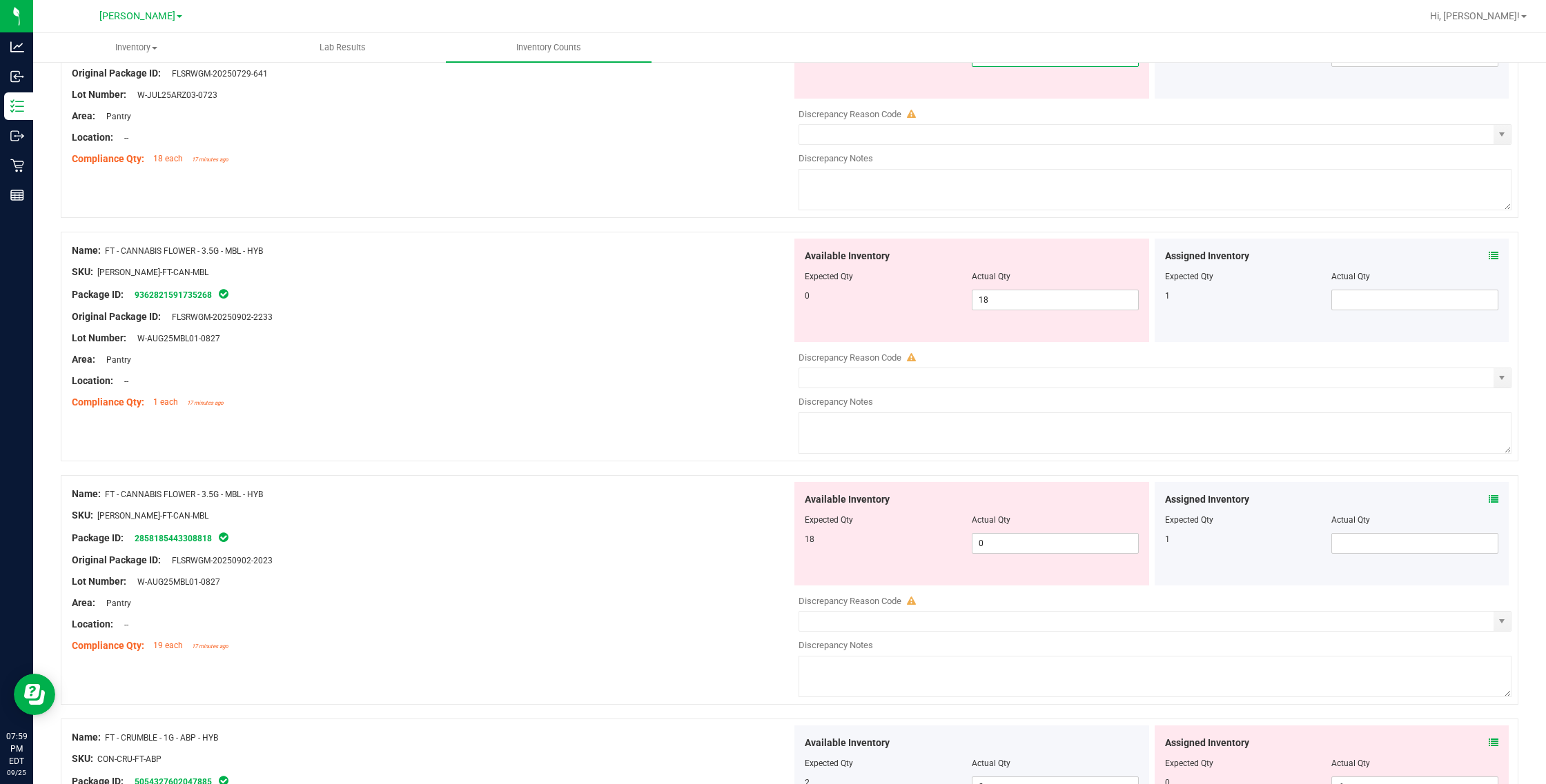
scroll to position [259, 0]
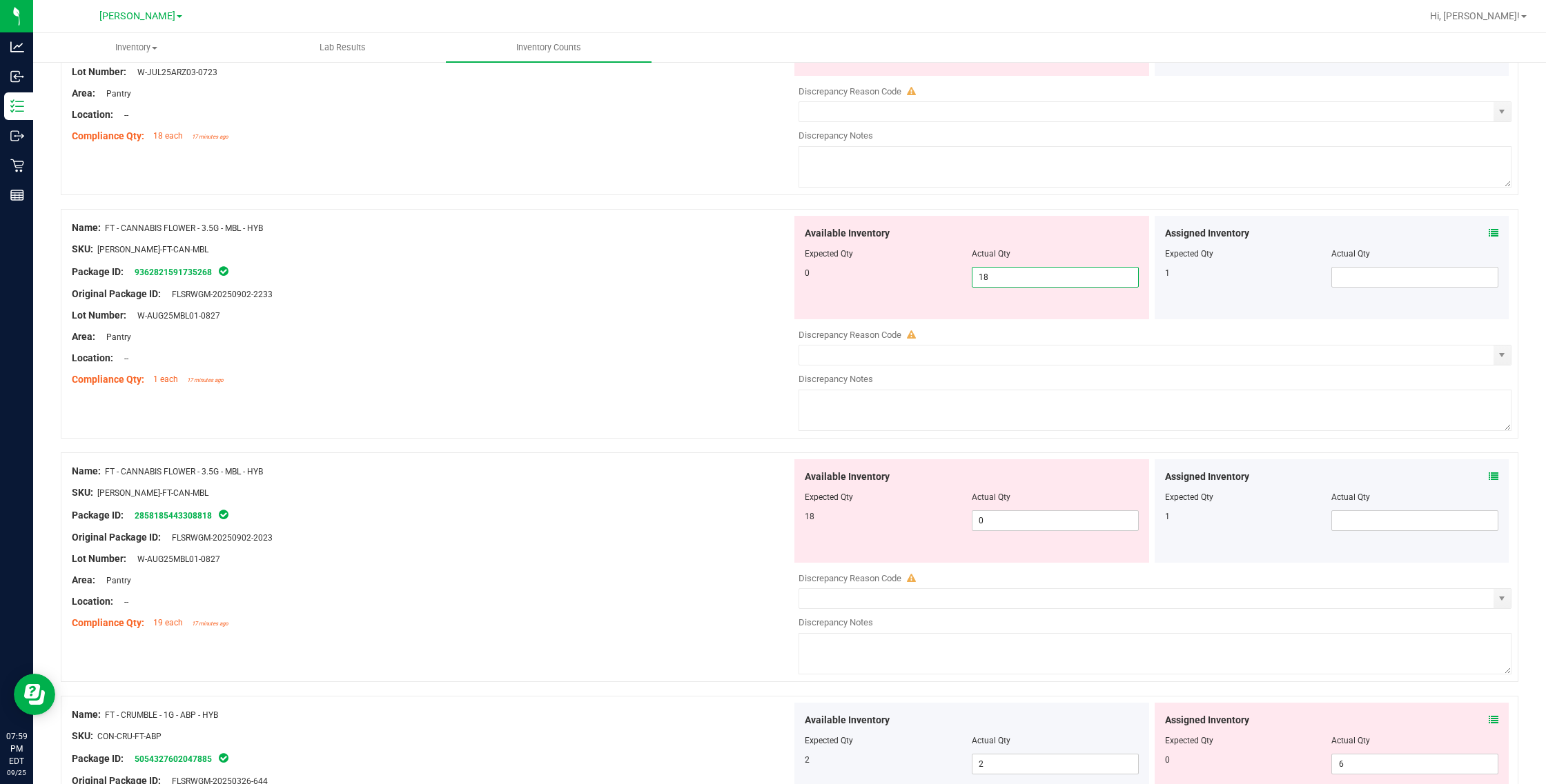
click at [915, 272] on span "18 18" at bounding box center [1056, 277] width 167 height 20
click at [915, 520] on div "Available Inventory Expected Qty Actual Qty 18 0 0" at bounding box center [972, 511] width 355 height 103
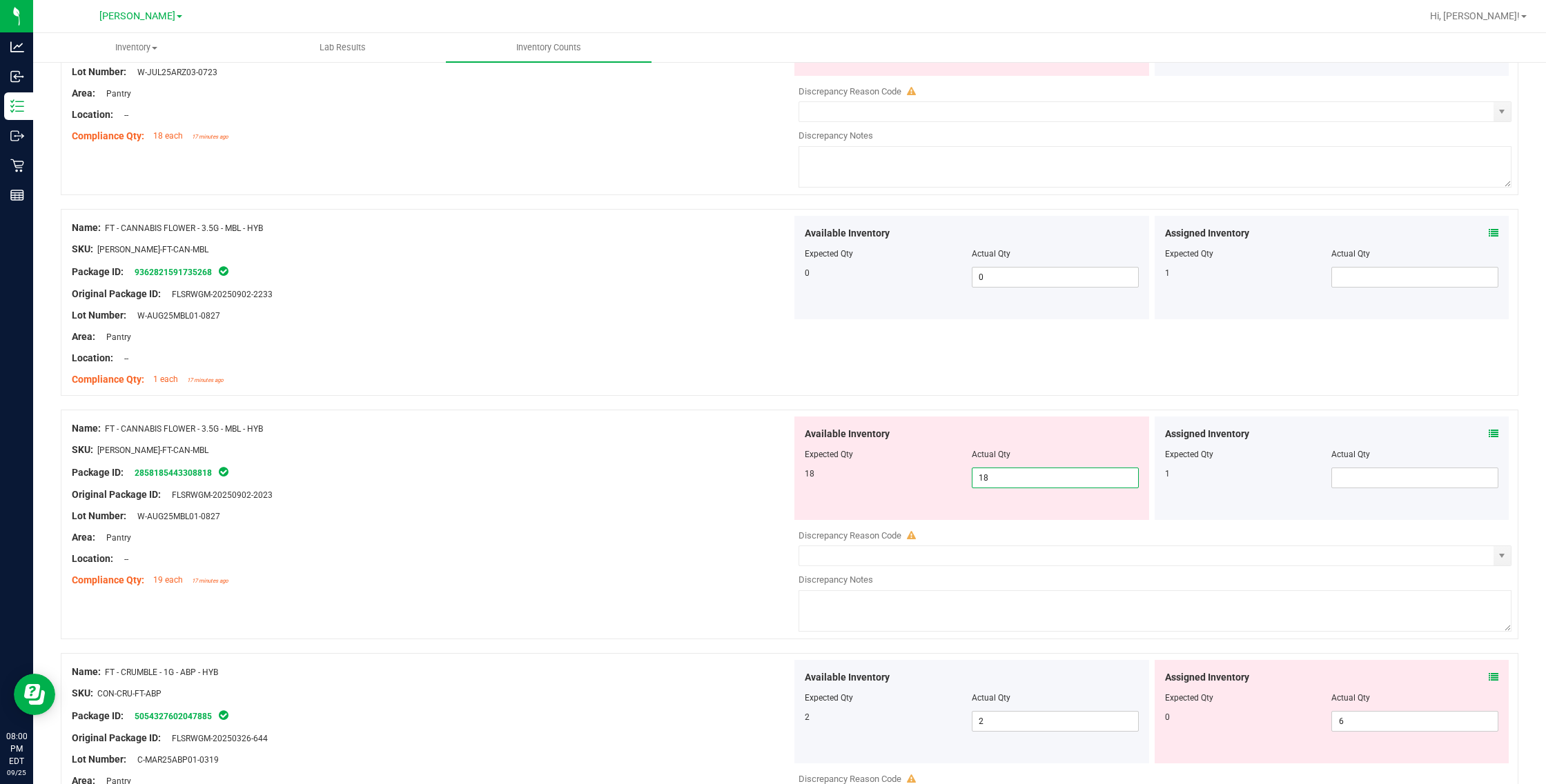
click at [805, 482] on div "18 18 18" at bounding box center [971, 478] width 334 height 20
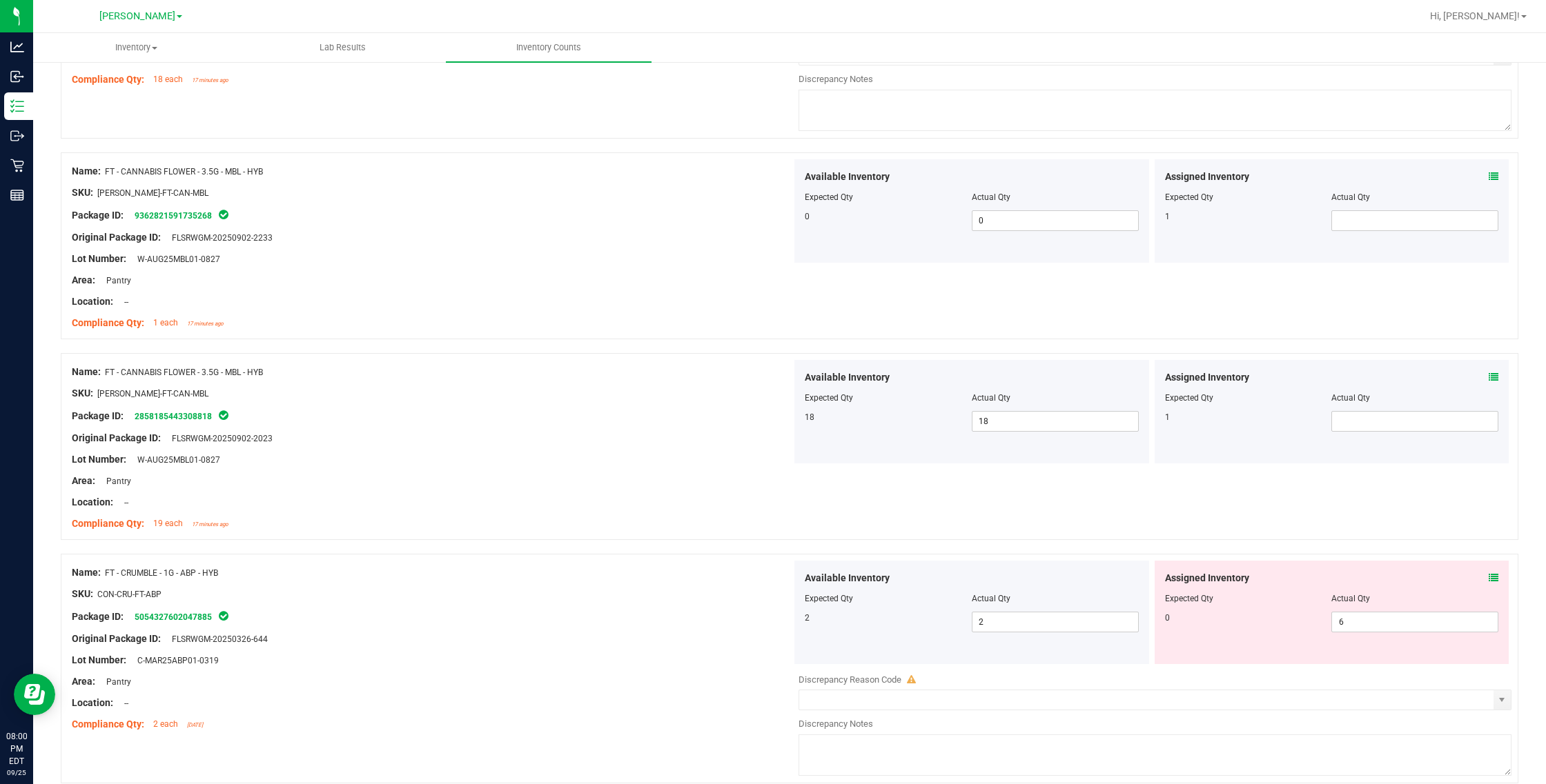
scroll to position [345, 0]
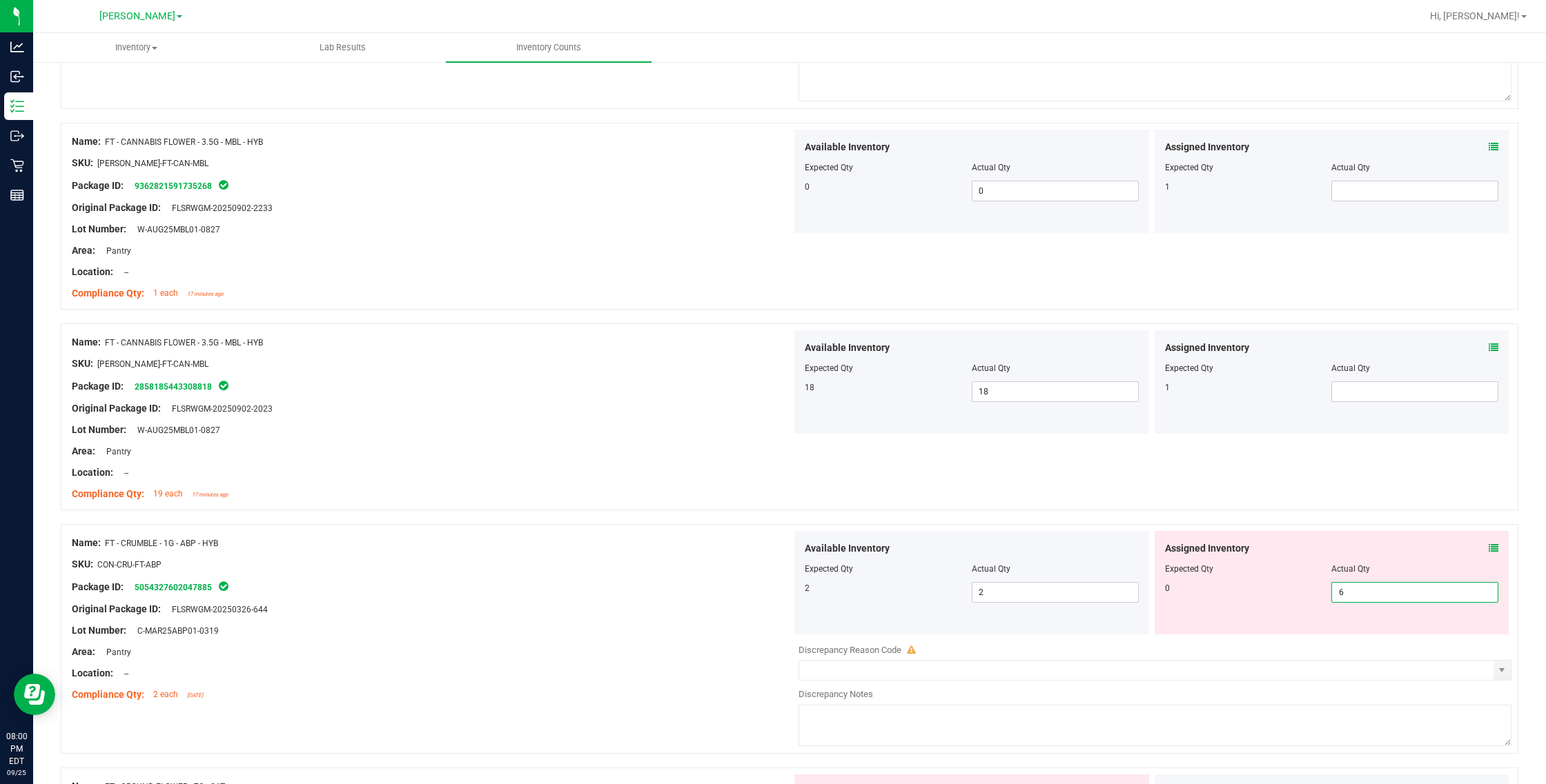
click at [915, 586] on span "6 6" at bounding box center [1415, 592] width 167 height 20
drag, startPoint x: 1216, startPoint y: 501, endPoint x: 1199, endPoint y: 497, distance: 17.5
click at [915, 501] on div "Name: FT - CANNABIS FLOWER - 3.5G - MBL - HYB SKU: [PERSON_NAME]-FT-CAN-MBL Pac…" at bounding box center [789, 416] width 1457 height 187
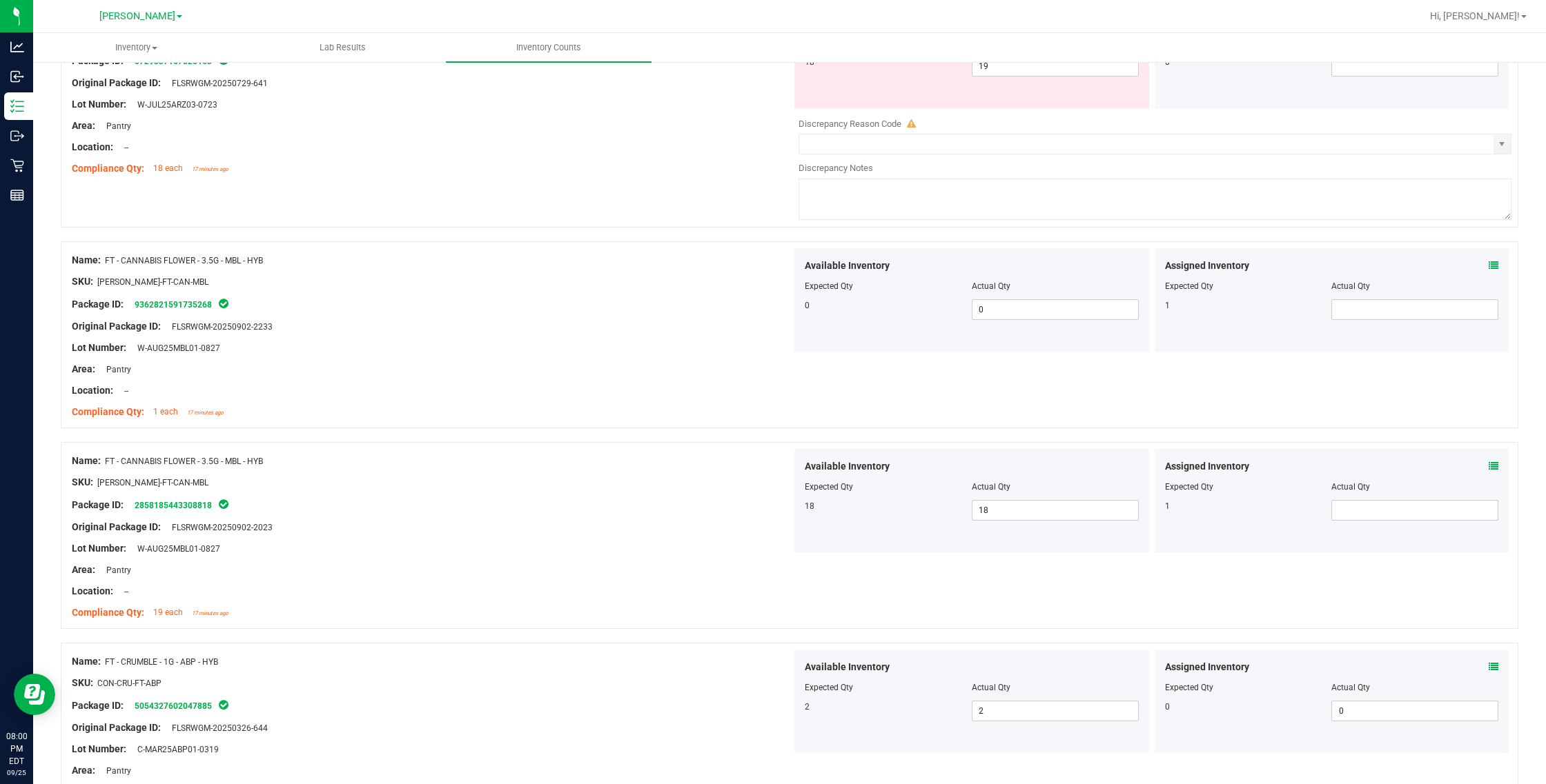
scroll to position [0, 0]
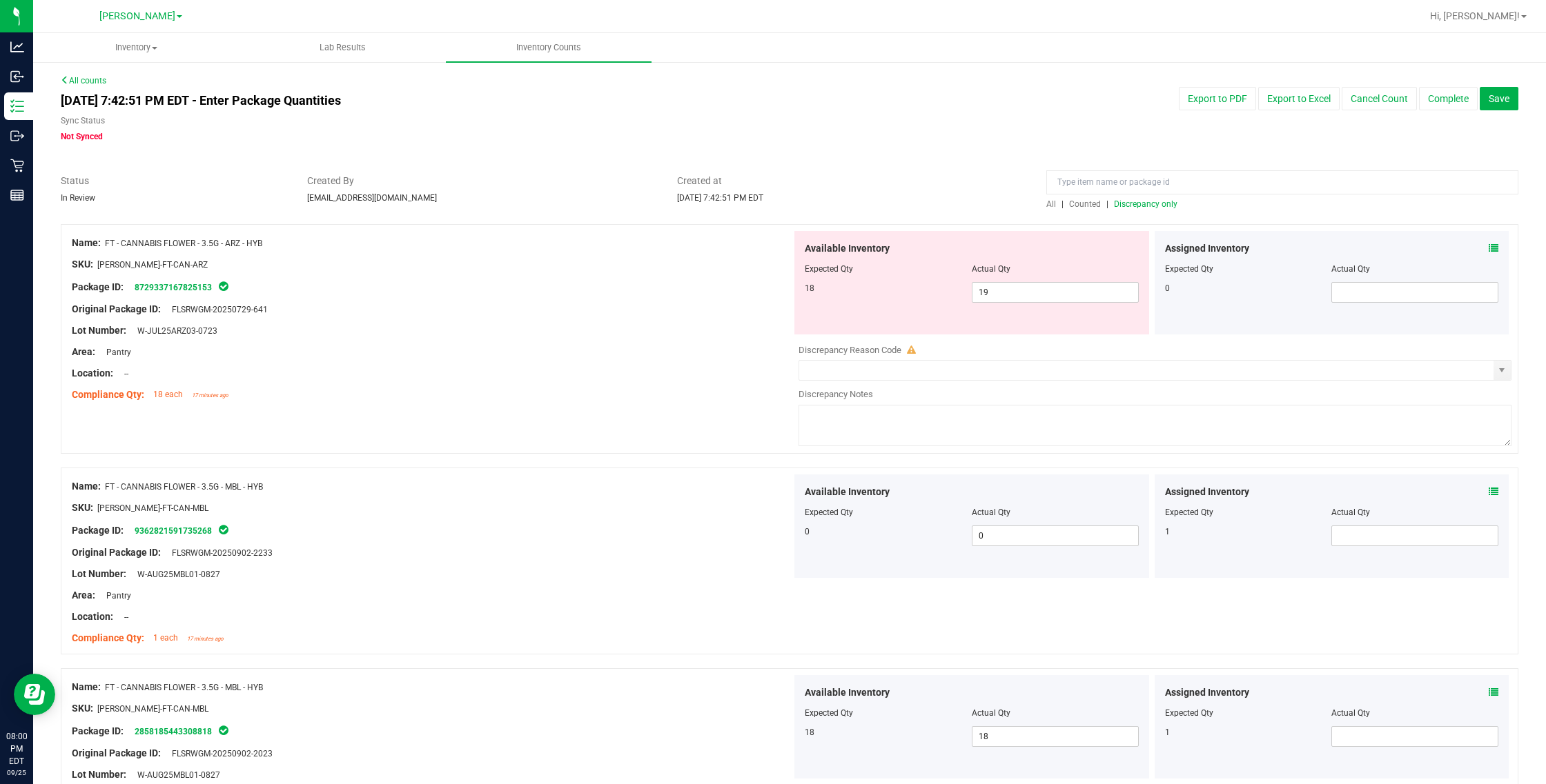
click at [915, 248] on div "Assigned Inventory" at bounding box center [1331, 248] width 334 height 14
click at [915, 246] on icon at bounding box center [1493, 248] width 9 height 9
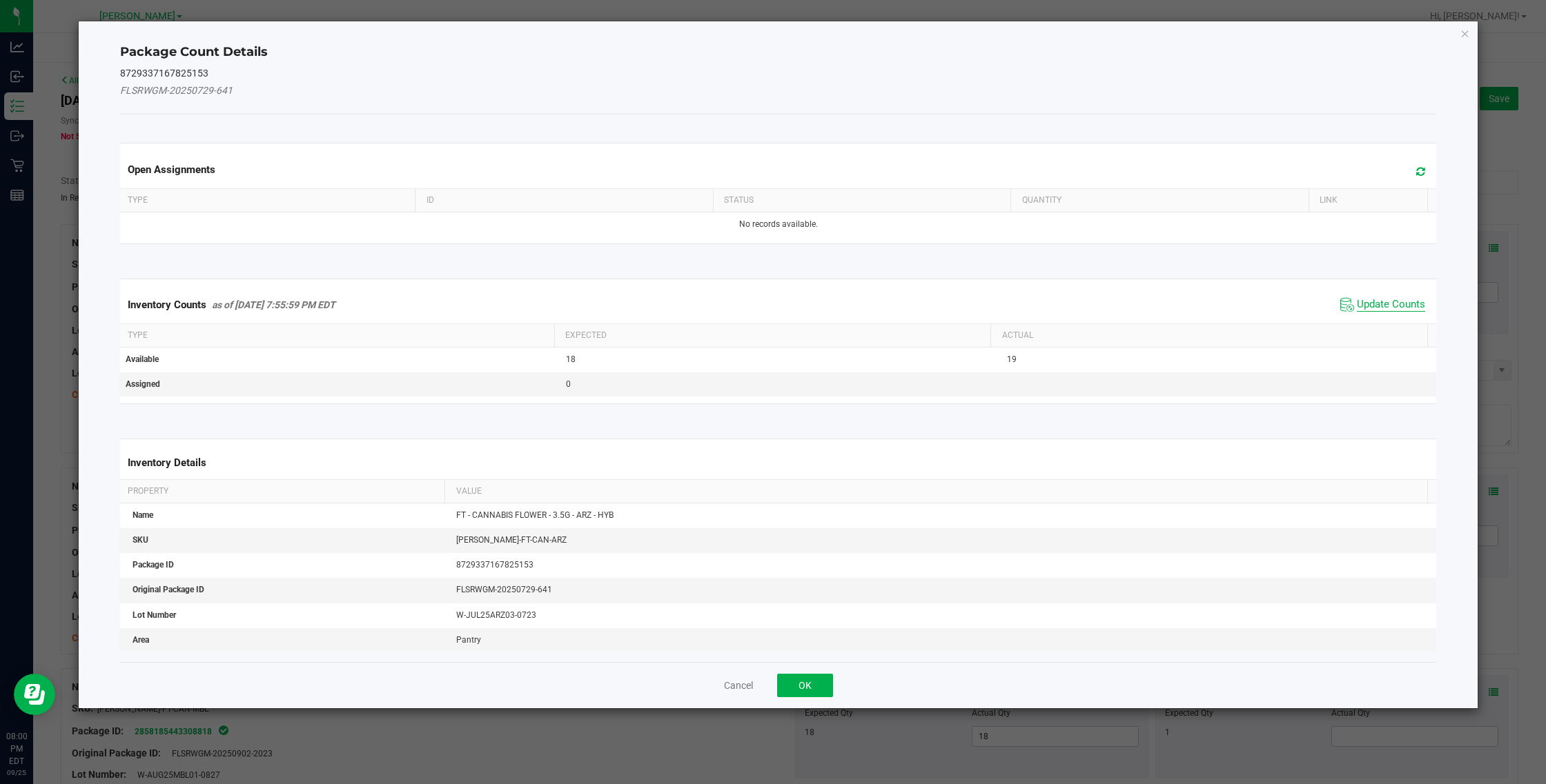
click at [915, 302] on span "Update Counts" at bounding box center [1390, 305] width 68 height 14
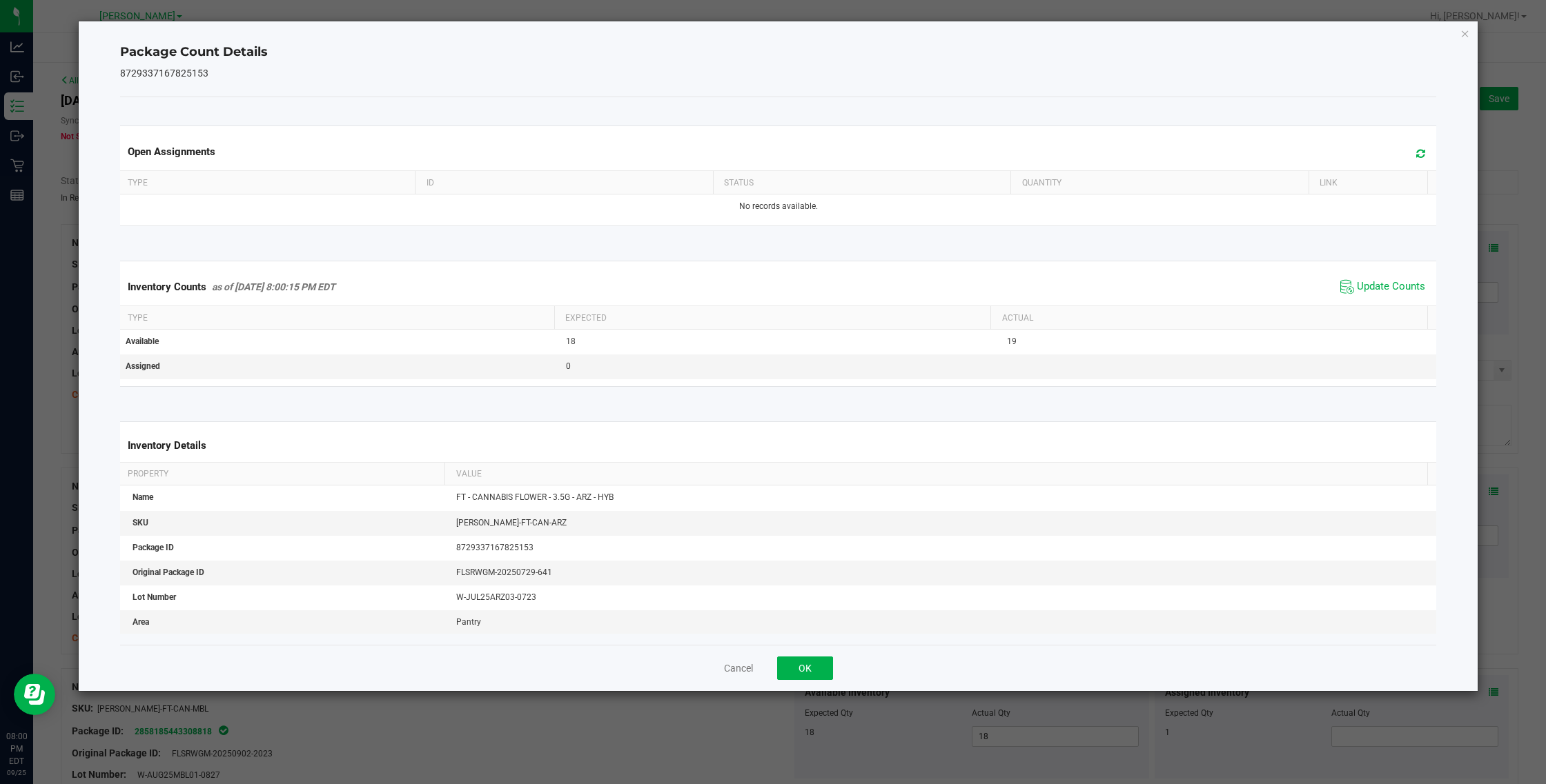
click at [915, 36] on div "Package Count Details 8729337167825153 Open Assignments Type ID Status Quantity…" at bounding box center [778, 356] width 1400 height 670
click at [915, 33] on icon "Close" at bounding box center [1465, 33] width 9 height 17
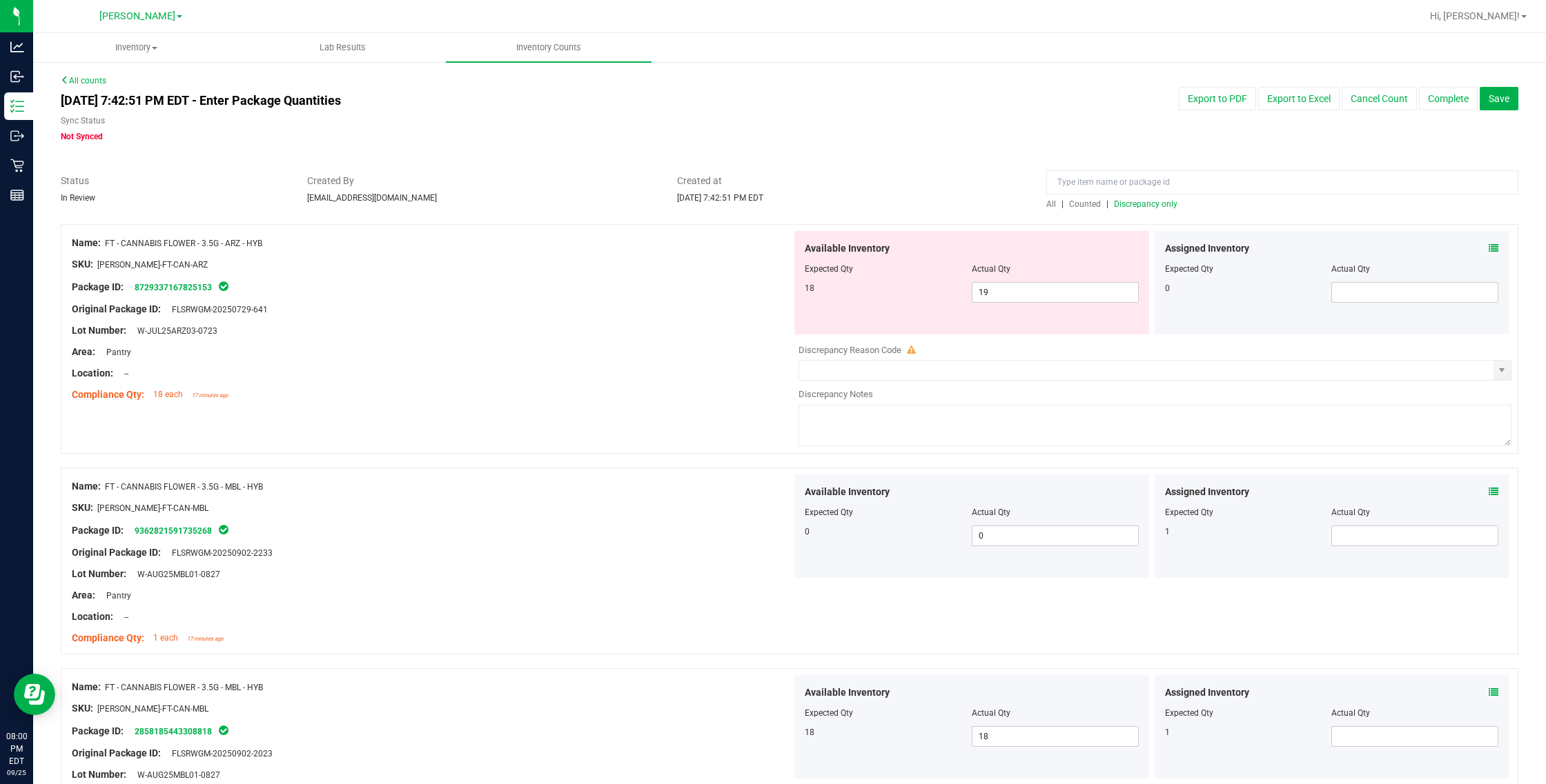
click at [915, 305] on div "Available Inventory Expected Qty Actual Qty 18 19 19" at bounding box center [972, 282] width 355 height 103
click at [915, 291] on span "19 19" at bounding box center [1056, 292] width 167 height 20
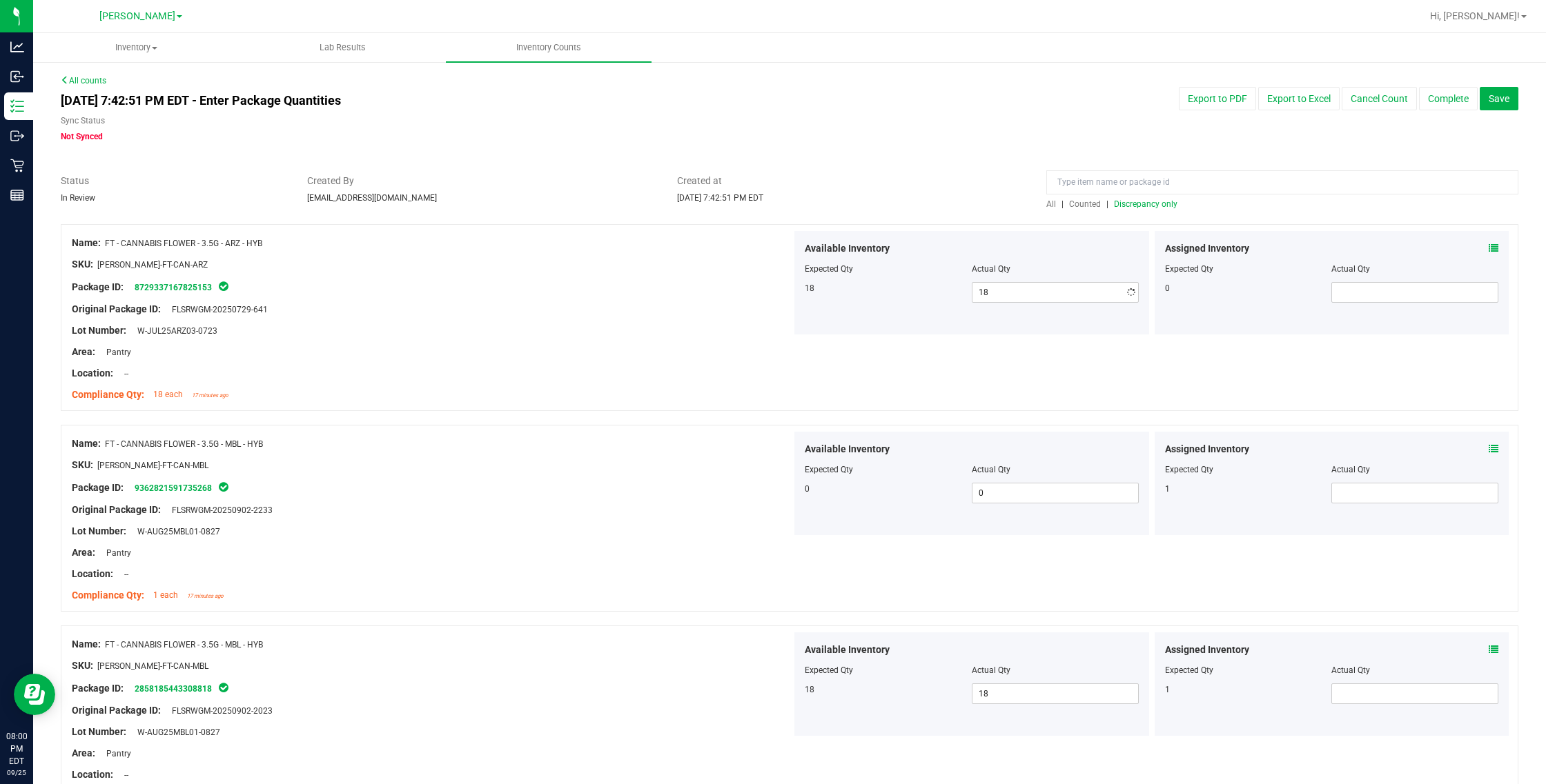
click at [708, 314] on div "Original Package ID: FLSRWGM-20250729-641" at bounding box center [432, 309] width 720 height 14
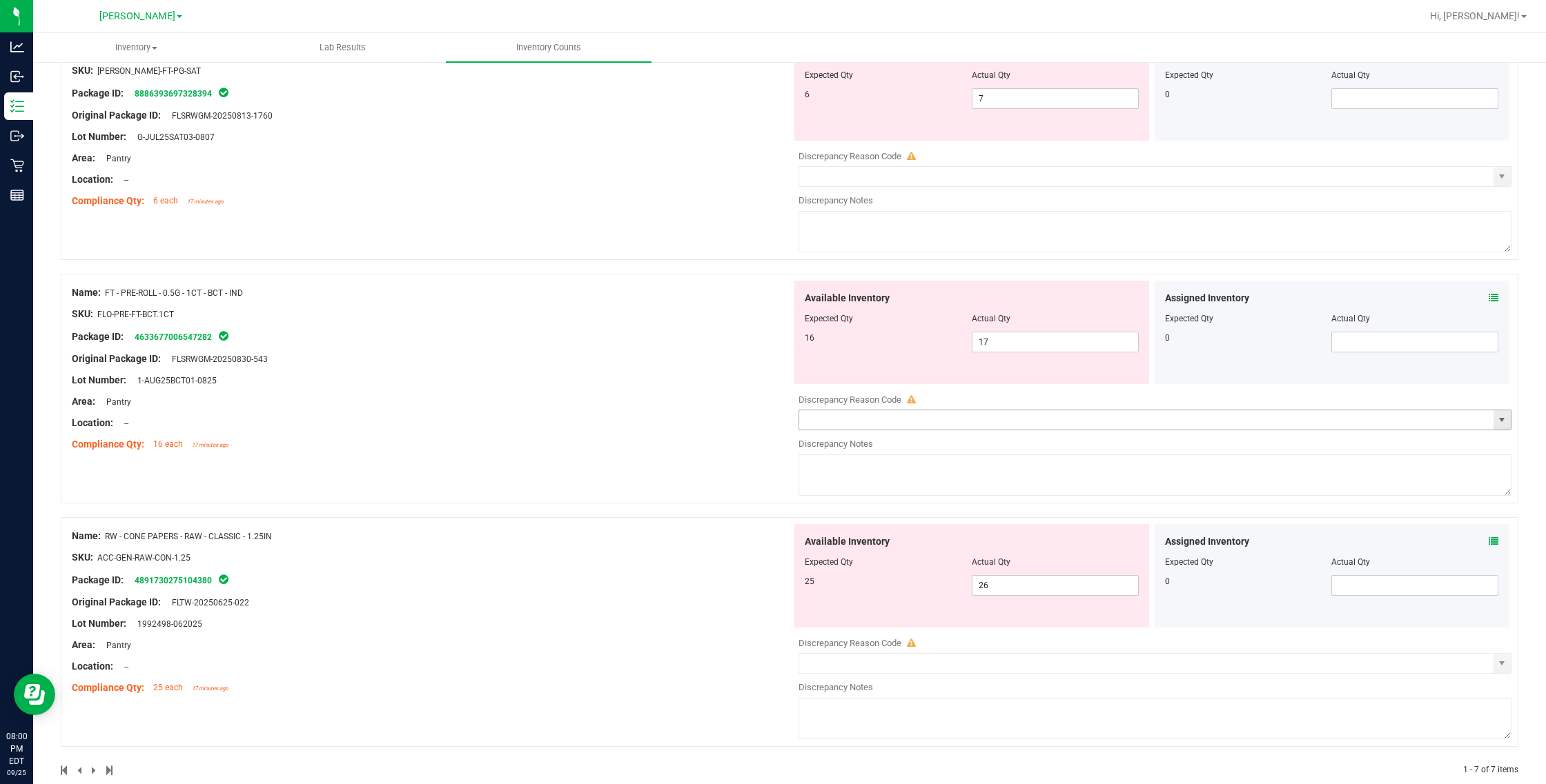
scroll to position [1023, 0]
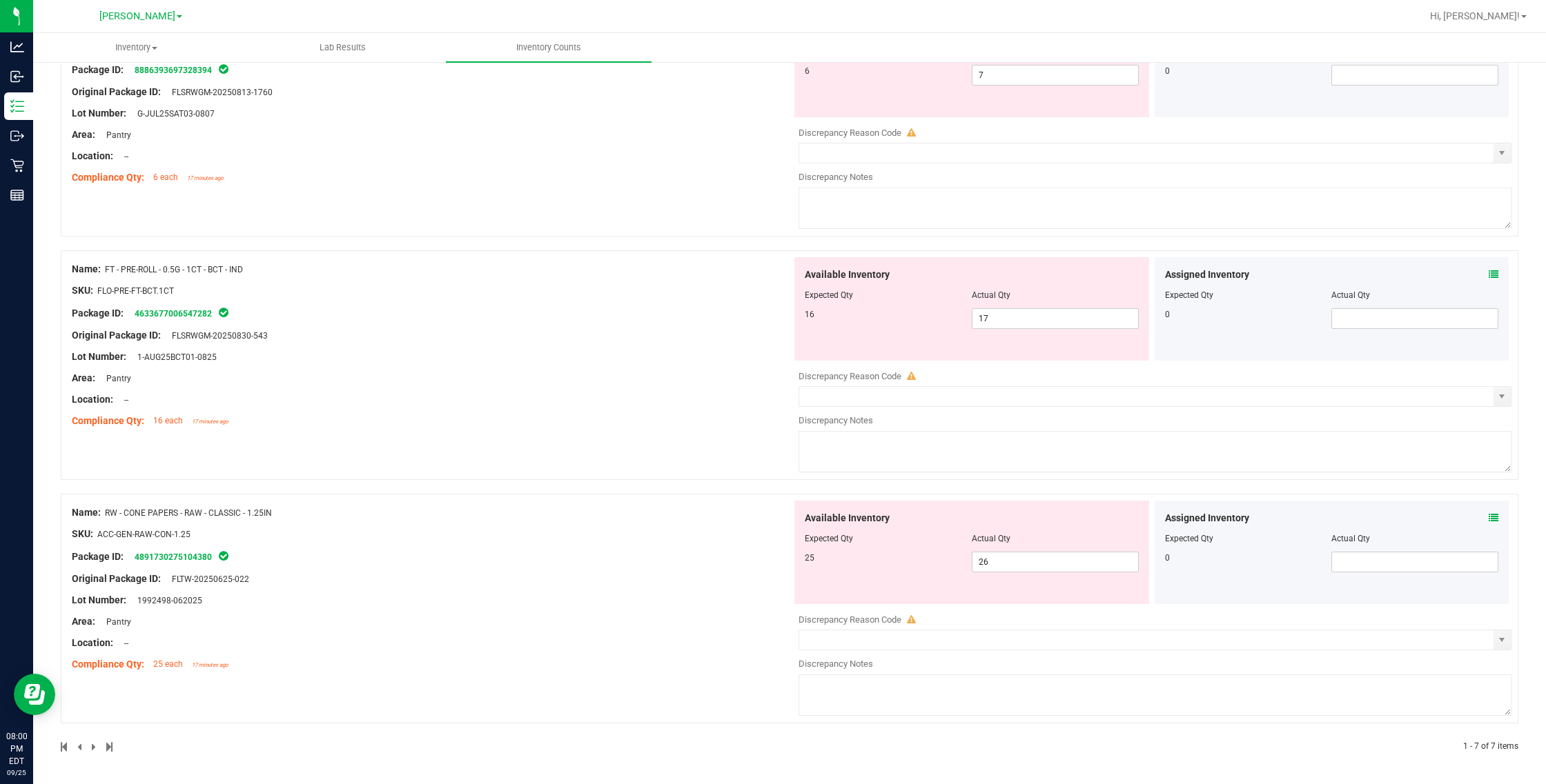
click at [915, 516] on icon at bounding box center [1493, 517] width 9 height 9
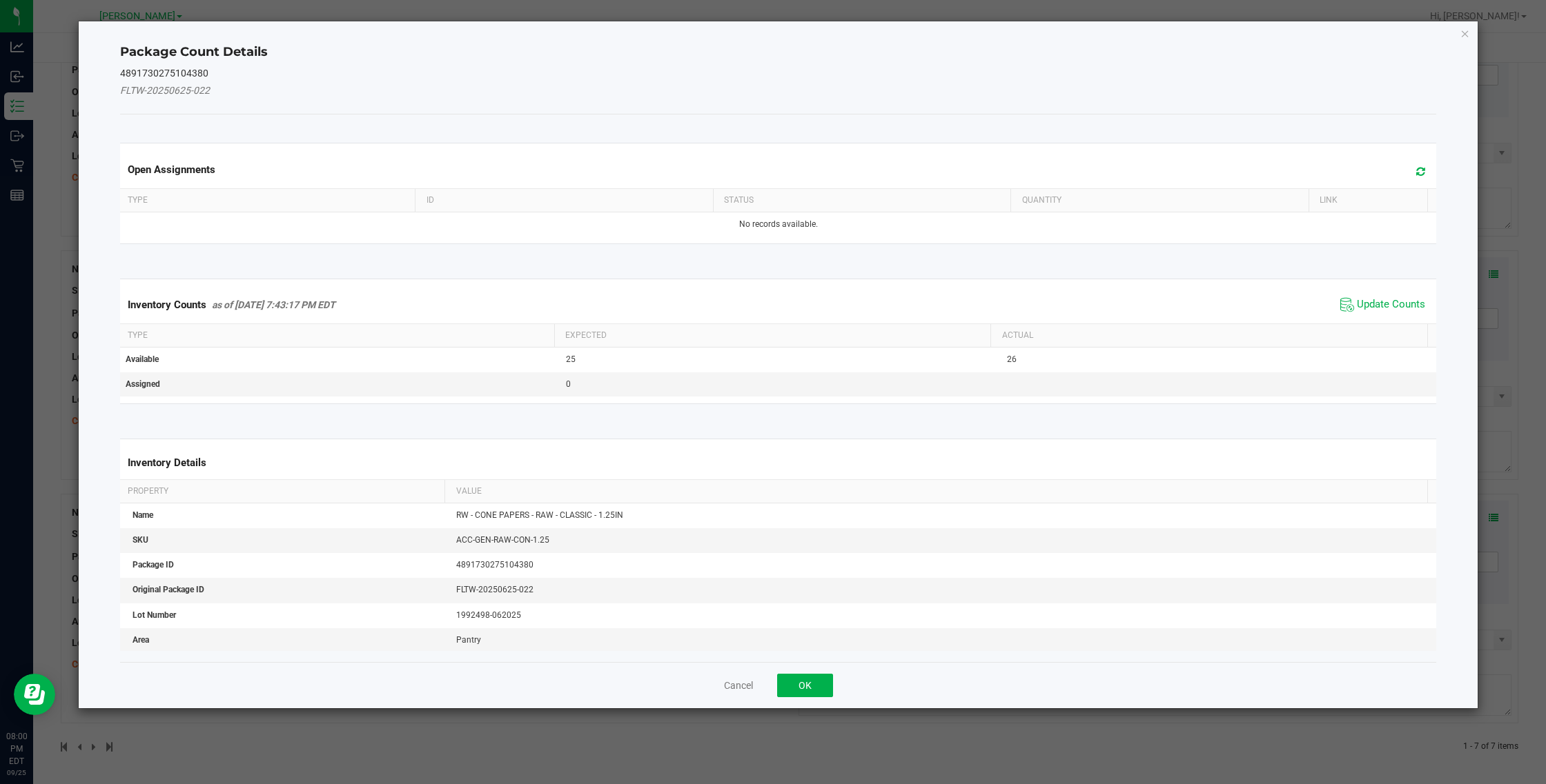
click at [915, 297] on span "Update Counts" at bounding box center [1382, 305] width 92 height 20
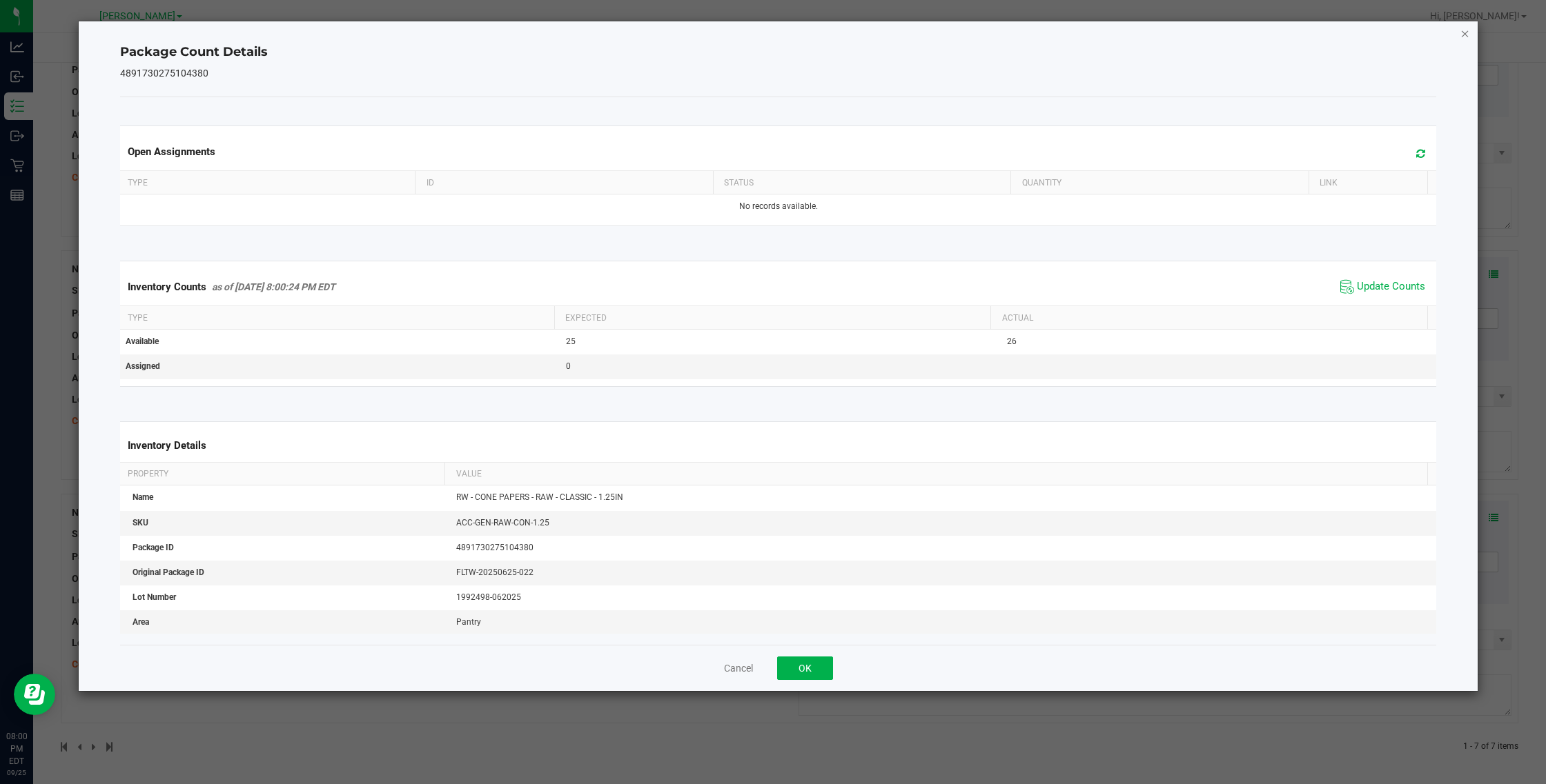
click at [915, 31] on icon "Close" at bounding box center [1465, 33] width 9 height 17
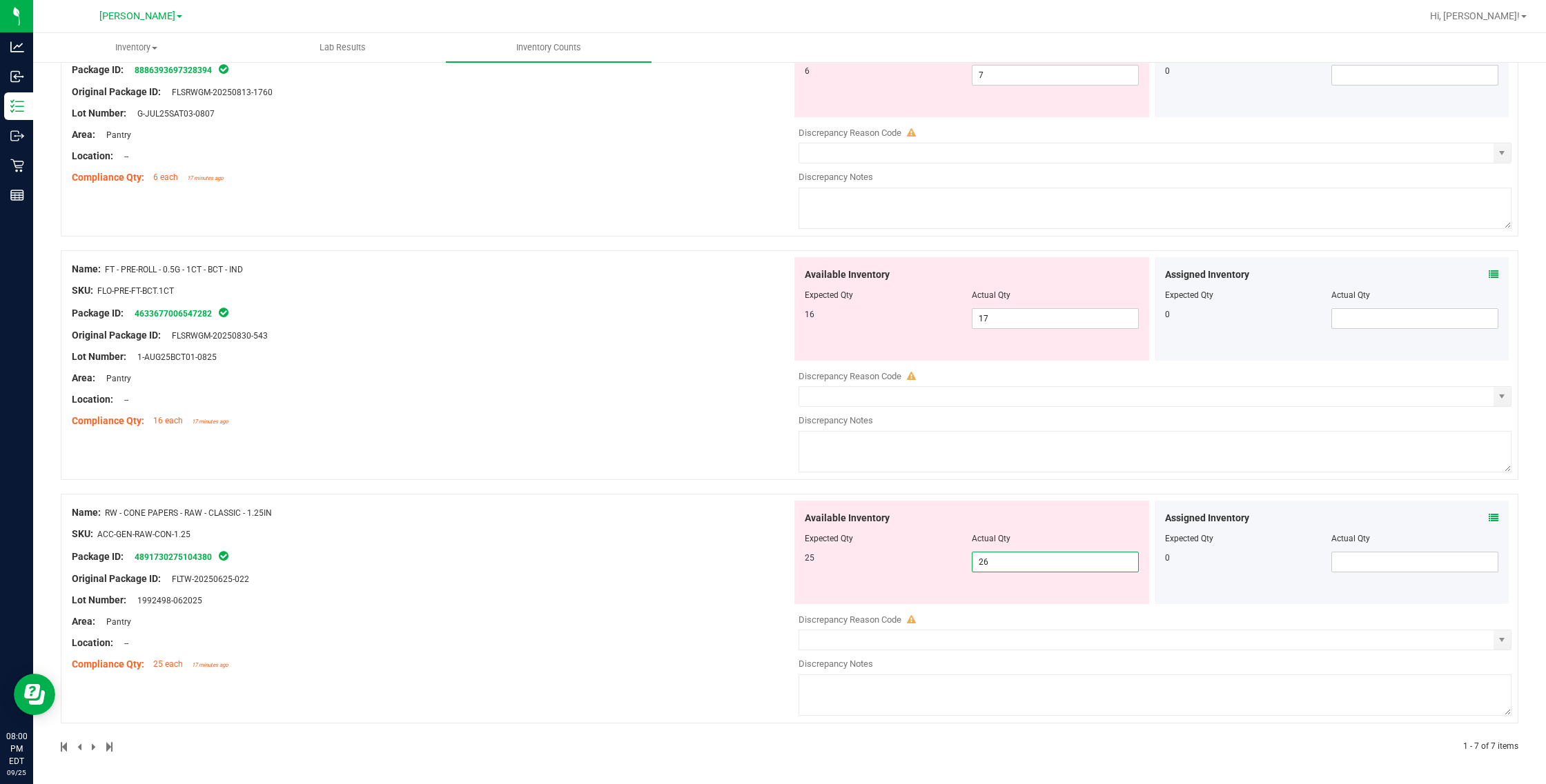
click at [915, 557] on span "26 26" at bounding box center [1056, 562] width 167 height 20
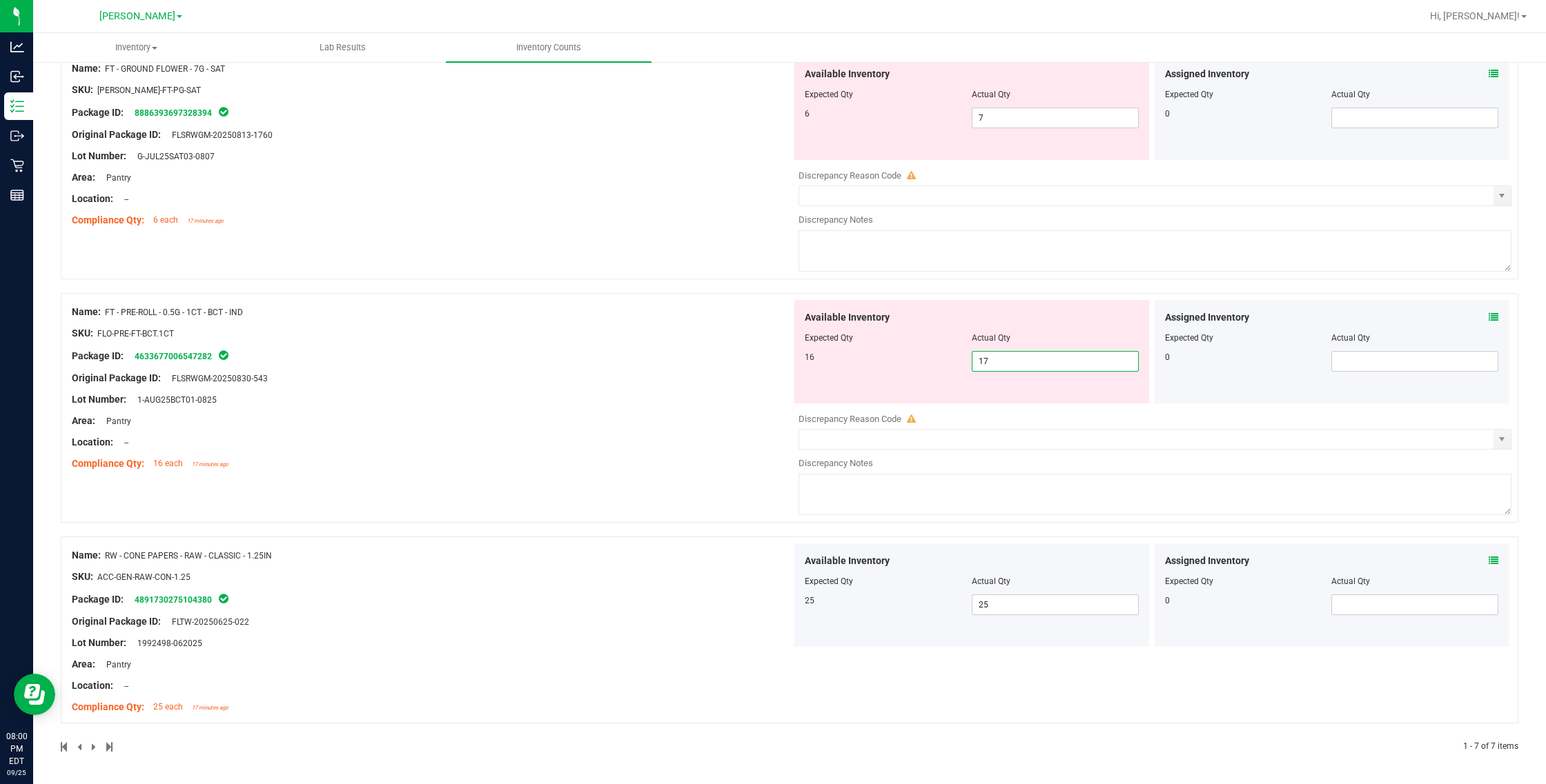
click at [915, 361] on span "17 17" at bounding box center [1056, 362] width 167 height 20
click at [915, 315] on div "Name: FT - CANNABIS FLOWER - 3.5G - ARZ - HYB SKU: [PERSON_NAME]-FT-CAN-ARZ Pac…" at bounding box center [789, -1] width 1457 height 1506
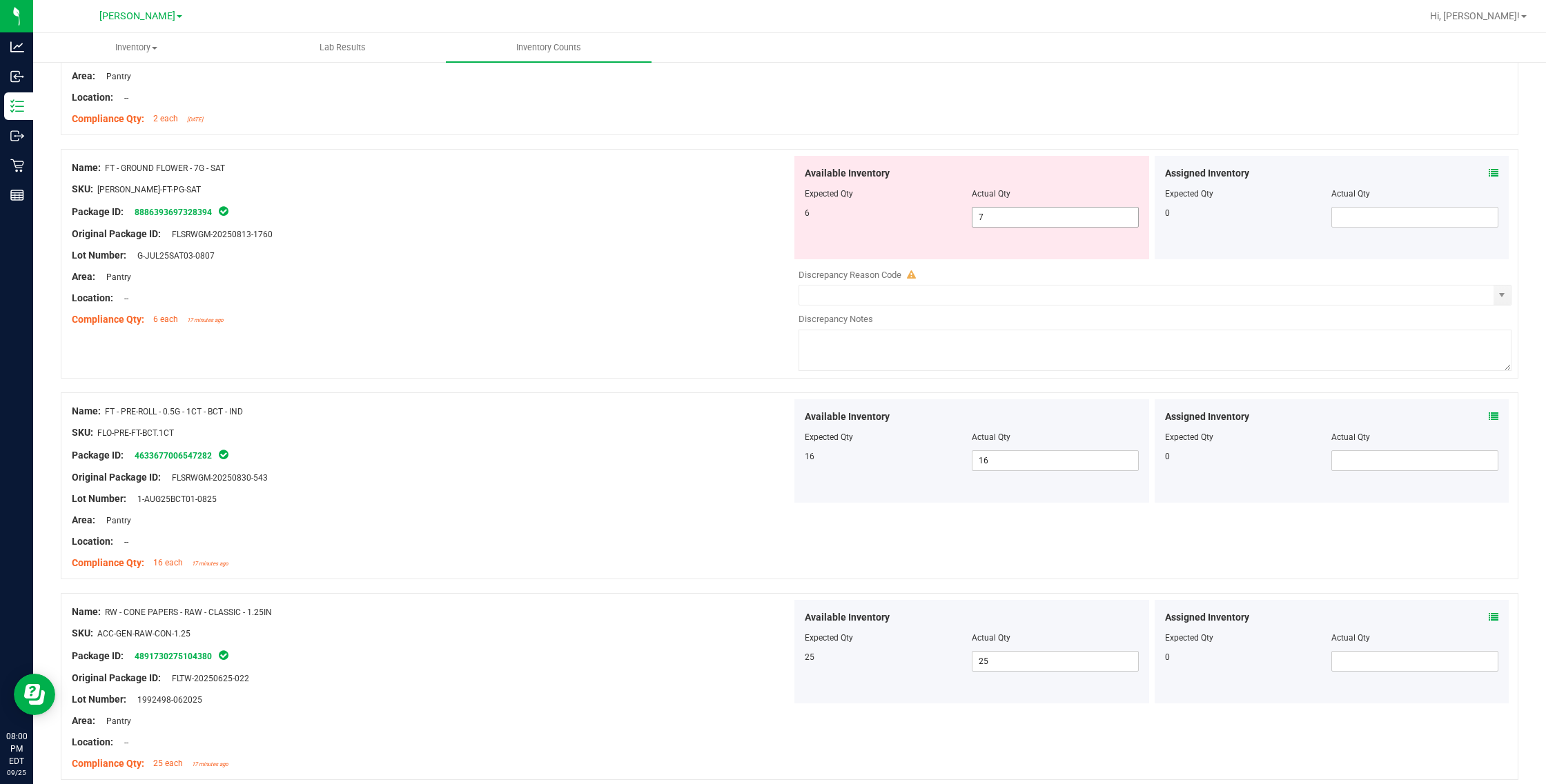
scroll to position [764, 0]
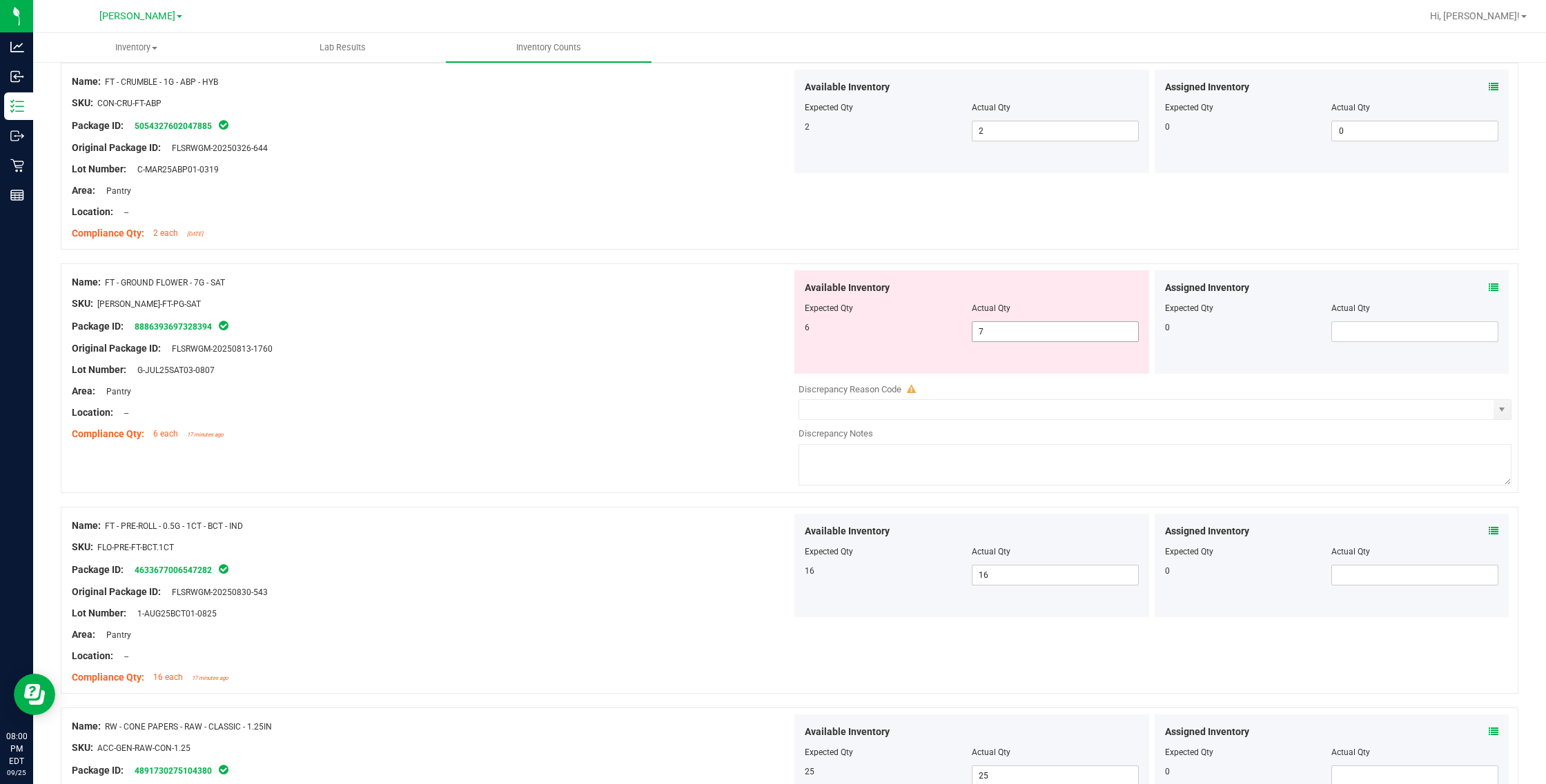
click at [915, 340] on span "7 7" at bounding box center [1056, 331] width 167 height 20
click at [651, 238] on div "Compliance Qty: 2 each [DATE]" at bounding box center [432, 233] width 720 height 14
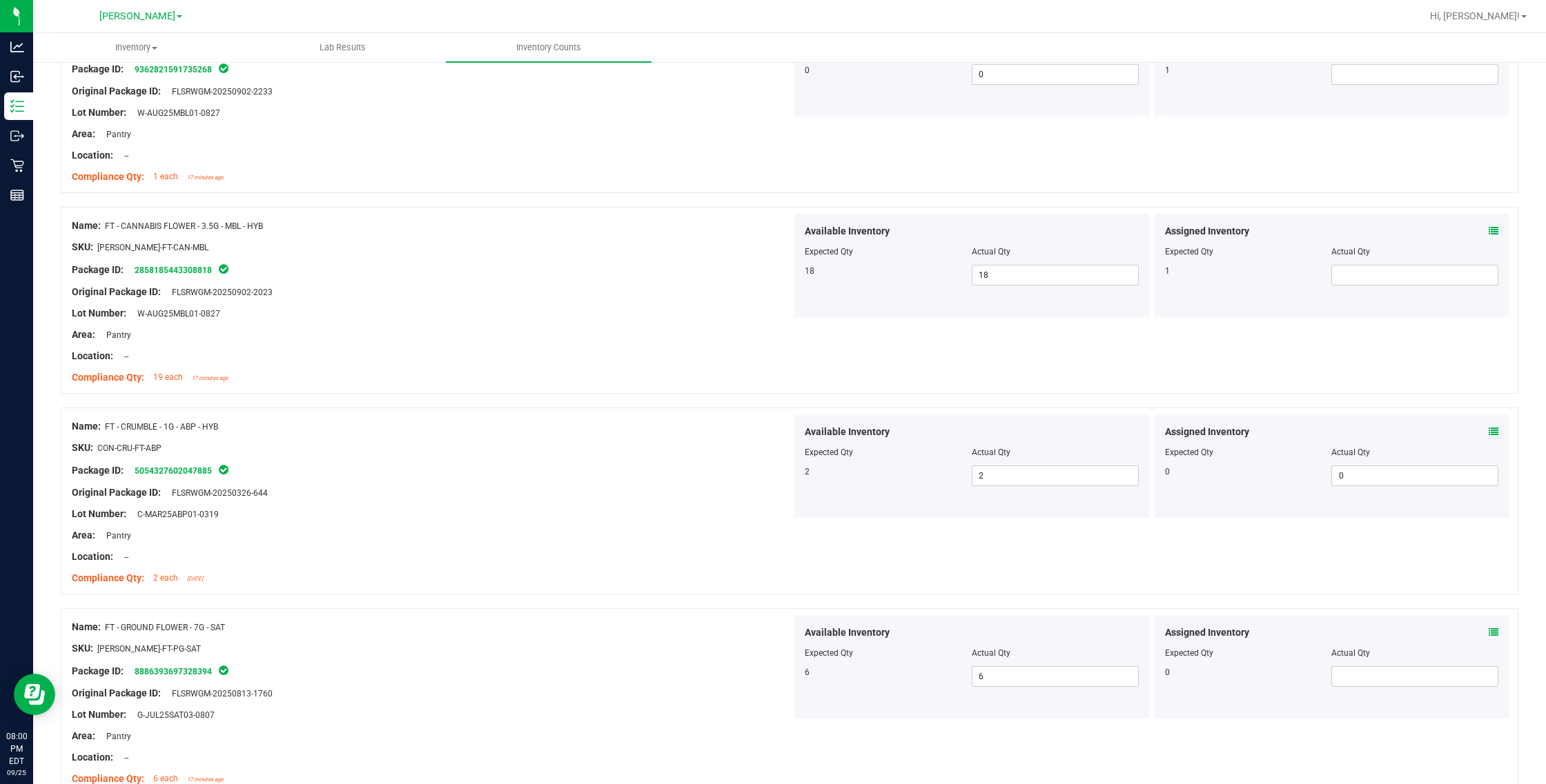
scroll to position [0, 0]
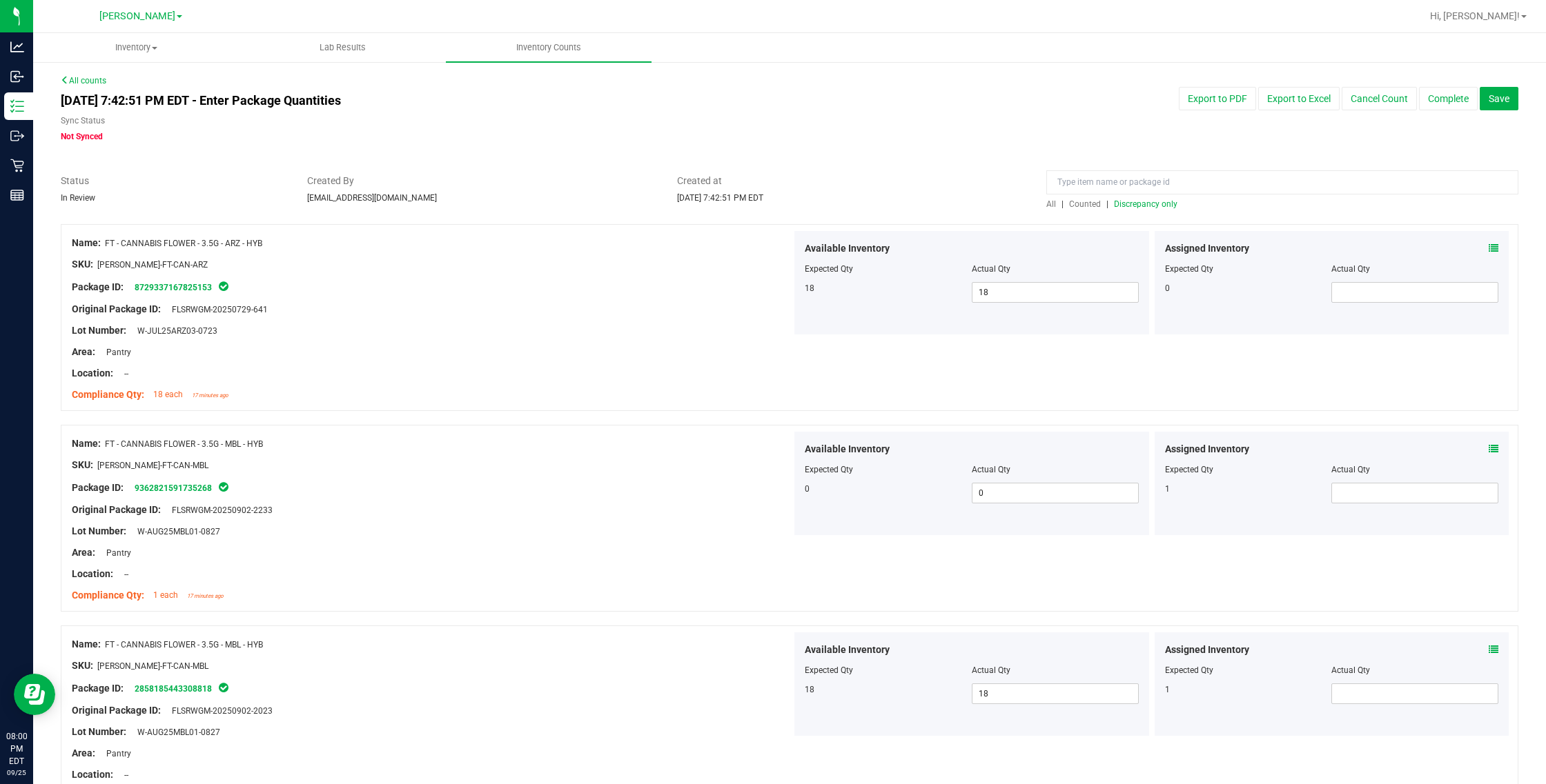
click at [915, 247] on icon at bounding box center [1493, 248] width 9 height 9
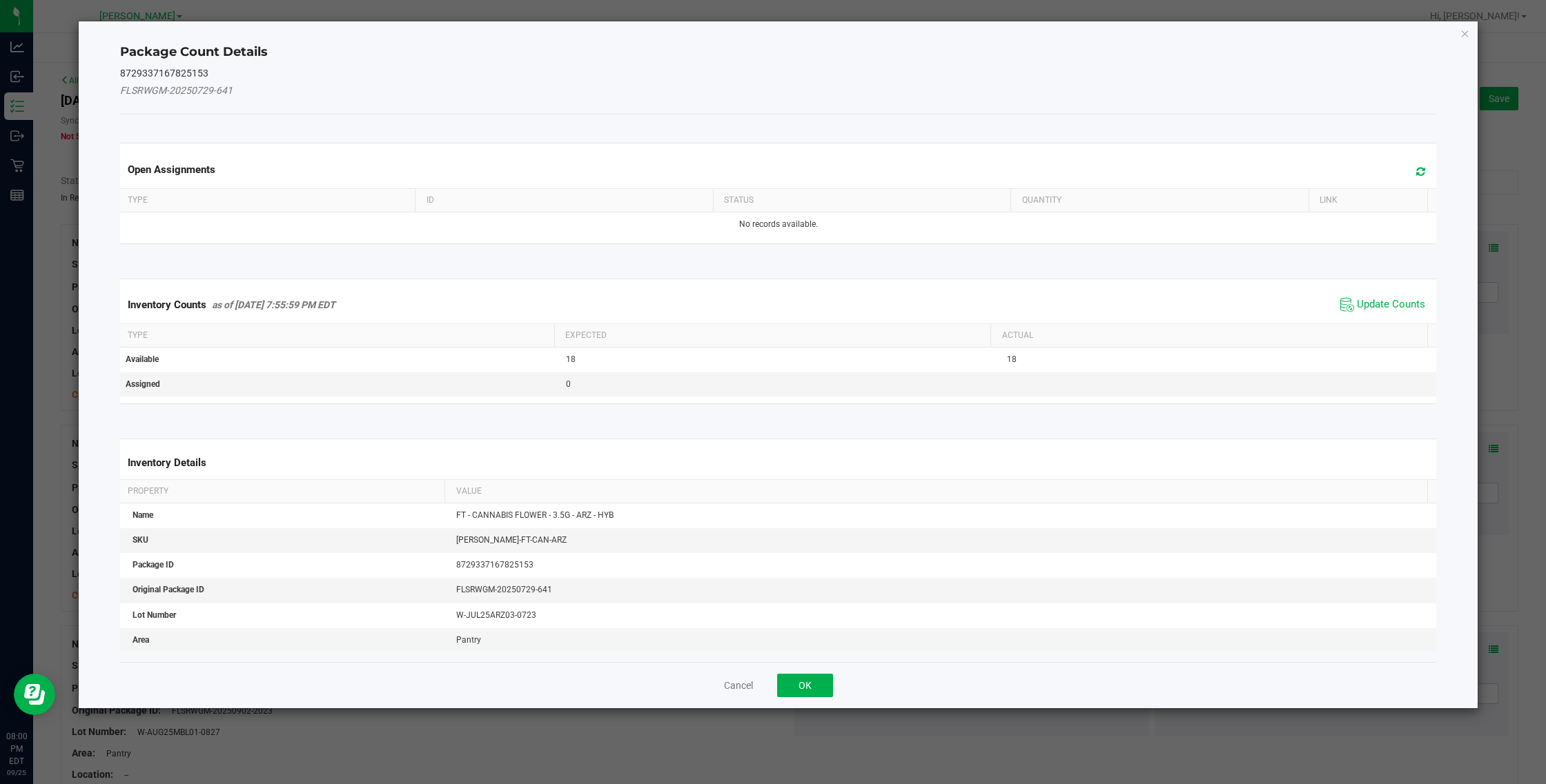
click at [915, 35] on icon "Close" at bounding box center [1465, 33] width 9 height 17
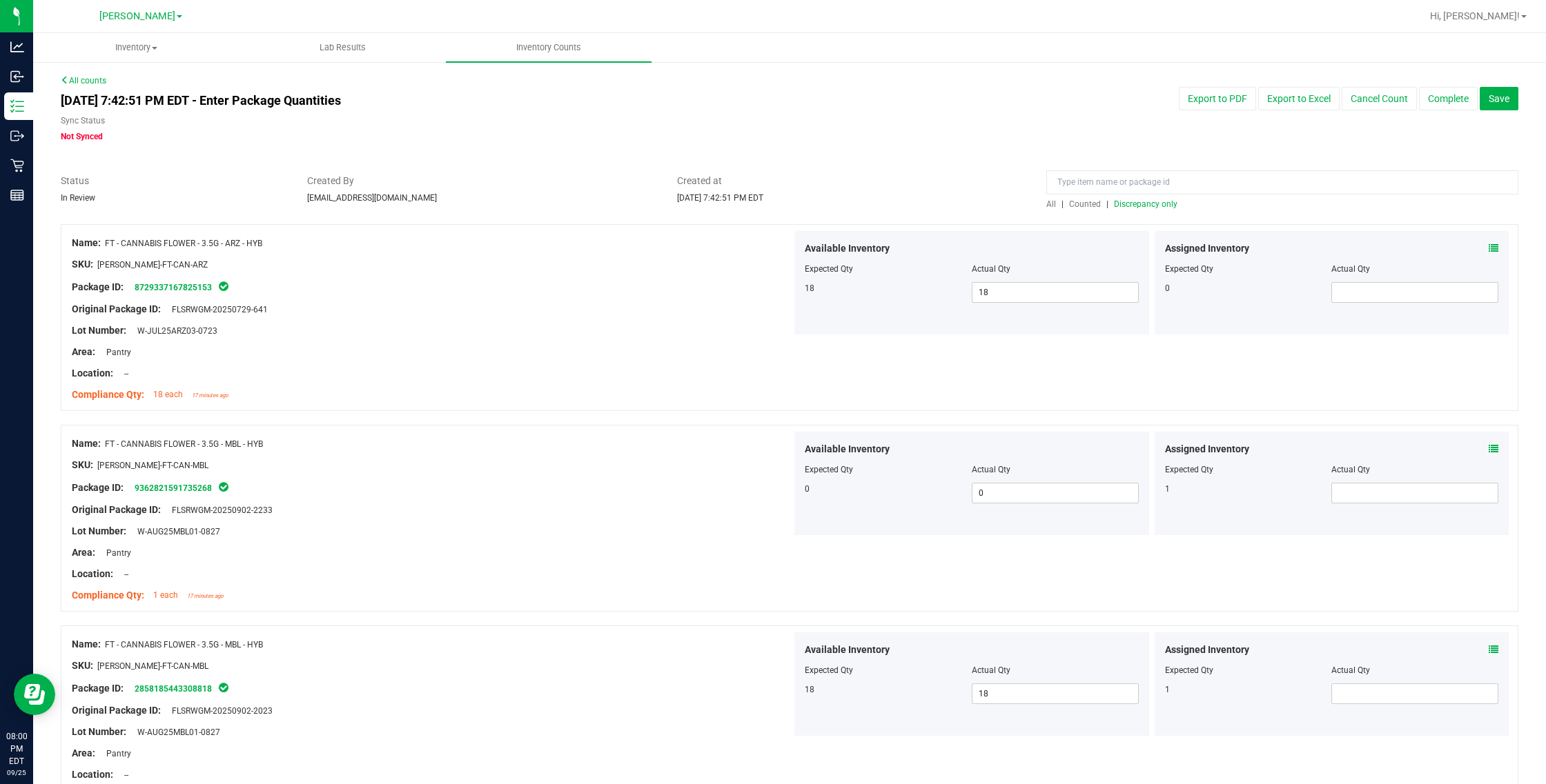
click at [915, 202] on span "Discrepancy only" at bounding box center [1145, 204] width 63 height 9
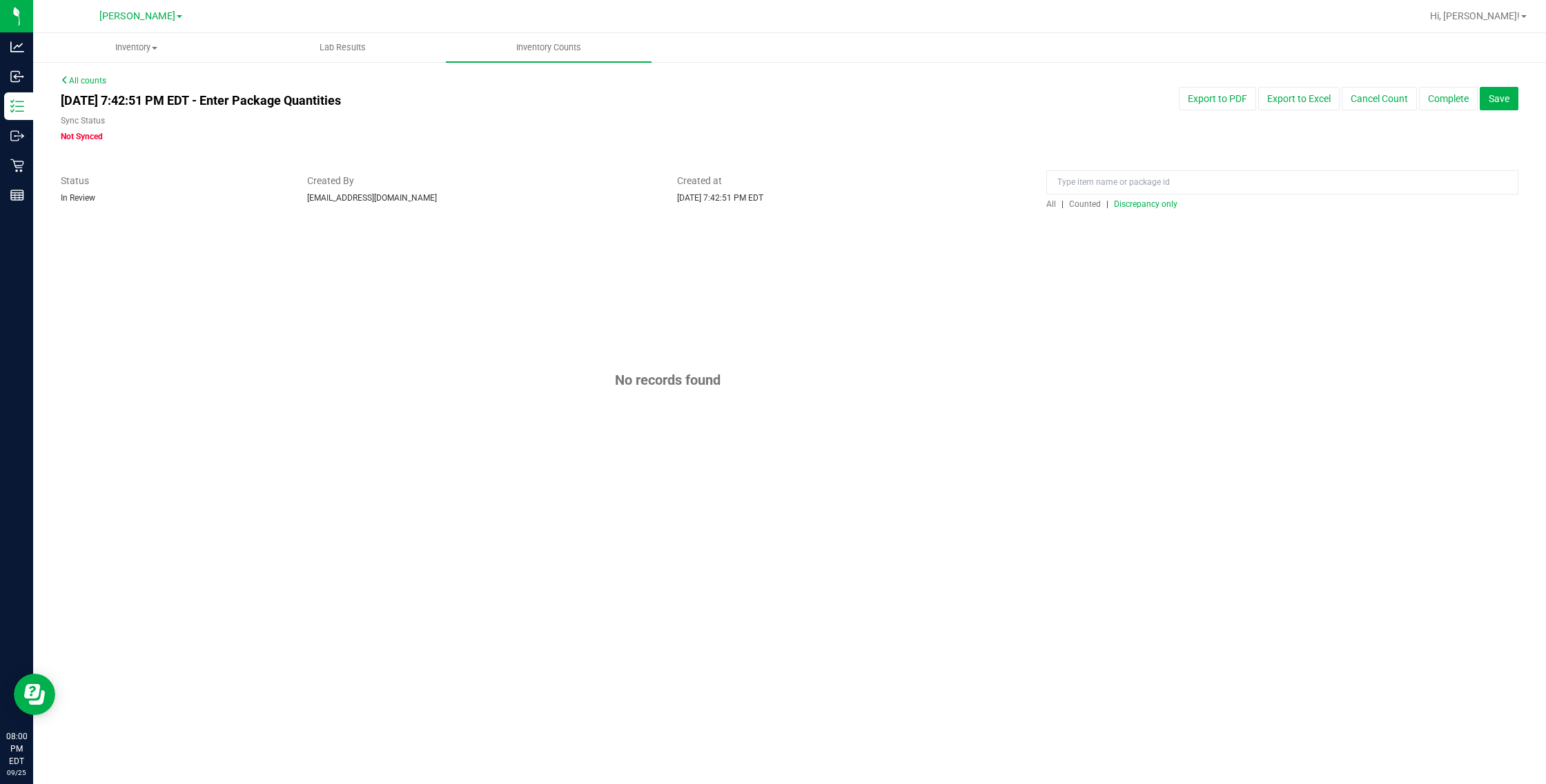
click at [915, 204] on span "All" at bounding box center [1051, 204] width 9 height 9
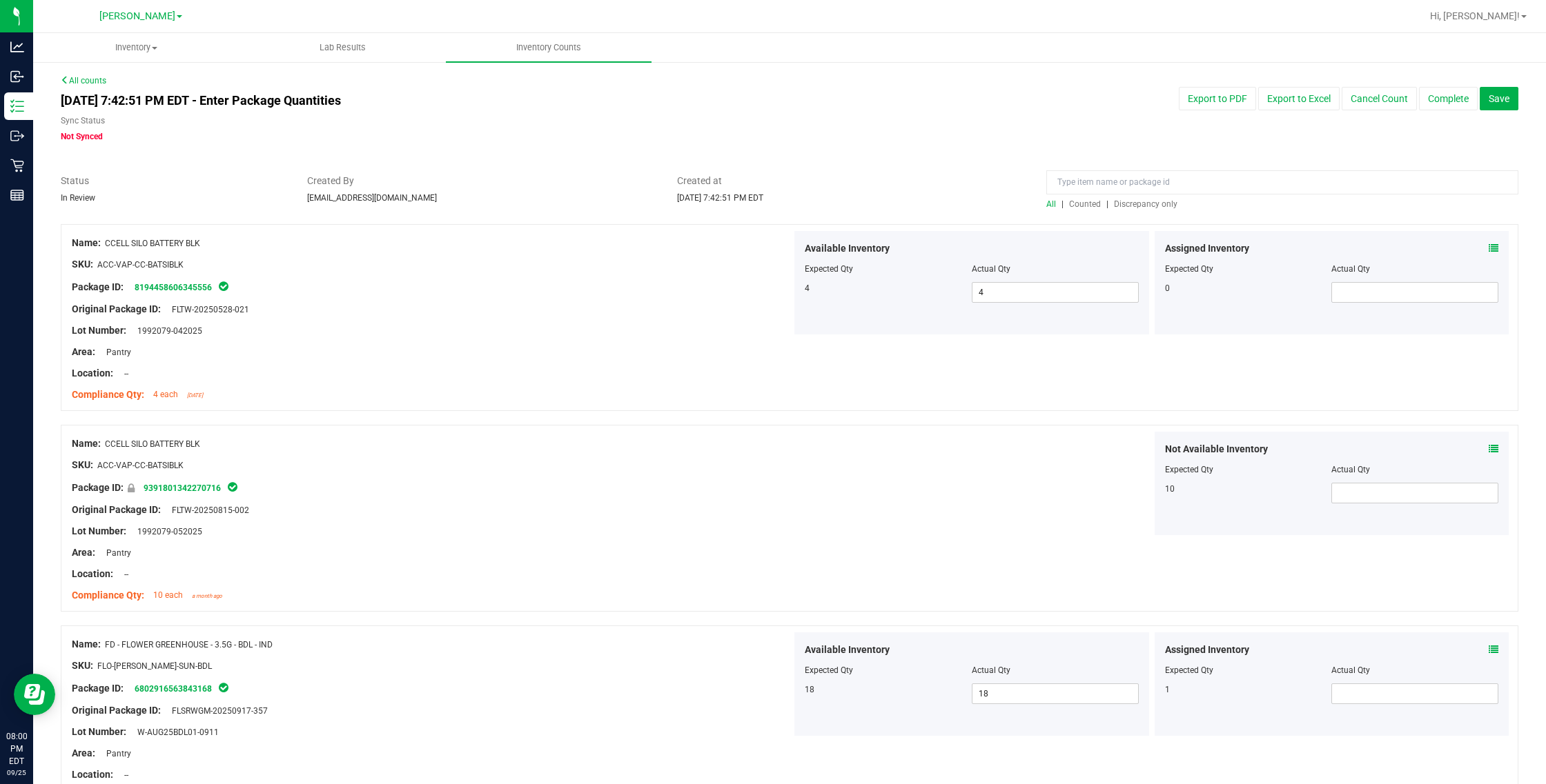
click at [915, 169] on div at bounding box center [789, 166] width 1457 height 14
click at [915, 183] on input at bounding box center [1282, 182] width 472 height 24
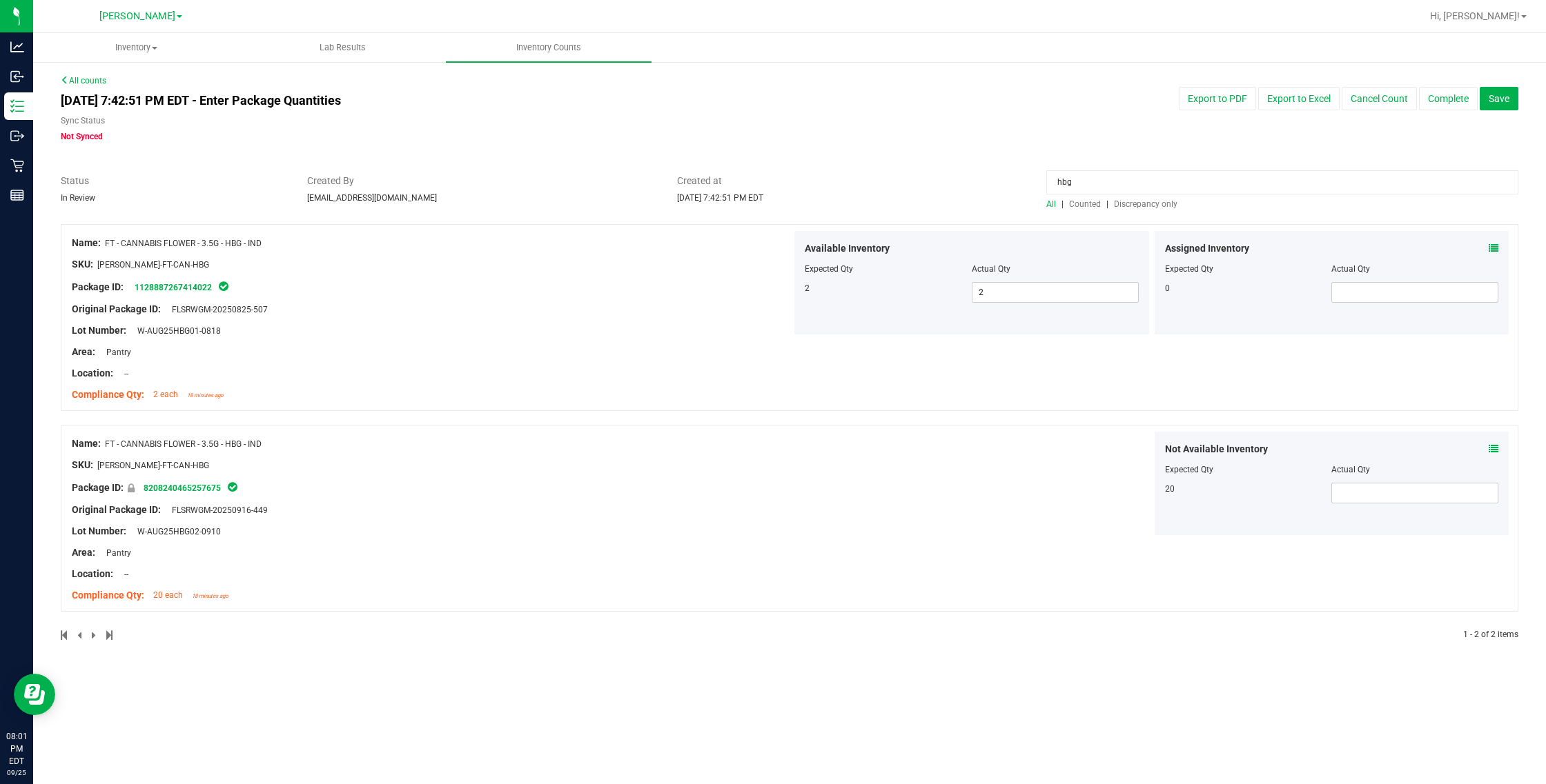
click at [915, 457] on div at bounding box center [1331, 460] width 334 height 7
click at [915, 449] on icon at bounding box center [1493, 449] width 9 height 9
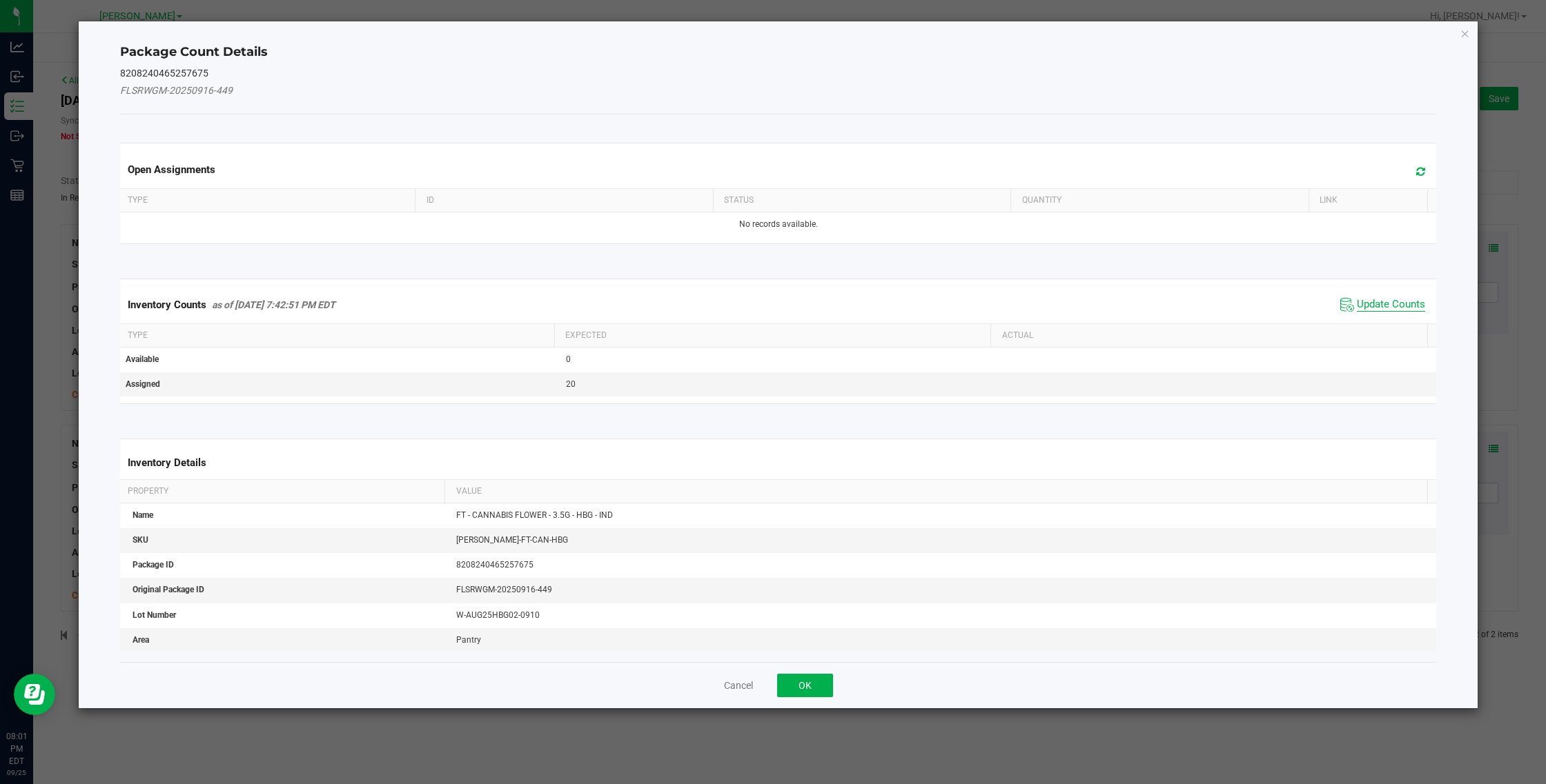
click at [915, 302] on span "Update Counts" at bounding box center [1390, 305] width 68 height 14
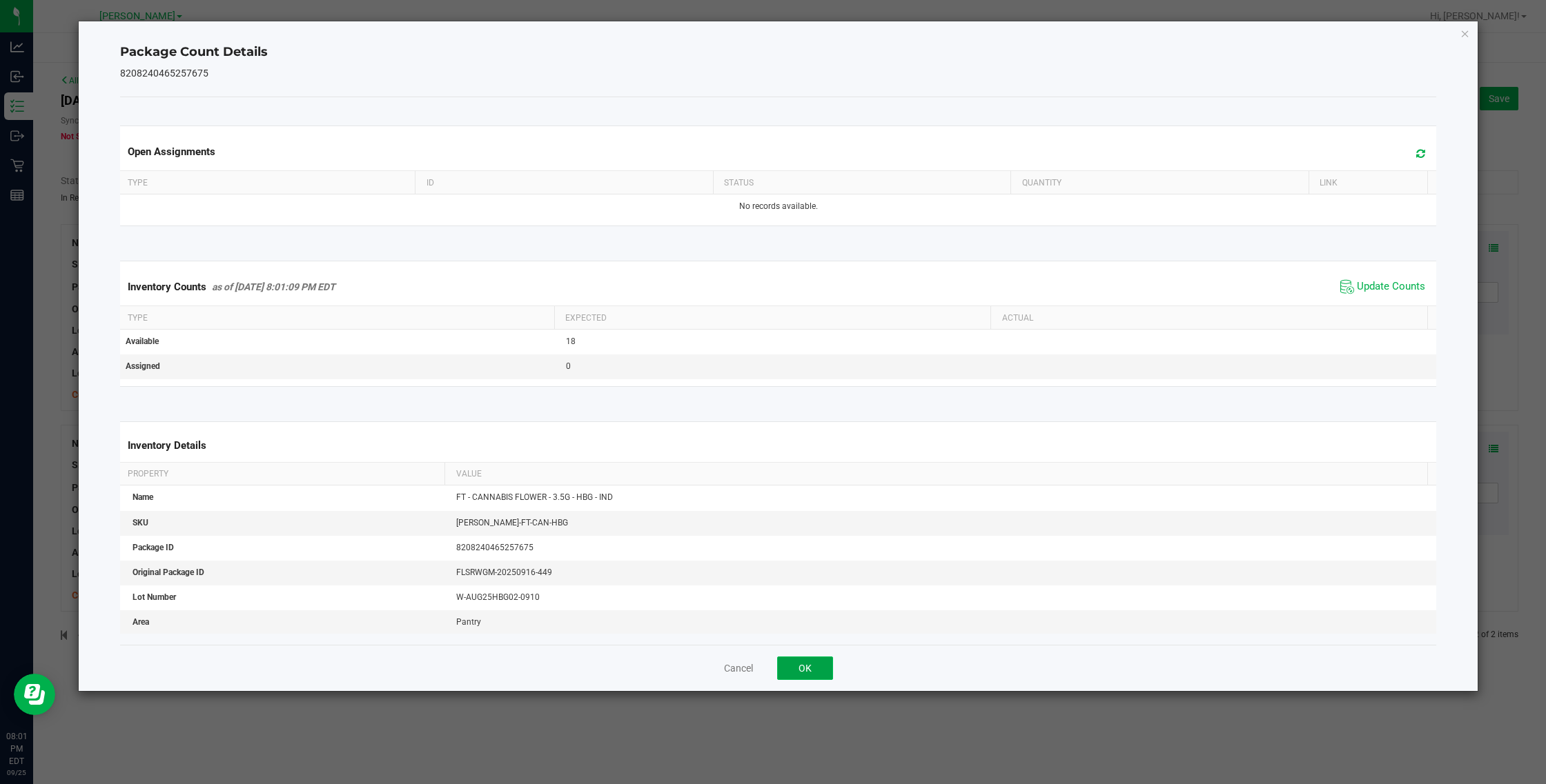
click at [822, 664] on button "OK" at bounding box center [805, 668] width 56 height 24
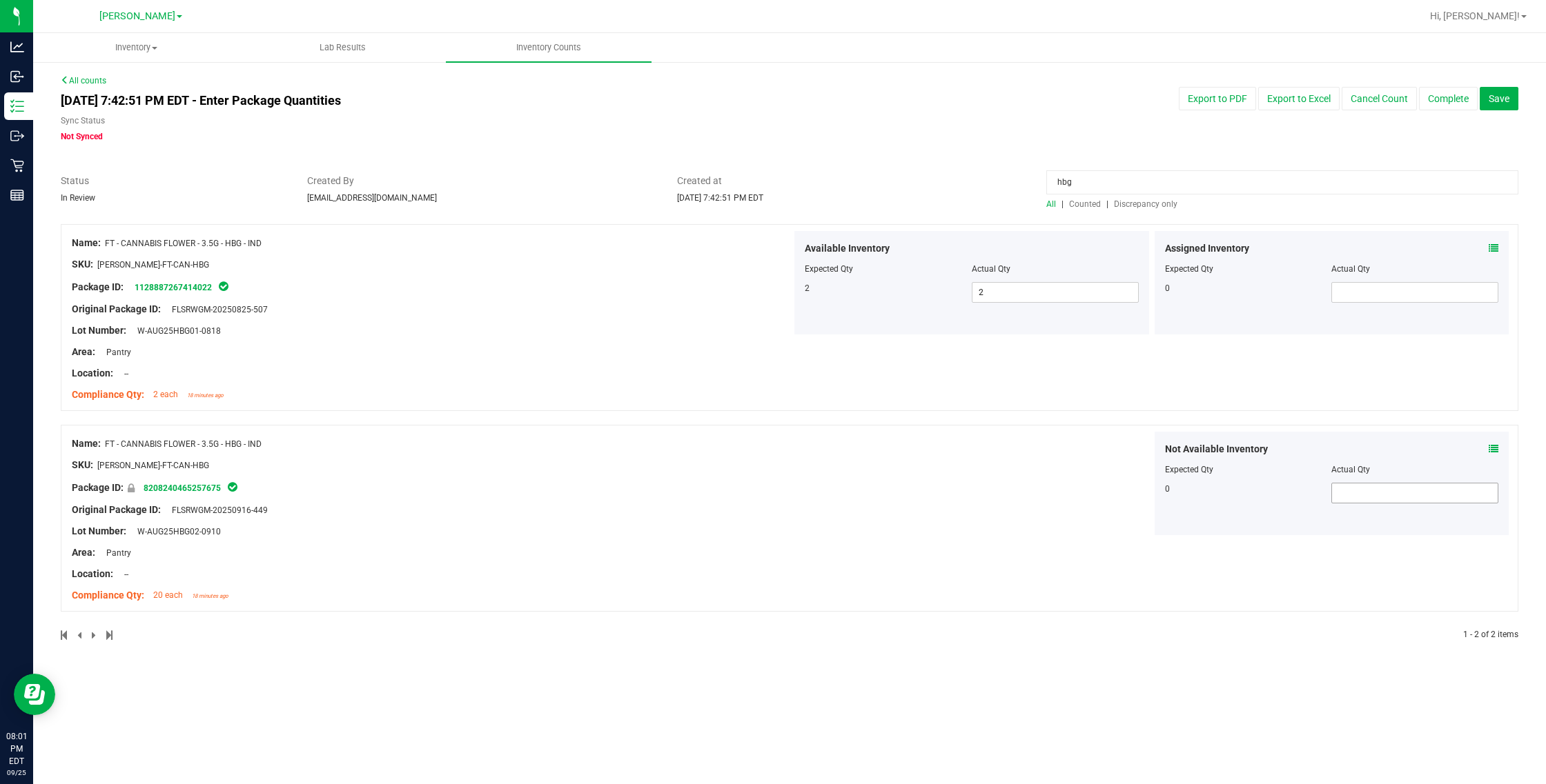
click at [915, 497] on span at bounding box center [1415, 493] width 167 height 20
click at [915, 245] on div "Assigned Inventory Expected Qty Actual Qty 0" at bounding box center [1332, 282] width 355 height 103
click at [915, 250] on icon at bounding box center [1493, 248] width 9 height 9
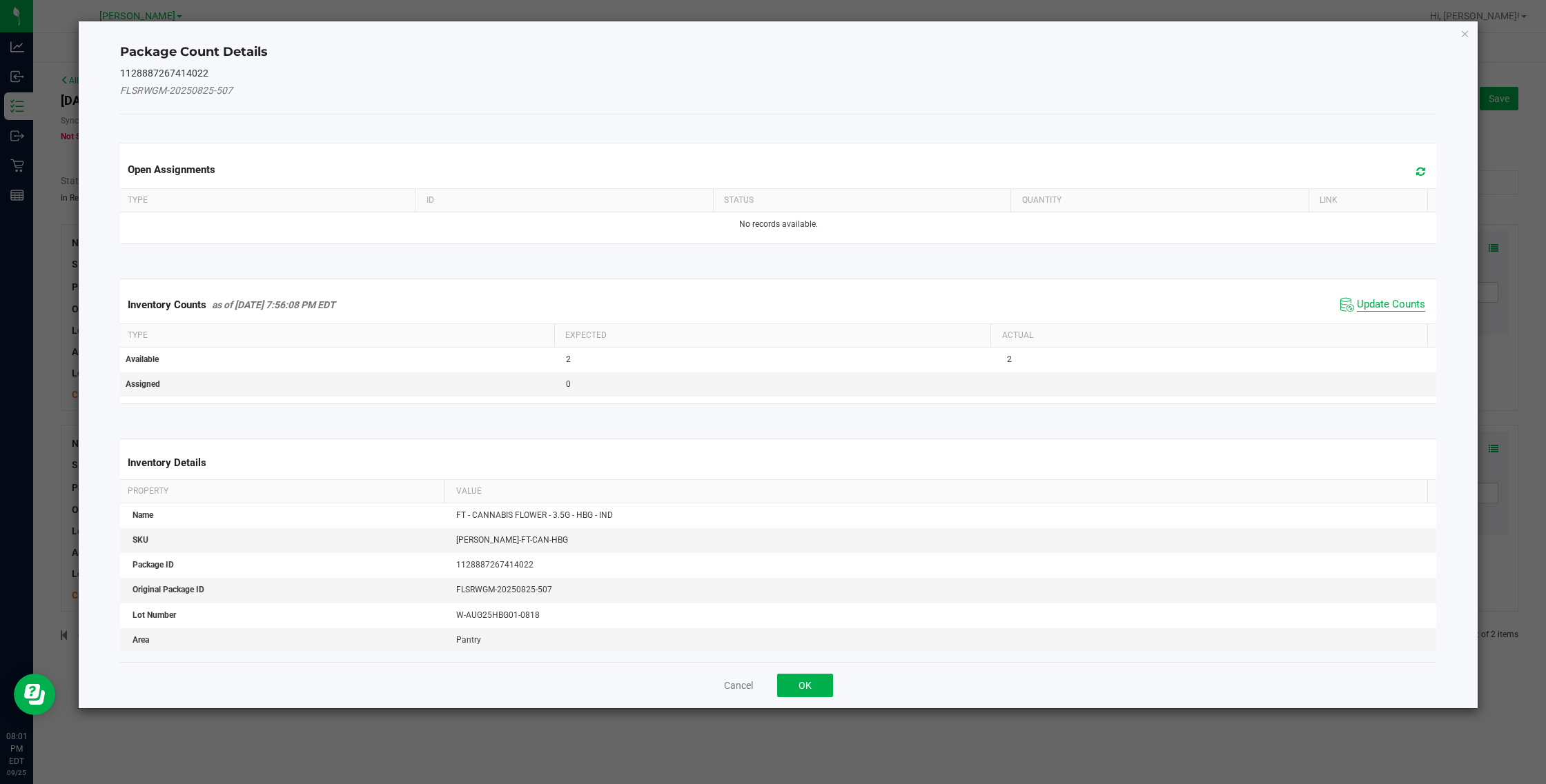
click at [915, 309] on span "Update Counts" at bounding box center [1390, 305] width 68 height 14
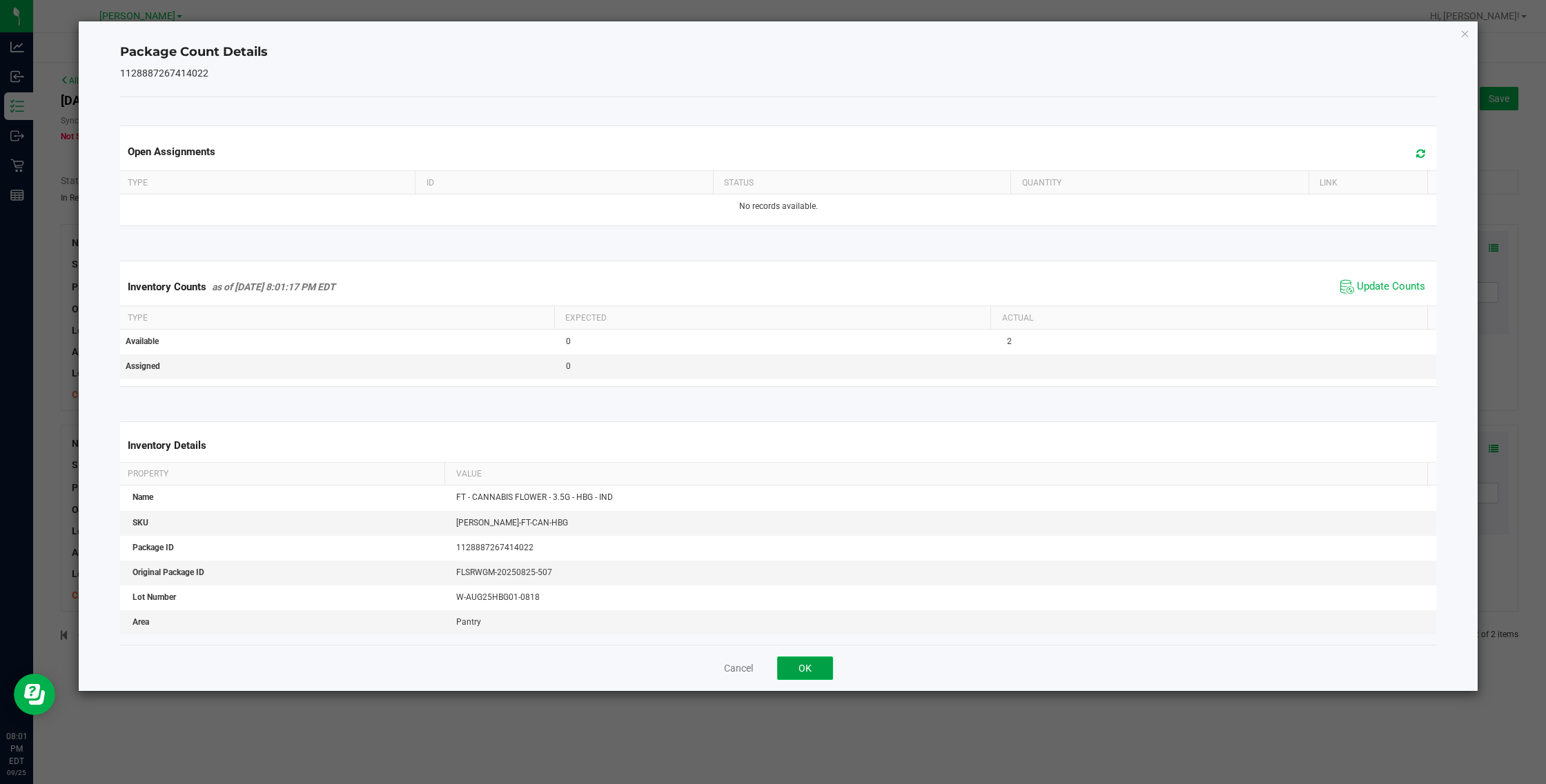
click at [822, 673] on button "OK" at bounding box center [805, 668] width 56 height 24
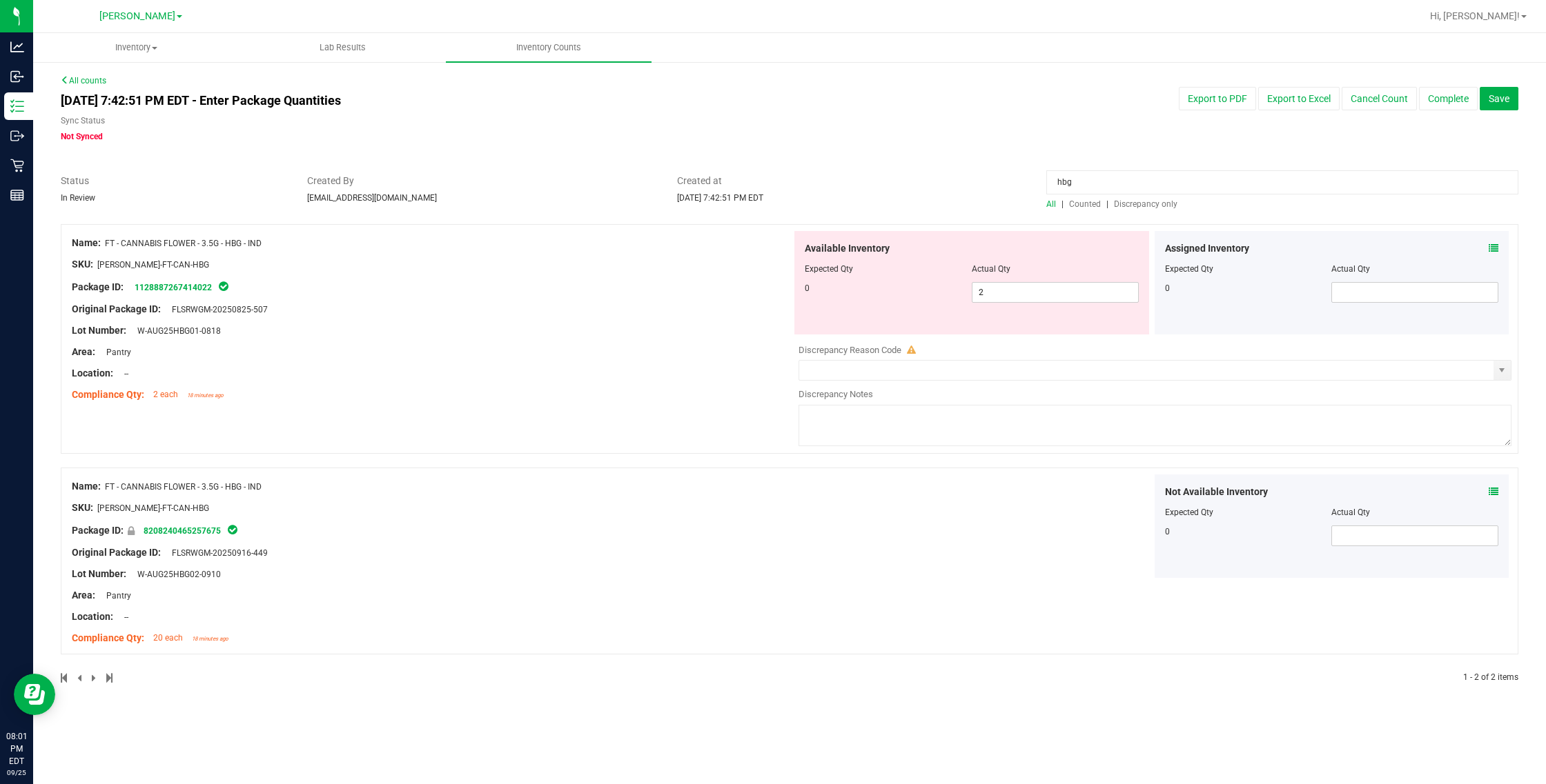
click at [915, 280] on div at bounding box center [971, 279] width 334 height 7
click at [915, 291] on span "2 2" at bounding box center [1056, 292] width 167 height 20
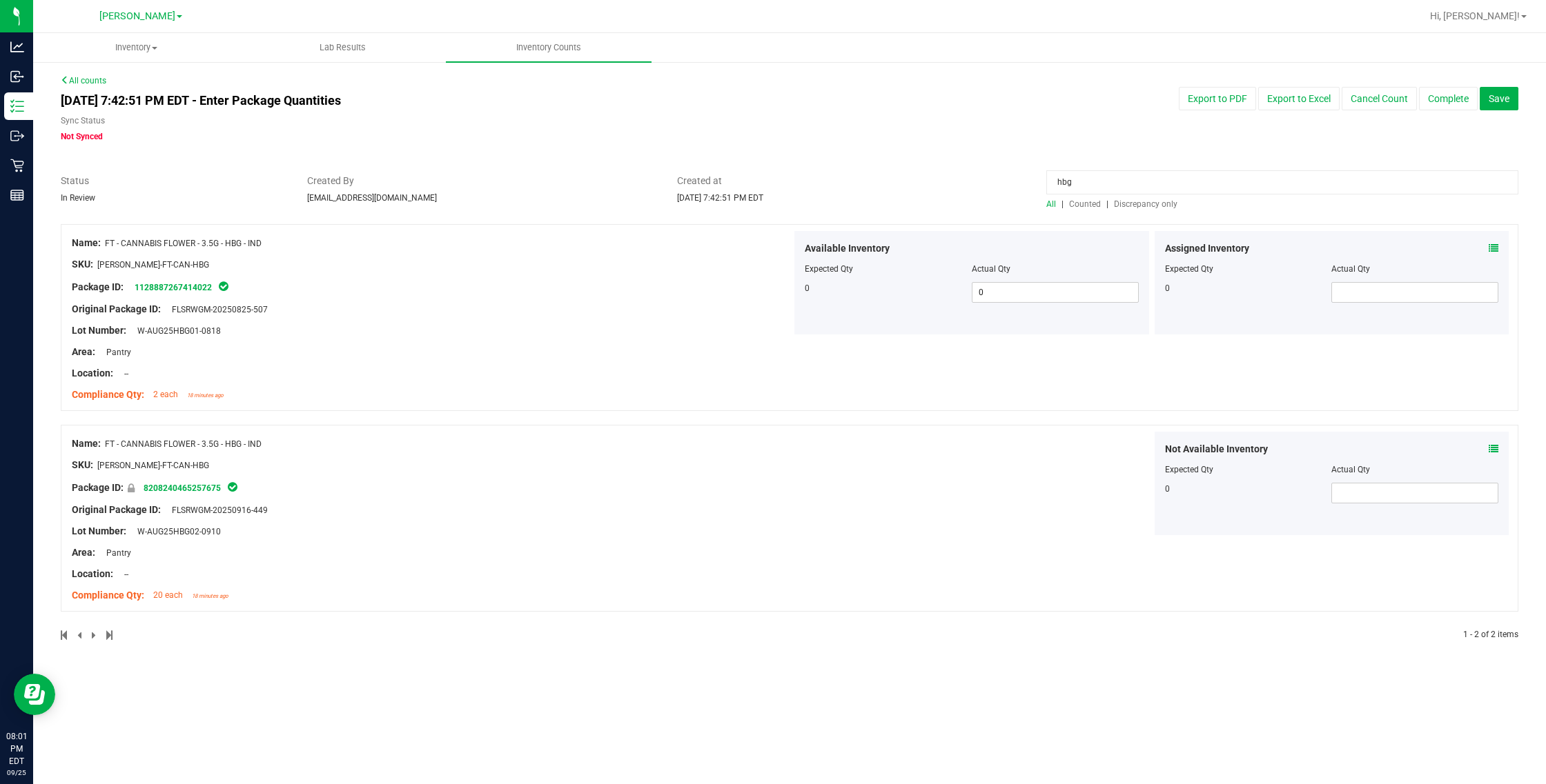
drag, startPoint x: 1150, startPoint y: 188, endPoint x: 893, endPoint y: 185, distance: 257.0
click at [893, 185] on div "Status In Review Created By [EMAIL_ADDRESS][DOMAIN_NAME] Created at [DATE] 7:42…" at bounding box center [789, 192] width 1478 height 36
click at [915, 501] on div "0" at bounding box center [1331, 493] width 334 height 20
drag, startPoint x: 1140, startPoint y: 176, endPoint x: 592, endPoint y: 94, distance: 554.1
click at [597, 94] on div "All counts [DATE] 7:42:51 PM EDT - Enter Package Quantities Sync Status Not Syn…" at bounding box center [789, 367] width 1457 height 585
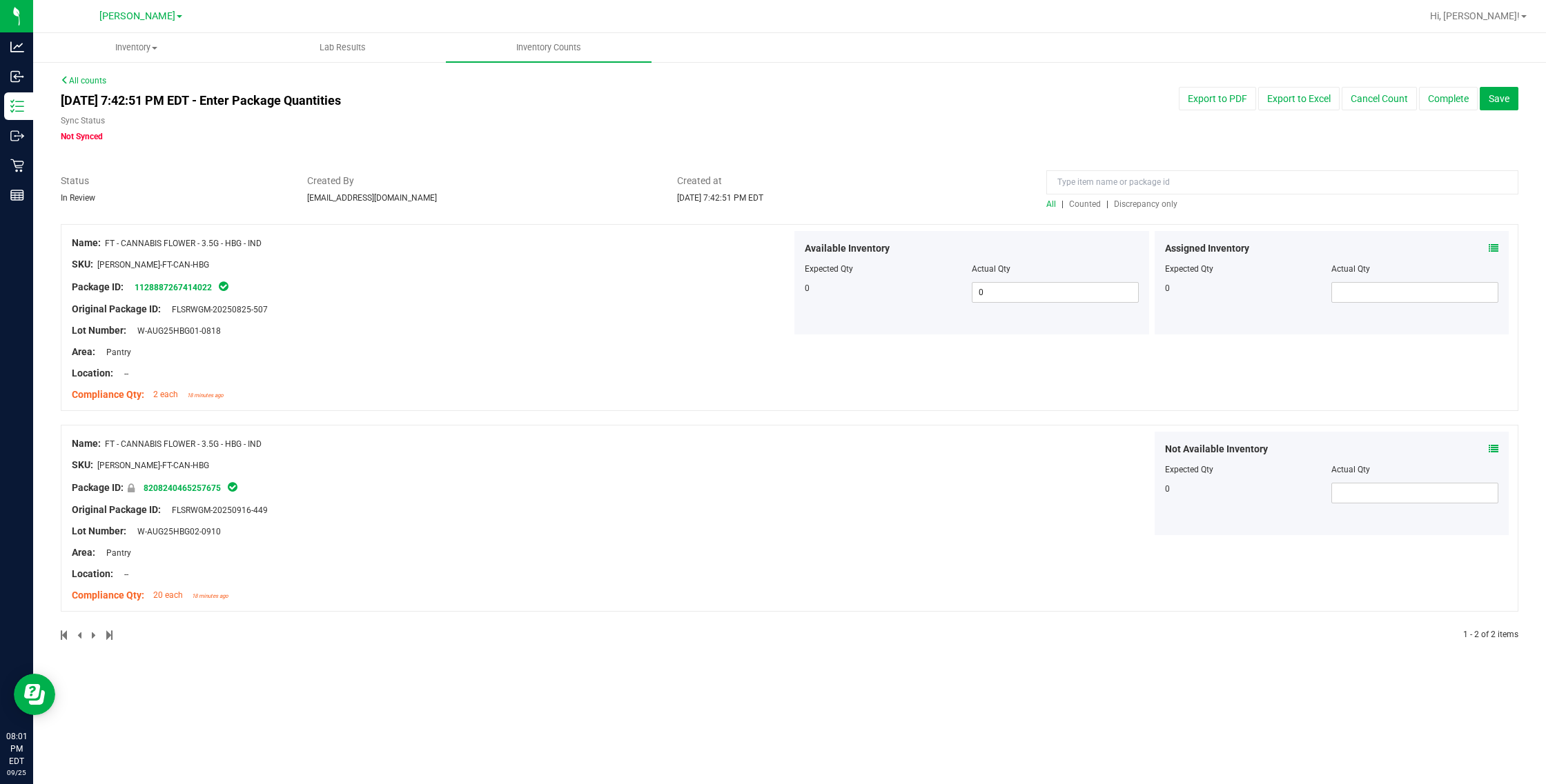
click at [671, 485] on div "Package ID: 8208240465257675" at bounding box center [432, 487] width 720 height 17
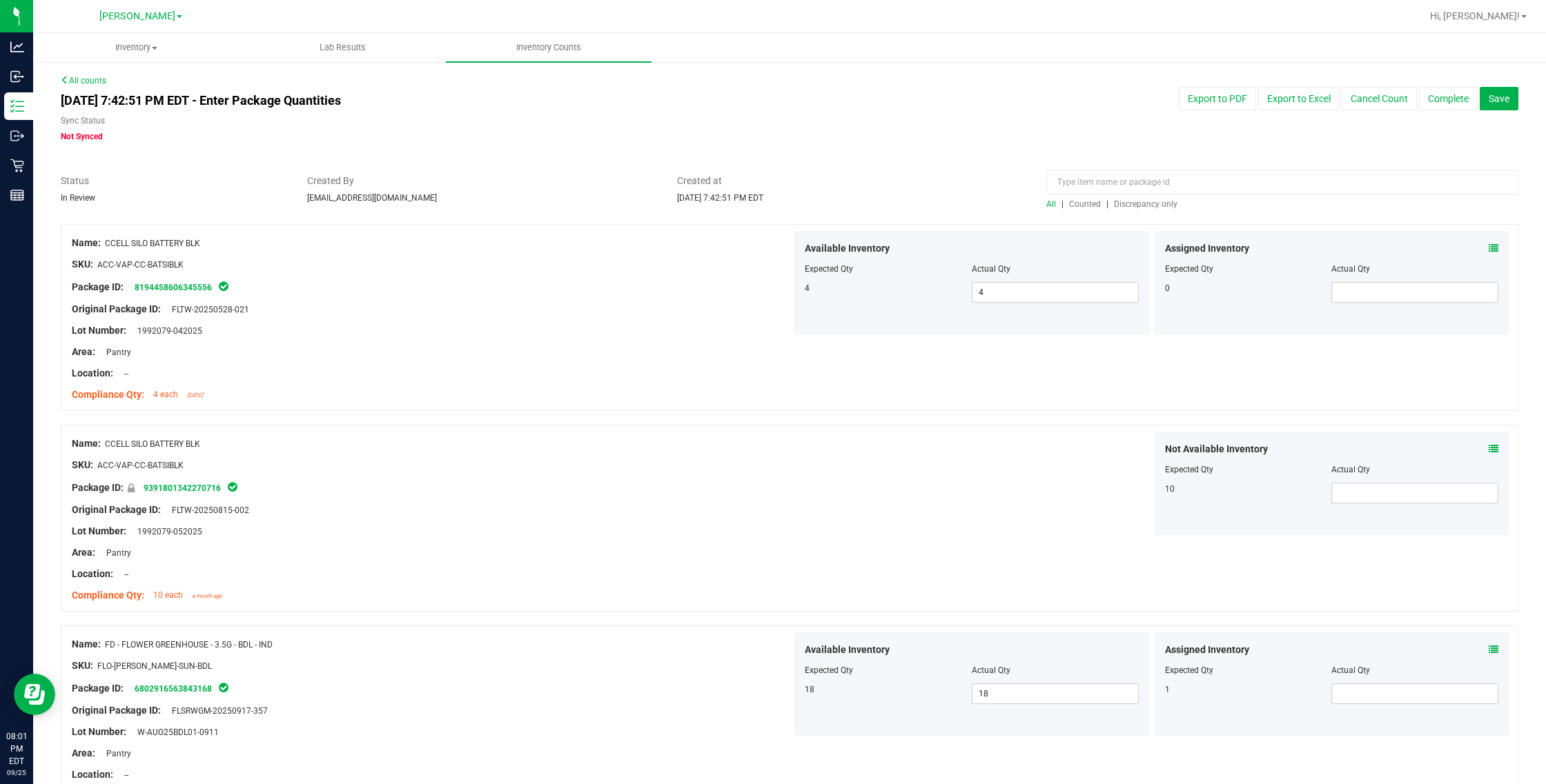
click at [915, 169] on div at bounding box center [789, 166] width 1457 height 14
click at [915, 178] on input at bounding box center [1282, 182] width 472 height 24
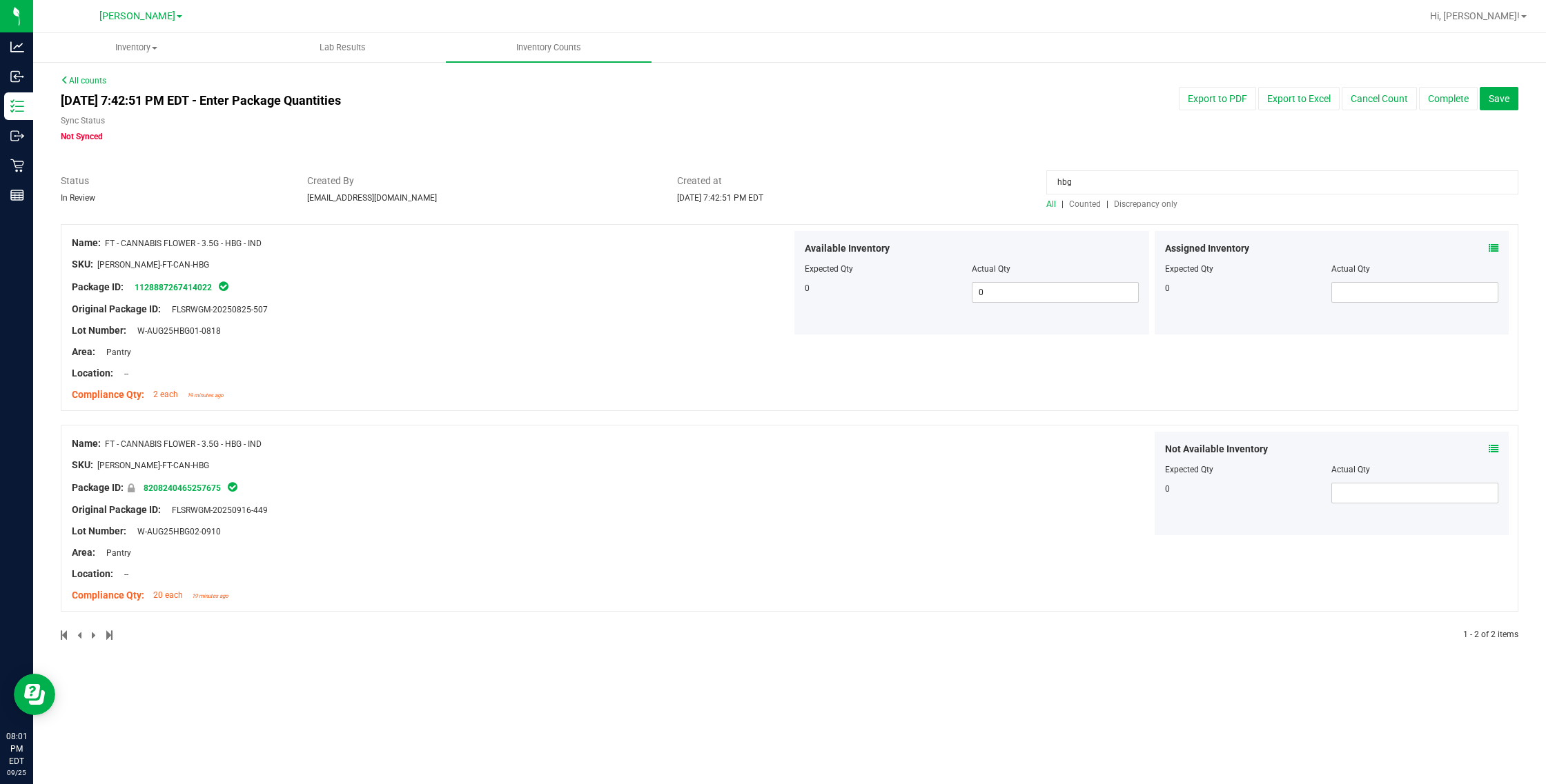
click at [915, 193] on div "hbg" at bounding box center [1282, 186] width 472 height 24
drag, startPoint x: 1118, startPoint y: 188, endPoint x: 740, endPoint y: 131, distance: 382.3
click at [762, 134] on div "All counts [DATE] 7:42:51 PM EDT - Enter Package Quantities Sync Status Not Syn…" at bounding box center [789, 367] width 1457 height 585
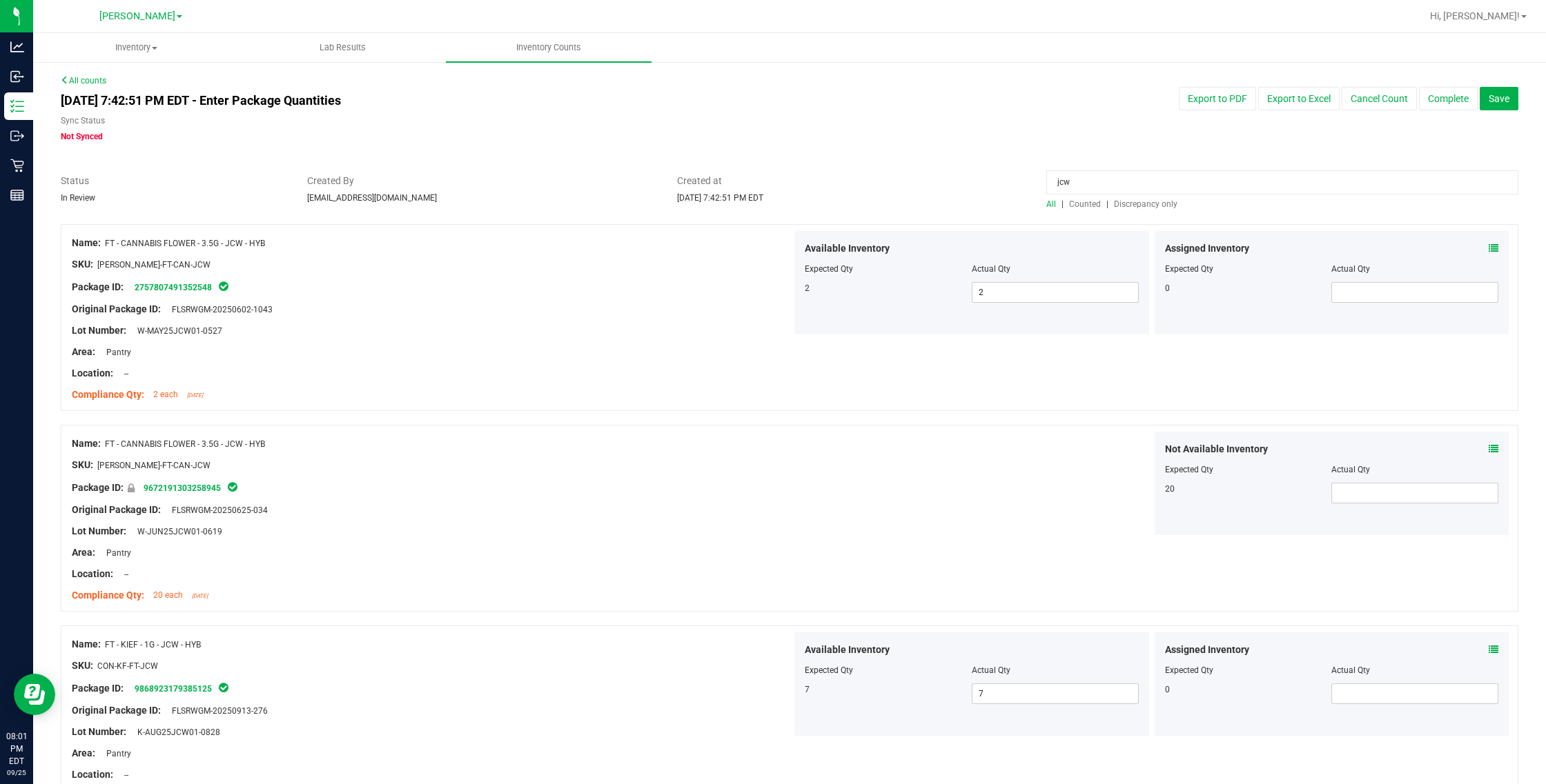
drag, startPoint x: 1088, startPoint y: 180, endPoint x: 402, endPoint y: 88, distance: 692.1
click at [415, 88] on div "All counts [DATE] 7:42:51 PM EDT - Enter Package Quantities Sync Status Not Syn…" at bounding box center [789, 466] width 1457 height 785
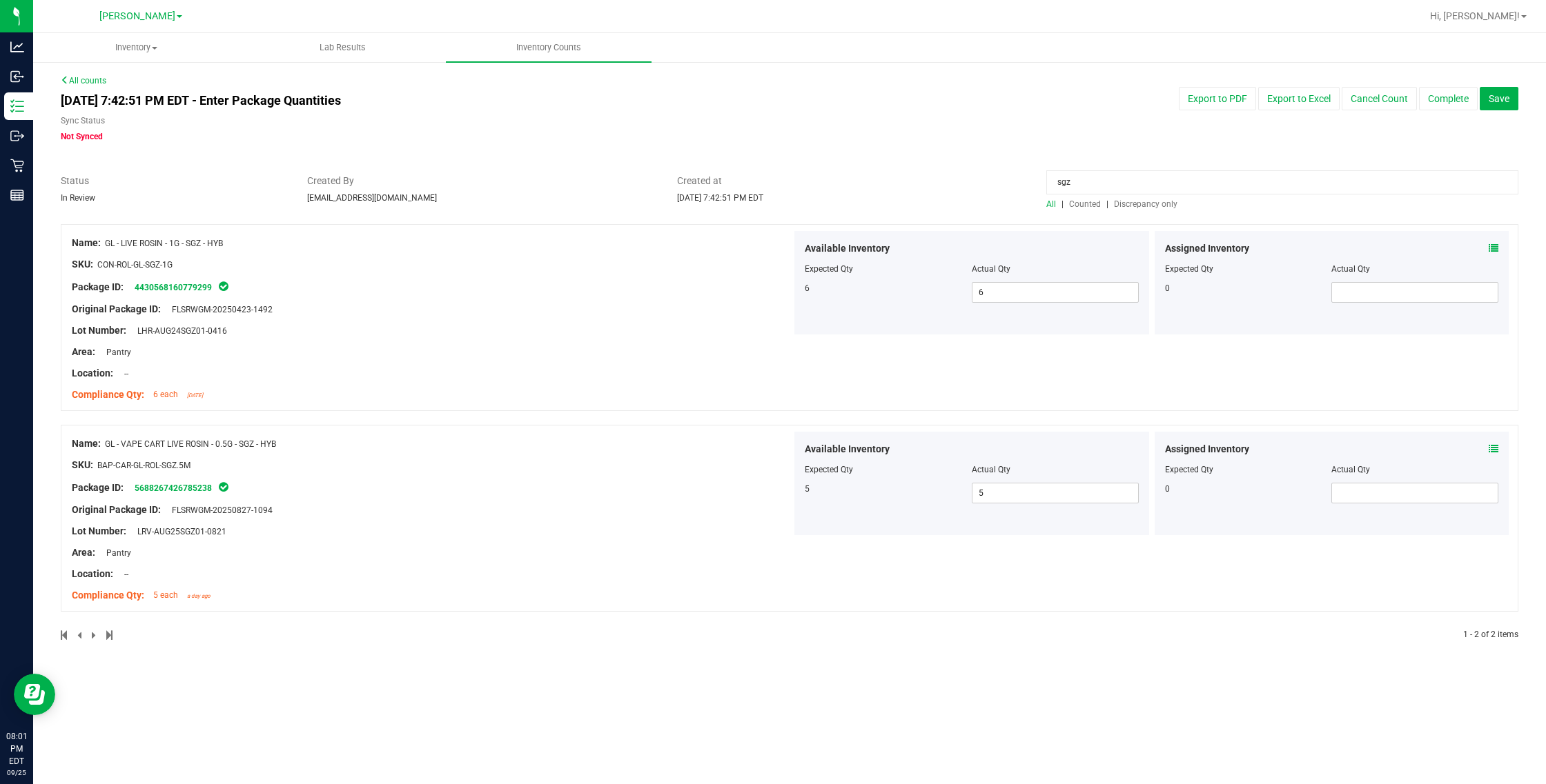
click at [915, 243] on icon at bounding box center [1493, 248] width 9 height 9
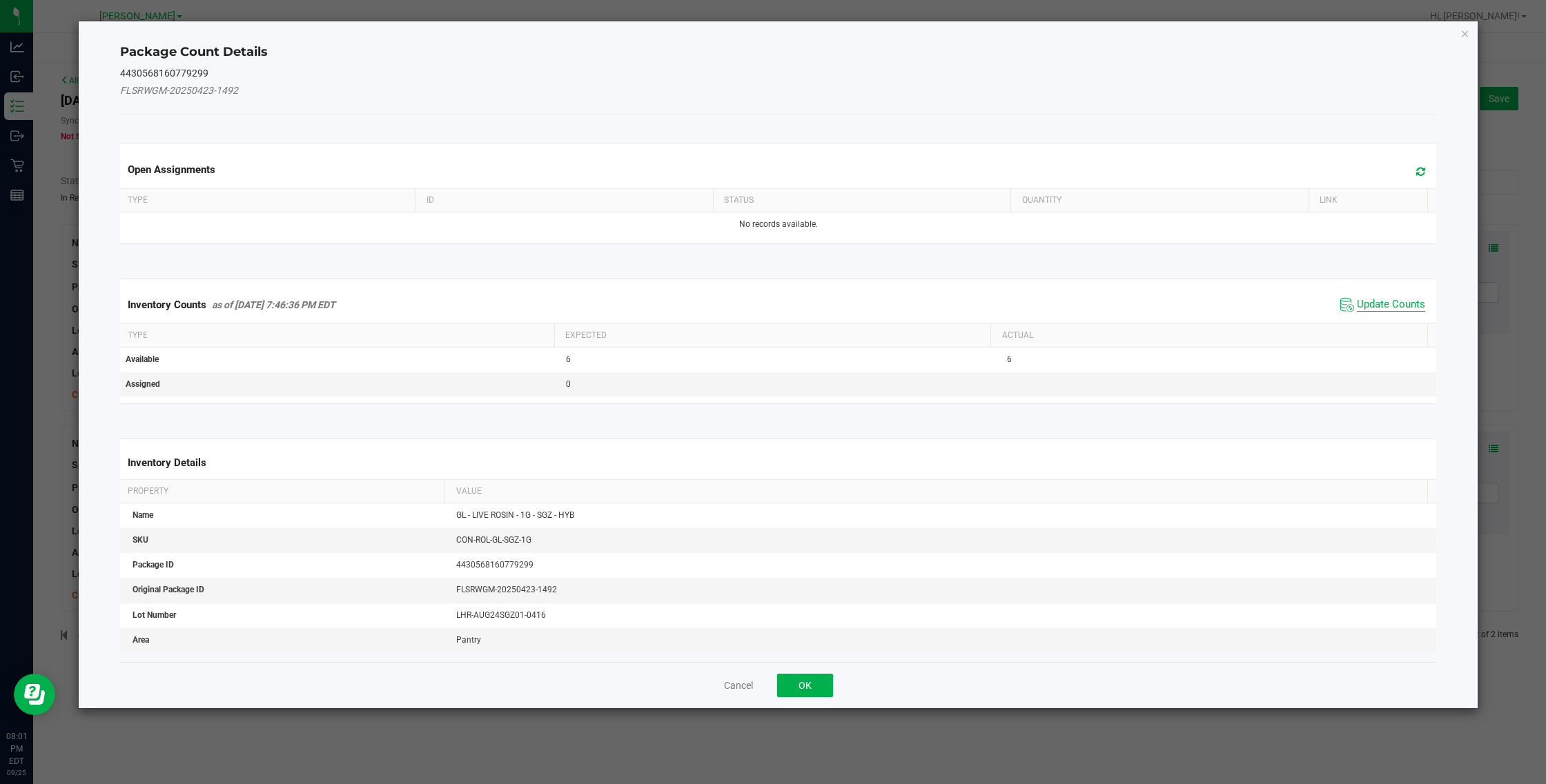
click at [915, 307] on span "Update Counts" at bounding box center [1390, 305] width 68 height 14
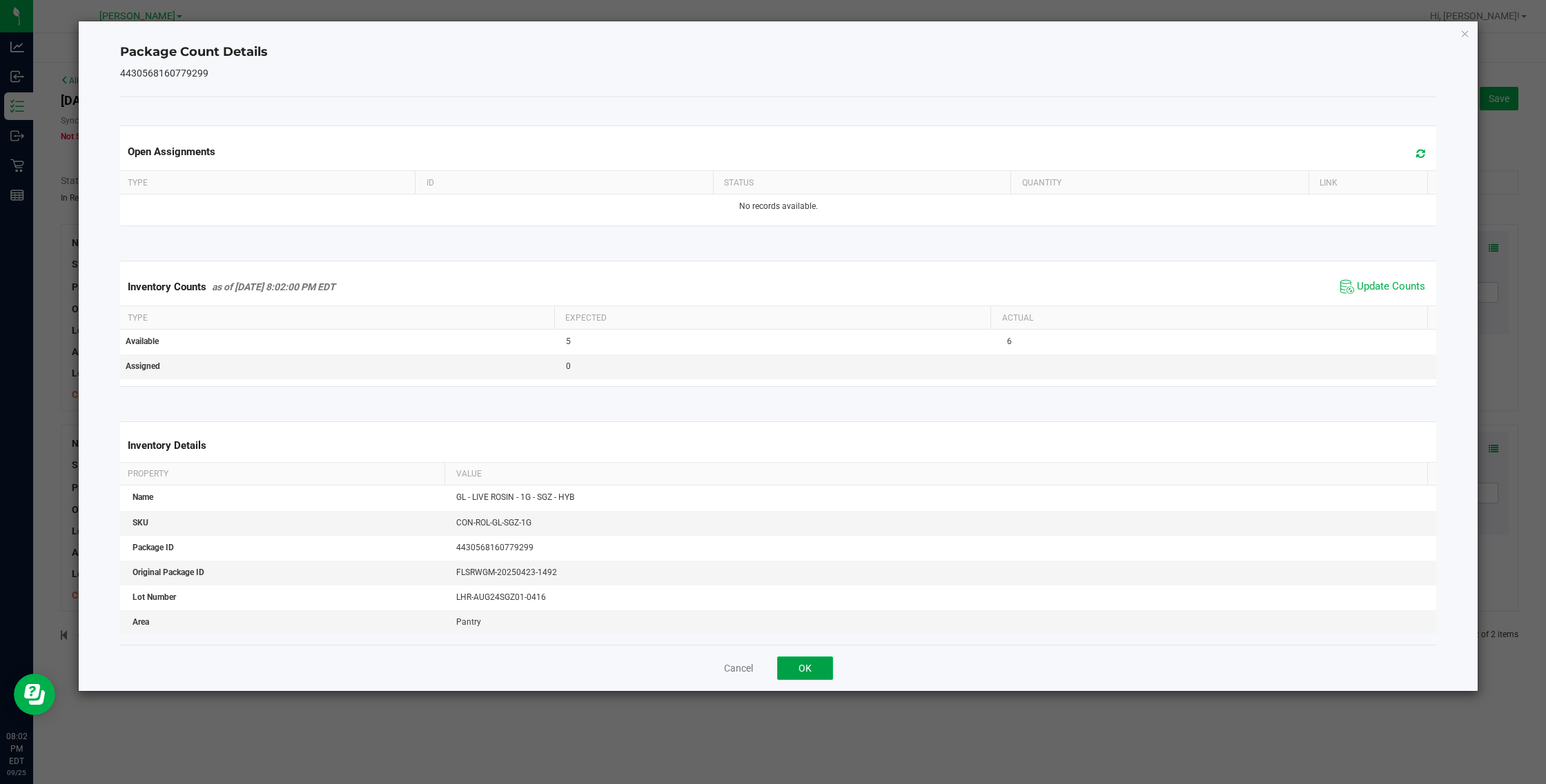
click at [817, 666] on button "OK" at bounding box center [805, 668] width 56 height 24
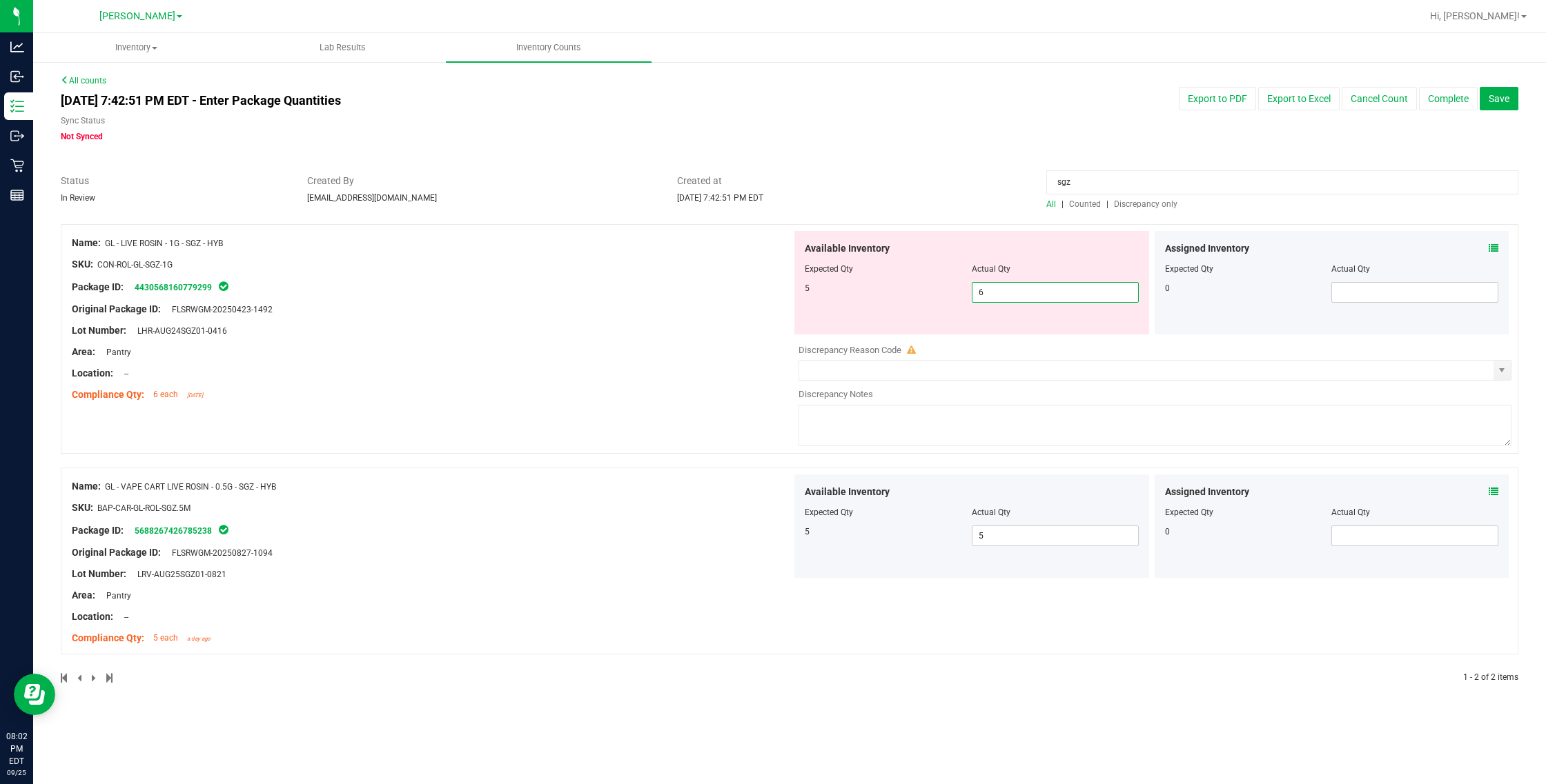
click at [915, 295] on span "6 6" at bounding box center [1056, 292] width 167 height 20
click at [854, 331] on div "Available Inventory Expected Qty Actual Qty 5 5 5" at bounding box center [972, 282] width 355 height 103
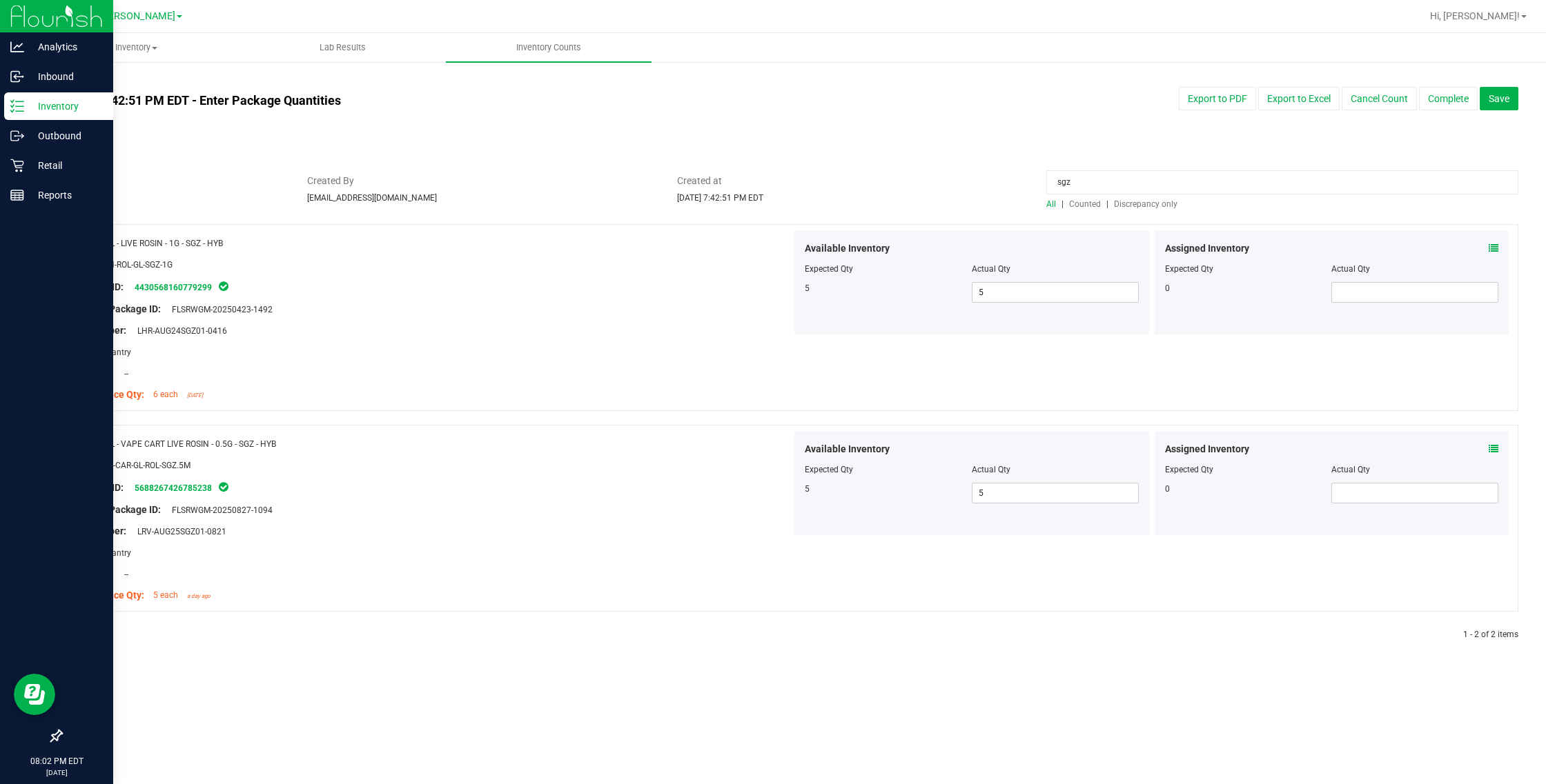
drag, startPoint x: 1122, startPoint y: 183, endPoint x: 20, endPoint y: 12, distance: 1115.2
click at [22, 12] on div "Analytics Inbound Inventory Outbound Retail Reports 08:02 PM EDT [DATE] 09/25 […" at bounding box center [773, 392] width 1546 height 784
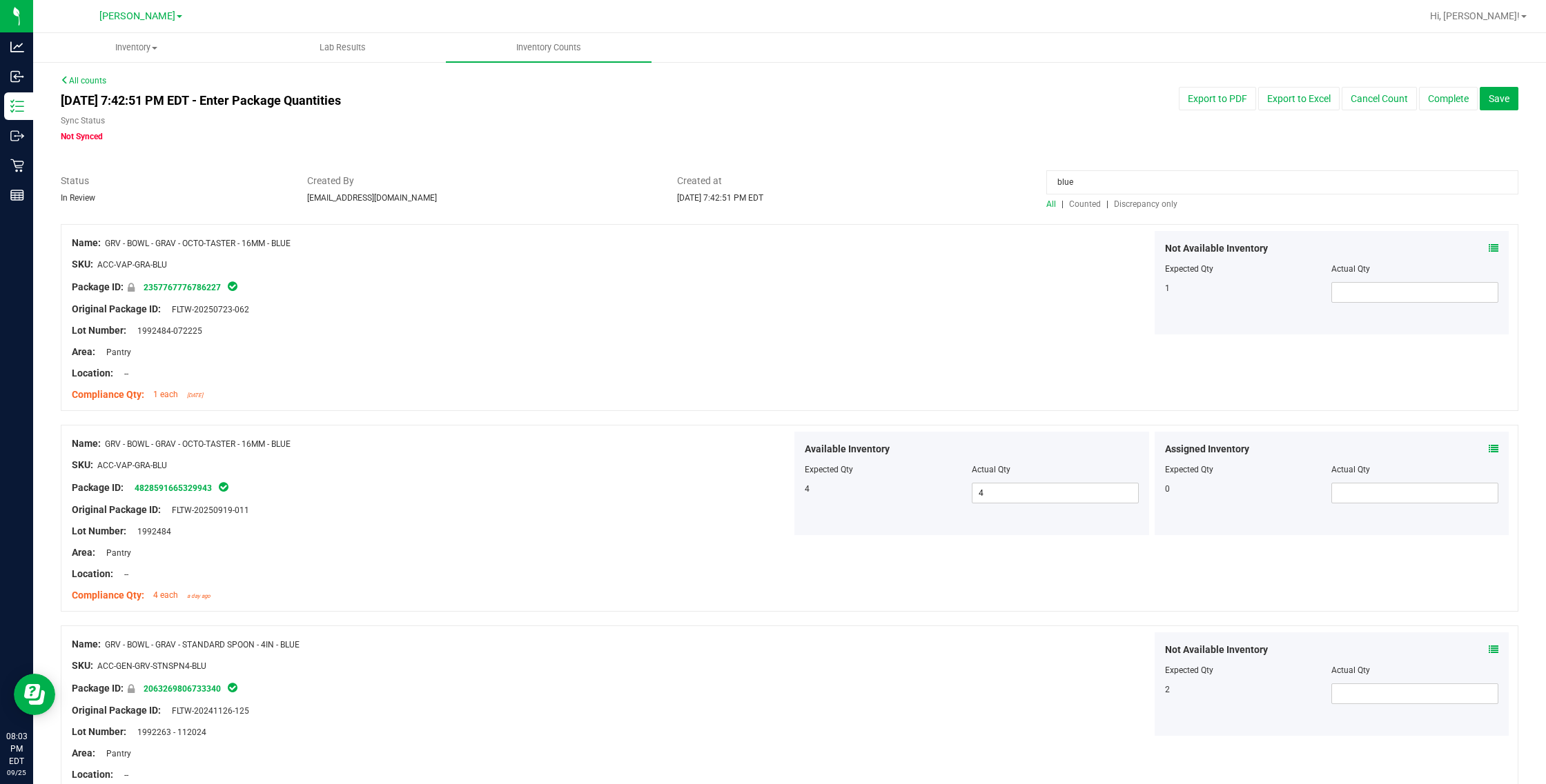
click at [715, 246] on div "Name: GRV - BOWL - GRAV - OCTO-TASTER - 16MM - BLUE" at bounding box center [432, 242] width 720 height 14
click at [915, 177] on input "blue" at bounding box center [1282, 182] width 472 height 24
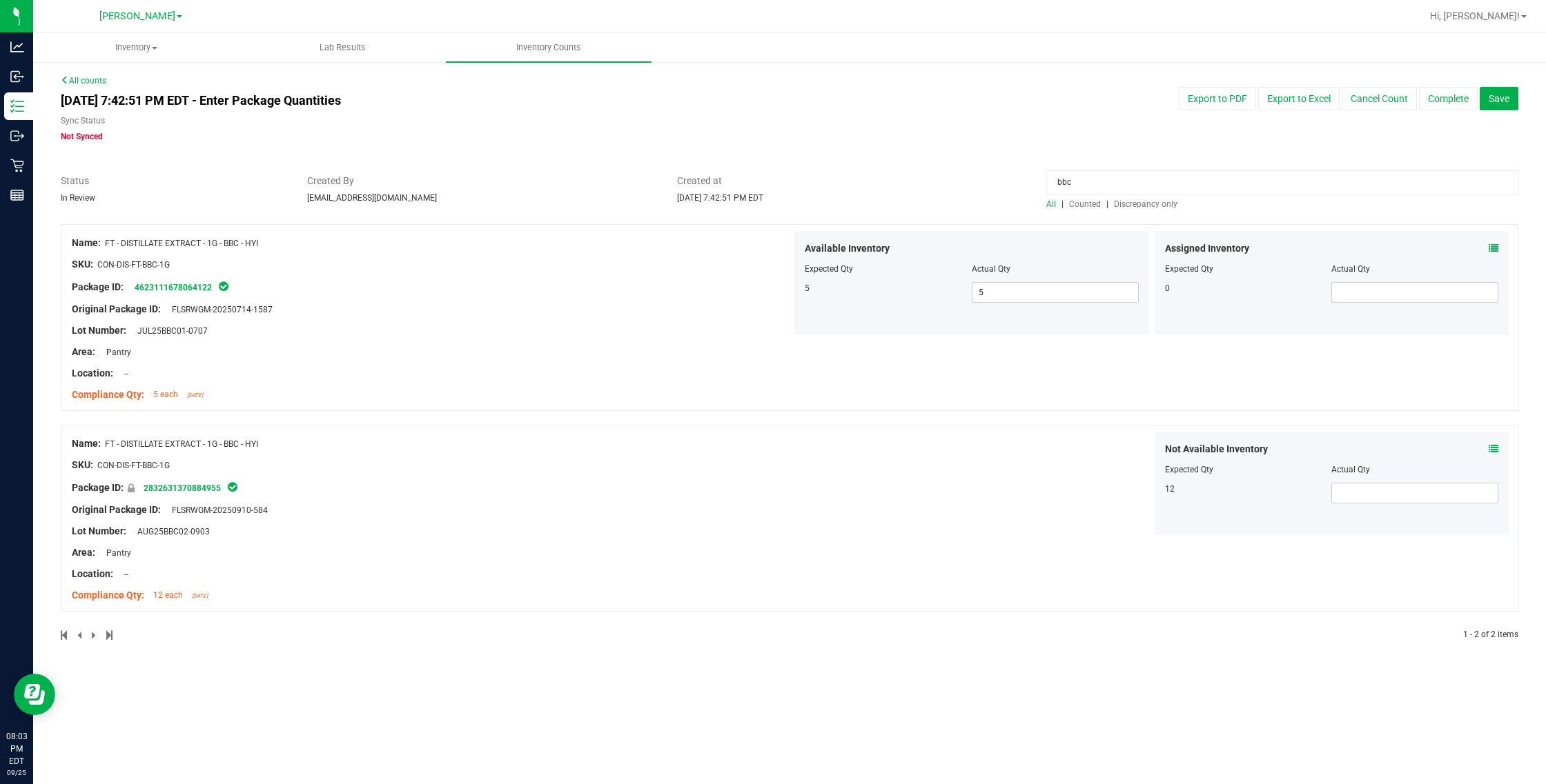
click at [702, 433] on div "Name: FT - DISTILLATE EXTRACT - 1G - BBC - HYI SKU: CON-DIS-FT-BBC-1G Package I…" at bounding box center [432, 520] width 720 height 176
click at [915, 248] on icon at bounding box center [1493, 248] width 9 height 9
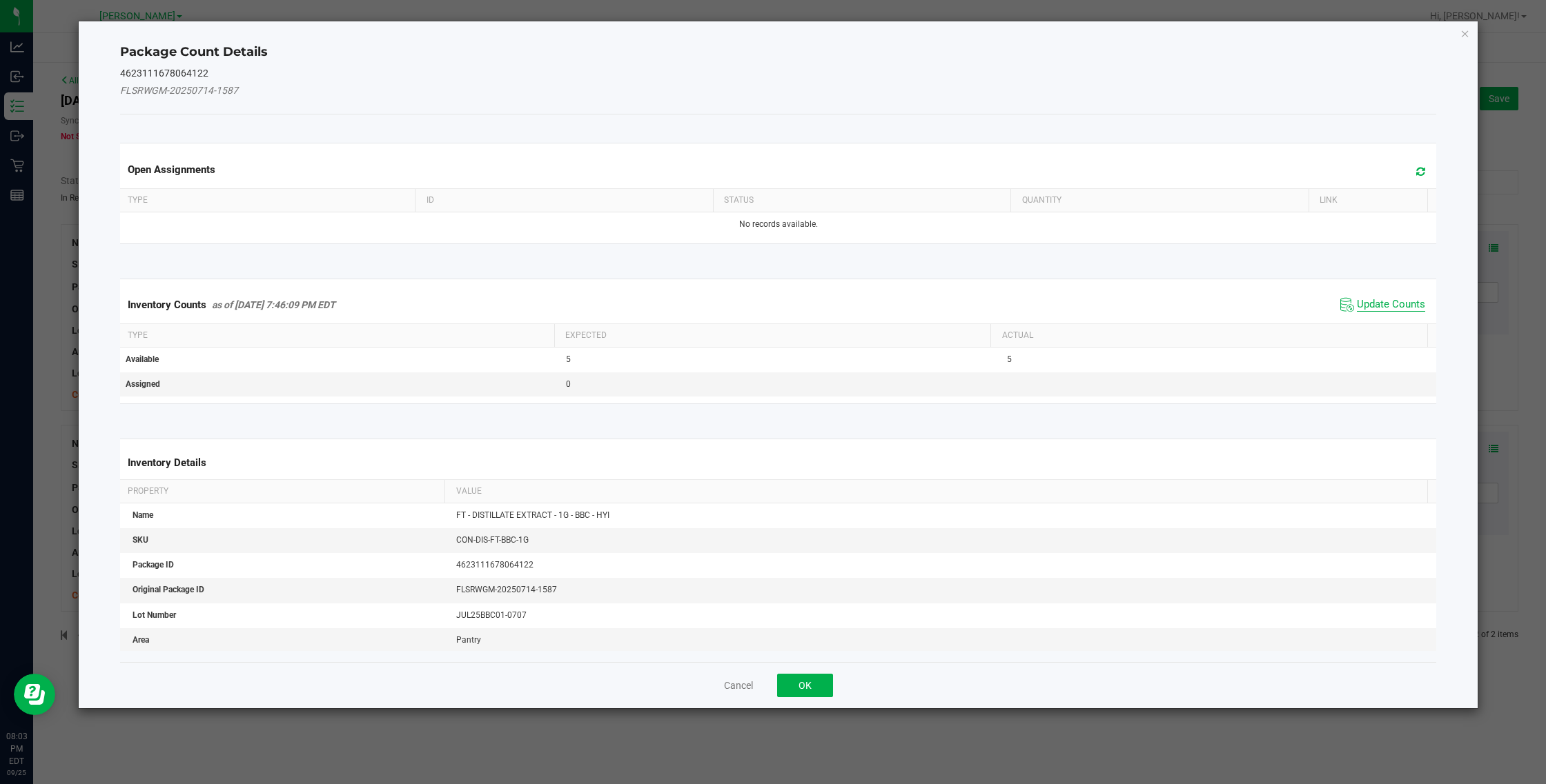
click at [915, 300] on span "Update Counts" at bounding box center [1390, 305] width 68 height 14
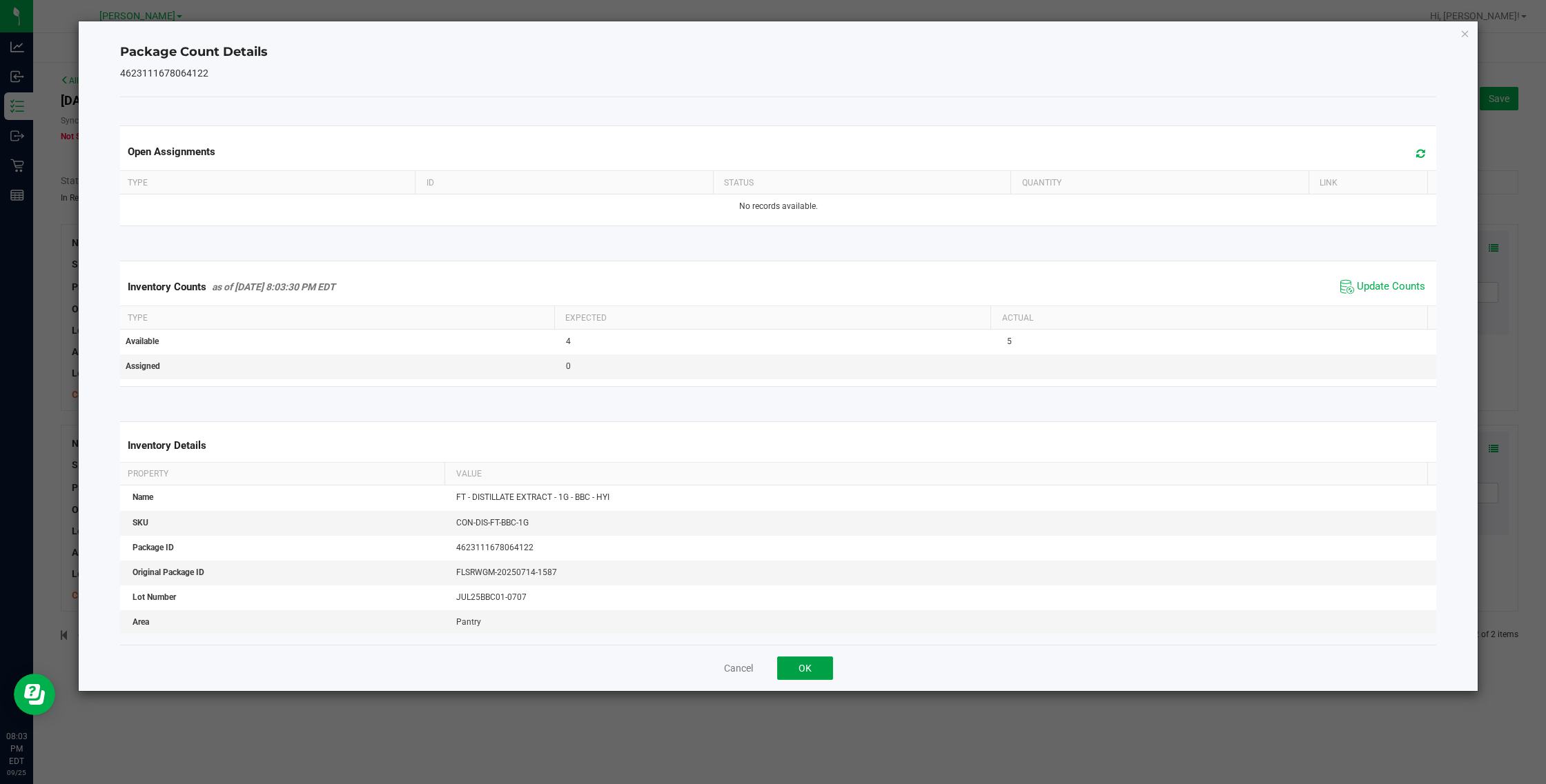
drag, startPoint x: 804, startPoint y: 666, endPoint x: 875, endPoint y: 595, distance: 100.4
click at [806, 667] on button "OK" at bounding box center [805, 668] width 56 height 24
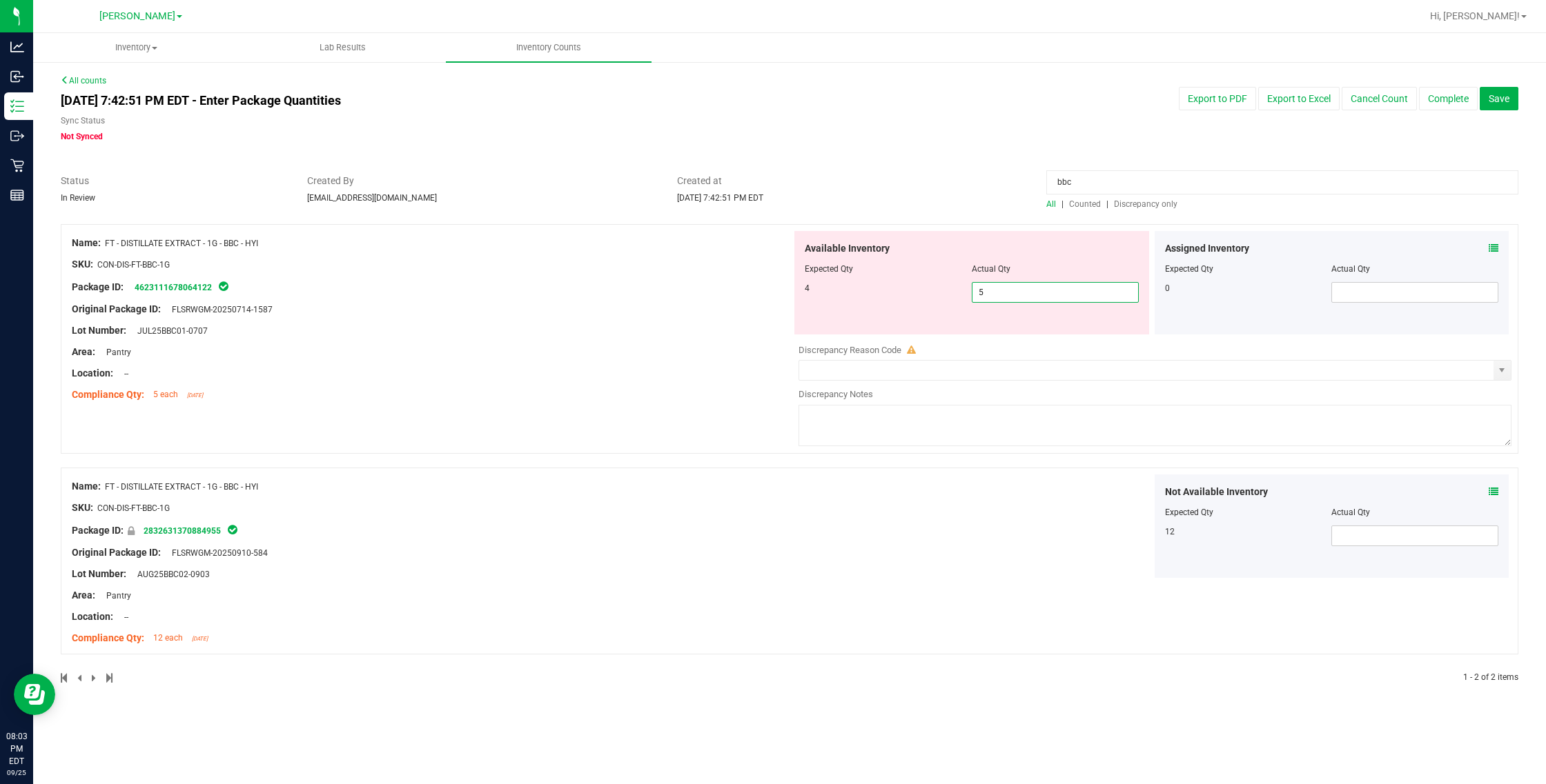
click at [915, 291] on span "5 5" at bounding box center [1056, 292] width 167 height 20
click at [866, 249] on span "Available Inventory" at bounding box center [847, 248] width 85 height 14
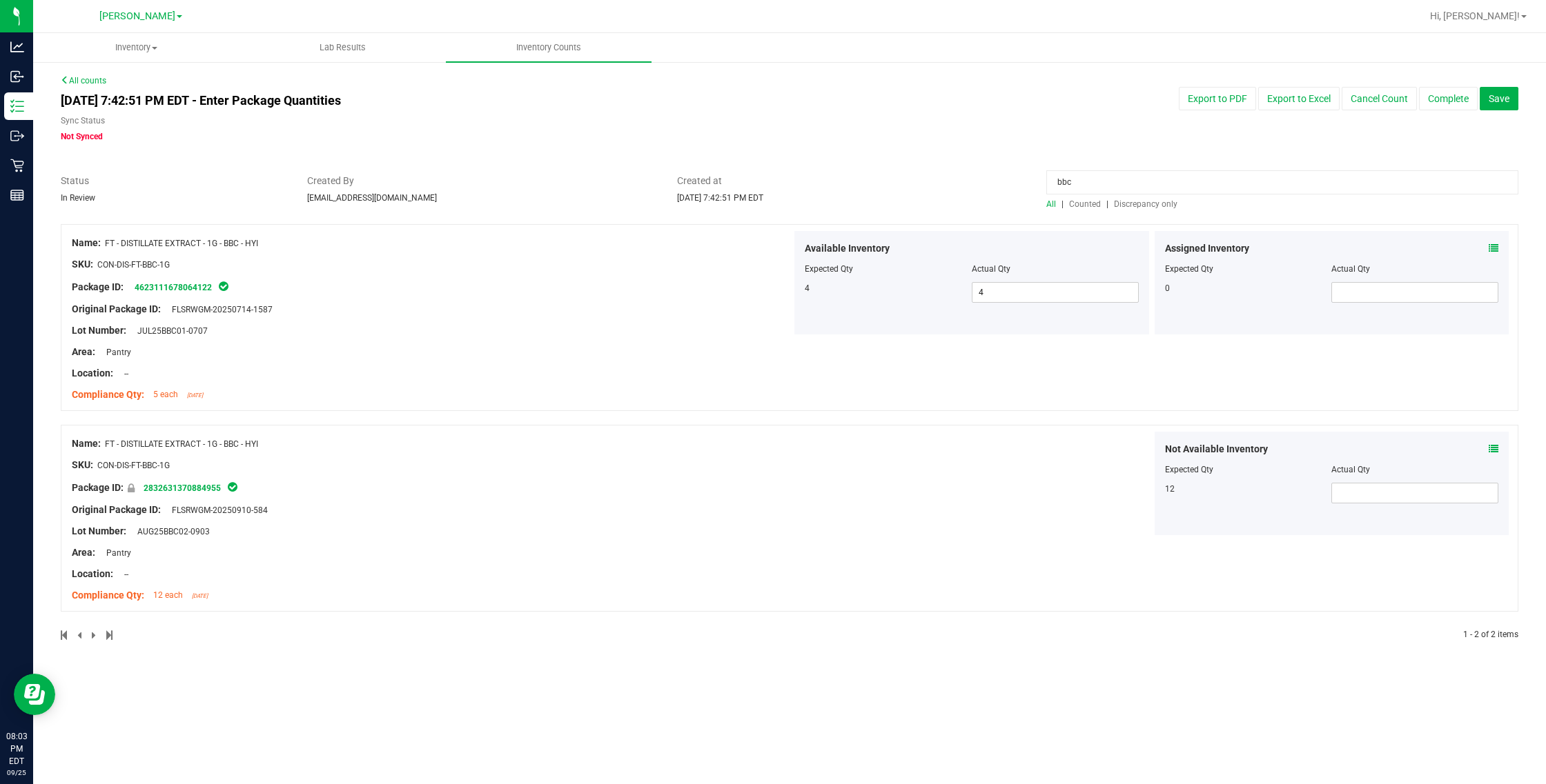
drag, startPoint x: 1163, startPoint y: 169, endPoint x: 1092, endPoint y: 182, distance: 72.2
click at [915, 175] on div "All counts [DATE] 7:42:51 PM EDT - Enter Package Quantities Sync Status Not Syn…" at bounding box center [789, 367] width 1457 height 585
drag, startPoint x: 1184, startPoint y: 185, endPoint x: 765, endPoint y: 185, distance: 419.0
click at [765, 185] on div "Status In Review Created By [EMAIL_ADDRESS][DOMAIN_NAME] Created at [DATE] 7:42…" at bounding box center [789, 192] width 1478 height 36
drag, startPoint x: 637, startPoint y: 301, endPoint x: 740, endPoint y: 278, distance: 105.5
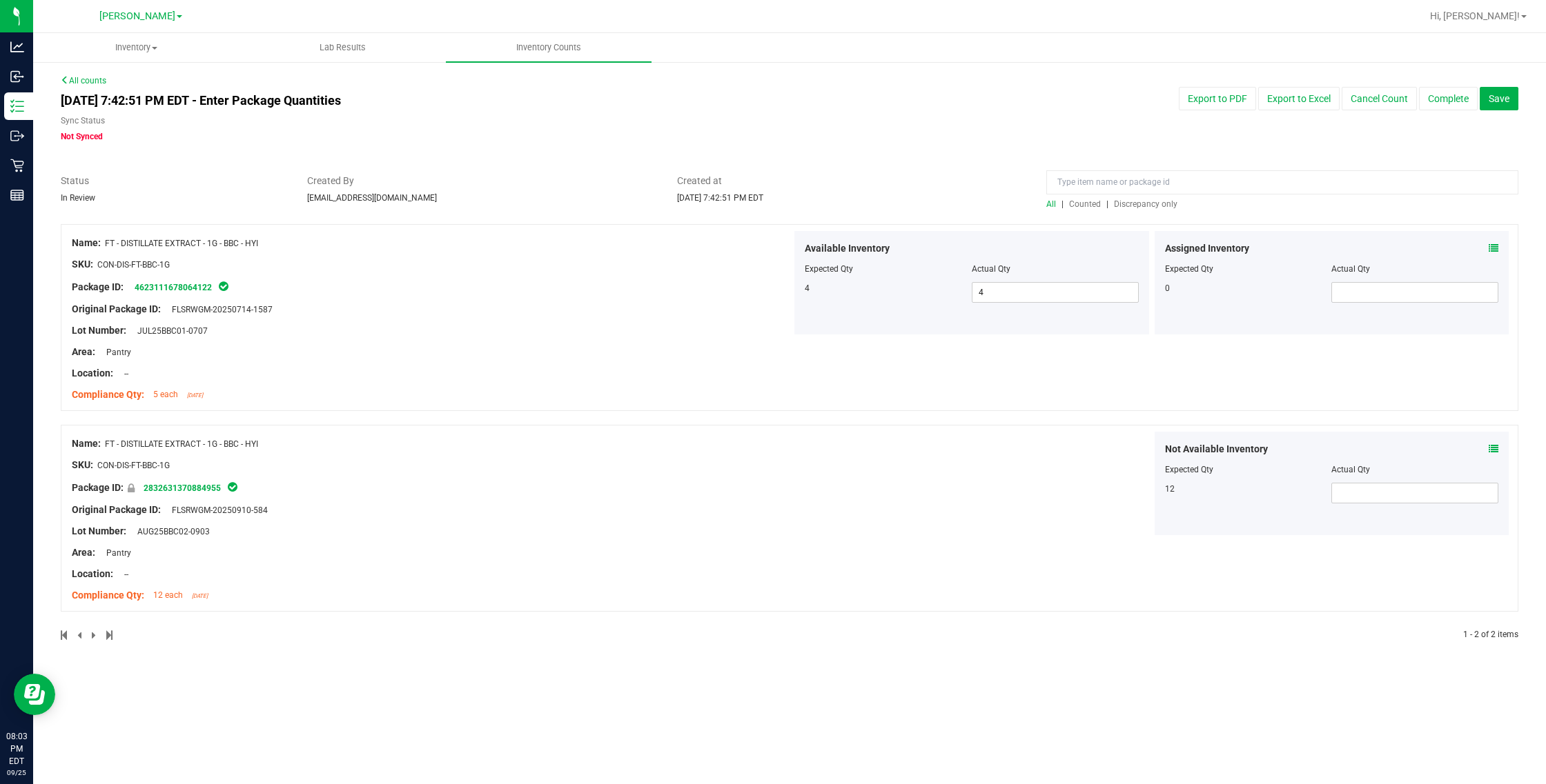
click at [637, 301] on div at bounding box center [432, 298] width 720 height 7
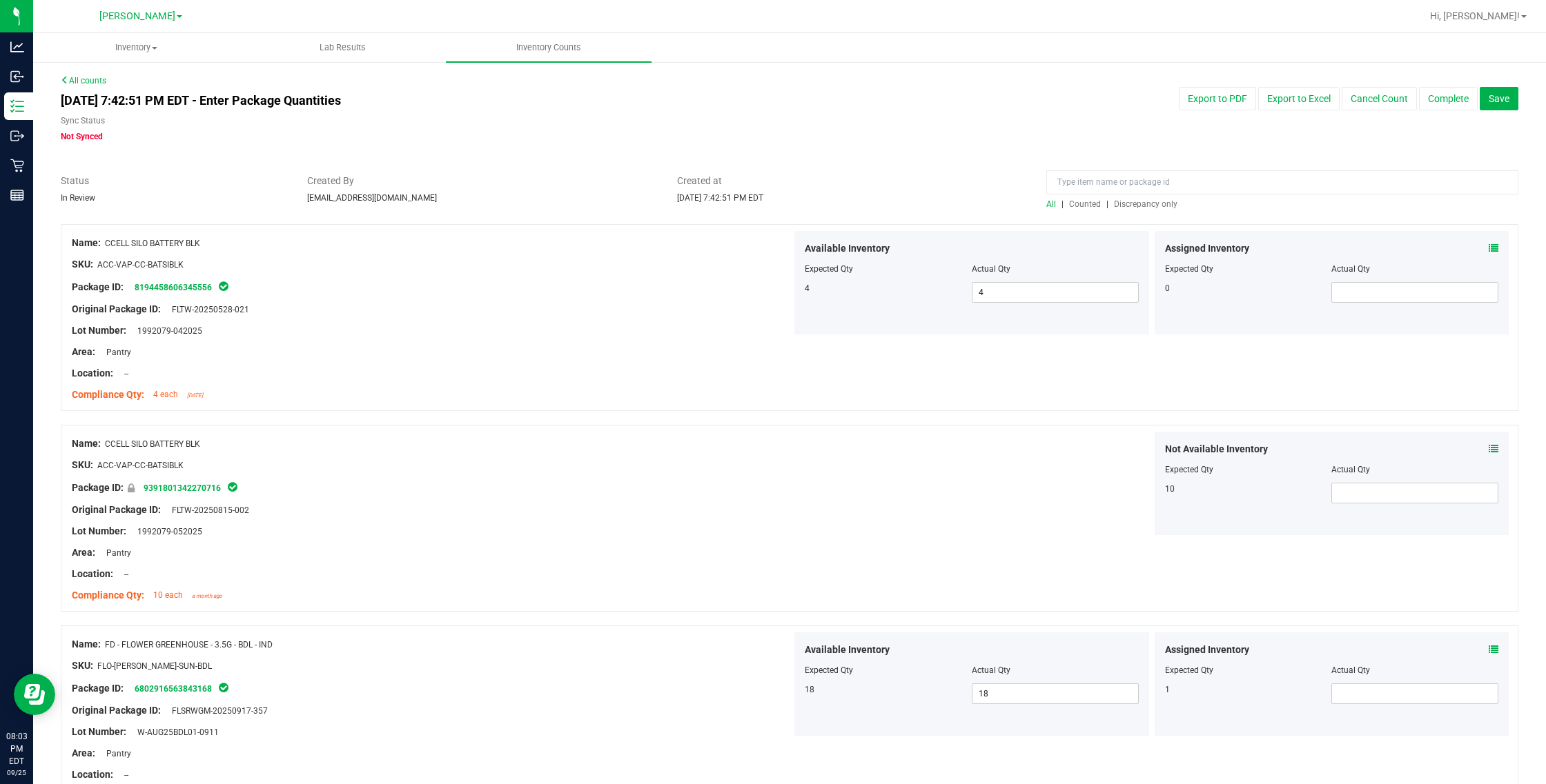
drag, startPoint x: 1145, startPoint y: 167, endPoint x: 1145, endPoint y: 179, distance: 12.0
click at [915, 179] on input at bounding box center [1282, 182] width 472 height 24
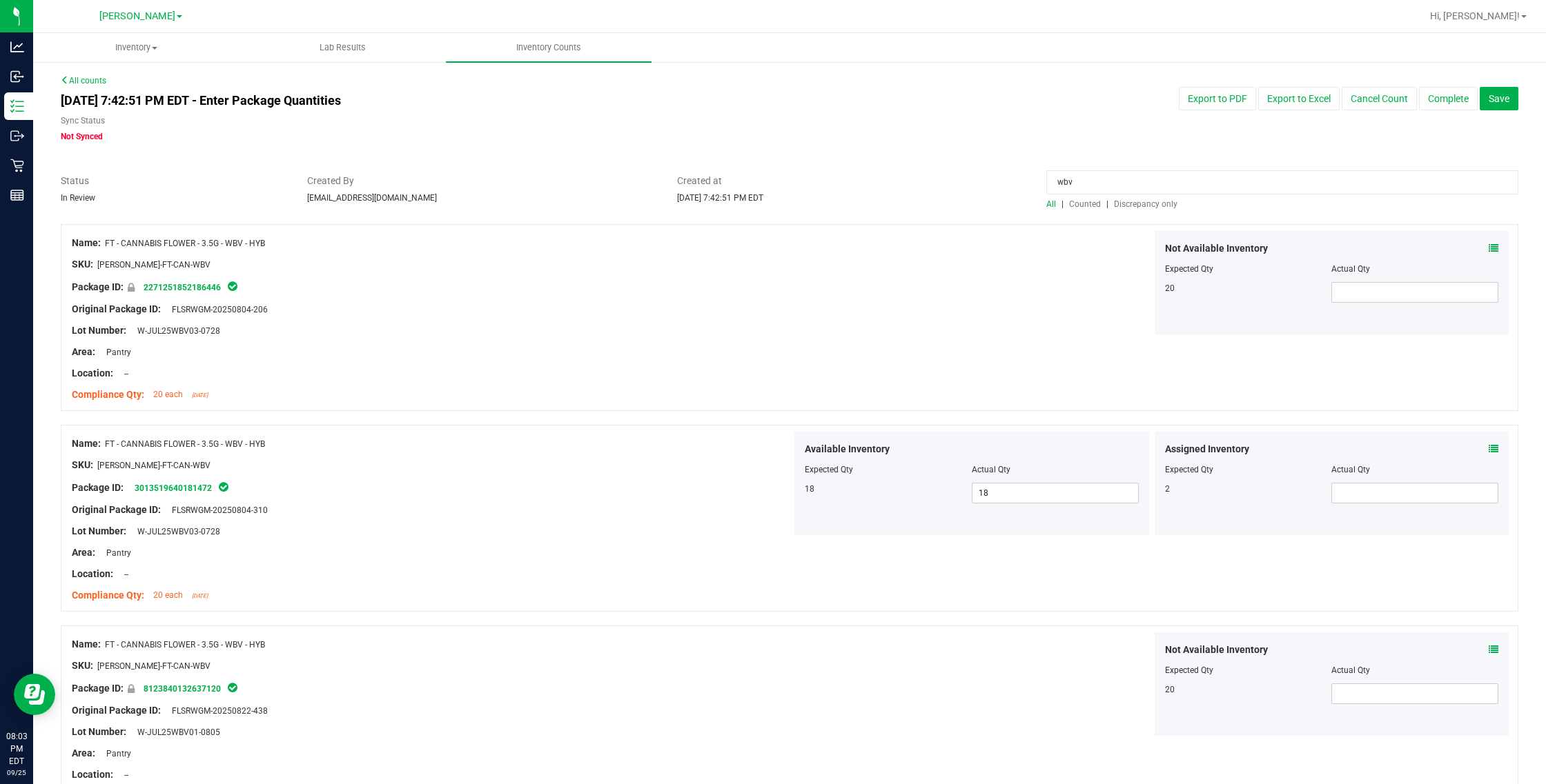
click at [915, 449] on icon at bounding box center [1493, 449] width 9 height 9
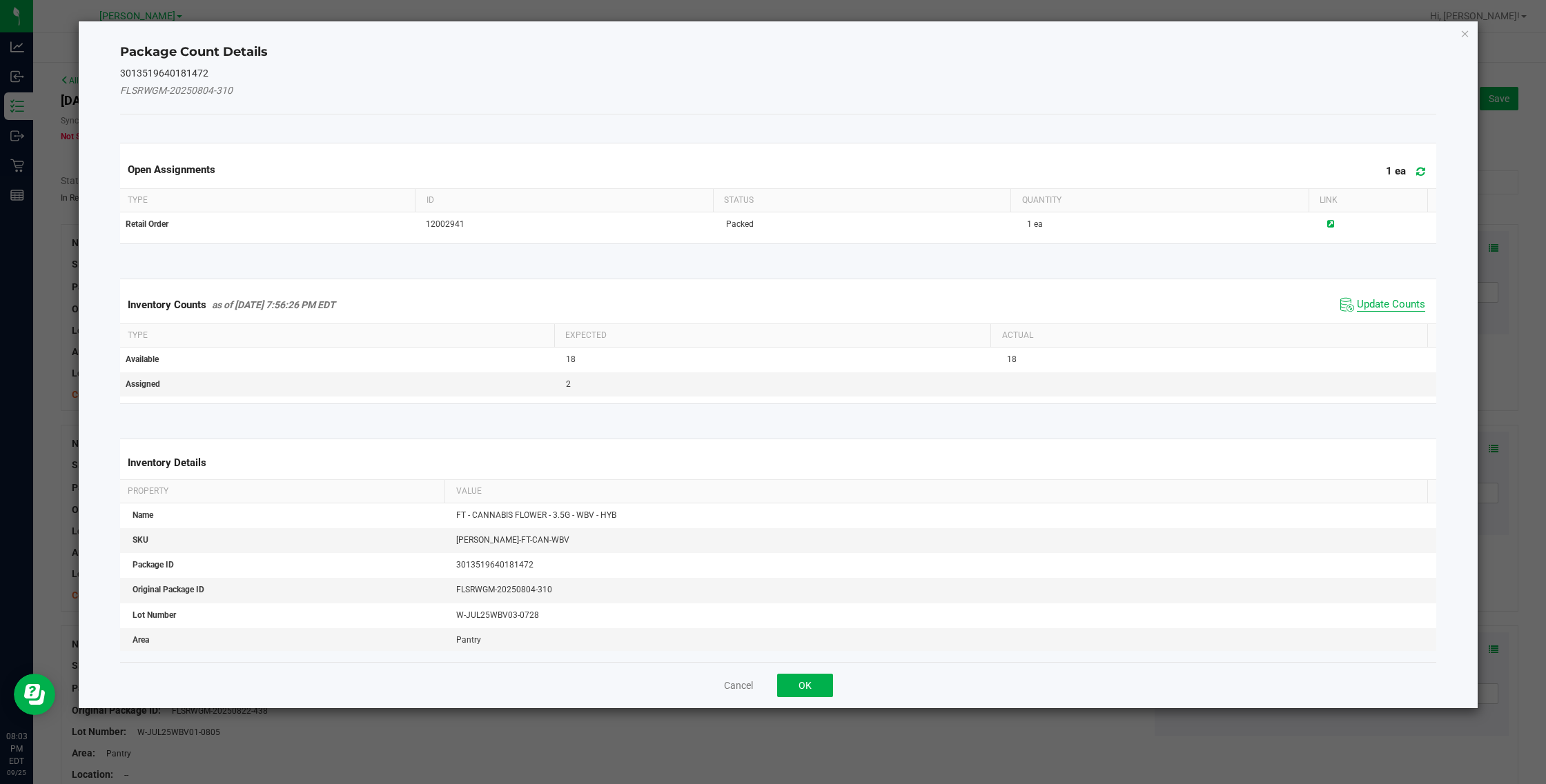
click at [915, 298] on span "Update Counts" at bounding box center [1390, 305] width 68 height 14
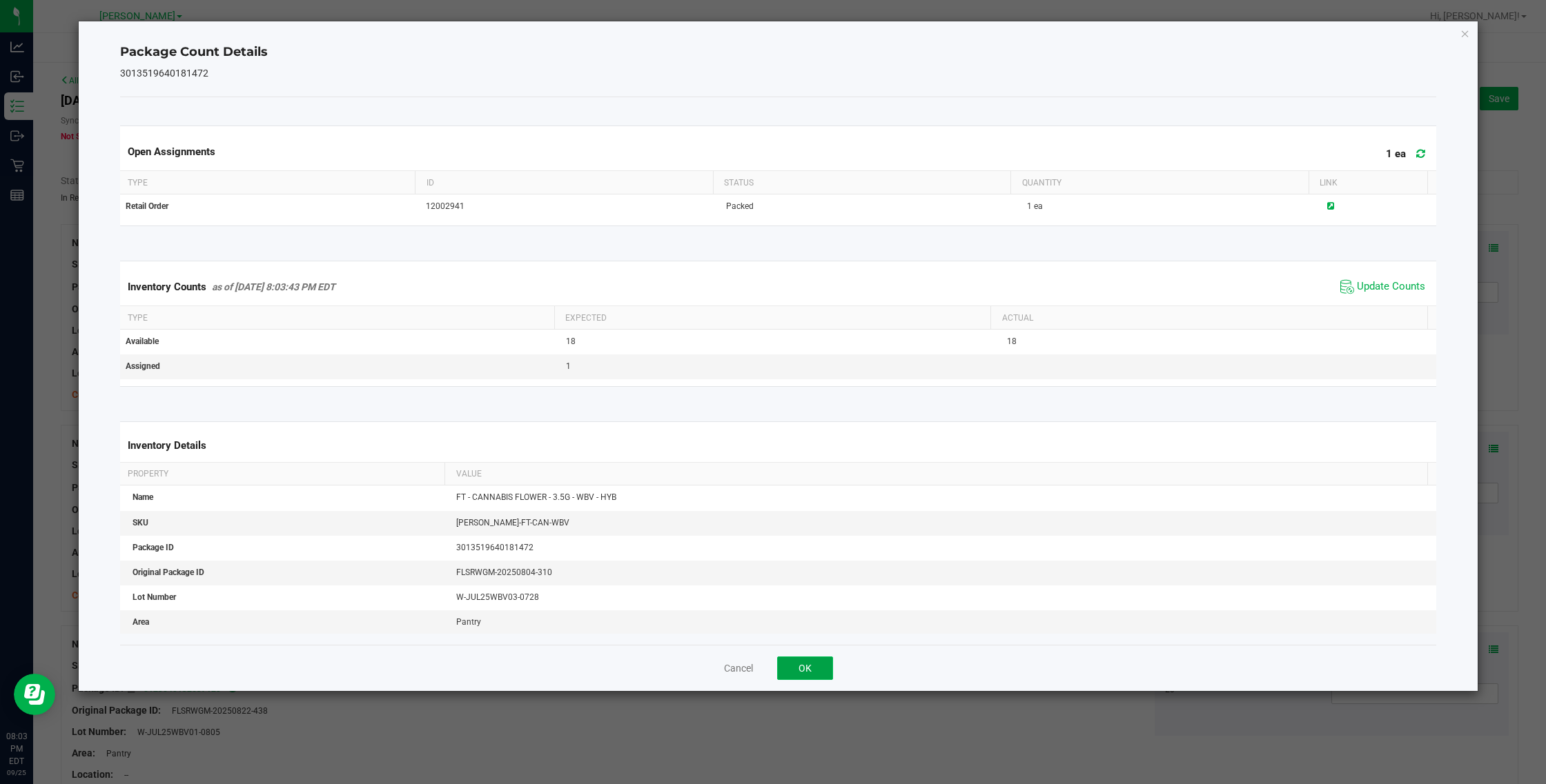
click at [812, 657] on button "OK" at bounding box center [805, 668] width 56 height 24
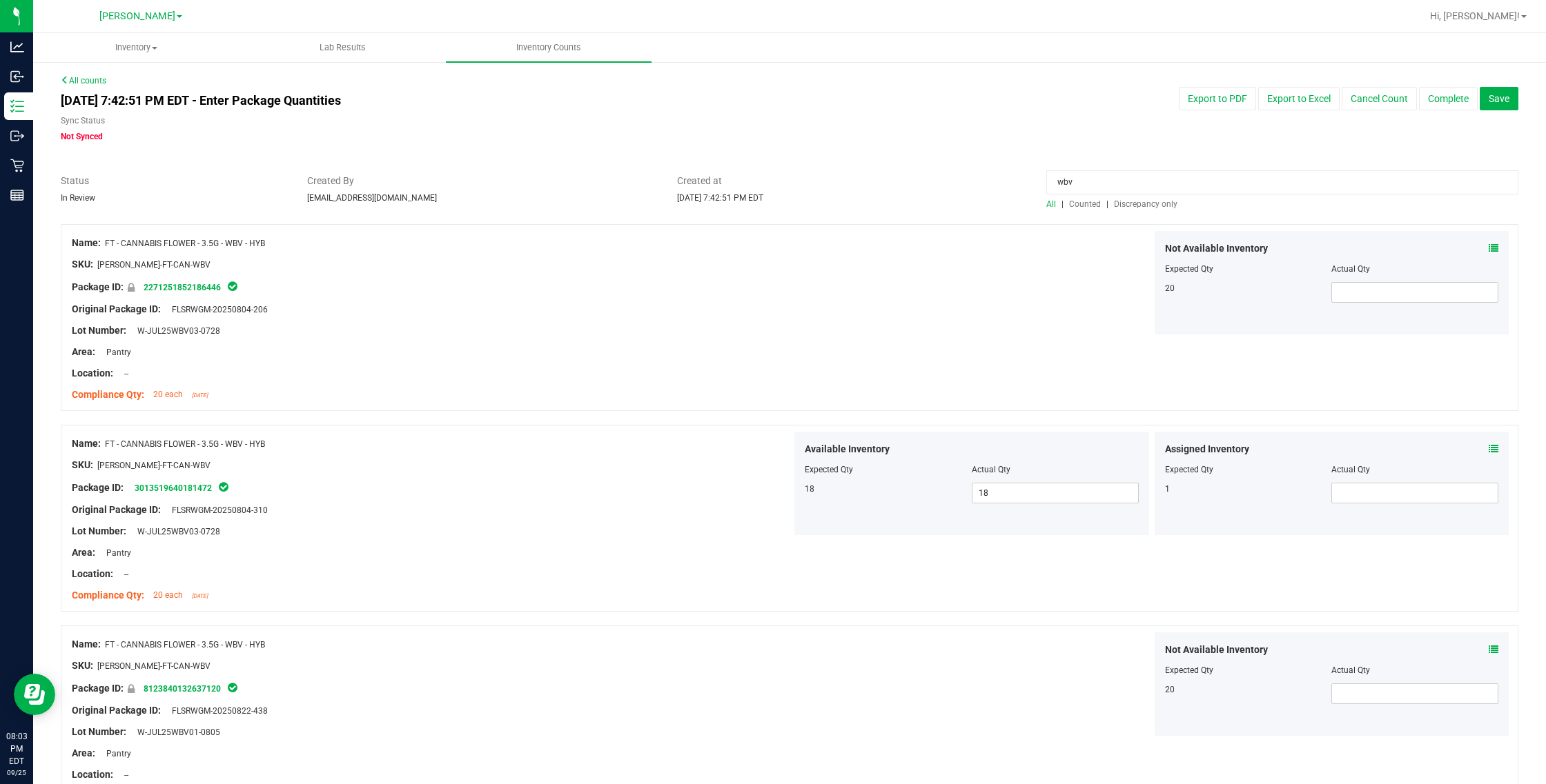
click at [733, 398] on div "Compliance Qty: 20 each [DATE]" at bounding box center [432, 395] width 720 height 14
drag, startPoint x: 1122, startPoint y: 176, endPoint x: 671, endPoint y: 150, distance: 451.7
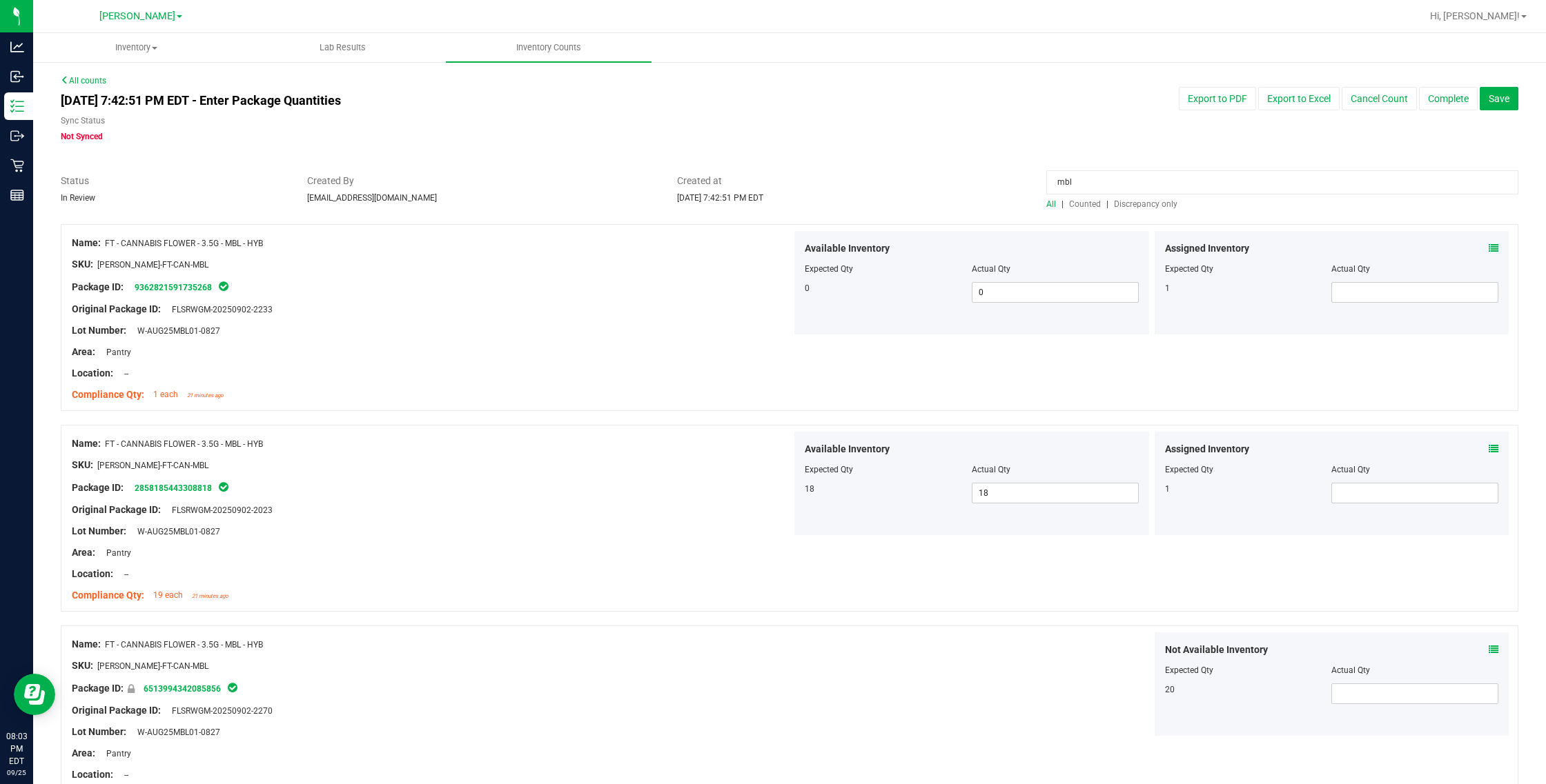
click at [915, 247] on icon at bounding box center [1493, 248] width 9 height 9
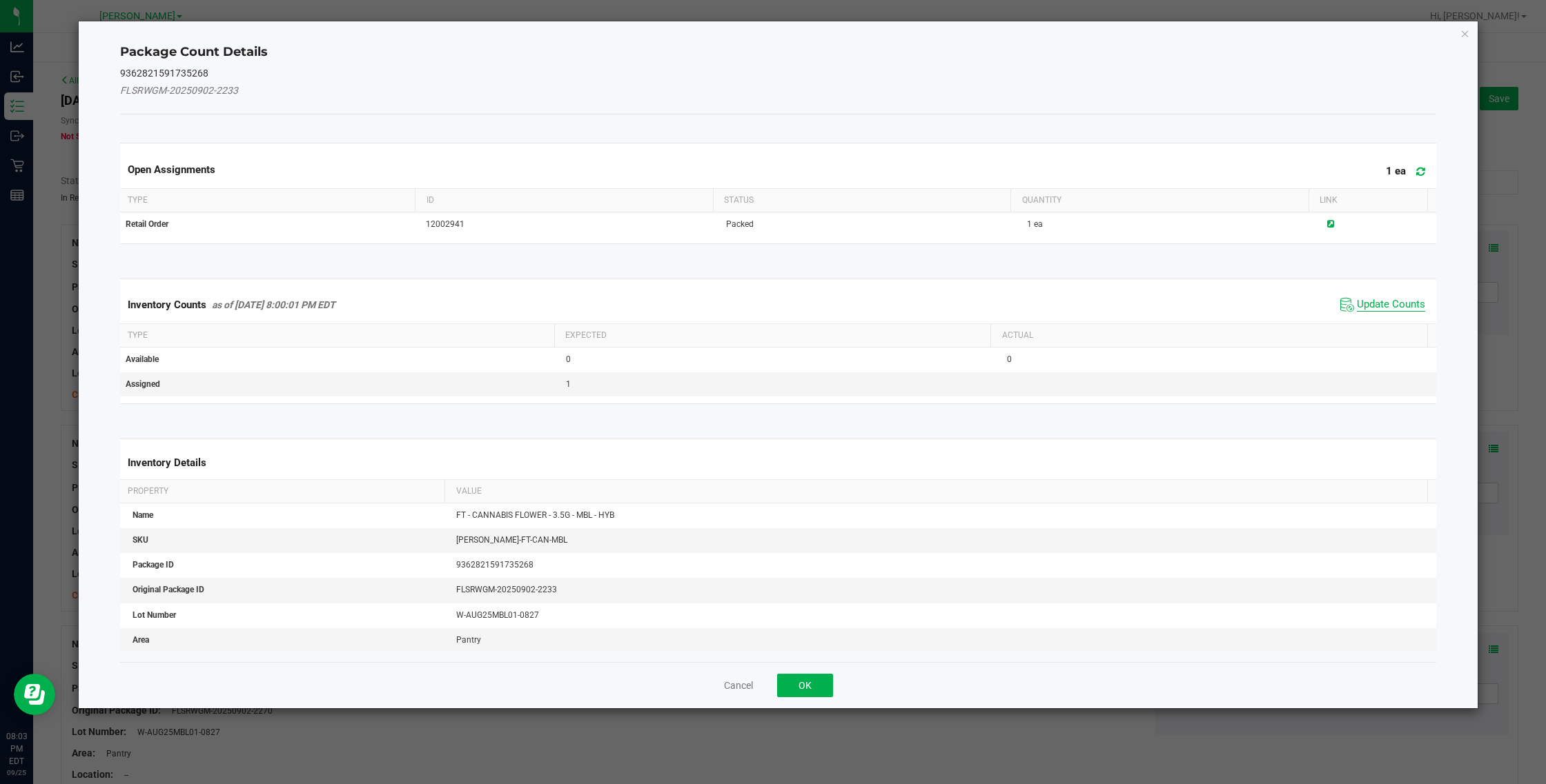
click at [915, 307] on span "Update Counts" at bounding box center [1390, 305] width 68 height 14
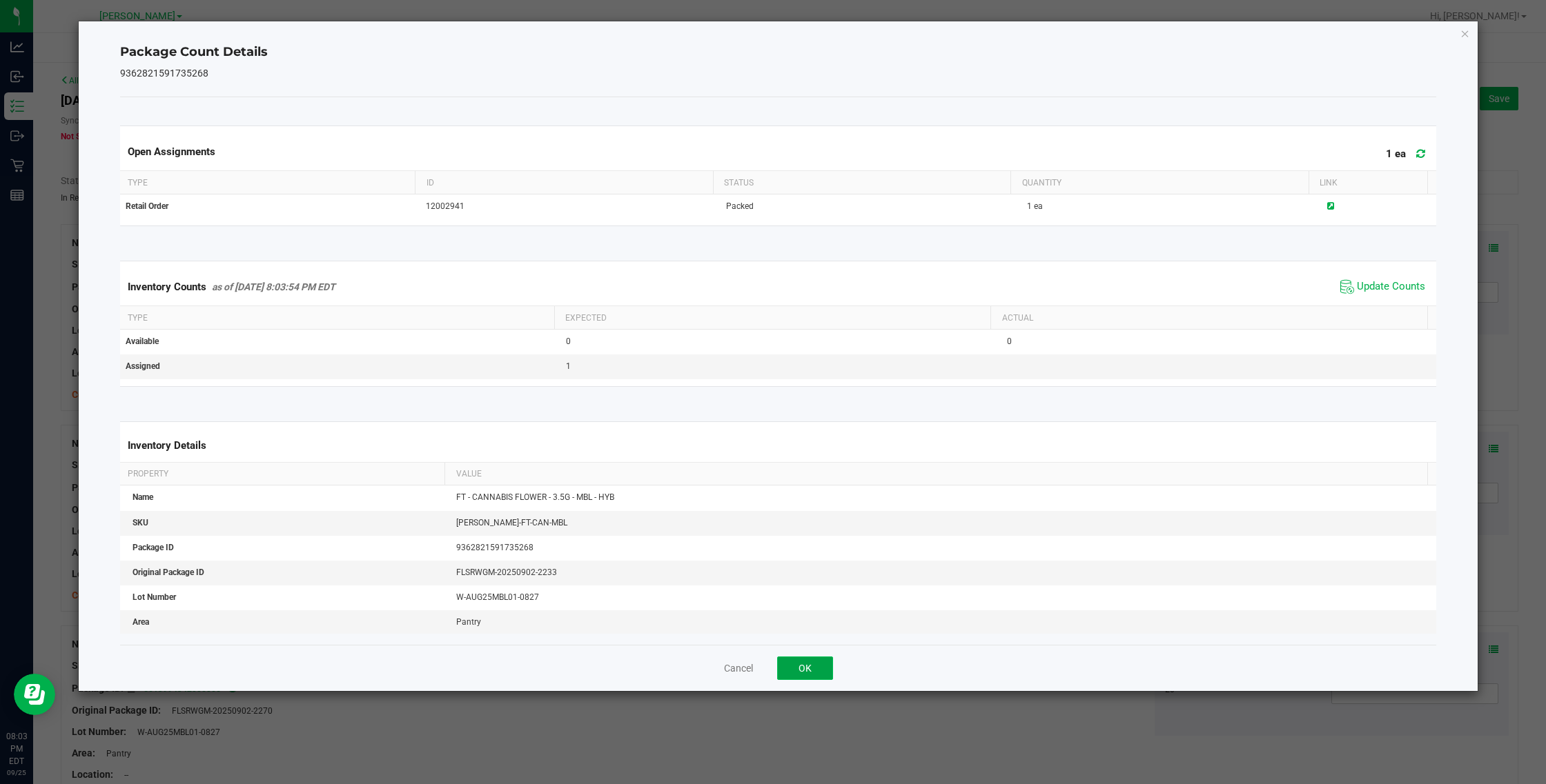
click at [805, 671] on button "OK" at bounding box center [805, 668] width 56 height 24
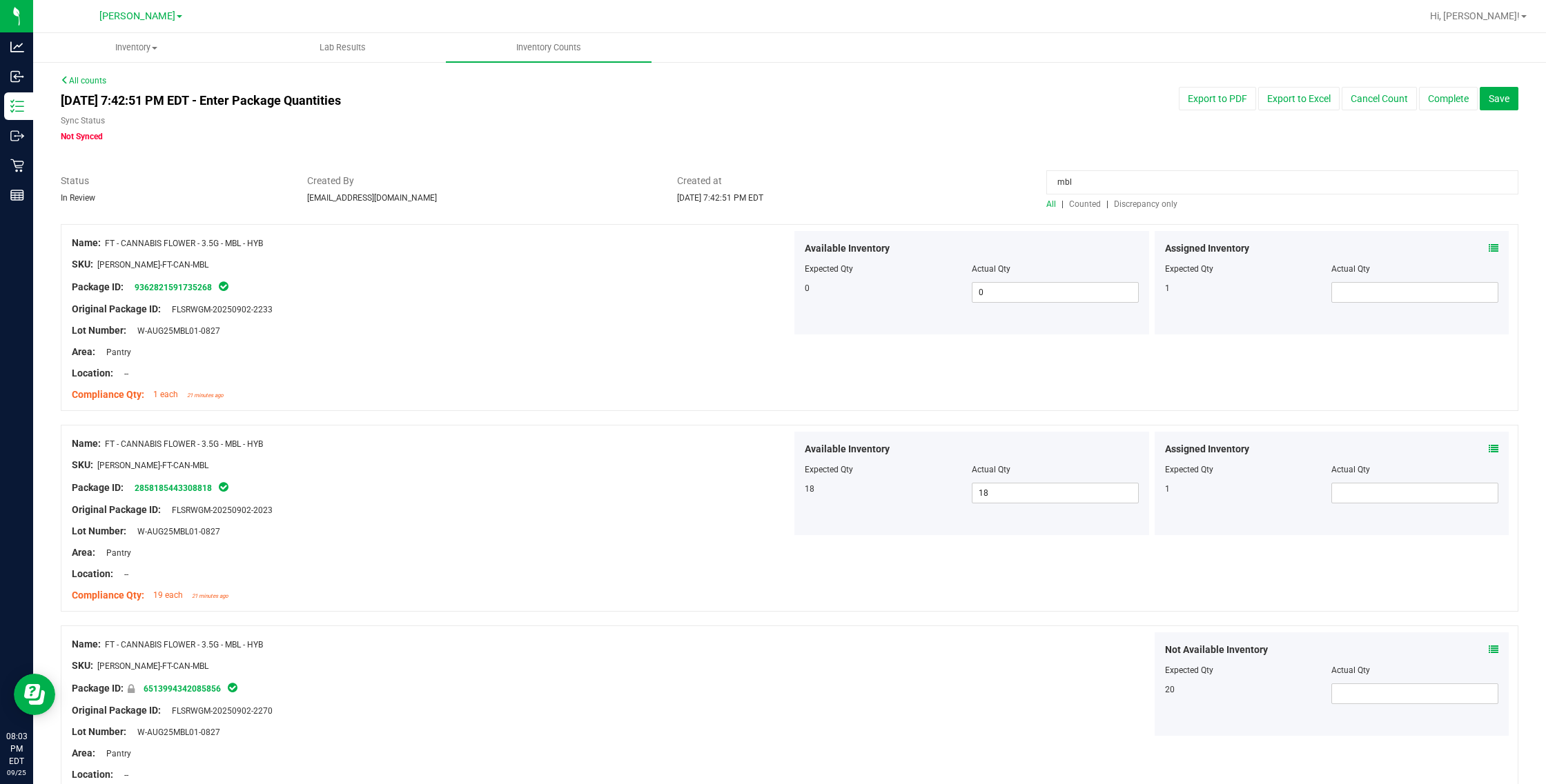
click at [915, 449] on icon at bounding box center [1493, 449] width 9 height 9
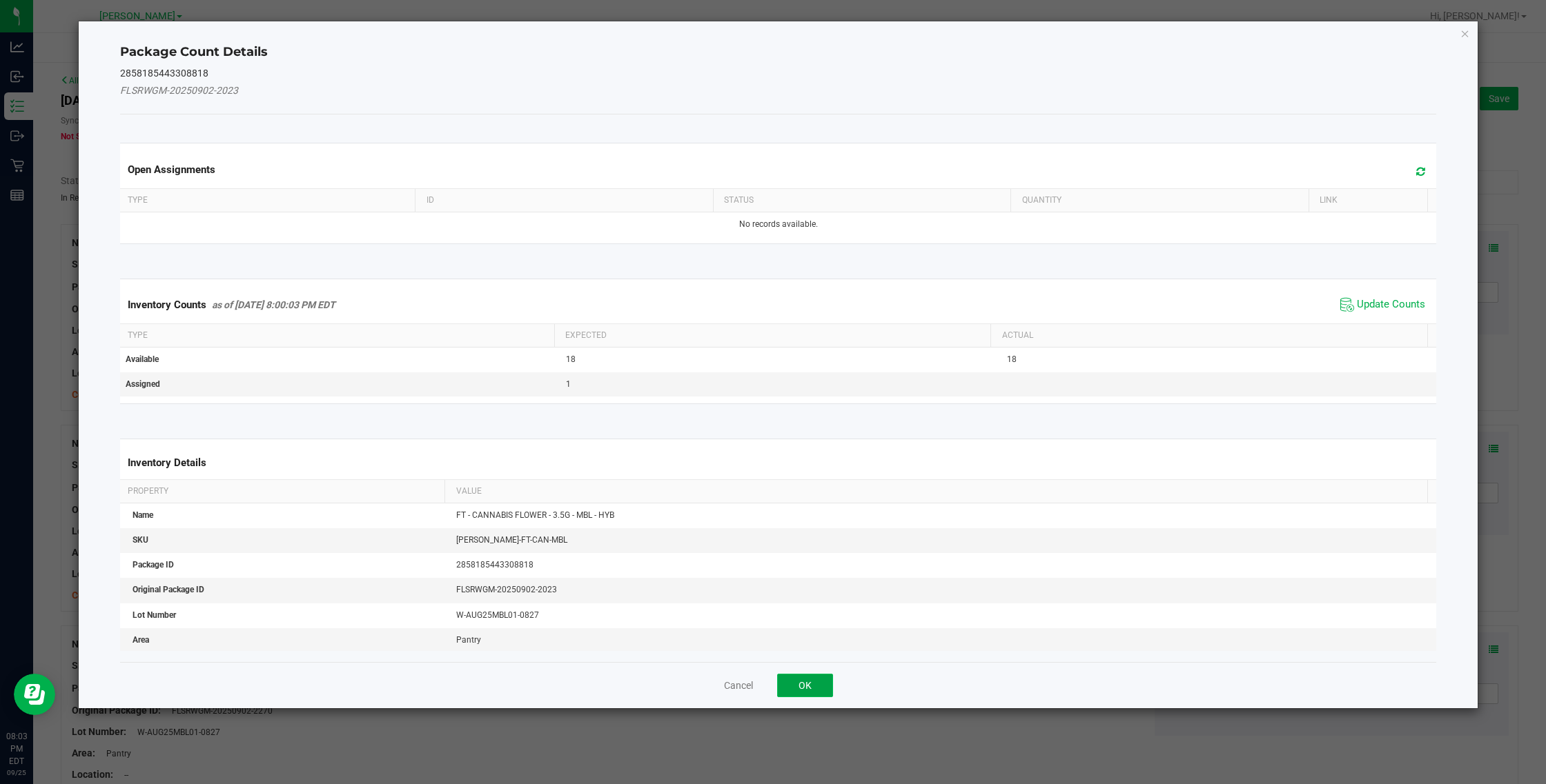
click at [815, 685] on button "OK" at bounding box center [805, 686] width 56 height 24
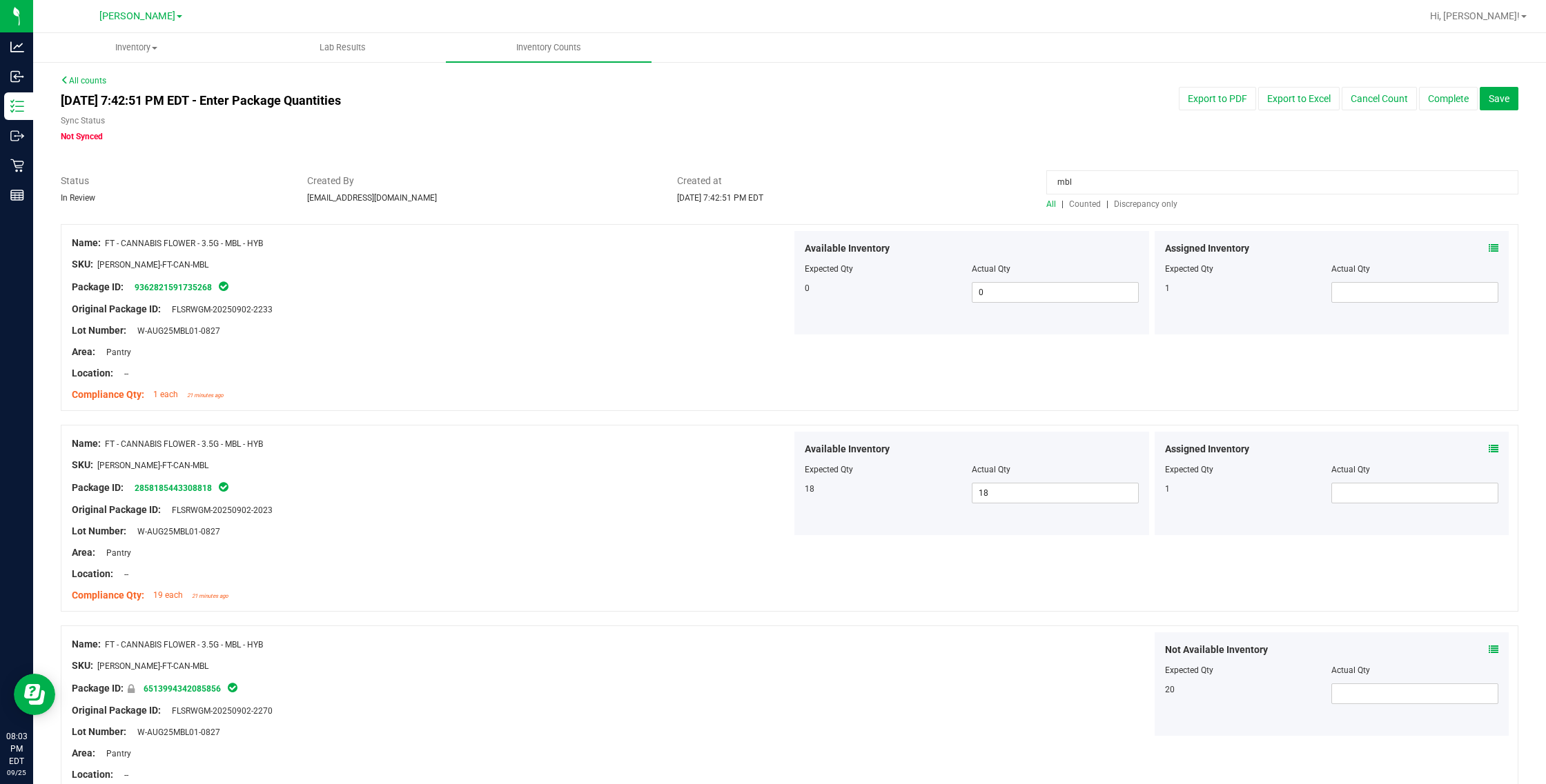
click at [915, 445] on icon at bounding box center [1493, 449] width 9 height 9
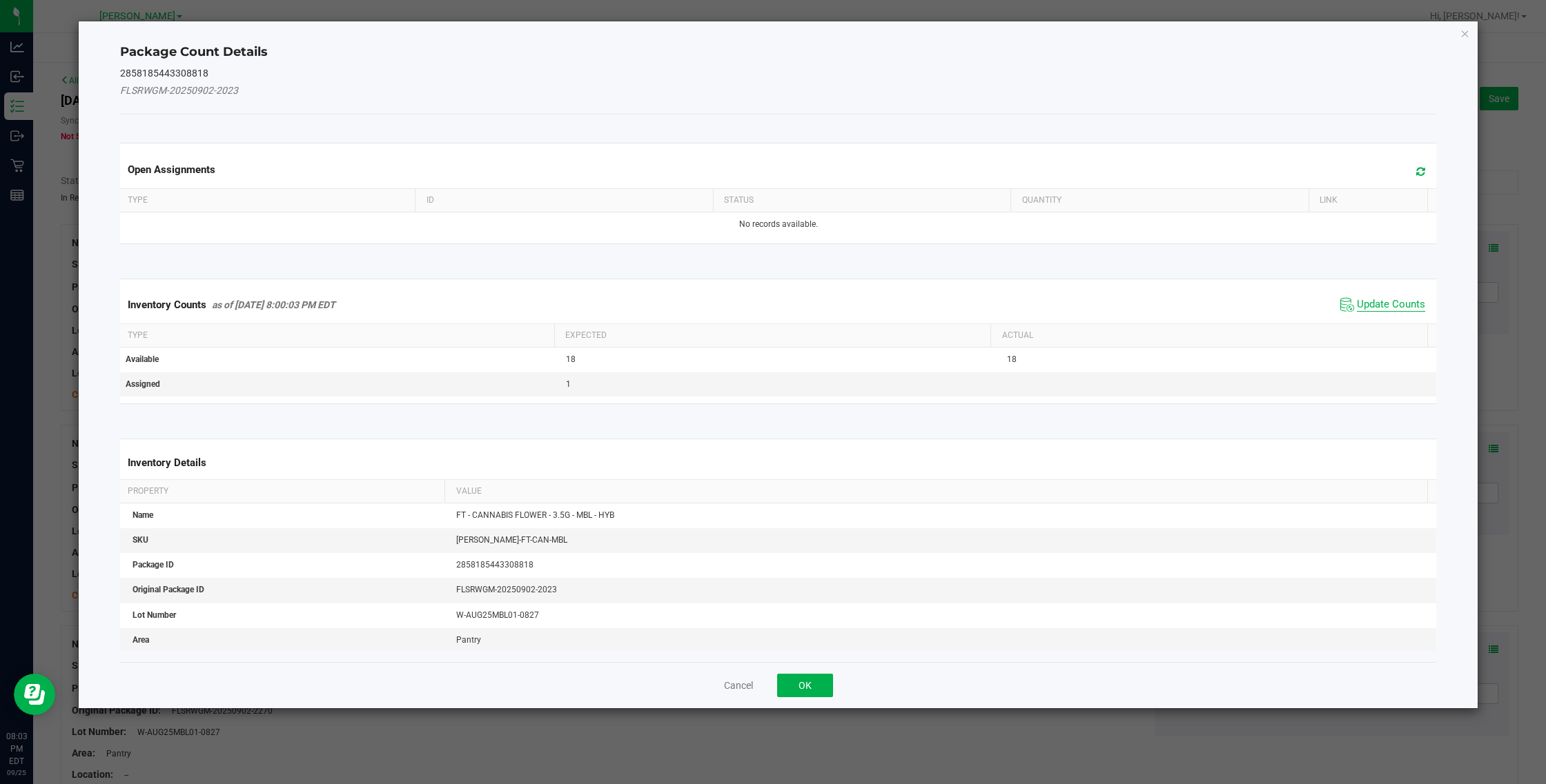
click at [915, 310] on span "Update Counts" at bounding box center [1390, 305] width 68 height 14
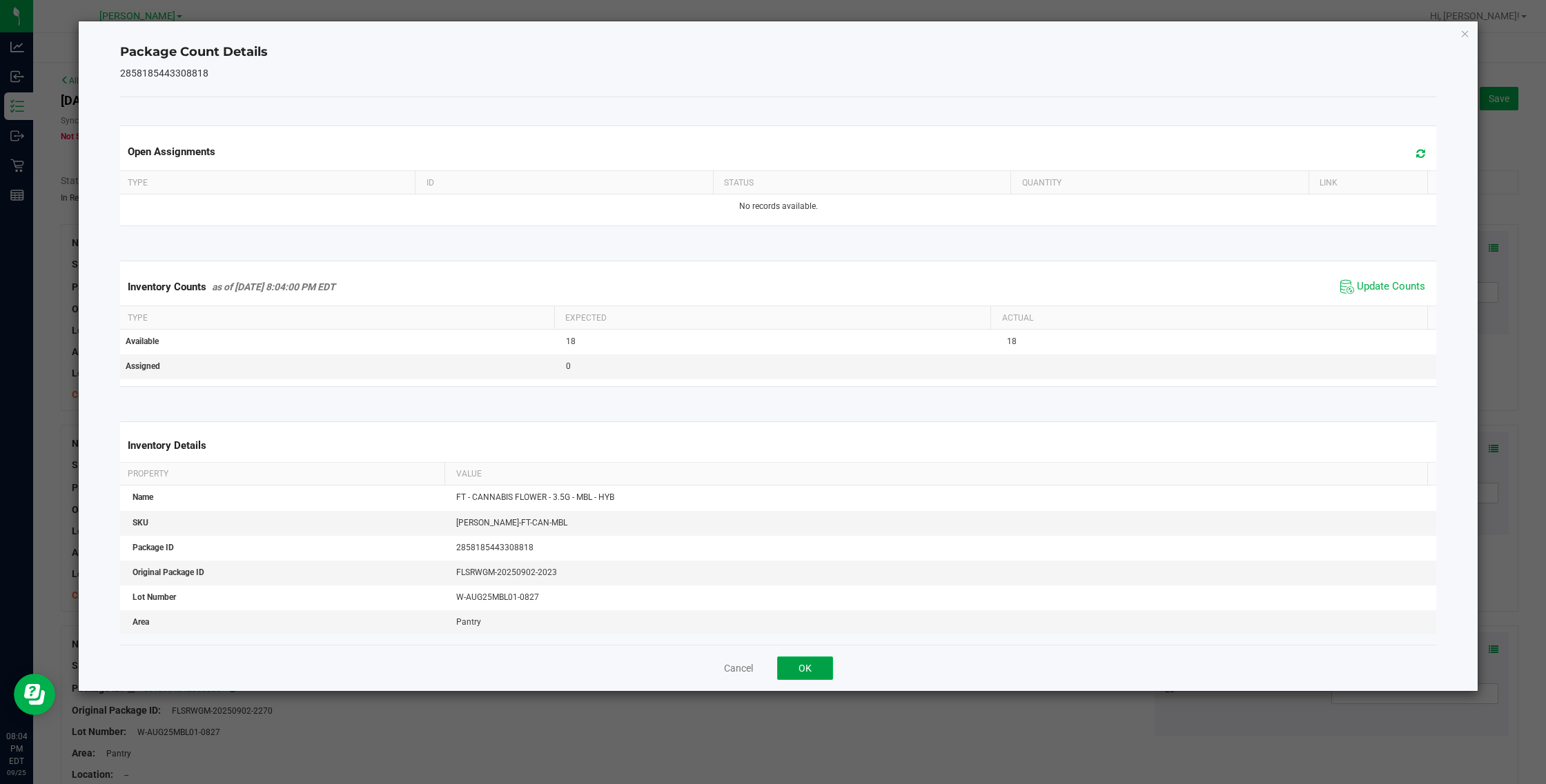
click at [832, 669] on button "OK" at bounding box center [805, 668] width 56 height 24
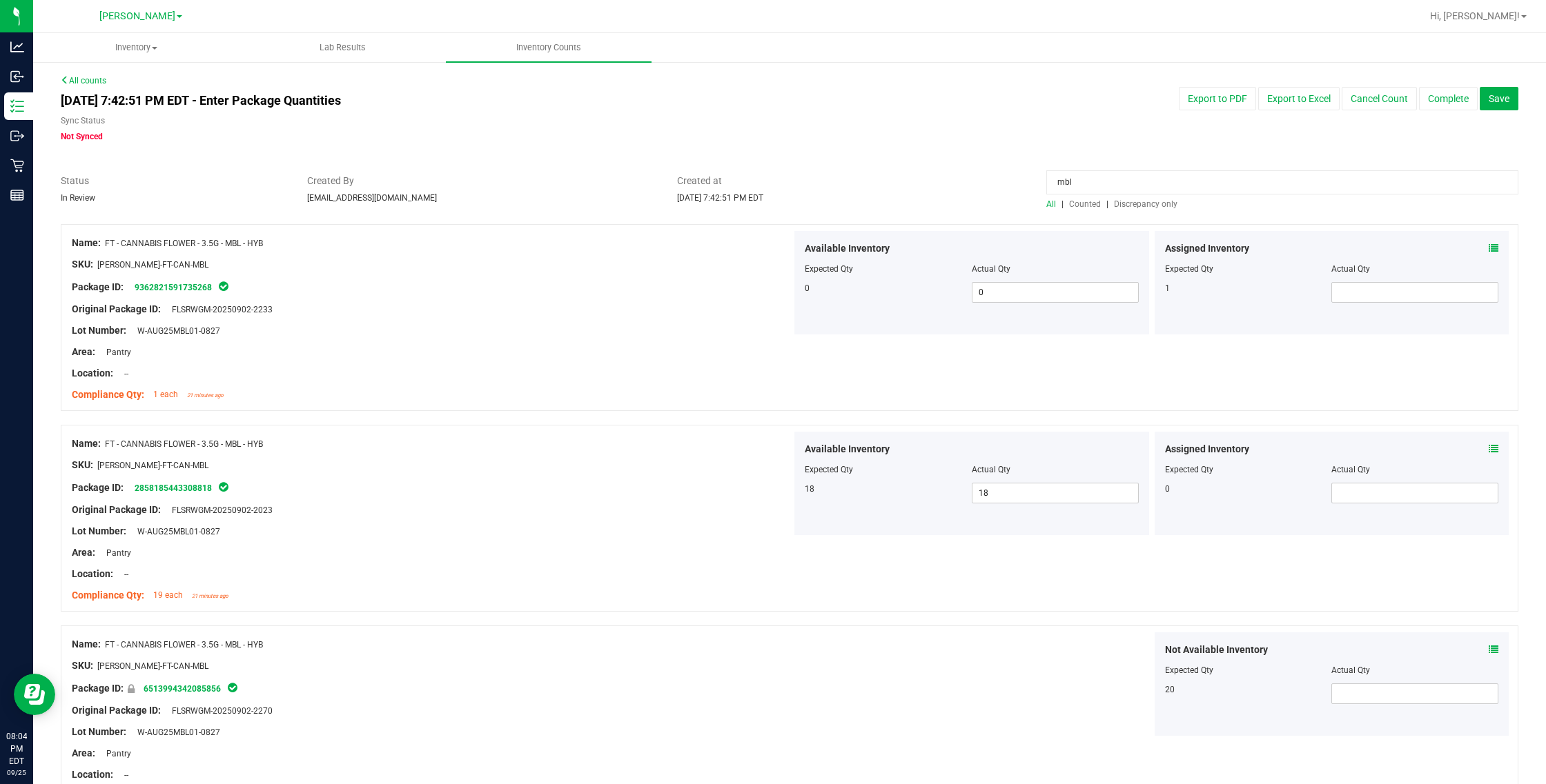
click at [825, 667] on div "Not Available Inventory Expected Qty Actual Qty 20" at bounding box center [1151, 684] width 720 height 103
click at [701, 373] on div "Location: --" at bounding box center [432, 373] width 720 height 14
drag, startPoint x: 1161, startPoint y: 179, endPoint x: 271, endPoint y: 36, distance: 901.4
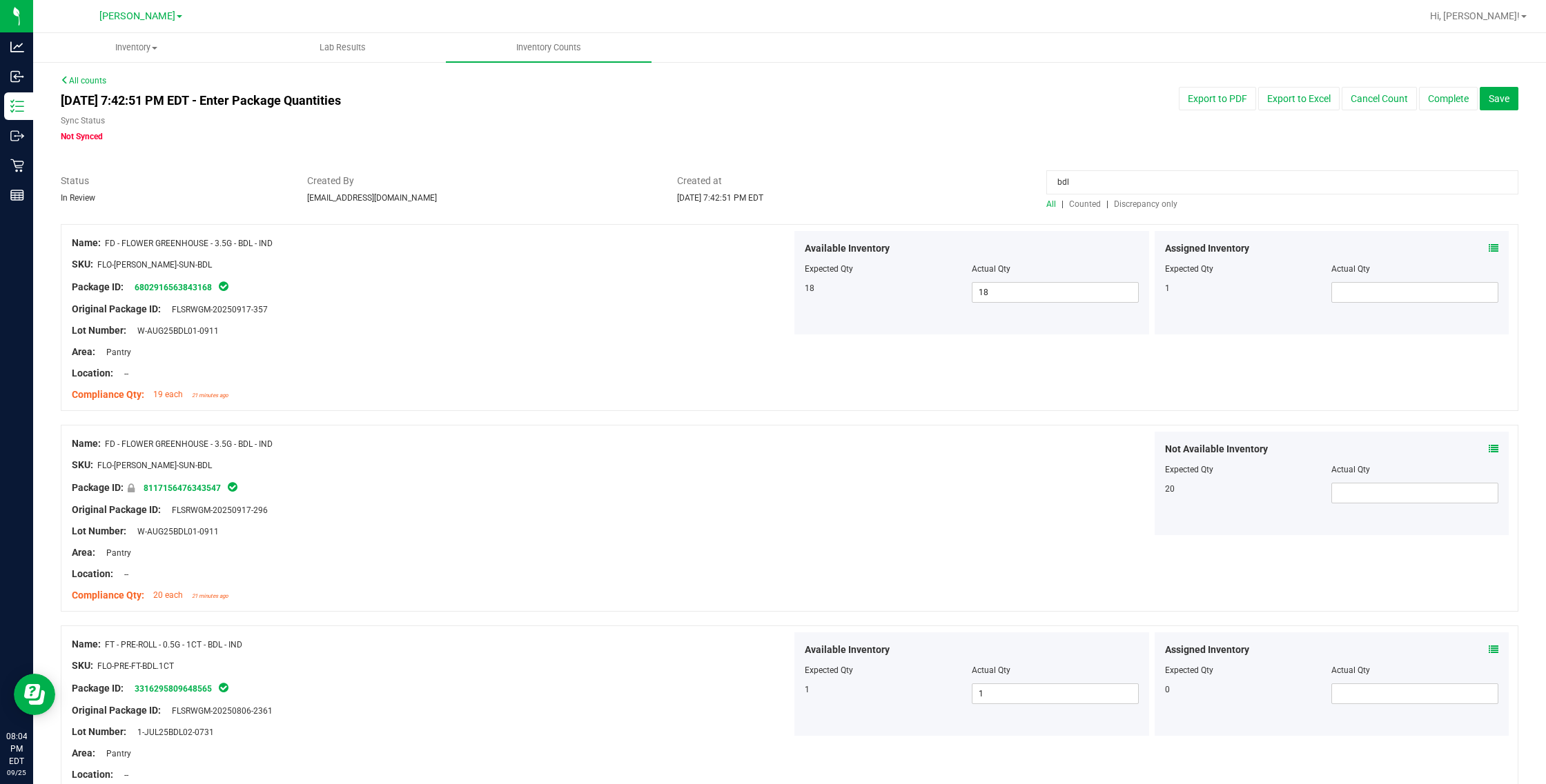
click at [915, 246] on div "Assigned Inventory Expected Qty Actual Qty 1" at bounding box center [1332, 282] width 355 height 103
click at [915, 248] on div "Assigned Inventory Expected Qty Actual Qty 1" at bounding box center [1332, 282] width 355 height 103
click at [915, 248] on icon at bounding box center [1493, 248] width 9 height 9
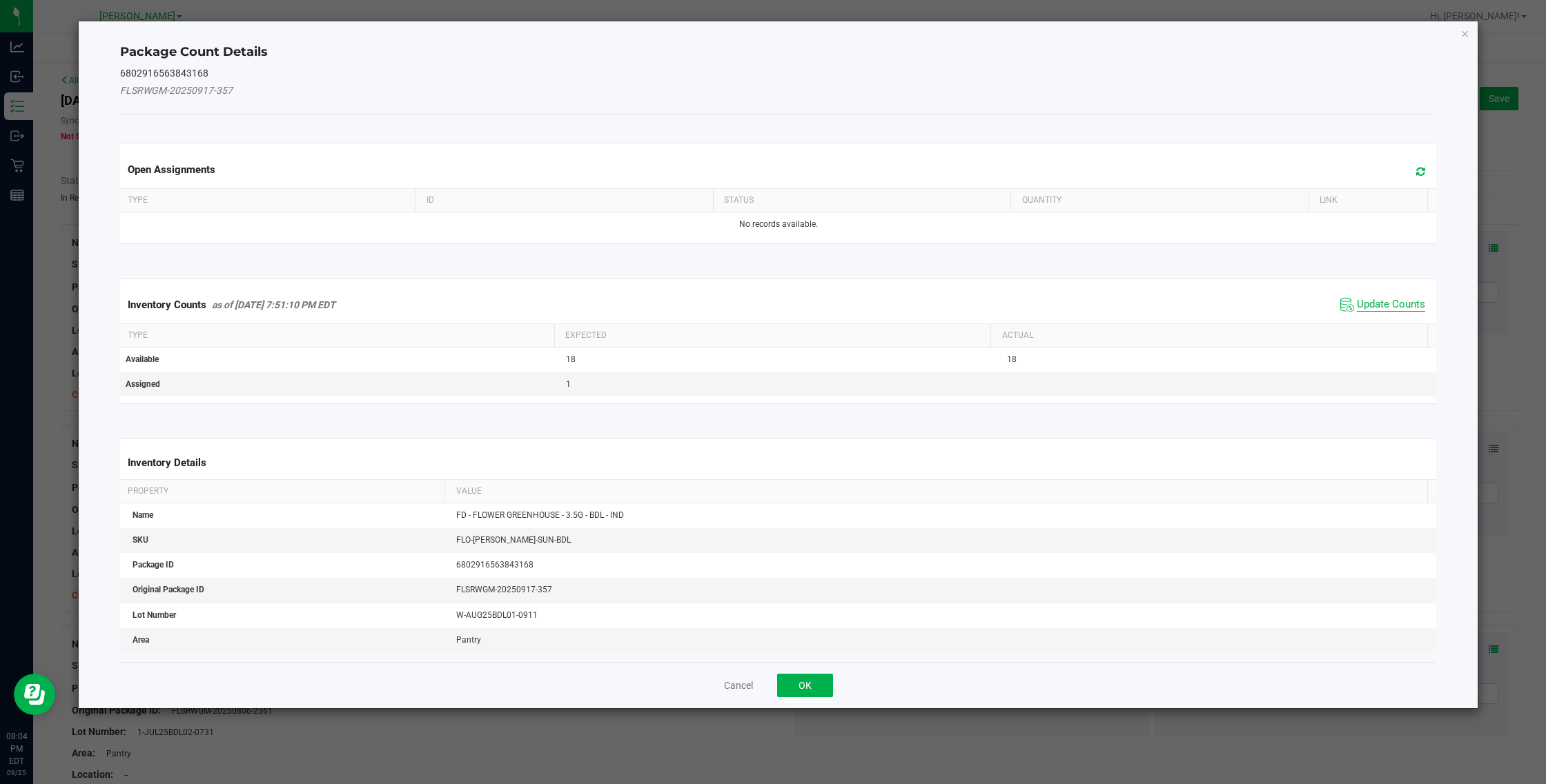
click at [915, 298] on span "Update Counts" at bounding box center [1390, 305] width 68 height 14
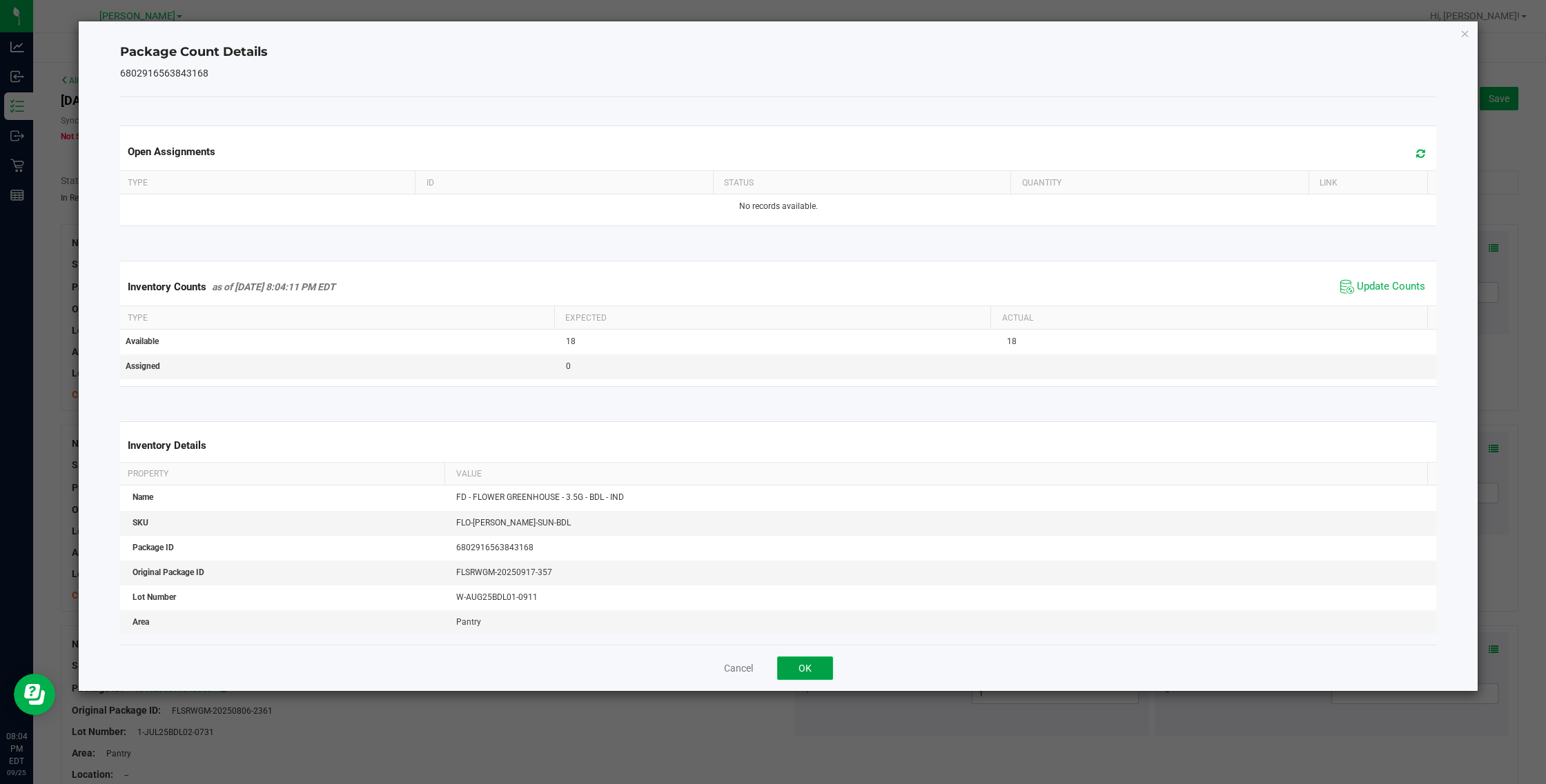
click at [812, 674] on button "OK" at bounding box center [805, 668] width 56 height 24
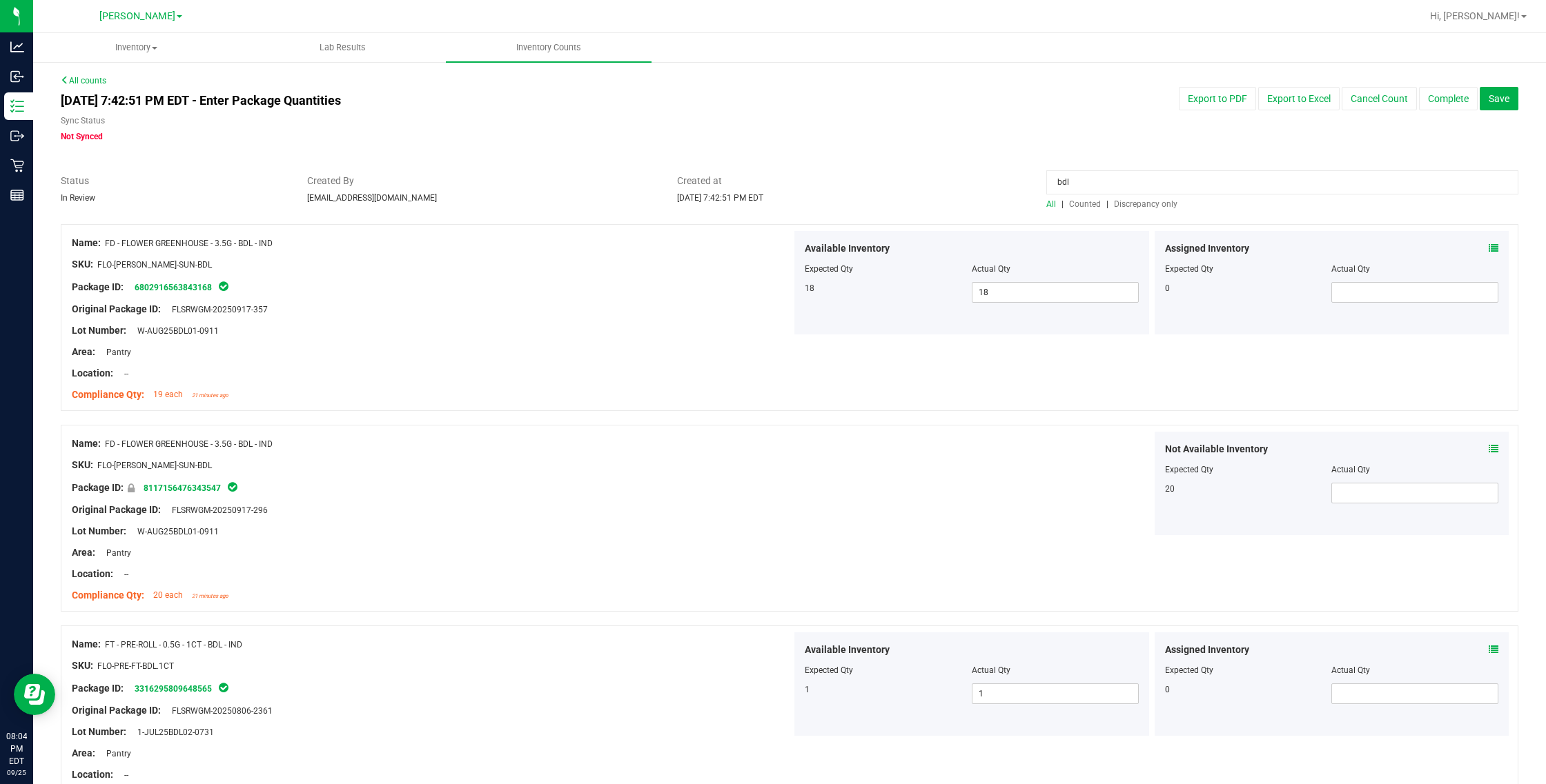
click at [915, 427] on div "Name: FD - FLOWER GREENHOUSE - 3.5G - BDL - IND SKU: FLO-[PERSON_NAME]-SUN-BDL …" at bounding box center [789, 518] width 1457 height 187
drag, startPoint x: 1103, startPoint y: 185, endPoint x: 737, endPoint y: 129, distance: 370.3
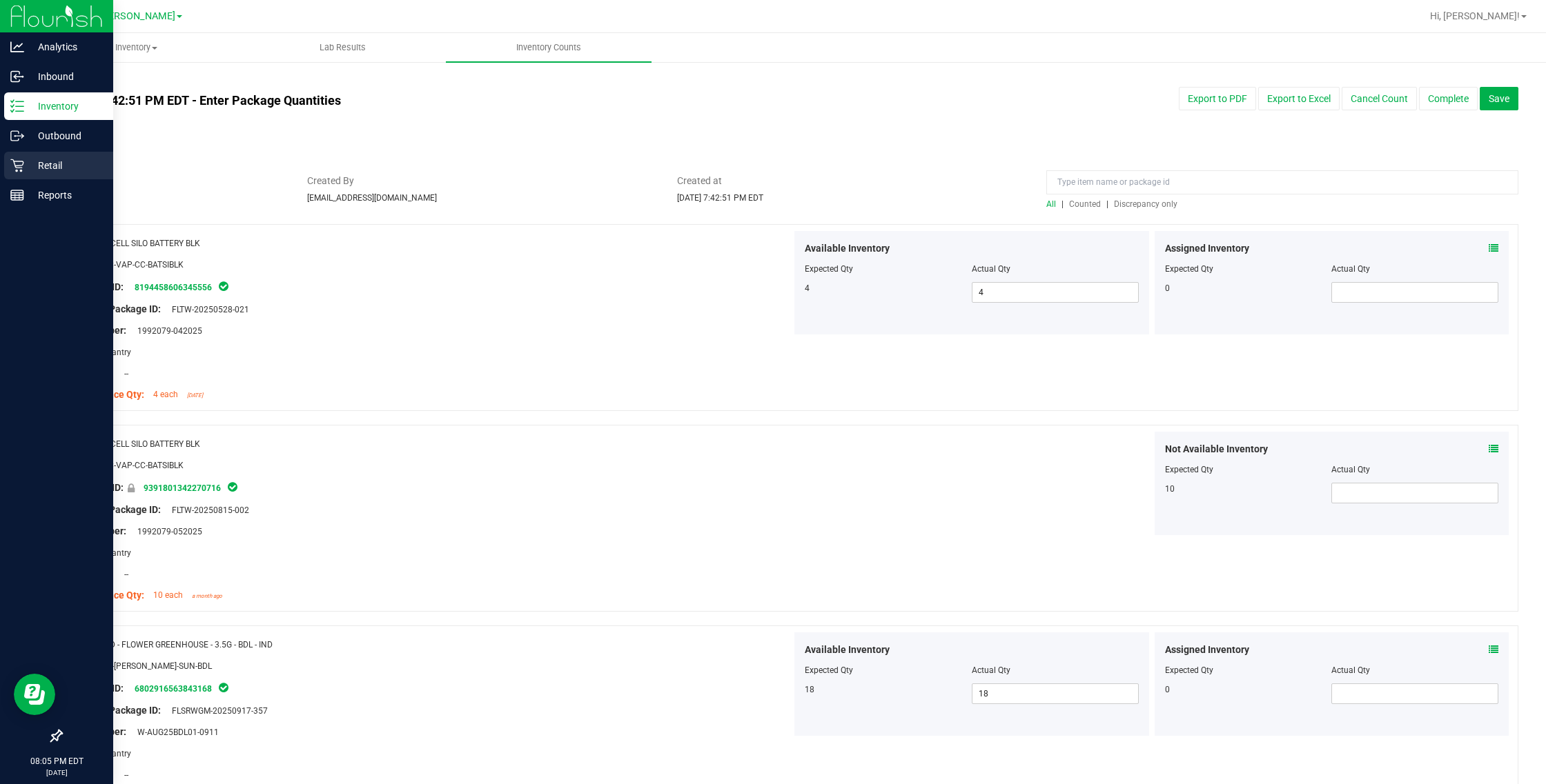
drag, startPoint x: 15, startPoint y: 159, endPoint x: 4, endPoint y: 160, distance: 11.0
click at [15, 159] on icon at bounding box center [17, 166] width 14 height 14
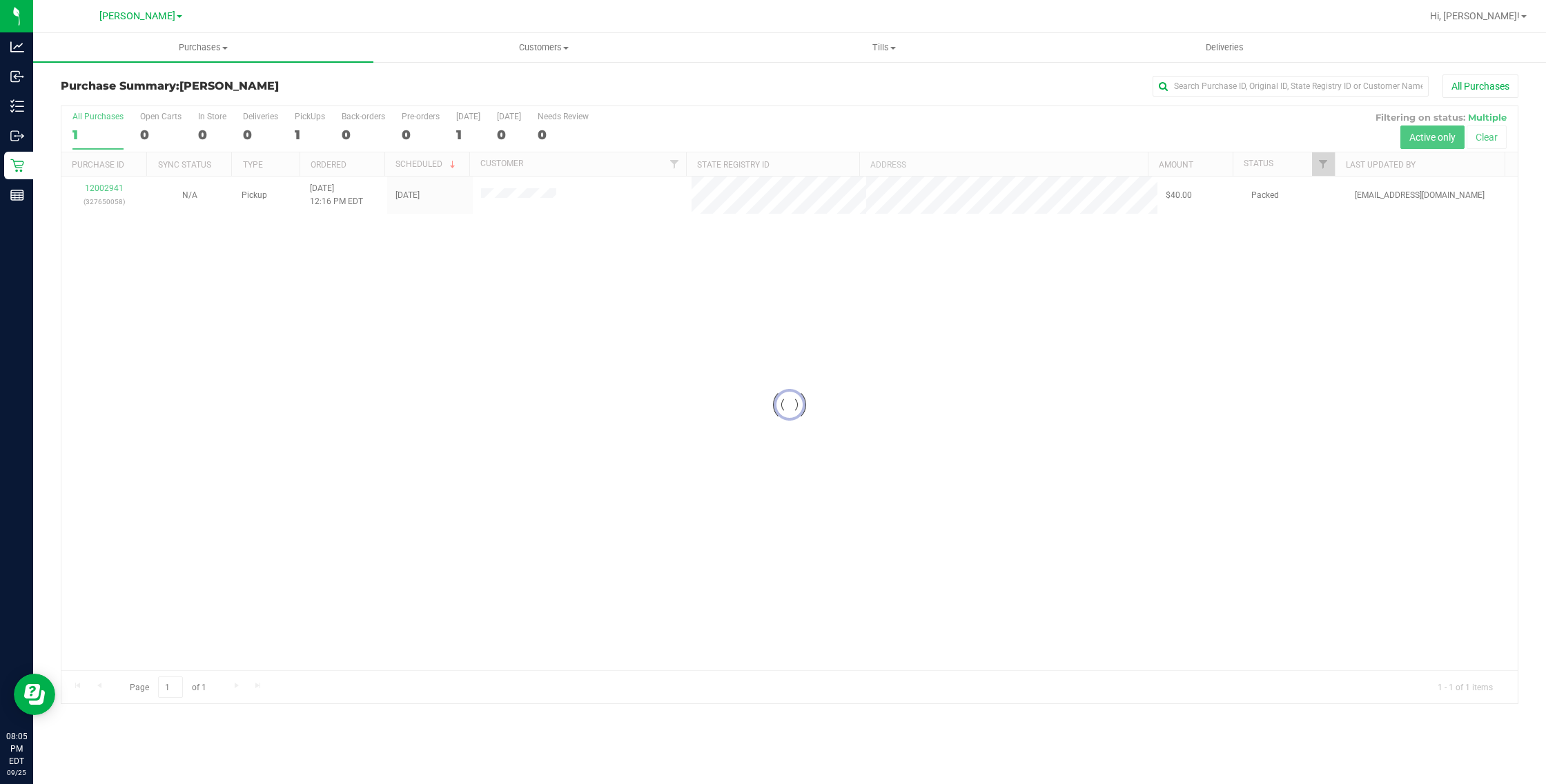
click at [513, 349] on div at bounding box center [789, 405] width 1456 height 597
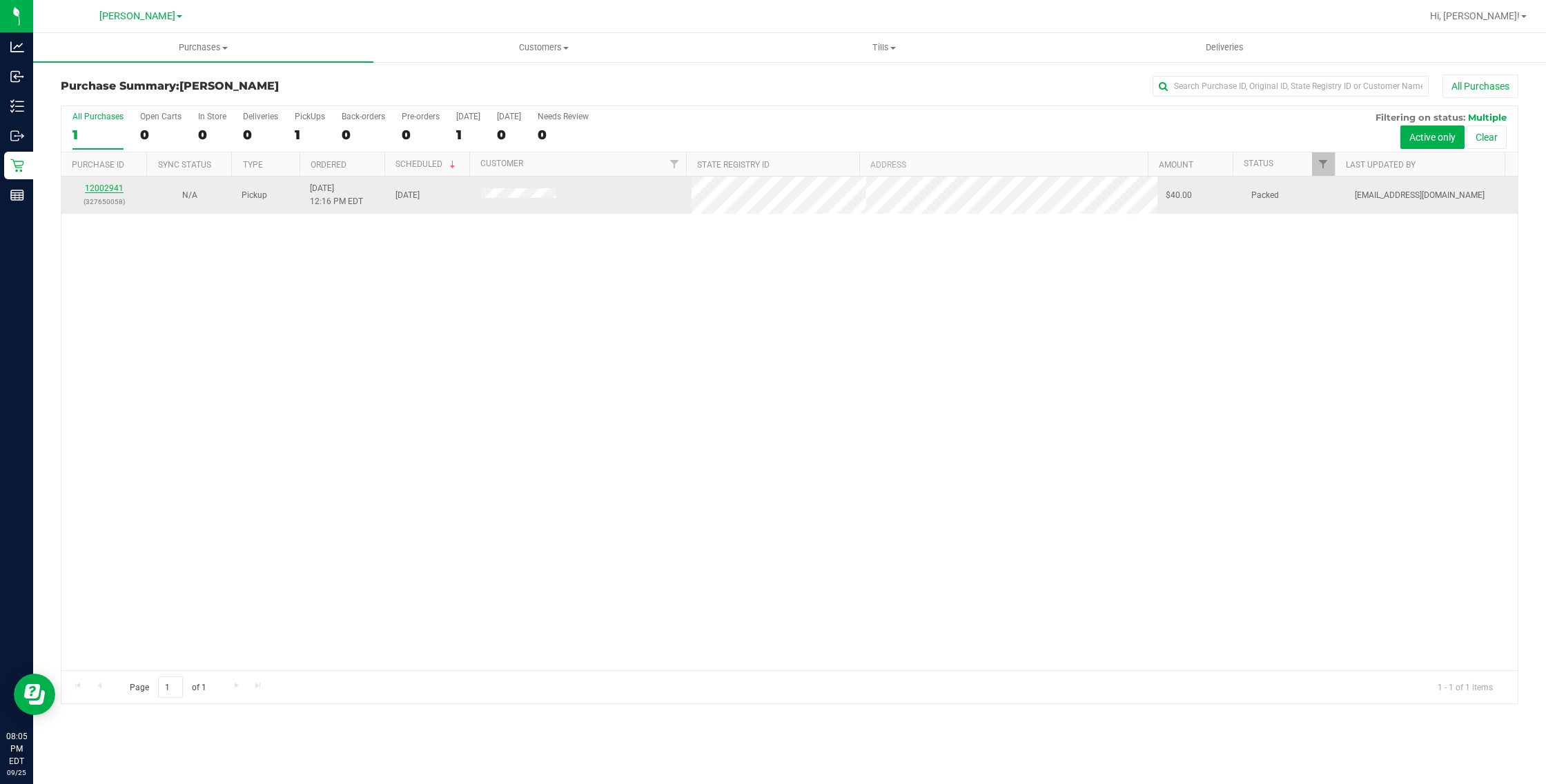
click at [112, 190] on link "12002941" at bounding box center [104, 188] width 39 height 9
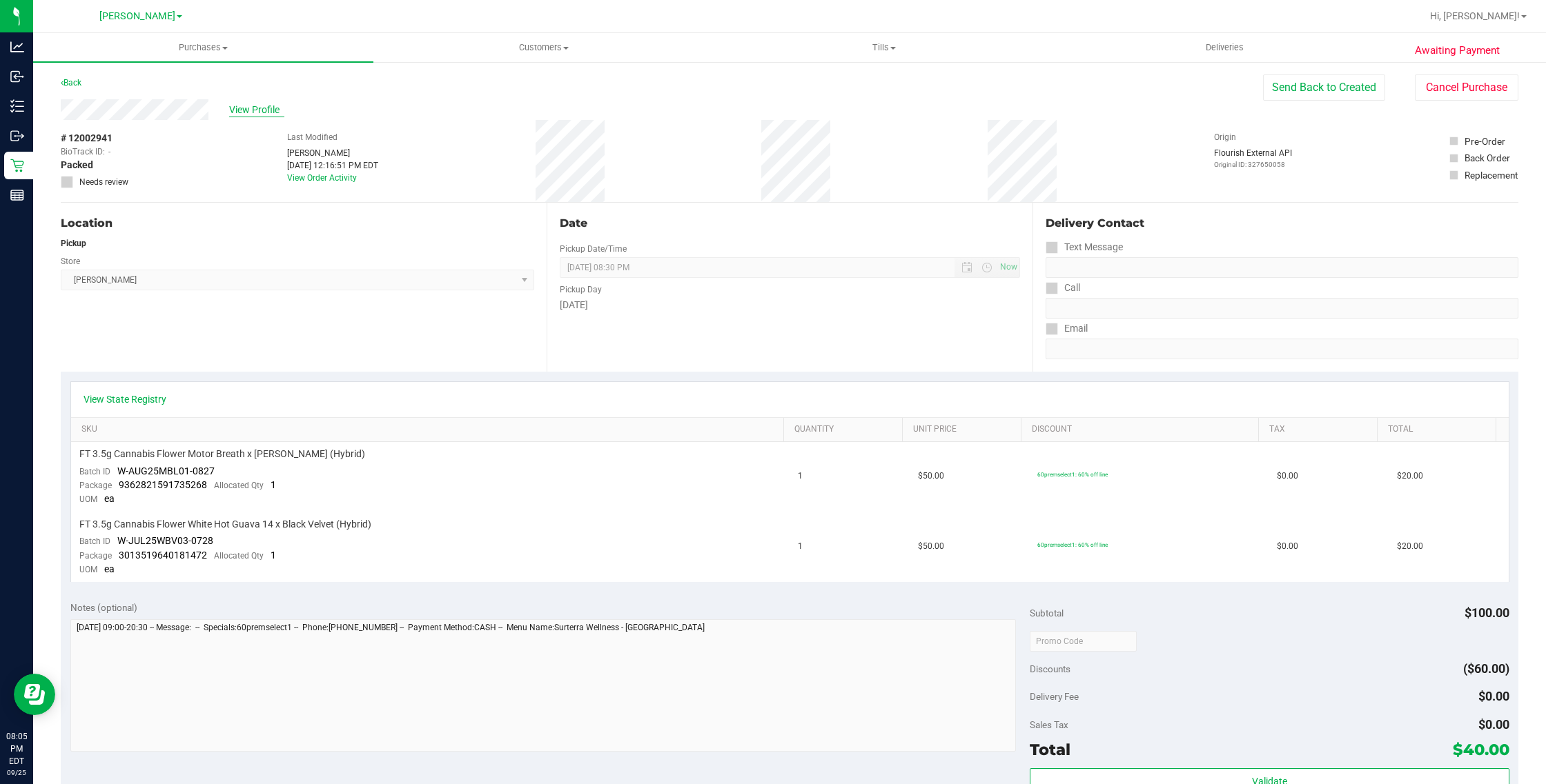
click at [247, 111] on span "View Profile" at bounding box center [256, 110] width 55 height 14
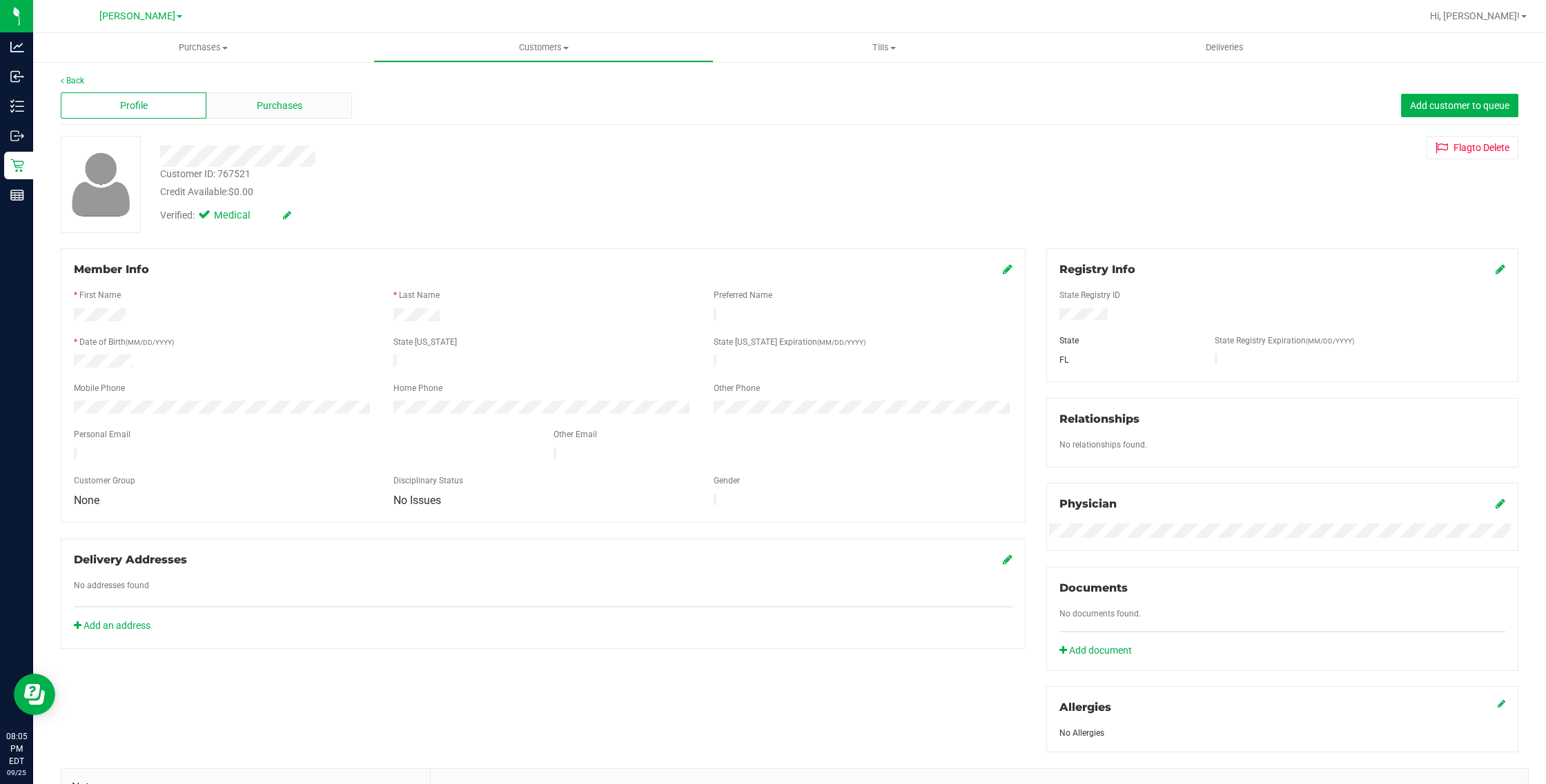
click at [292, 115] on div "Purchases" at bounding box center [279, 105] width 145 height 26
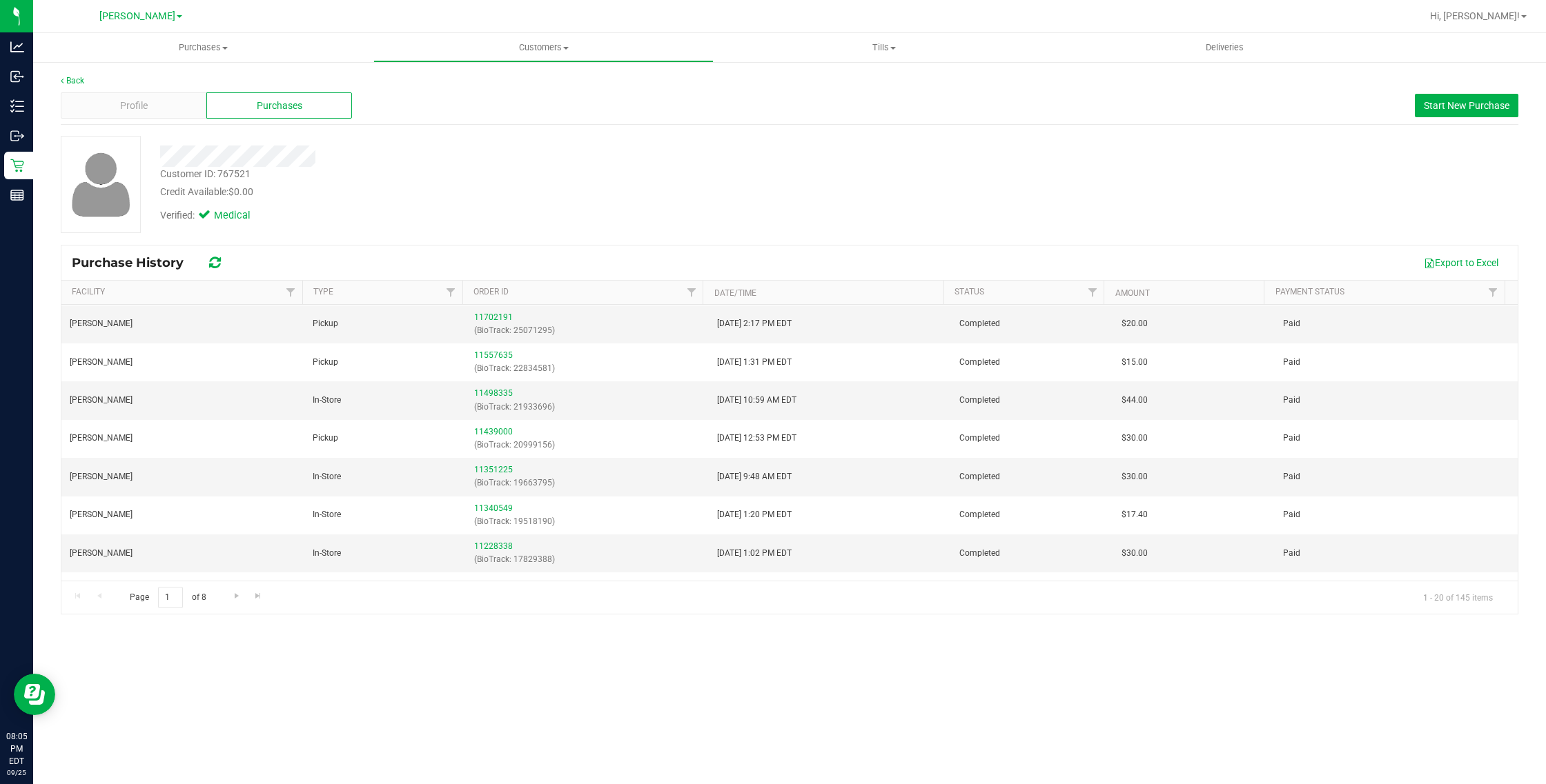
scroll to position [476, 0]
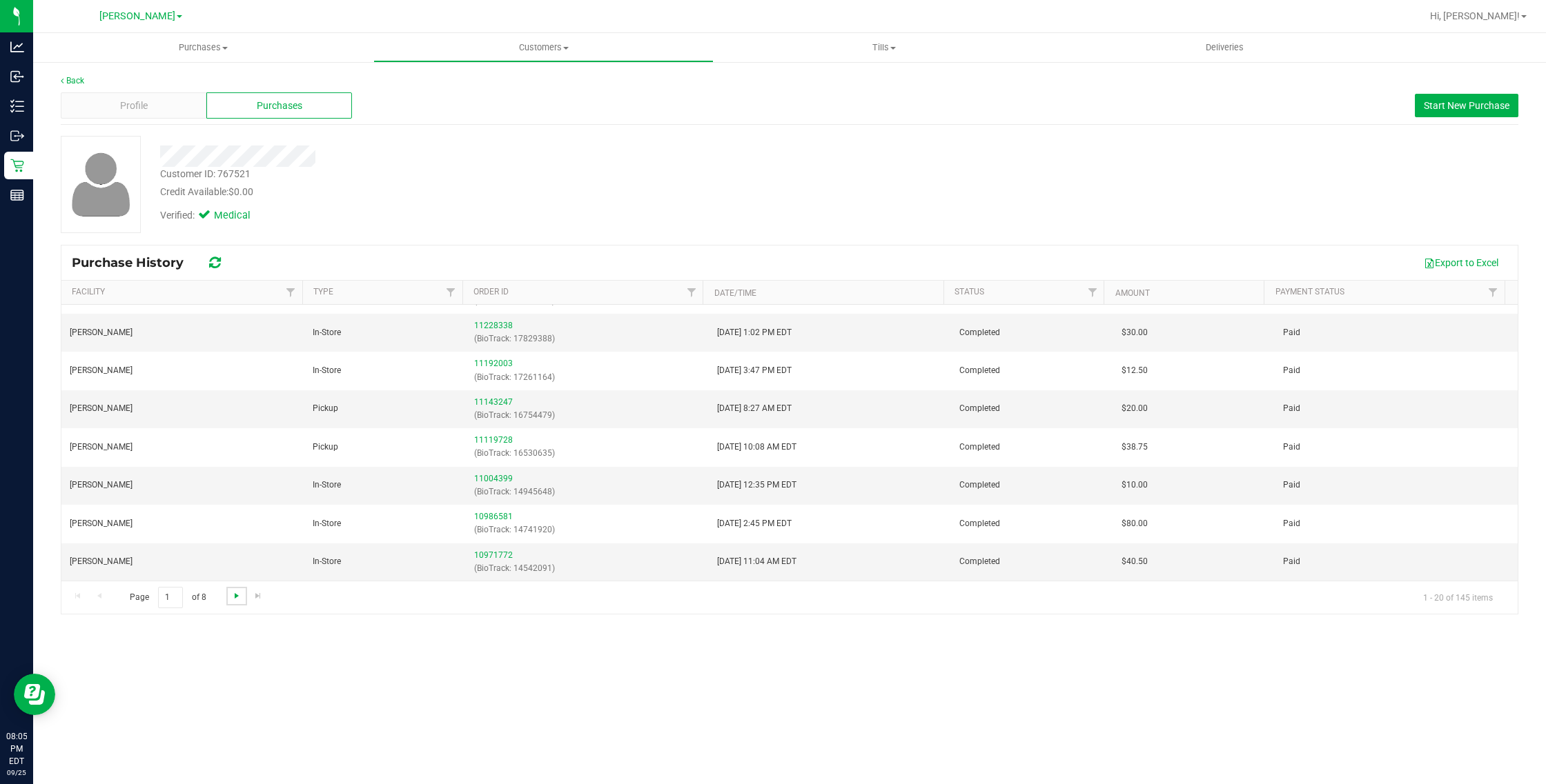
click at [238, 591] on span "Go to the next page" at bounding box center [236, 596] width 11 height 11
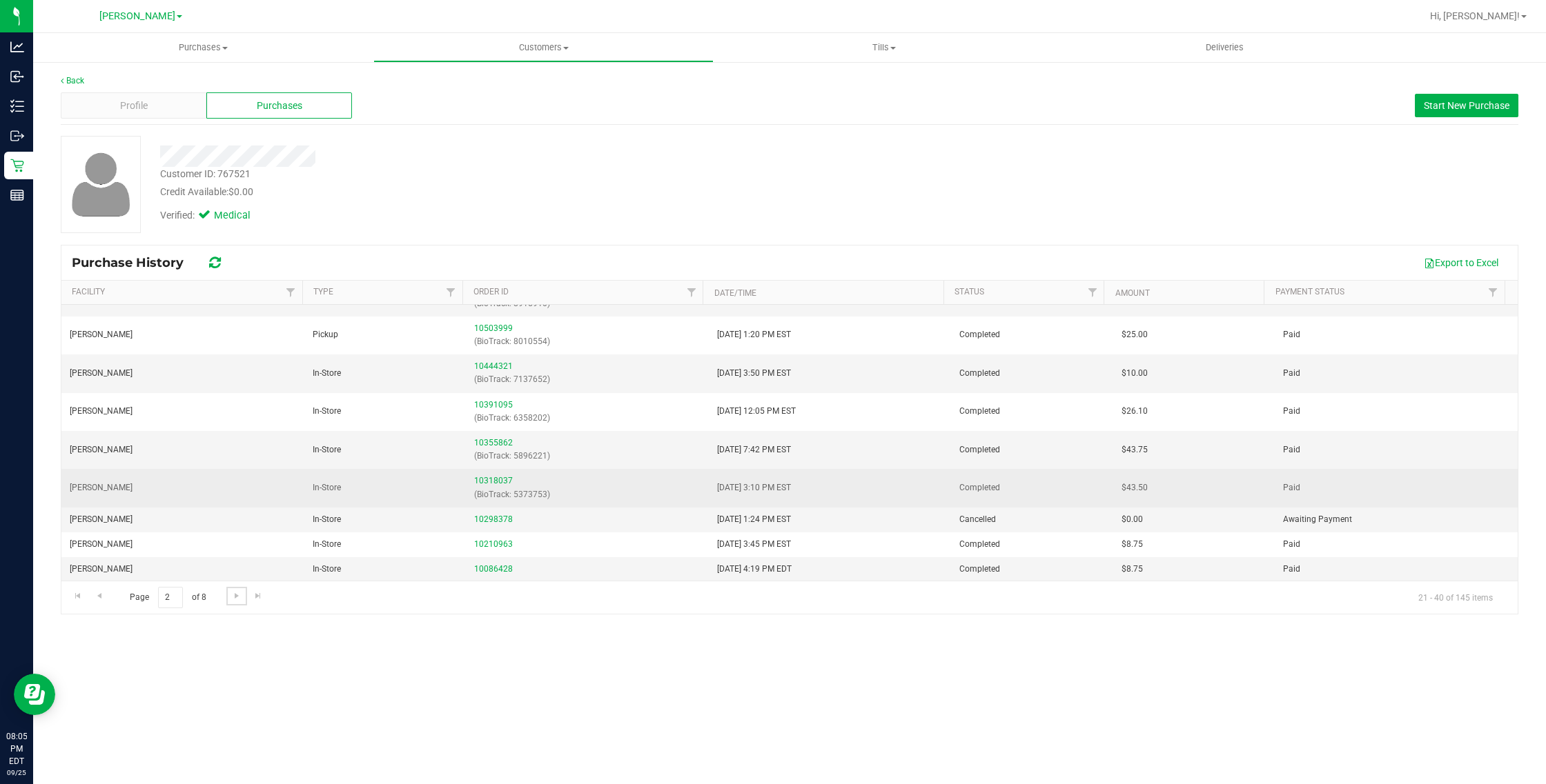
scroll to position [449, 0]
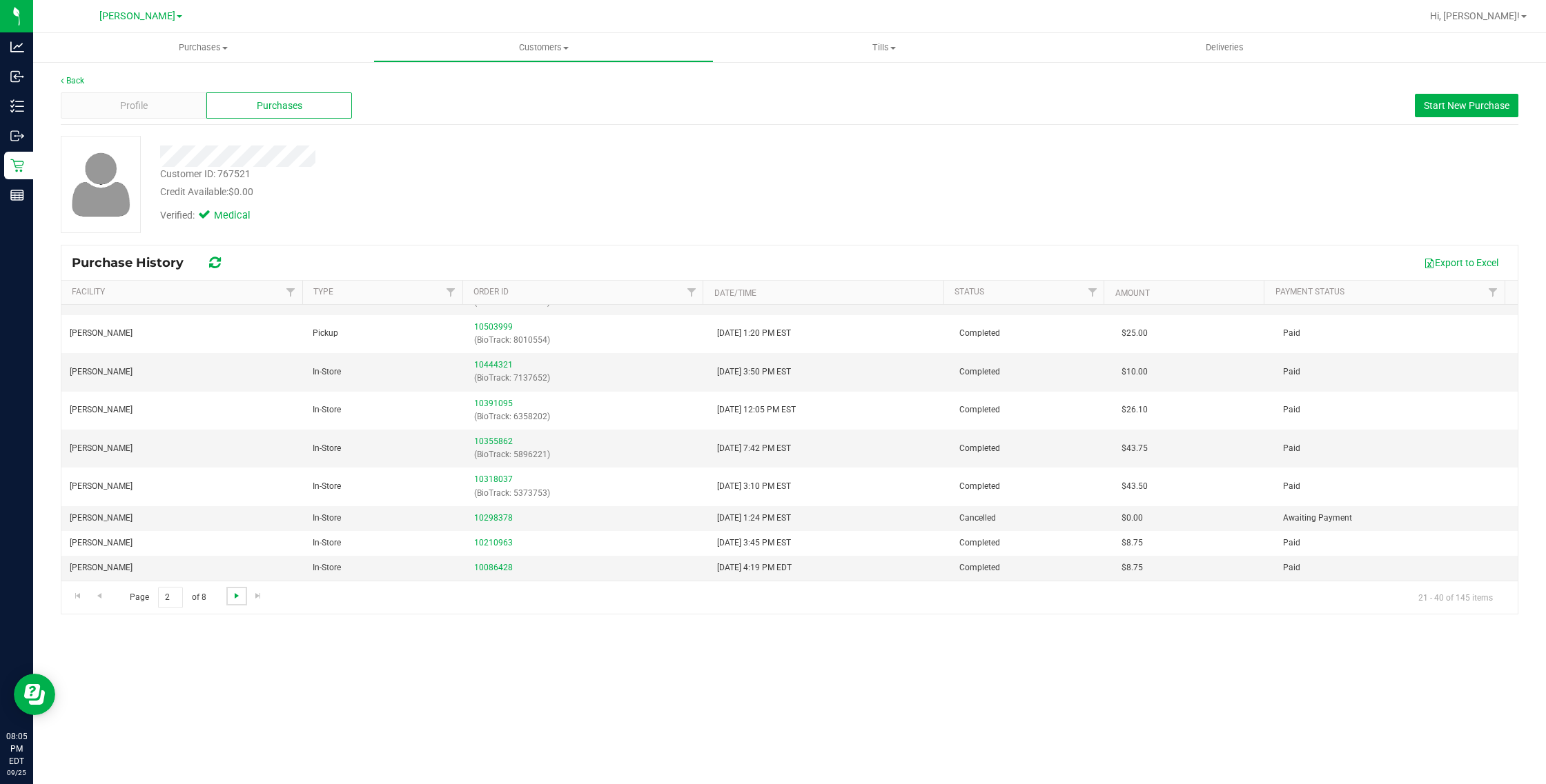
click at [235, 596] on span "Go to the next page" at bounding box center [236, 596] width 11 height 11
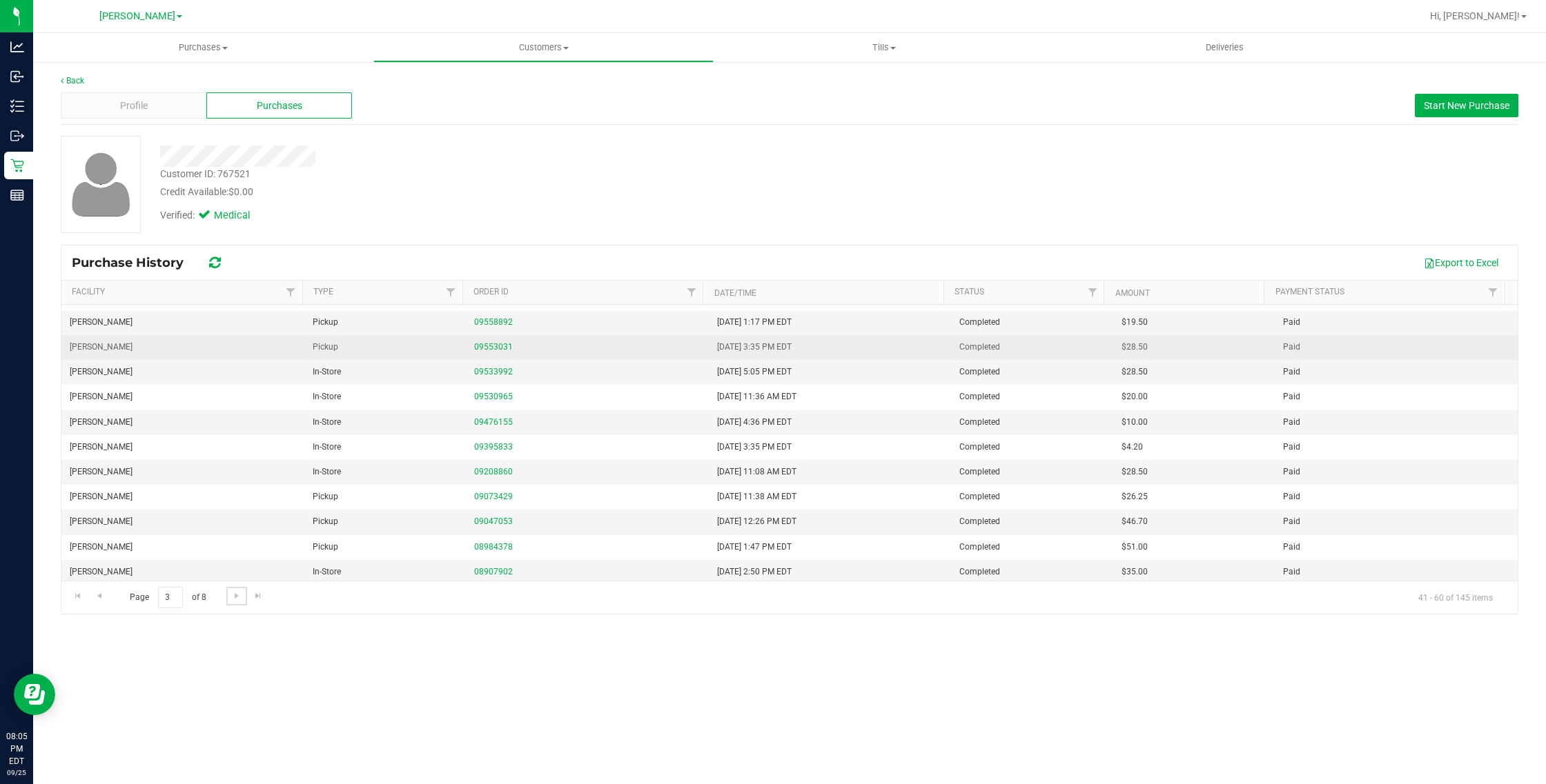
scroll to position [225, 0]
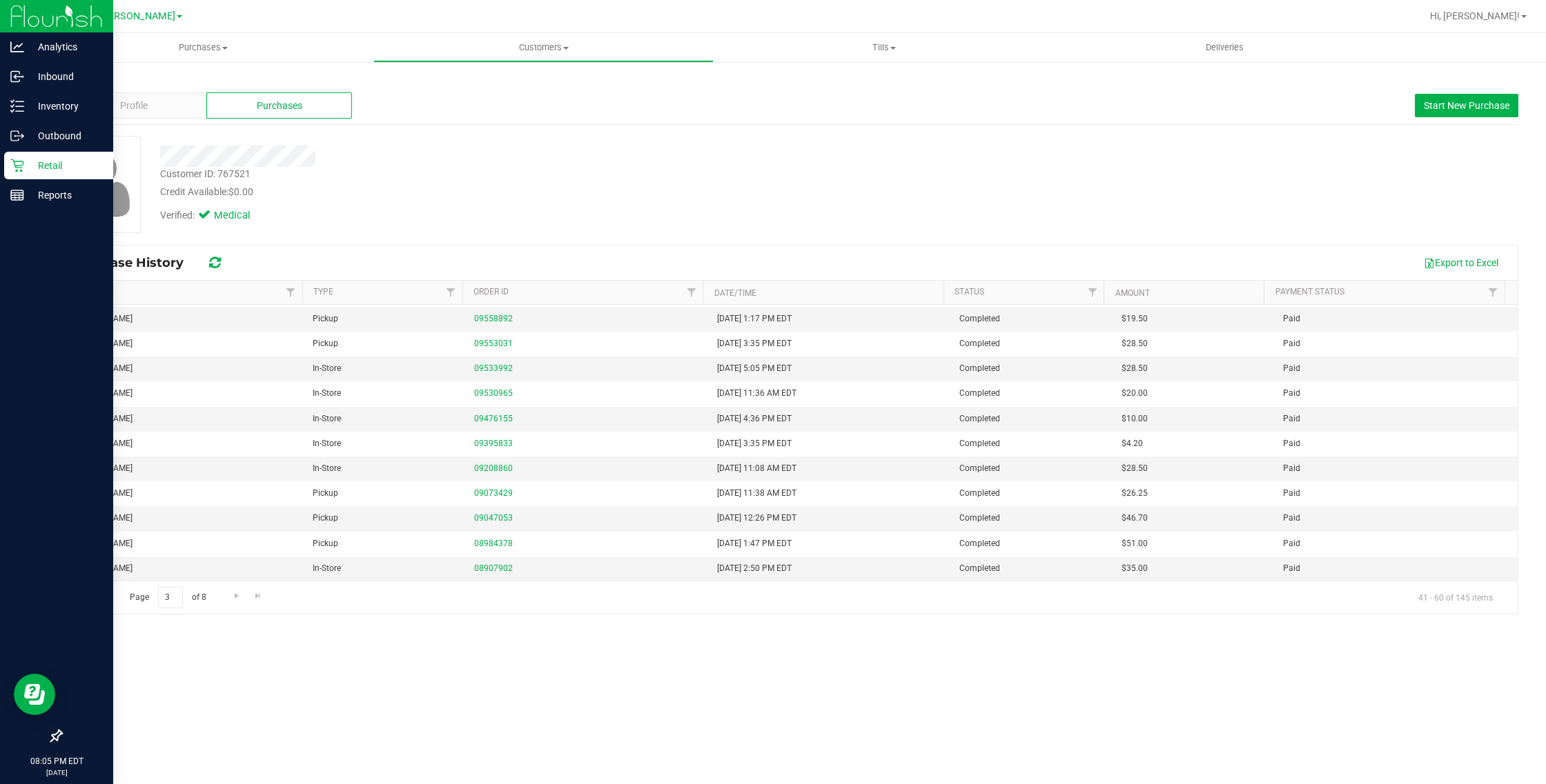
click at [20, 171] on icon at bounding box center [17, 166] width 14 height 14
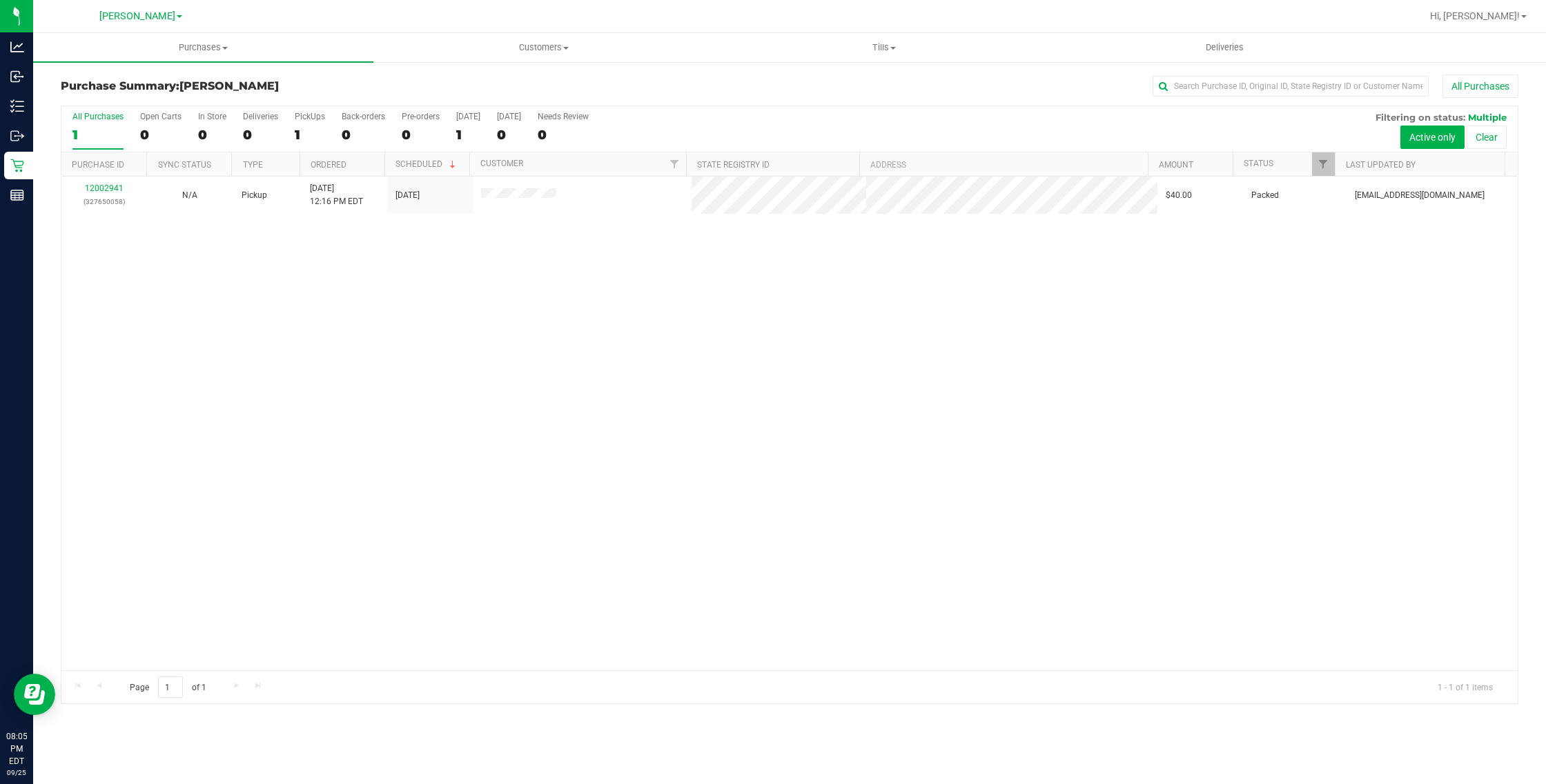
drag, startPoint x: 570, startPoint y: 367, endPoint x: 653, endPoint y: 7, distance: 369.4
click at [570, 351] on div "12002941 (327650058) N/A Pickup [DATE] 12:16 PM EDT 9/25/2025 $40.00 Packed [EM…" at bounding box center [789, 423] width 1456 height 494
drag, startPoint x: 530, startPoint y: 442, endPoint x: 295, endPoint y: 293, distance: 278.3
click at [521, 436] on div "12002941 (327650058) N/A Pickup [DATE] 12:16 PM EDT 9/25/2025 $40.00 Packed [EM…" at bounding box center [789, 423] width 1456 height 494
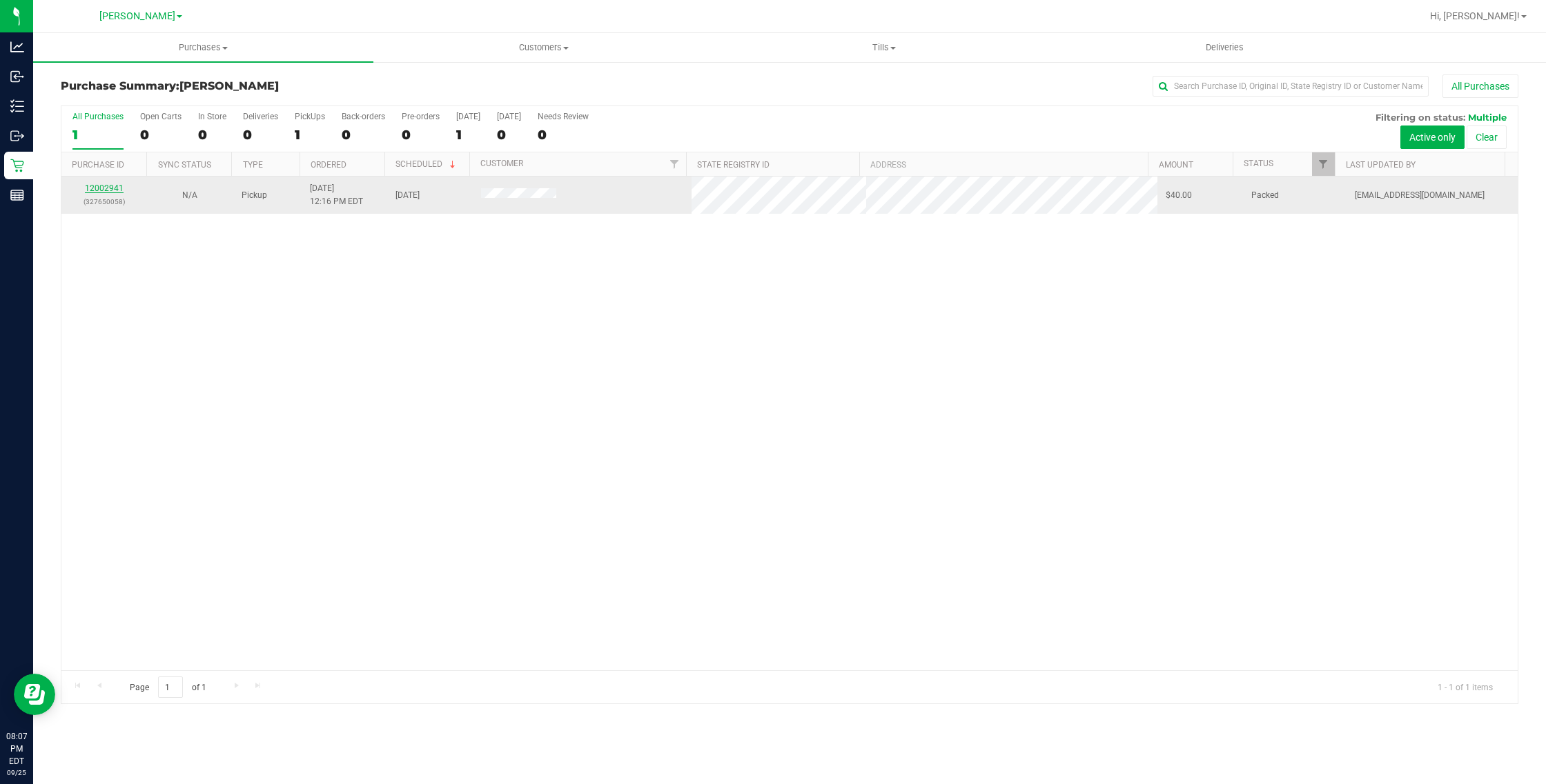
click at [109, 188] on link "12002941" at bounding box center [104, 188] width 39 height 9
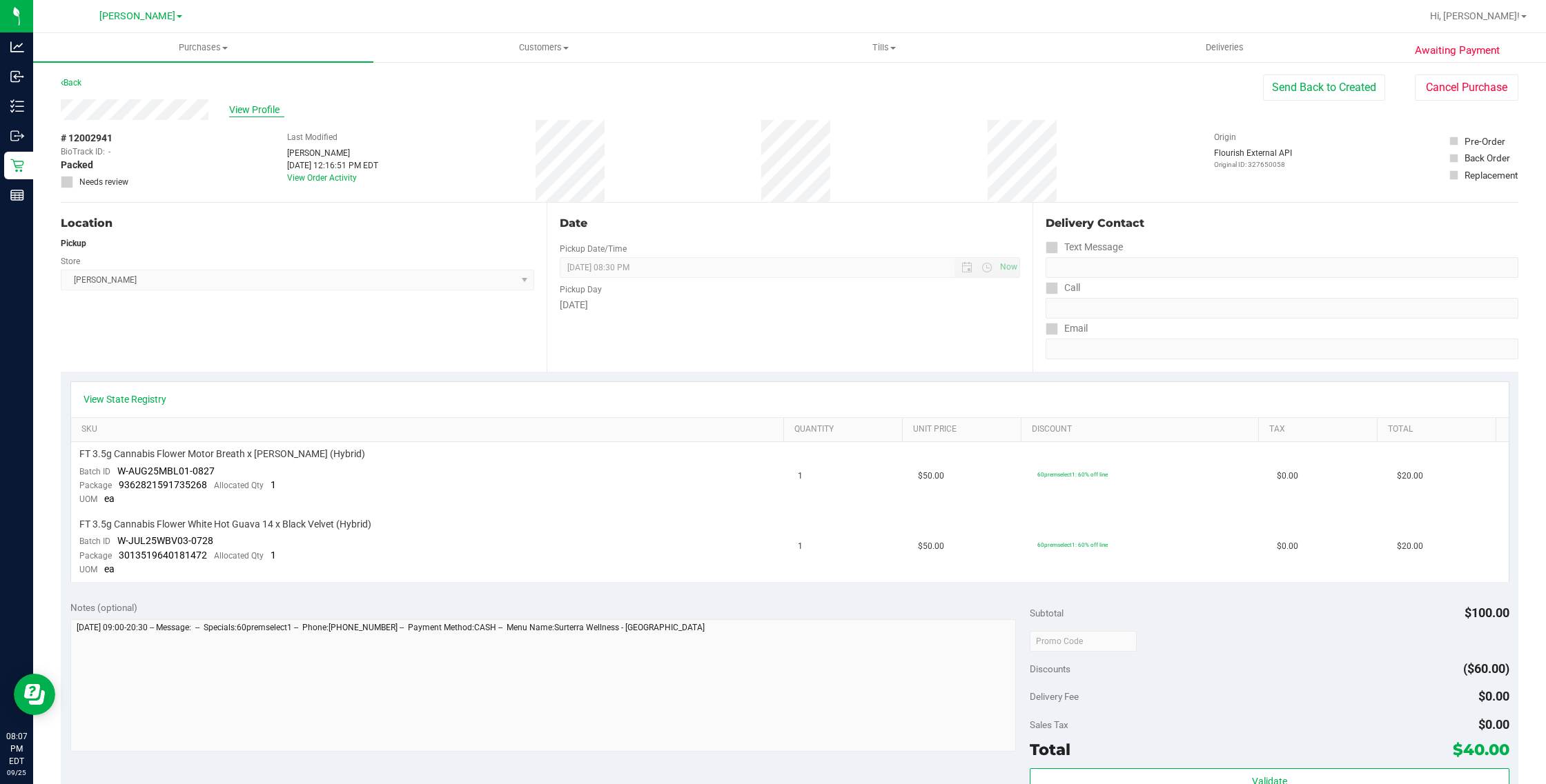
click at [274, 103] on span "View Profile" at bounding box center [256, 110] width 55 height 14
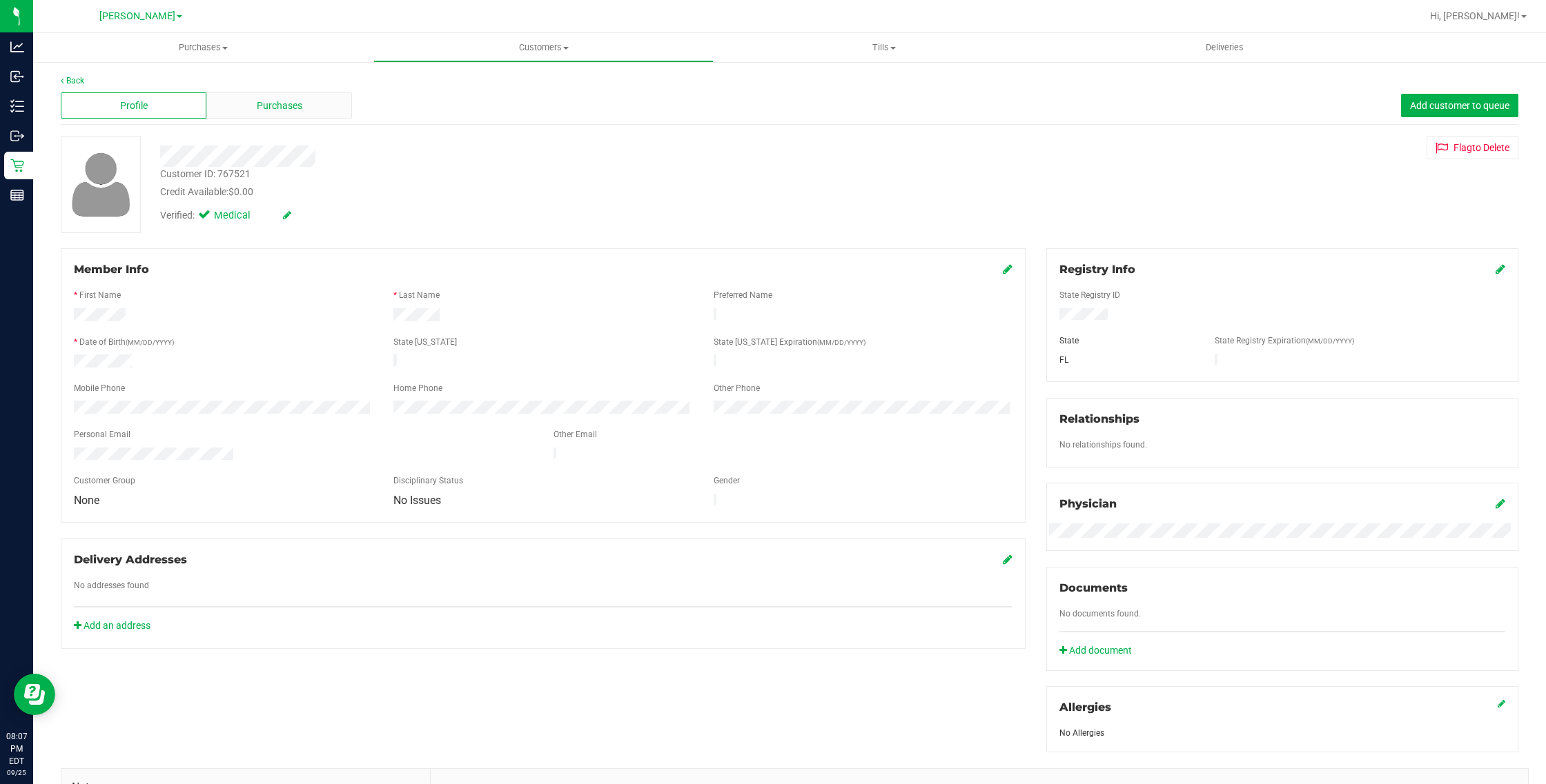
click at [285, 111] on span "Purchases" at bounding box center [280, 106] width 46 height 14
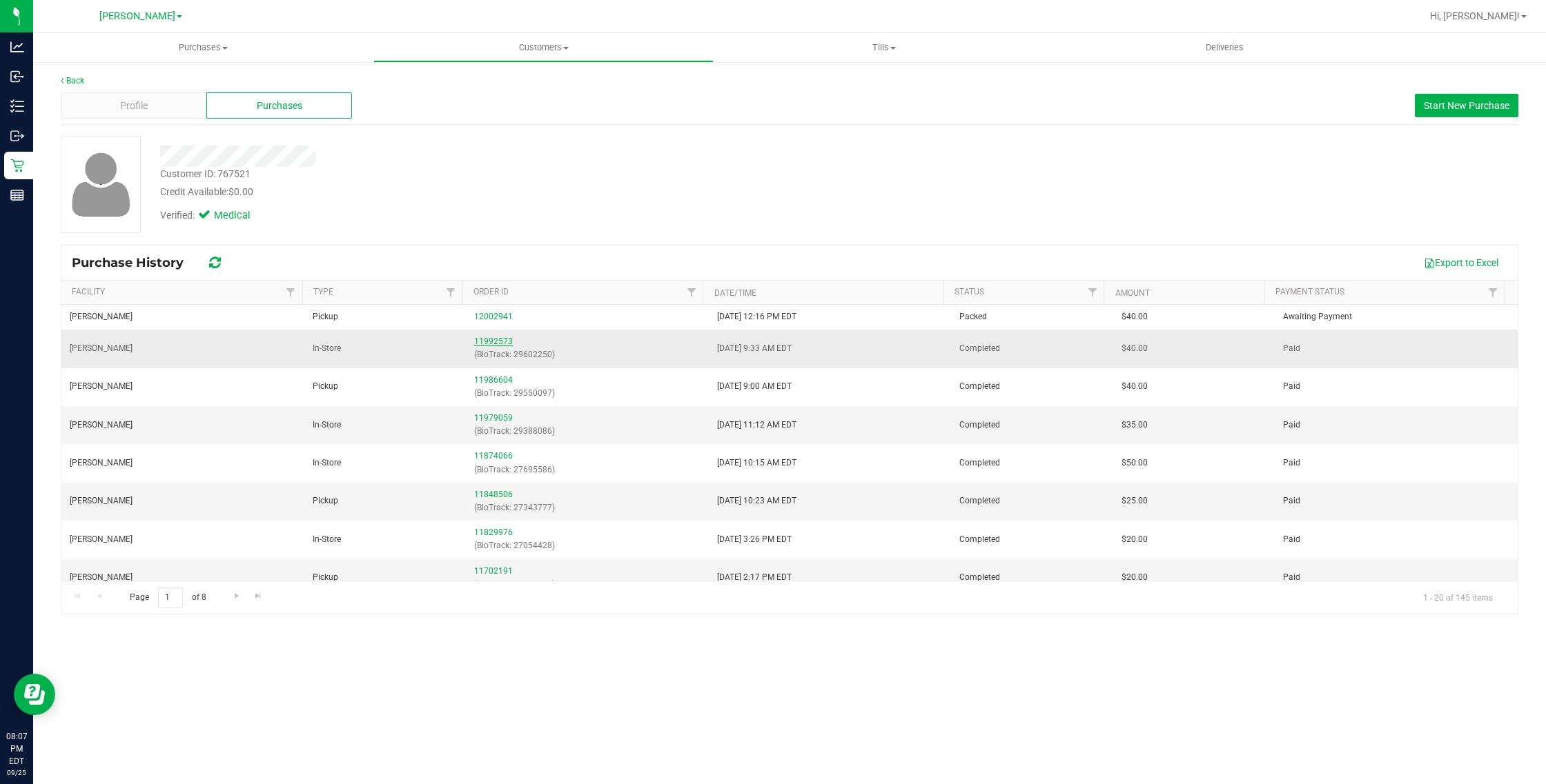
click at [490, 345] on link "11992573" at bounding box center [494, 340] width 39 height 9
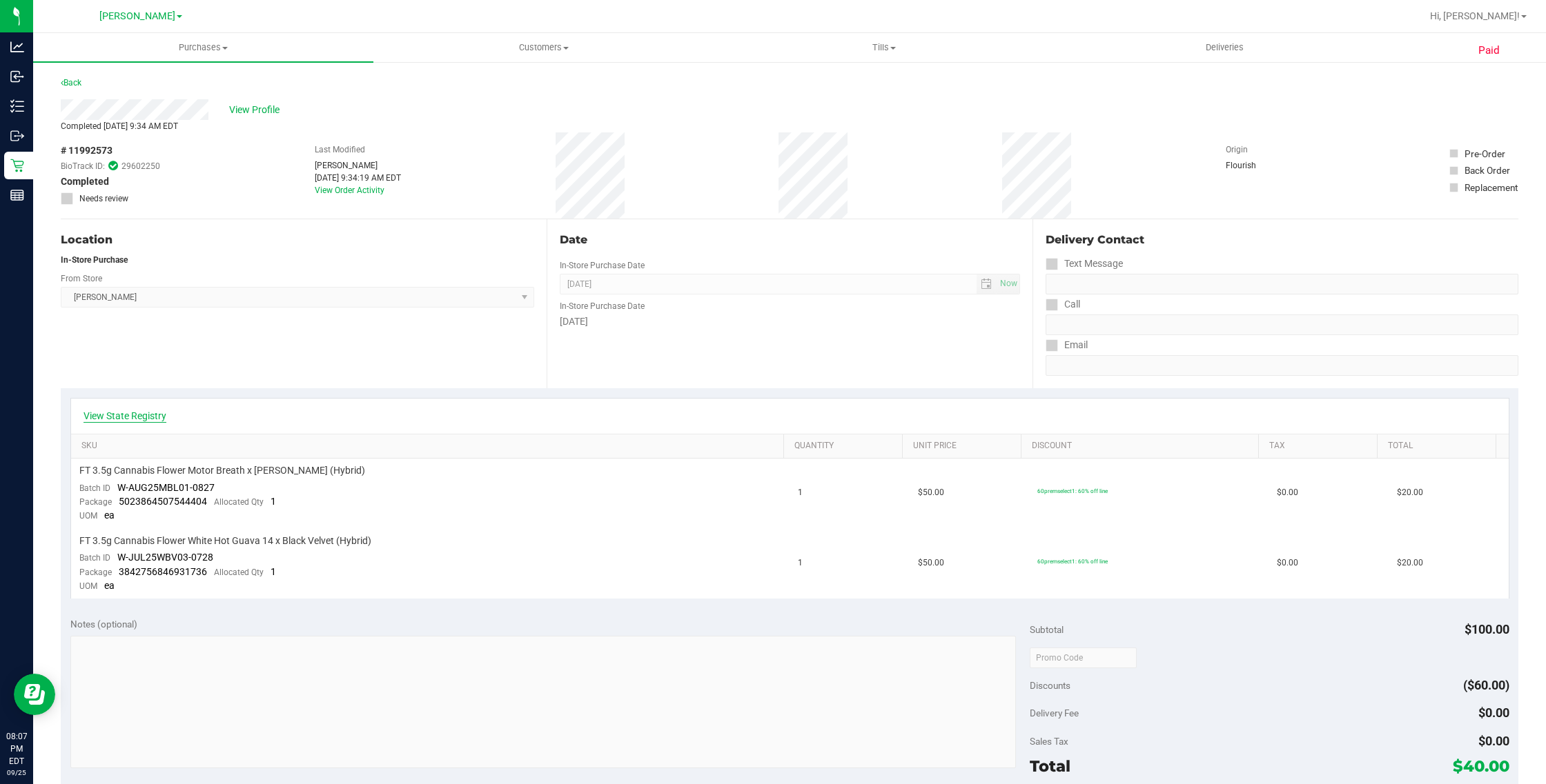
click at [119, 415] on link "View State Registry" at bounding box center [125, 416] width 83 height 14
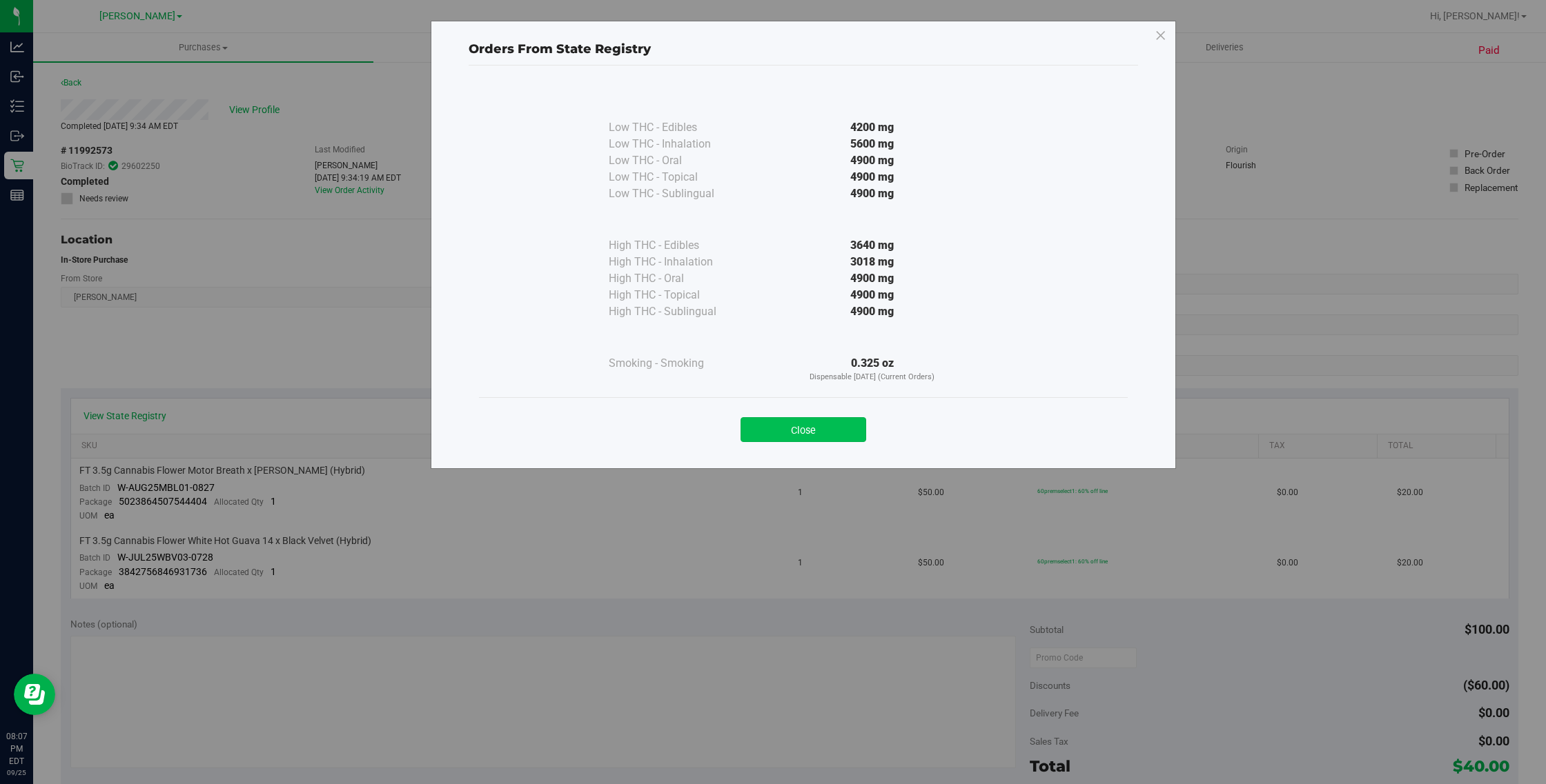
click at [839, 426] on button "Close" at bounding box center [803, 429] width 126 height 24
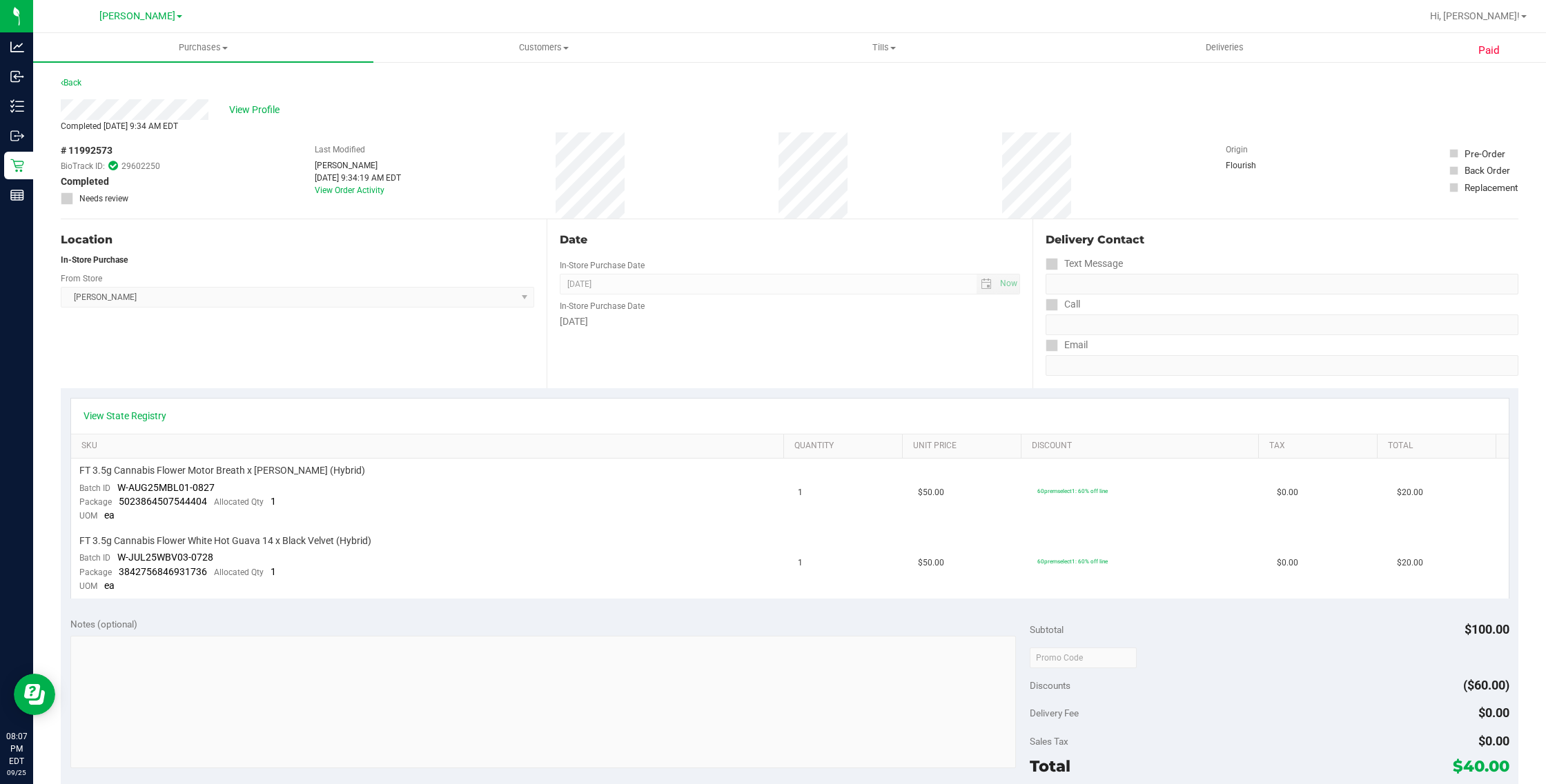
drag, startPoint x: 250, startPoint y: 100, endPoint x: 314, endPoint y: 157, distance: 85.7
click at [273, 129] on div "View Profile Completed [DATE] 9:34 AM EDT # 11992573 BioTrack ID: 29602250 Comp…" at bounding box center [789, 160] width 1457 height 120
click at [330, 188] on link "View Order Activity" at bounding box center [349, 190] width 69 height 9
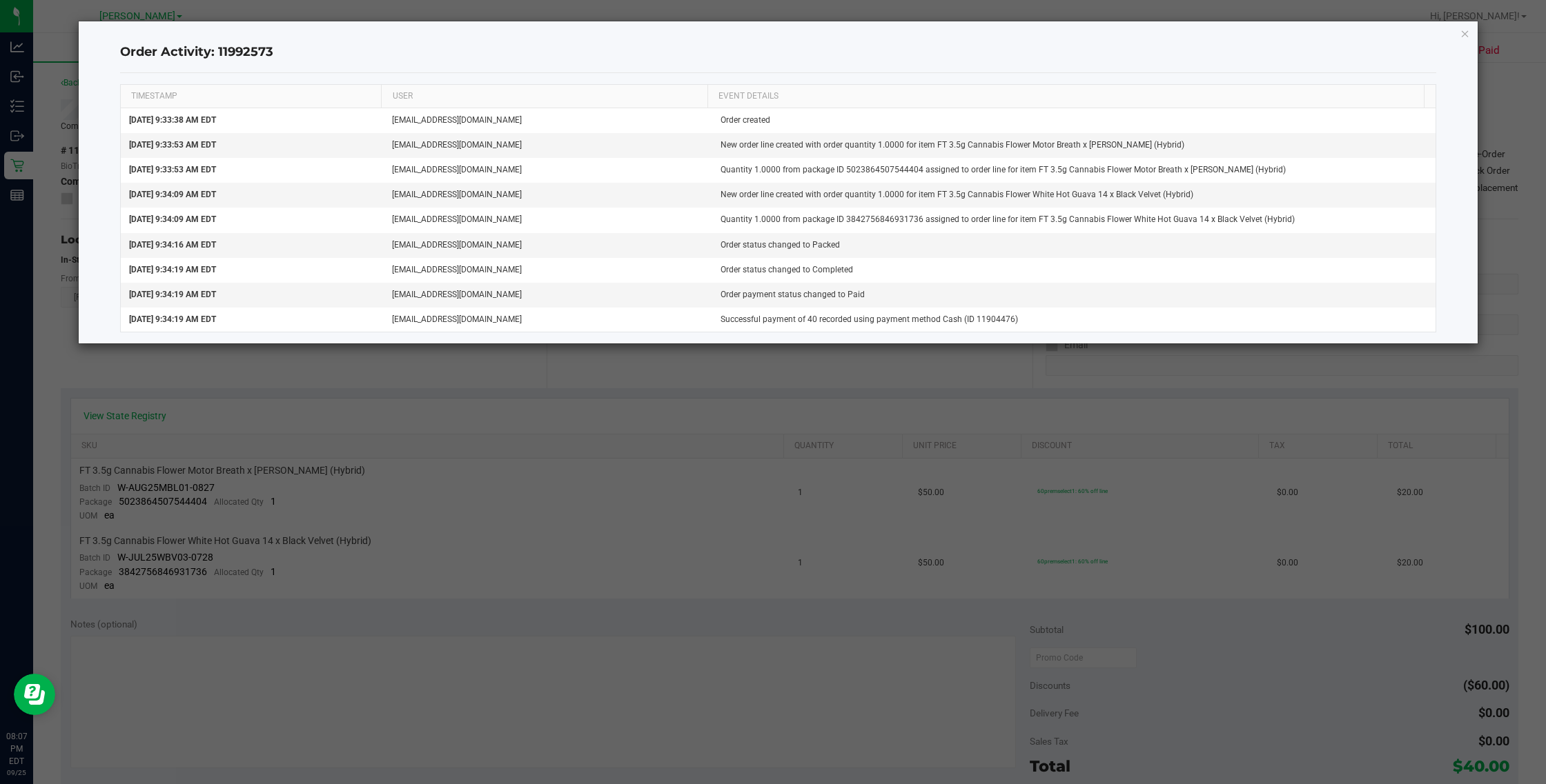
click at [418, 371] on ngb-modal-window "Order Activity: 11992573 TIMESTAMP USER EVENT DETAILS [DATE] 9:33:38 AM EDT [EM…" at bounding box center [778, 392] width 1556 height 784
click at [915, 32] on icon "button" at bounding box center [1465, 33] width 9 height 17
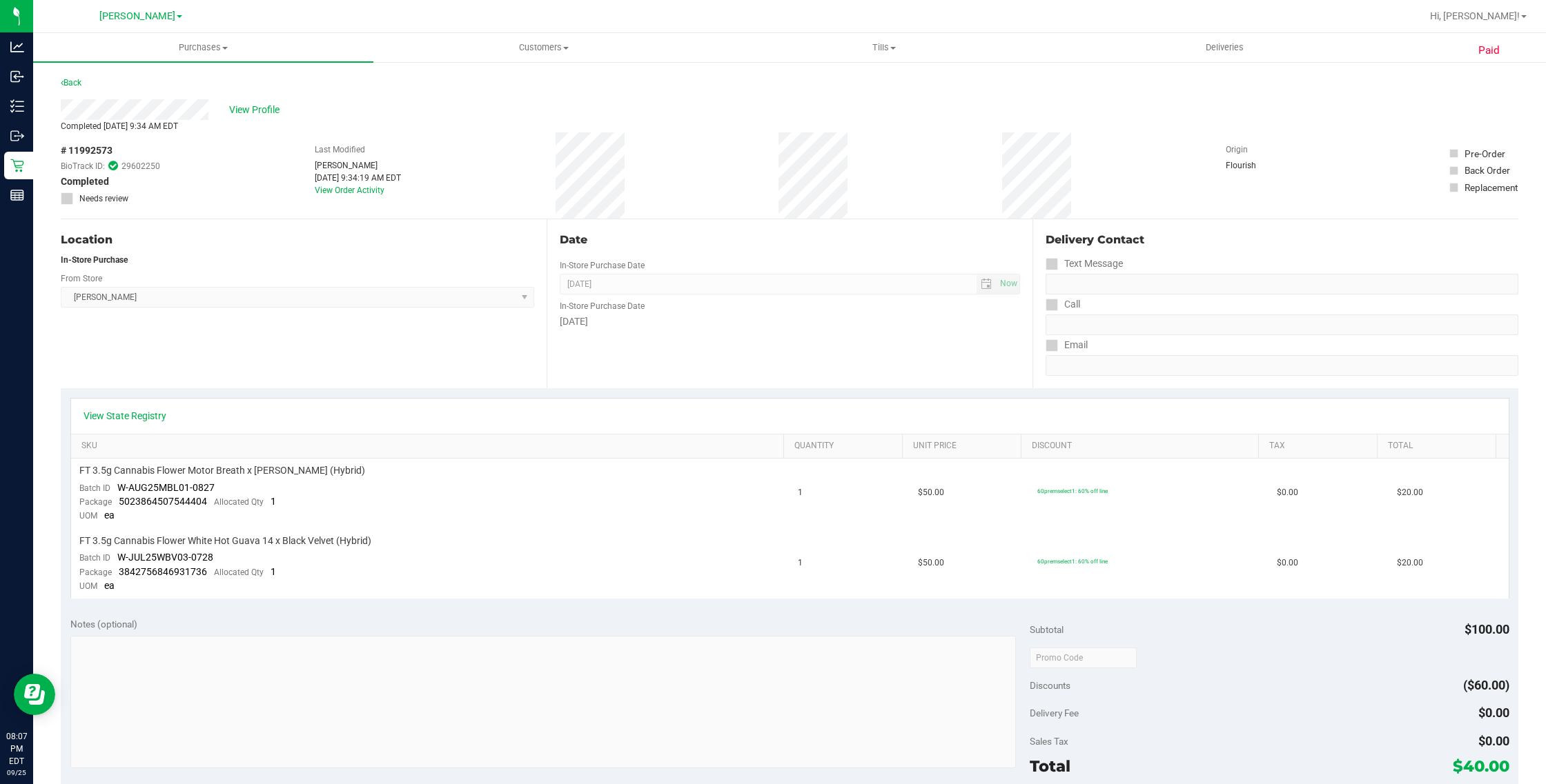
click at [35, 156] on div "Paid Back View Profile Completed [DATE] 9:34 AM EDT # 11992573 BioTrack ID: 296…" at bounding box center [789, 633] width 1513 height 1144
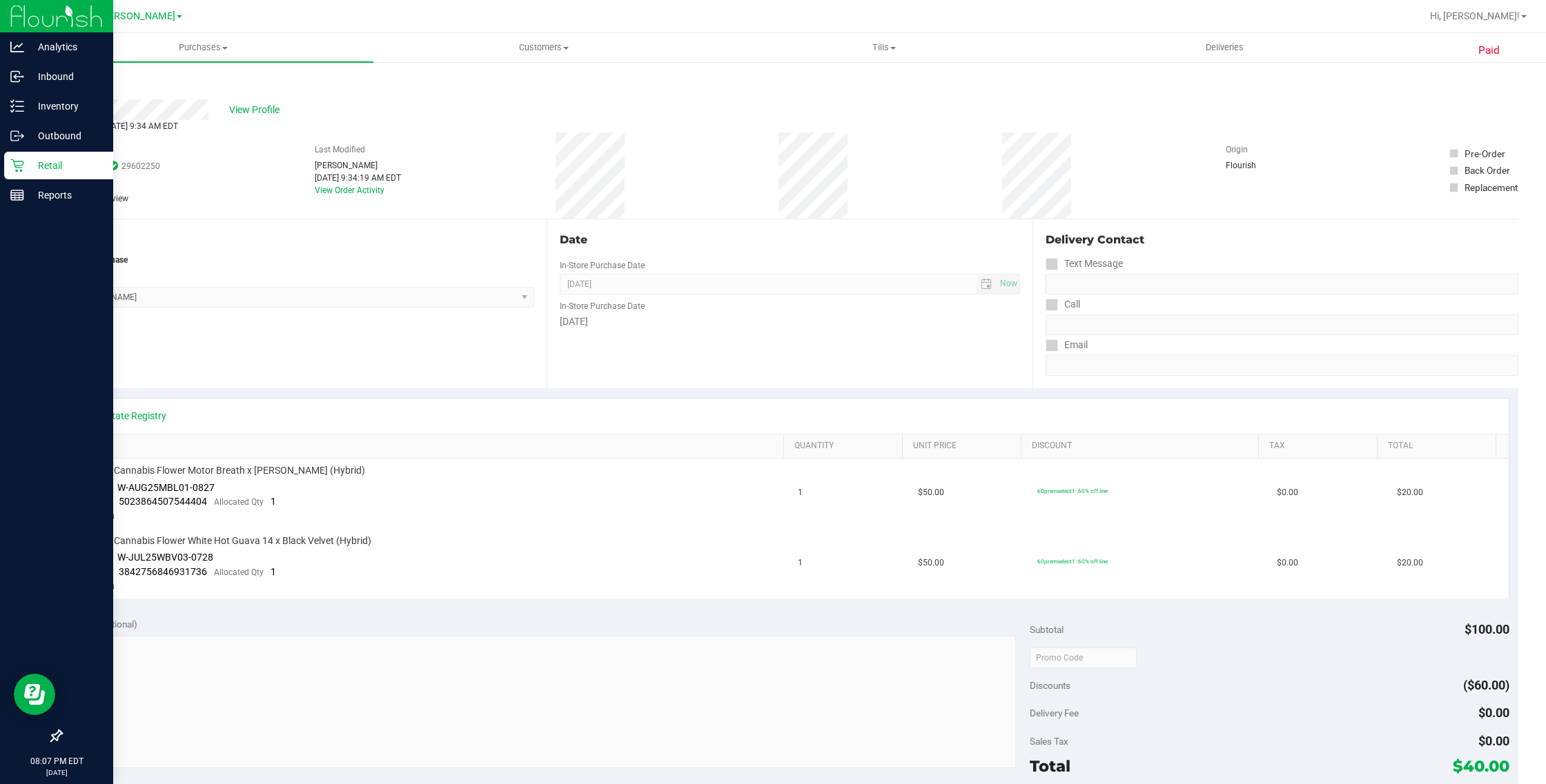
click at [26, 163] on p "Retail" at bounding box center [66, 166] width 83 height 17
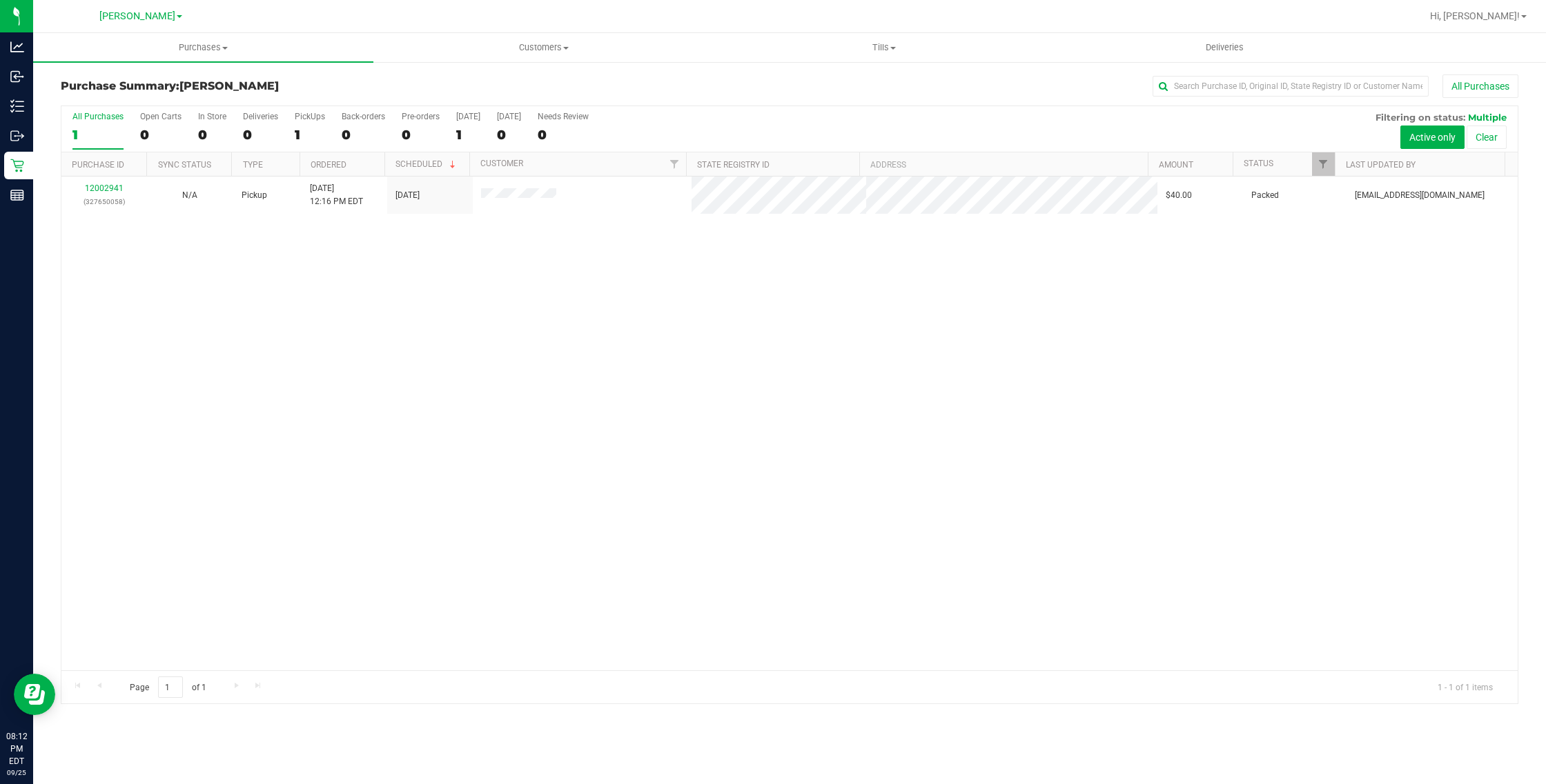
click at [643, 539] on div "12002941 (327650058) N/A Pickup [DATE] 12:16 PM EDT 9/25/2025 $40.00 Packed [EM…" at bounding box center [789, 423] width 1456 height 494
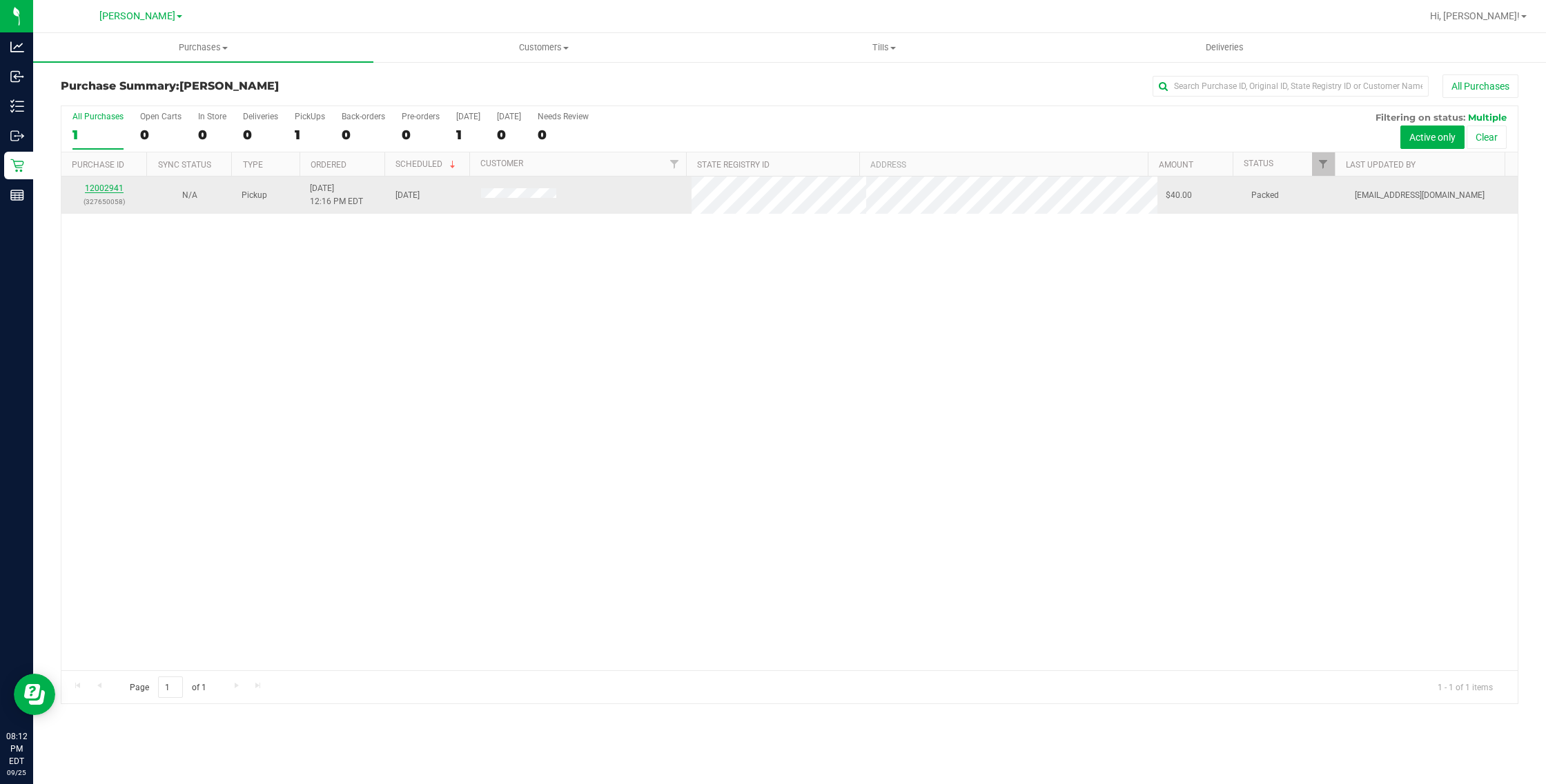
click at [109, 186] on link "12002941" at bounding box center [104, 188] width 39 height 9
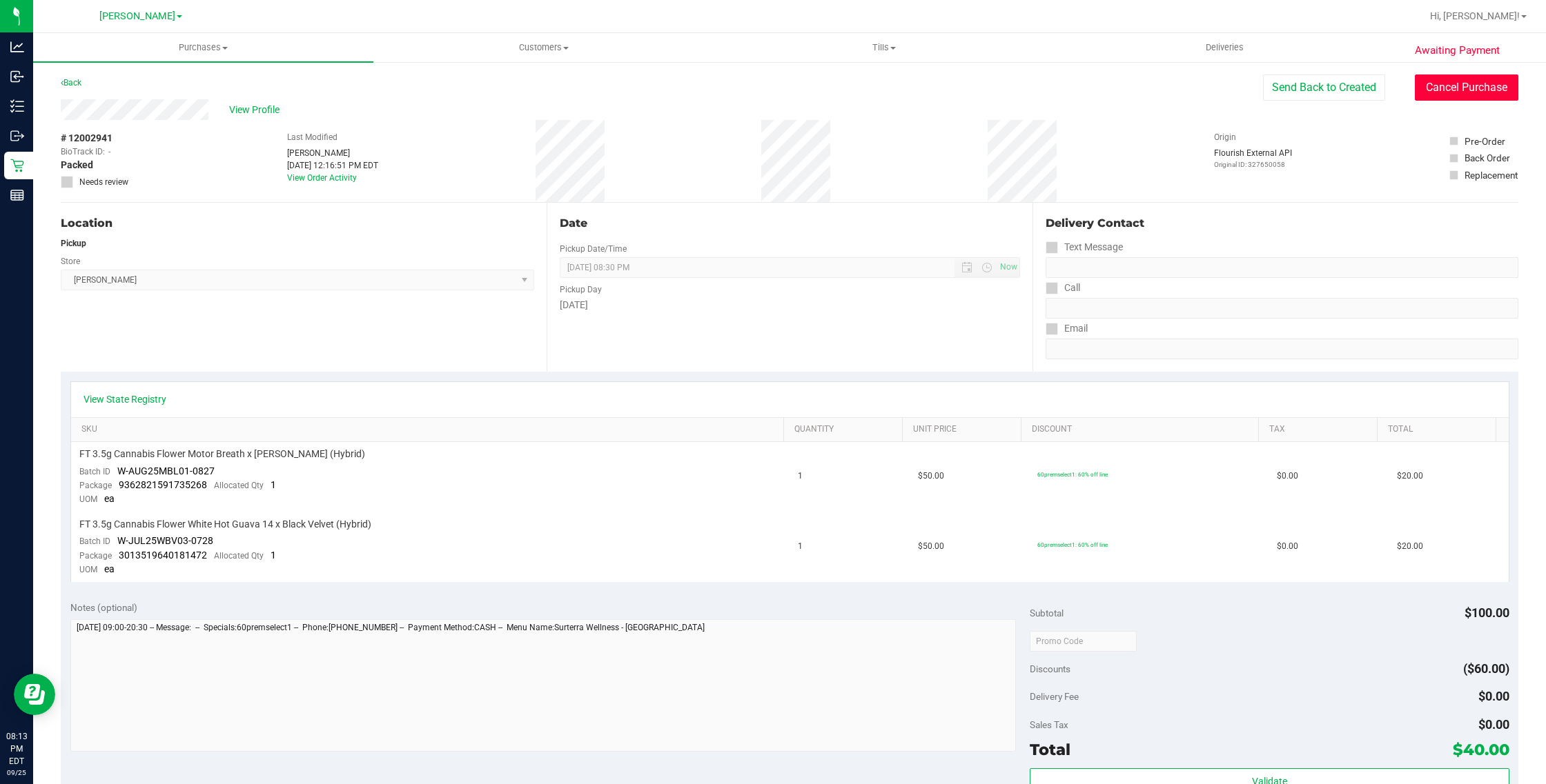
click at [915, 84] on button "Cancel Purchase" at bounding box center [1467, 87] width 103 height 26
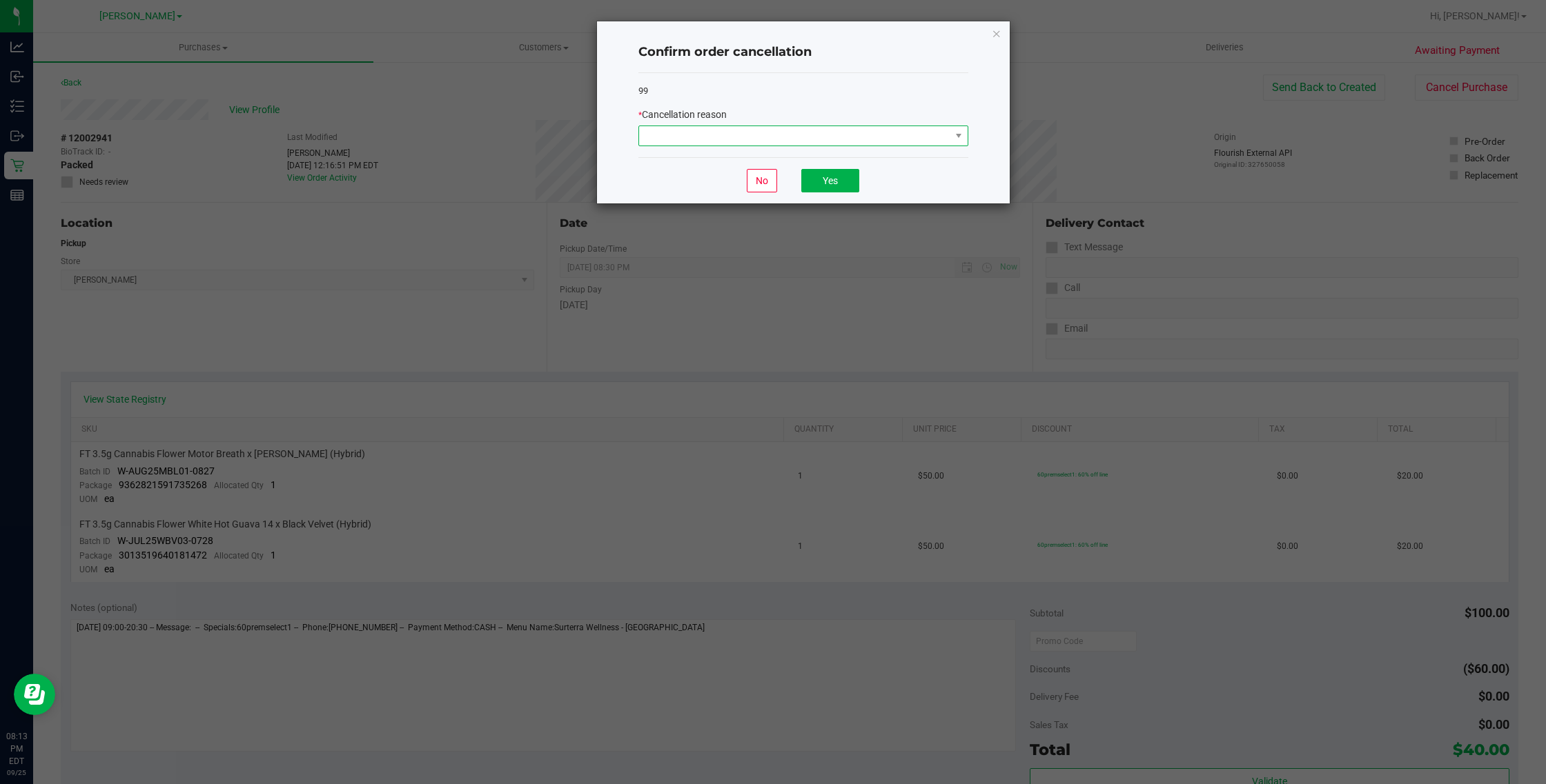
click at [799, 135] on span at bounding box center [795, 135] width 311 height 19
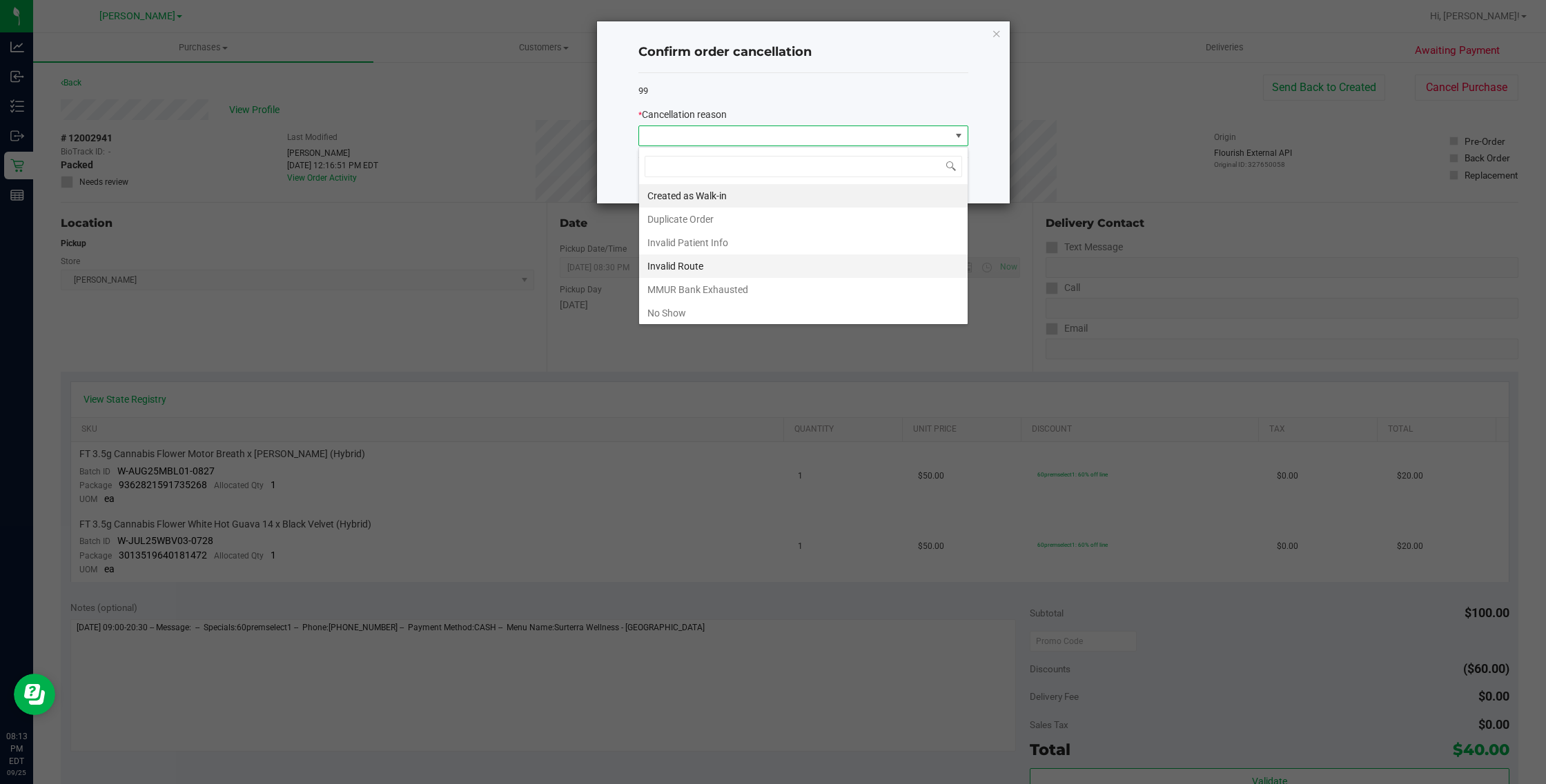
scroll to position [21, 329]
click at [705, 308] on li "No Show" at bounding box center [803, 313] width 329 height 24
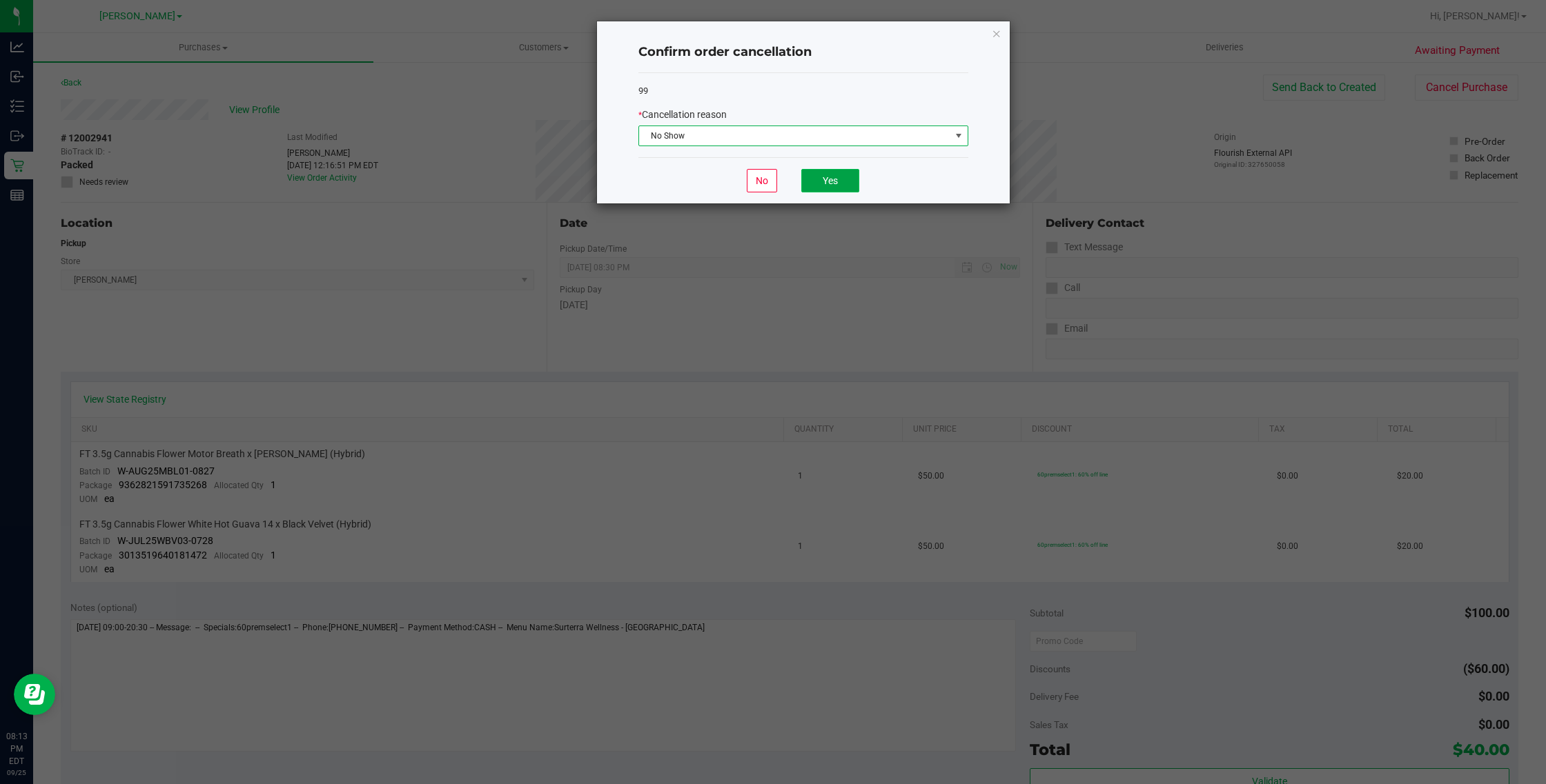
click at [825, 193] on button "Yes" at bounding box center [830, 181] width 58 height 24
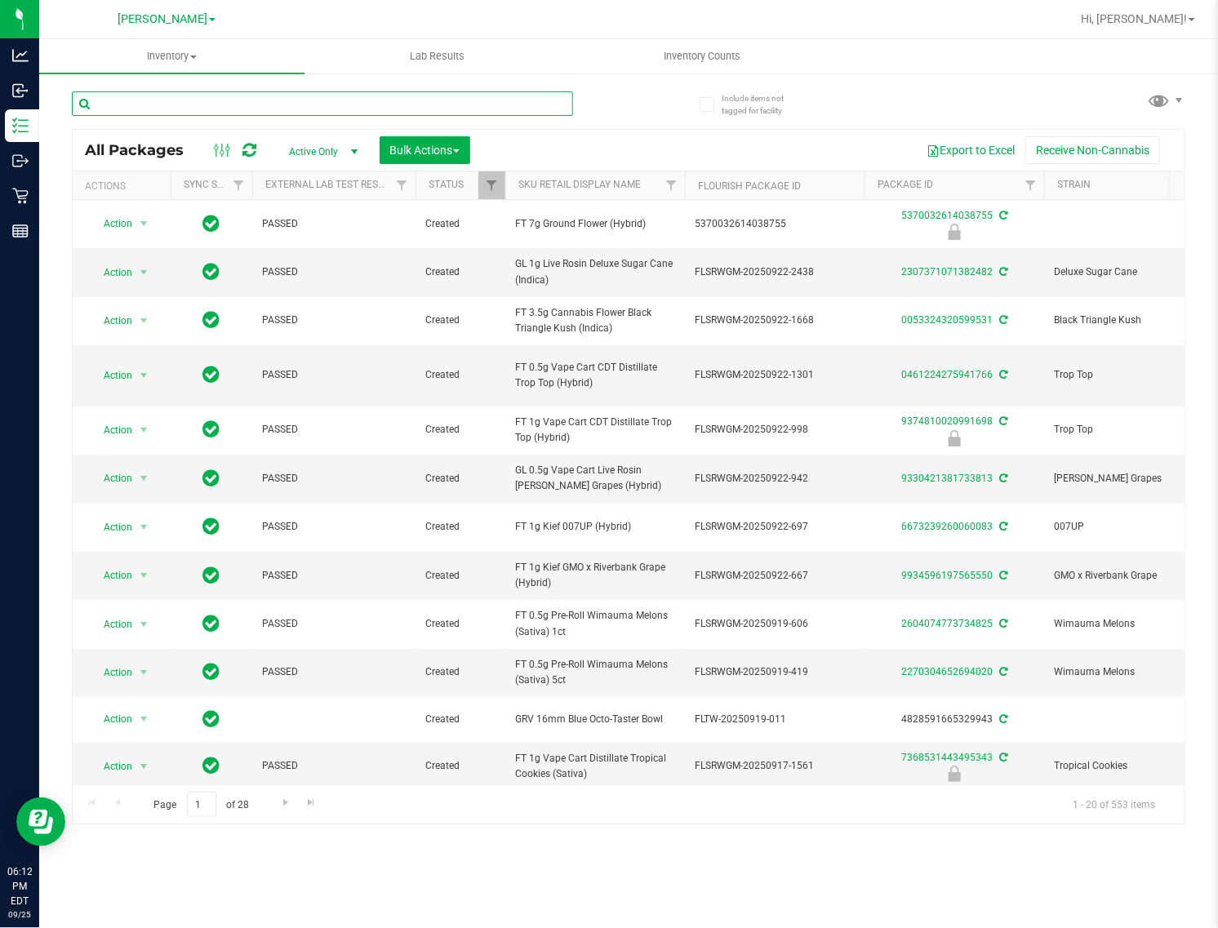
click at [229, 103] on input "text" at bounding box center [322, 103] width 501 height 24
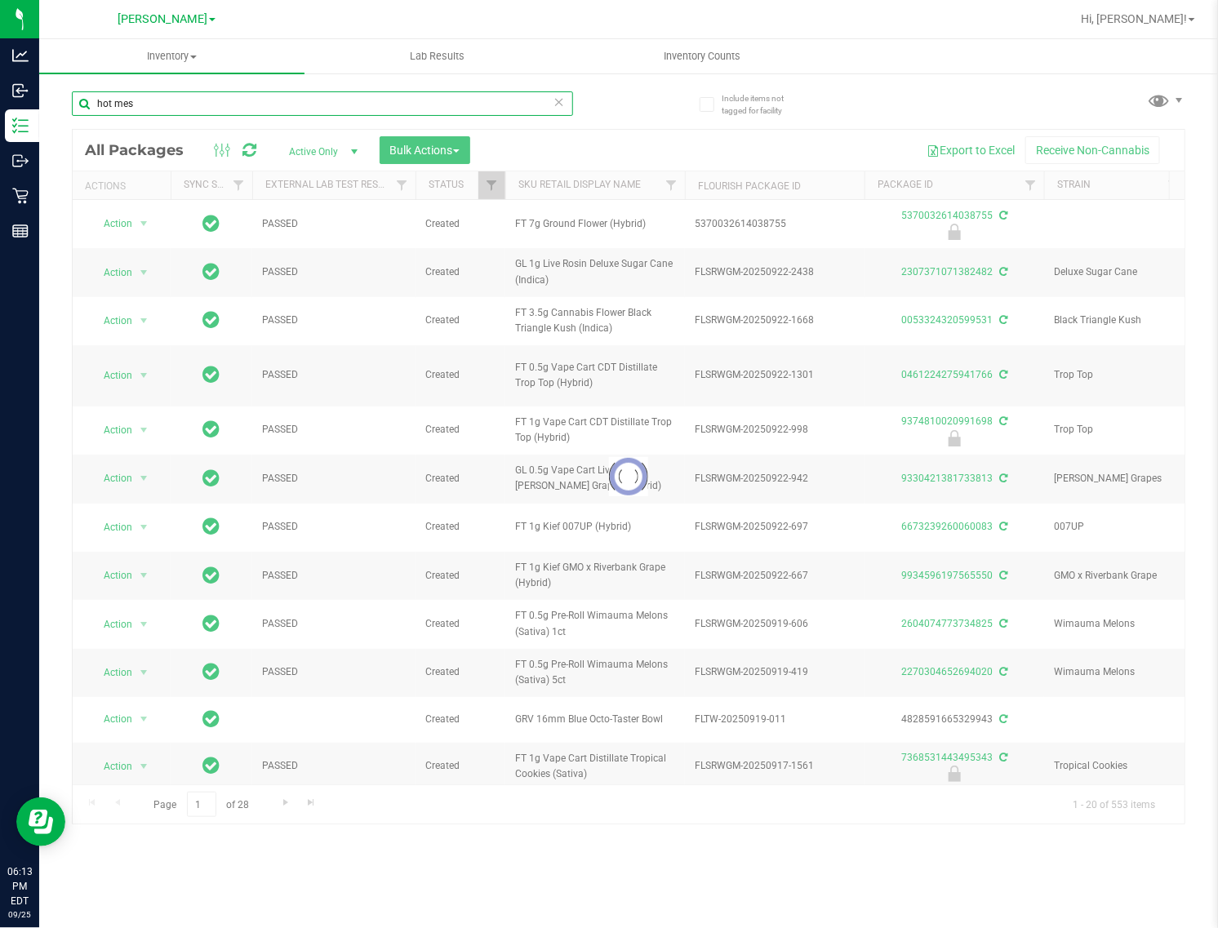
type input "hot mes"
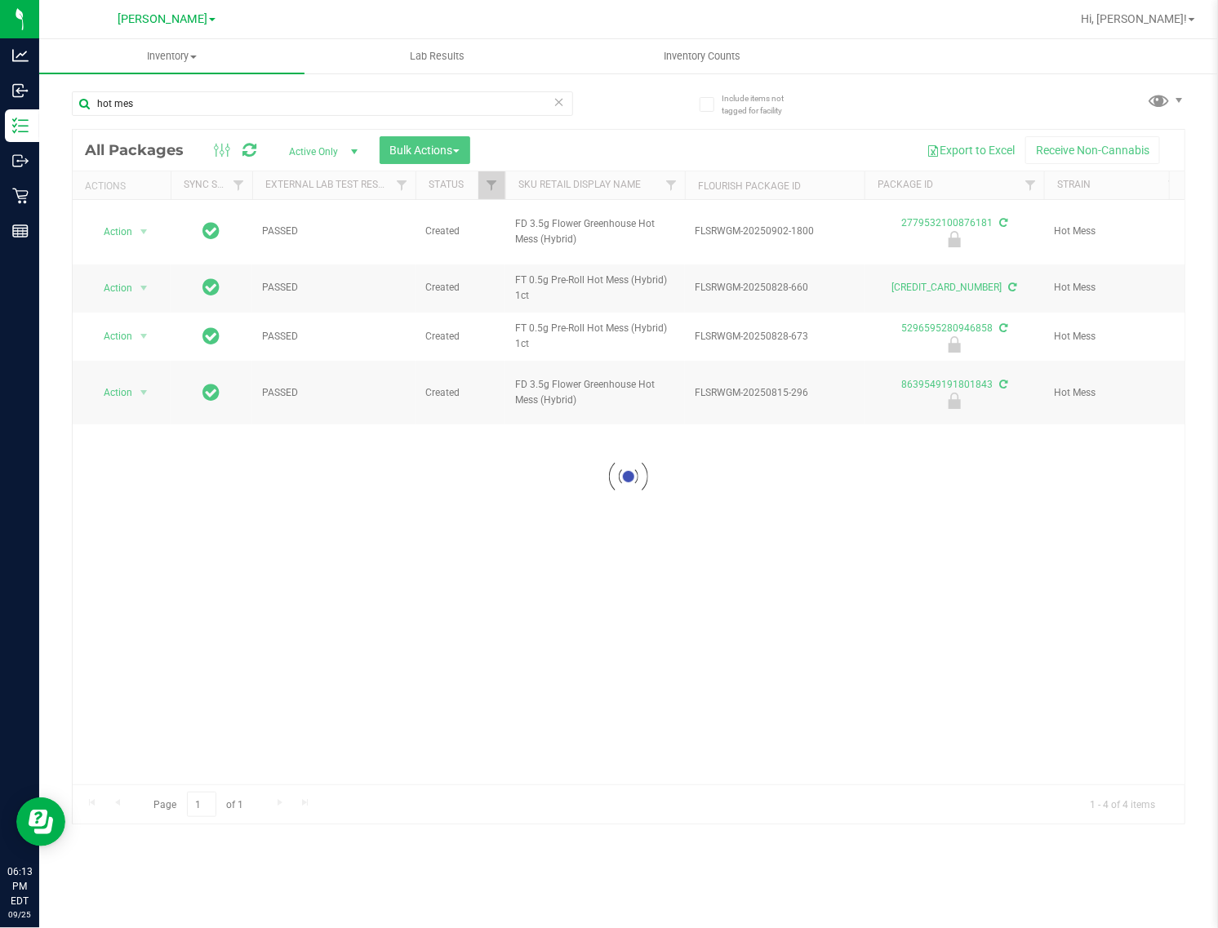
drag, startPoint x: 1217, startPoint y: 461, endPoint x: 1957, endPoint y: 321, distance: 752.9
click at [1217, 321] on html "Analytics Inbound Inventory Outbound Retail Reports 06:13 PM EDT 09/25/2025 09/…" at bounding box center [609, 464] width 1218 height 928
click at [954, 627] on div at bounding box center [629, 477] width 1112 height 694
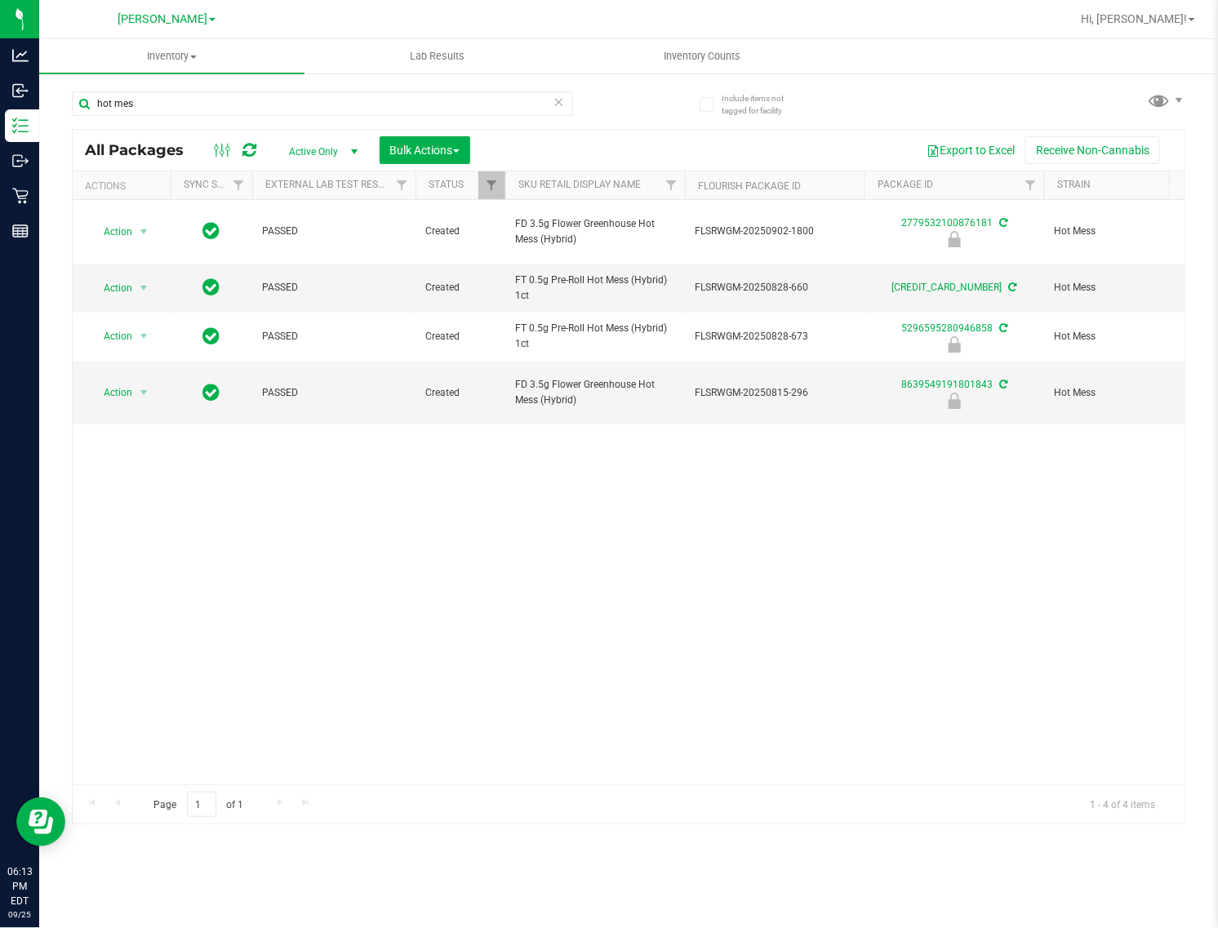
drag, startPoint x: 1217, startPoint y: 486, endPoint x: 1276, endPoint y: 469, distance: 61.0
click at [1217, 469] on html "Analytics Inbound Inventory Outbound Retail Reports 06:13 PM EDT 09/25/2025 09/…" at bounding box center [609, 464] width 1218 height 928
click at [1078, 519] on div "Action Action Edit attributes Global inventory Locate package Package audit log…" at bounding box center [629, 492] width 1112 height 585
drag, startPoint x: 127, startPoint y: 229, endPoint x: 123, endPoint y: 251, distance: 22.3
click at [127, 229] on span "Action" at bounding box center [111, 231] width 44 height 23
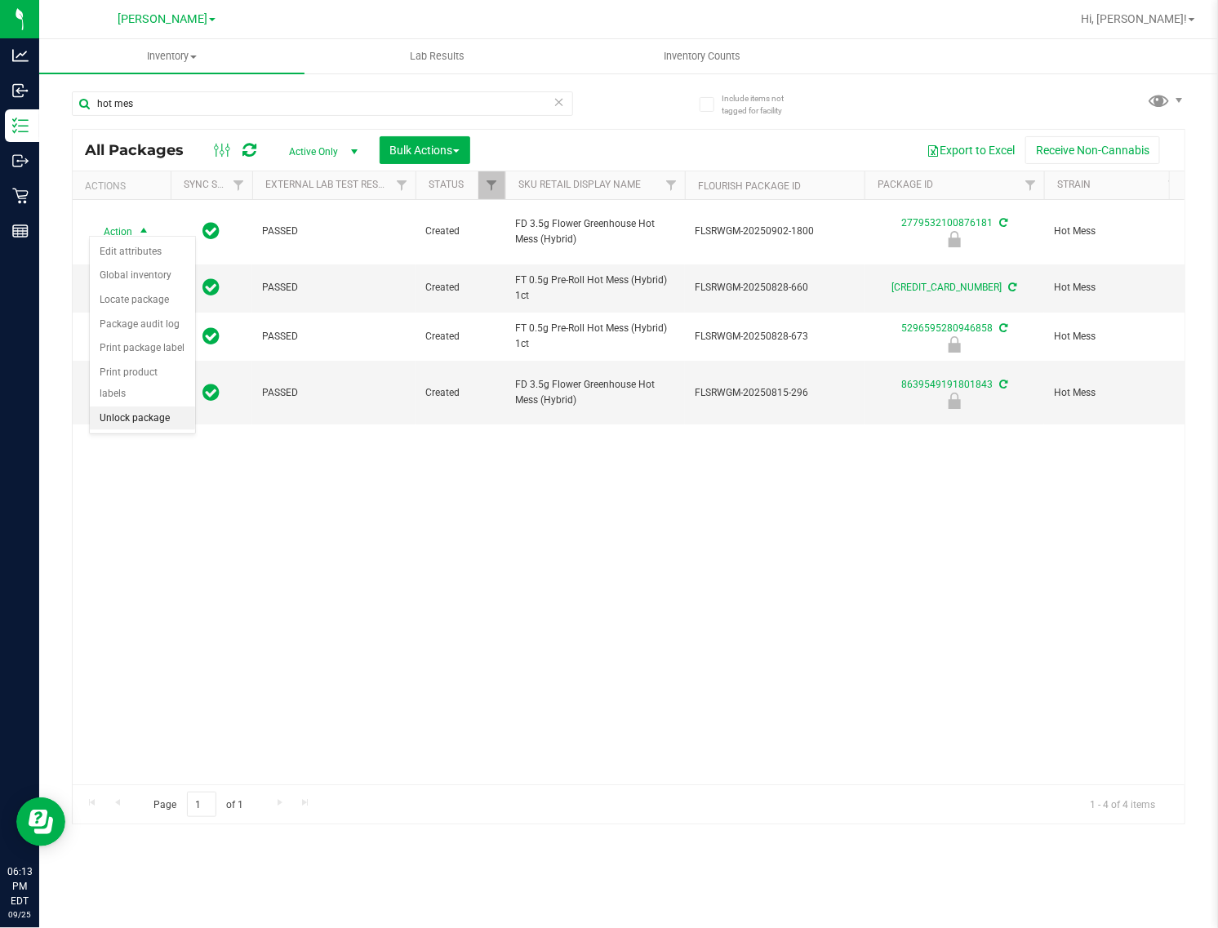
click at [123, 407] on li "Unlock package" at bounding box center [142, 419] width 105 height 24
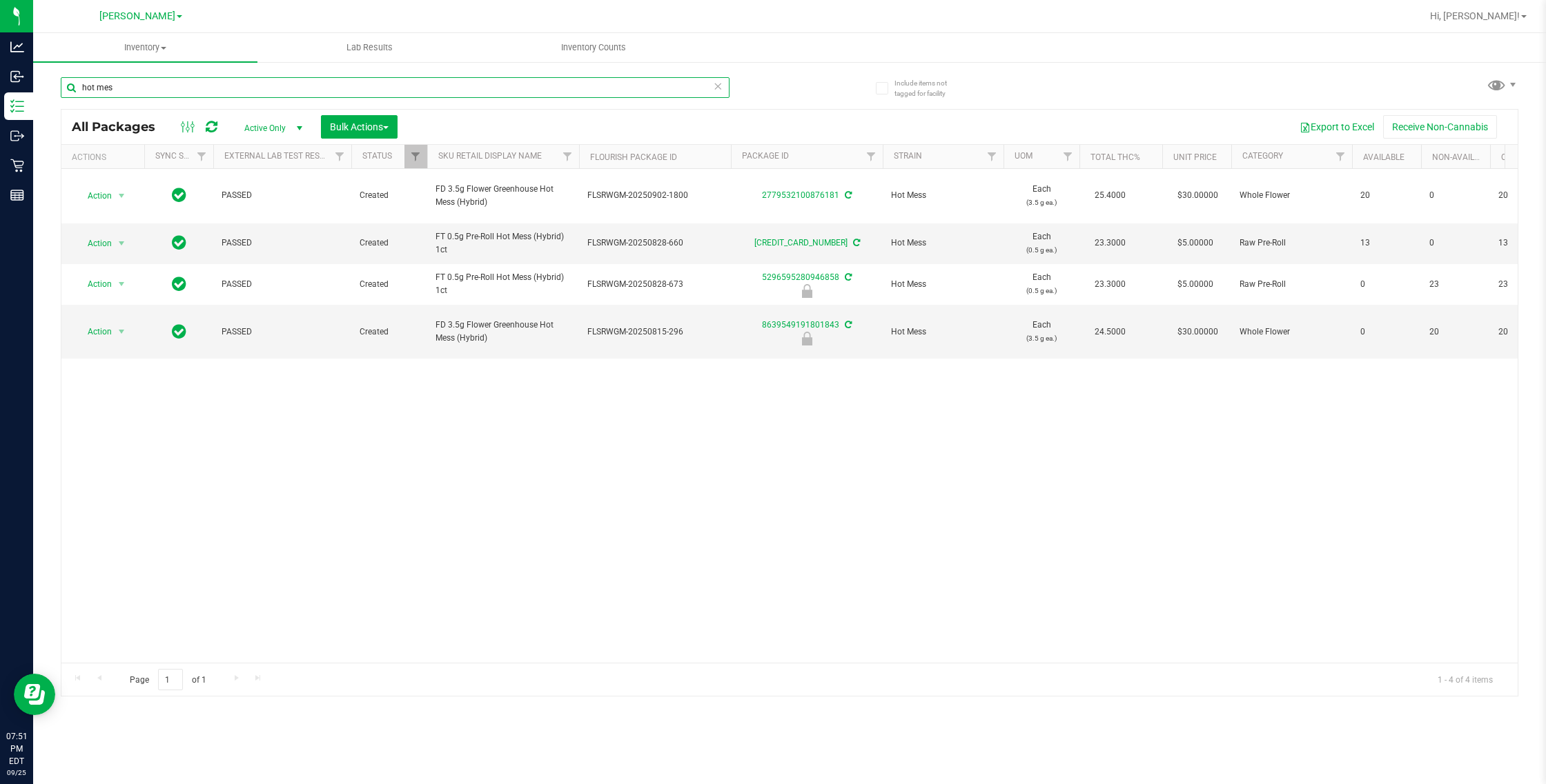
drag, startPoint x: 220, startPoint y: 94, endPoint x: -2, endPoint y: -14, distance: 246.9
click at [0, 0] on html "Analytics Inbound Inventory Outbound Retail Reports 07:51 PM EDT [DATE] 09/25 […" at bounding box center [773, 392] width 1546 height 784
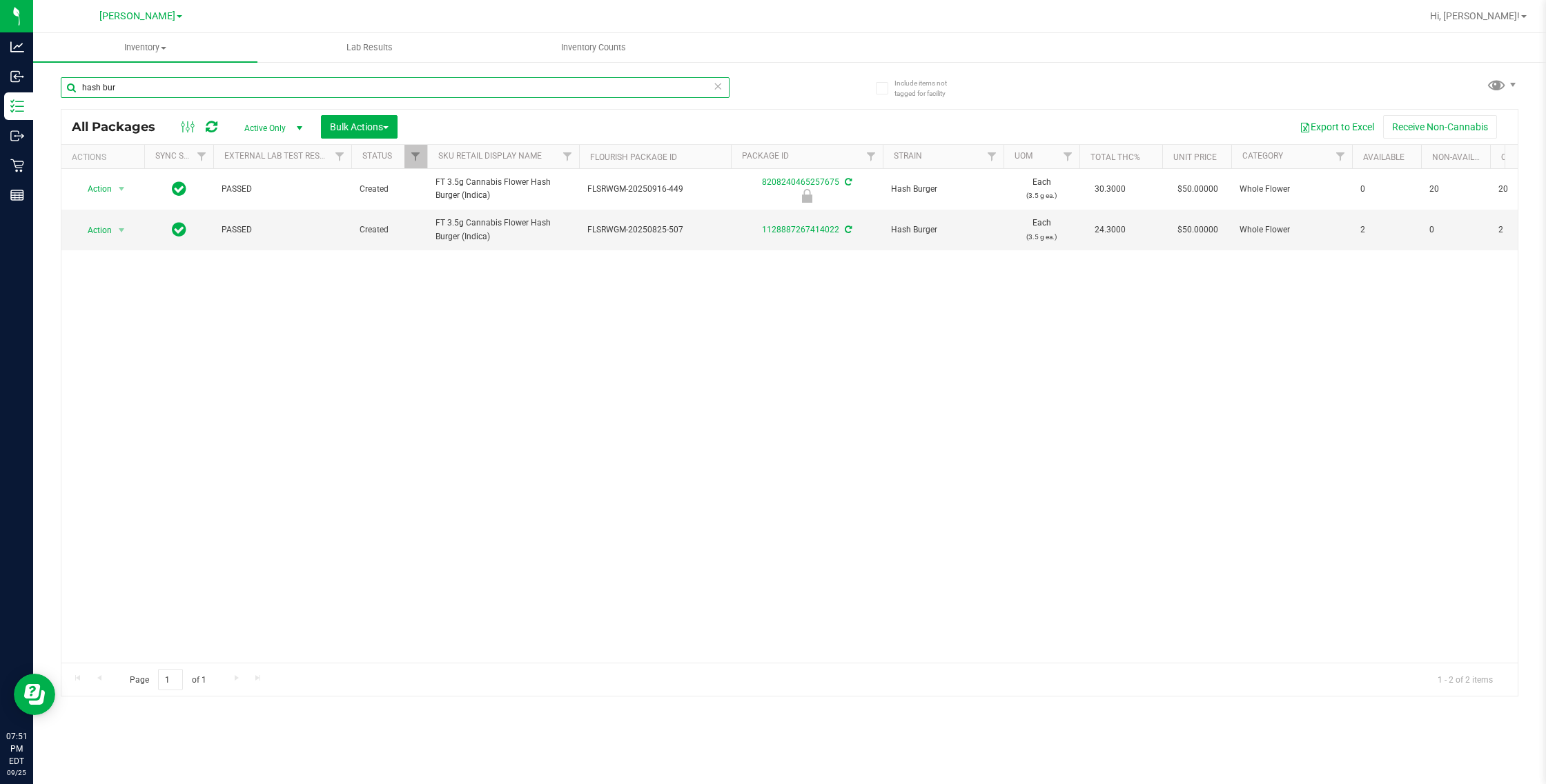
type input "hash bur"
click at [729, 367] on div "Action Action Edit attributes Global inventory Locate package Package audit log…" at bounding box center [789, 416] width 1456 height 494
click at [581, 395] on div "Action Action Edit attributes Global inventory Locate package Package audit log…" at bounding box center [789, 416] width 1456 height 494
click at [620, 47] on span "Inventory Counts" at bounding box center [593, 47] width 102 height 13
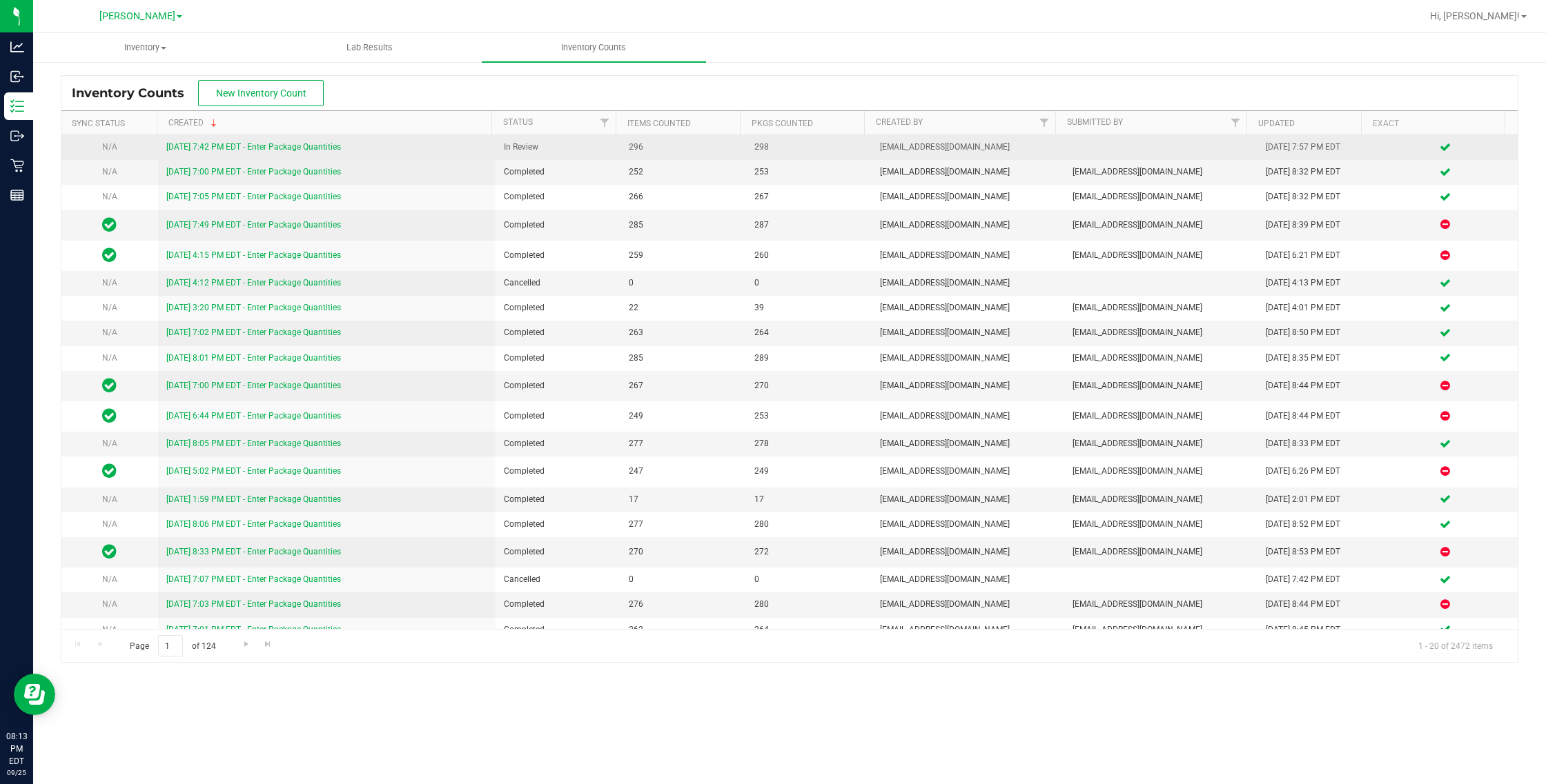
click at [214, 143] on link "[DATE] 7:42 PM EDT - Enter Package Quantities" at bounding box center [254, 146] width 175 height 9
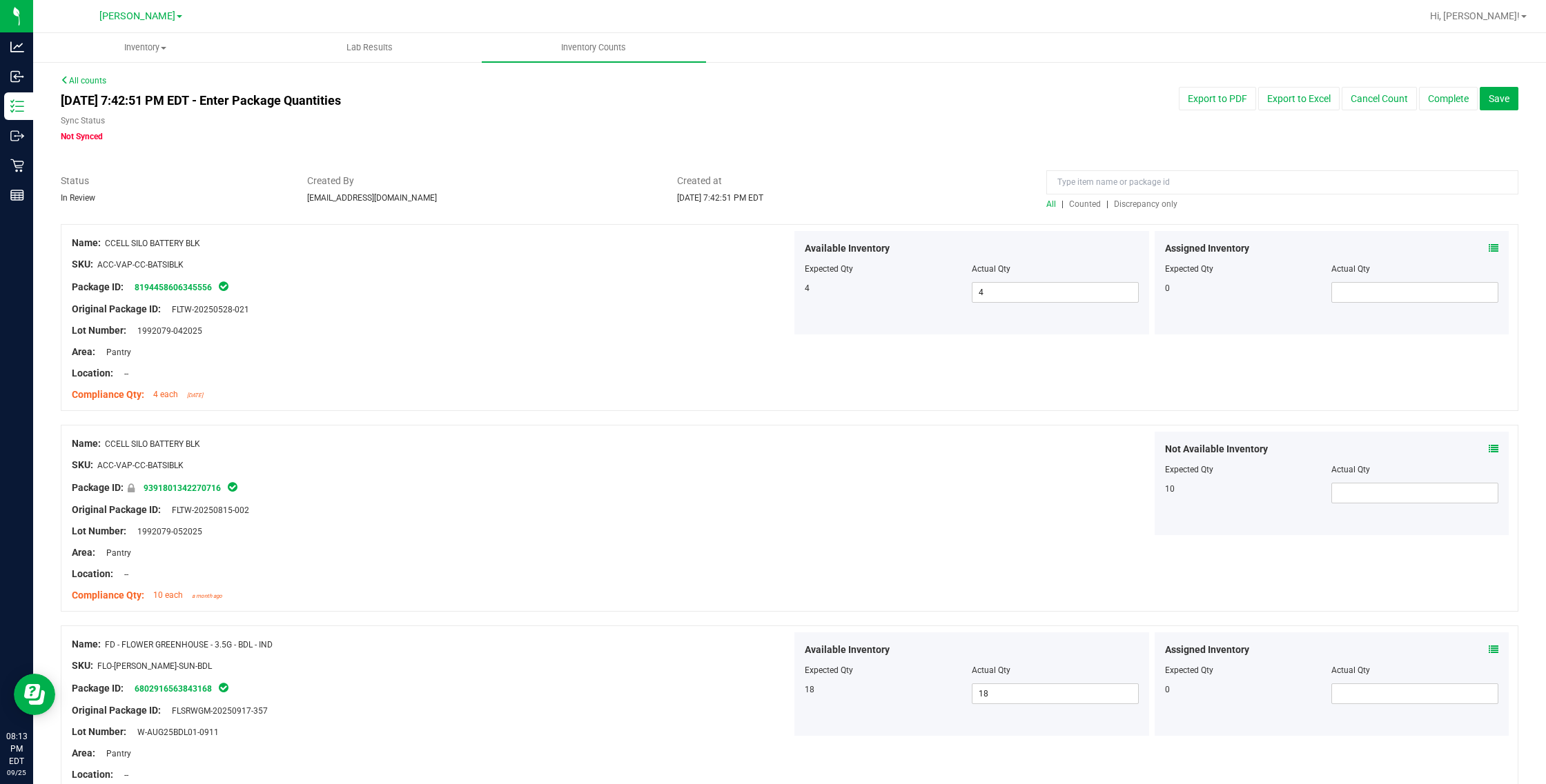
click at [1137, 204] on span "Discrepancy only" at bounding box center [1145, 204] width 63 height 9
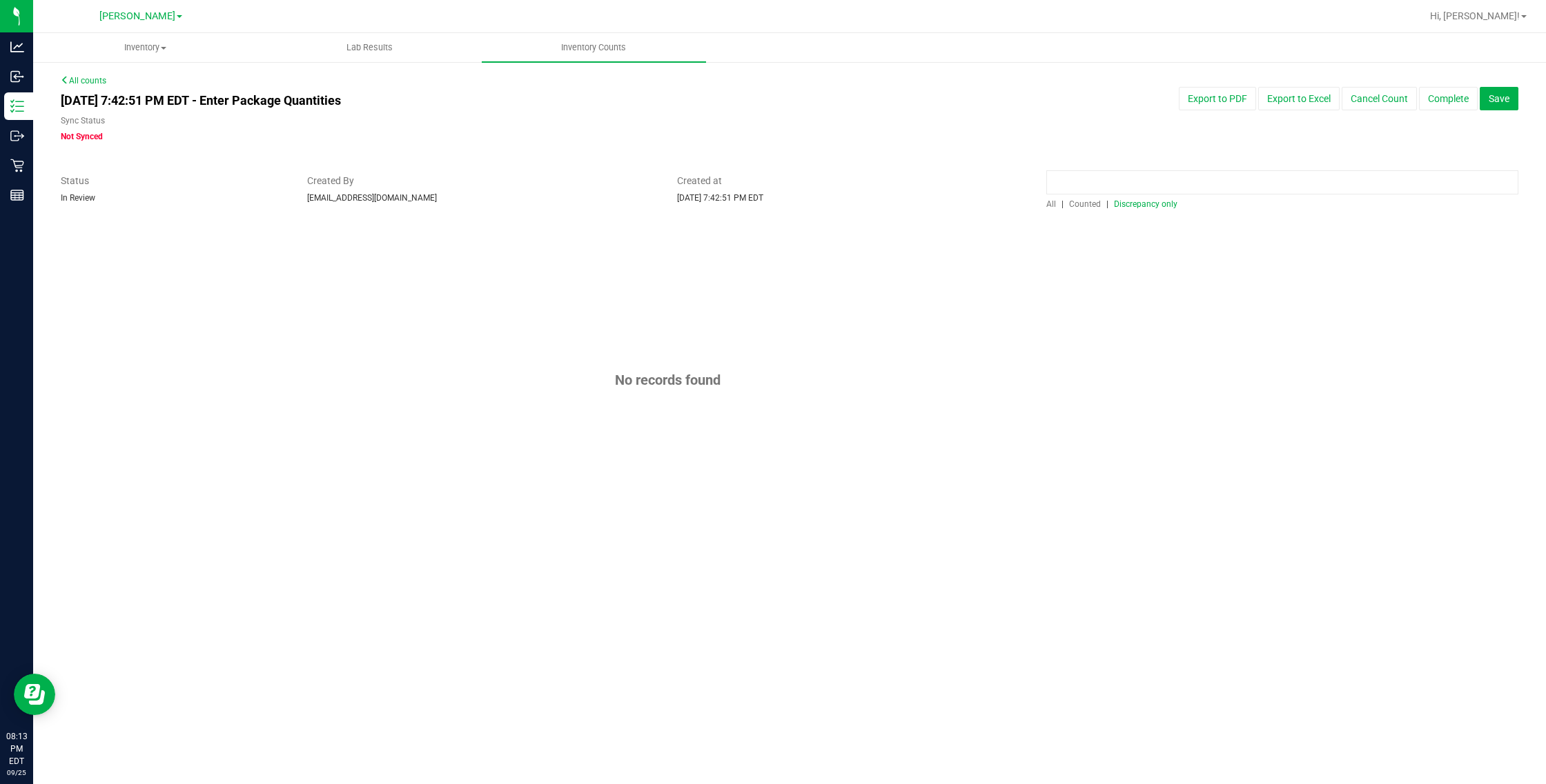
click at [1126, 182] on input at bounding box center [1282, 182] width 472 height 24
click at [1056, 204] on span "All" at bounding box center [1051, 204] width 9 height 9
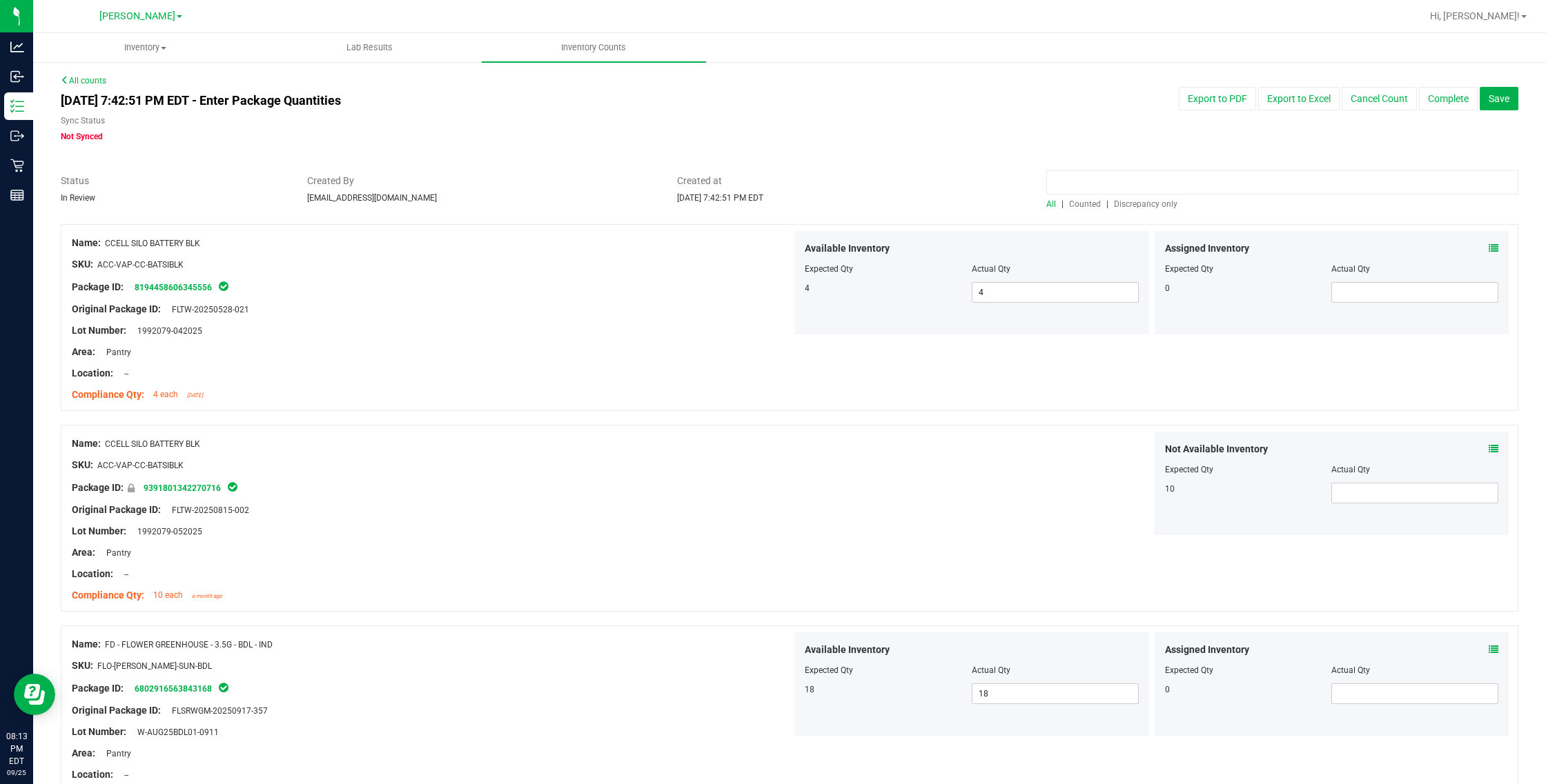
click at [1105, 183] on input at bounding box center [1282, 182] width 472 height 24
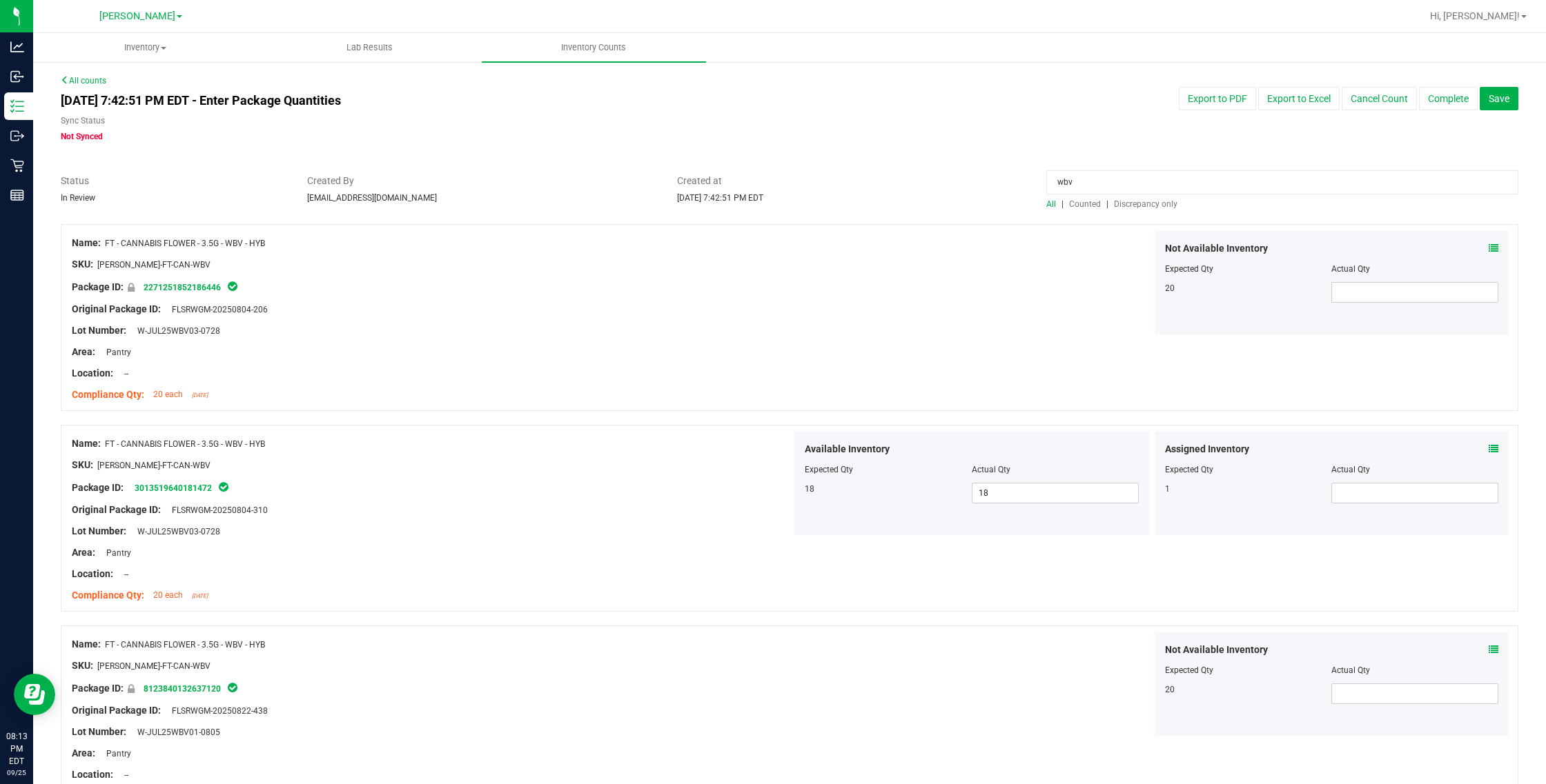
type input "wbv"
click at [1488, 452] on div "Assigned Inventory Expected Qty Actual Qty 1" at bounding box center [1332, 483] width 355 height 103
click at [1489, 450] on icon at bounding box center [1493, 449] width 9 height 9
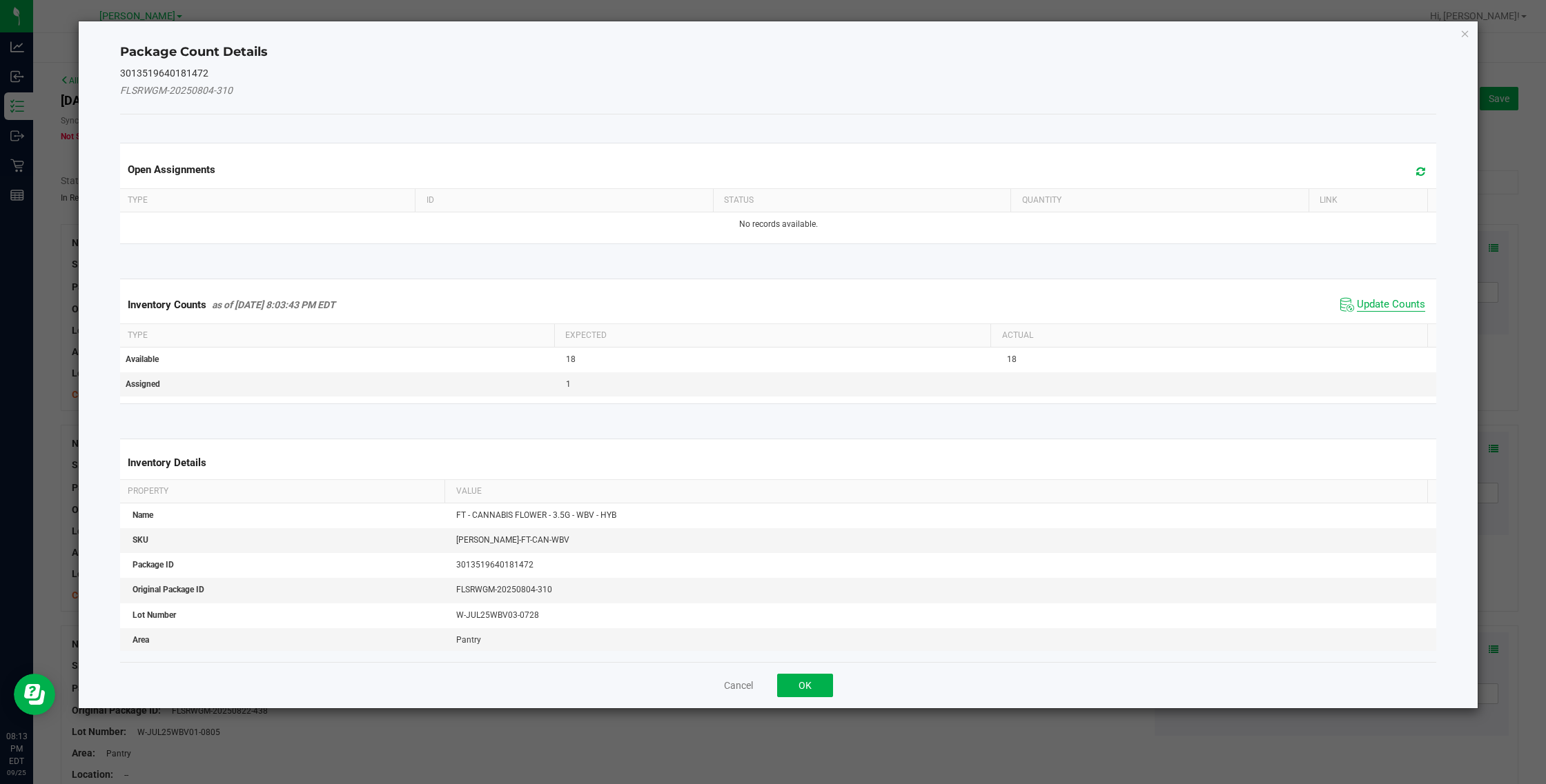
click at [1385, 303] on span "Update Counts" at bounding box center [1390, 305] width 68 height 14
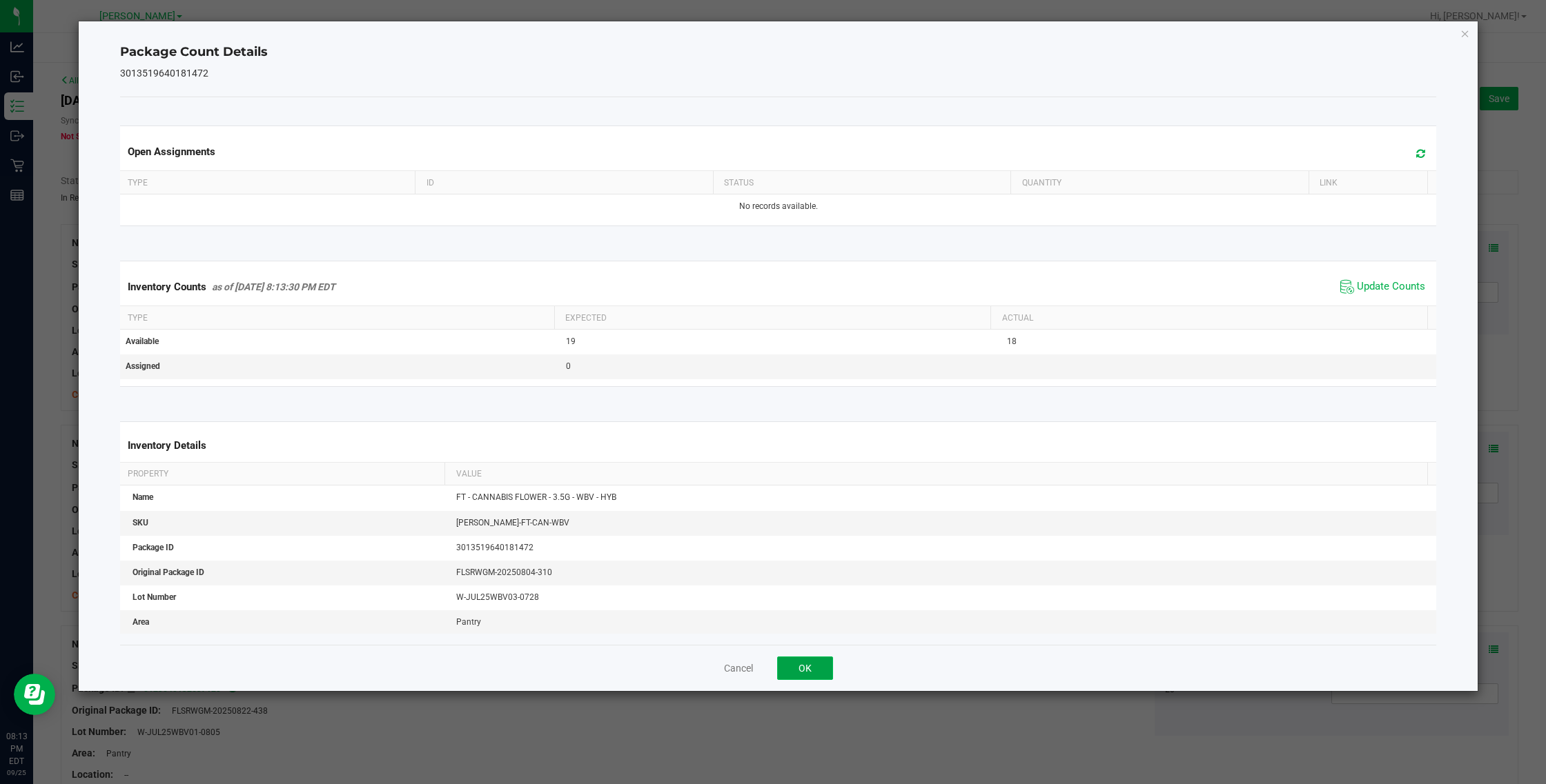
click at [802, 669] on button "OK" at bounding box center [805, 668] width 56 height 24
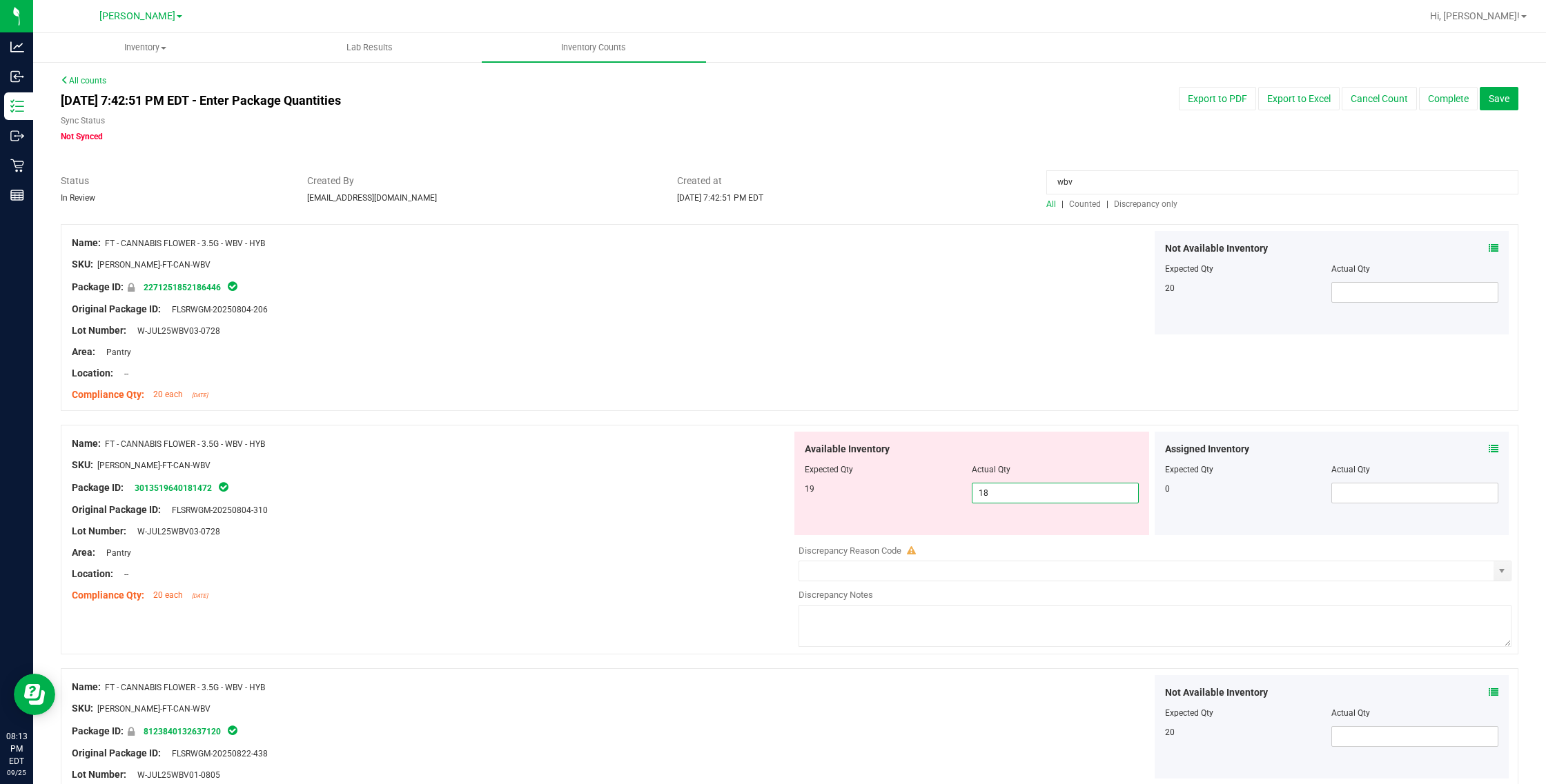
click at [1032, 494] on span "18 18" at bounding box center [1056, 493] width 167 height 20
type input "19"
click at [976, 370] on div "Name: FT - CANNABIS FLOWER - 3.5G - WBV - HYB SKU: FLO-BUD-FT-CAN-WBV Package I…" at bounding box center [789, 317] width 1457 height 187
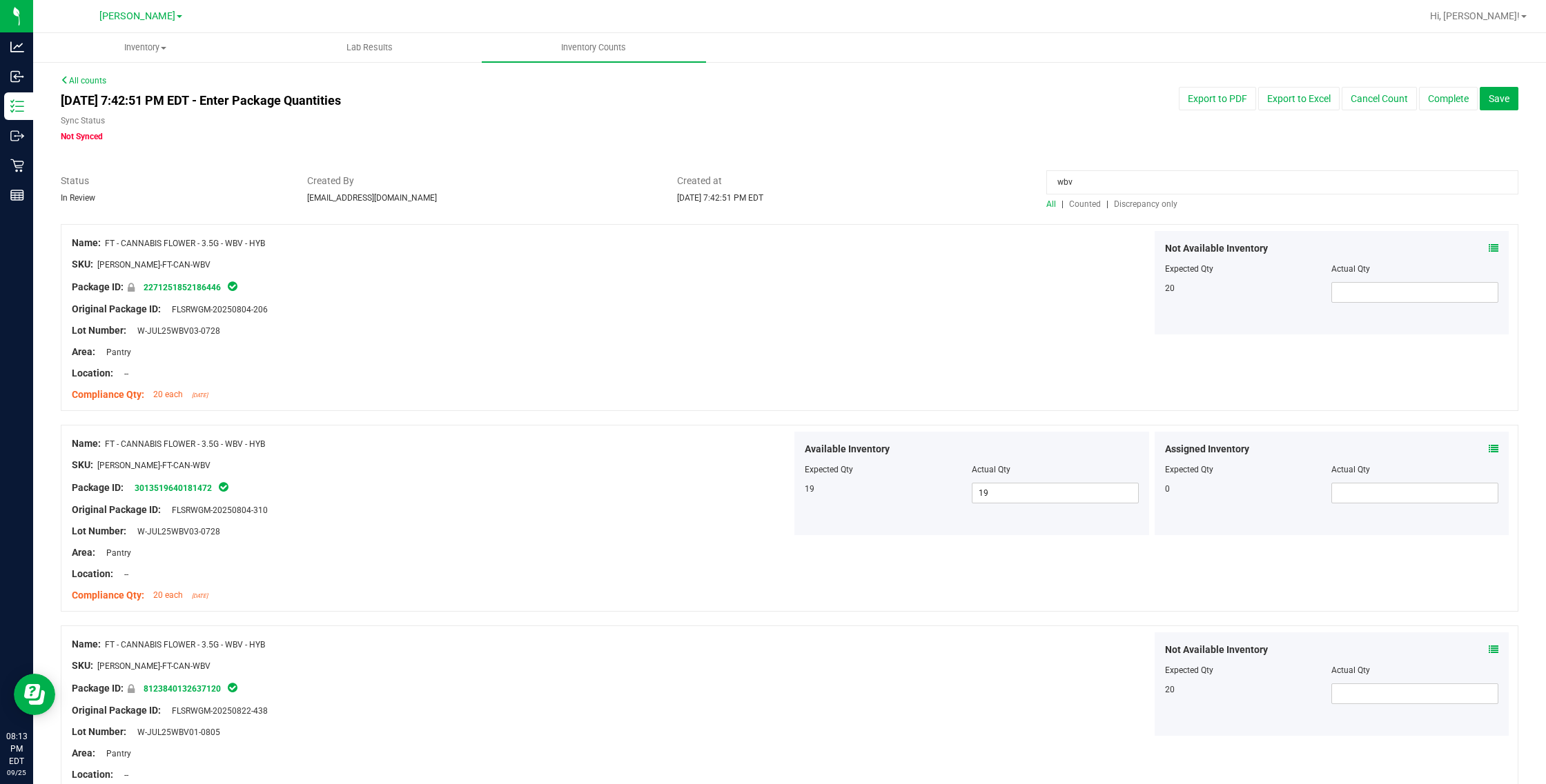
click at [1090, 176] on input "wbv" at bounding box center [1282, 182] width 472 height 24
type input "w"
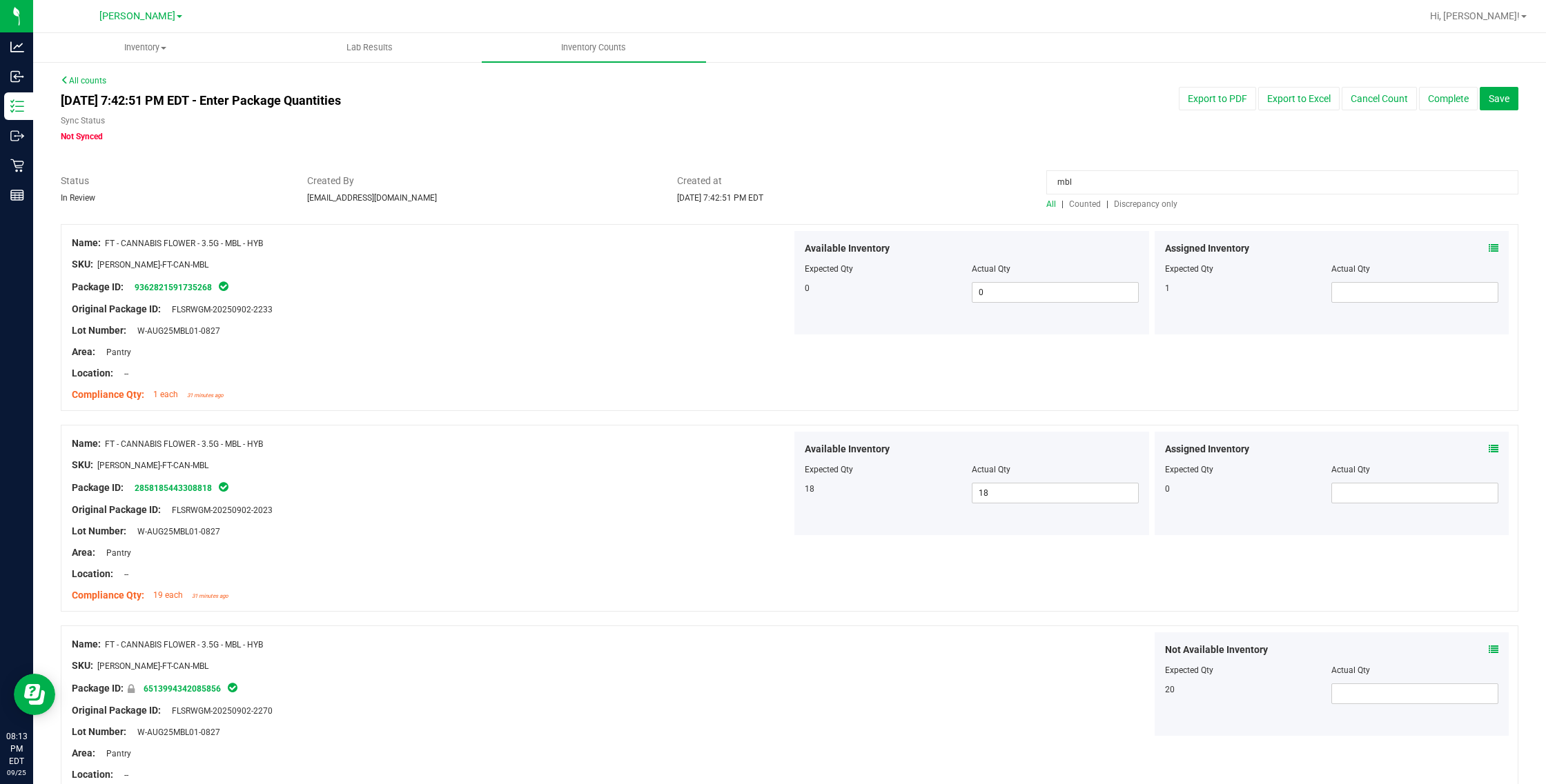
type input "mbl"
click at [1489, 242] on span at bounding box center [1493, 248] width 9 height 14
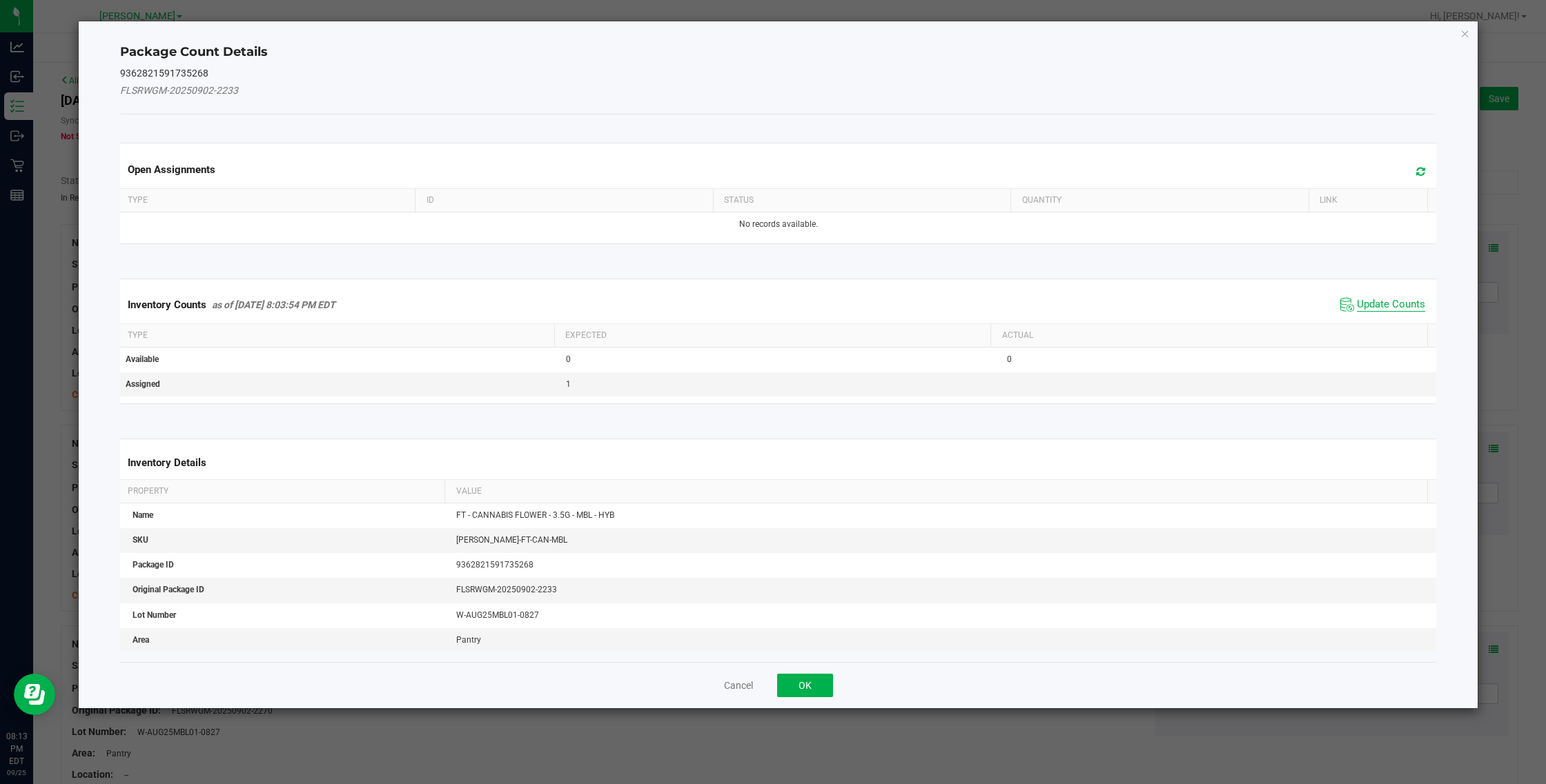
click at [1357, 303] on span "Update Counts" at bounding box center [1390, 305] width 68 height 14
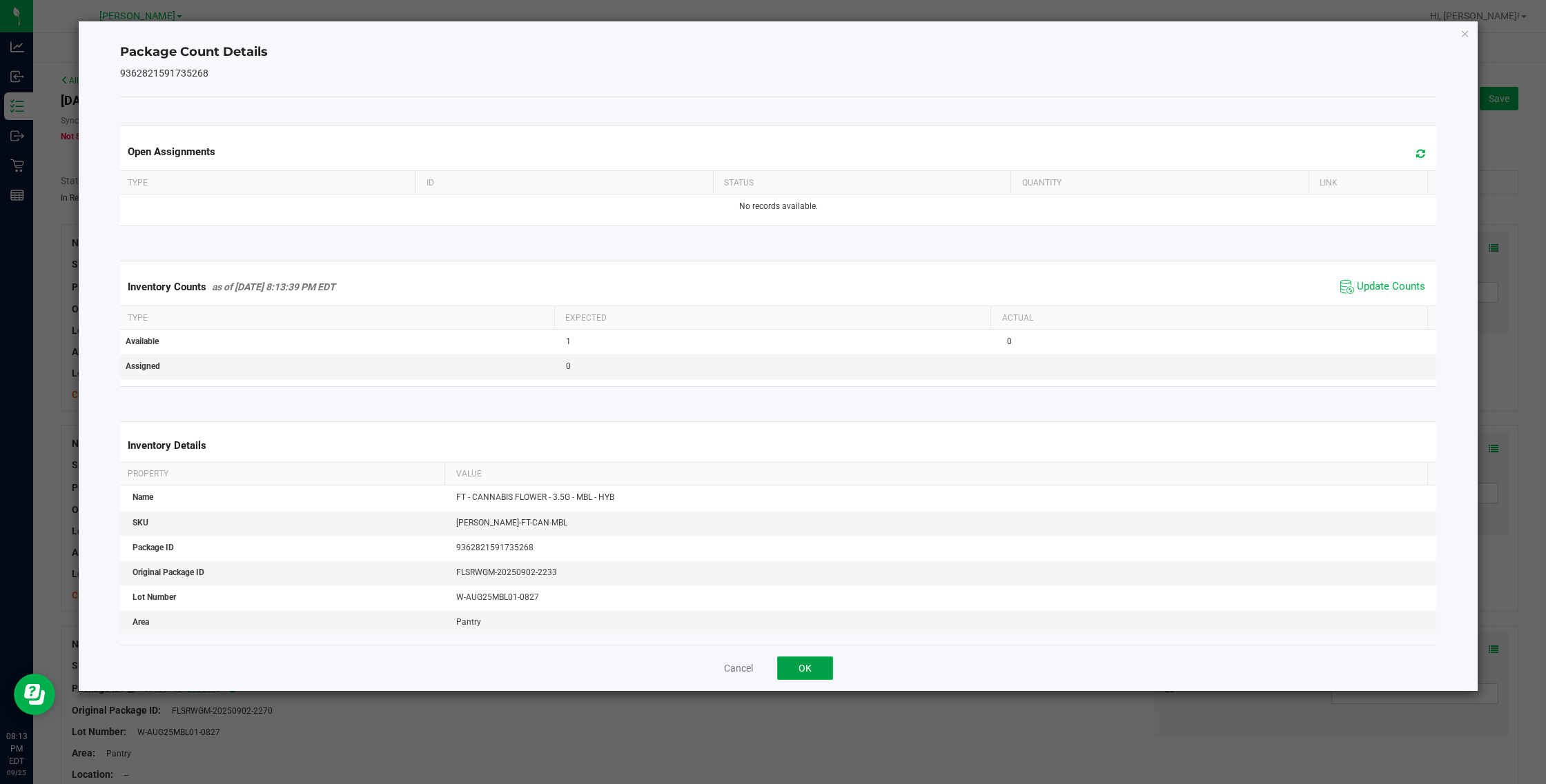
click at [806, 667] on button "OK" at bounding box center [805, 668] width 56 height 24
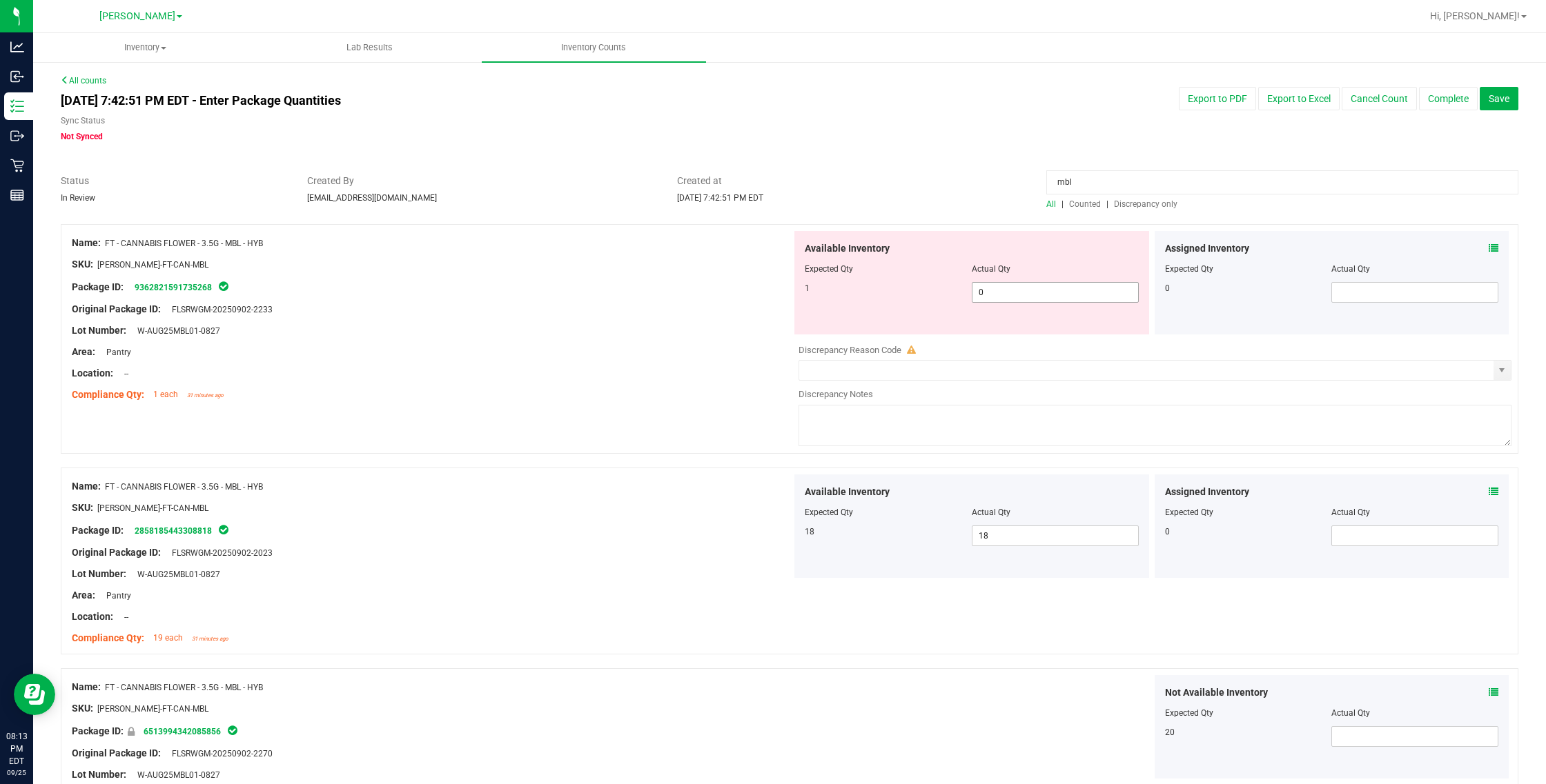
click at [994, 295] on span "0 0" at bounding box center [1056, 292] width 167 height 20
type input "1"
click at [646, 345] on div "Area: Pantry" at bounding box center [432, 351] width 720 height 14
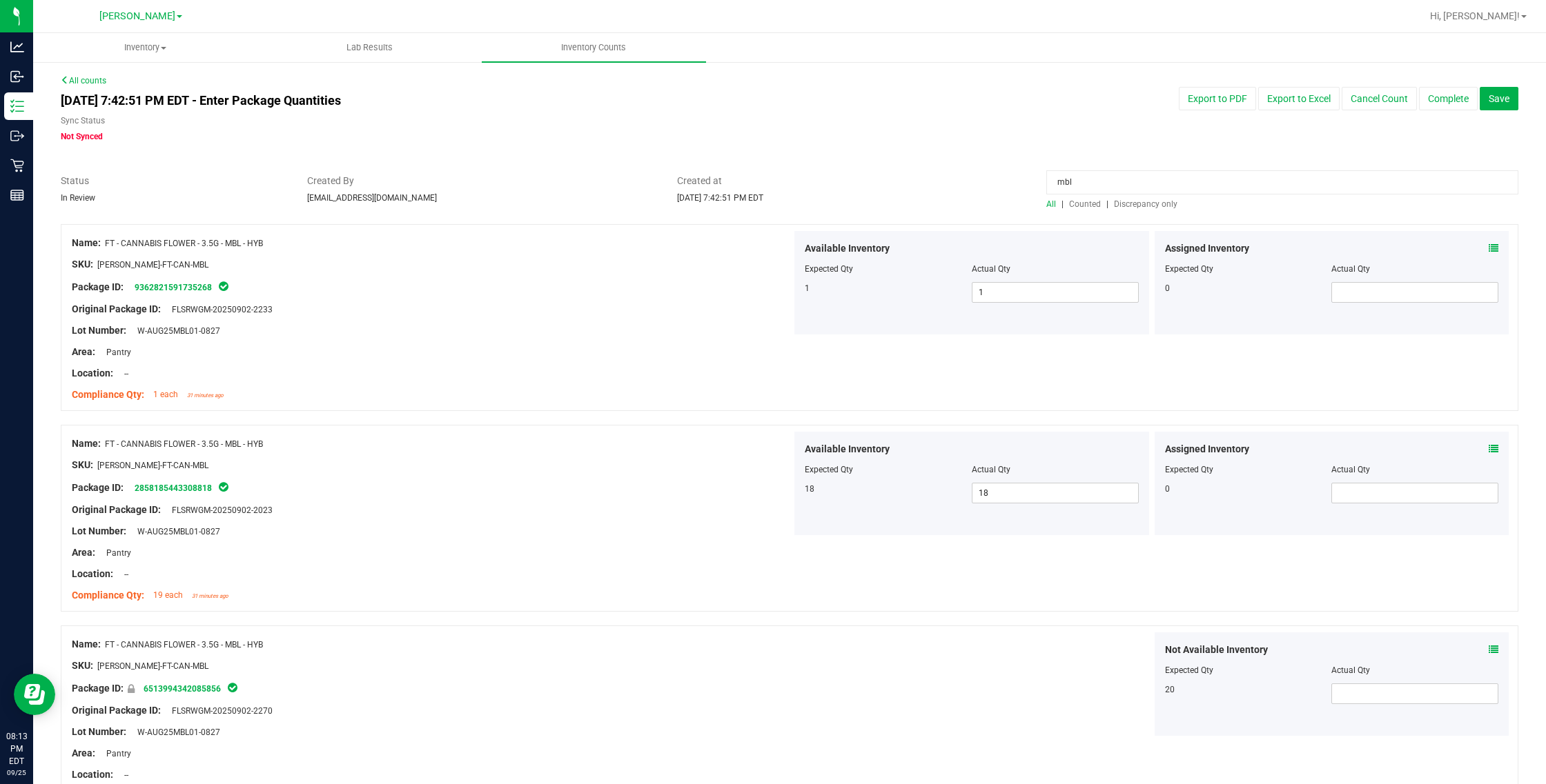
click at [1223, 182] on input "mbl" at bounding box center [1282, 182] width 472 height 24
type input "m"
drag, startPoint x: 1024, startPoint y: 122, endPoint x: 357, endPoint y: 89, distance: 667.8
click at [1023, 122] on div "Sep 25, 2025 7:42:51 PM EDT - Enter Package Quantities Sync Status Not Synced E…" at bounding box center [789, 115] width 1478 height 56
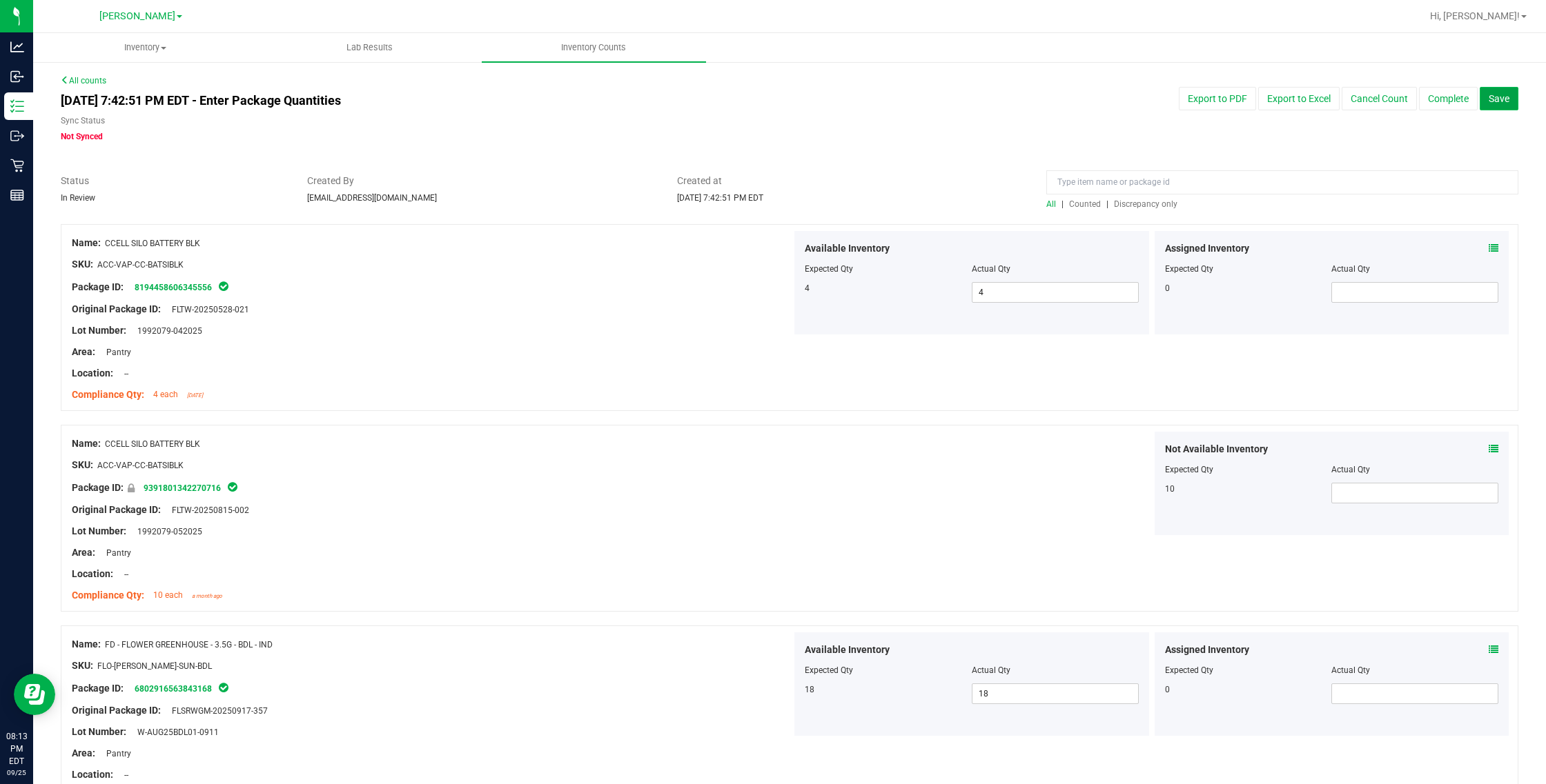
click at [1479, 90] on button "Save" at bounding box center [1499, 99] width 39 height 24
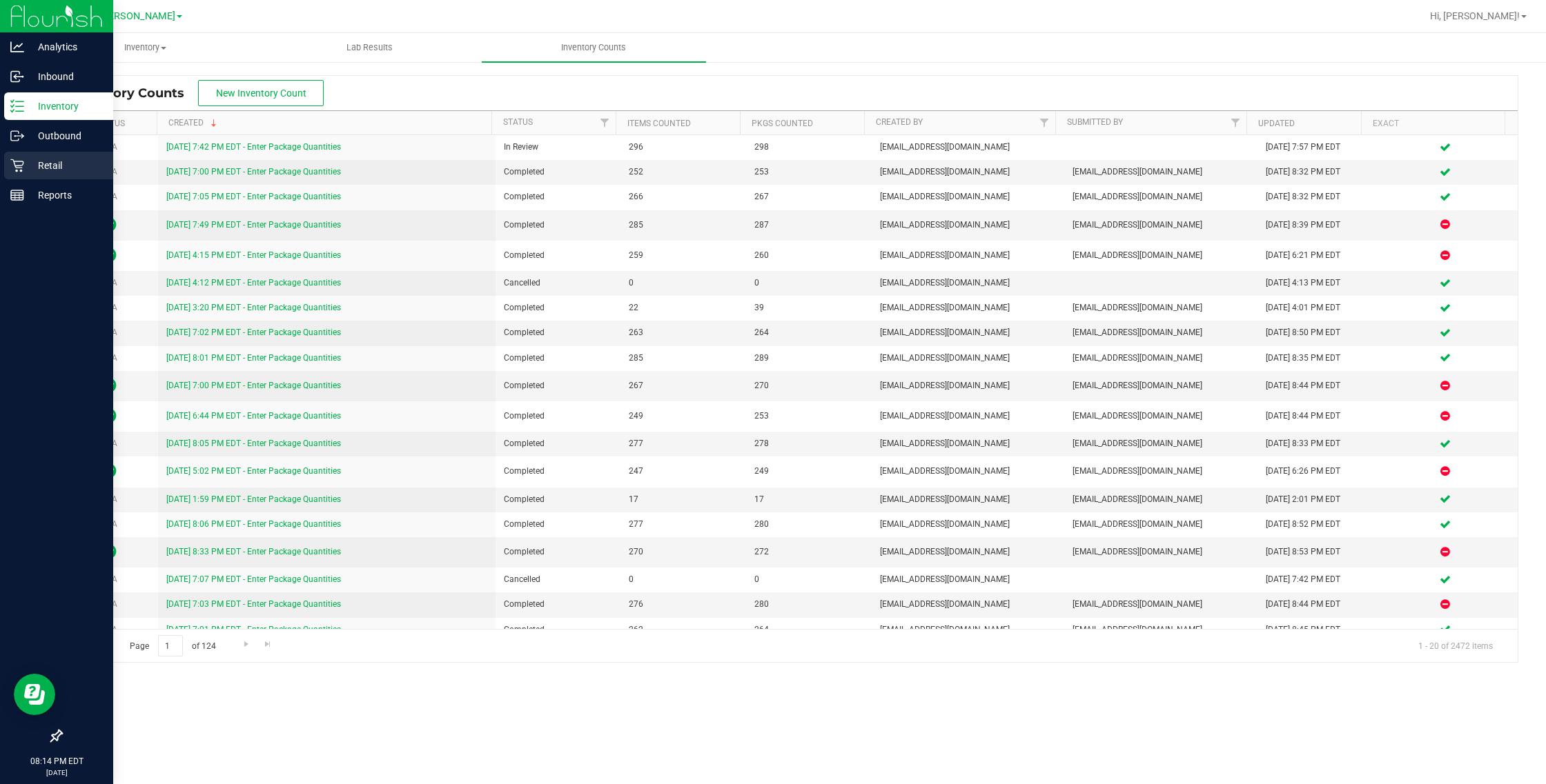
click at [19, 160] on icon at bounding box center [17, 166] width 14 height 14
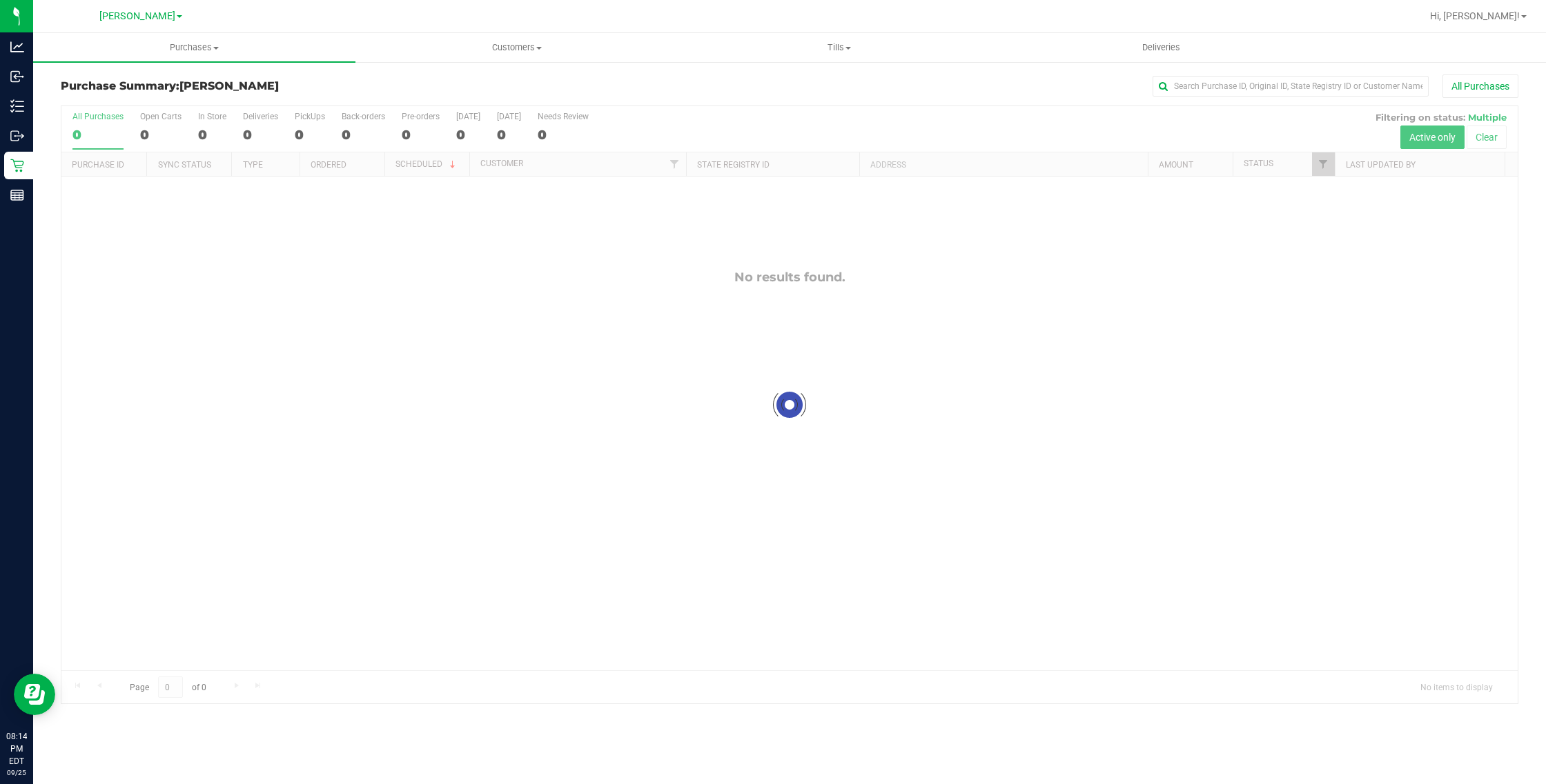
click at [822, 528] on div at bounding box center [789, 405] width 1456 height 597
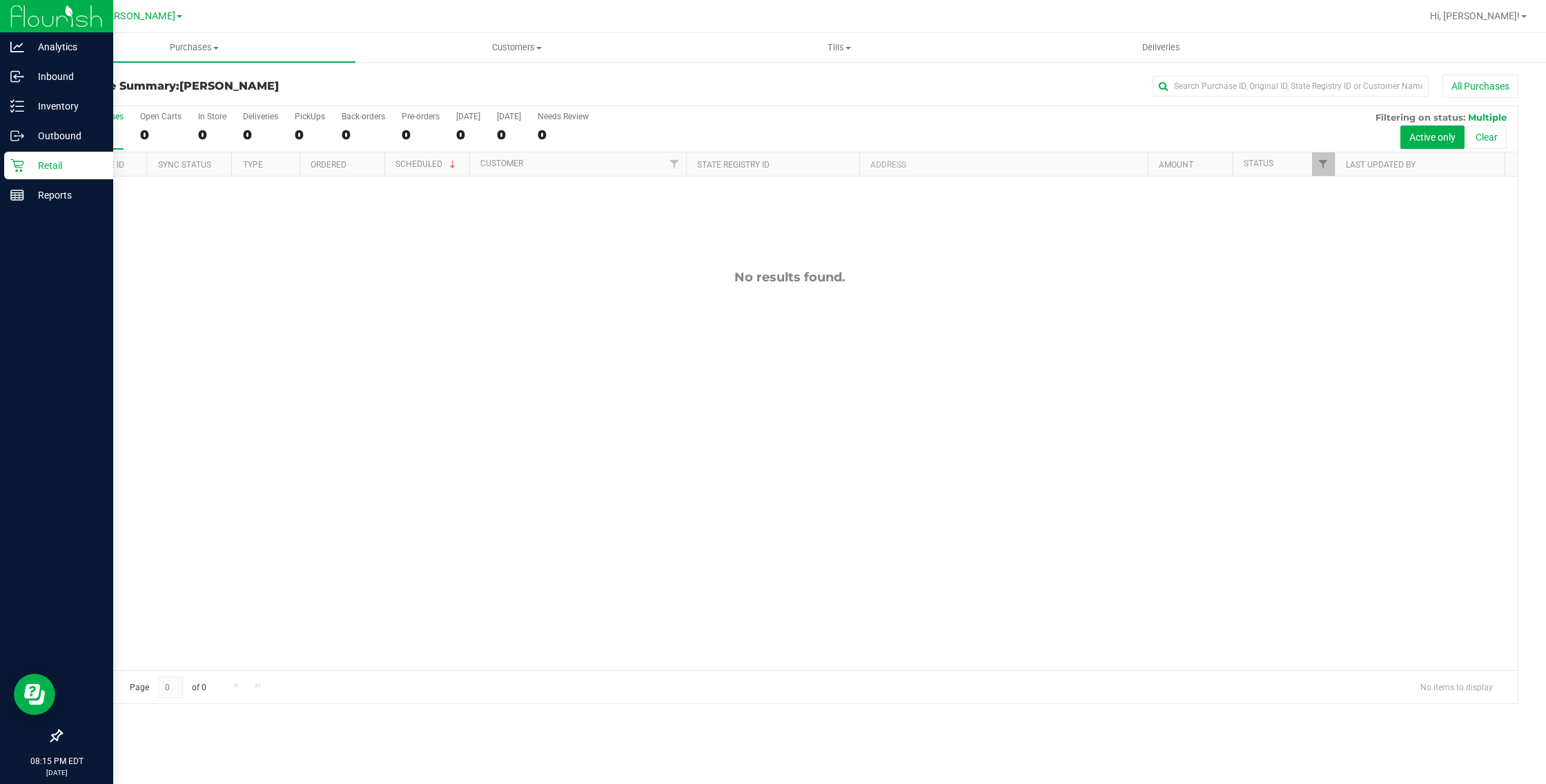
click at [25, 162] on p "Retail" at bounding box center [66, 166] width 83 height 17
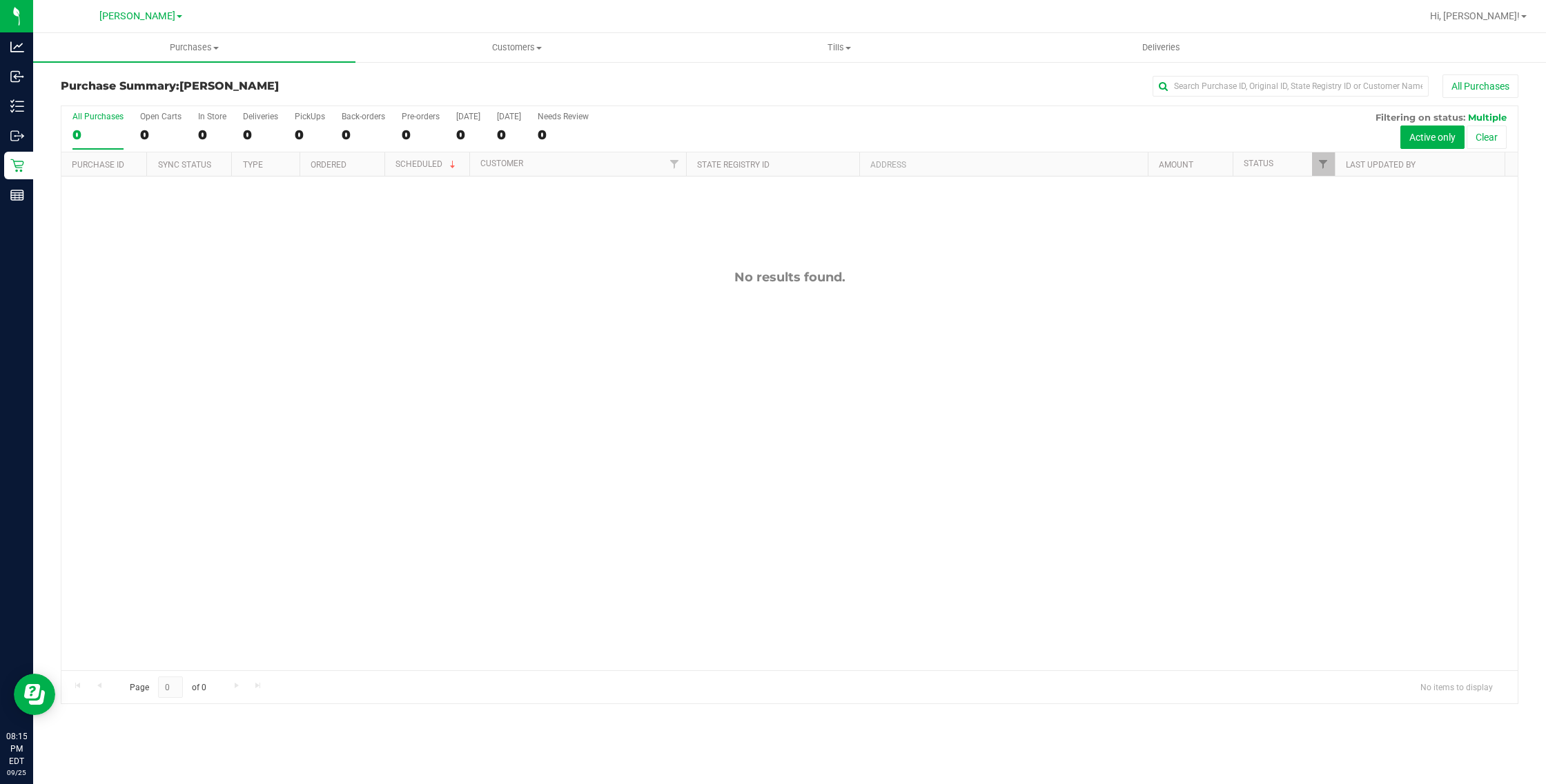
click at [874, 318] on div "No results found." at bounding box center [789, 470] width 1456 height 587
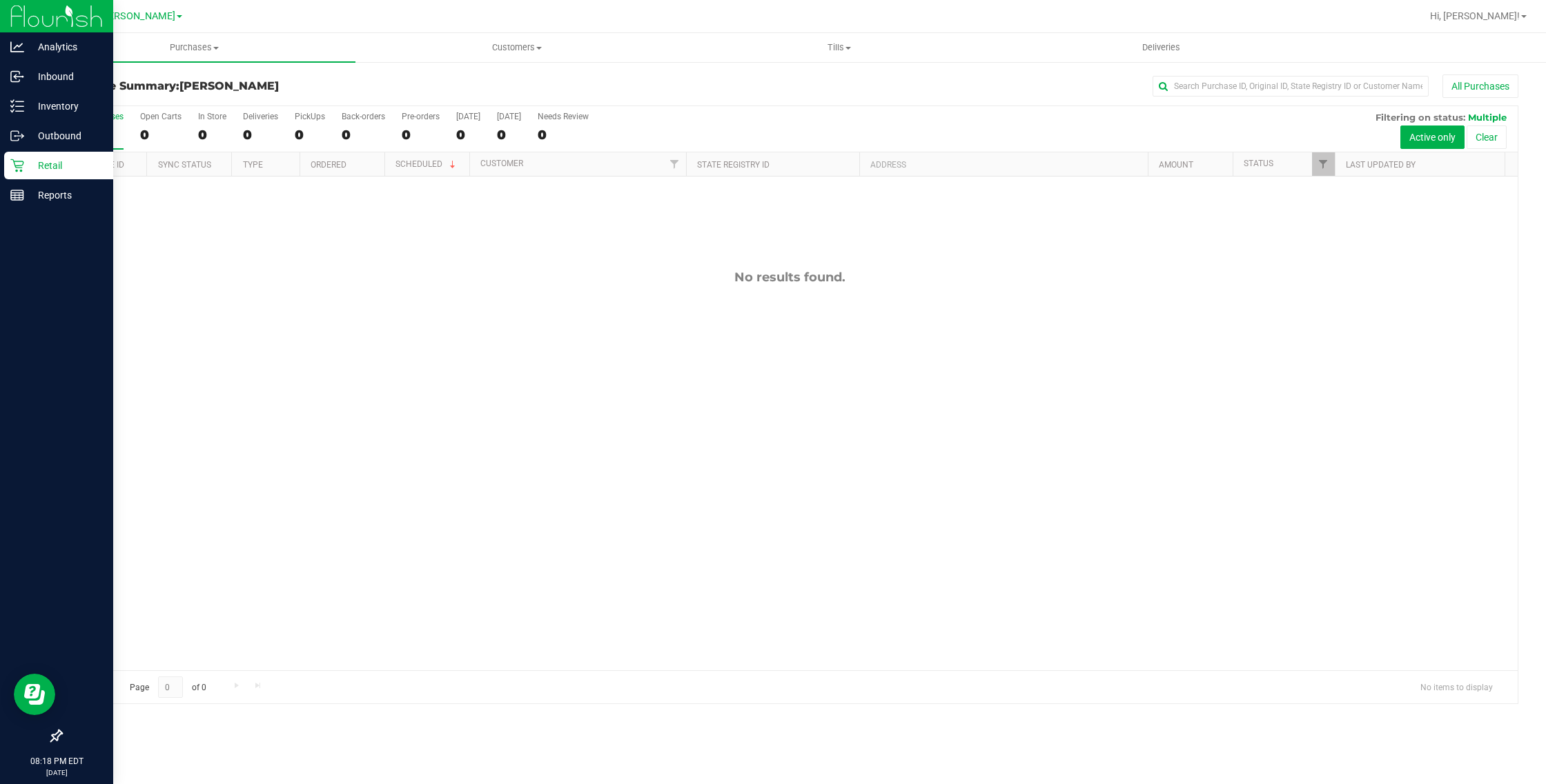
click at [17, 166] on icon at bounding box center [17, 166] width 14 height 14
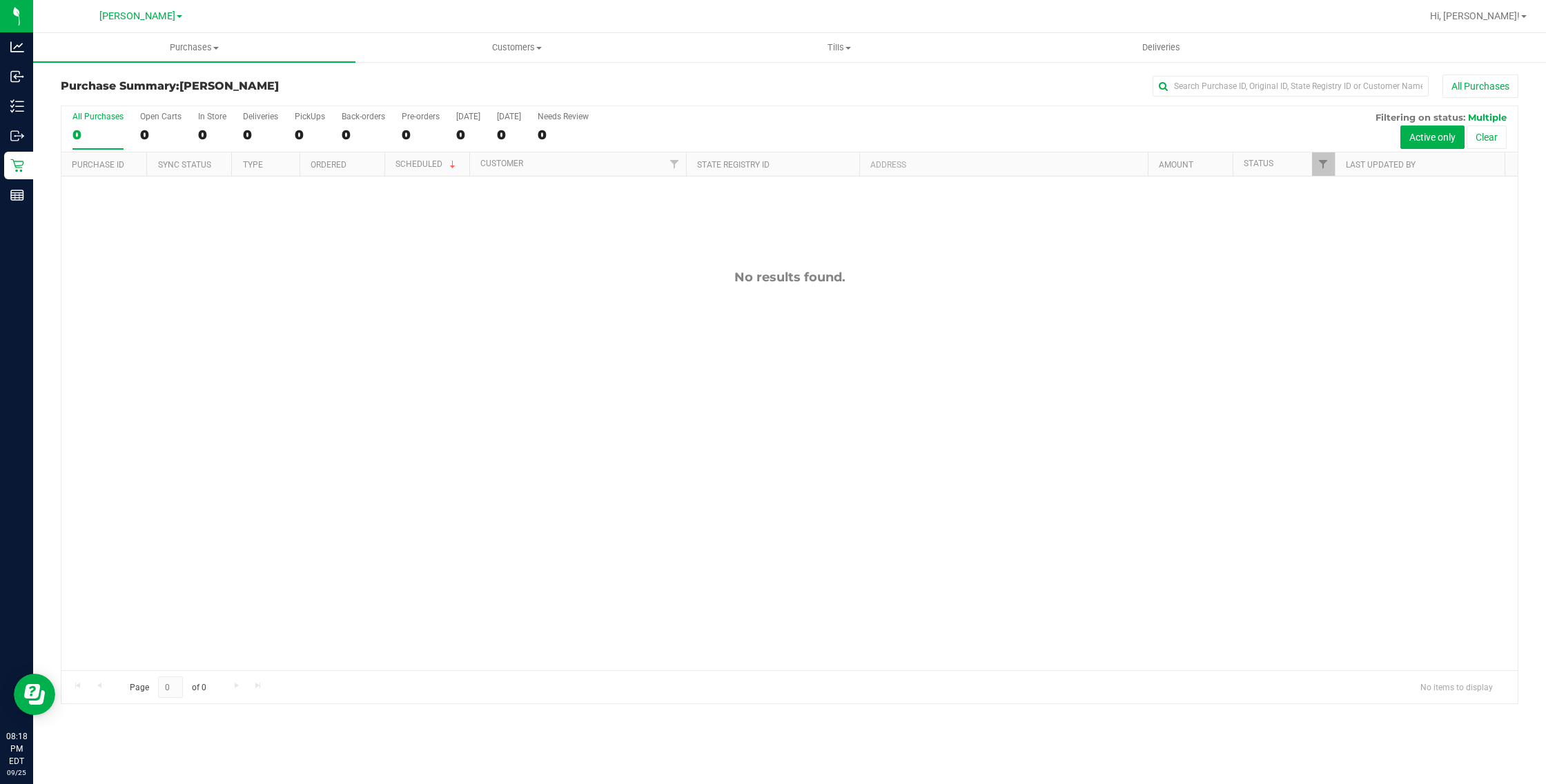
click at [340, 476] on div "No results found." at bounding box center [789, 470] width 1456 height 587
click at [107, 133] on div "0" at bounding box center [98, 134] width 51 height 16
click at [0, 0] on input "All Purchases 0" at bounding box center [0, 0] width 0 height 0
click at [200, 431] on div at bounding box center [789, 405] width 1456 height 597
click at [250, 476] on div at bounding box center [789, 405] width 1456 height 597
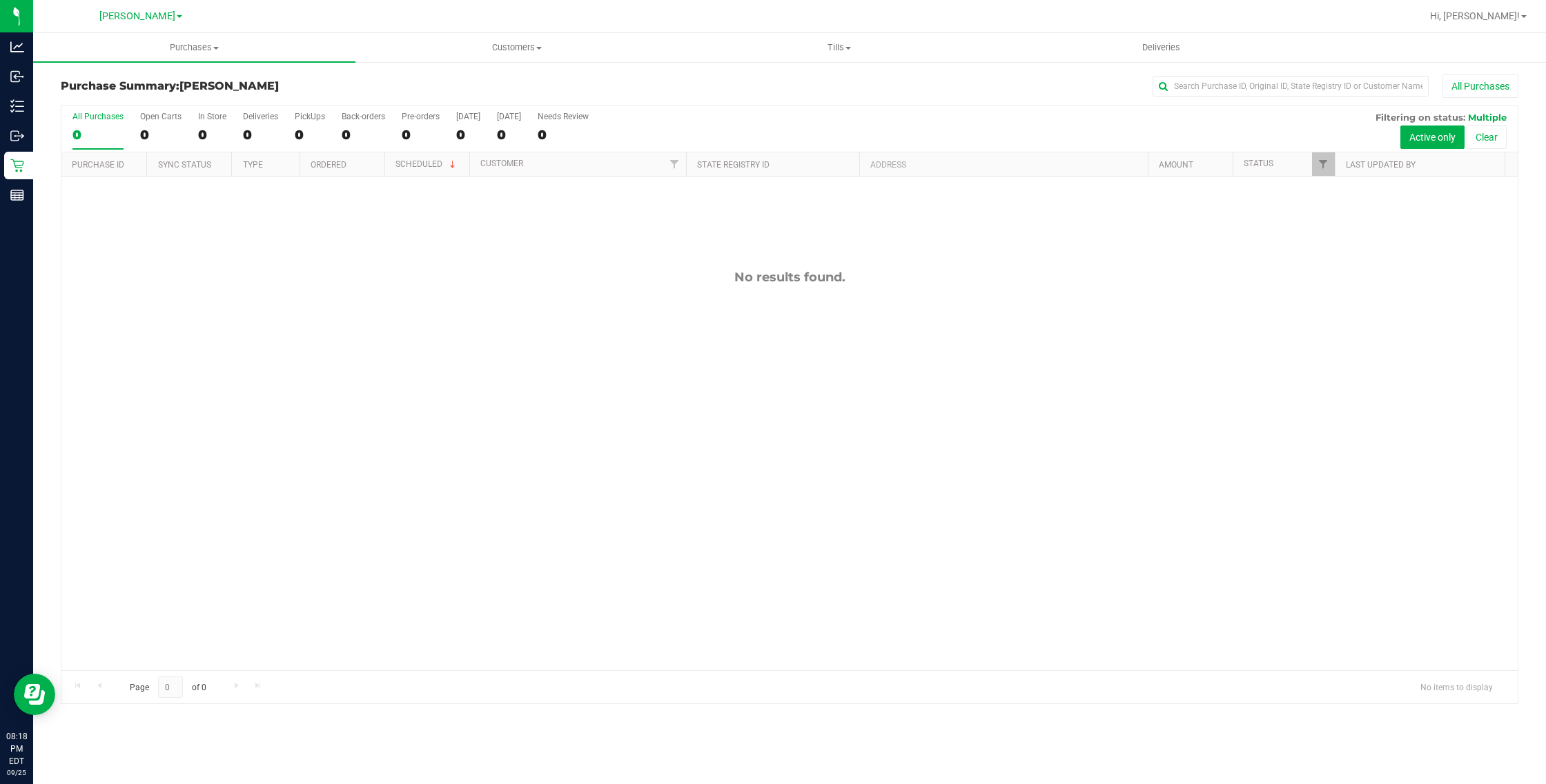
click at [263, 528] on div "No results found." at bounding box center [789, 470] width 1456 height 587
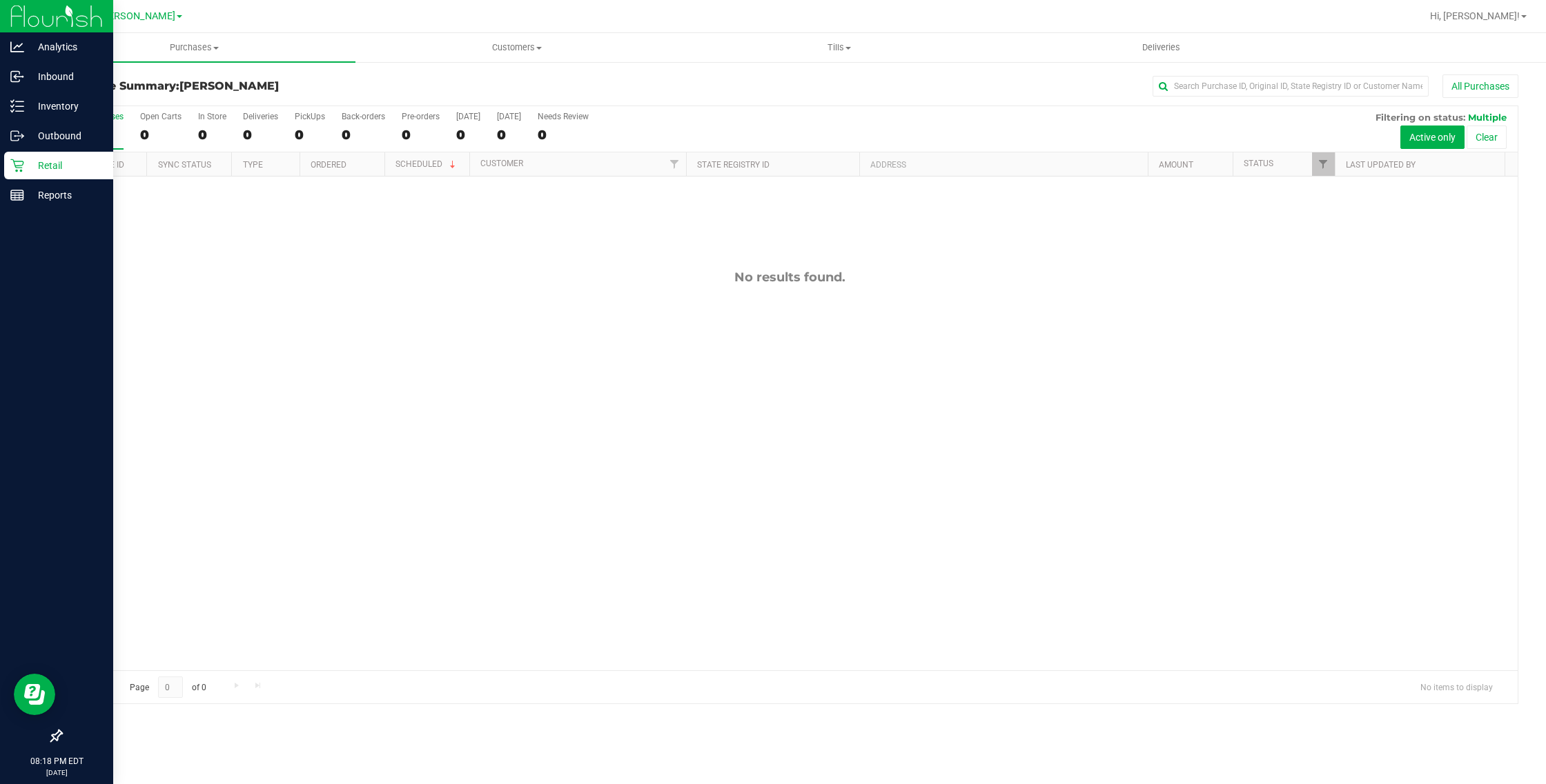
click at [18, 174] on div "Retail" at bounding box center [58, 166] width 109 height 28
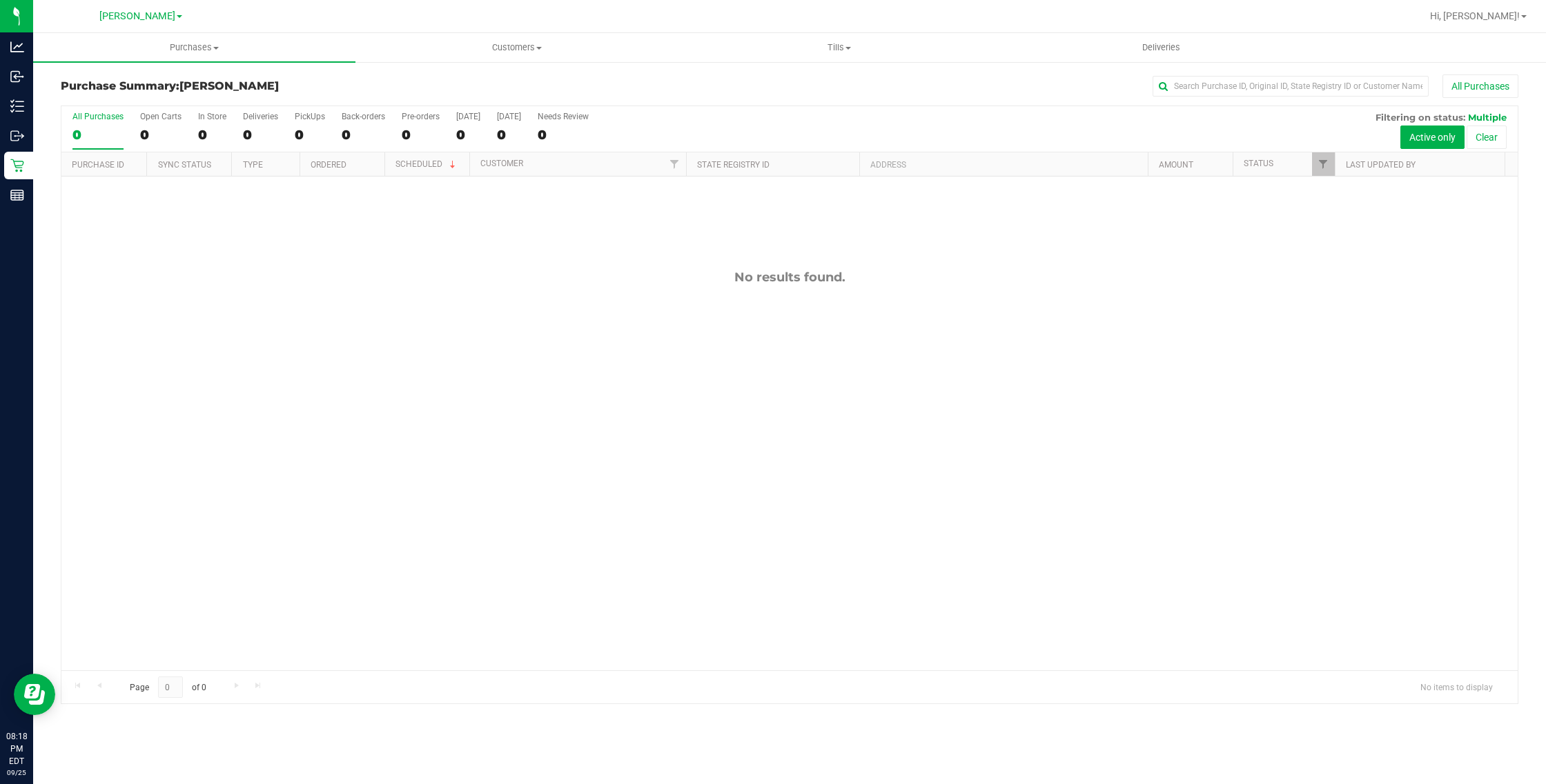
click at [609, 74] on div "Purchase Summary: Clermont WC All Purchases All Purchases 0 Open Carts 0 In Sto…" at bounding box center [789, 389] width 1513 height 657
click at [80, 117] on div "All Purchases" at bounding box center [98, 116] width 51 height 9
click at [0, 0] on input "All Purchases 0" at bounding box center [0, 0] width 0 height 0
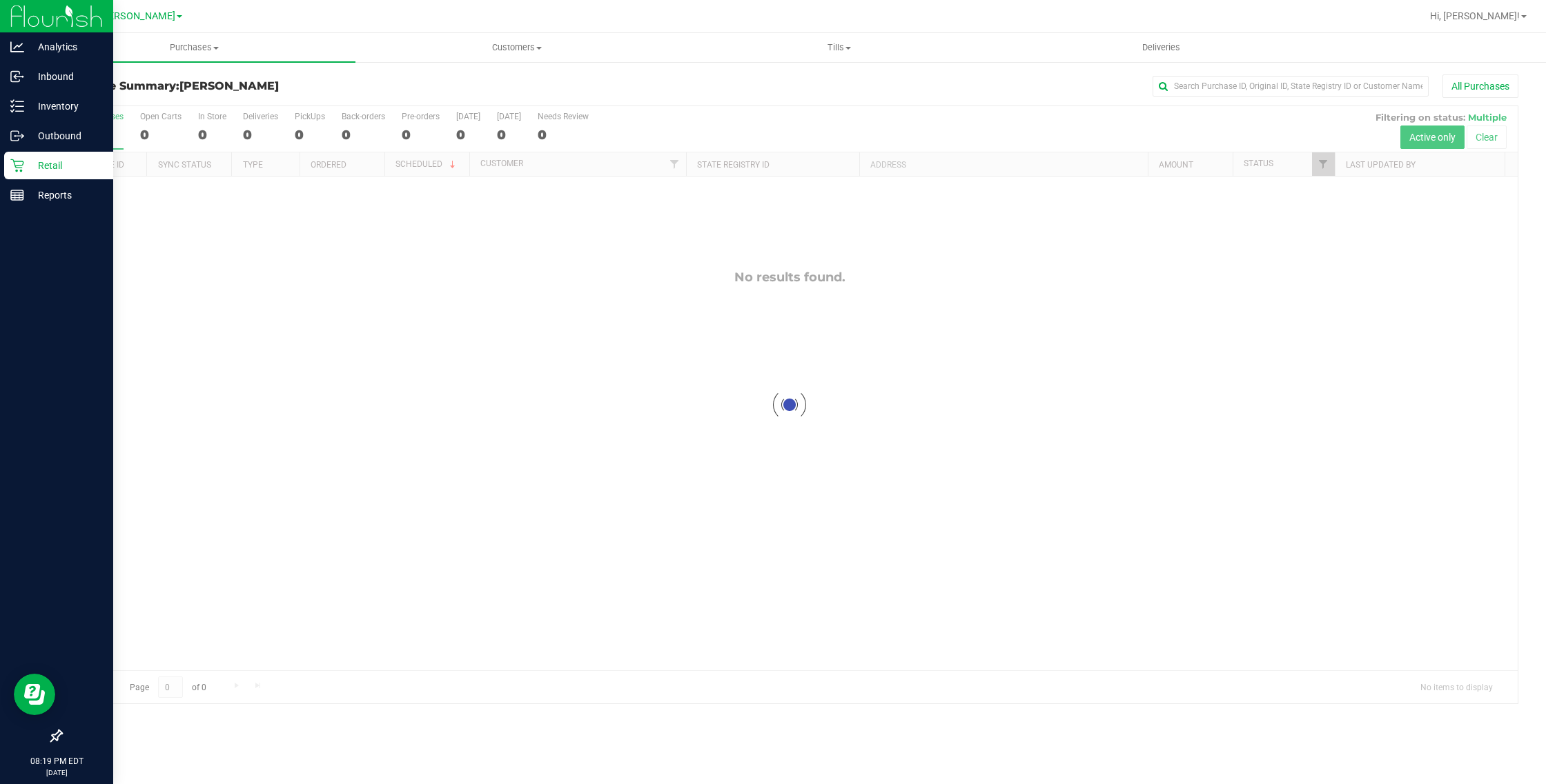
click at [22, 160] on icon at bounding box center [17, 166] width 14 height 14
click at [57, 111] on p "Inventory" at bounding box center [66, 106] width 83 height 17
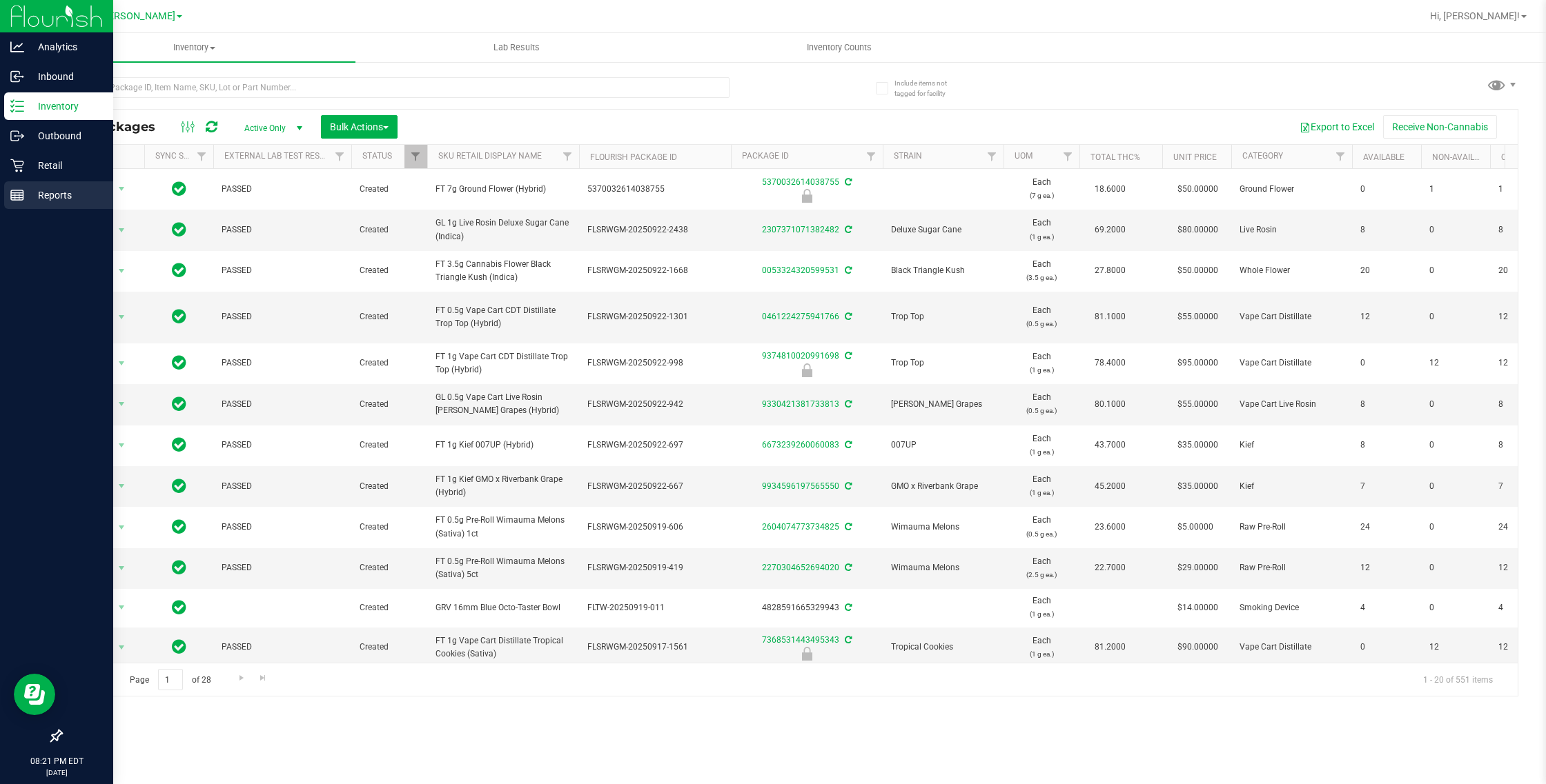
click at [50, 193] on p "Reports" at bounding box center [66, 195] width 83 height 17
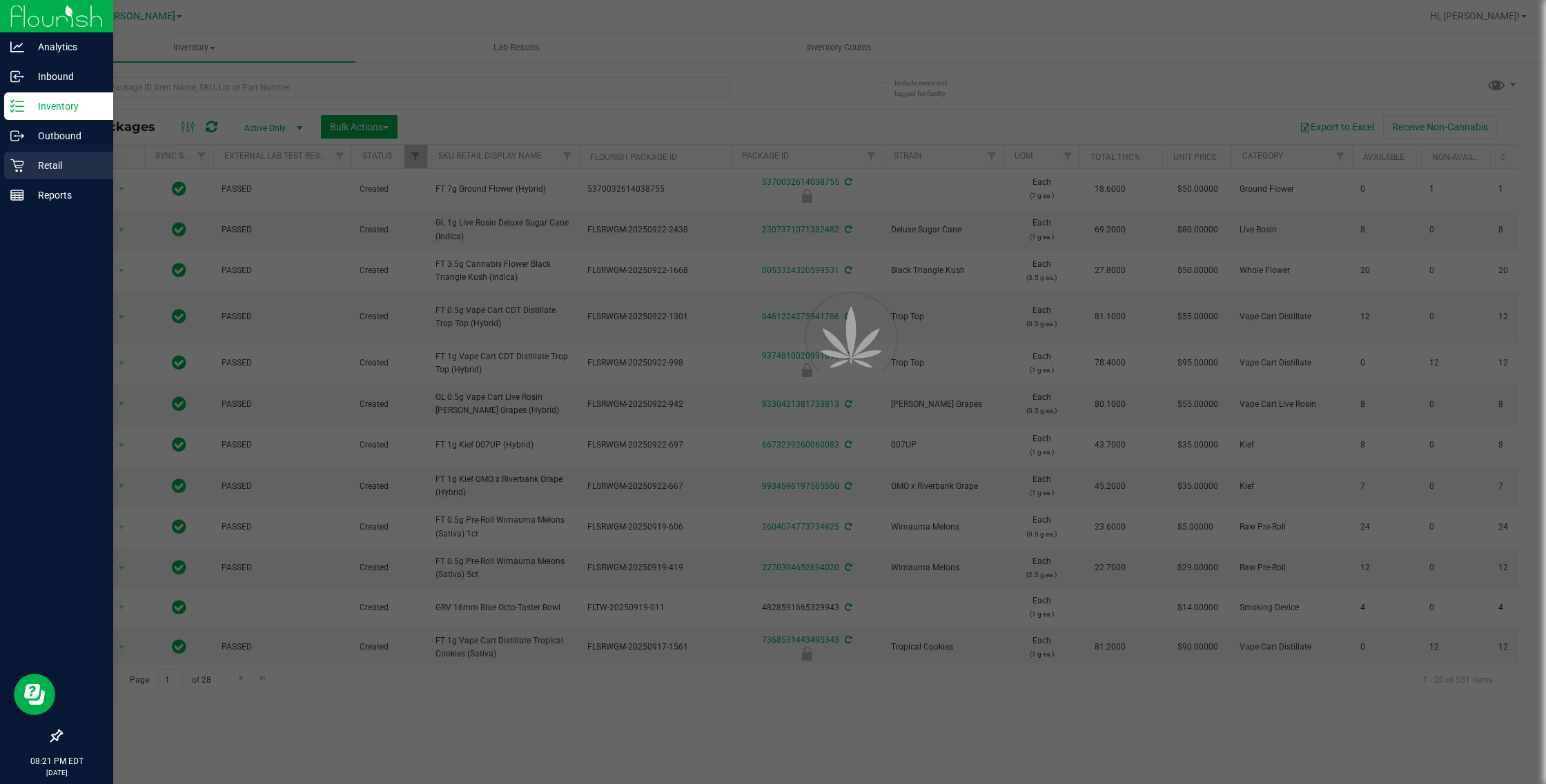
click at [60, 159] on p "Retail" at bounding box center [66, 166] width 83 height 17
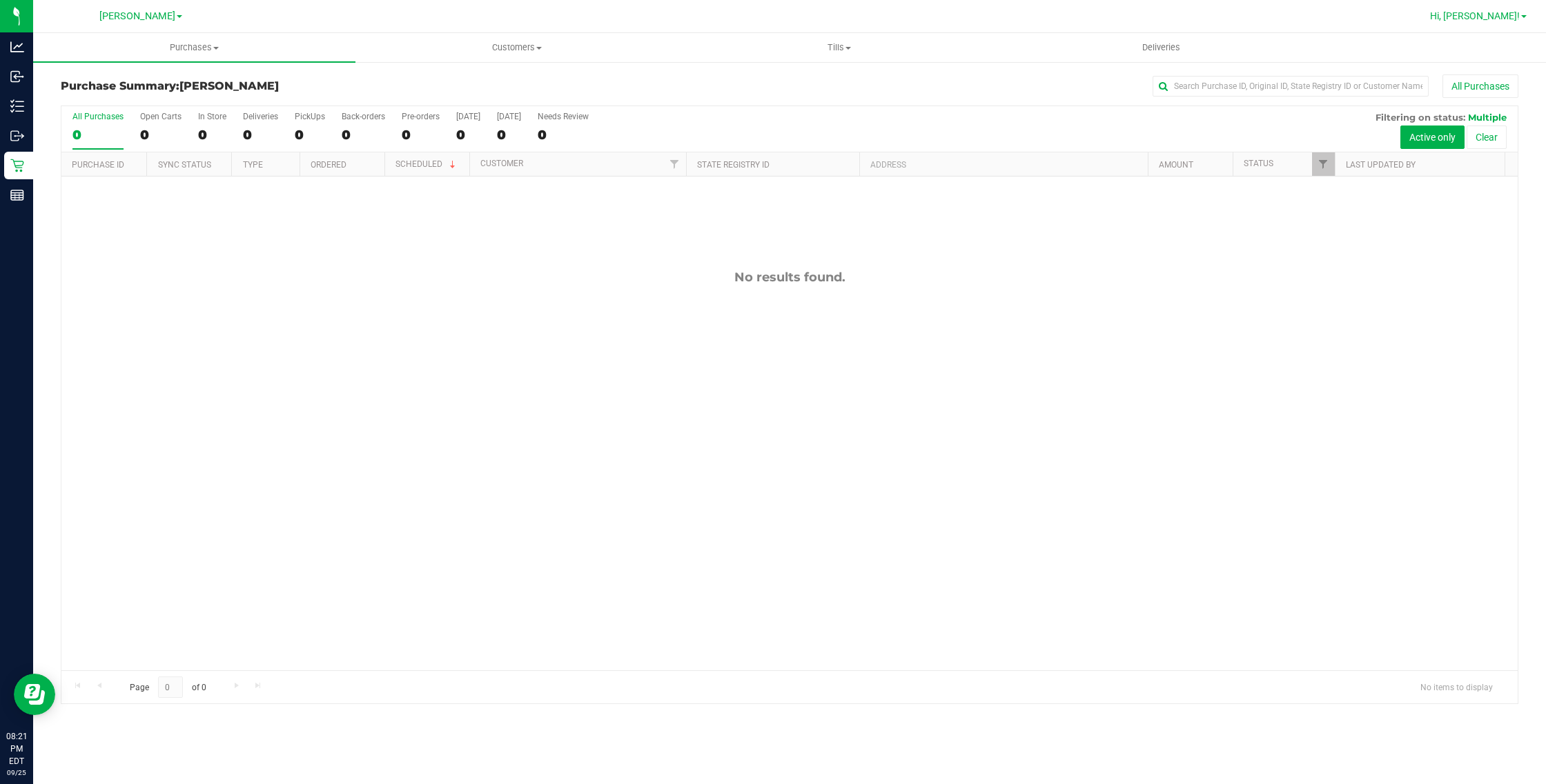
click at [1483, 19] on span "Hi, [PERSON_NAME]!" at bounding box center [1475, 15] width 90 height 11
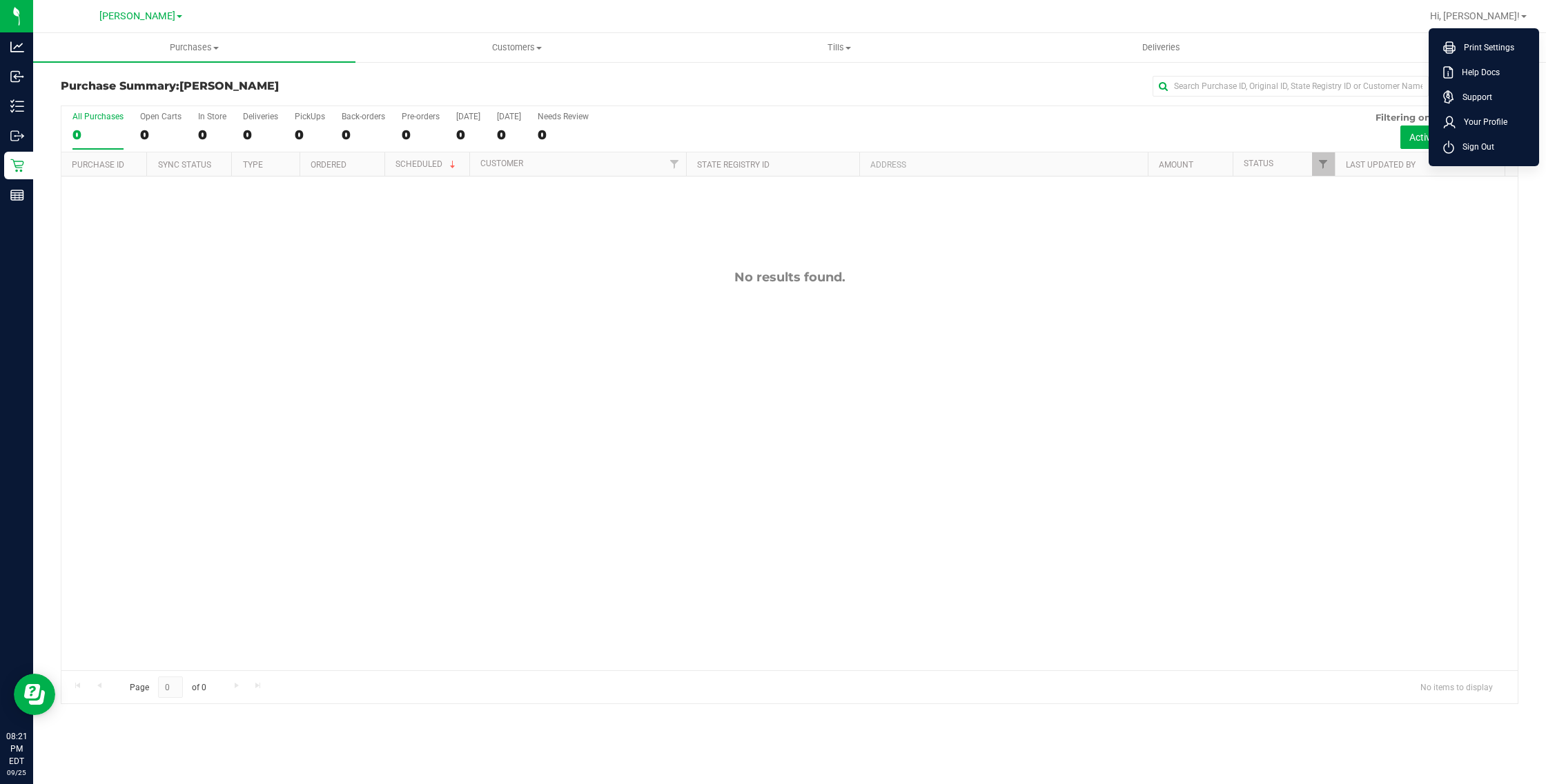
click at [1438, 344] on div "No results found." at bounding box center [789, 470] width 1456 height 587
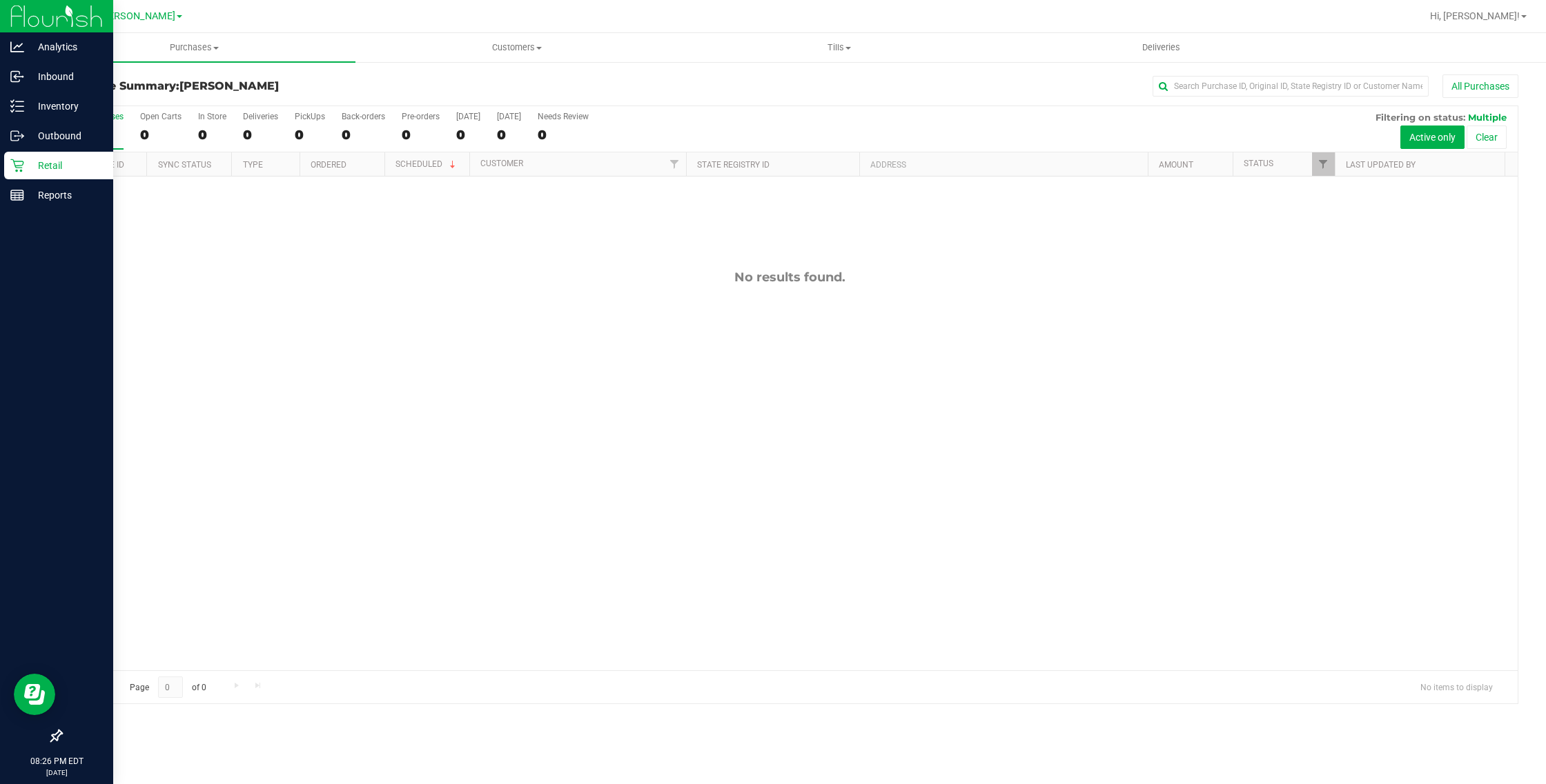
click at [19, 159] on icon at bounding box center [17, 166] width 14 height 14
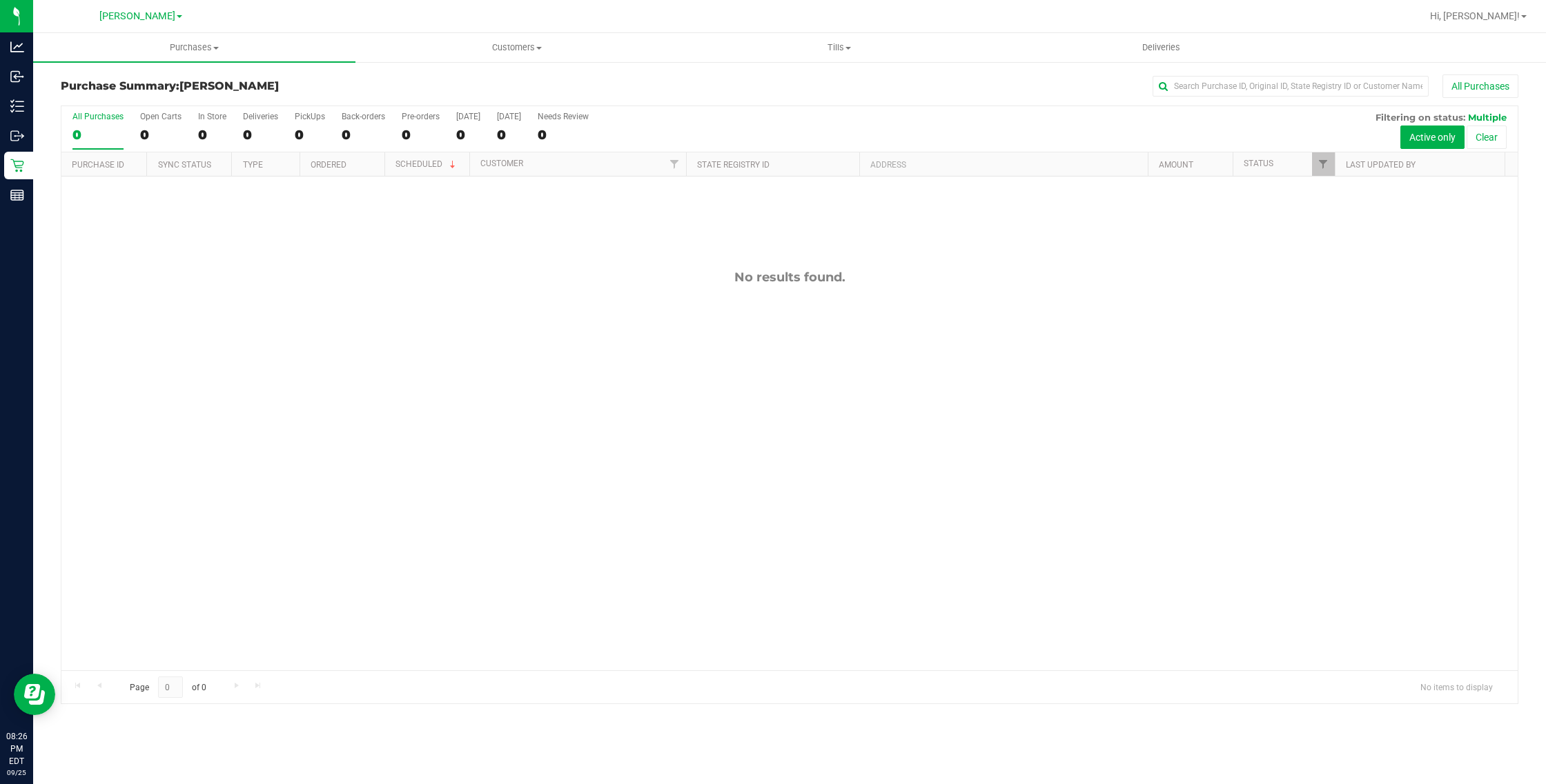
drag, startPoint x: 556, startPoint y: 356, endPoint x: 545, endPoint y: 345, distance: 15.6
click at [557, 356] on div "No results found." at bounding box center [789, 470] width 1456 height 587
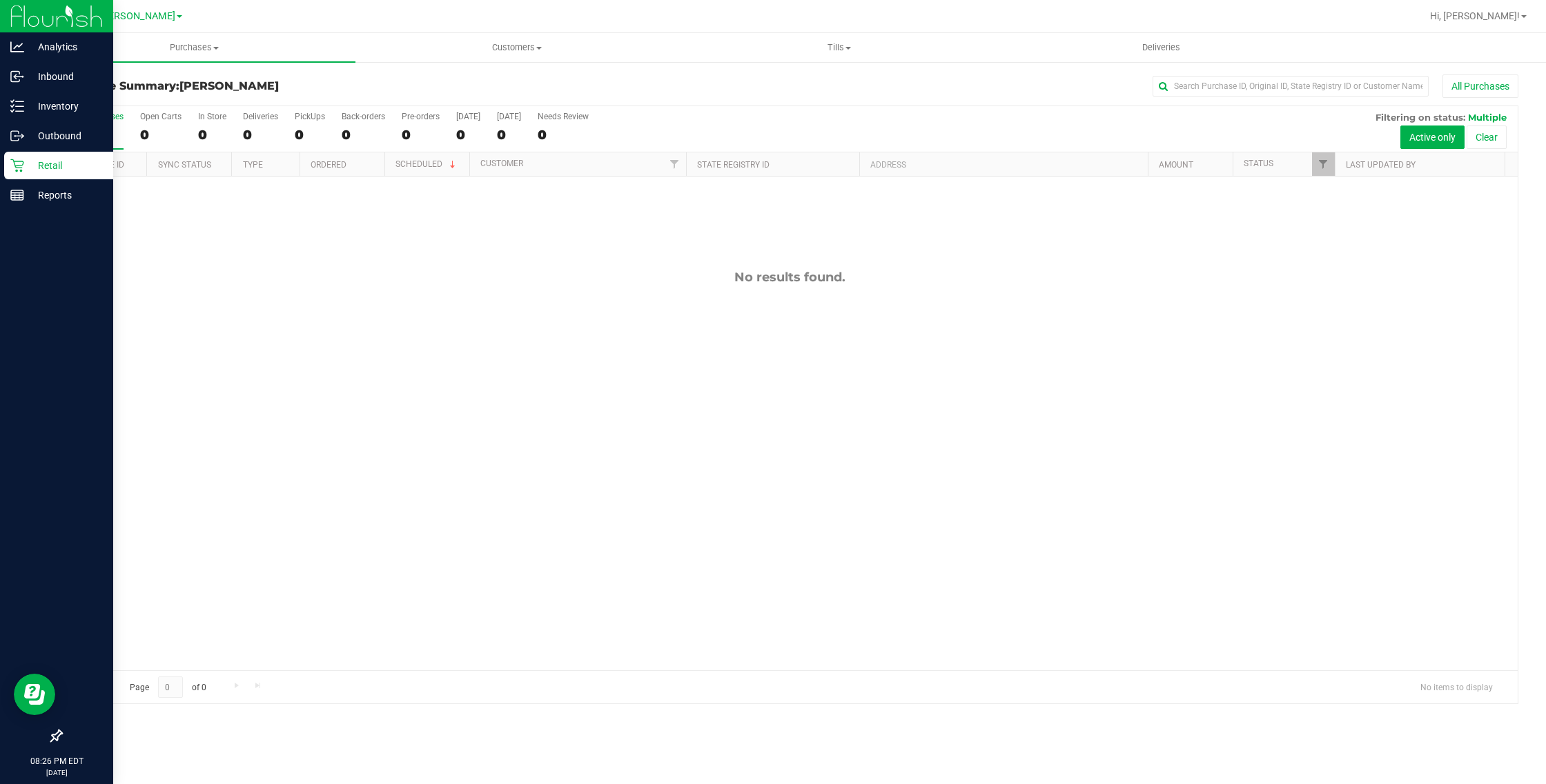
click at [25, 153] on div "Retail" at bounding box center [58, 166] width 109 height 28
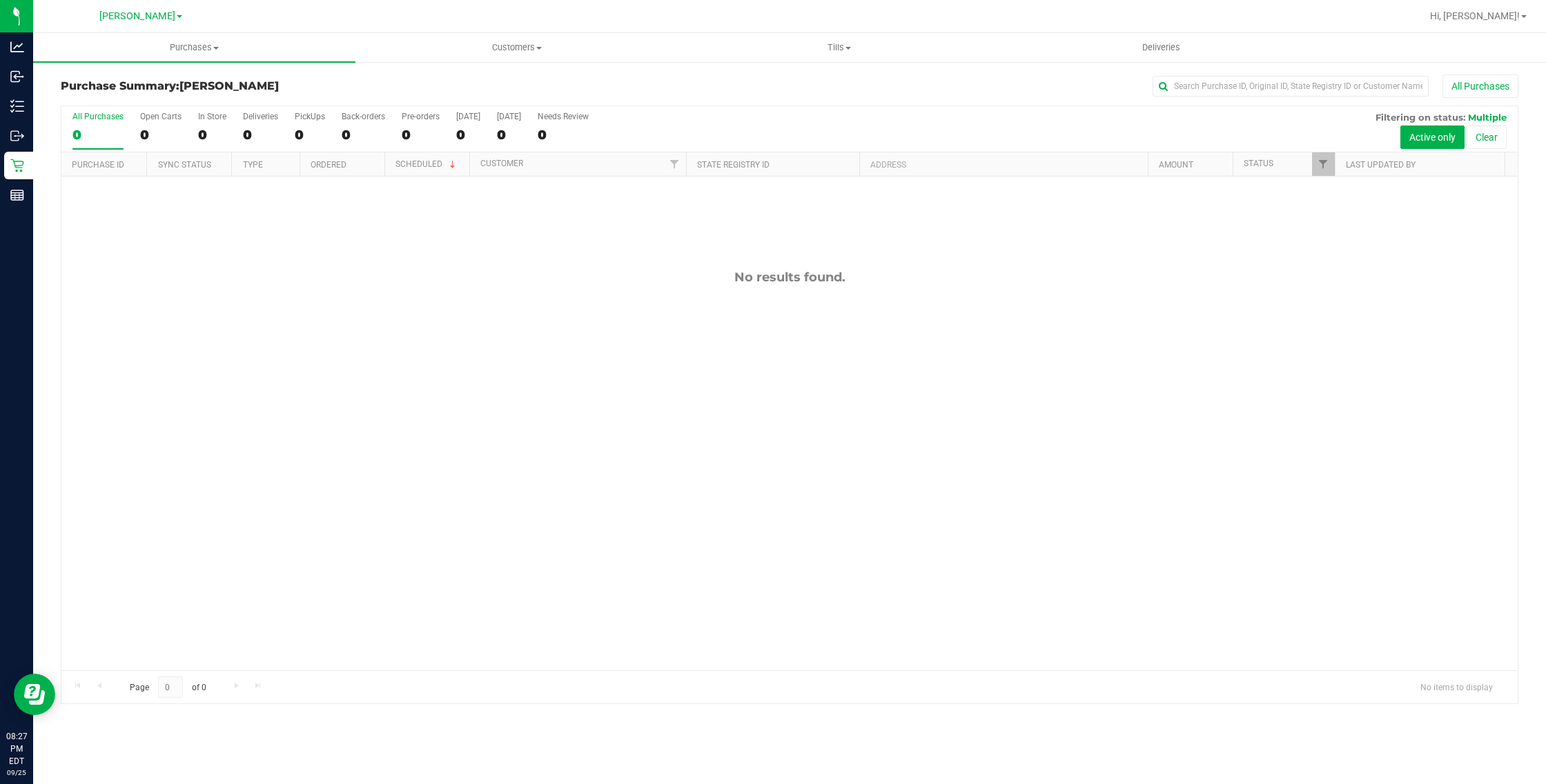
drag, startPoint x: 583, startPoint y: 556, endPoint x: 398, endPoint y: 264, distance: 345.7
click at [584, 553] on div "No results found." at bounding box center [789, 470] width 1456 height 587
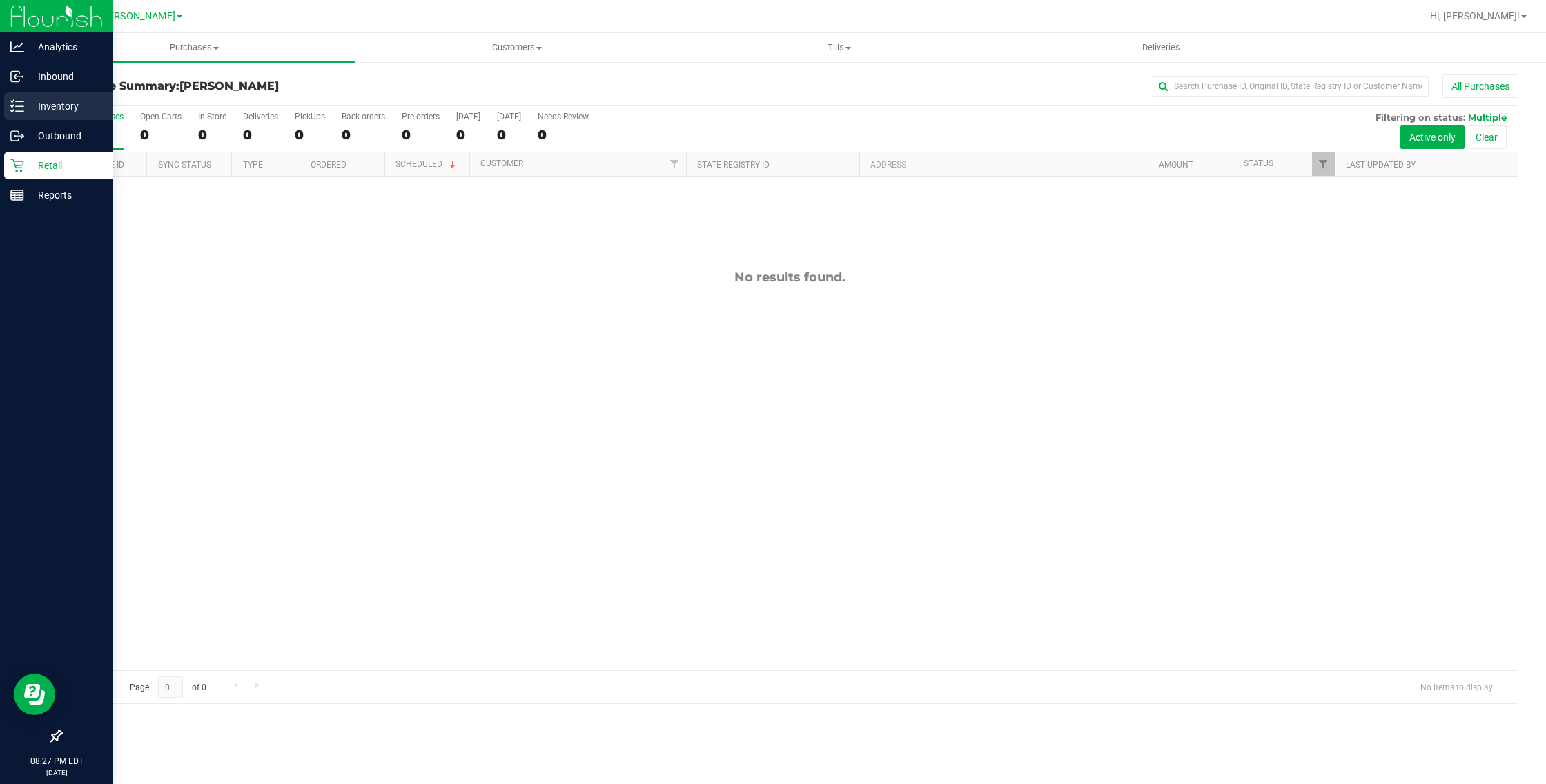
click at [28, 102] on p "Inventory" at bounding box center [66, 106] width 83 height 17
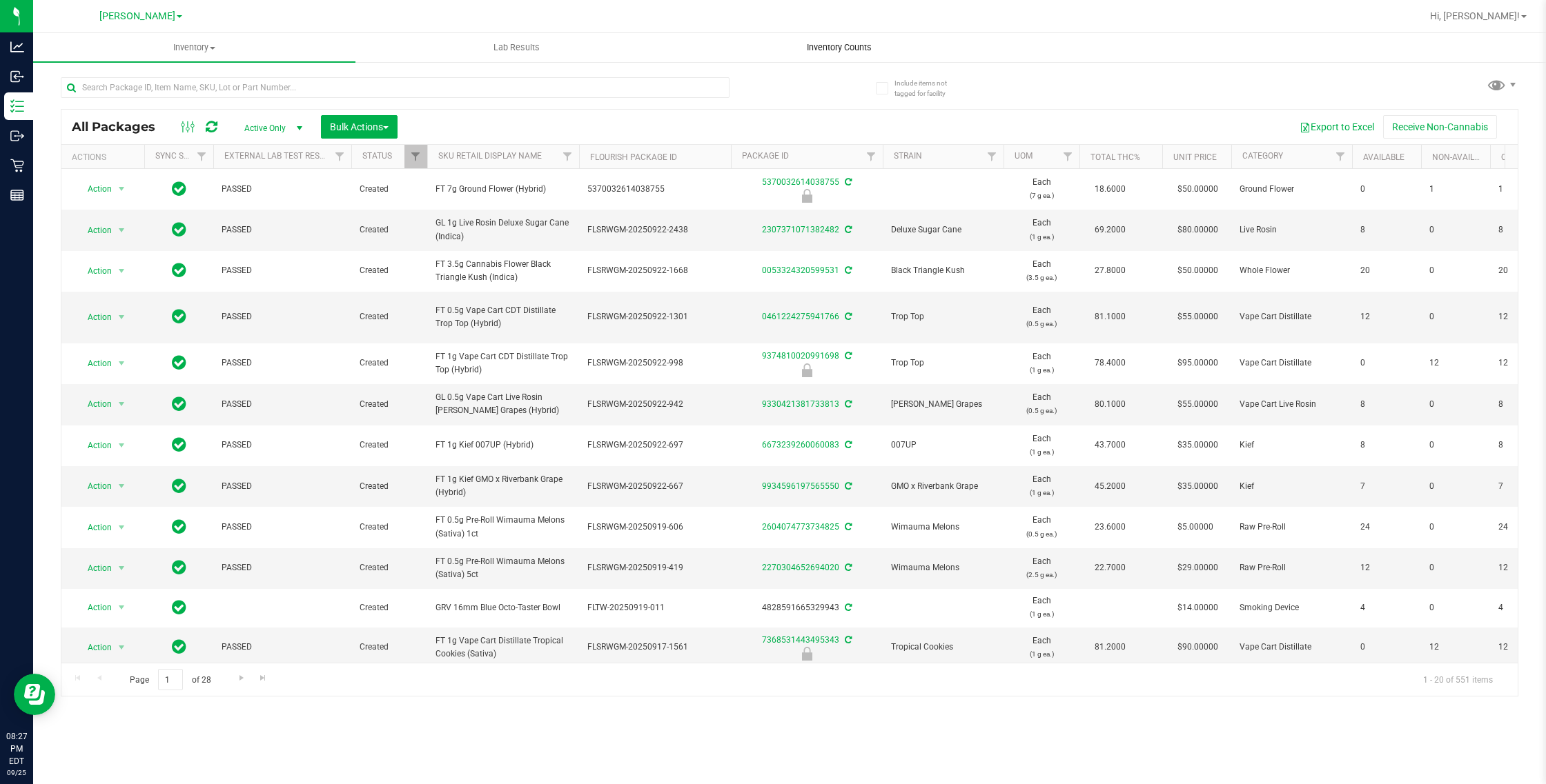
click at [868, 49] on span "Inventory Counts" at bounding box center [839, 47] width 102 height 13
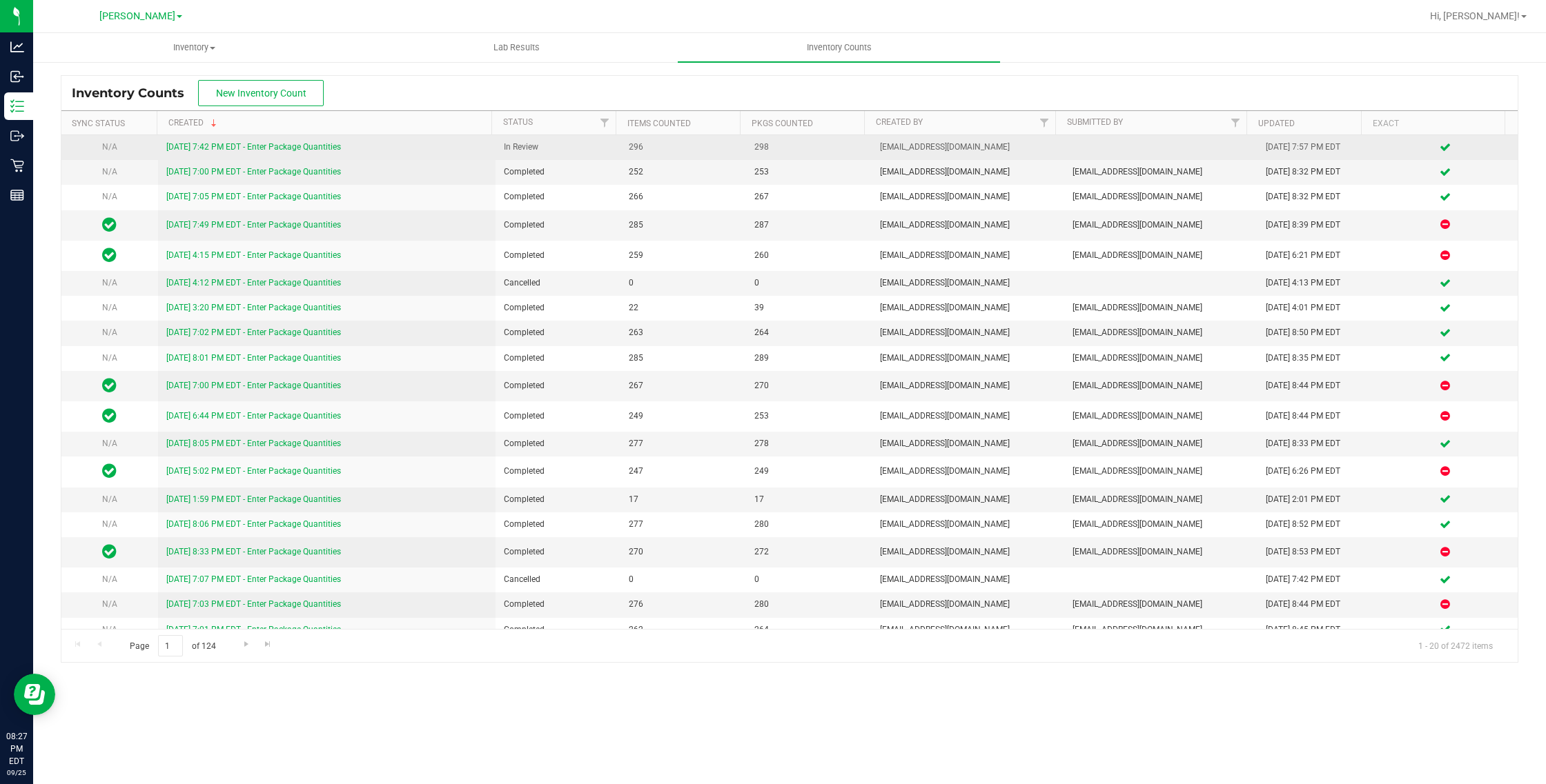
click at [280, 152] on link "[DATE] 7:42 PM EDT - Enter Package Quantities" at bounding box center [254, 146] width 175 height 9
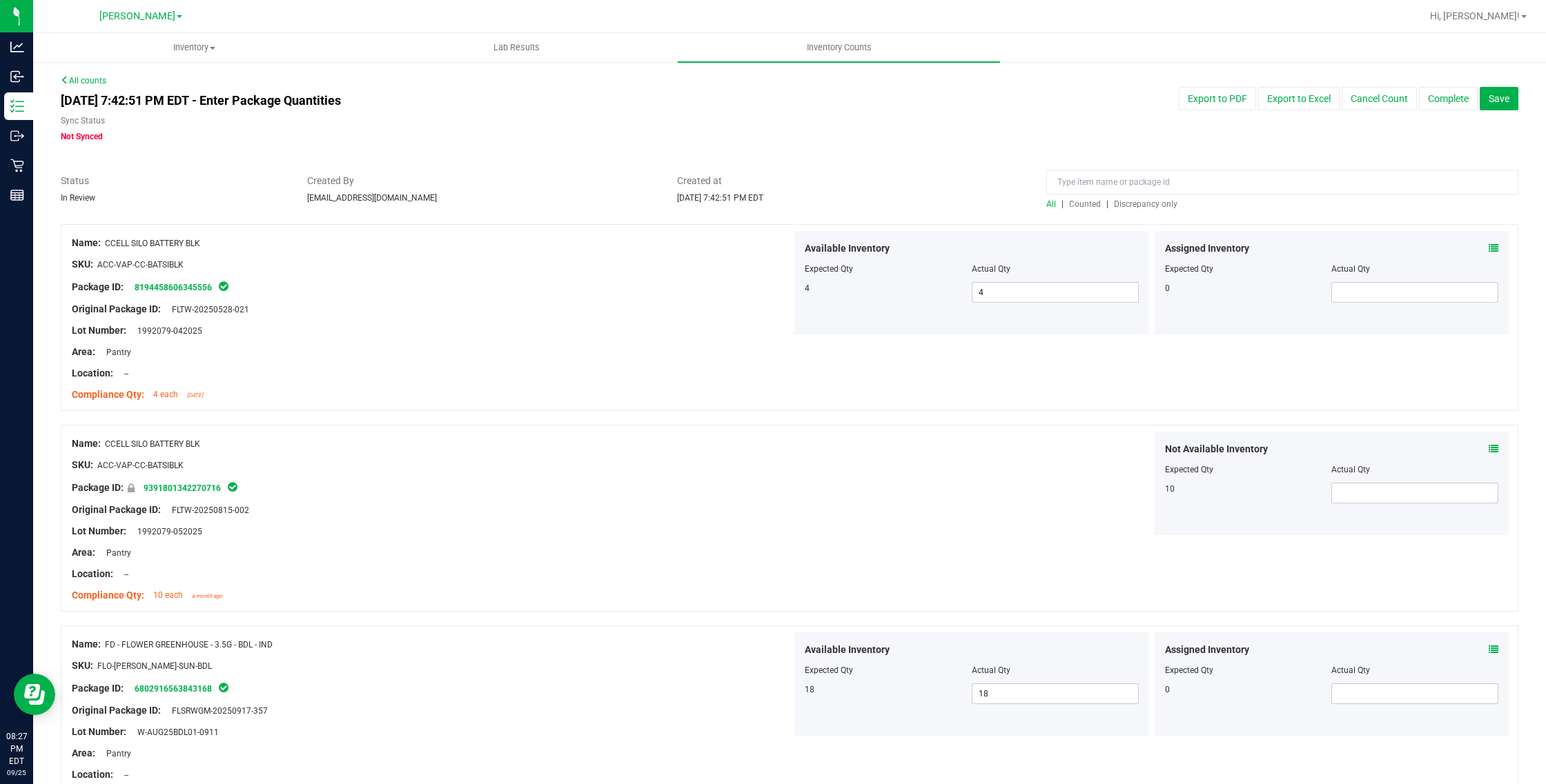
click at [1135, 202] on span "Discrepancy only" at bounding box center [1145, 204] width 63 height 9
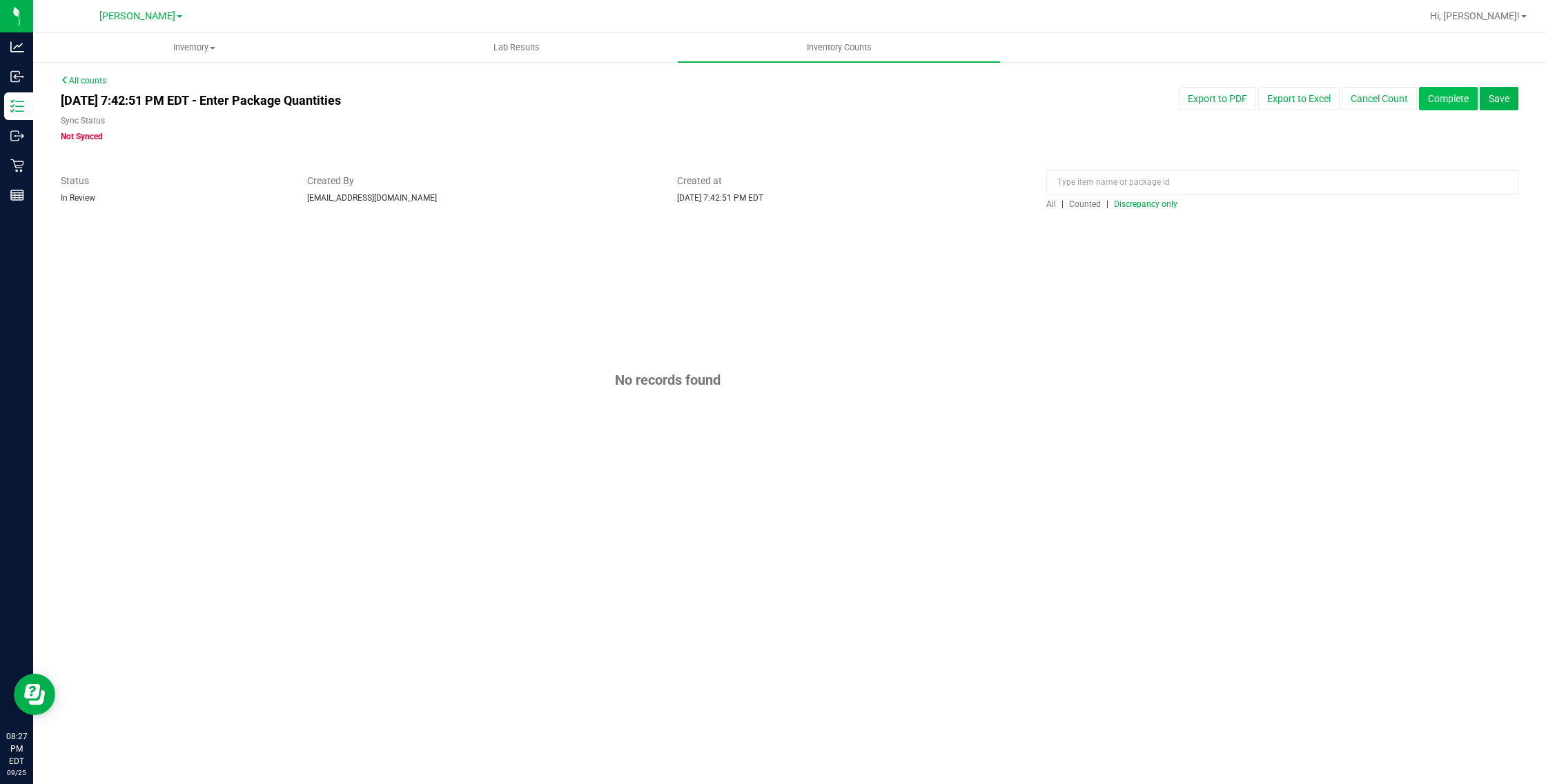
click at [1449, 106] on button "Complete" at bounding box center [1448, 99] width 58 height 24
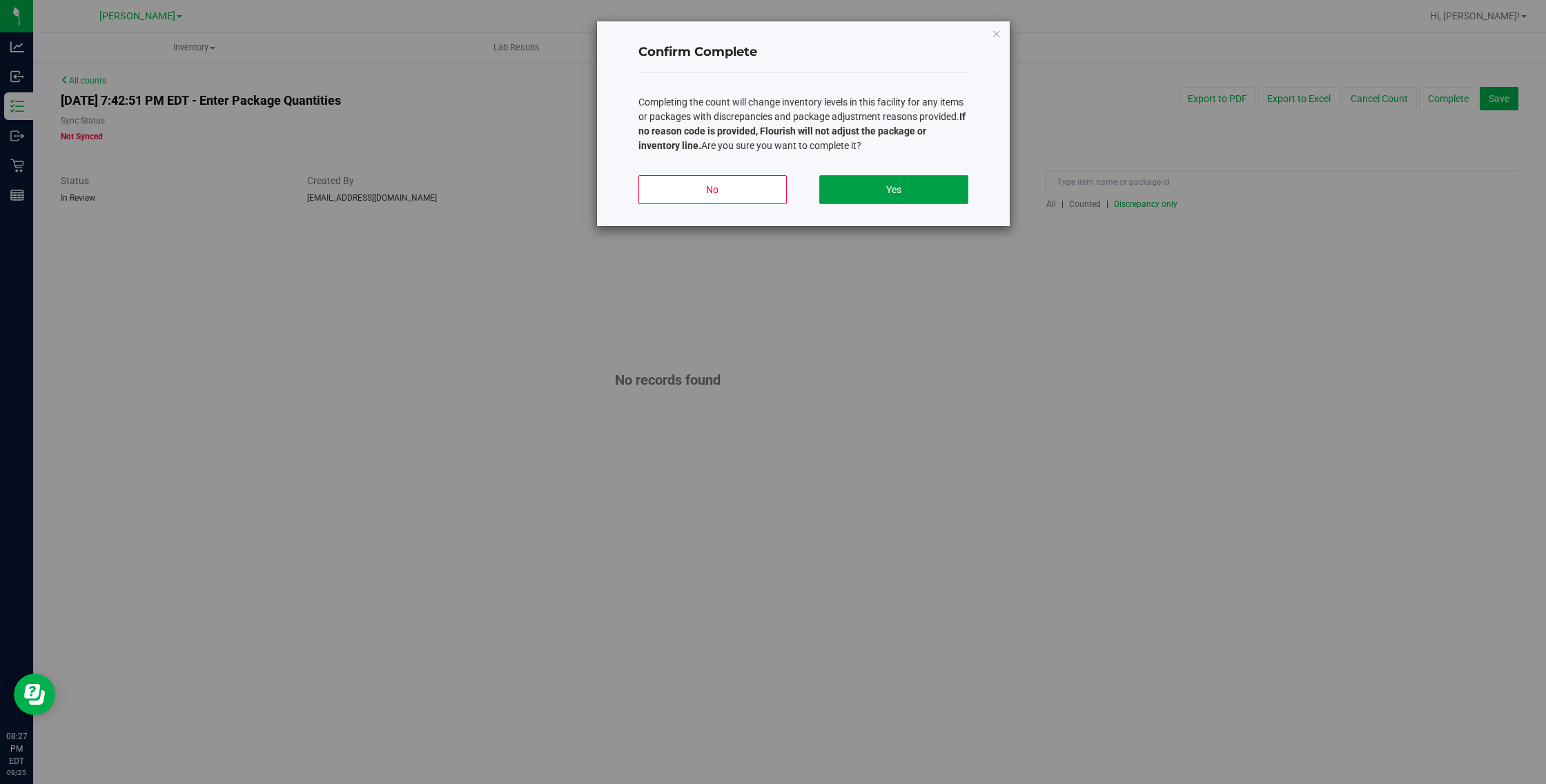
click at [895, 182] on button "Yes" at bounding box center [893, 189] width 149 height 29
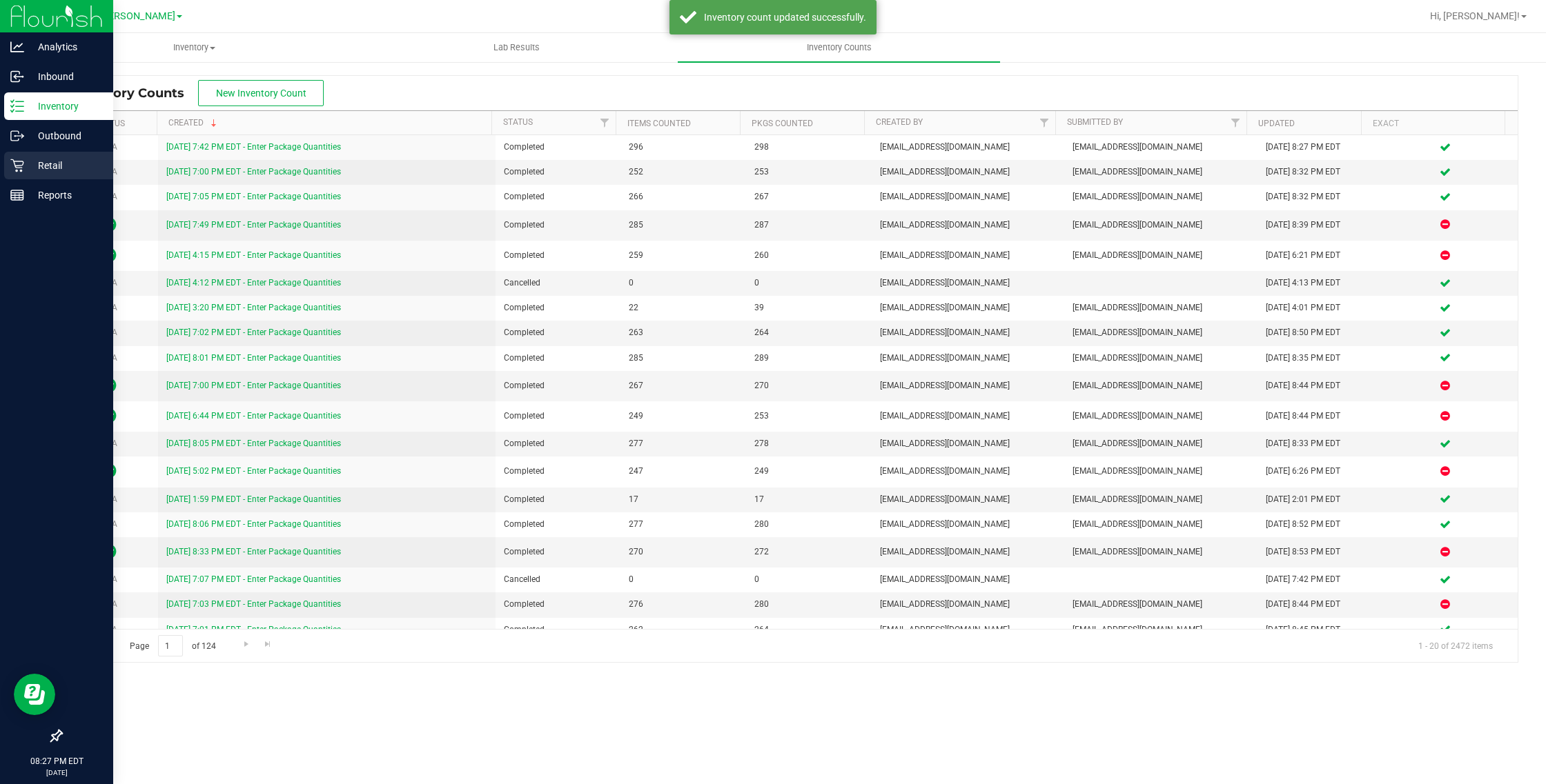
click at [21, 174] on div "Retail" at bounding box center [58, 166] width 109 height 28
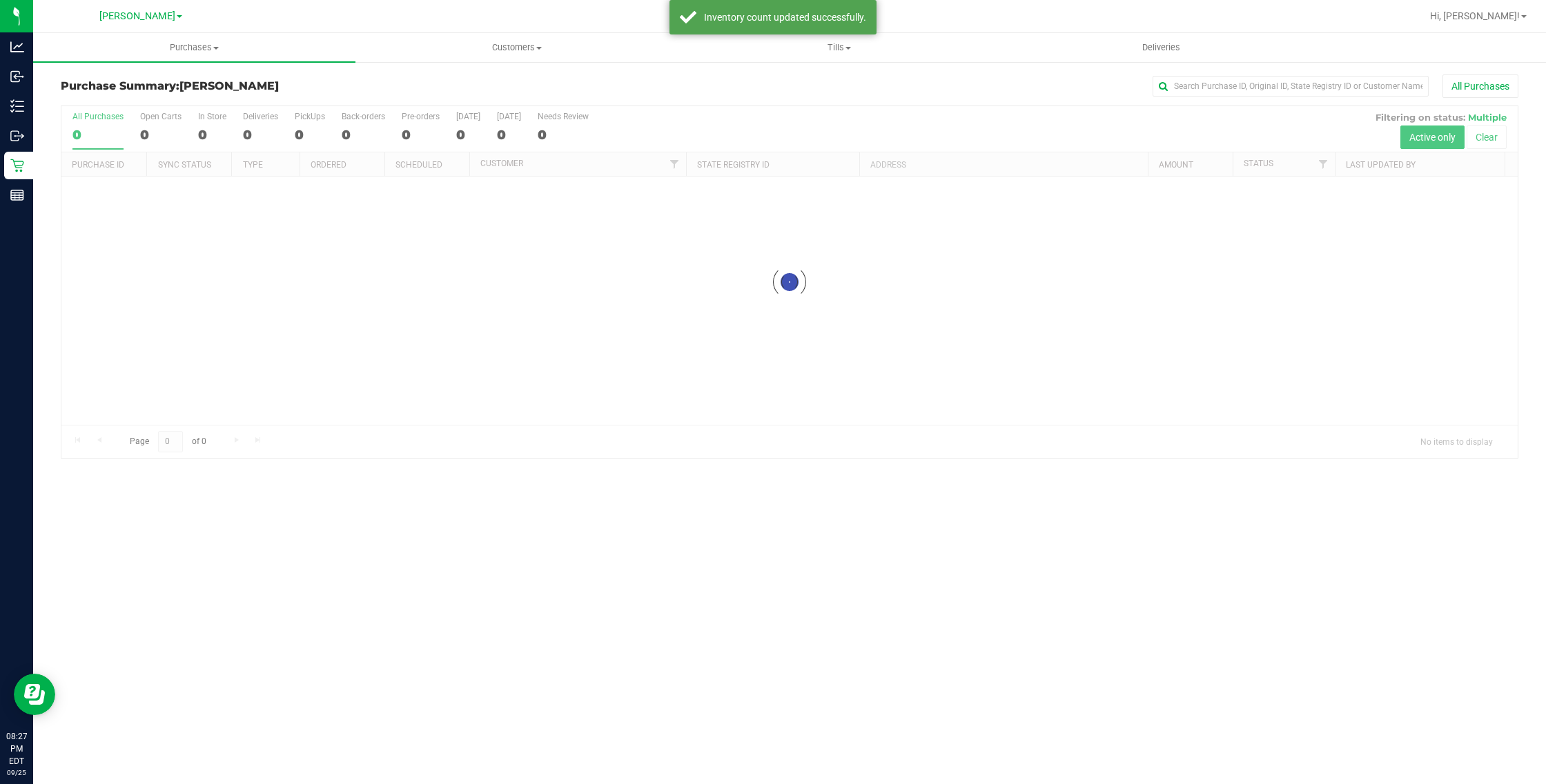
drag, startPoint x: 1410, startPoint y: 35, endPoint x: 1509, endPoint y: 33, distance: 99.0
click at [1419, 35] on ul "Purchases Summary of purchases Fulfillment All purchases Customers All customer…" at bounding box center [806, 47] width 1546 height 30
click at [1502, 18] on span "Hi, [PERSON_NAME]!" at bounding box center [1475, 15] width 90 height 11
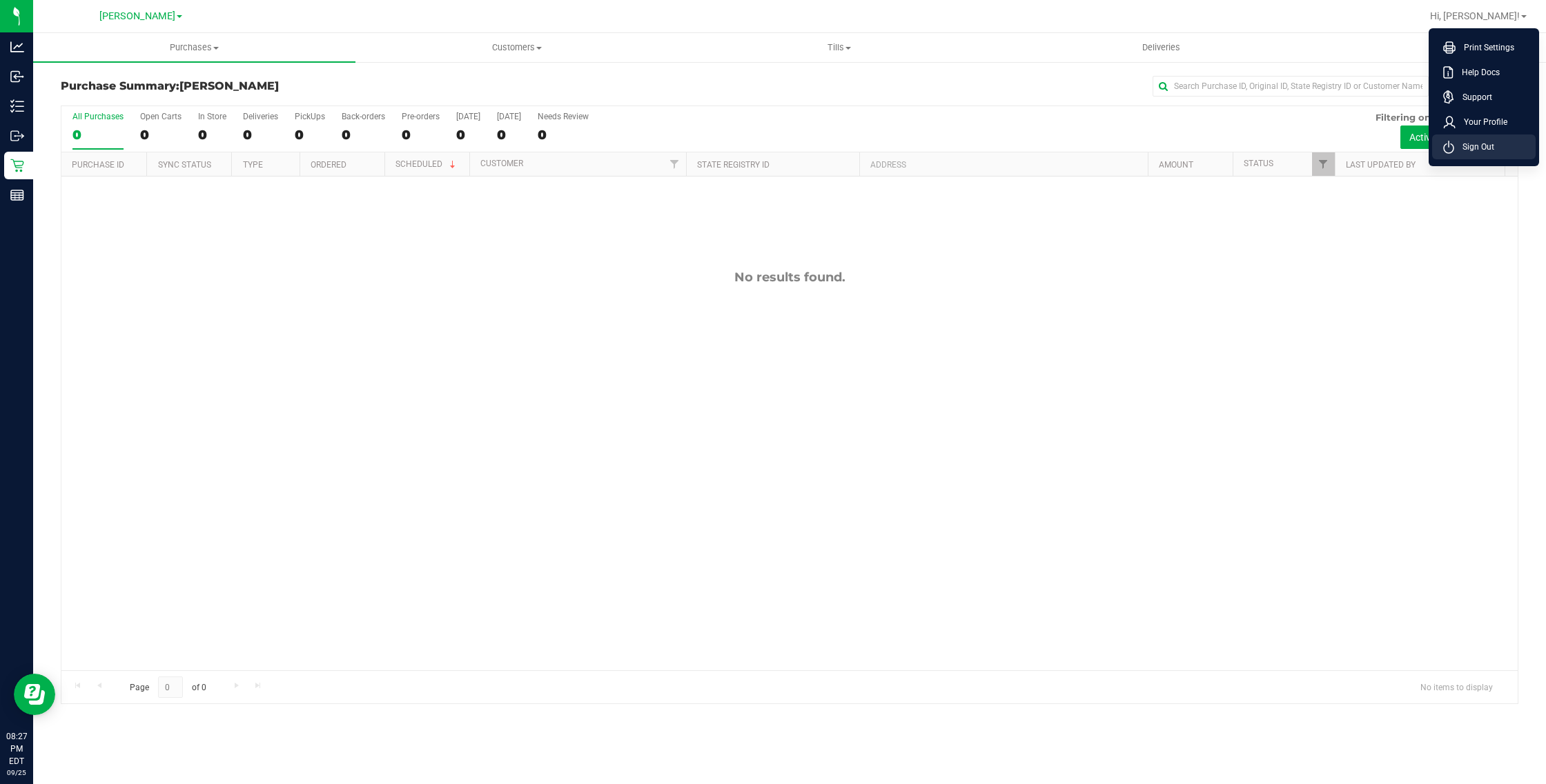
click at [1453, 147] on icon at bounding box center [1448, 148] width 11 height 14
